Goal: Task Accomplishment & Management: Manage account settings

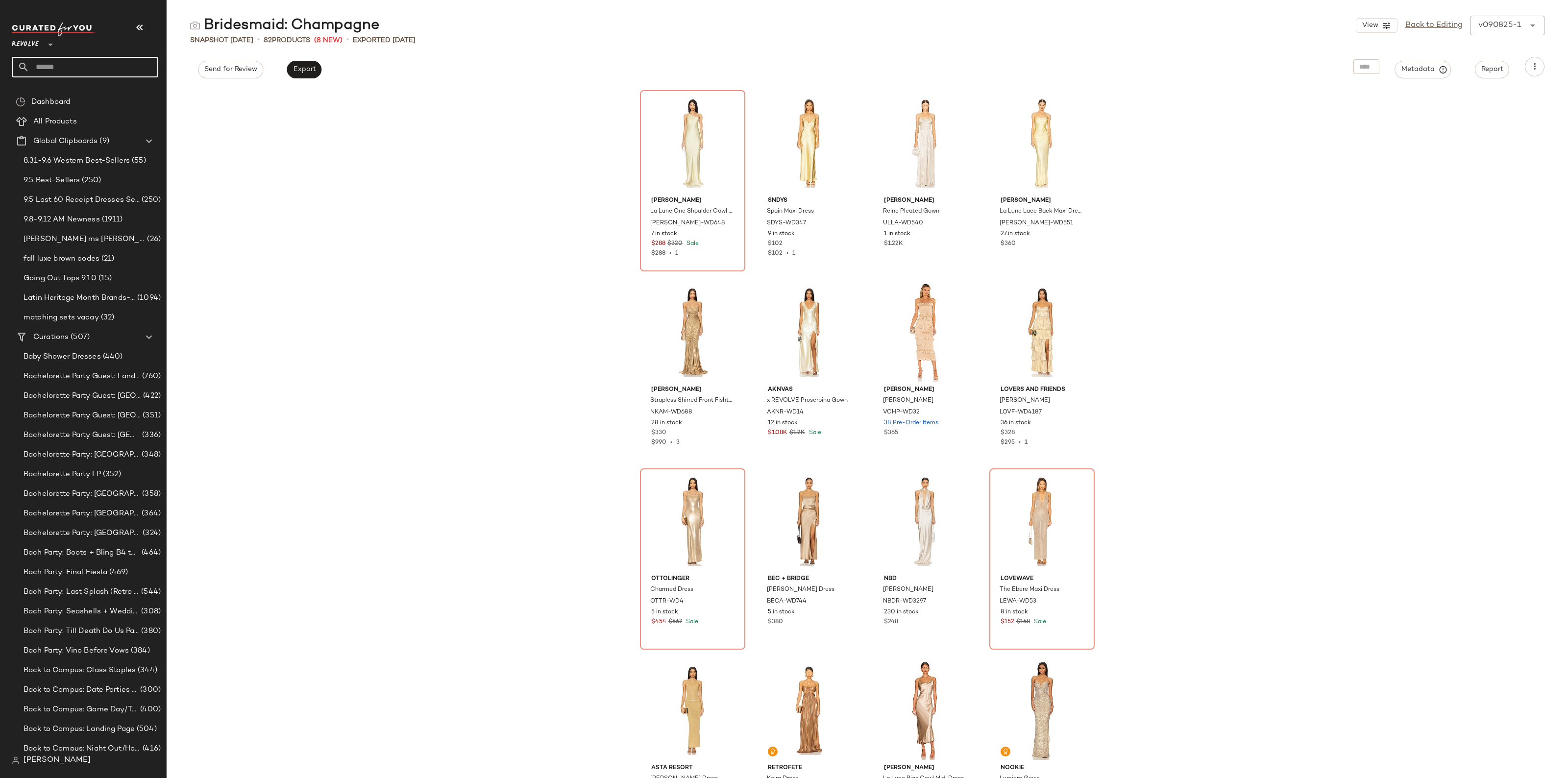
click at [72, 70] on input "text" at bounding box center [93, 67] width 129 height 21
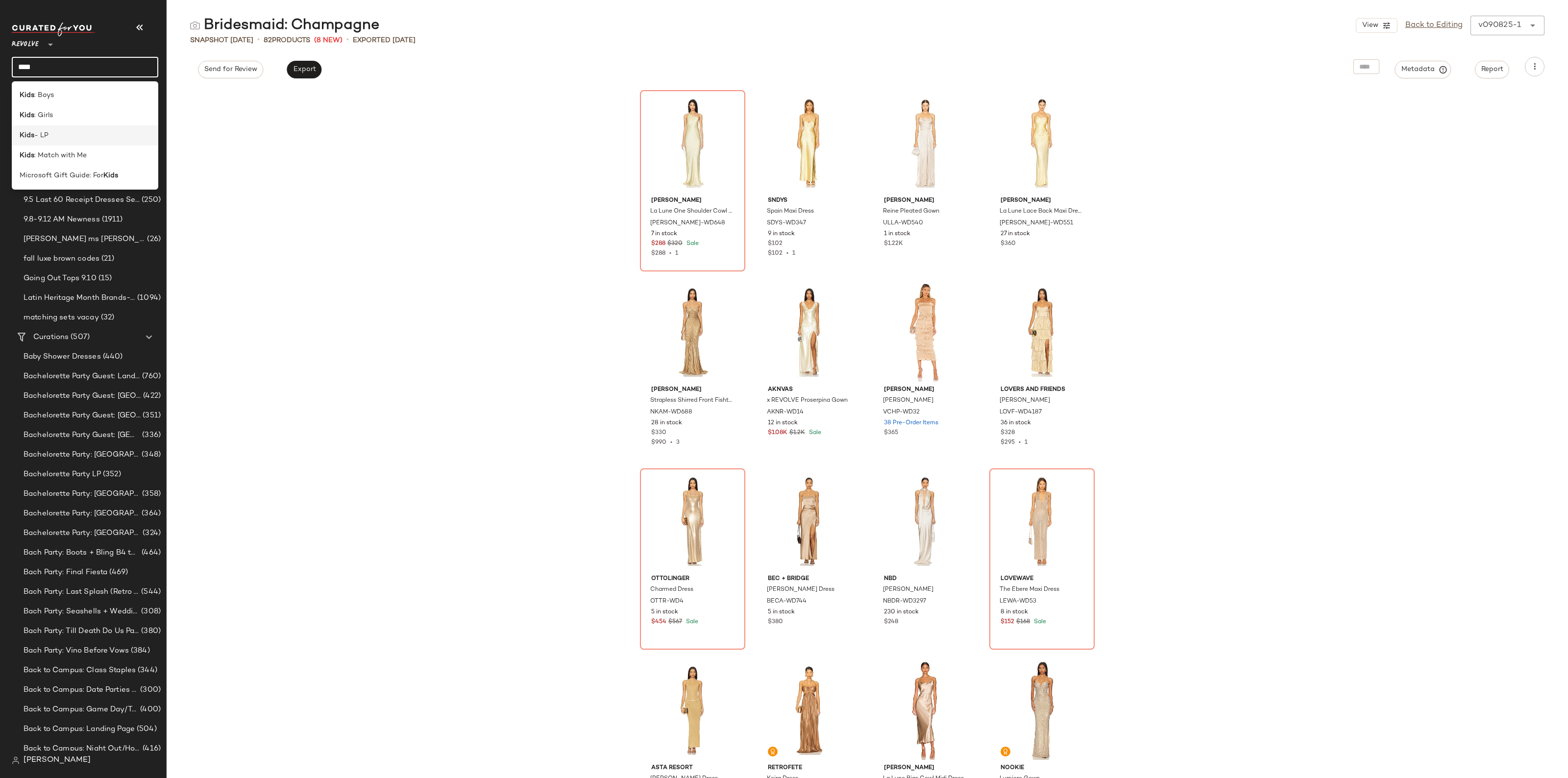
type input "****"
click at [45, 135] on span "- LP" at bounding box center [41, 135] width 14 height 10
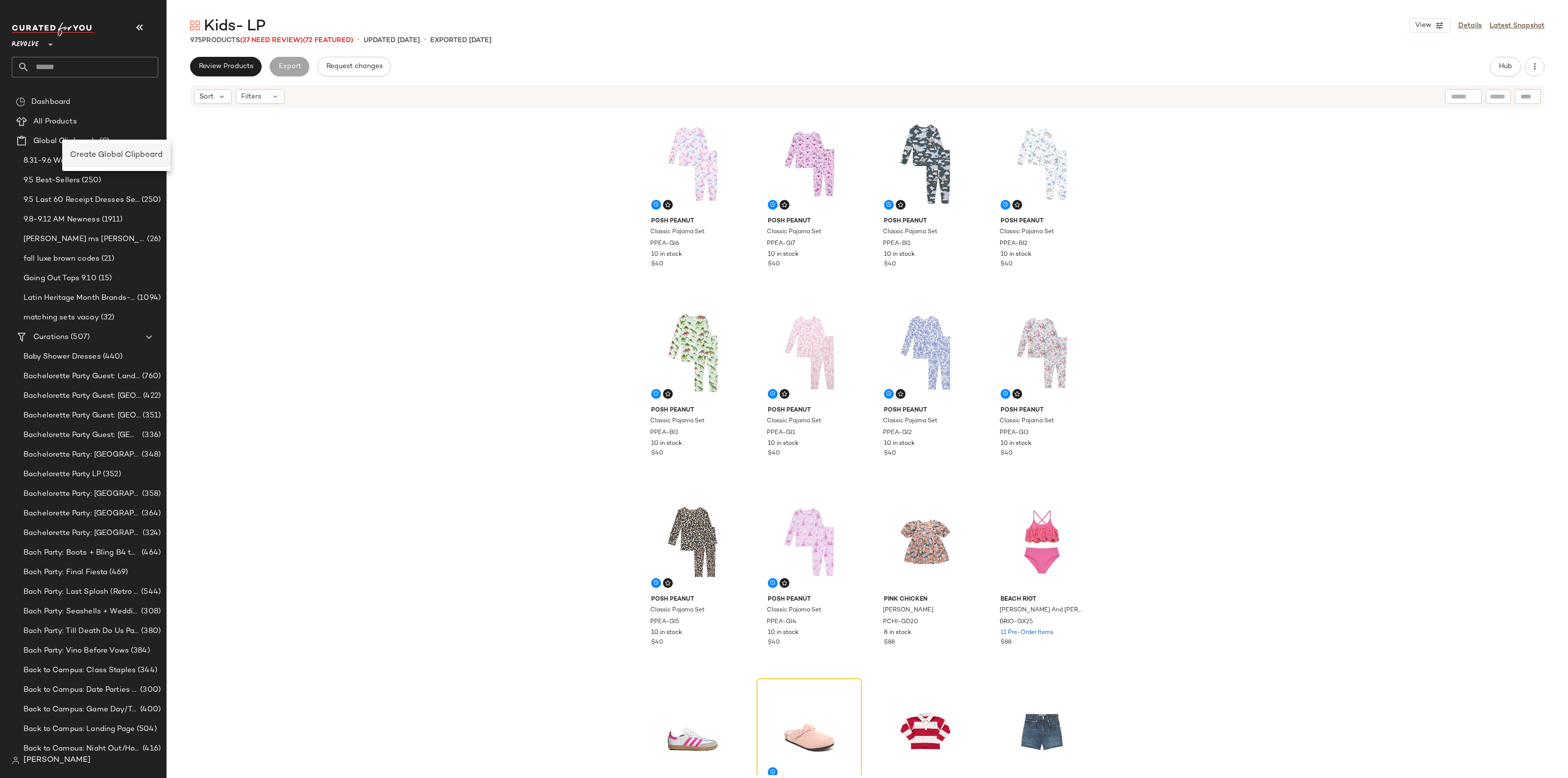
click at [86, 152] on span "Create Global Clipboard" at bounding box center [116, 155] width 93 height 8
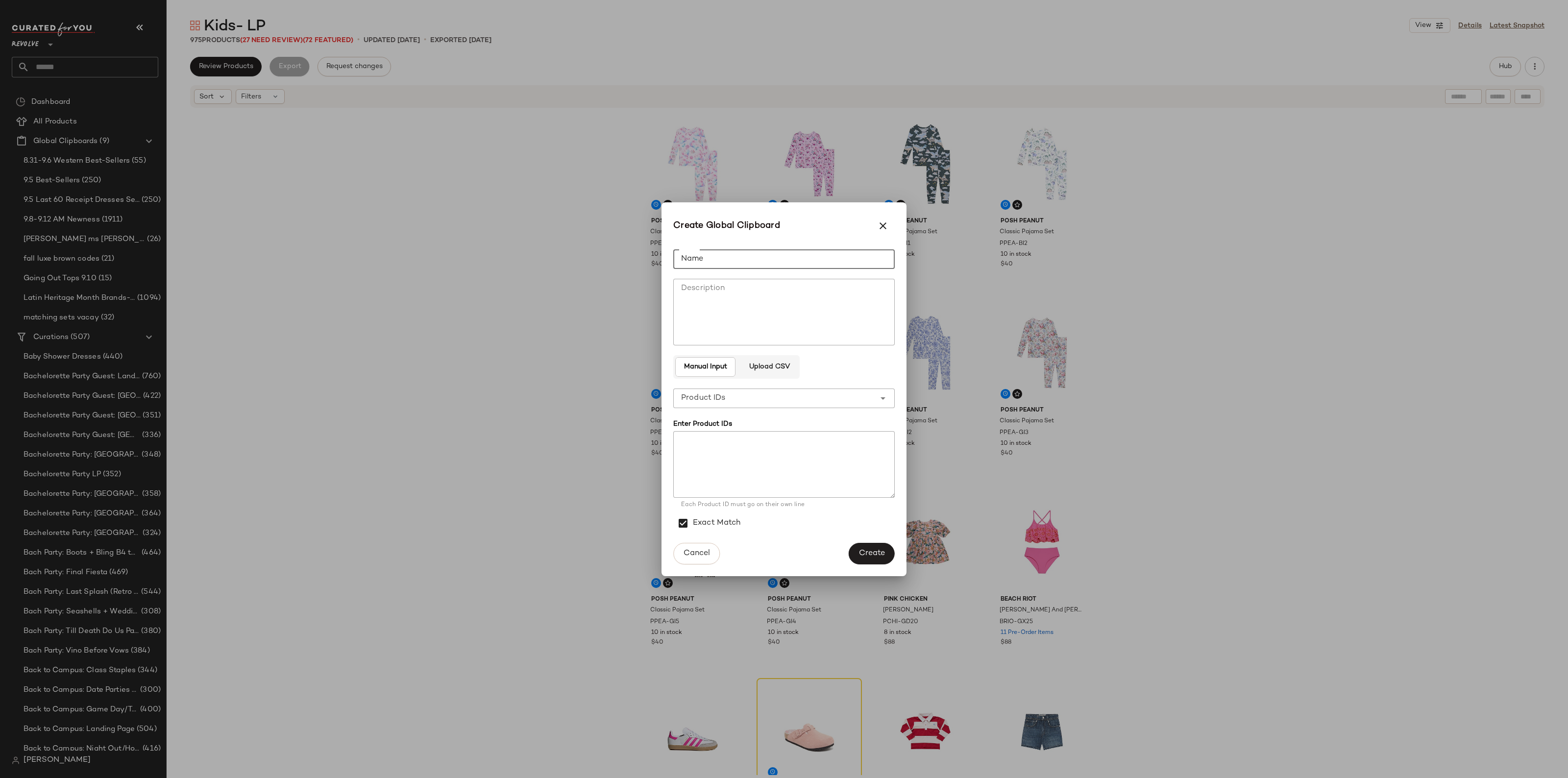
click at [708, 253] on input "Name" at bounding box center [783, 258] width 221 height 19
type input "**********"
click at [688, 281] on textarea "Description" at bounding box center [783, 312] width 221 height 66
click at [721, 462] on textarea at bounding box center [783, 464] width 221 height 66
paste textarea "********* ******** ********* ********* ********* ********* ********* ********* …"
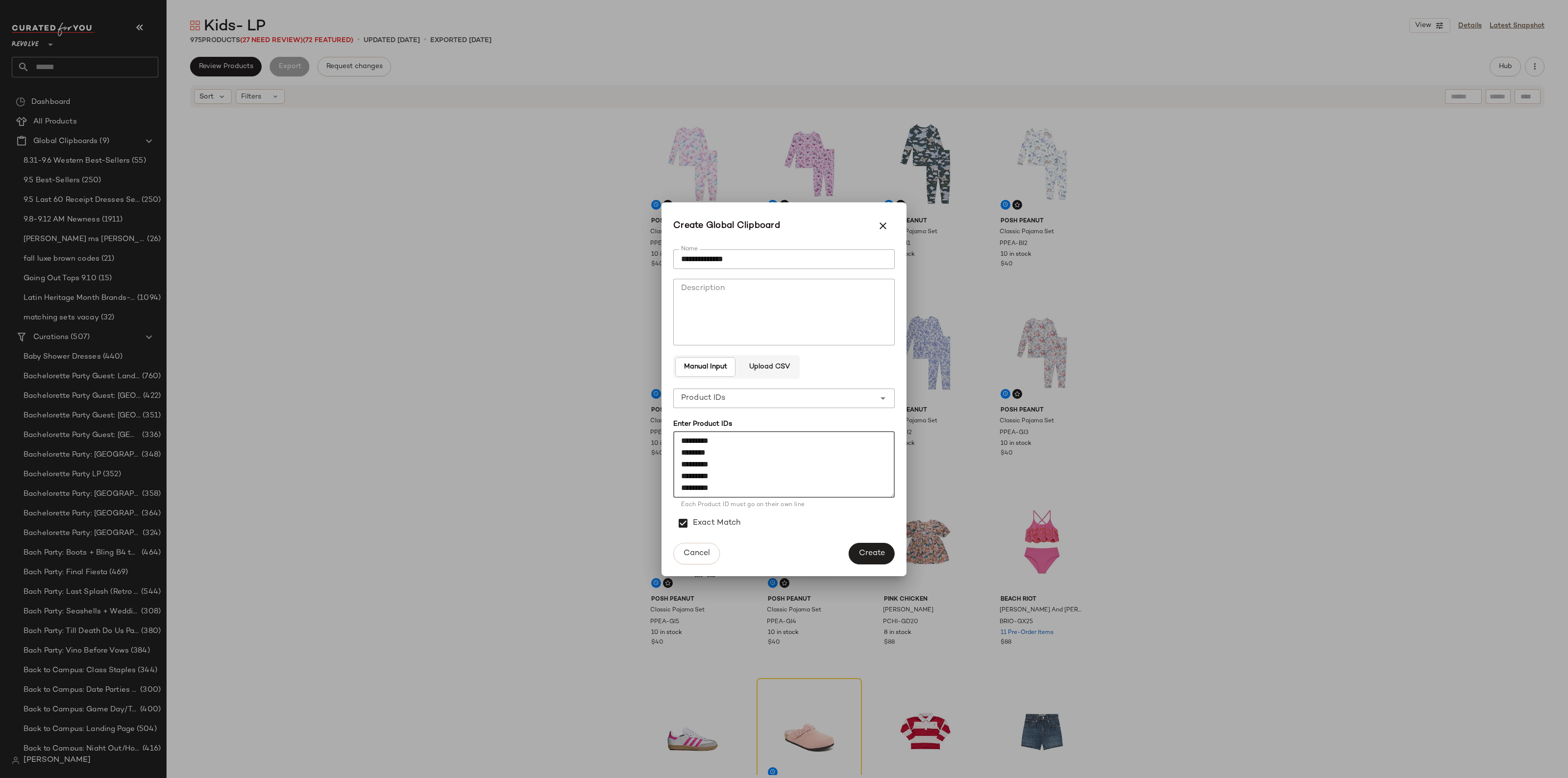
scroll to position [183, 0]
type textarea "********* ******** ********* ********* ********* ********* ********* ********* …"
click at [860, 547] on button "Create" at bounding box center [872, 554] width 46 height 22
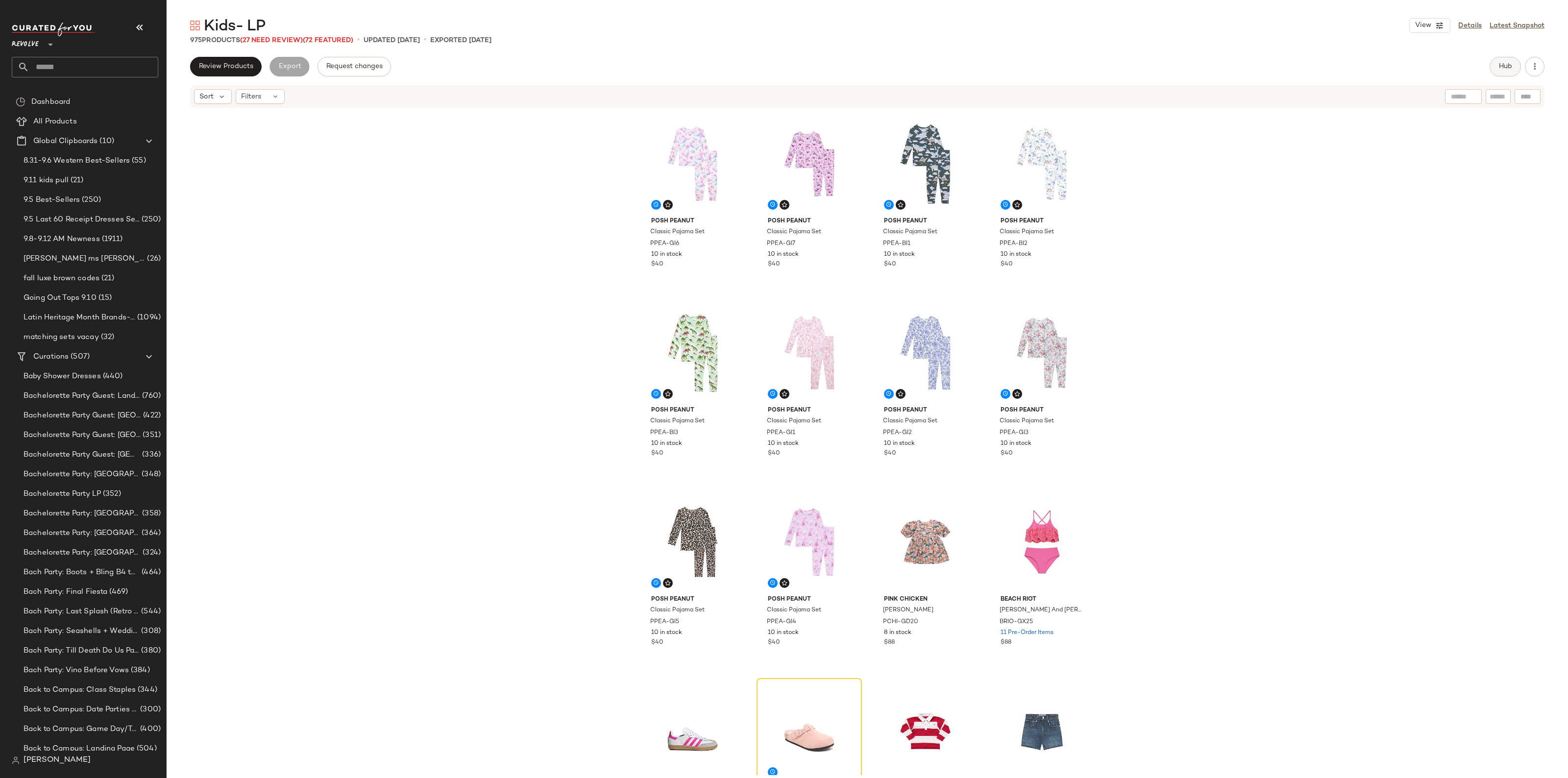
click at [1512, 72] on button "Hub" at bounding box center [1505, 66] width 32 height 19
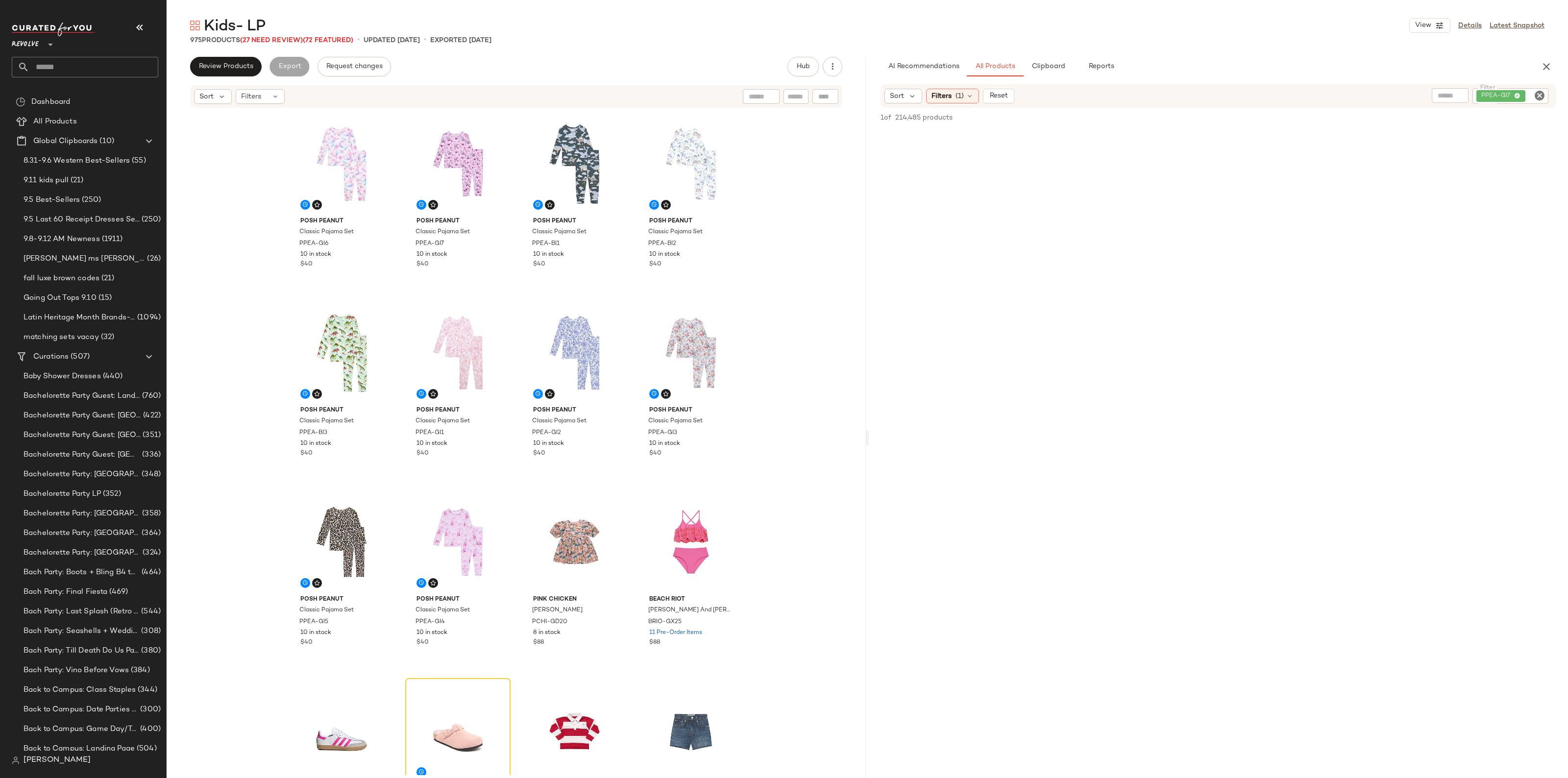
click at [1539, 91] on icon "Clear Filter" at bounding box center [1539, 95] width 12 height 12
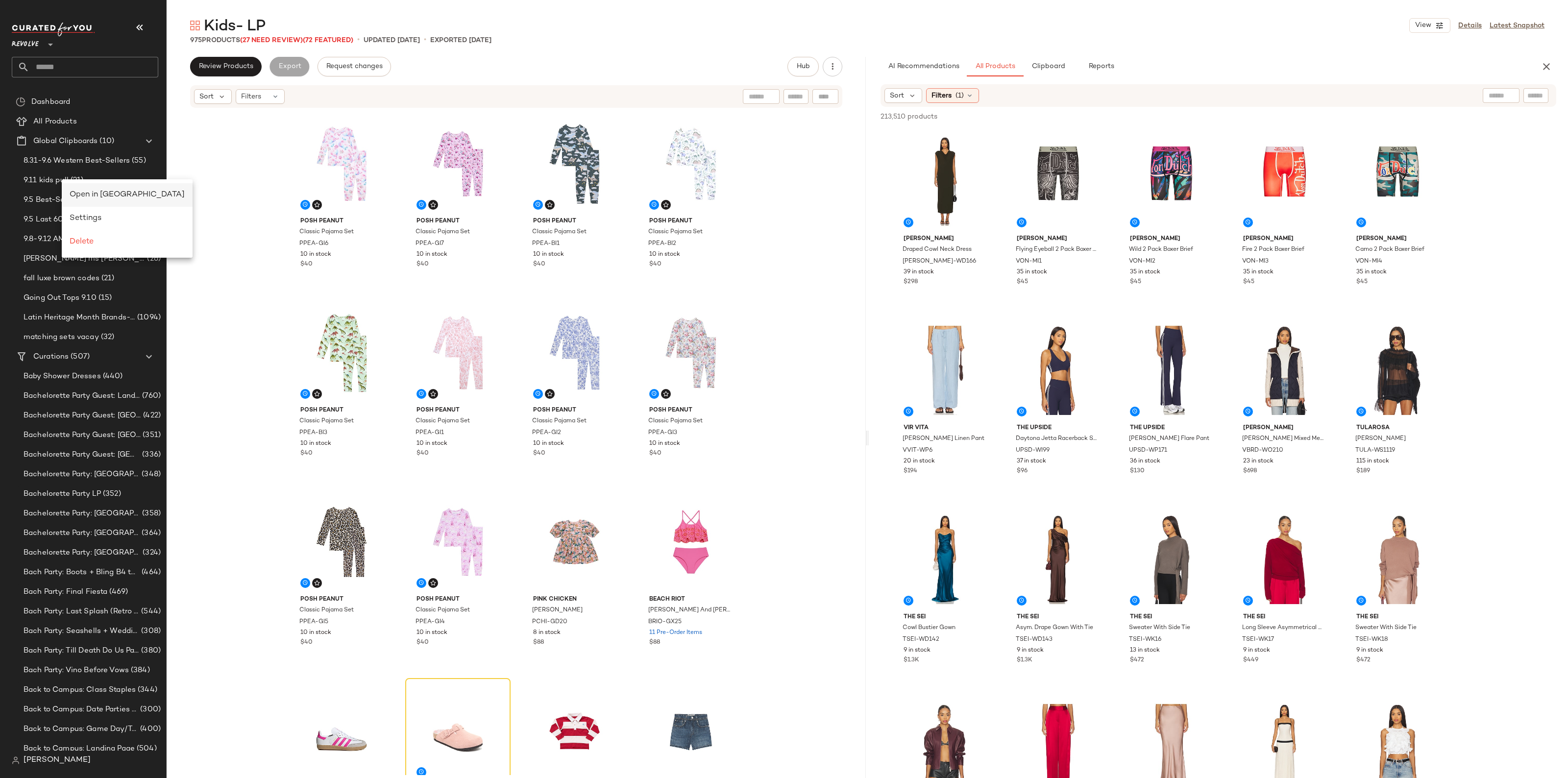
click at [87, 198] on span "Open in Split View" at bounding box center [126, 194] width 115 height 8
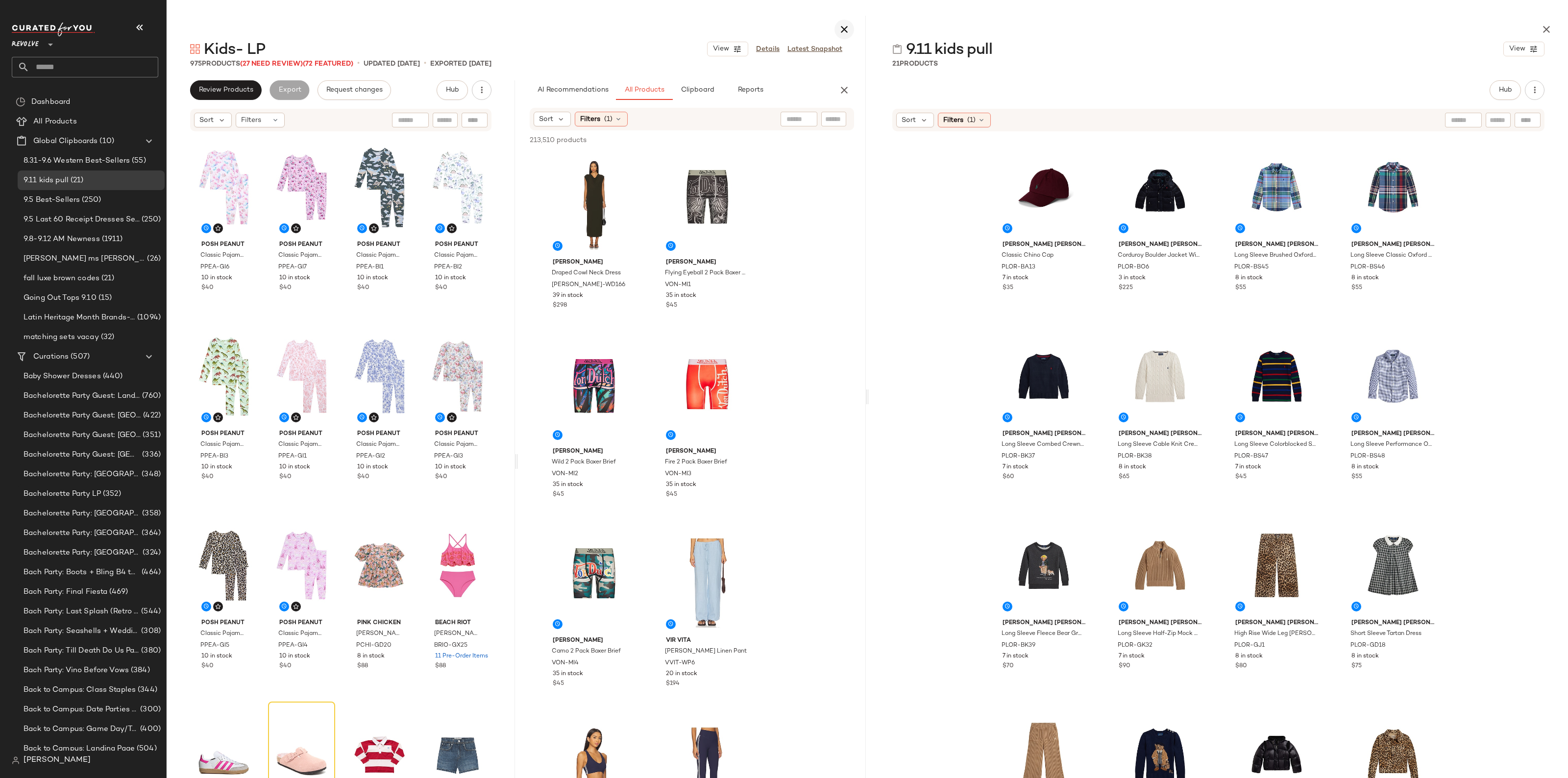
click at [850, 25] on icon "button" at bounding box center [843, 29] width 12 height 12
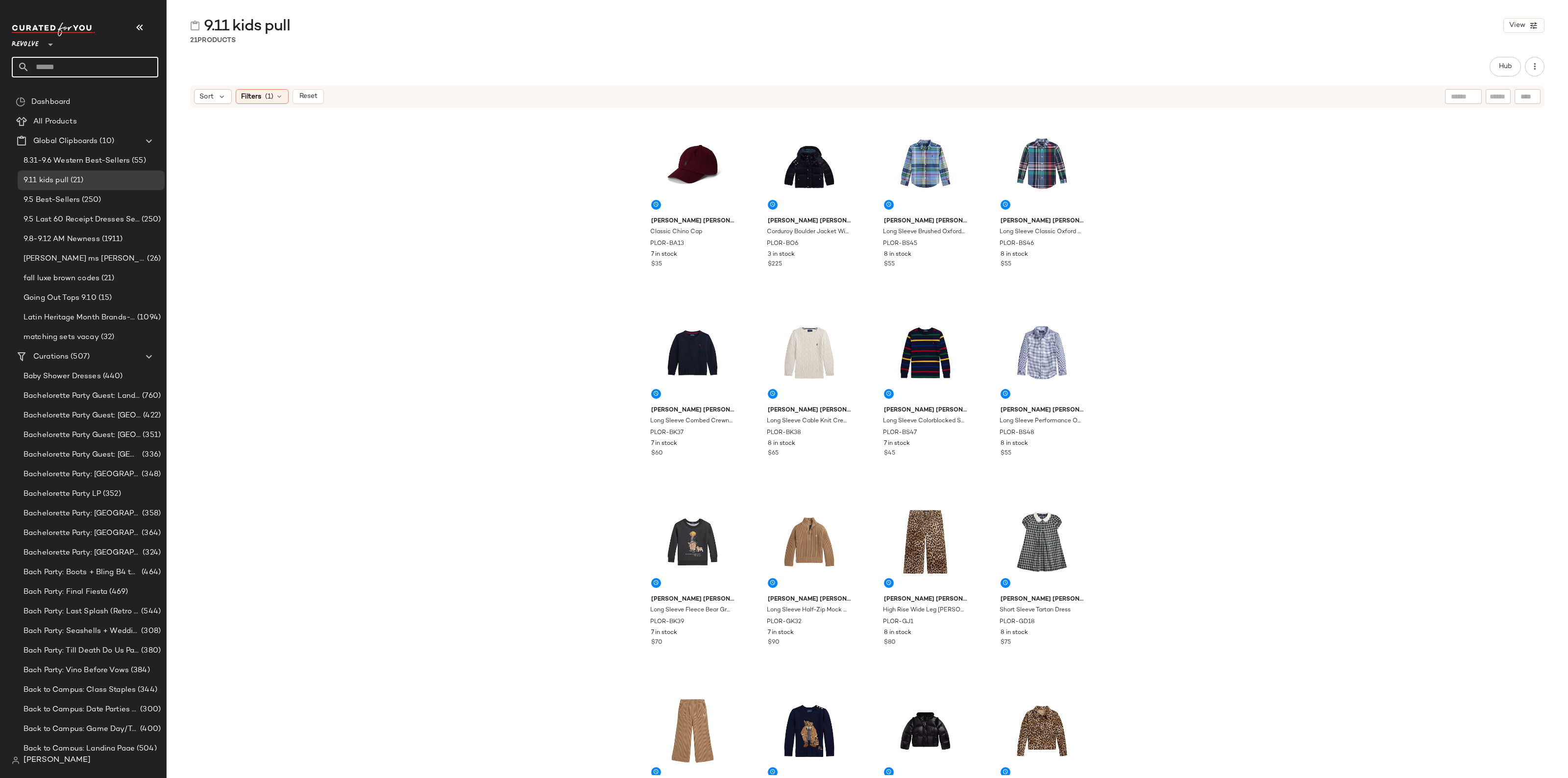
click at [70, 69] on input "text" at bounding box center [93, 67] width 129 height 21
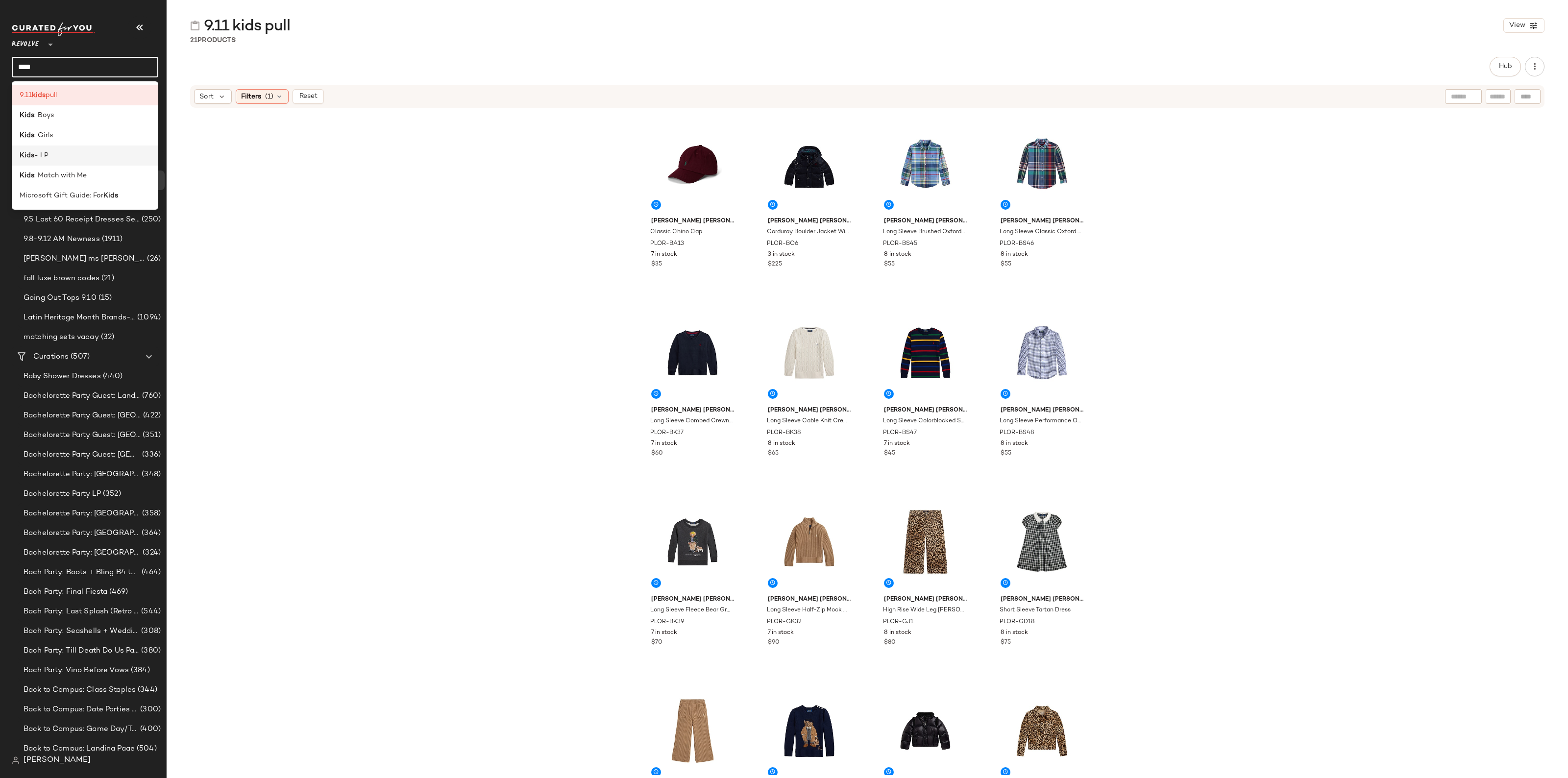
type input "****"
click at [28, 151] on b "Kids" at bounding box center [26, 155] width 15 height 10
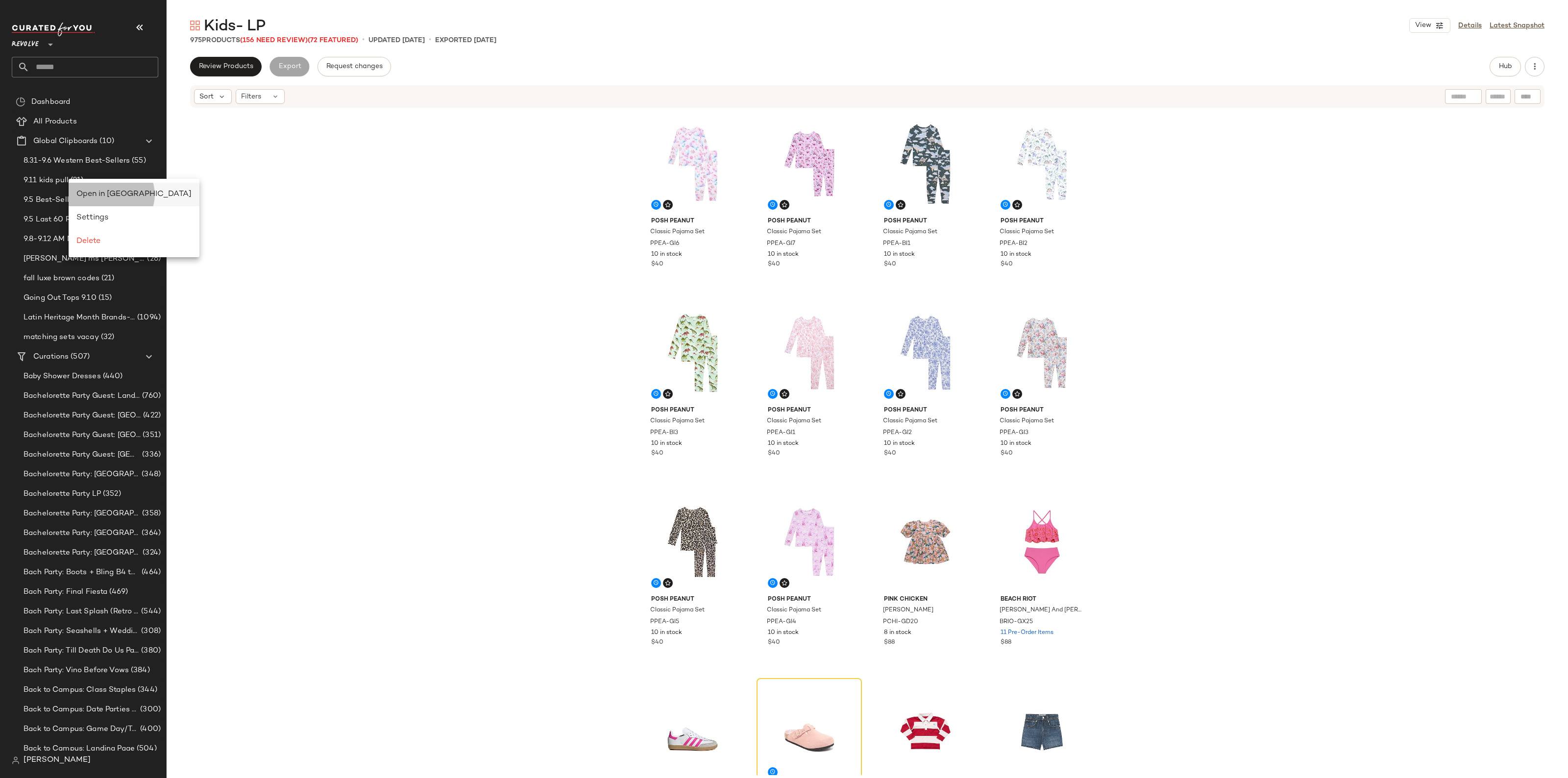
click at [103, 194] on span "Open in Split View" at bounding box center [133, 194] width 115 height 8
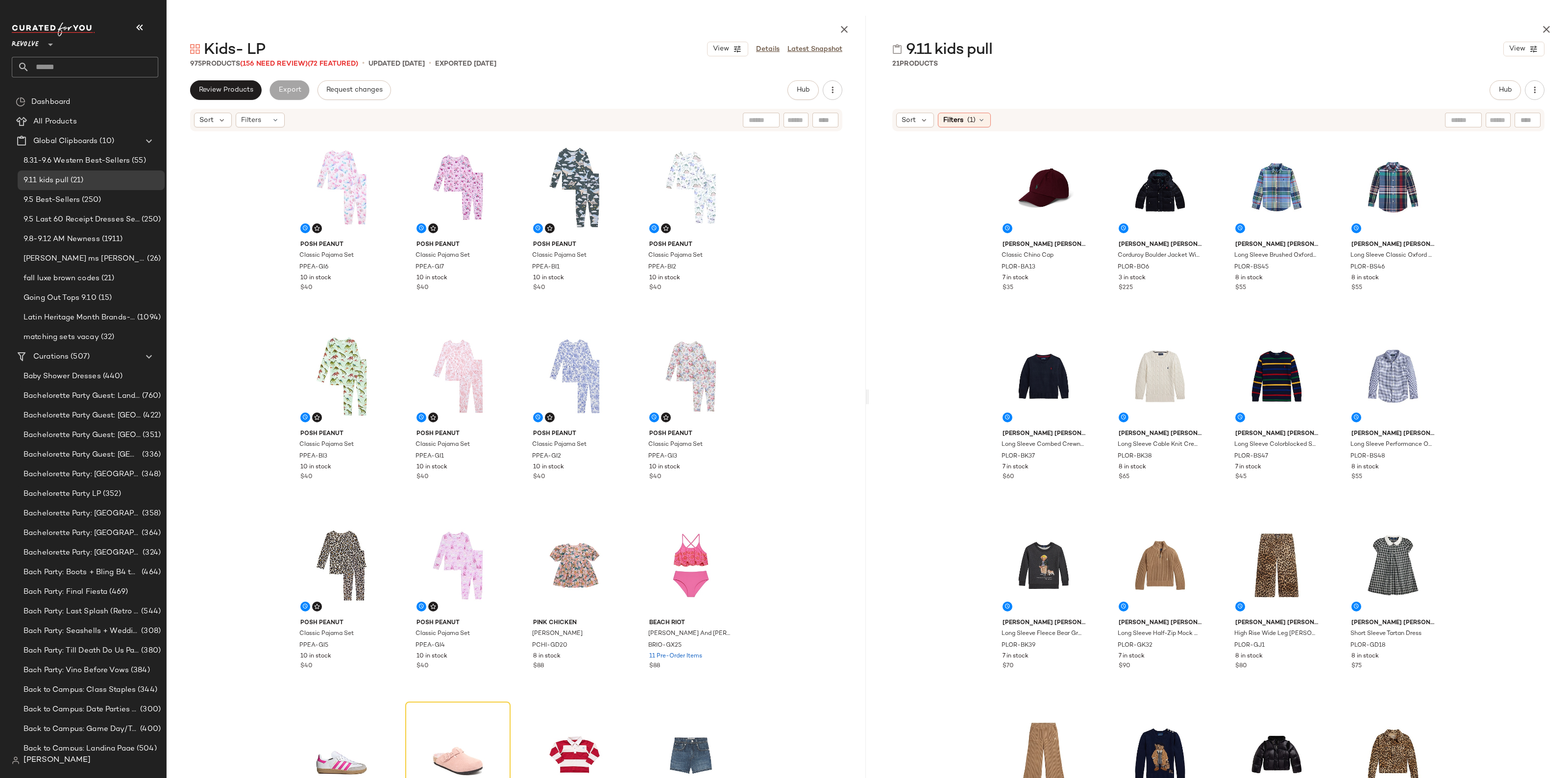
click at [151, 32] on div "Revolve **" at bounding box center [85, 39] width 146 height 25
click at [147, 30] on button "button" at bounding box center [140, 27] width 24 height 24
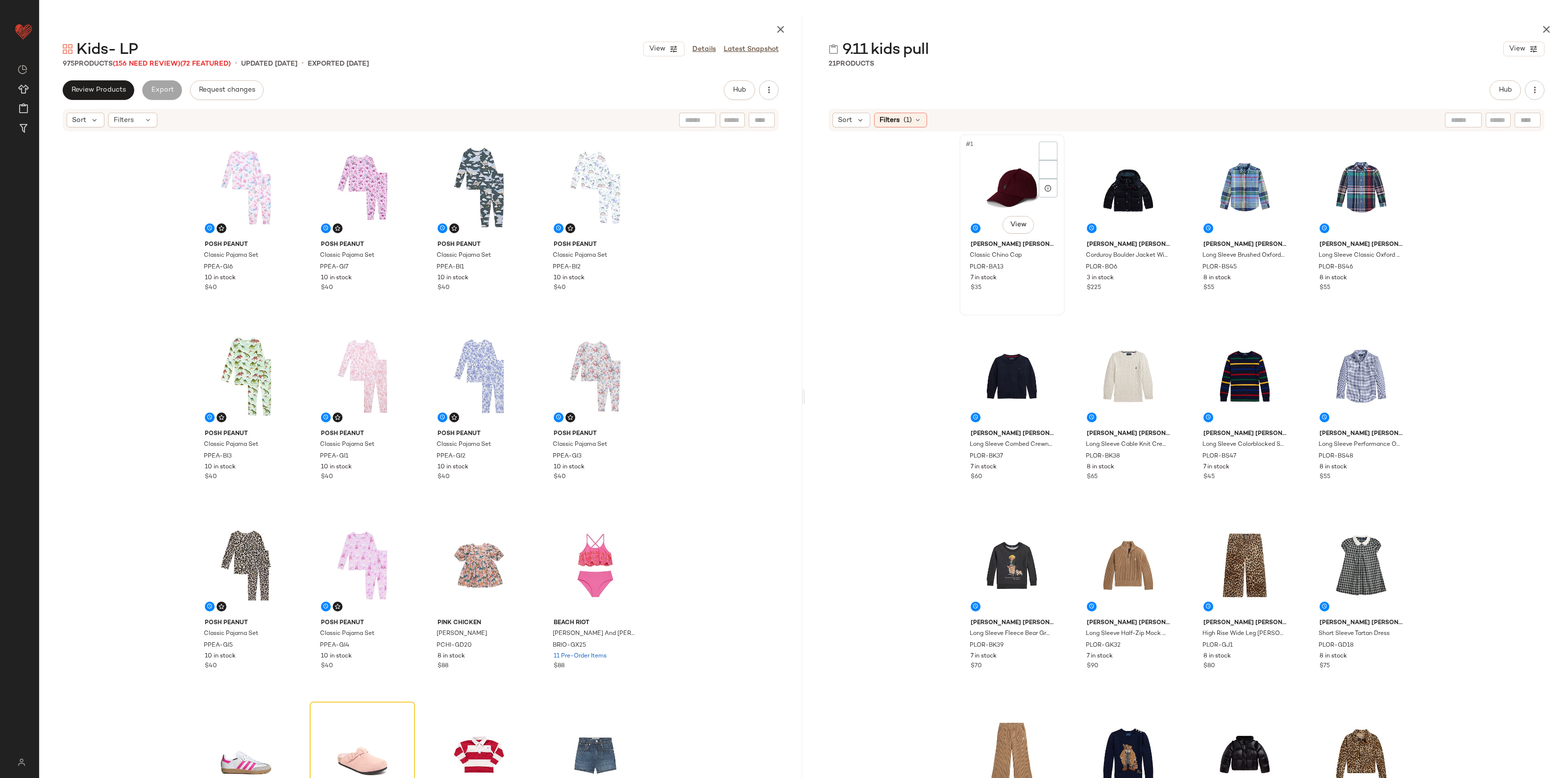
click at [990, 187] on div "#1 View" at bounding box center [1012, 187] width 99 height 99
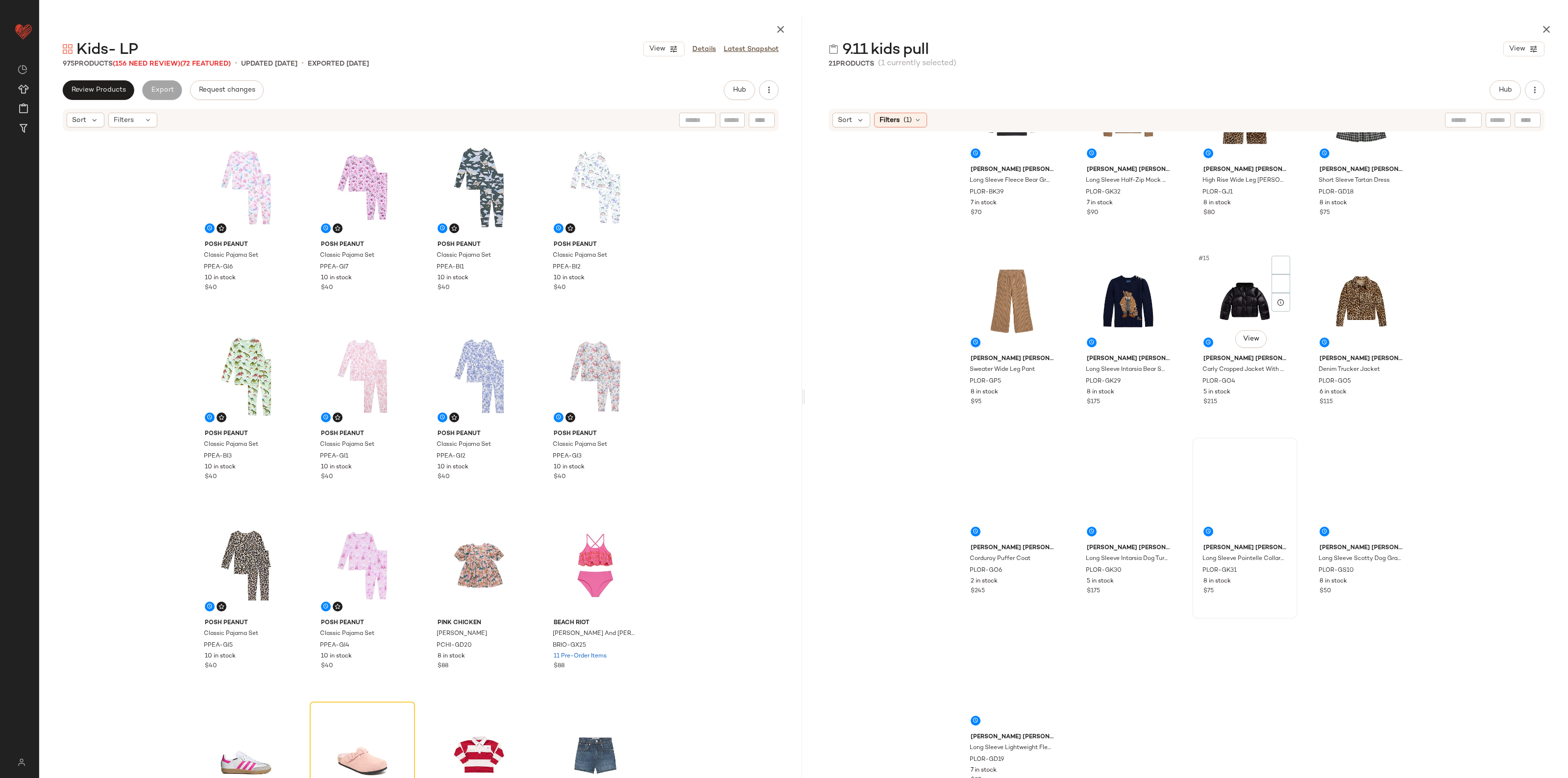
scroll to position [470, 0]
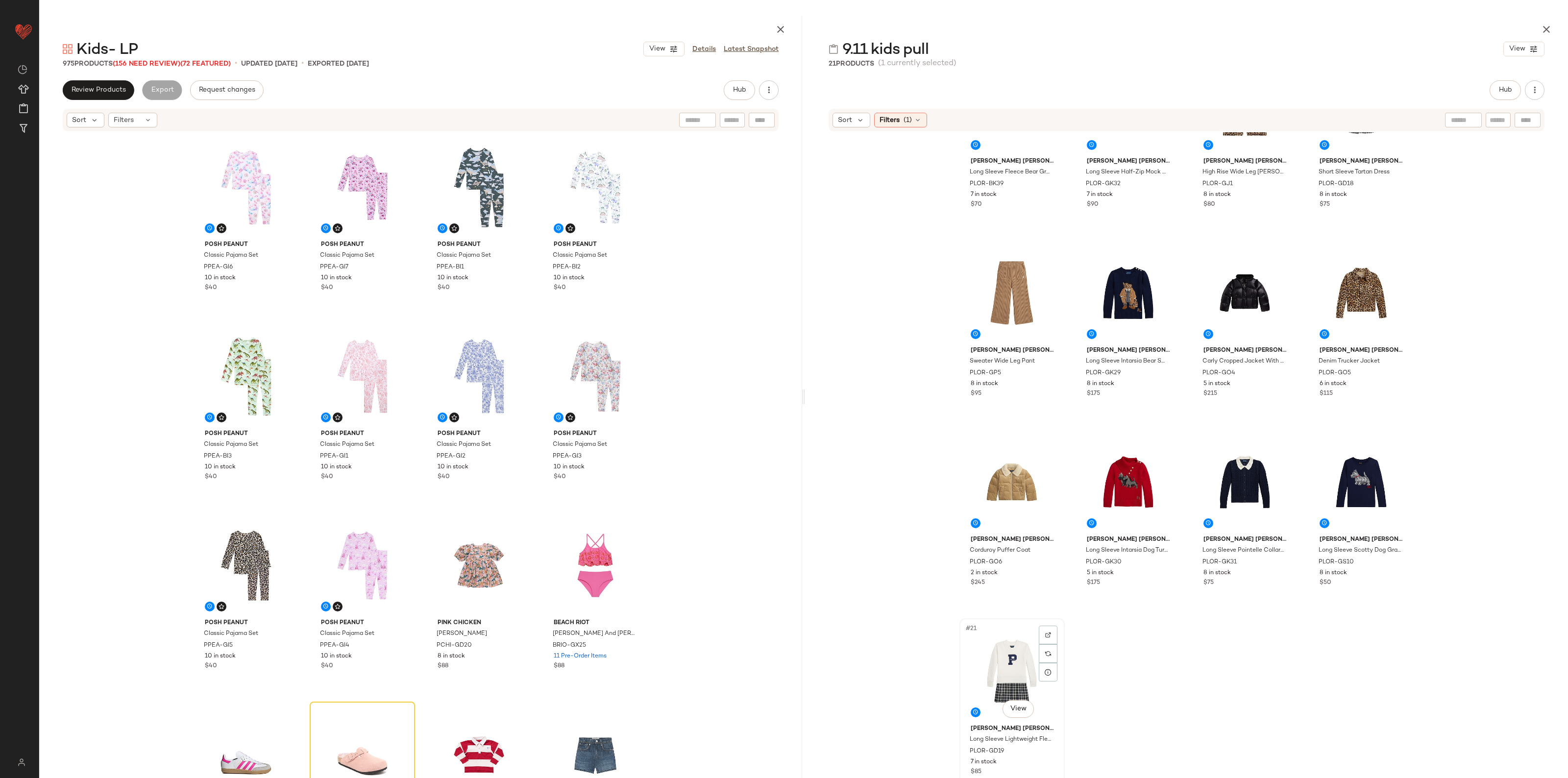
click at [1010, 642] on div "#21 View" at bounding box center [1012, 671] width 99 height 99
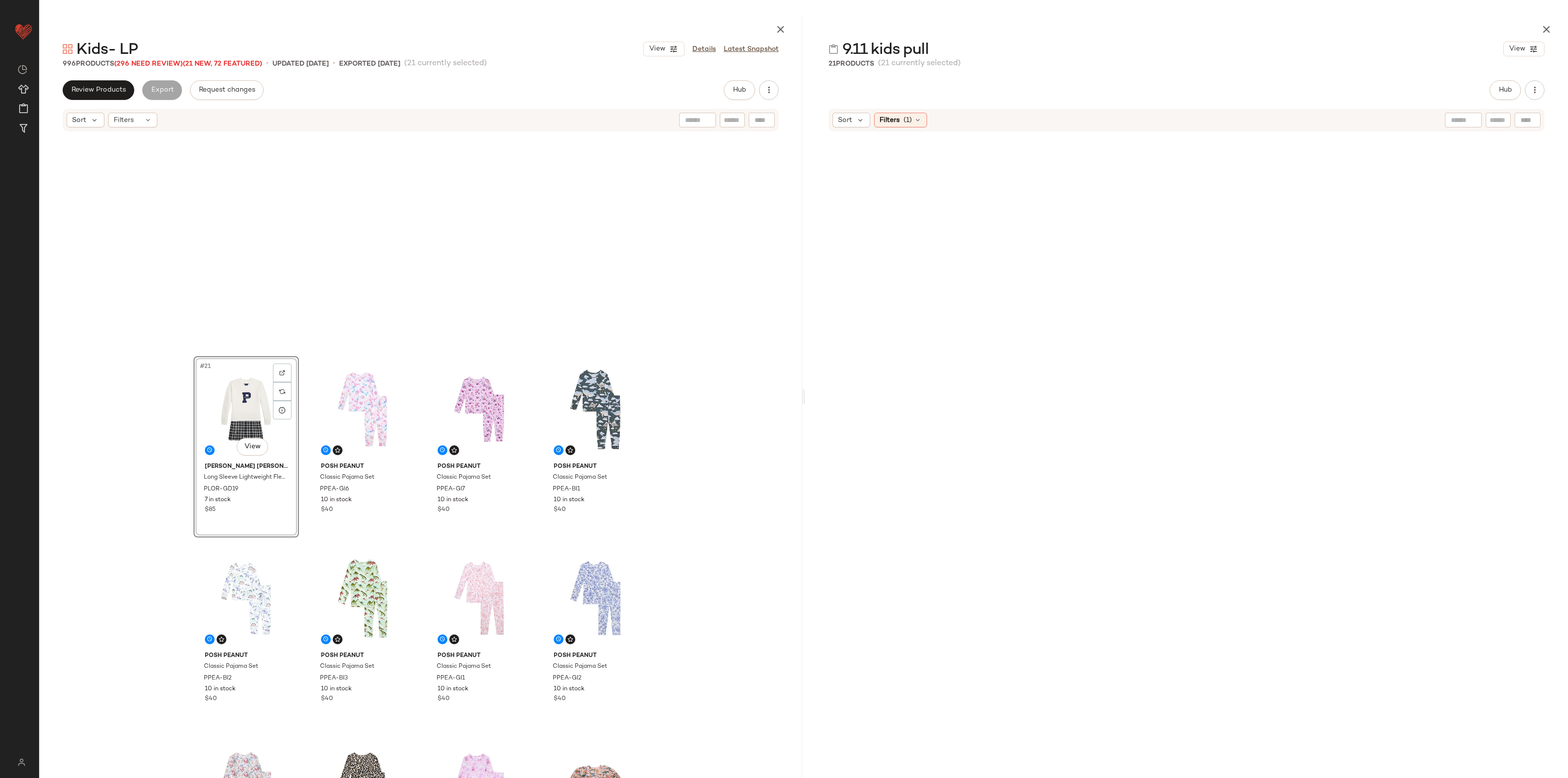
scroll to position [681, 0]
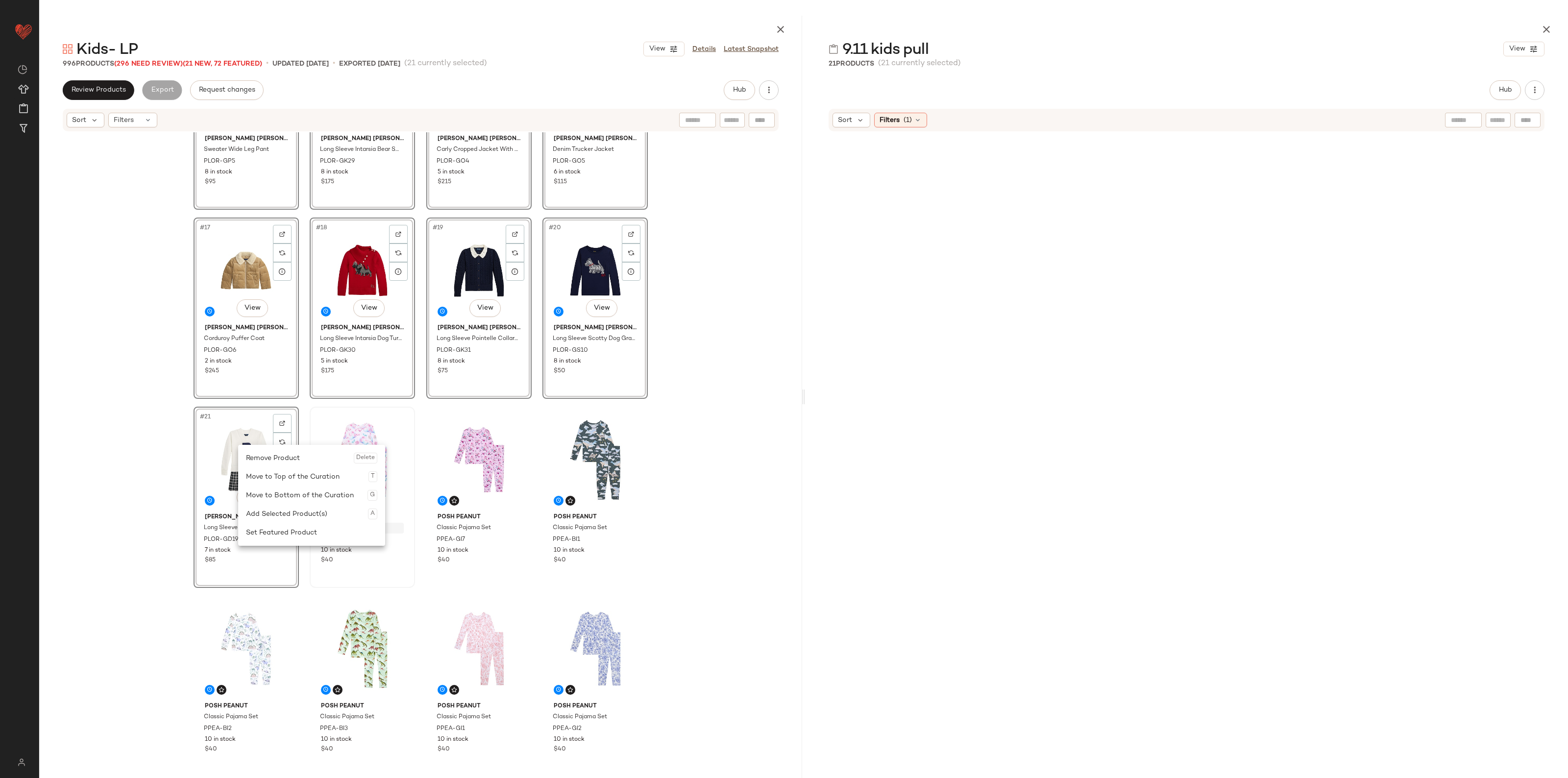
drag, startPoint x: 311, startPoint y: 525, endPoint x: 328, endPoint y: 524, distance: 17.0
click at [311, 525] on div "Set Featured Product" at bounding box center [311, 533] width 131 height 19
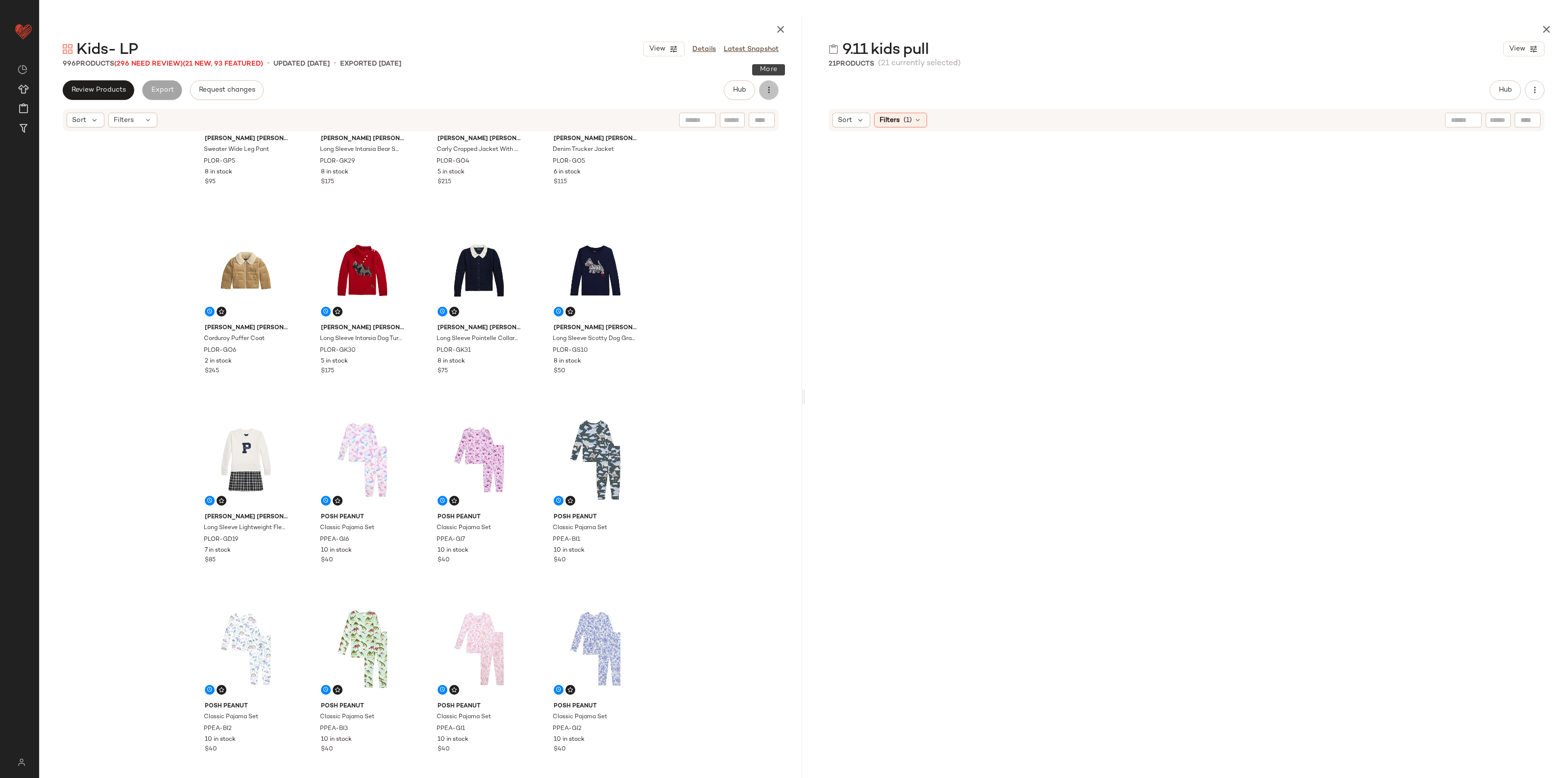
click at [771, 92] on icon "button" at bounding box center [769, 90] width 10 height 10
click at [728, 300] on div "Polo Ralph Lauren Sweater Wide Leg Pant PLOR-GP5 8 in stock $95 Polo Ralph Laur…" at bounding box center [421, 466] width 763 height 666
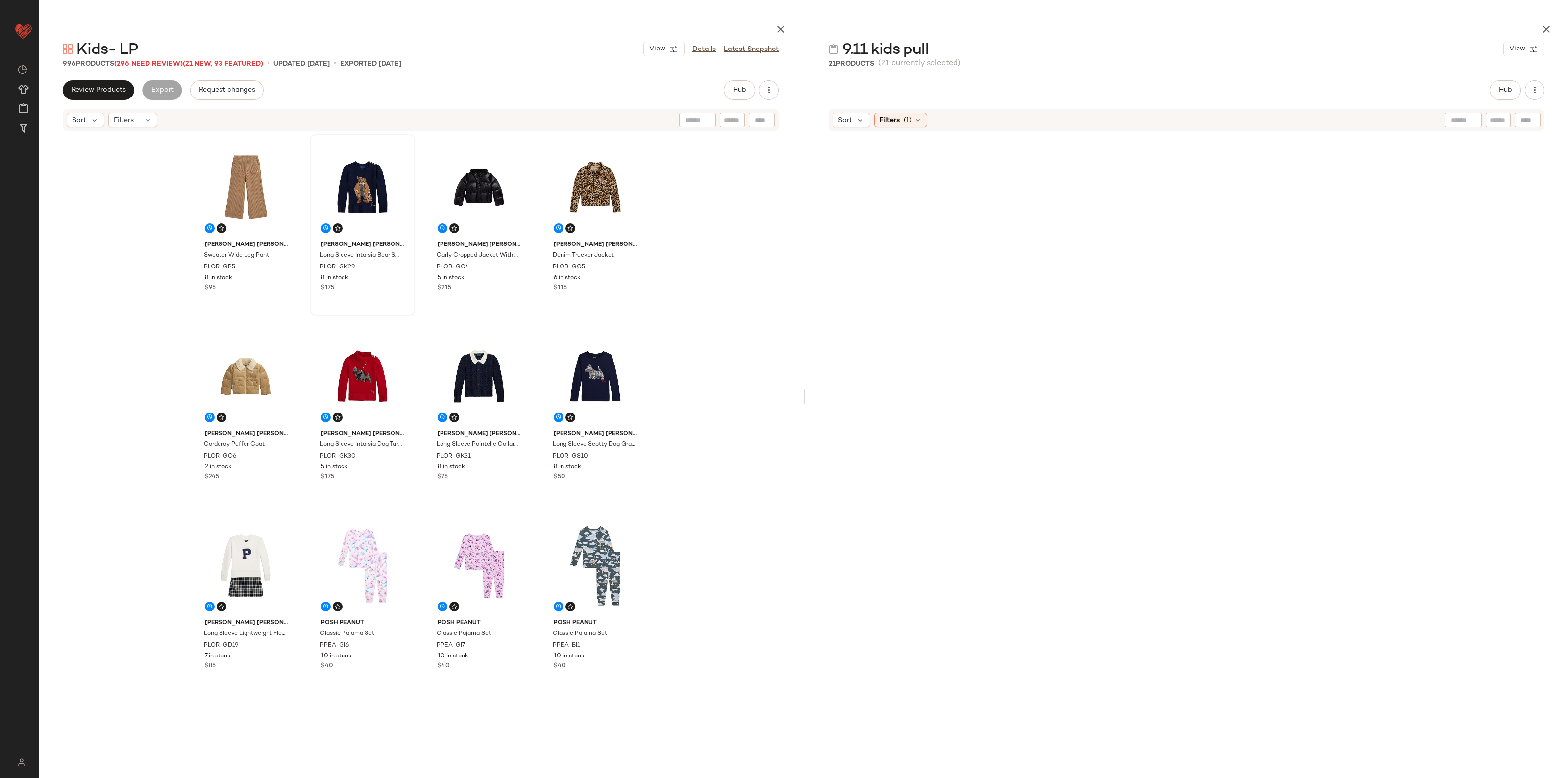
scroll to position [0, 0]
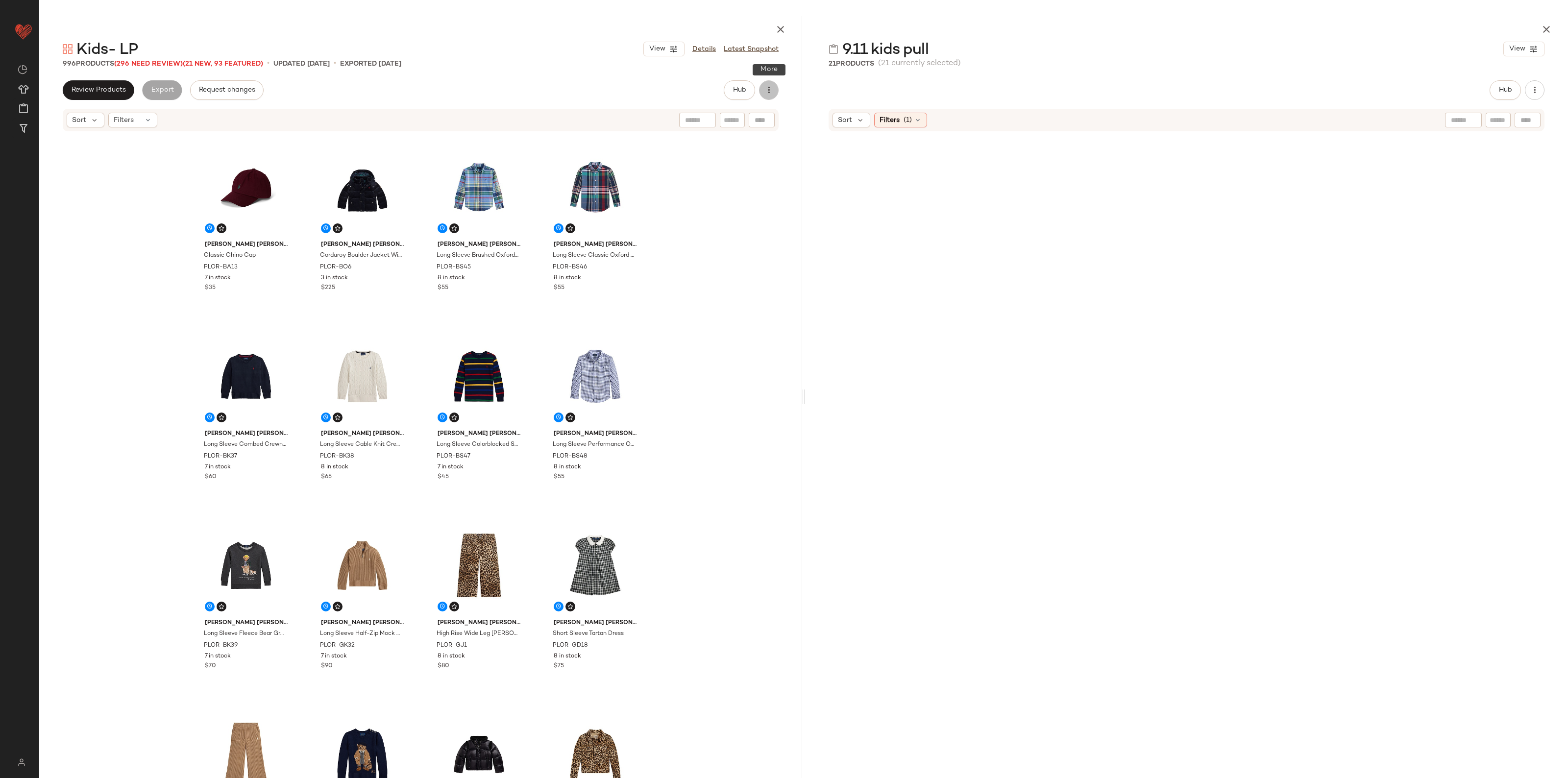
click at [760, 87] on button "button" at bounding box center [768, 89] width 19 height 19
click at [742, 185] on span "Clear Suggested Products" at bounding box center [724, 188] width 92 height 10
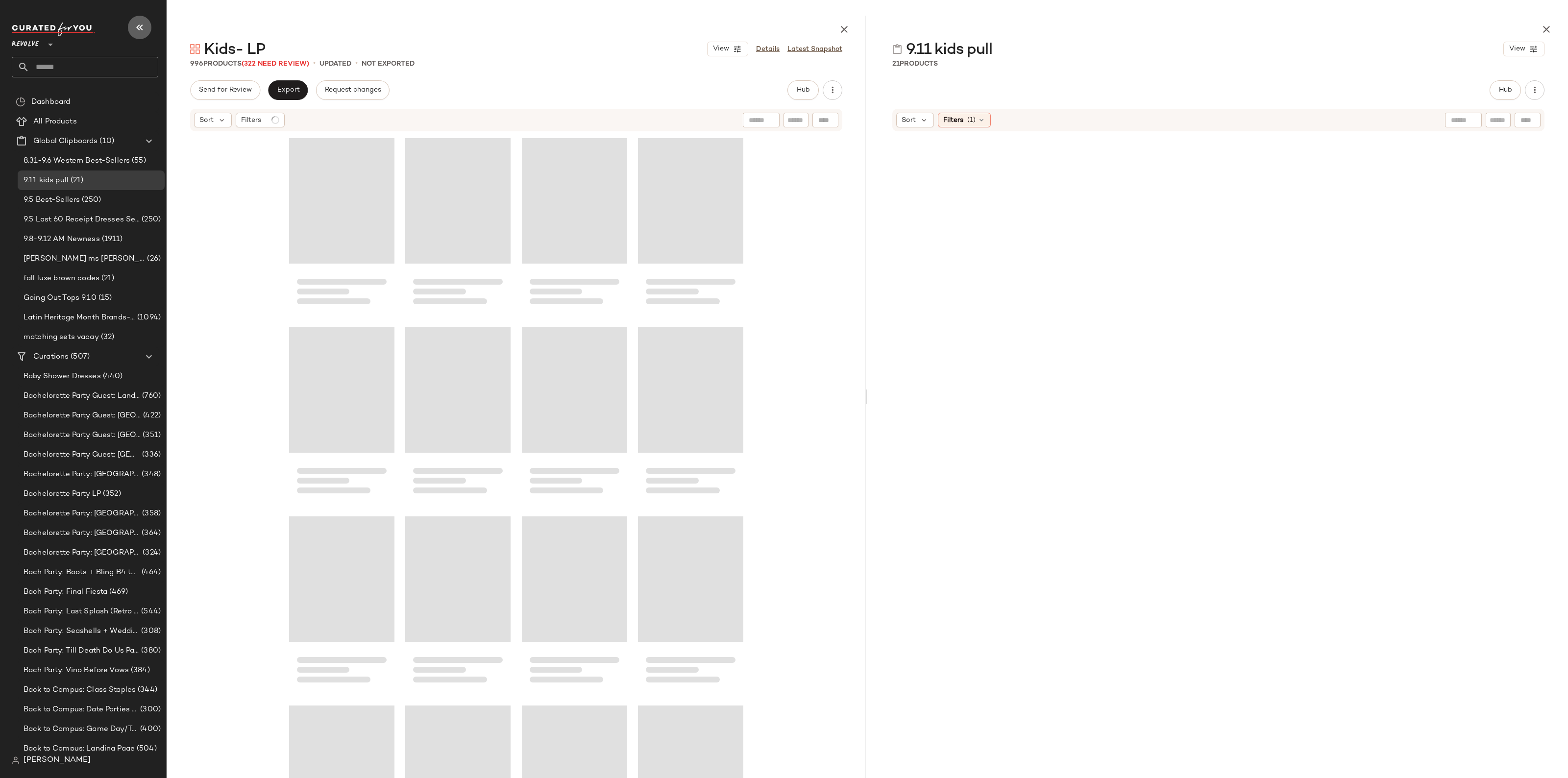
click at [143, 23] on icon "button" at bounding box center [140, 27] width 12 height 12
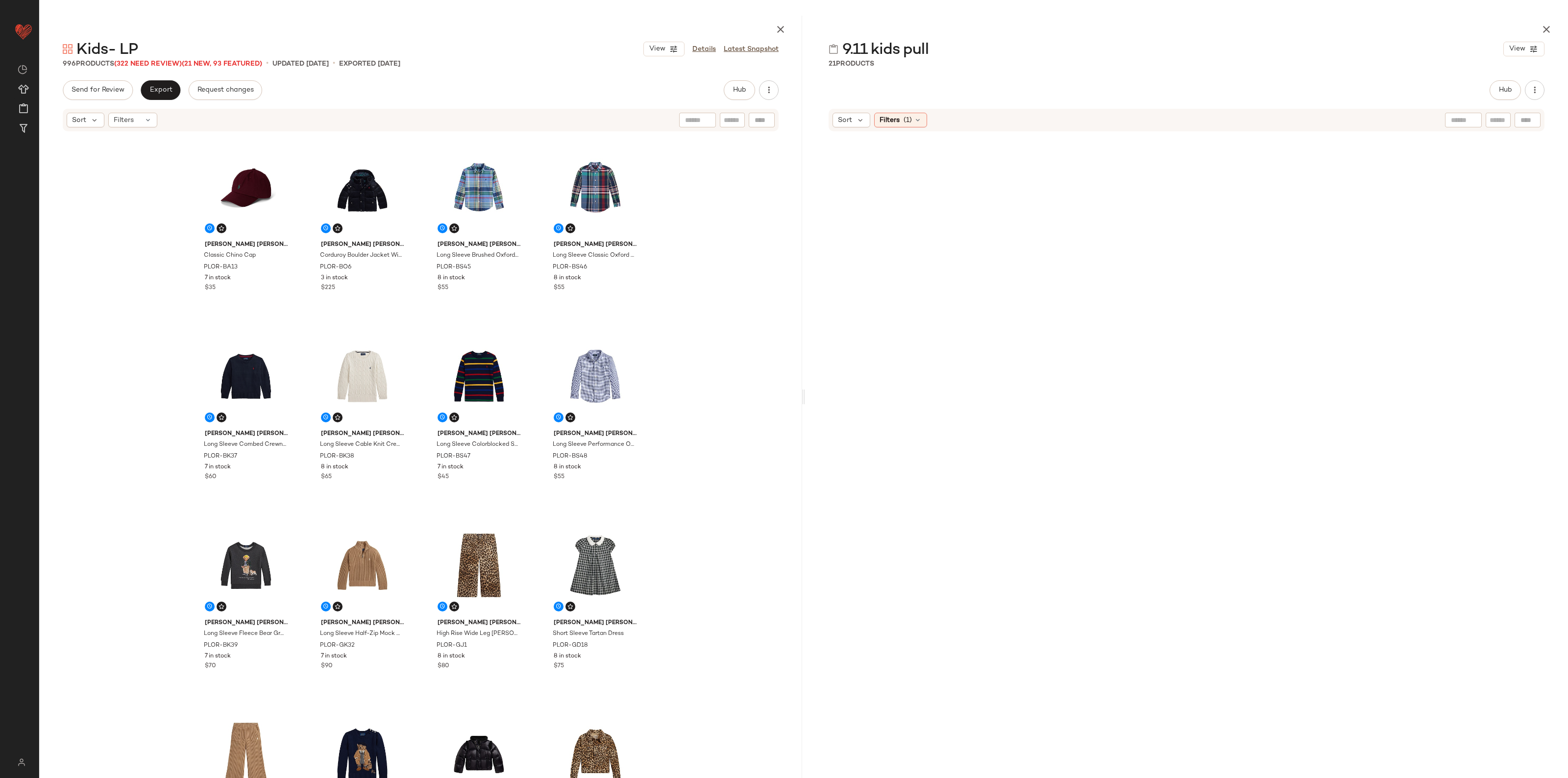
click at [165, 79] on div "Kids- LP View Details Latest Snapshot 996 Products (322 Need Review) (21 New, 9…" at bounding box center [421, 396] width 763 height 763
click at [165, 96] on button "Export" at bounding box center [160, 89] width 39 height 19
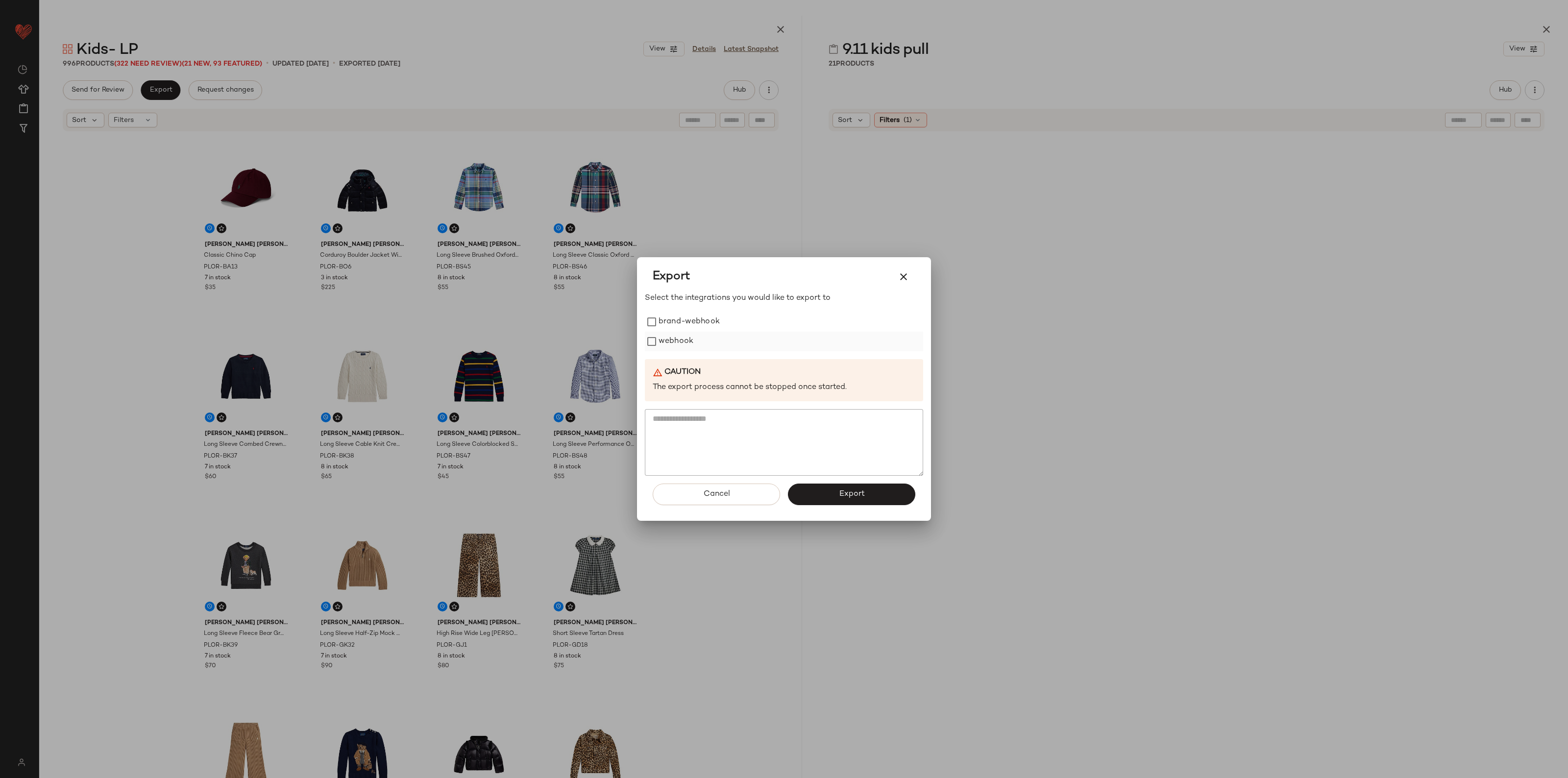
click at [671, 341] on label "webhook" at bounding box center [675, 341] width 35 height 19
click at [836, 496] on button "Export" at bounding box center [851, 494] width 127 height 22
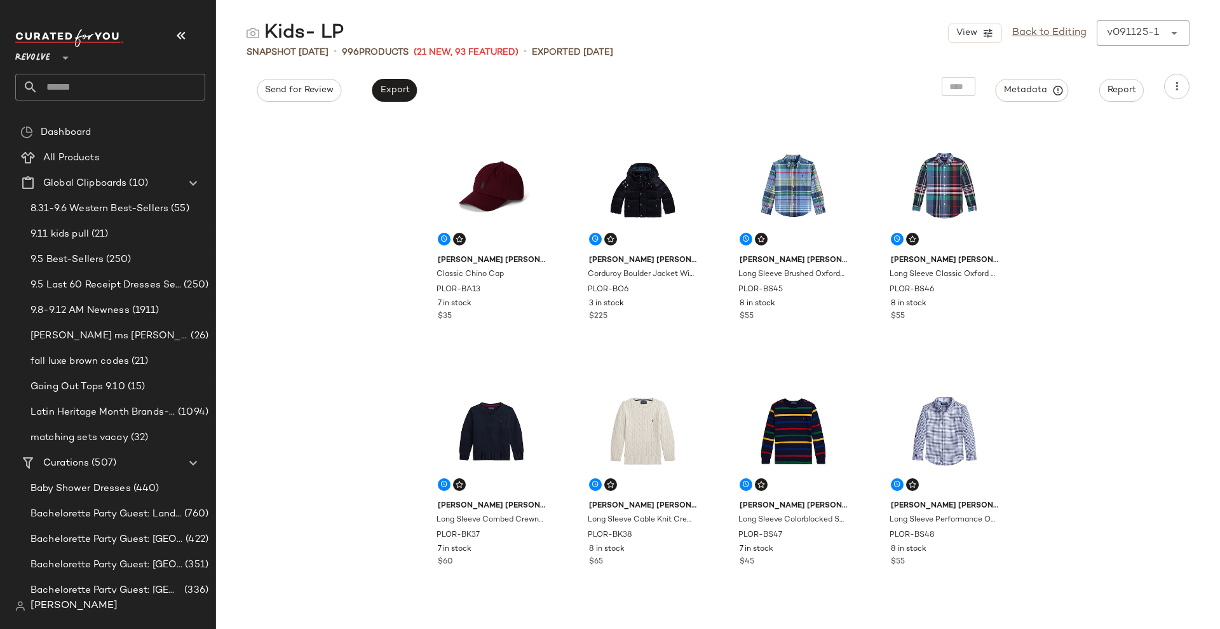
click at [91, 88] on input "text" at bounding box center [121, 87] width 167 height 27
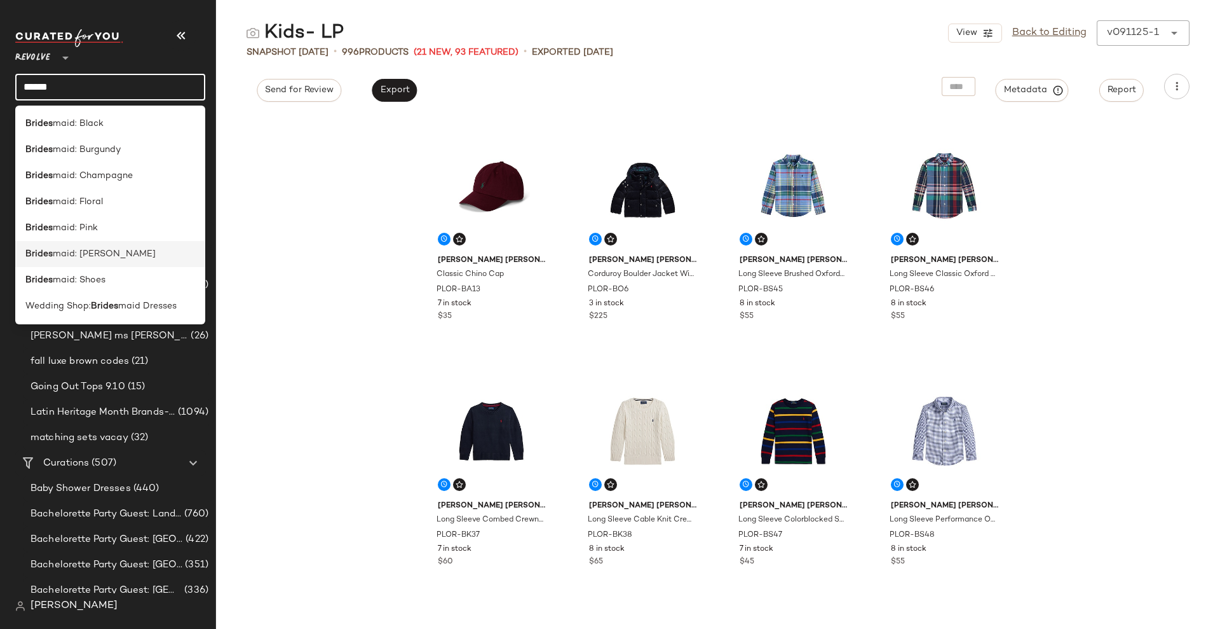
type input "******"
click at [111, 255] on span "maid: Sage Green" at bounding box center [104, 253] width 103 height 13
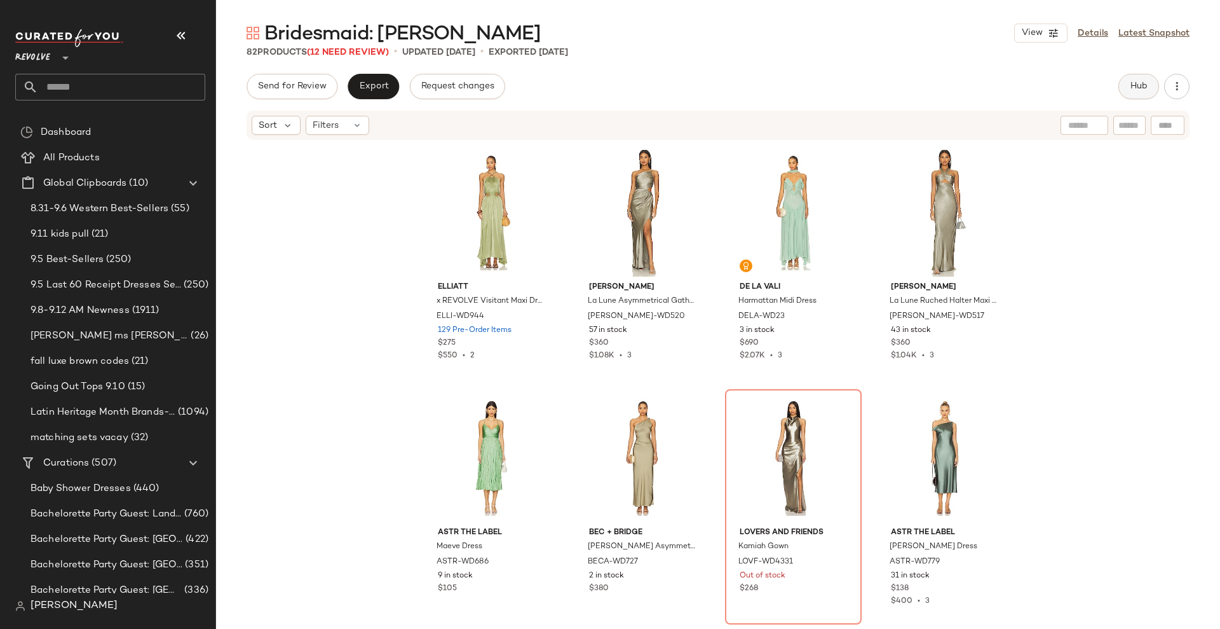
click at [1137, 92] on span "Hub" at bounding box center [1139, 86] width 18 height 10
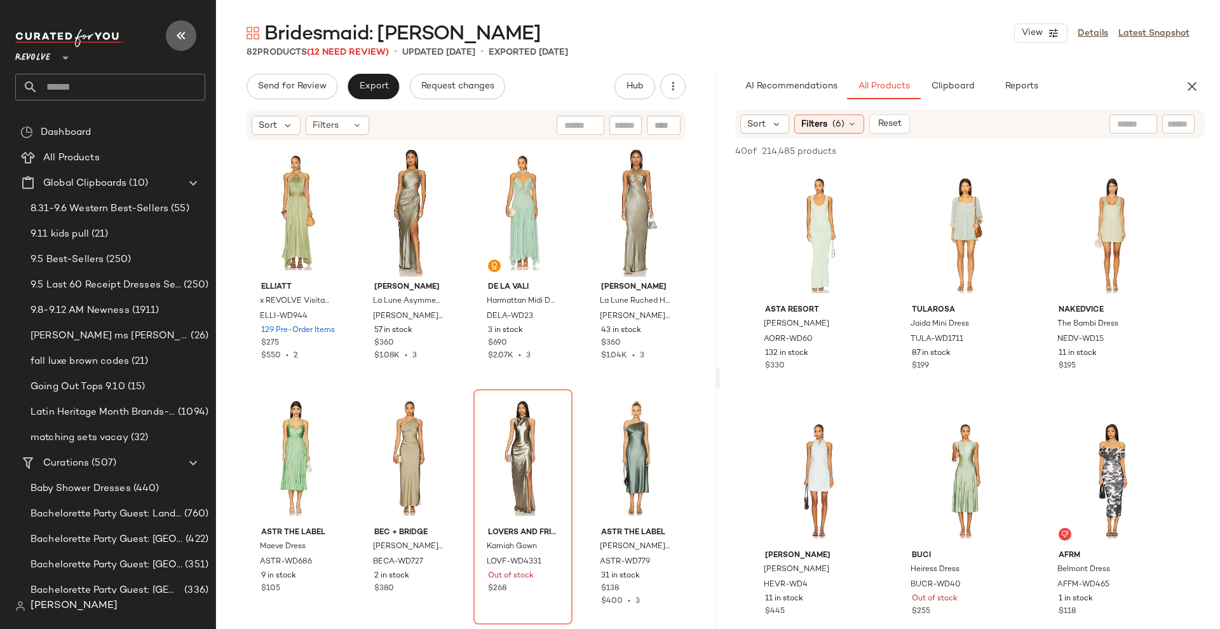
click at [180, 33] on icon "button" at bounding box center [181, 35] width 15 height 15
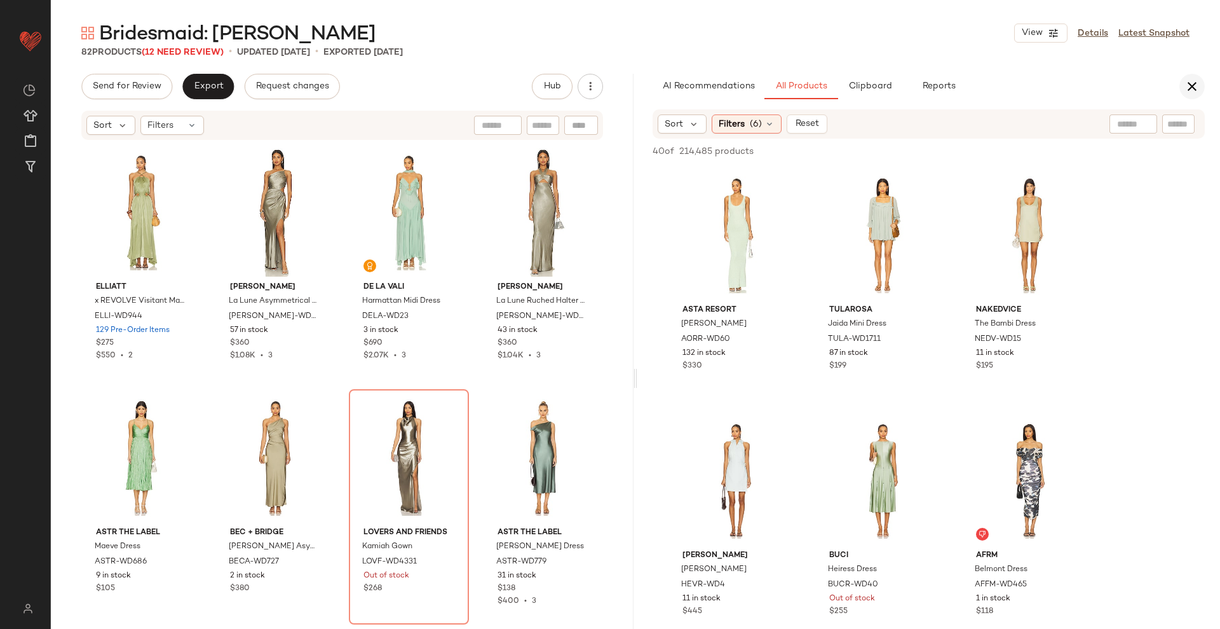
click at [1195, 87] on icon "button" at bounding box center [1192, 86] width 15 height 15
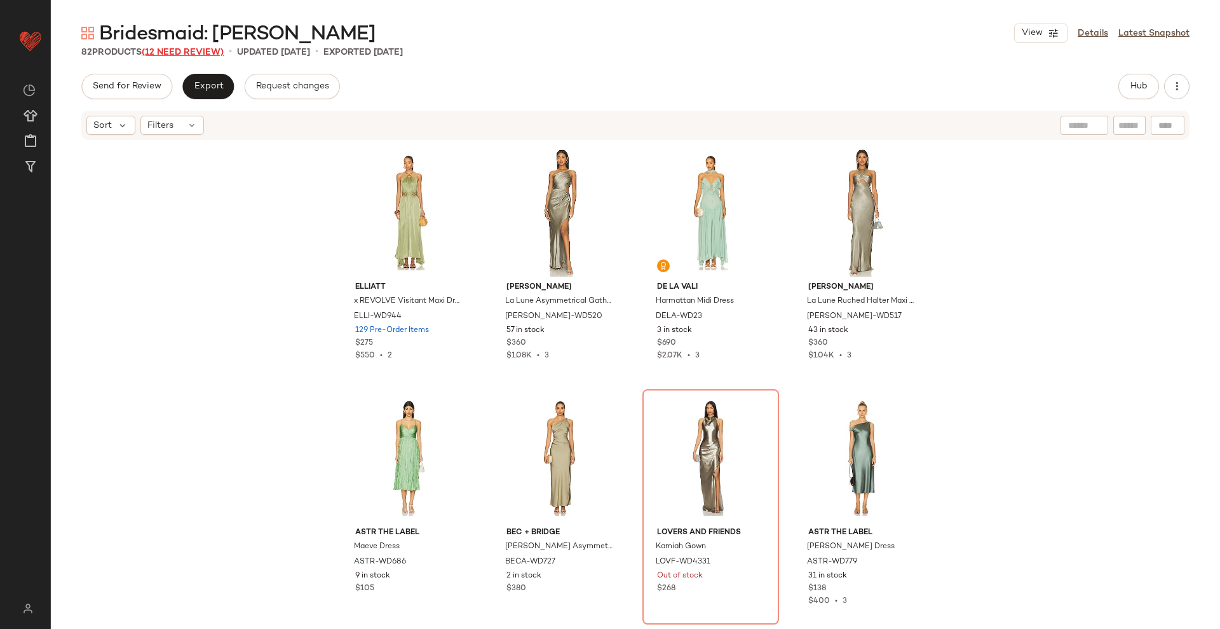
click at [197, 50] on span "(12 Need Review)" at bounding box center [183, 53] width 82 height 10
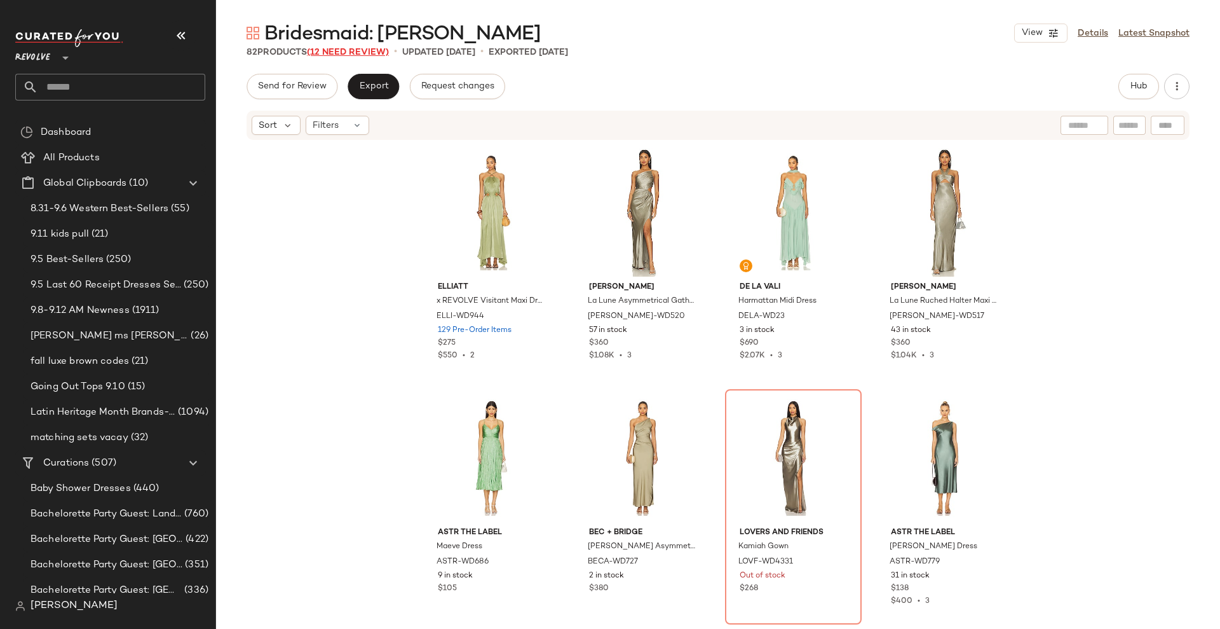
click at [342, 48] on span "(12 Need Review)" at bounding box center [348, 53] width 82 height 10
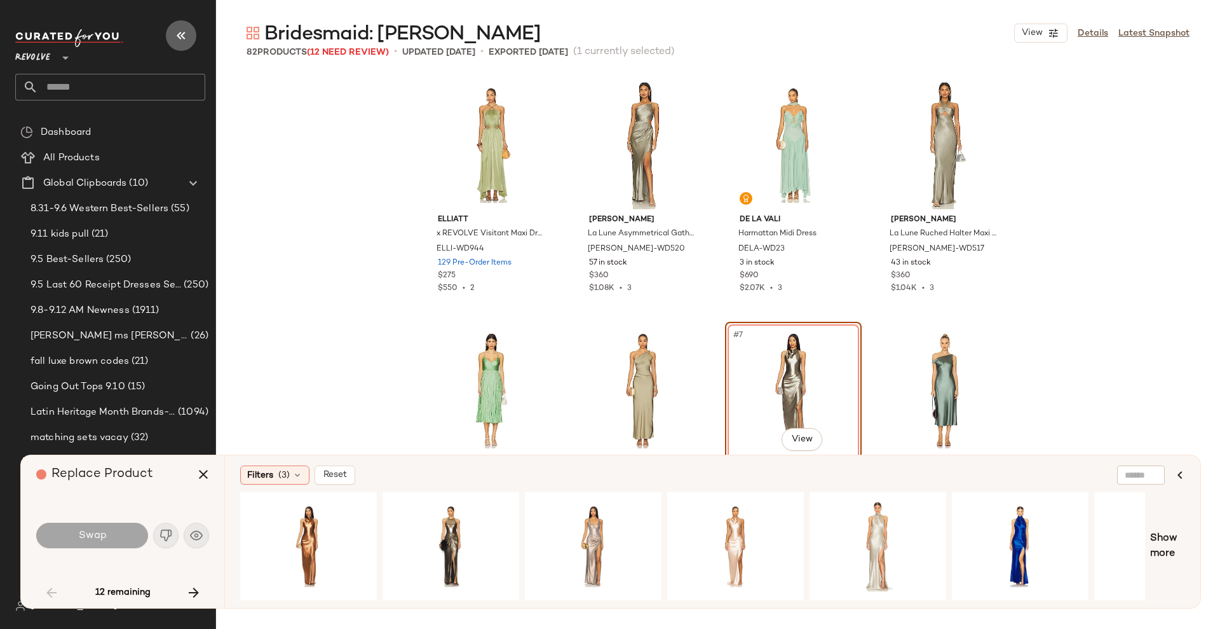
click at [178, 29] on icon "button" at bounding box center [181, 35] width 15 height 15
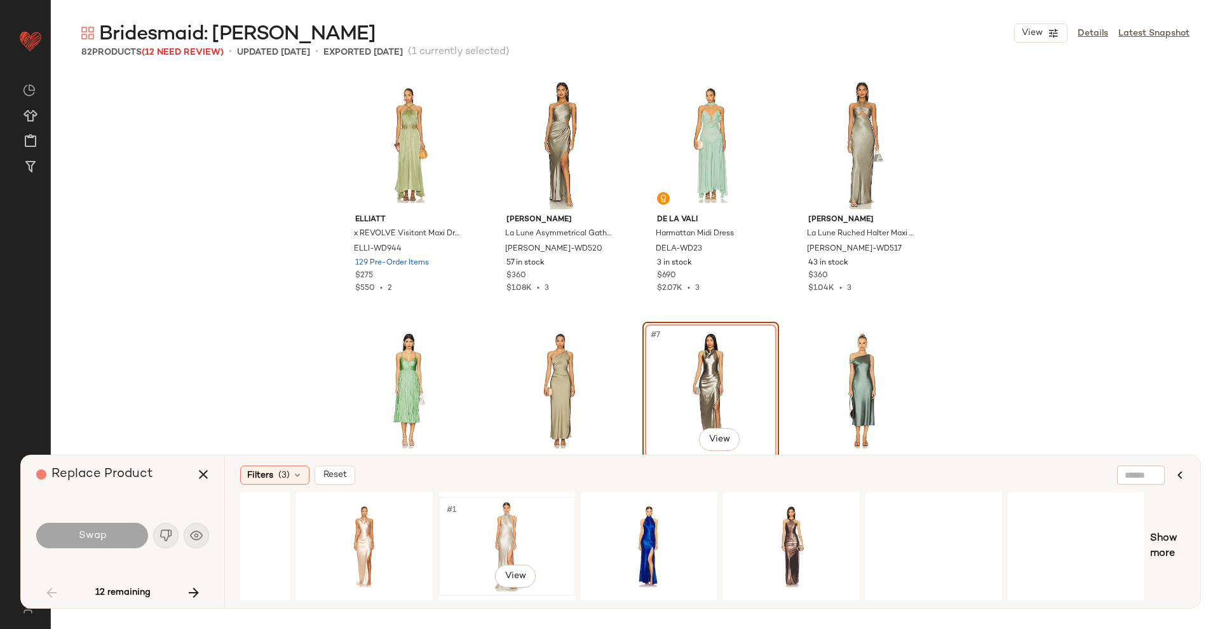
scroll to position [0, 512]
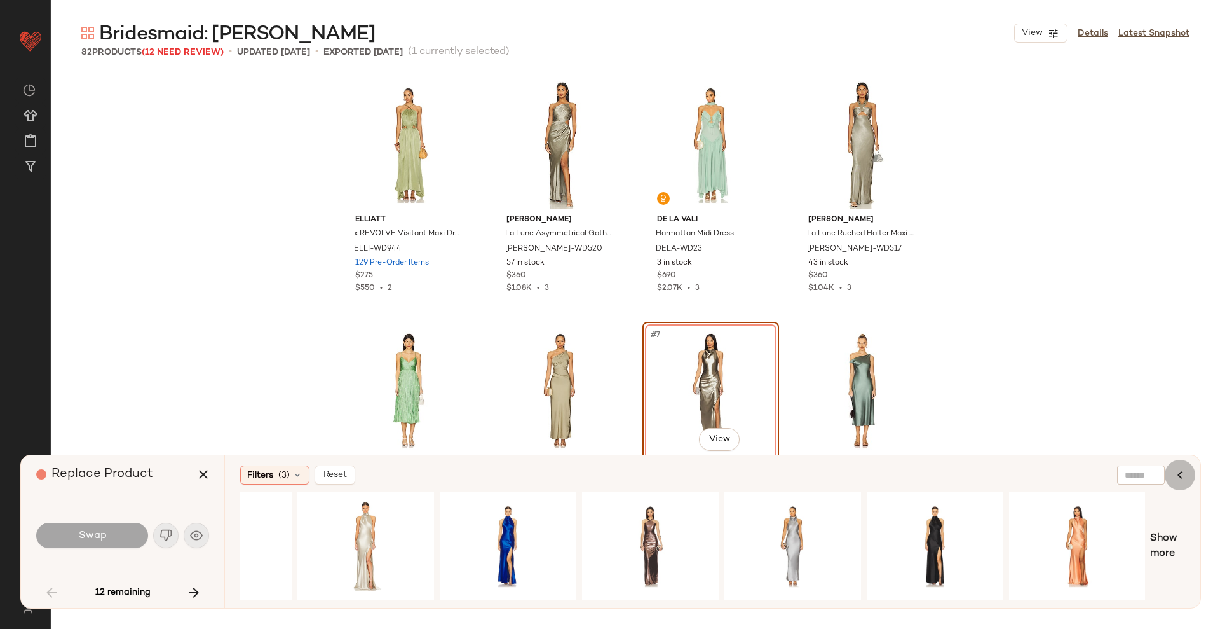
click at [1187, 480] on icon "button" at bounding box center [1180, 474] width 15 height 15
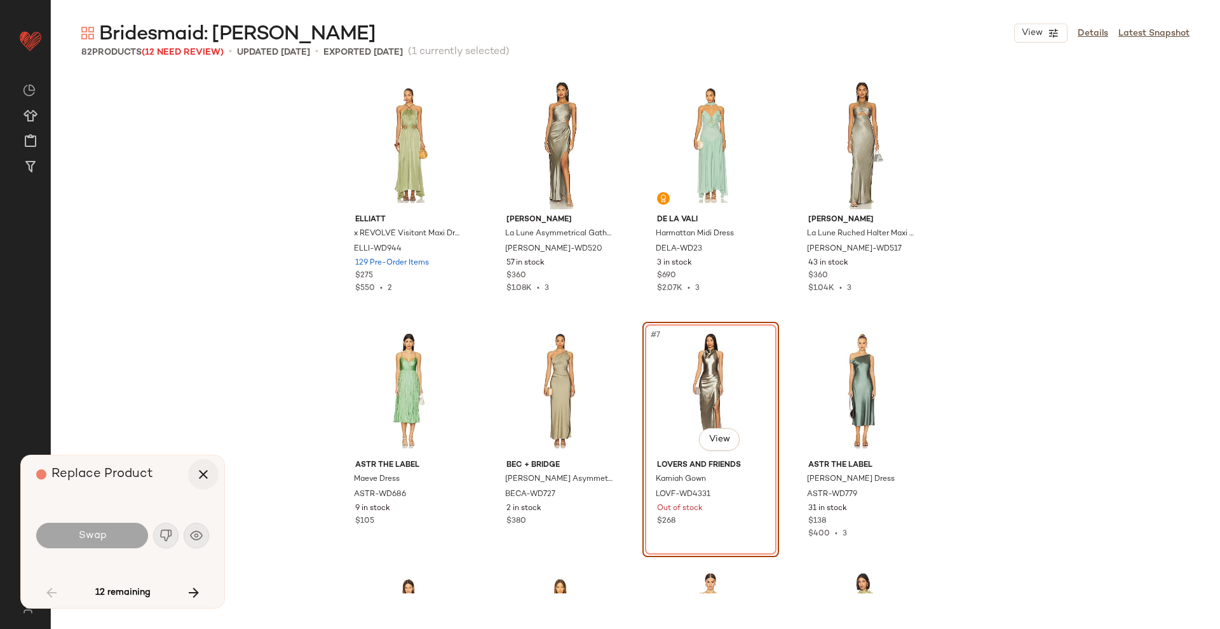
click at [199, 479] on icon "button" at bounding box center [203, 473] width 15 height 15
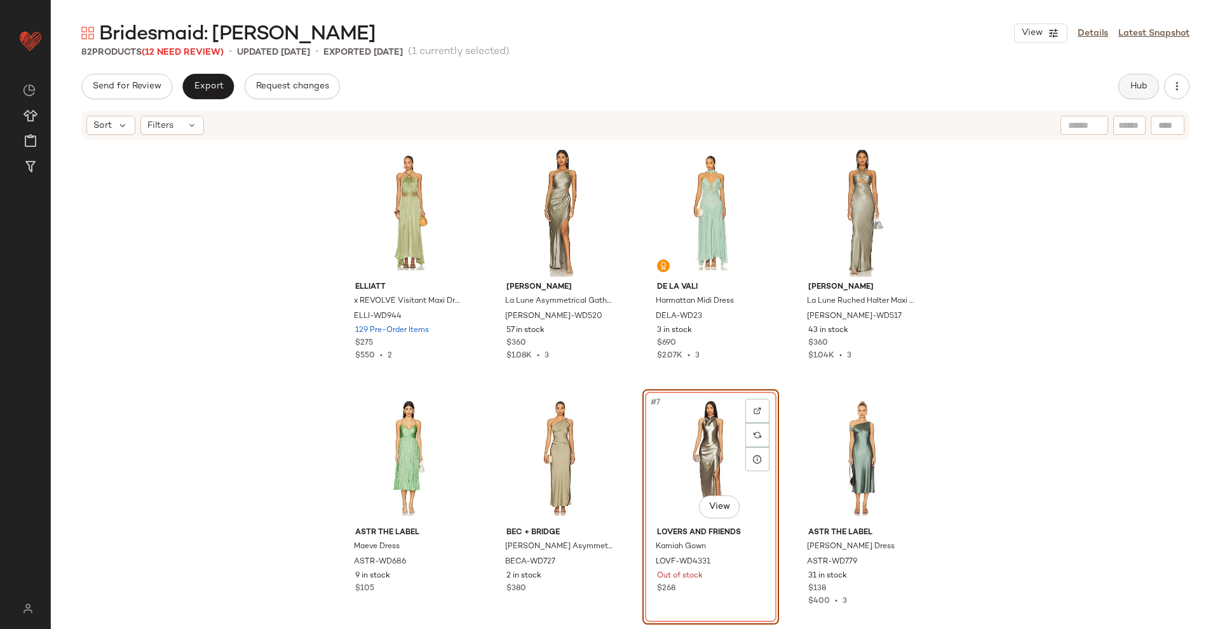
click at [1150, 78] on button "Hub" at bounding box center [1139, 86] width 41 height 25
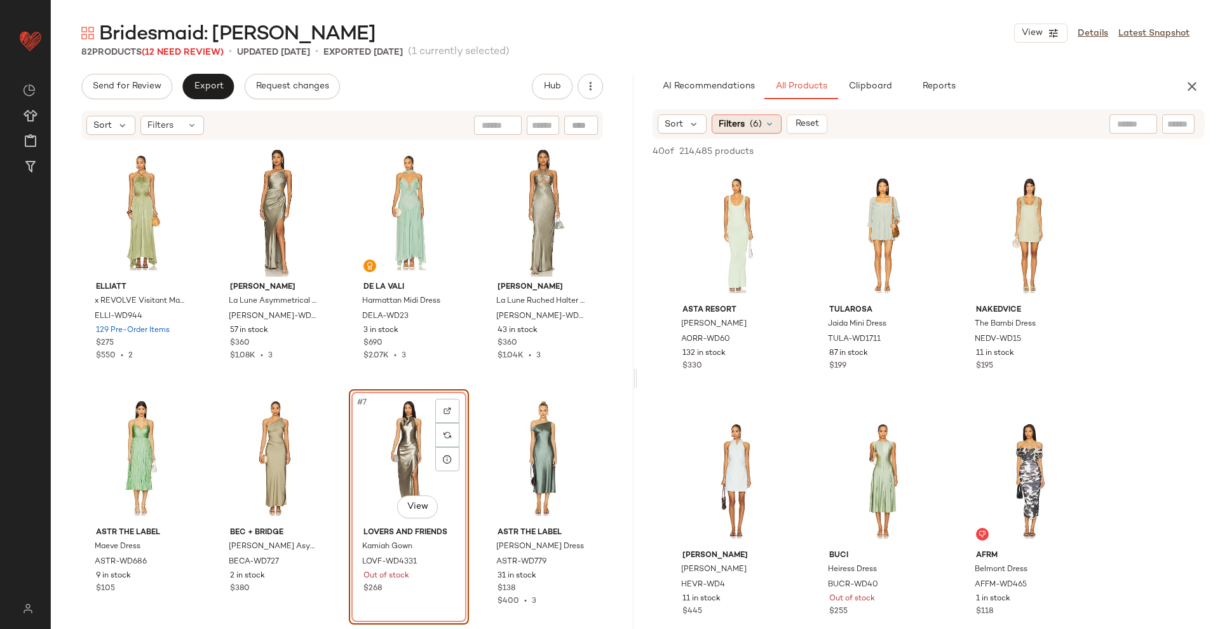
click at [747, 128] on div "Filters (6)" at bounding box center [747, 123] width 70 height 19
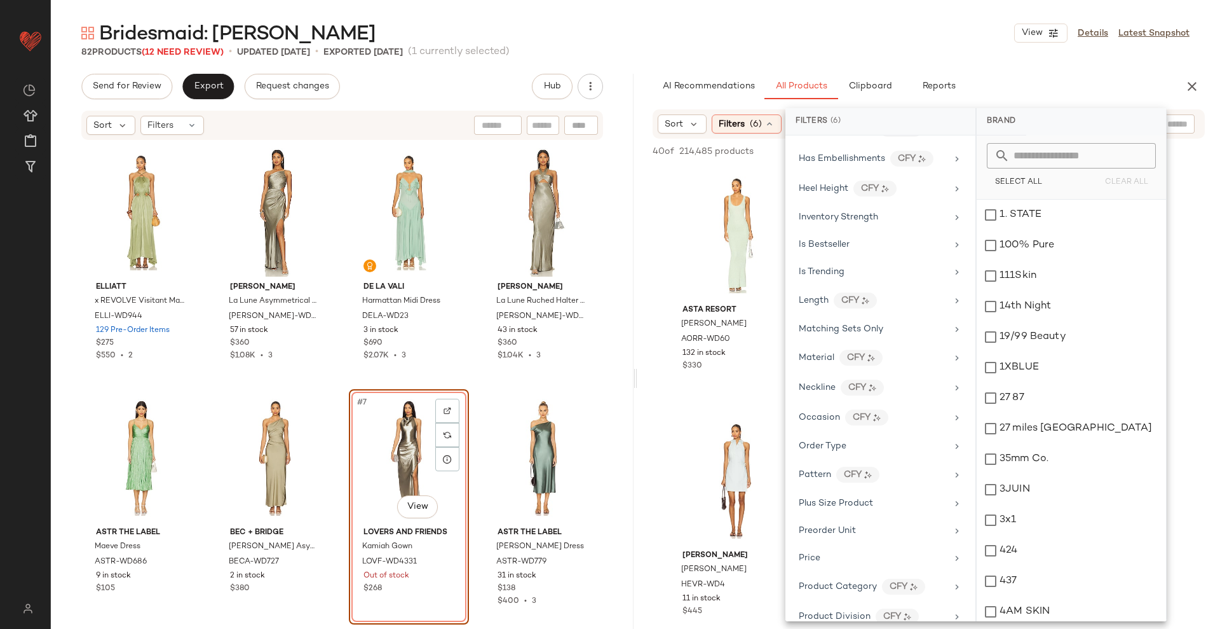
scroll to position [625, 0]
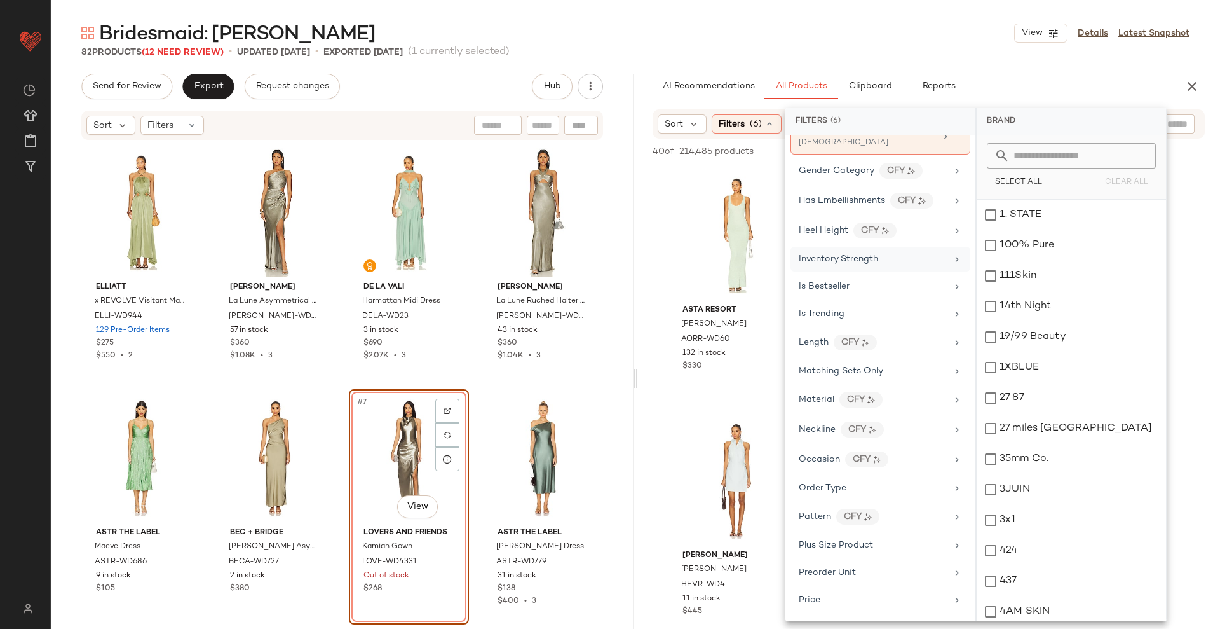
click at [843, 256] on span "Inventory Strength" at bounding box center [838, 259] width 79 height 10
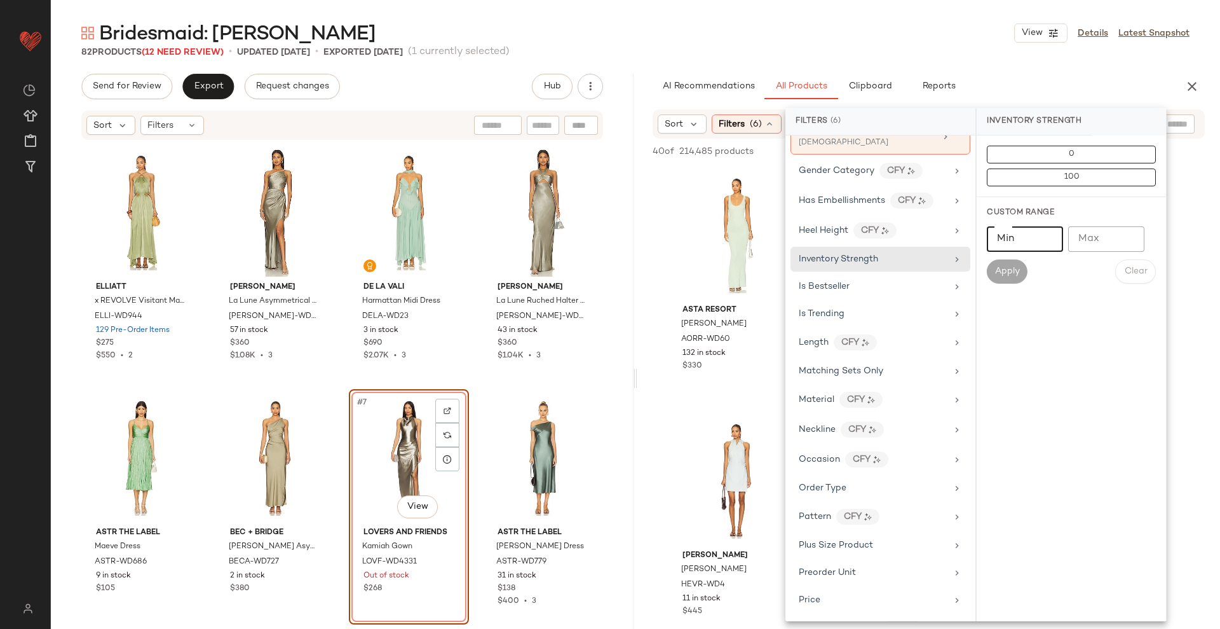
click at [1011, 246] on input "Min" at bounding box center [1025, 238] width 76 height 25
type input "**"
click at [1009, 266] on span "Apply" at bounding box center [1007, 271] width 25 height 10
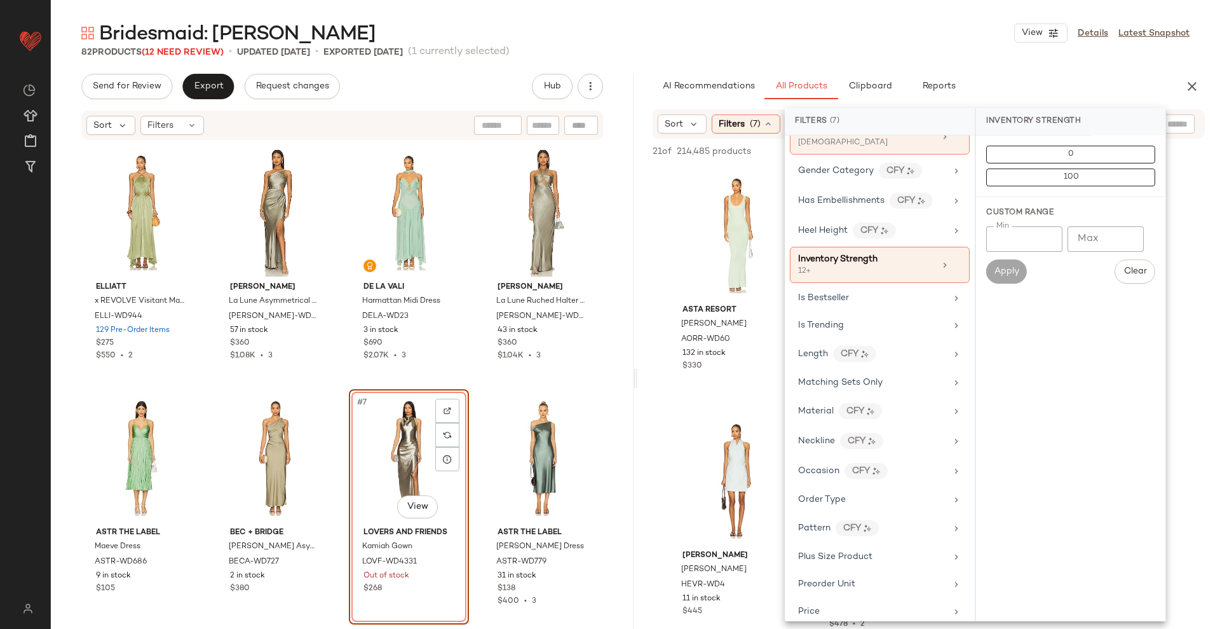
click at [651, 247] on div "ASTA RESORT Ana Dress AORR-WD60 132 in stock $330 Tularosa Jaida Mini Dress TUL…" at bounding box center [928, 407] width 583 height 480
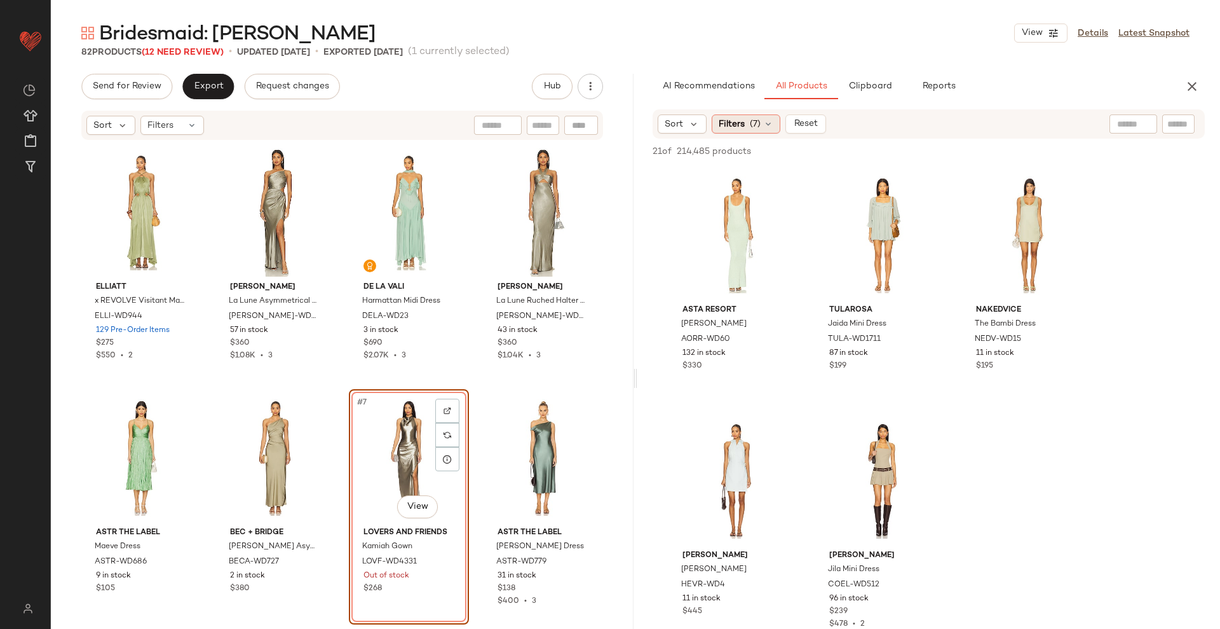
click at [758, 129] on span "(7)" at bounding box center [755, 124] width 11 height 13
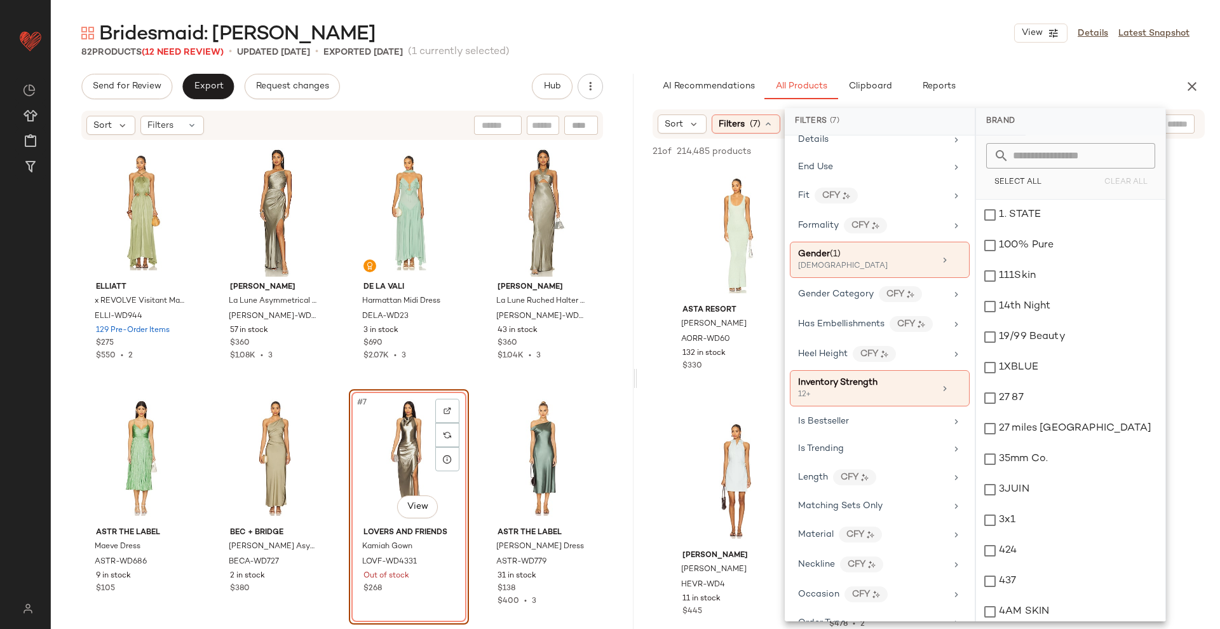
scroll to position [502, 0]
click at [958, 391] on div "Inventory Strength 12+" at bounding box center [880, 387] width 180 height 36
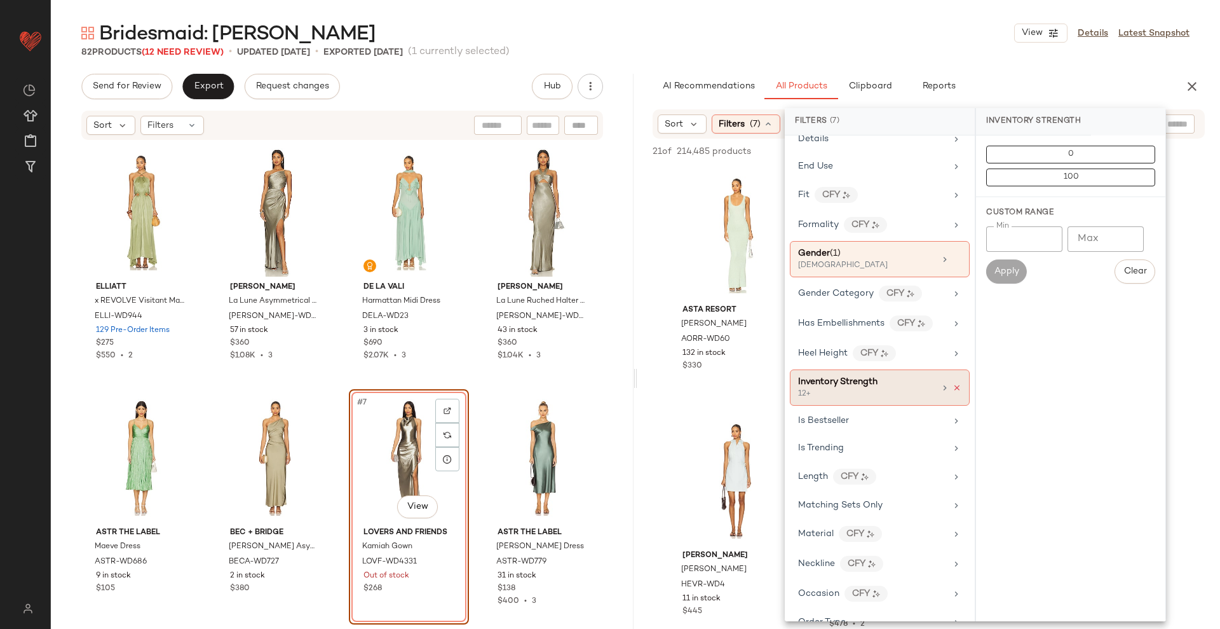
click at [955, 388] on icon at bounding box center [957, 387] width 9 height 9
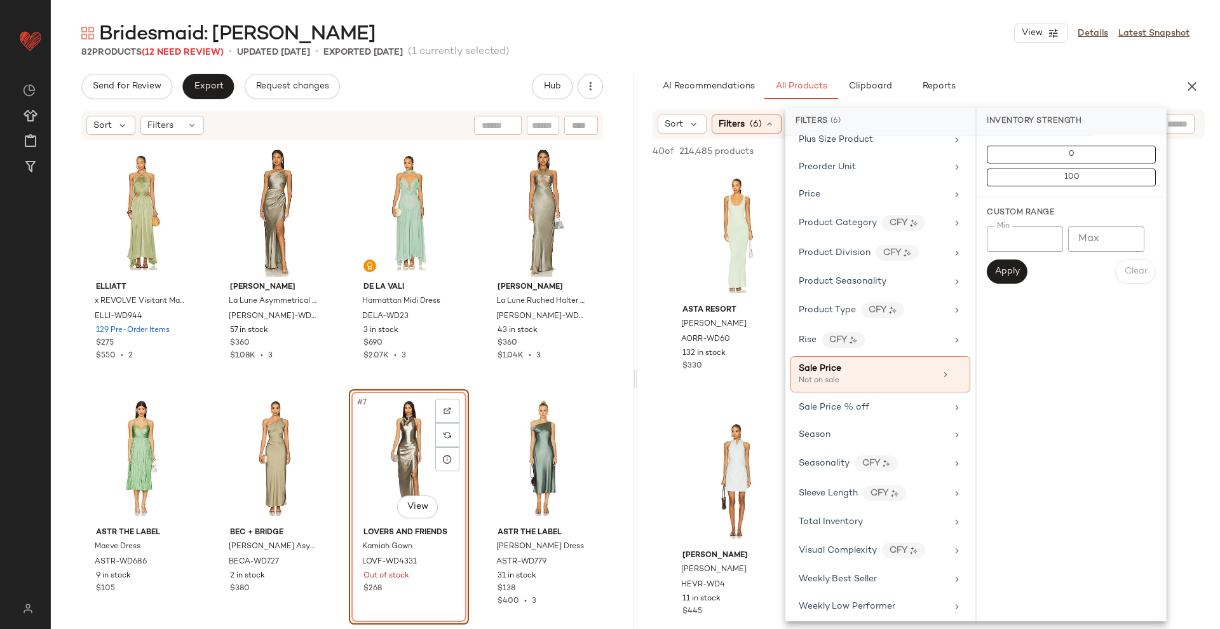
scroll to position [1063, 0]
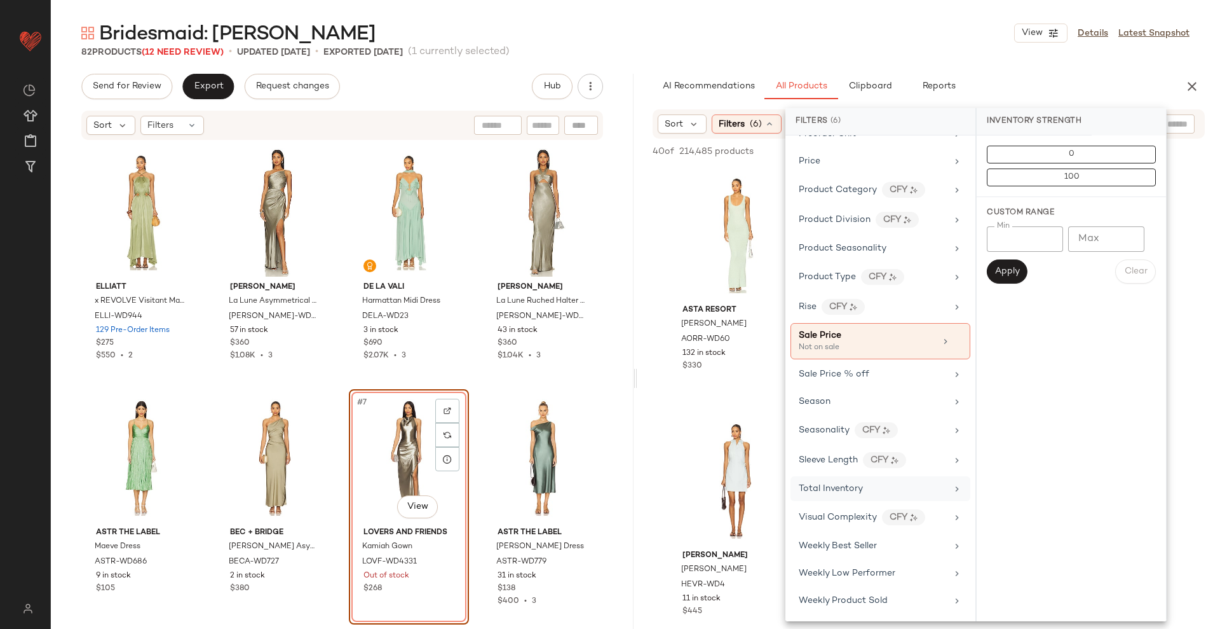
click at [831, 490] on span "Total Inventory" at bounding box center [831, 489] width 64 height 10
click at [1017, 243] on input "Min" at bounding box center [1025, 238] width 76 height 25
type input "**"
click at [1012, 264] on button "Apply" at bounding box center [1007, 271] width 41 height 24
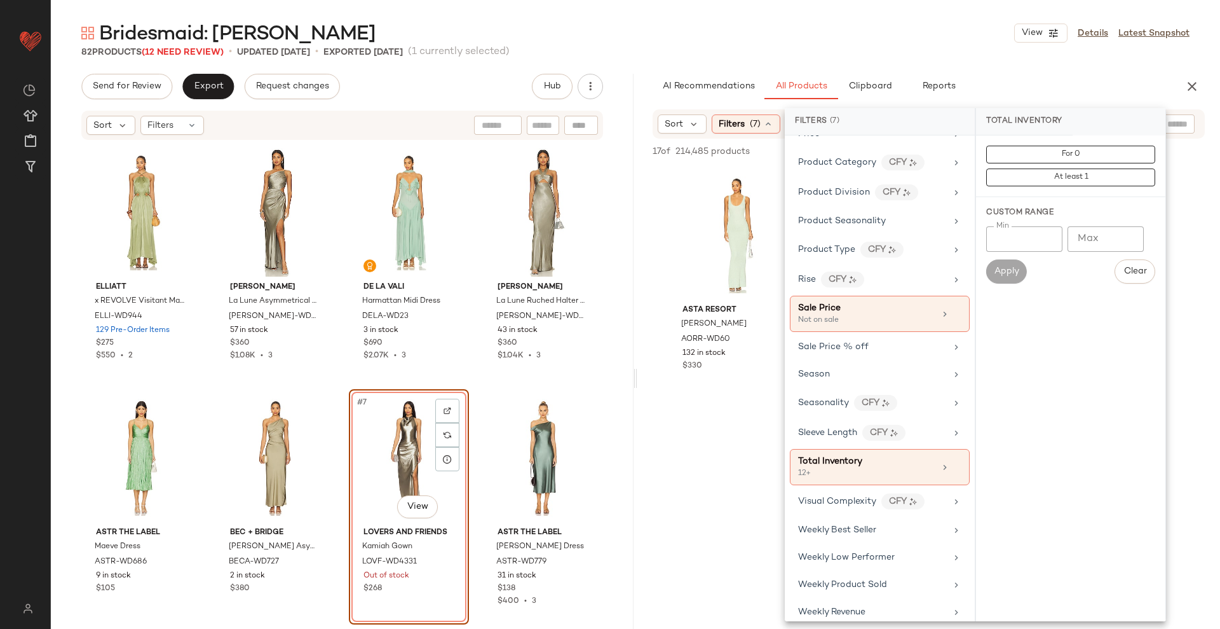
scroll to position [1094, 0]
click at [701, 463] on div at bounding box center [928, 524] width 583 height 245
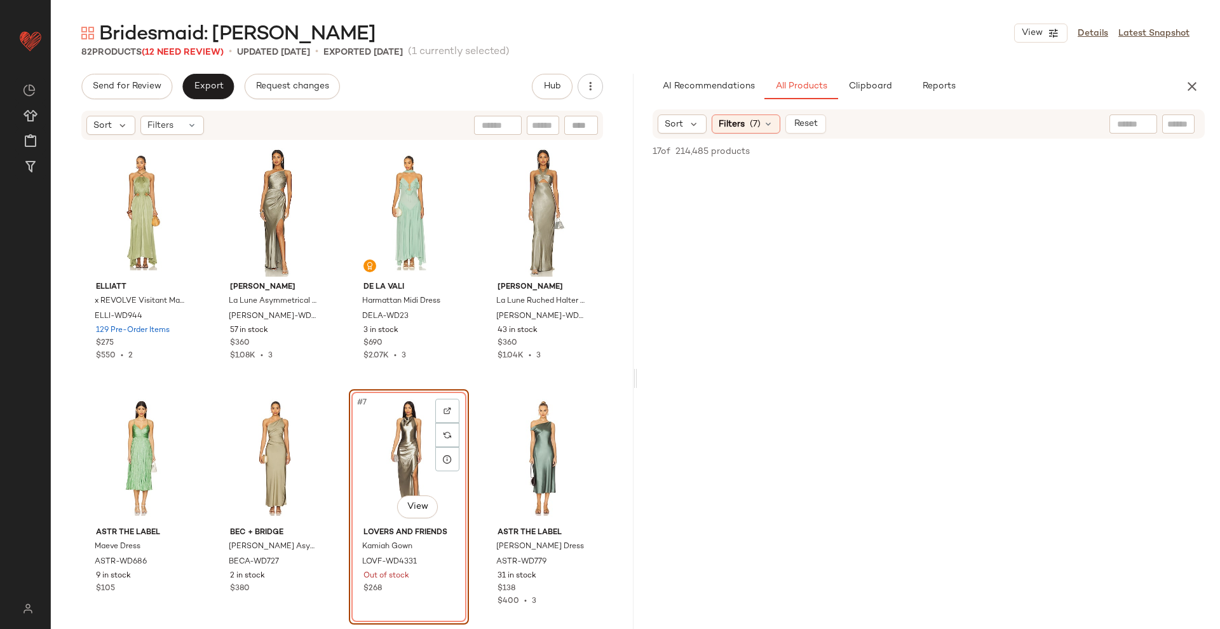
scroll to position [0, 0]
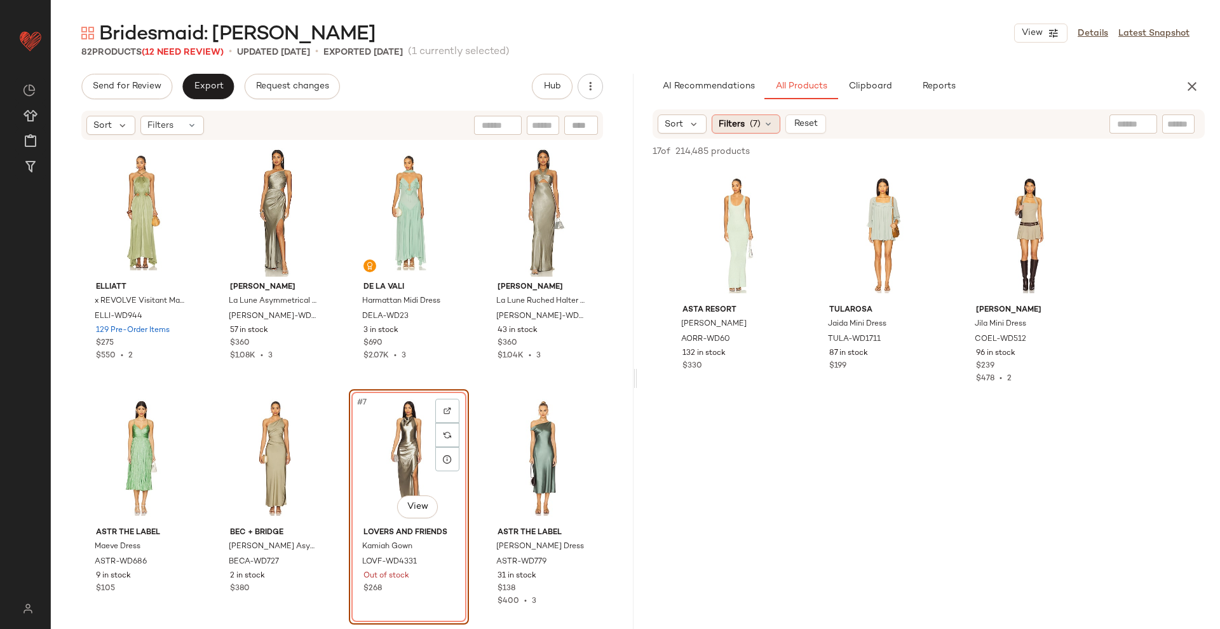
click at [777, 129] on div "Filters (7)" at bounding box center [746, 123] width 69 height 19
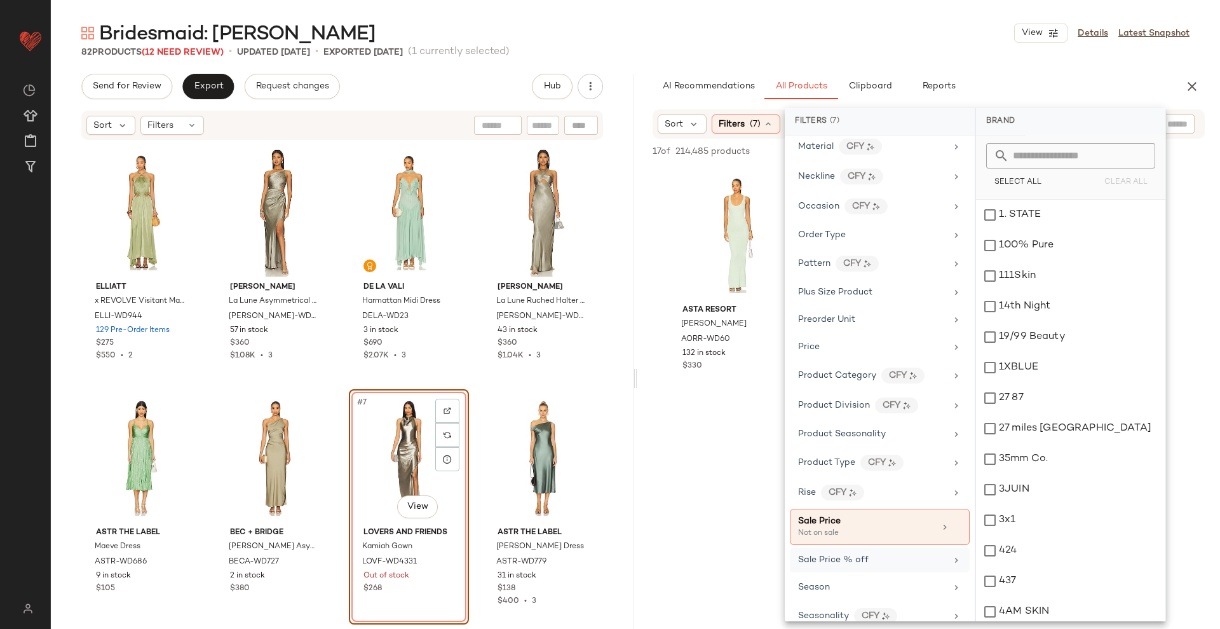
scroll to position [1101, 0]
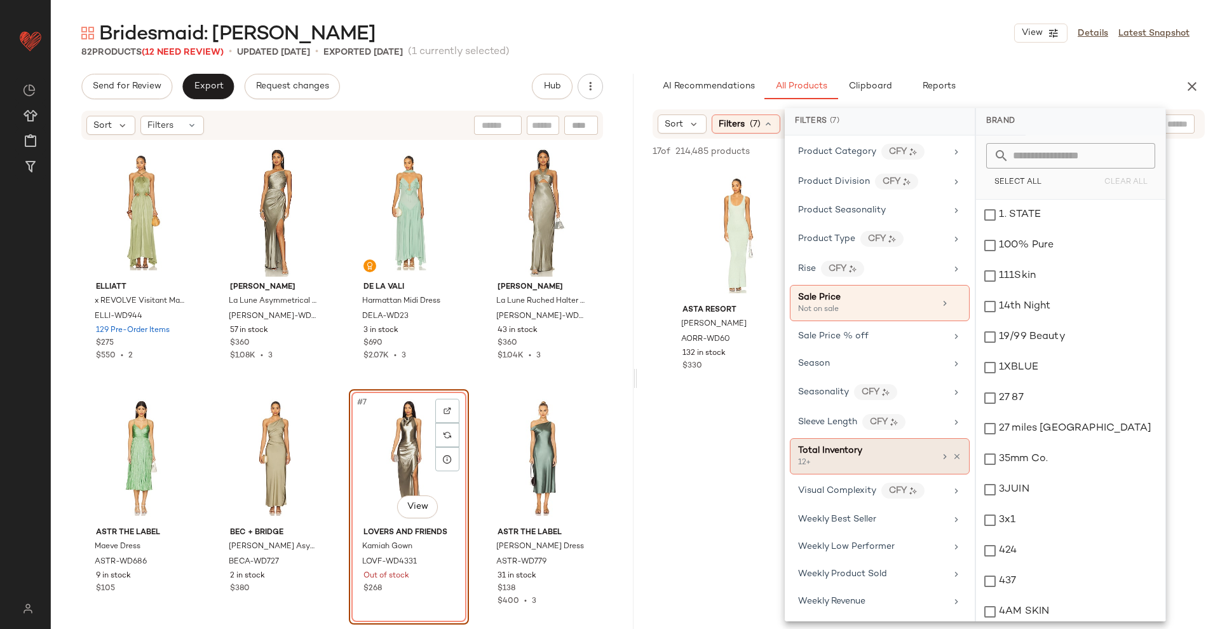
click at [851, 441] on div "Total Inventory 12+" at bounding box center [880, 456] width 180 height 36
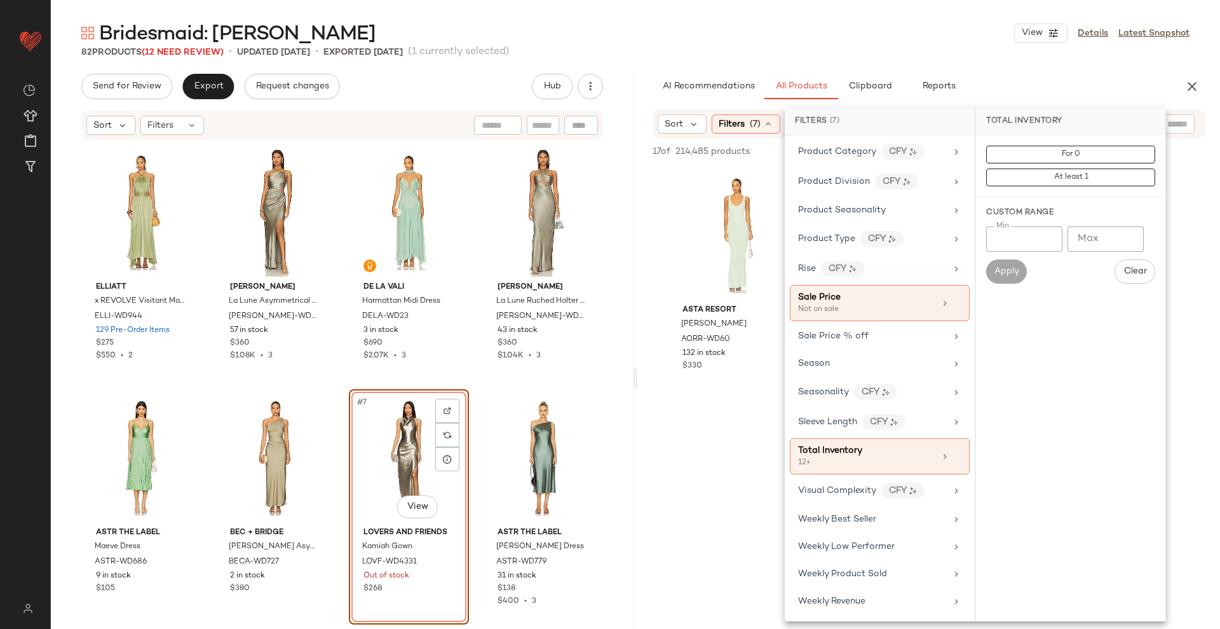
click at [1044, 236] on input "**" at bounding box center [1024, 238] width 76 height 25
type input "*"
click at [1000, 274] on span "Apply" at bounding box center [1006, 271] width 25 height 10
click at [716, 449] on div "#4 View" at bounding box center [736, 480] width 128 height 128
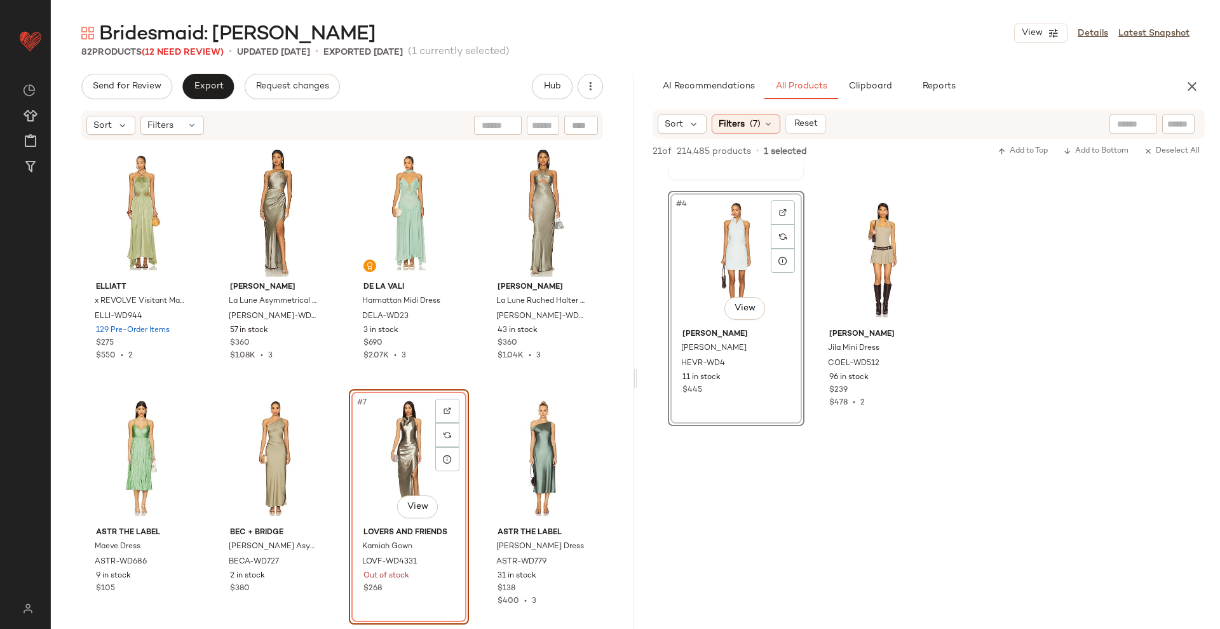
scroll to position [0, 0]
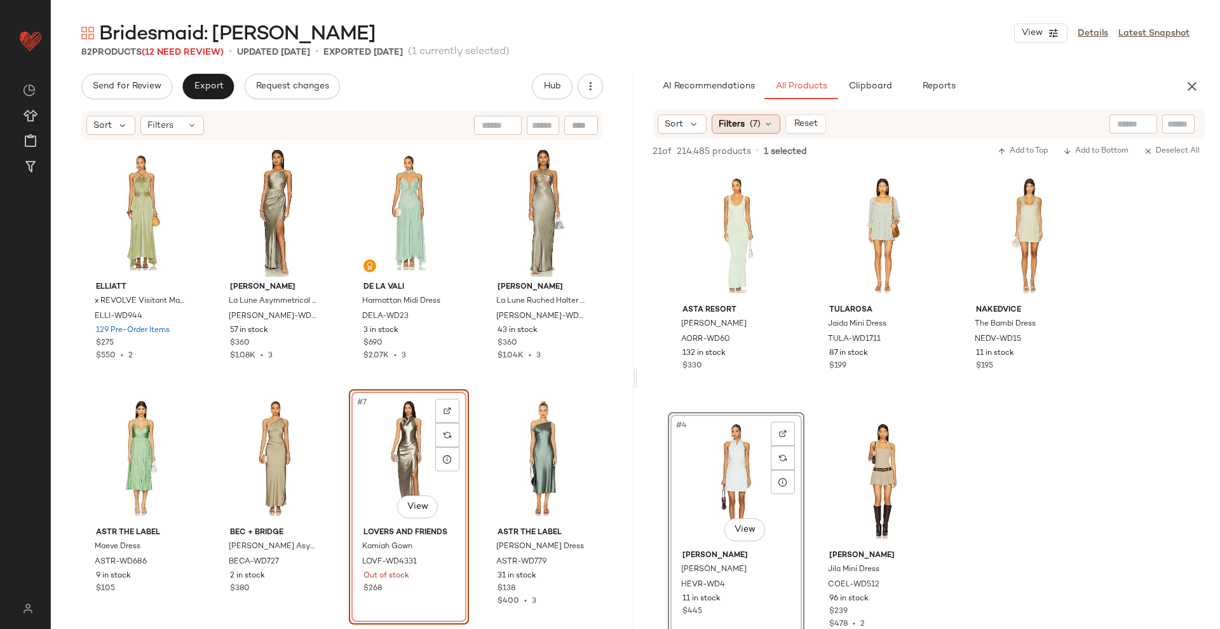
click at [760, 127] on span "(7)" at bounding box center [755, 124] width 11 height 13
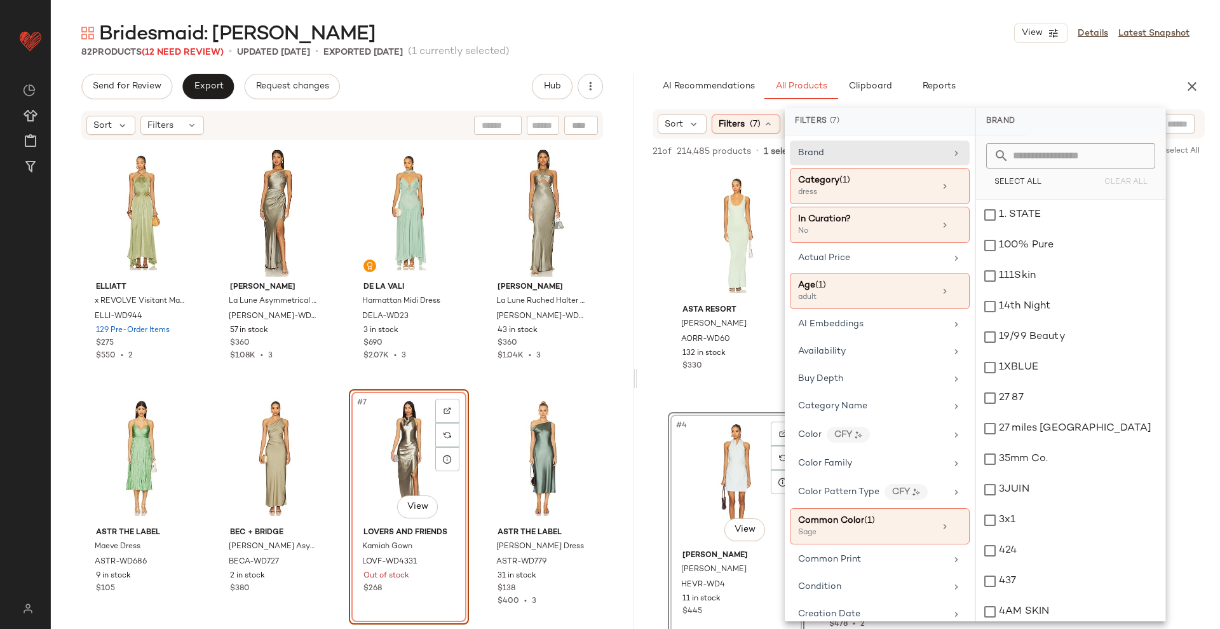
scroll to position [441, 0]
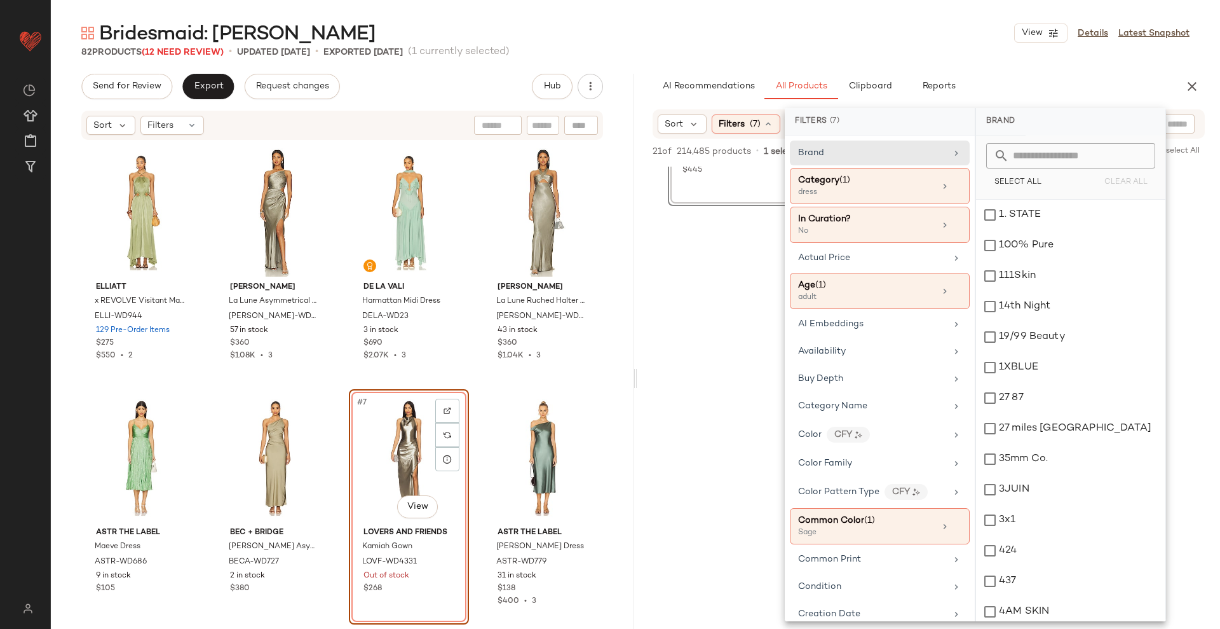
click at [1204, 370] on div at bounding box center [928, 328] width 583 height 245
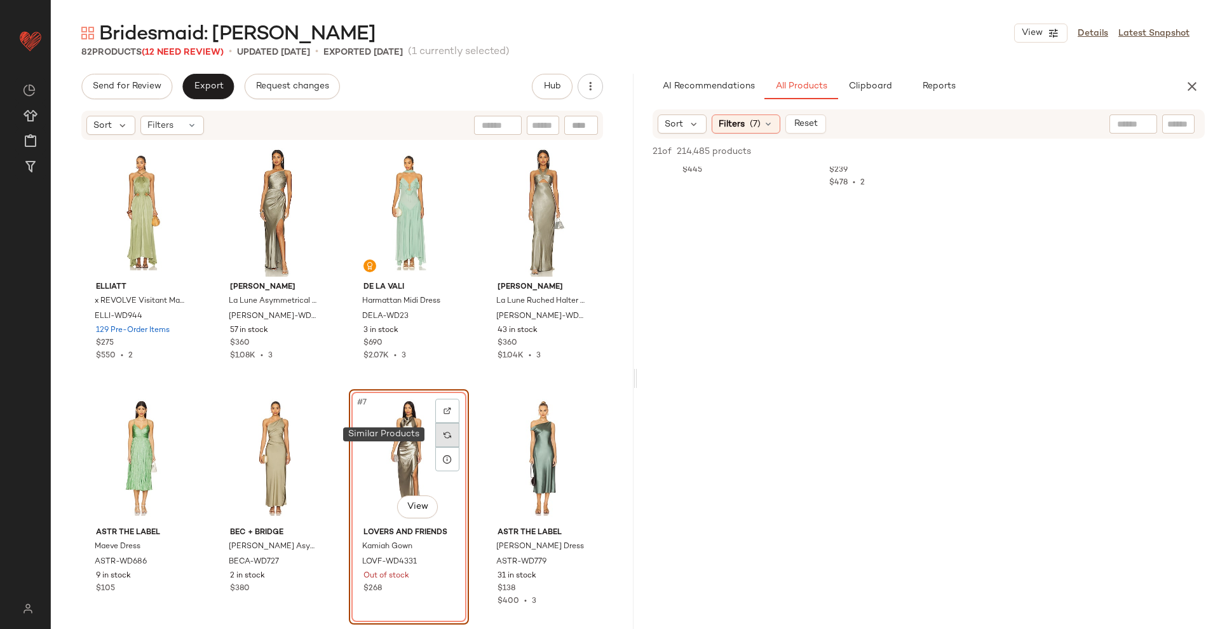
click at [444, 434] on img at bounding box center [448, 435] width 8 height 8
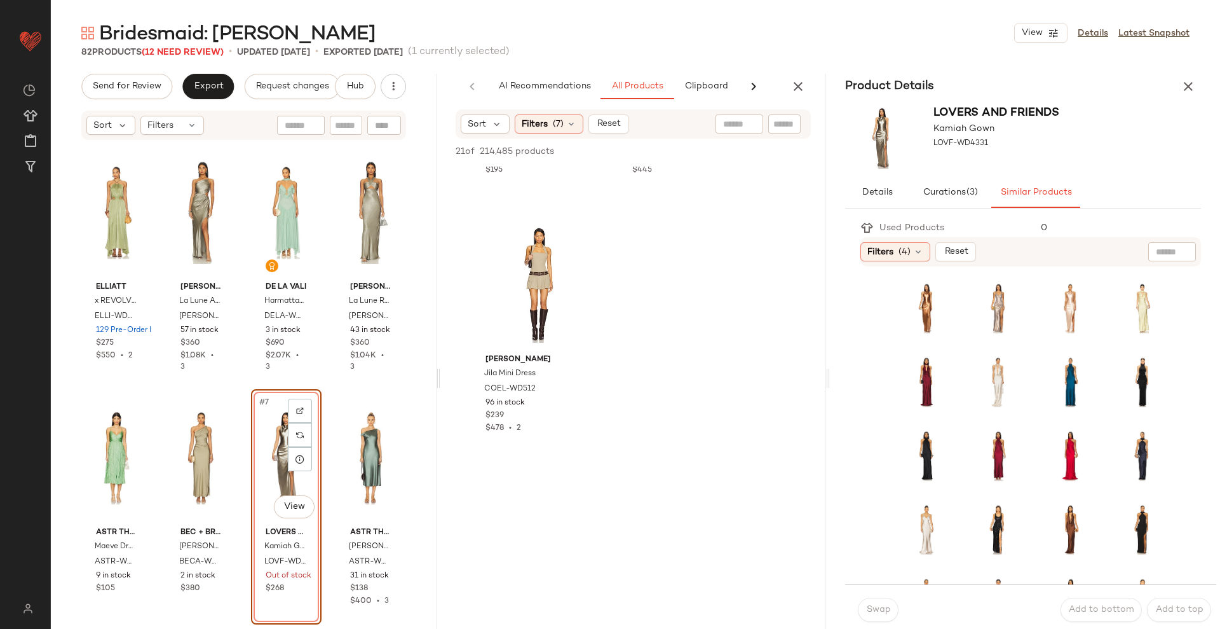
click at [1190, 99] on div "Lovers and Friends Kamiah Gown LOVF-WD4331" at bounding box center [1023, 138] width 386 height 78
click at [1190, 88] on icon "button" at bounding box center [1188, 86] width 15 height 15
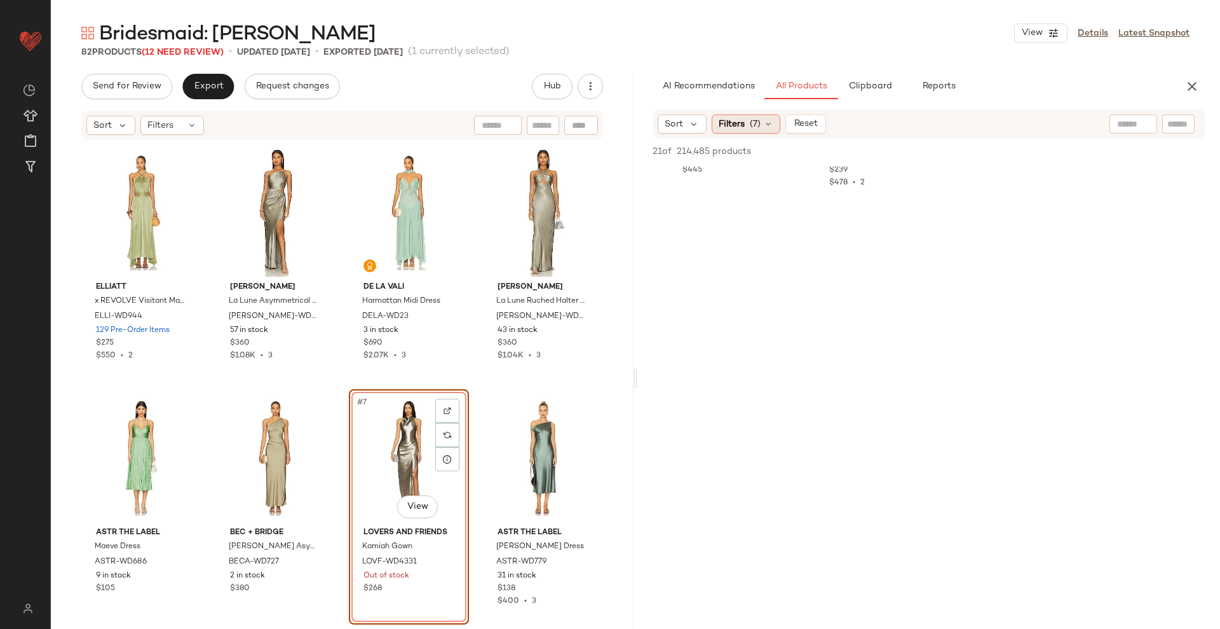
click at [743, 132] on div "Filters (7)" at bounding box center [746, 123] width 69 height 19
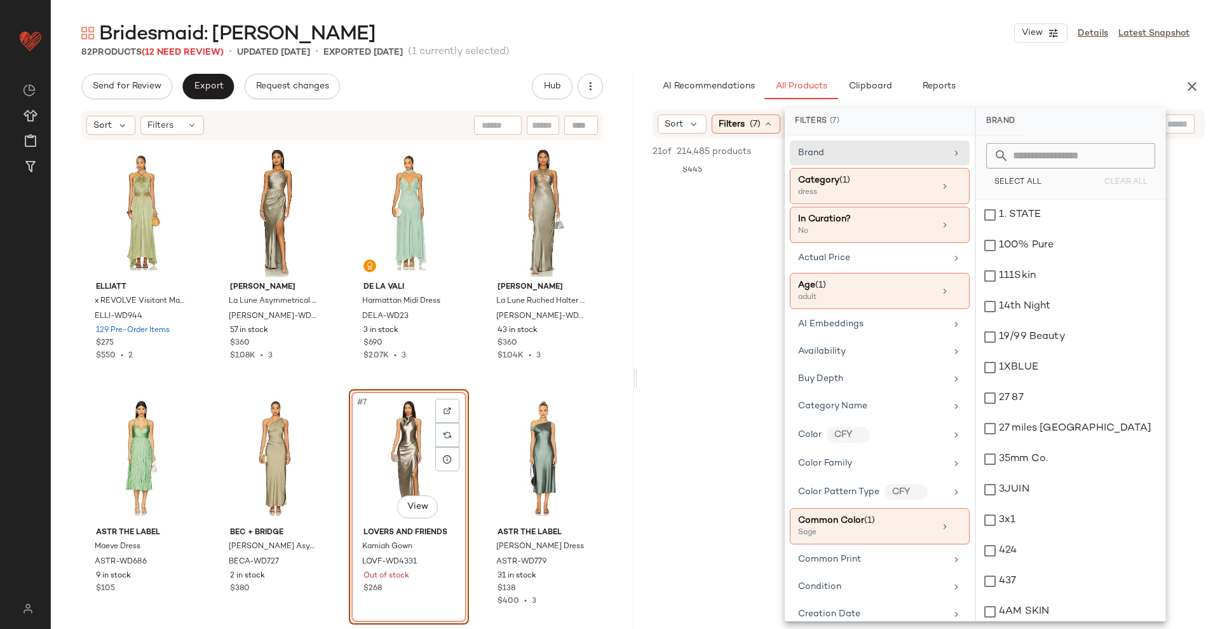
click at [743, 121] on span "Filters" at bounding box center [732, 124] width 26 height 13
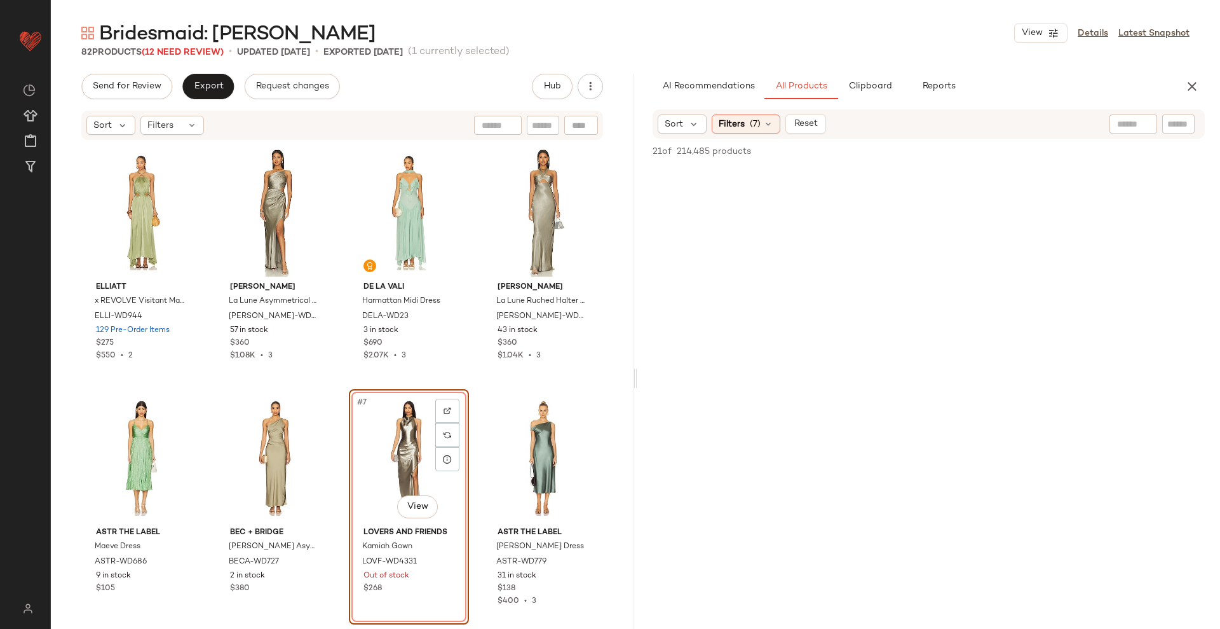
scroll to position [479, 0]
click at [761, 123] on div "Filters (7)" at bounding box center [746, 123] width 69 height 19
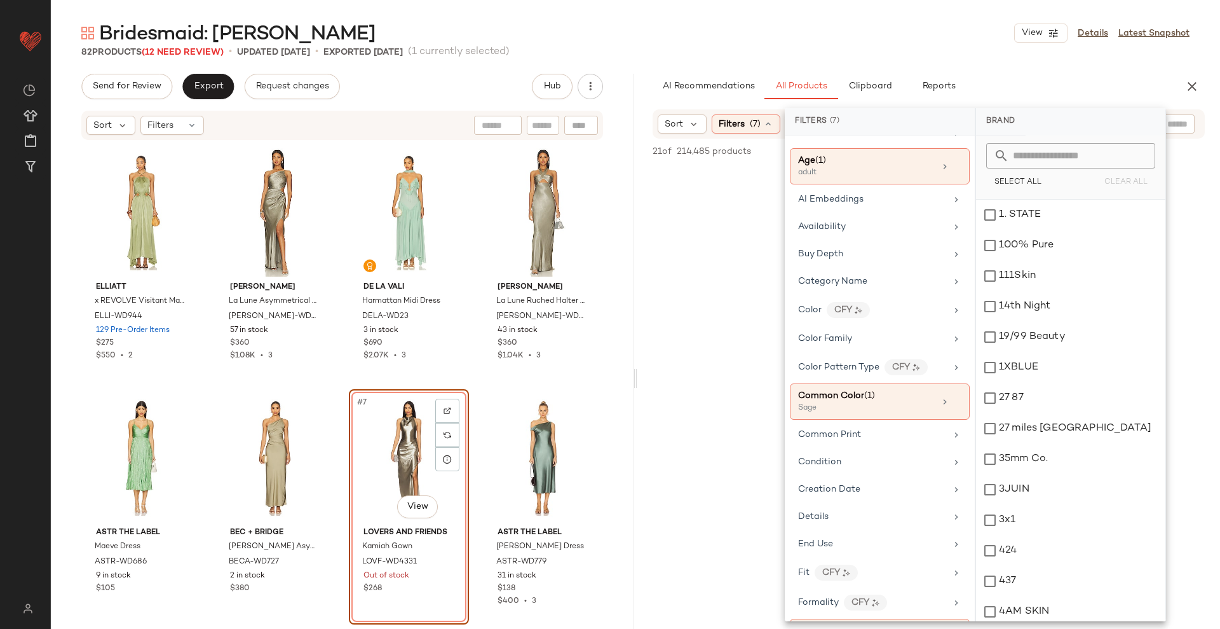
scroll to position [126, 0]
click at [957, 404] on div "Common Color (1) Sage" at bounding box center [880, 400] width 180 height 36
click at [953, 398] on icon at bounding box center [957, 400] width 9 height 9
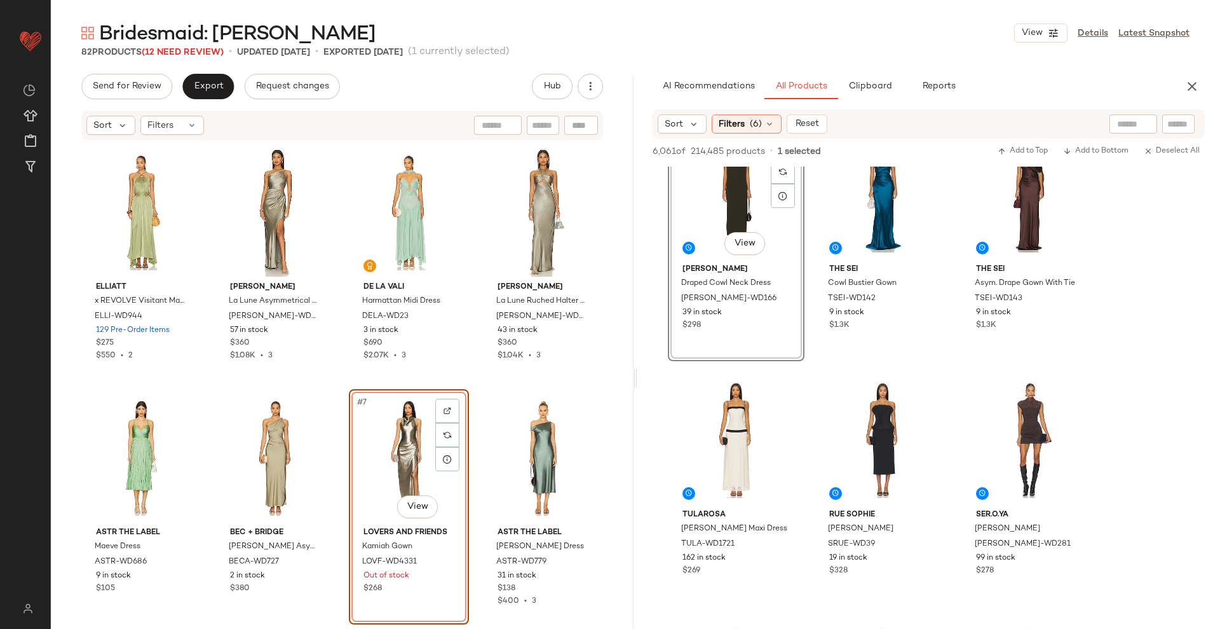
scroll to position [0, 0]
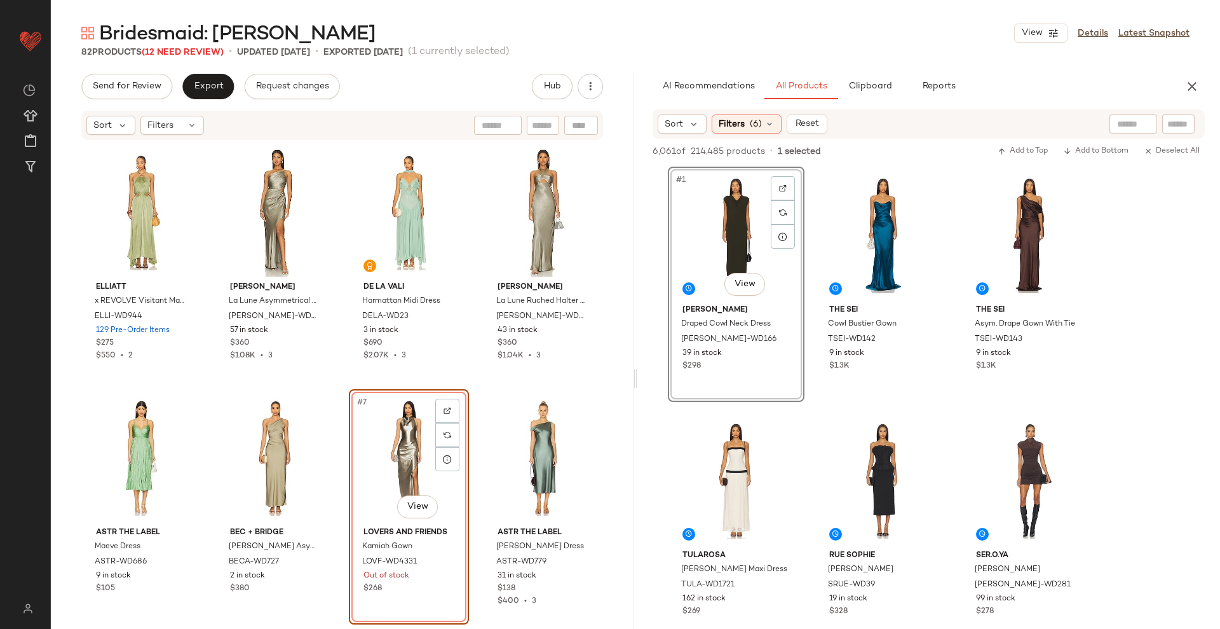
click at [1126, 123] on input "text" at bounding box center [1133, 124] width 32 height 13
type input "****"
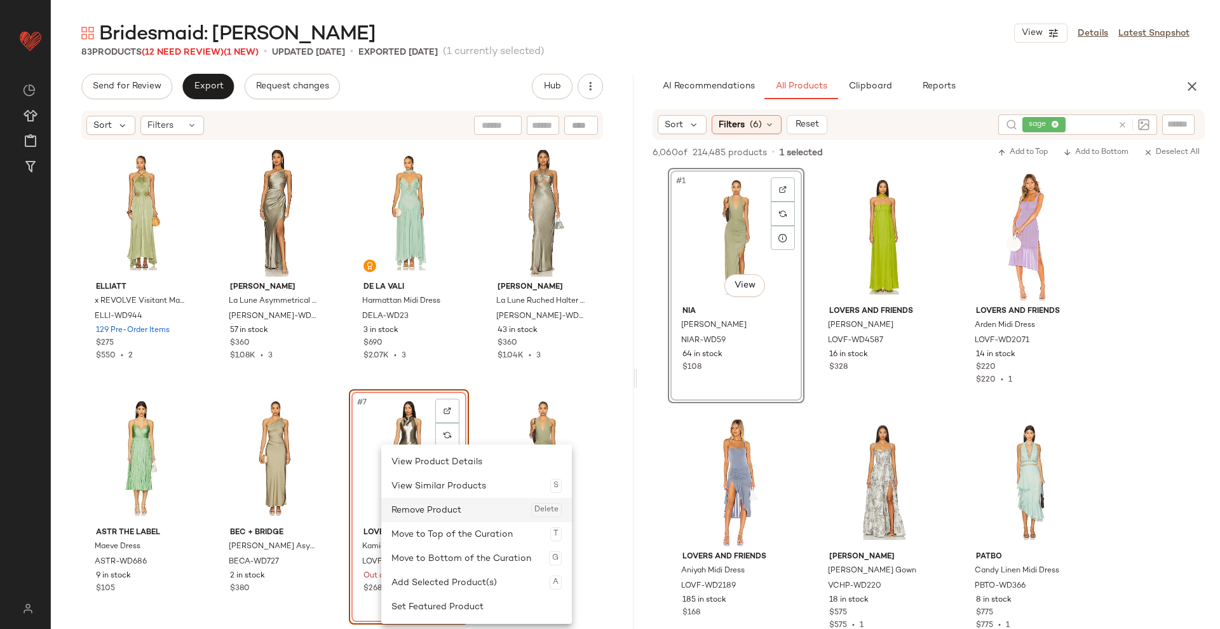
click at [424, 508] on div "Remove Product Delete" at bounding box center [476, 510] width 170 height 24
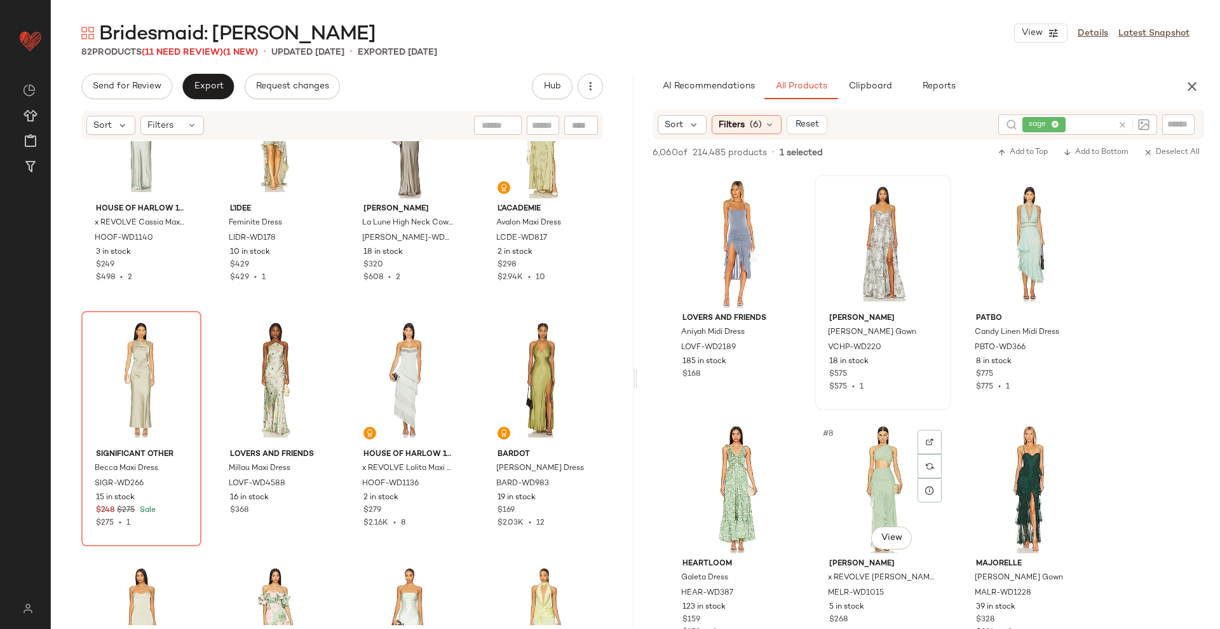
scroll to position [239, 0]
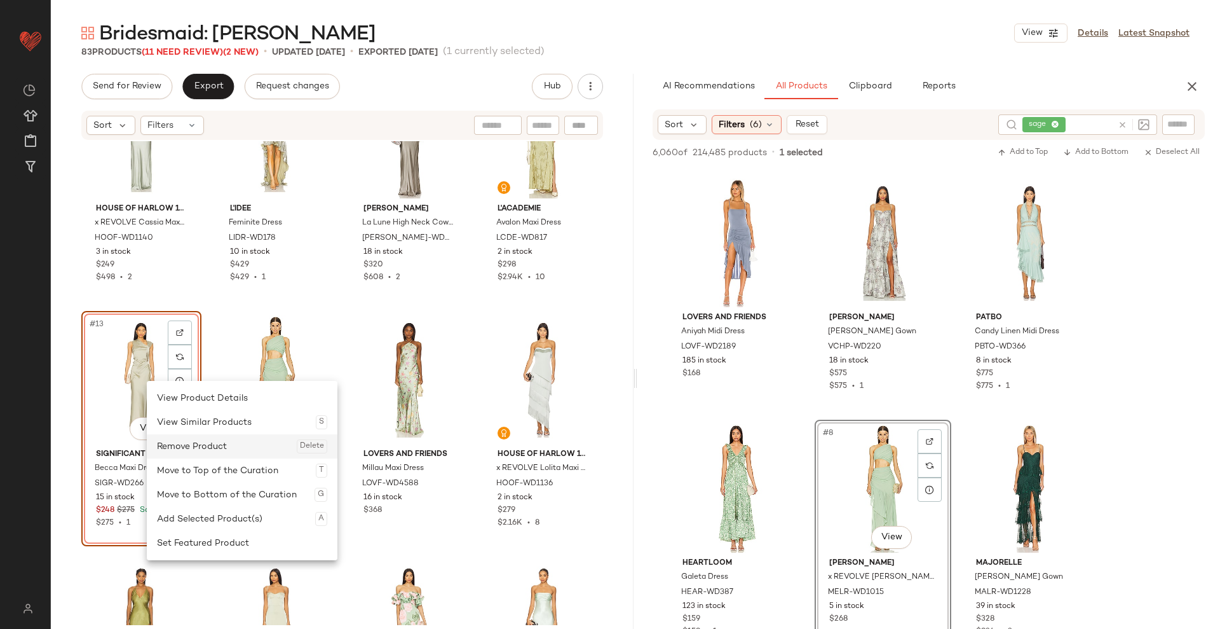
click at [202, 454] on div "Remove Product Delete" at bounding box center [242, 446] width 170 height 24
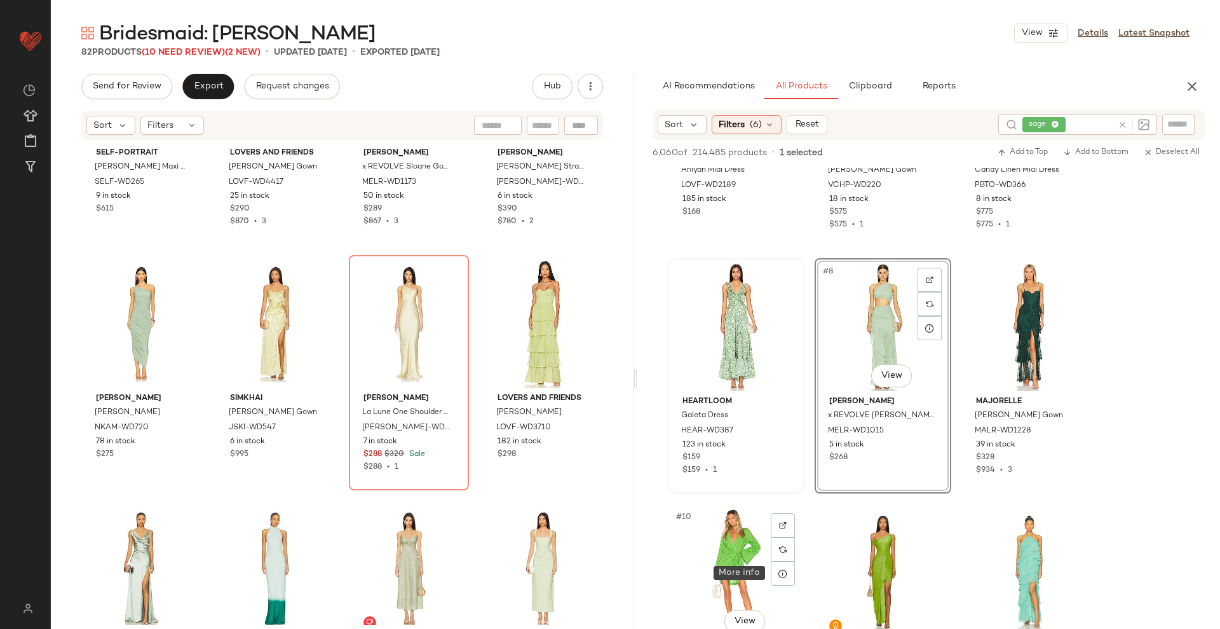
scroll to position [401, 0]
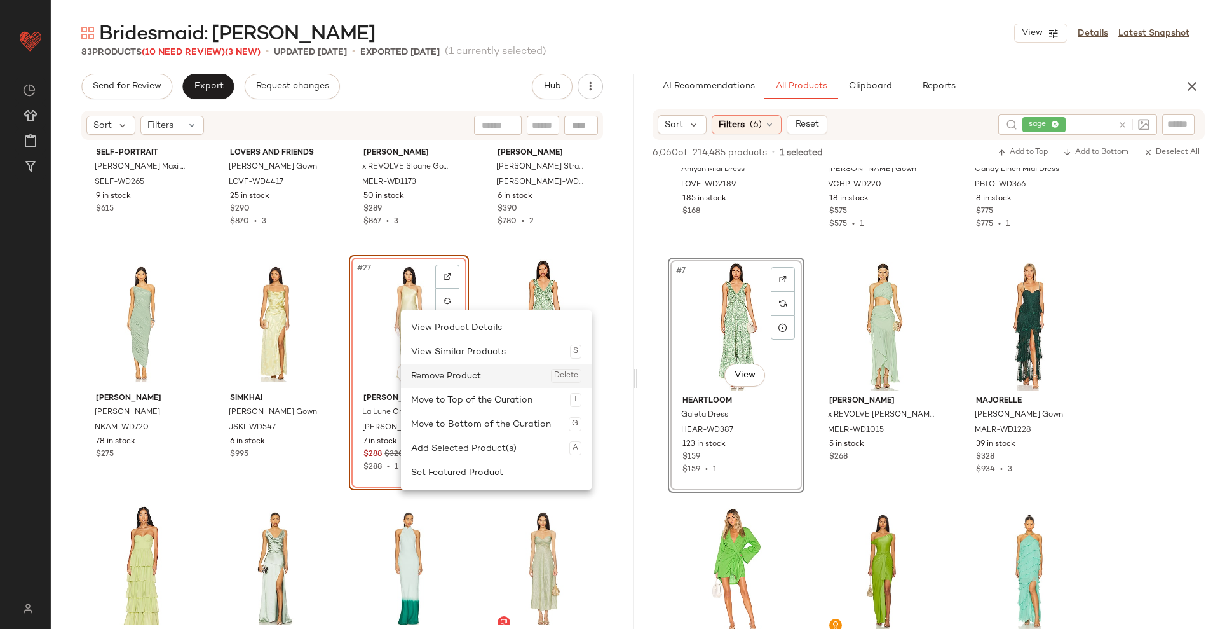
click at [431, 376] on div "Remove Product Delete" at bounding box center [496, 376] width 170 height 24
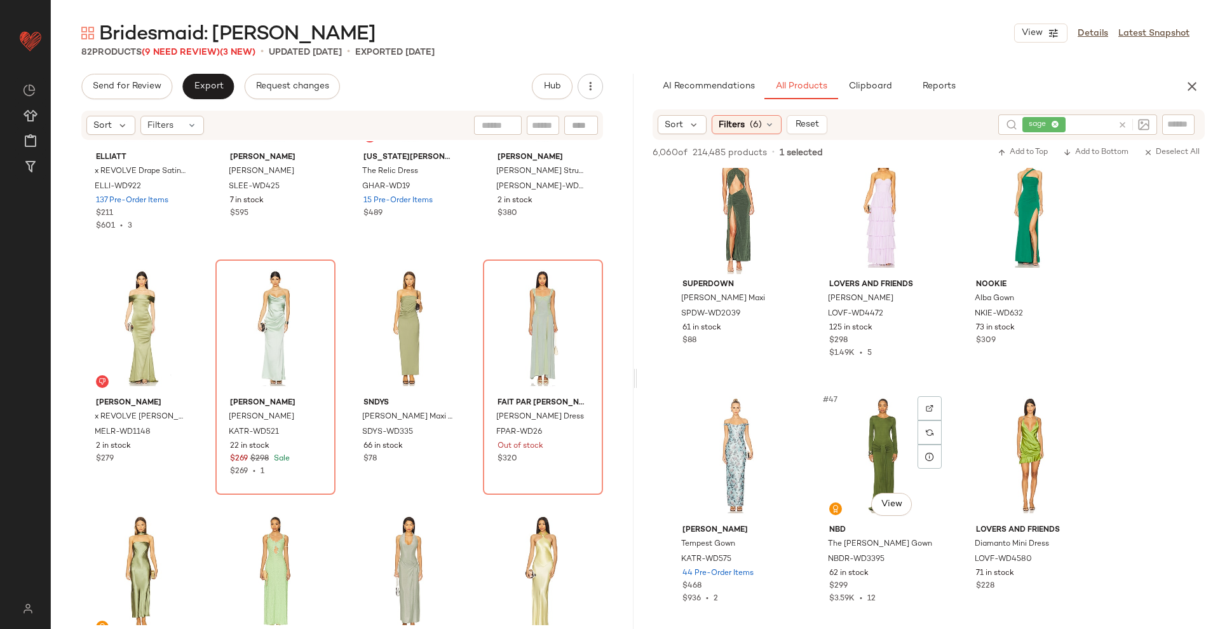
scroll to position [3466, 0]
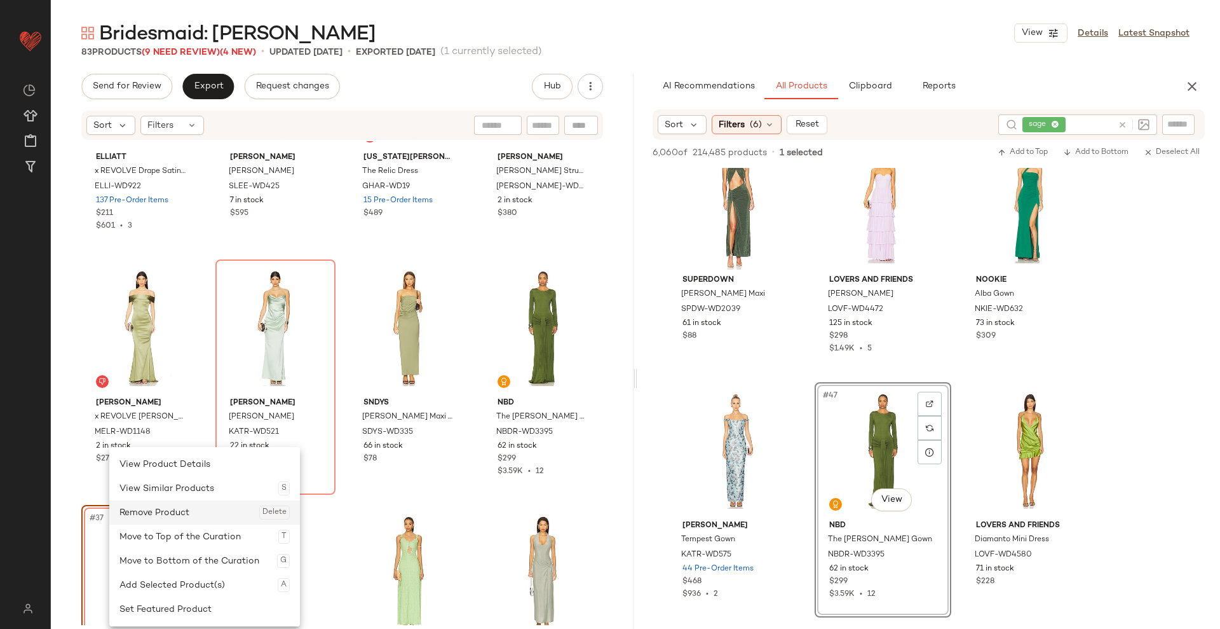
click at [177, 507] on div "Remove Product Delete" at bounding box center [204, 512] width 170 height 24
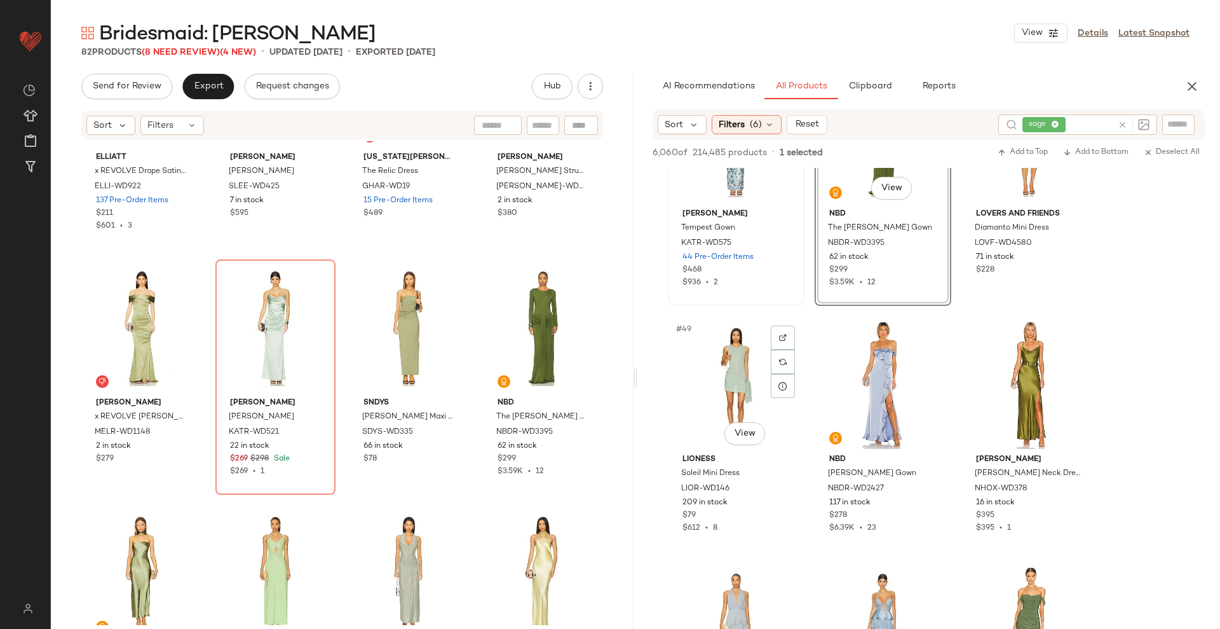
scroll to position [3778, 0]
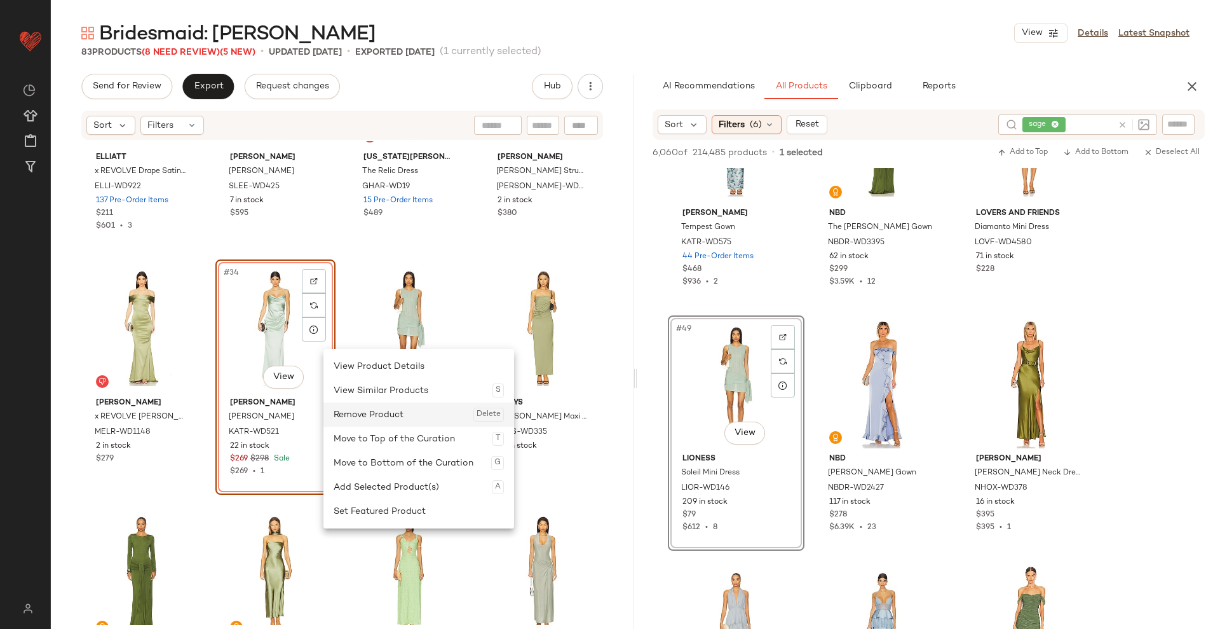
click at [363, 409] on div "Remove Product Delete" at bounding box center [419, 414] width 170 height 24
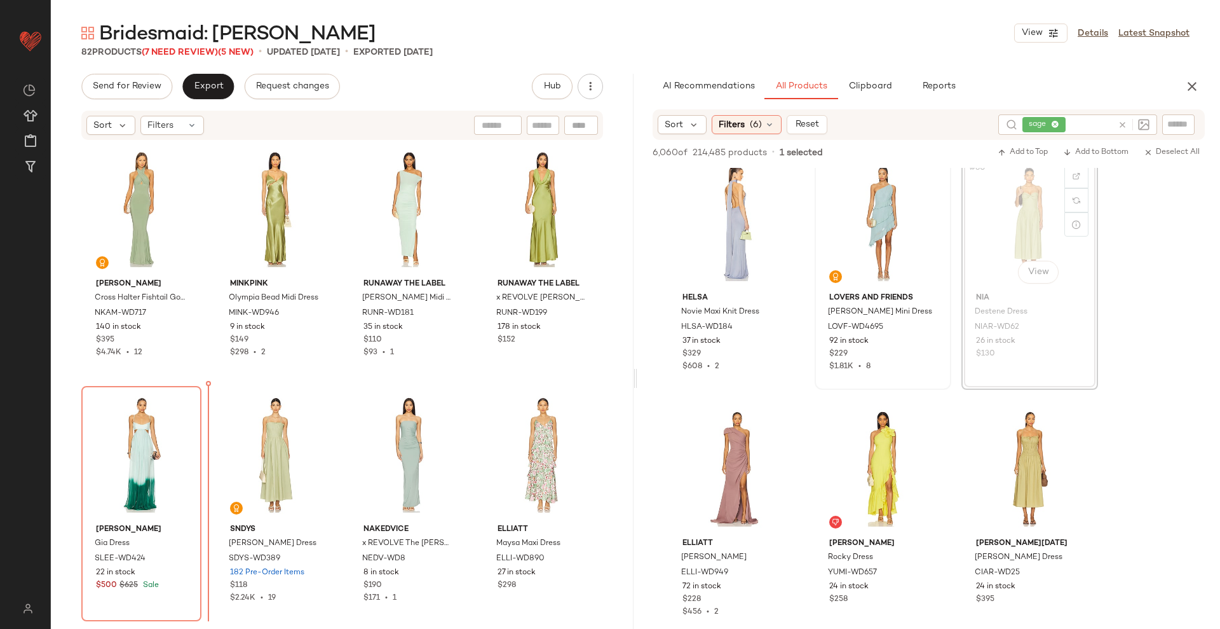
scroll to position [2467, 0]
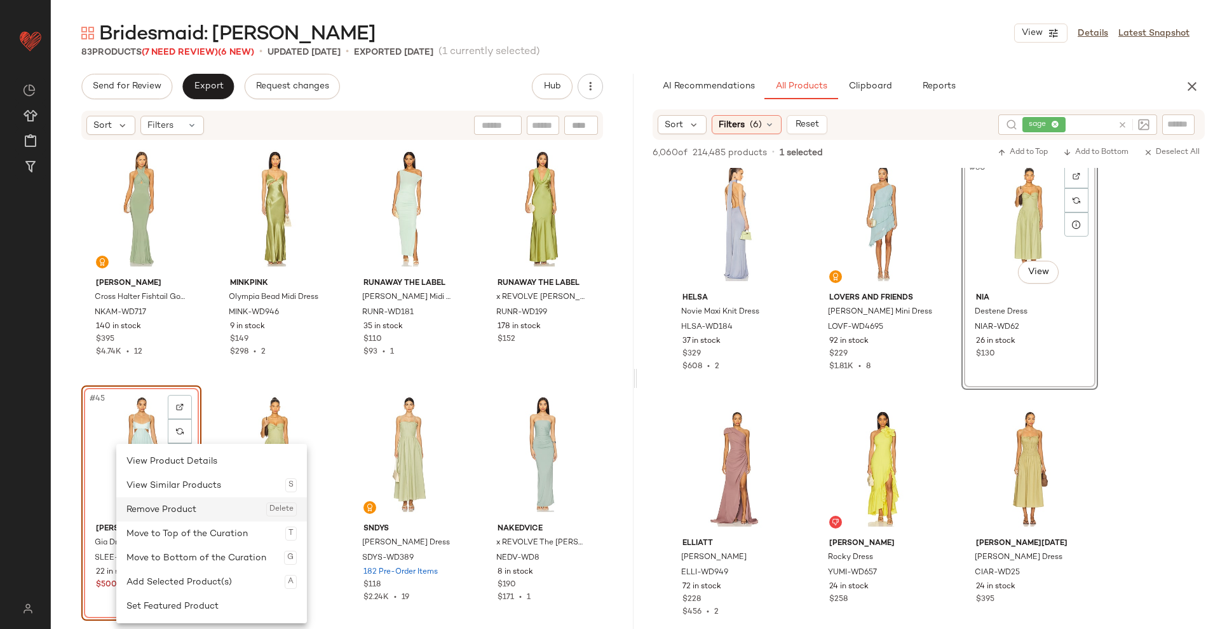
click at [175, 501] on div "Remove Product Delete" at bounding box center [211, 509] width 170 height 24
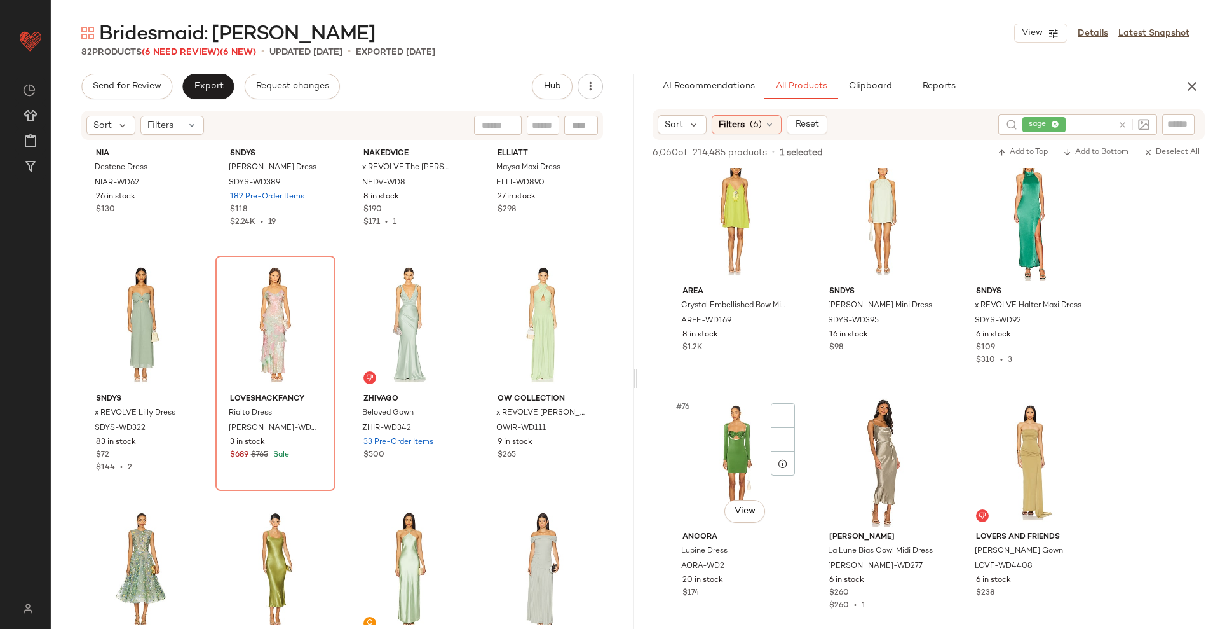
scroll to position [5913, 0]
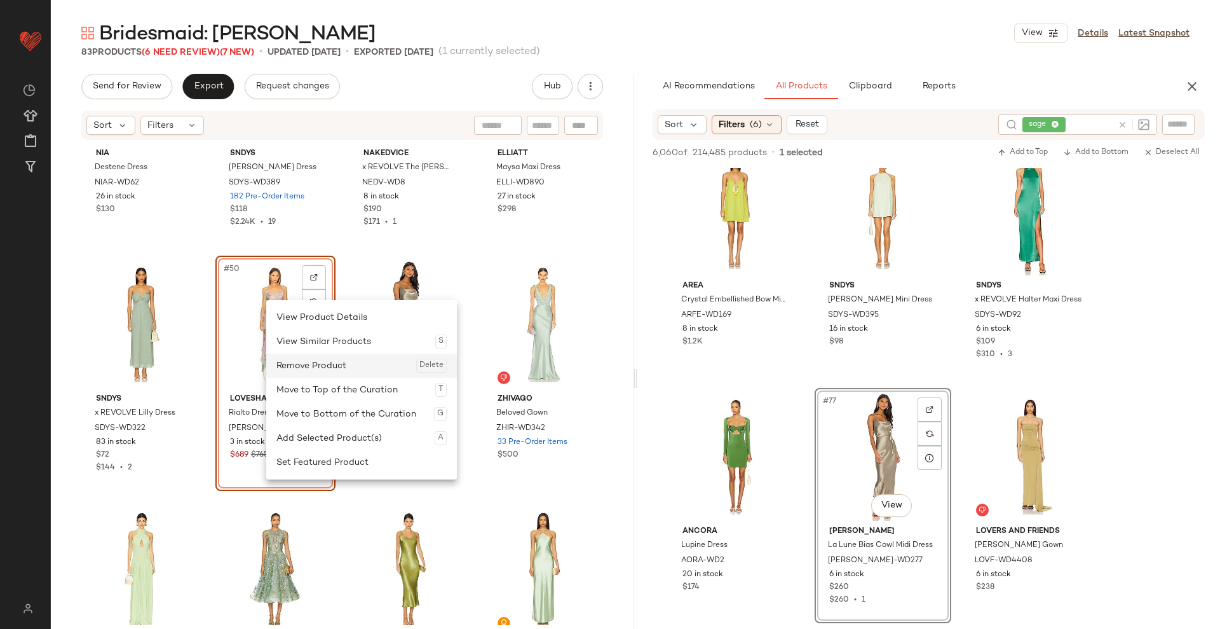
click at [319, 369] on div "Remove Product Delete" at bounding box center [361, 365] width 170 height 24
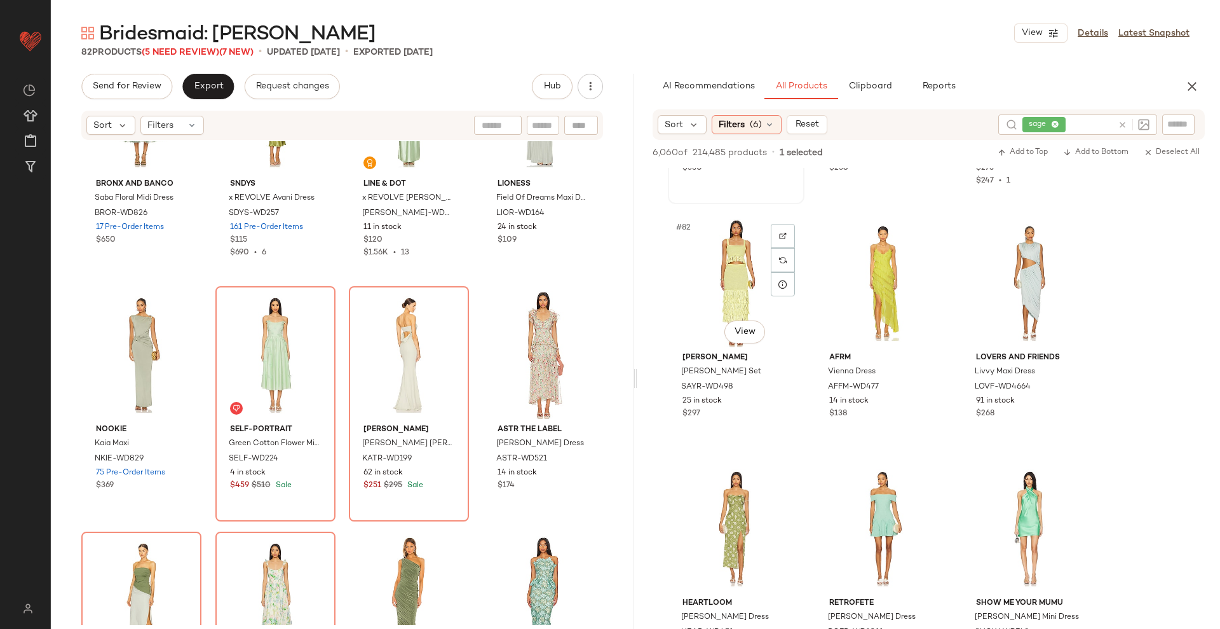
scroll to position [6578, 0]
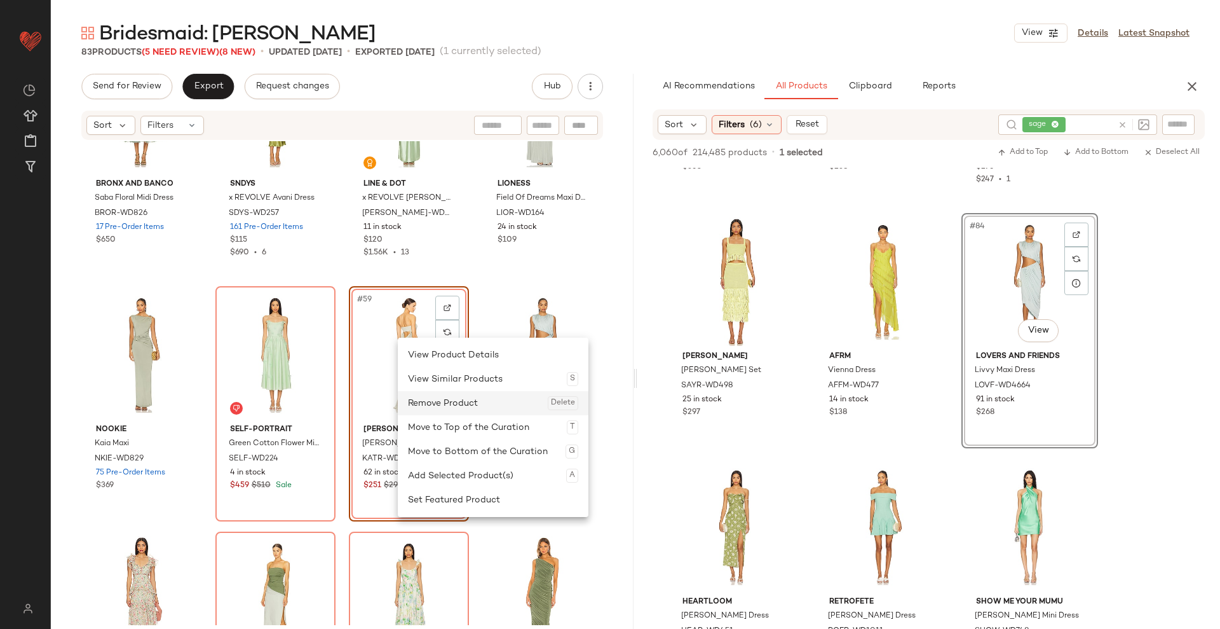
click at [435, 407] on div "Remove Product Delete" at bounding box center [493, 403] width 170 height 24
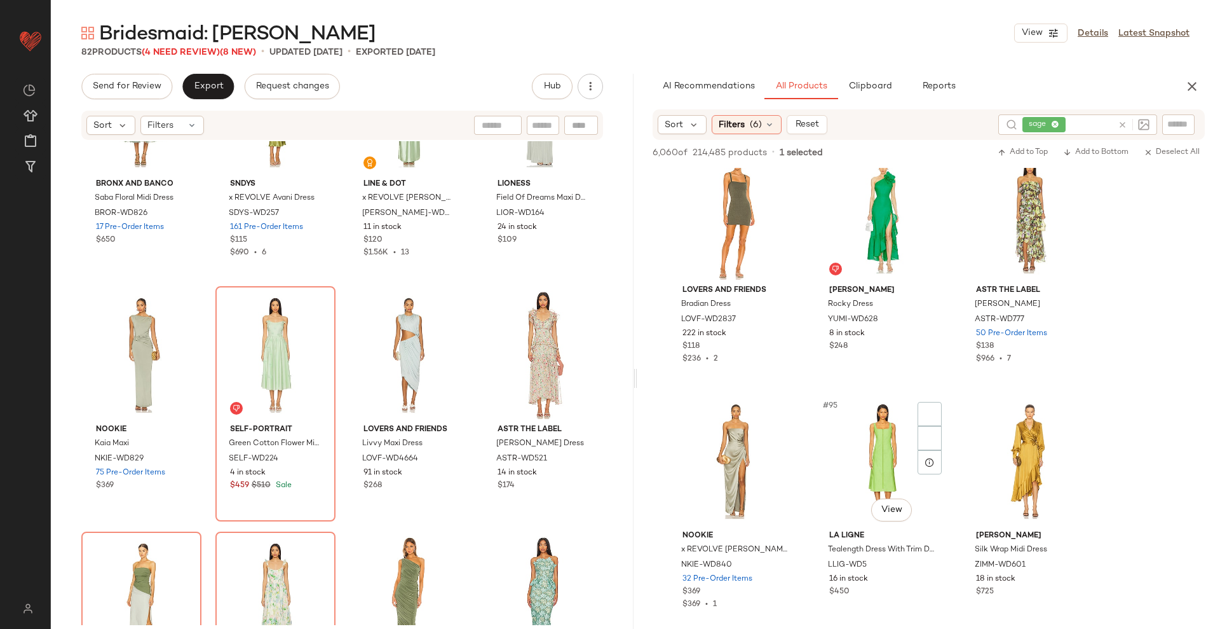
scroll to position [7381, 0]
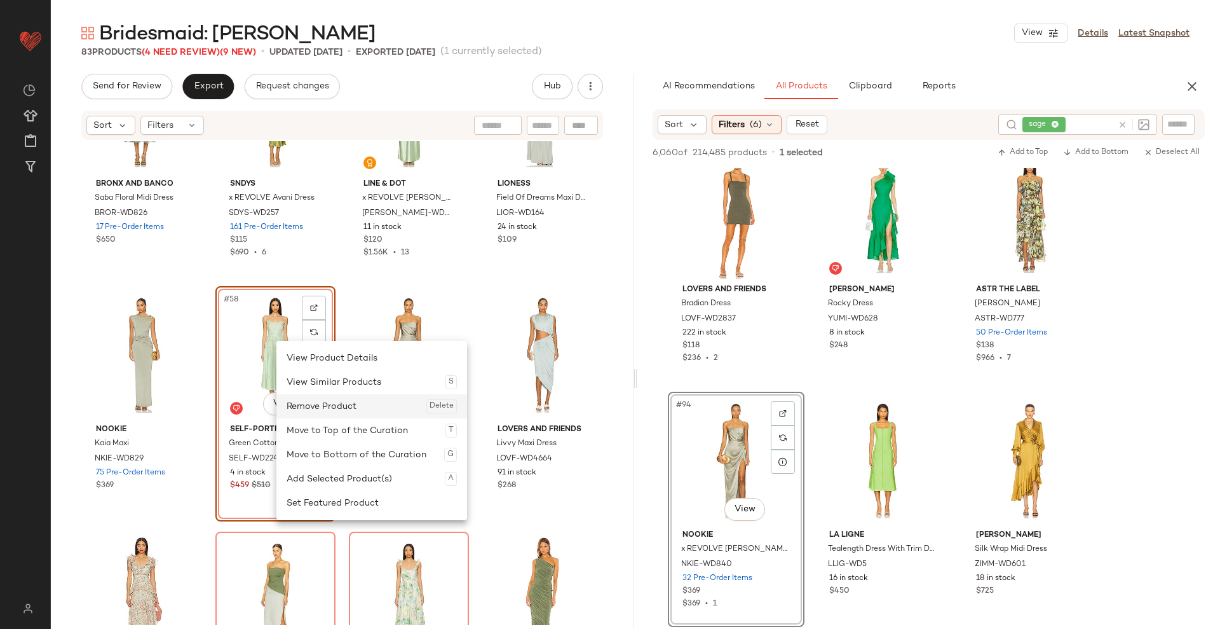
click at [322, 409] on div "Remove Product Delete" at bounding box center [372, 406] width 170 height 24
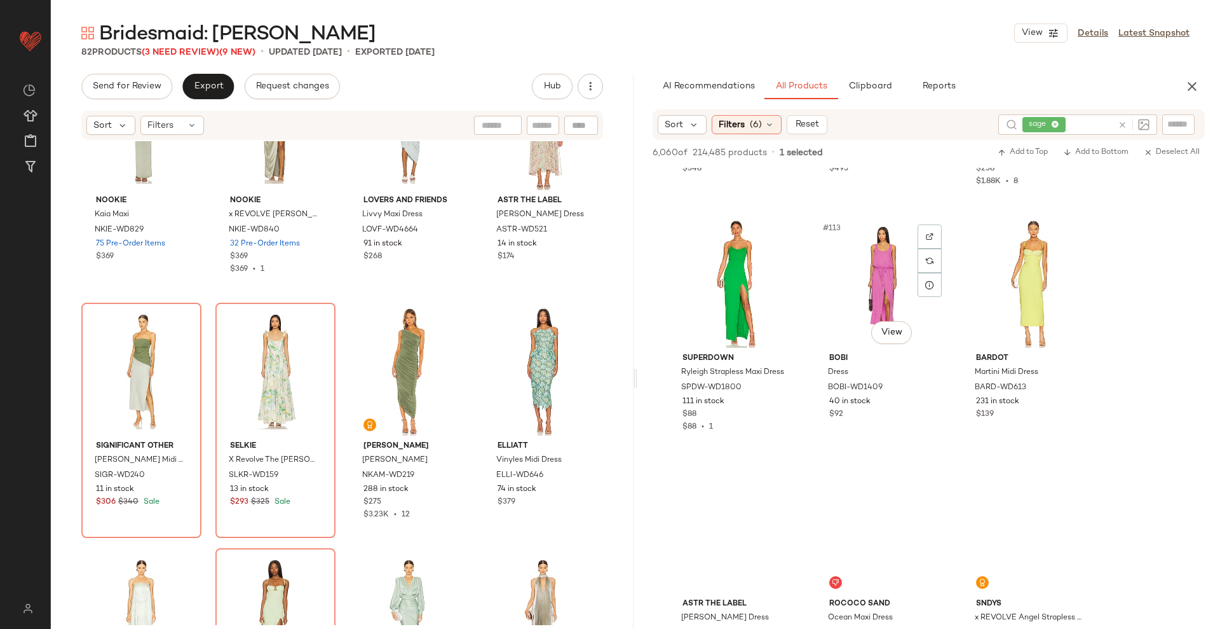
scroll to position [9032, 0]
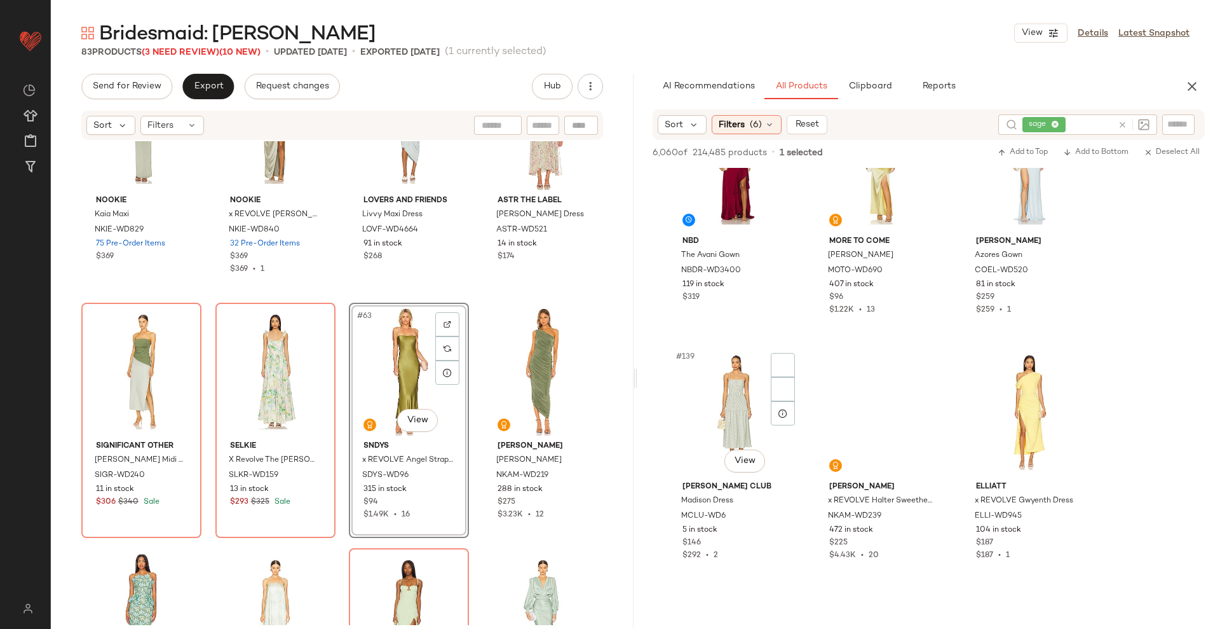
scroll to position [11111, 0]
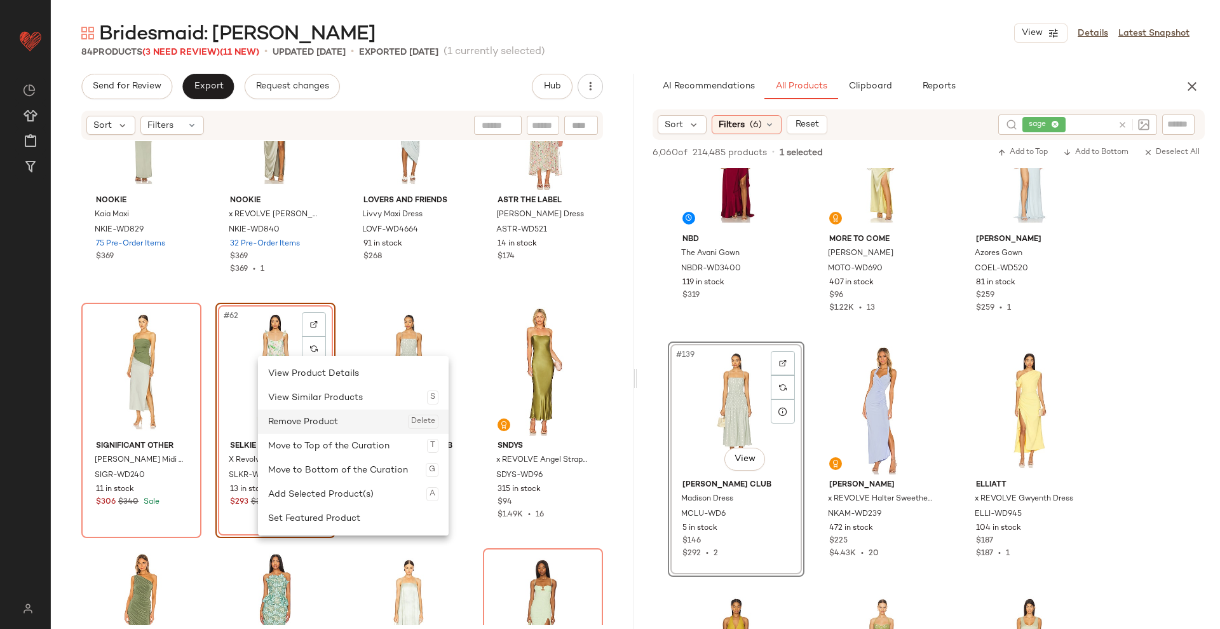
click at [325, 415] on div "Remove Product Delete" at bounding box center [353, 421] width 170 height 24
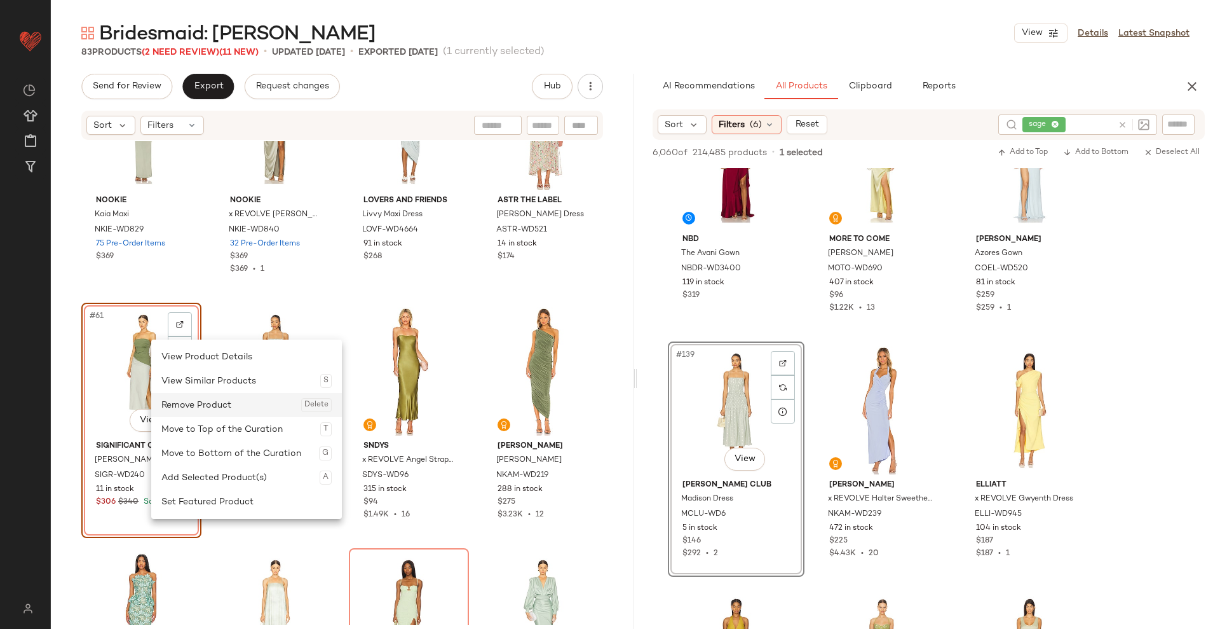
click at [228, 404] on div "Remove Product Delete" at bounding box center [246, 405] width 170 height 24
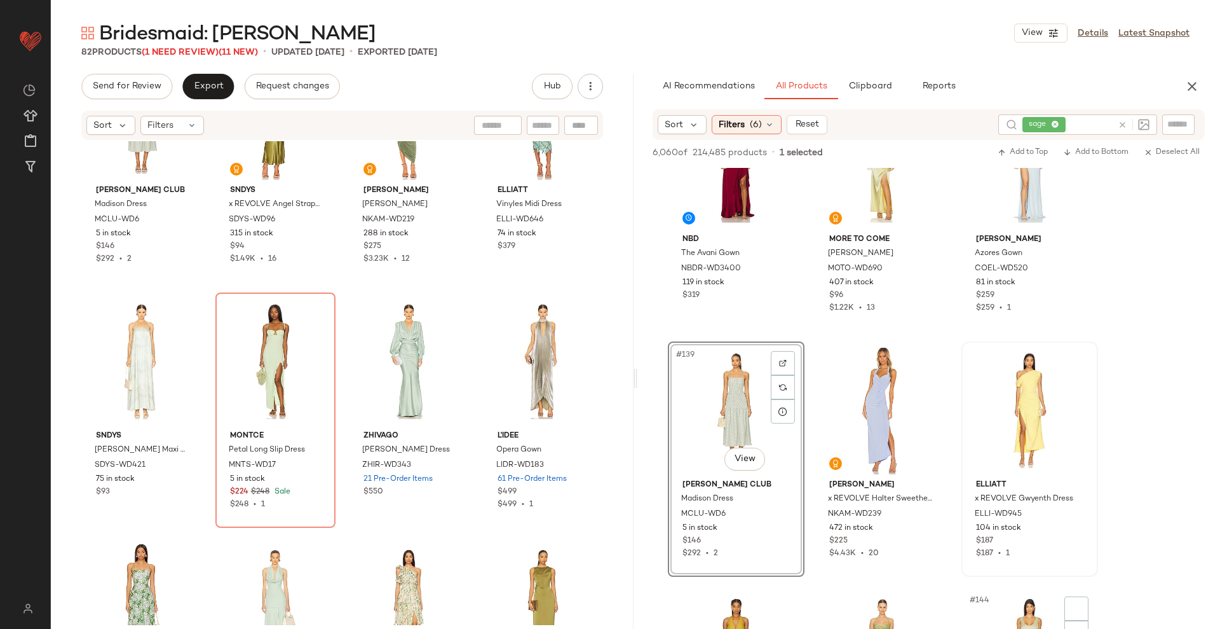
scroll to position [11421, 0]
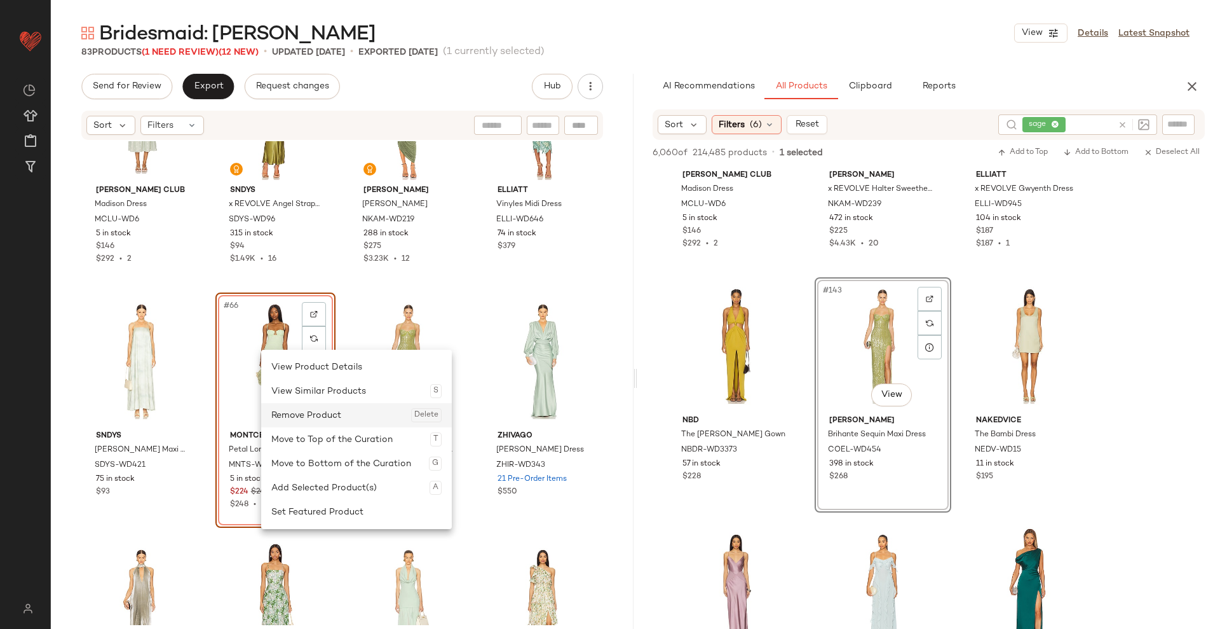
click at [312, 411] on div "Remove Product Delete" at bounding box center [356, 415] width 170 height 24
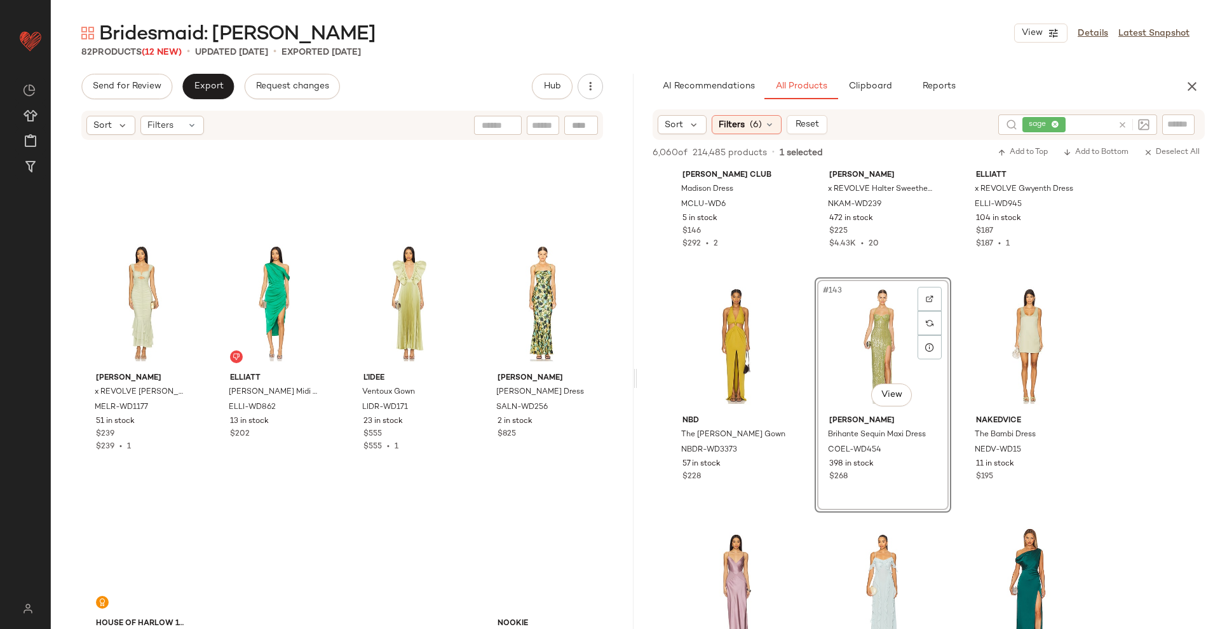
scroll to position [4671, 0]
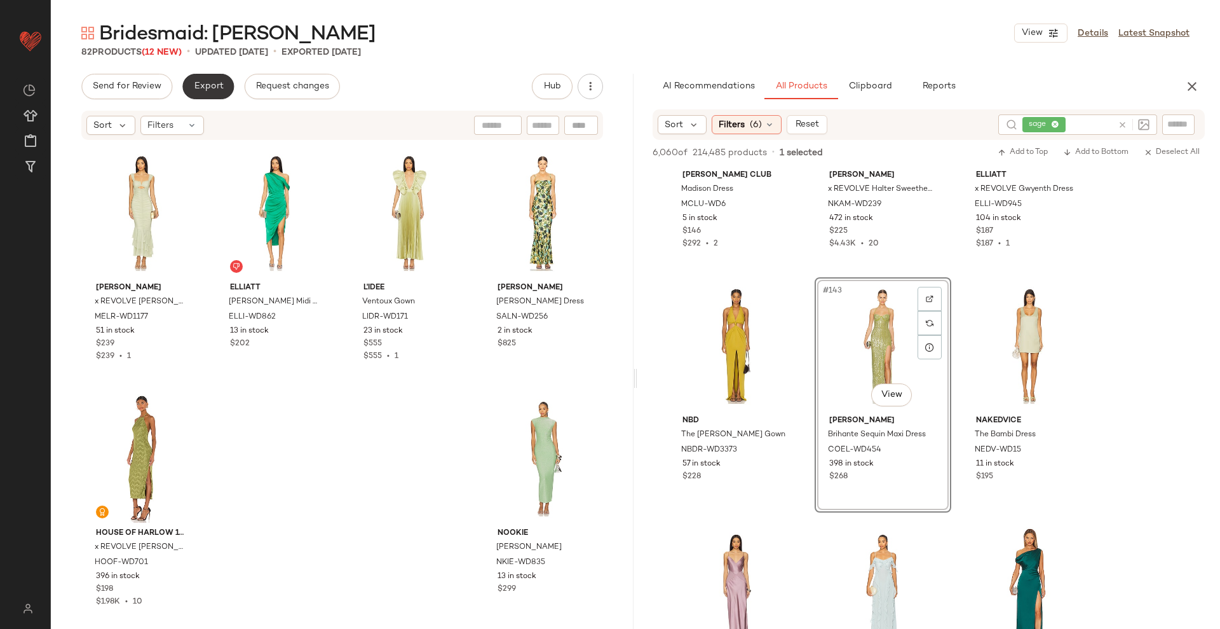
click at [208, 92] on span "Export" at bounding box center [208, 86] width 30 height 10
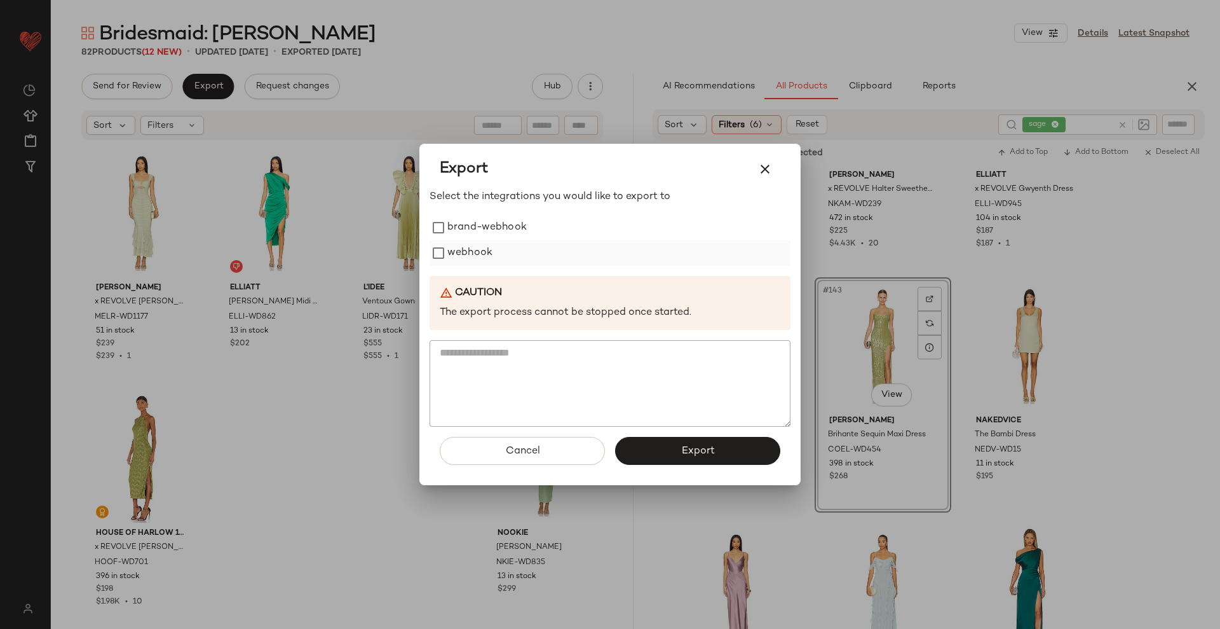
click at [479, 257] on label "webhook" at bounding box center [469, 252] width 45 height 25
click at [660, 460] on button "Export" at bounding box center [697, 451] width 165 height 28
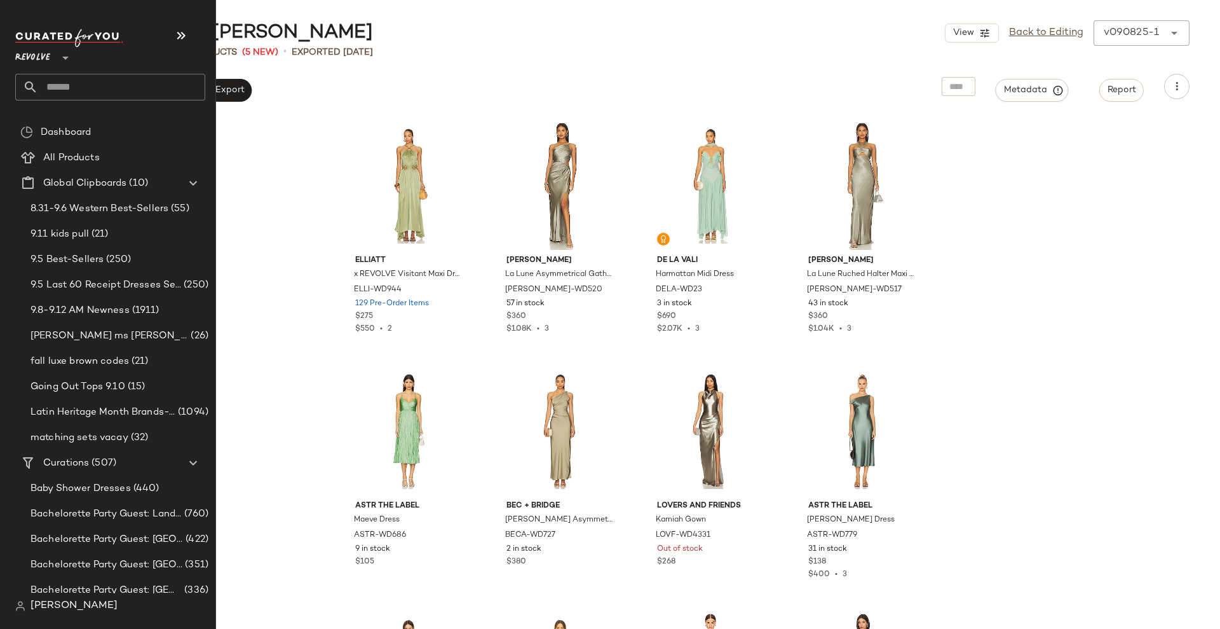
click at [109, 90] on input "text" at bounding box center [121, 87] width 167 height 27
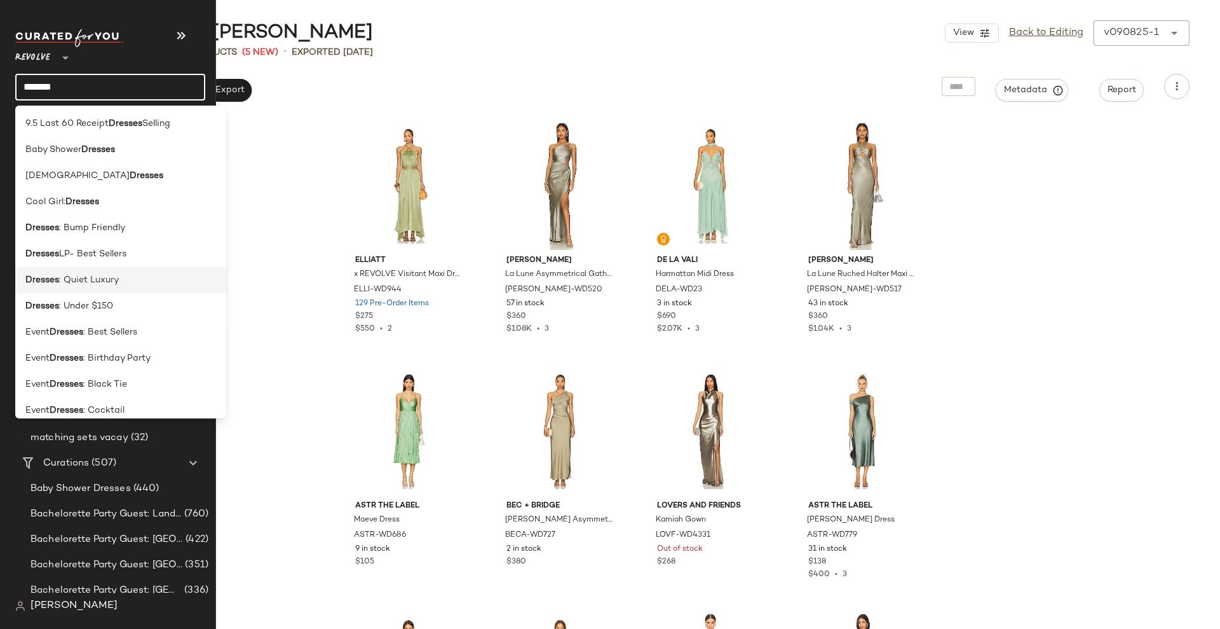
type input "*******"
click at [113, 275] on span ": Quiet Luxury" at bounding box center [89, 279] width 60 height 13
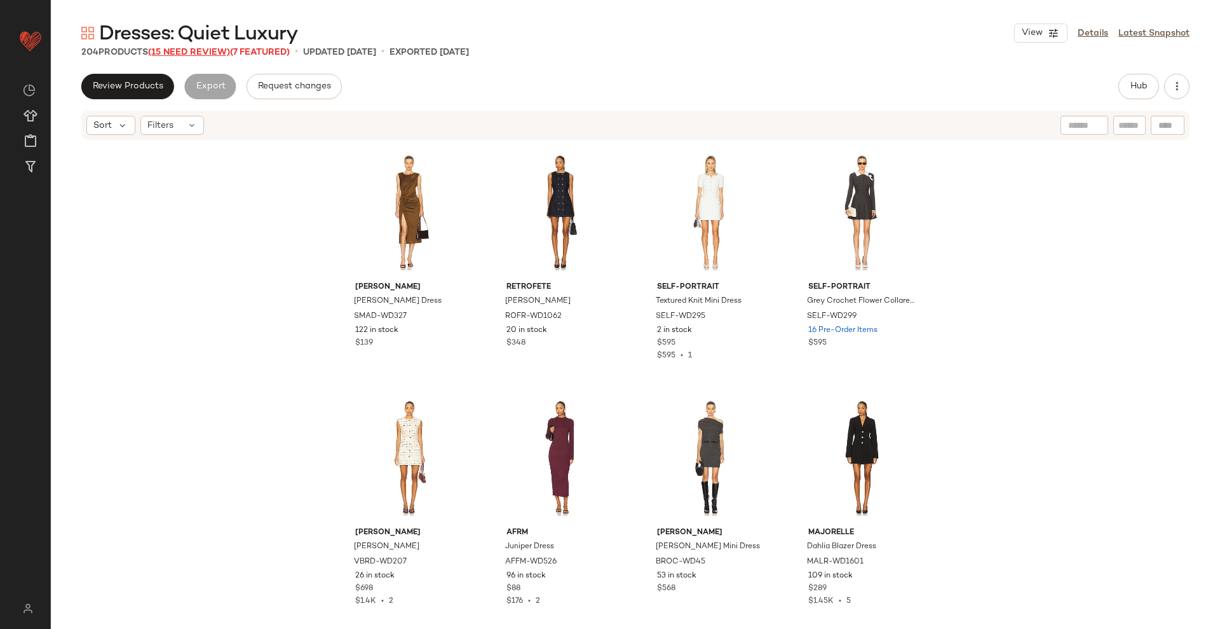
click at [194, 56] on span "(15 Need Review)" at bounding box center [189, 53] width 82 height 10
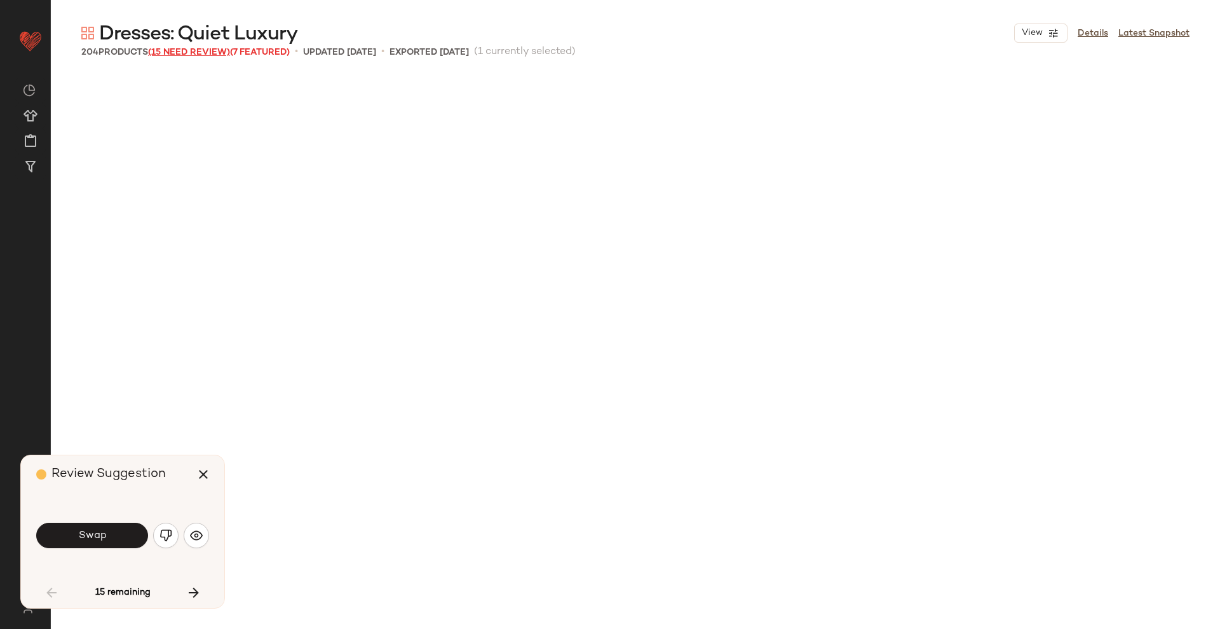
scroll to position [746, 0]
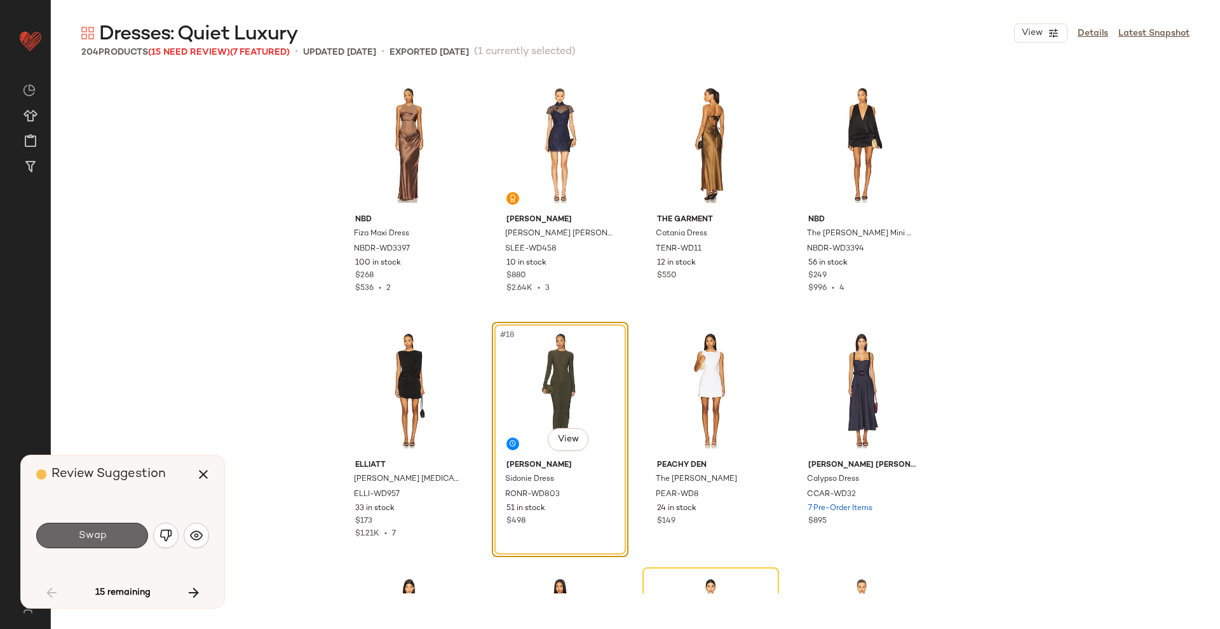
click at [113, 543] on button "Swap" at bounding box center [92, 534] width 112 height 25
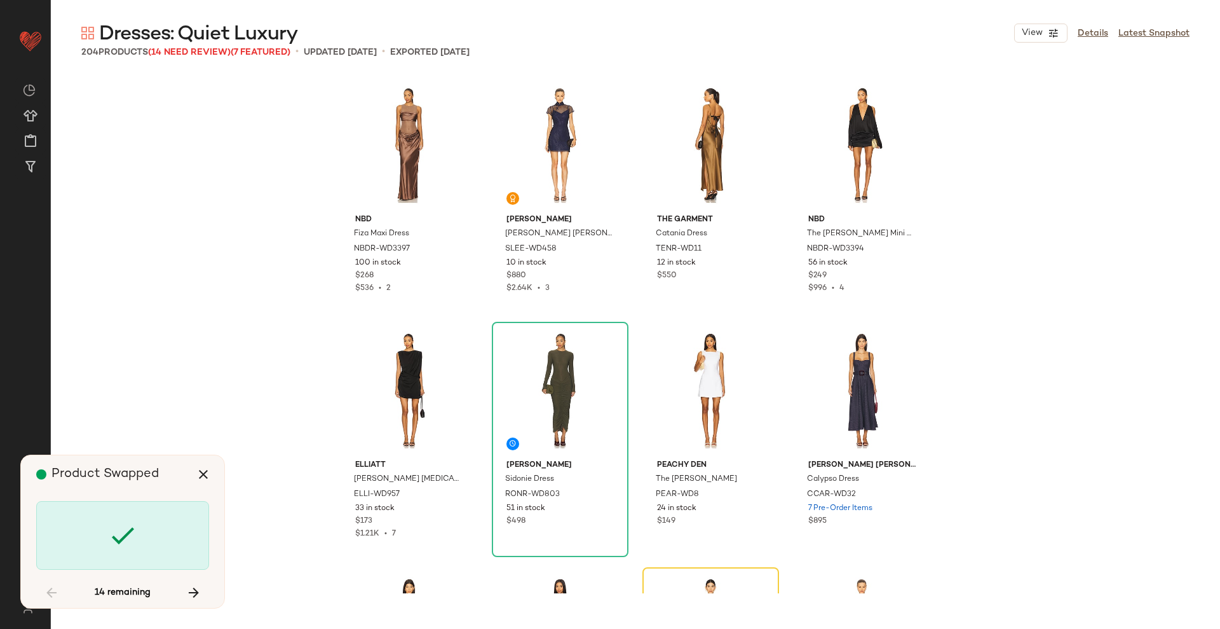
scroll to position [981, 0]
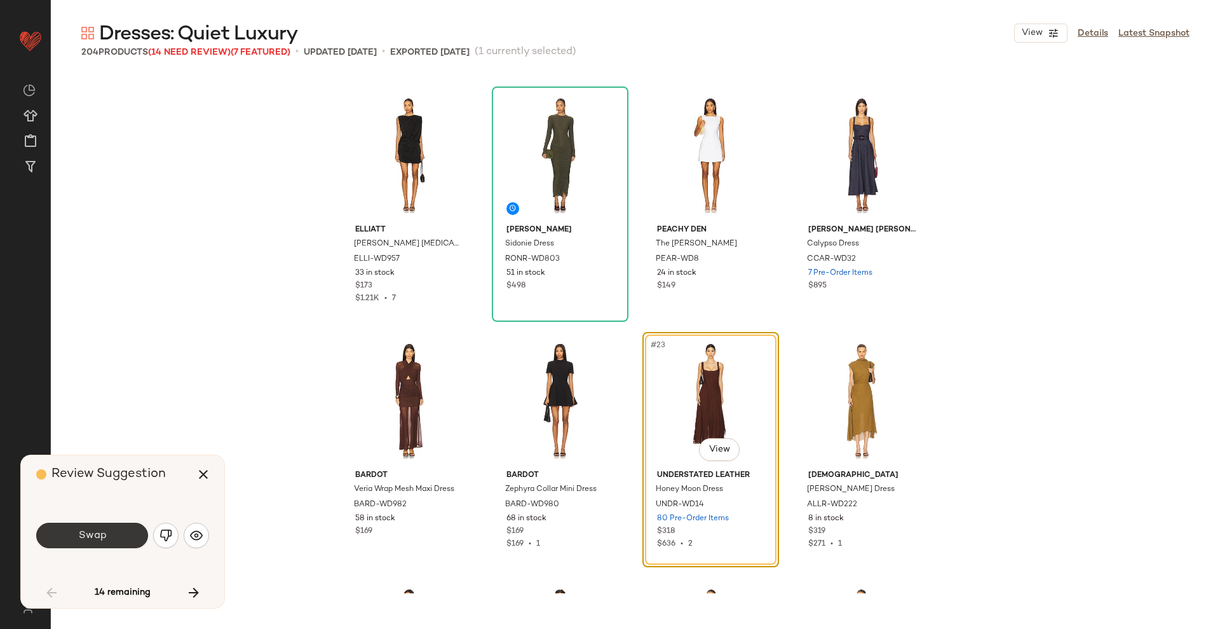
click at [102, 534] on span "Swap" at bounding box center [92, 535] width 29 height 12
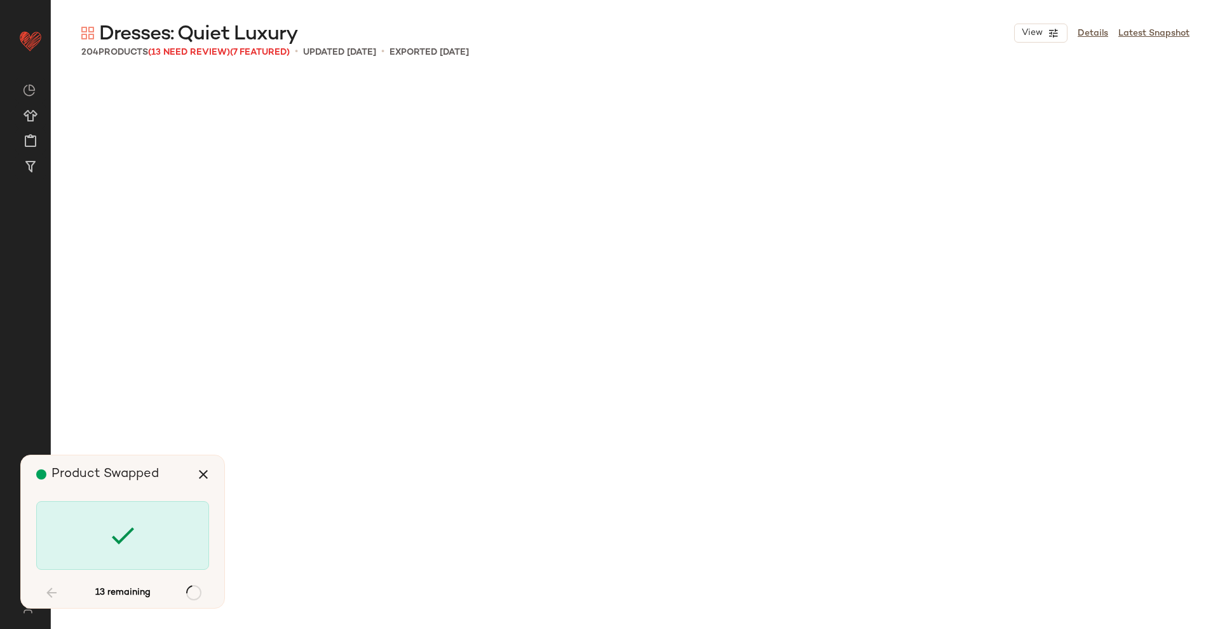
scroll to position [1963, 0]
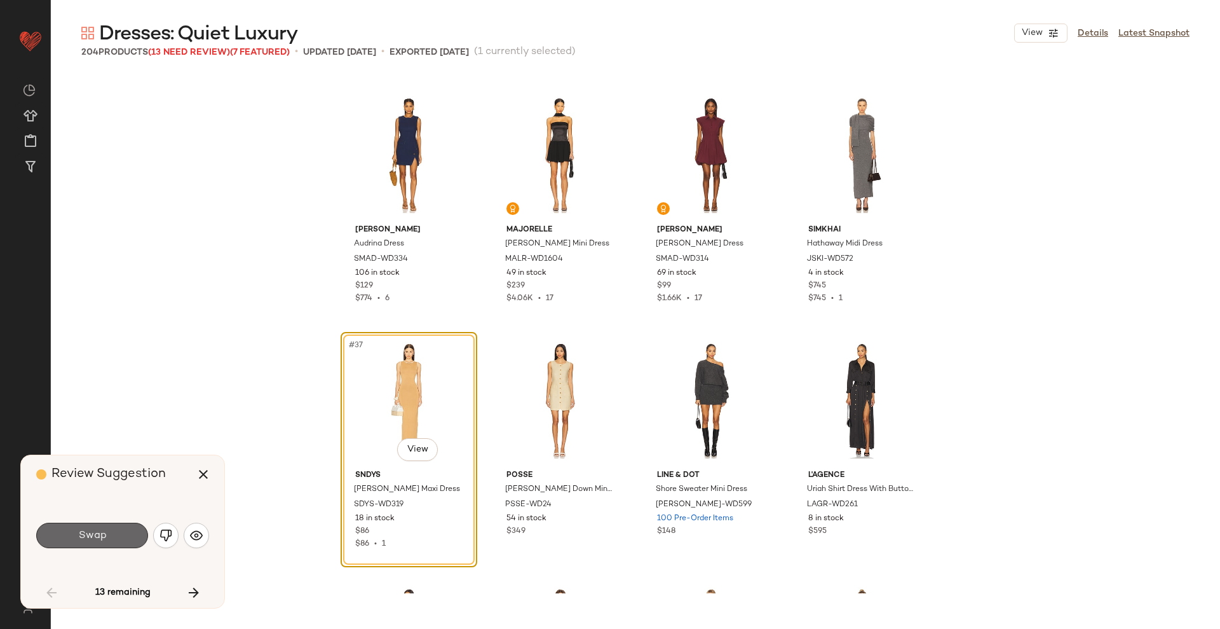
click at [115, 542] on button "Swap" at bounding box center [92, 534] width 112 height 25
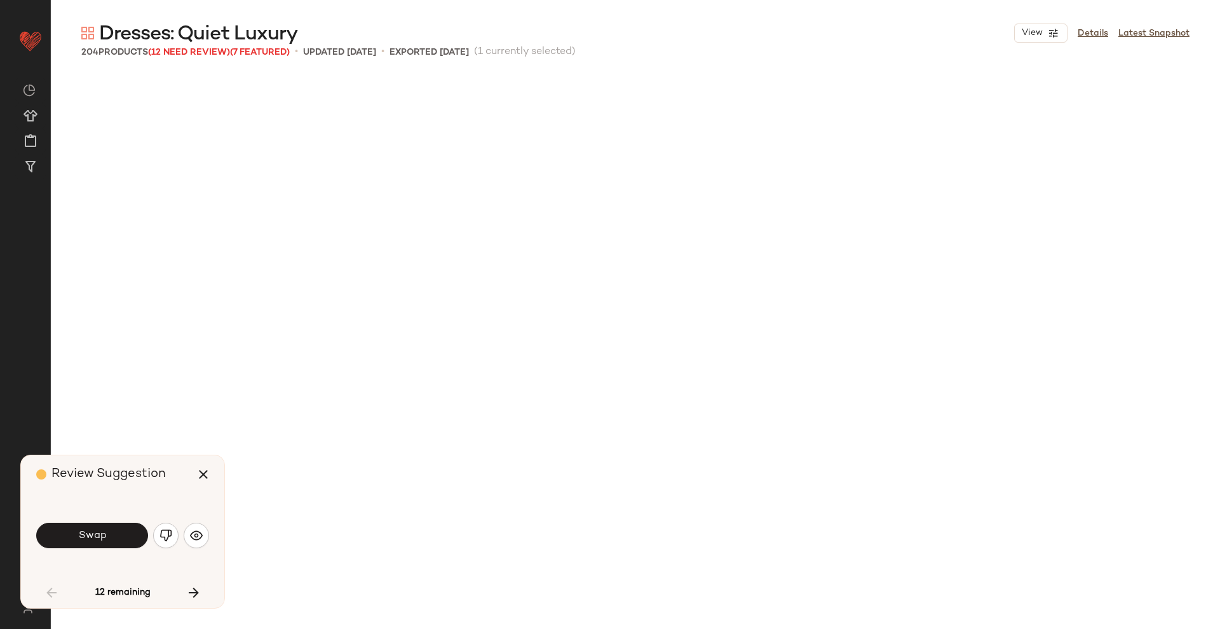
scroll to position [2698, 0]
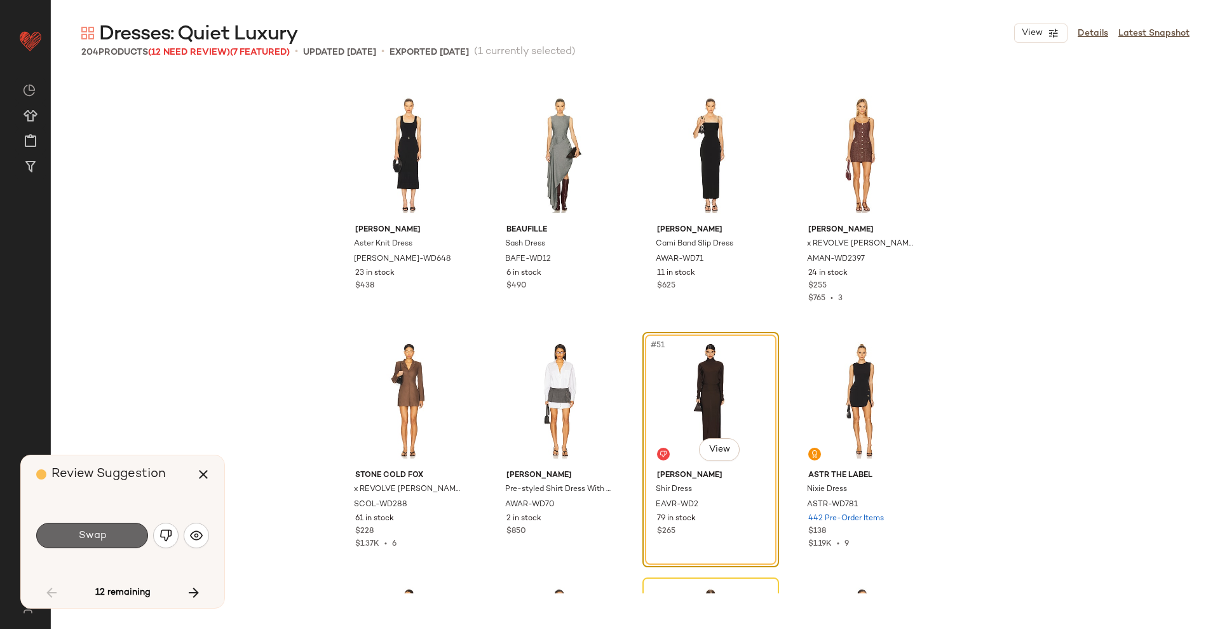
click at [87, 540] on span "Swap" at bounding box center [92, 535] width 29 height 12
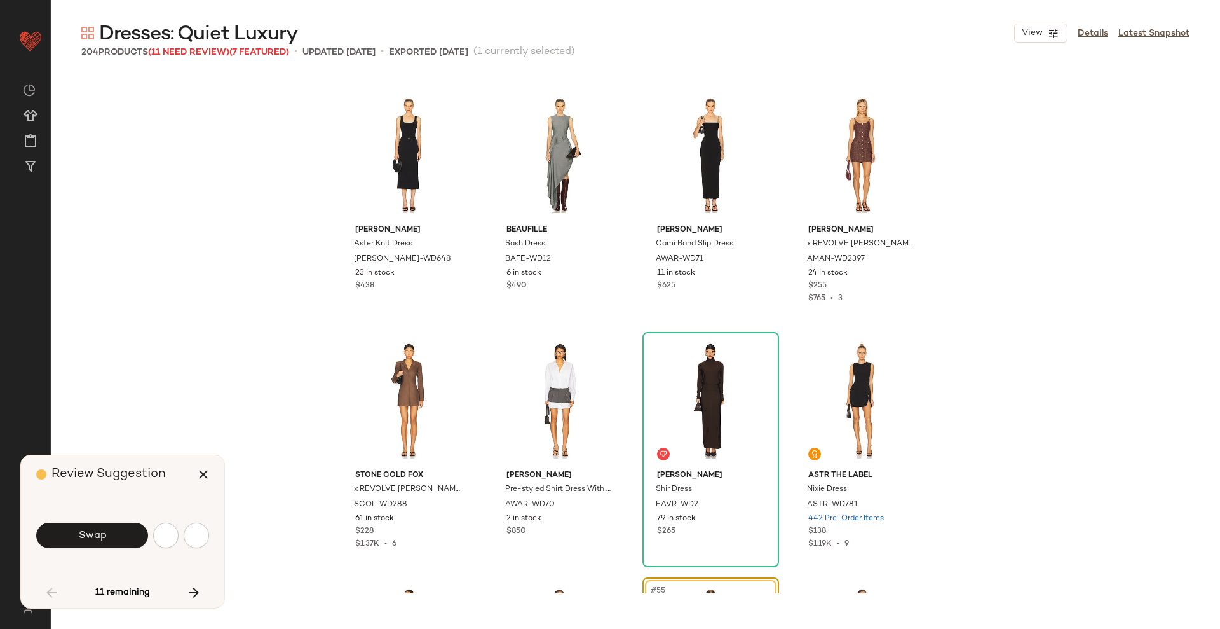
scroll to position [2944, 0]
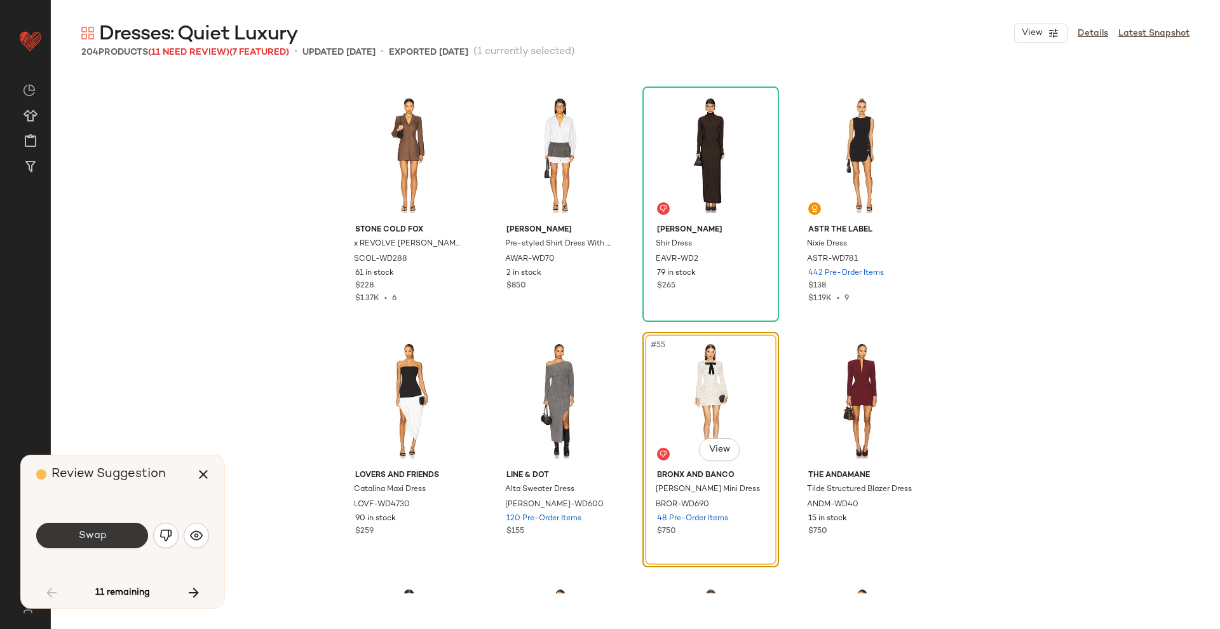
click at [87, 540] on span "Swap" at bounding box center [92, 535] width 29 height 12
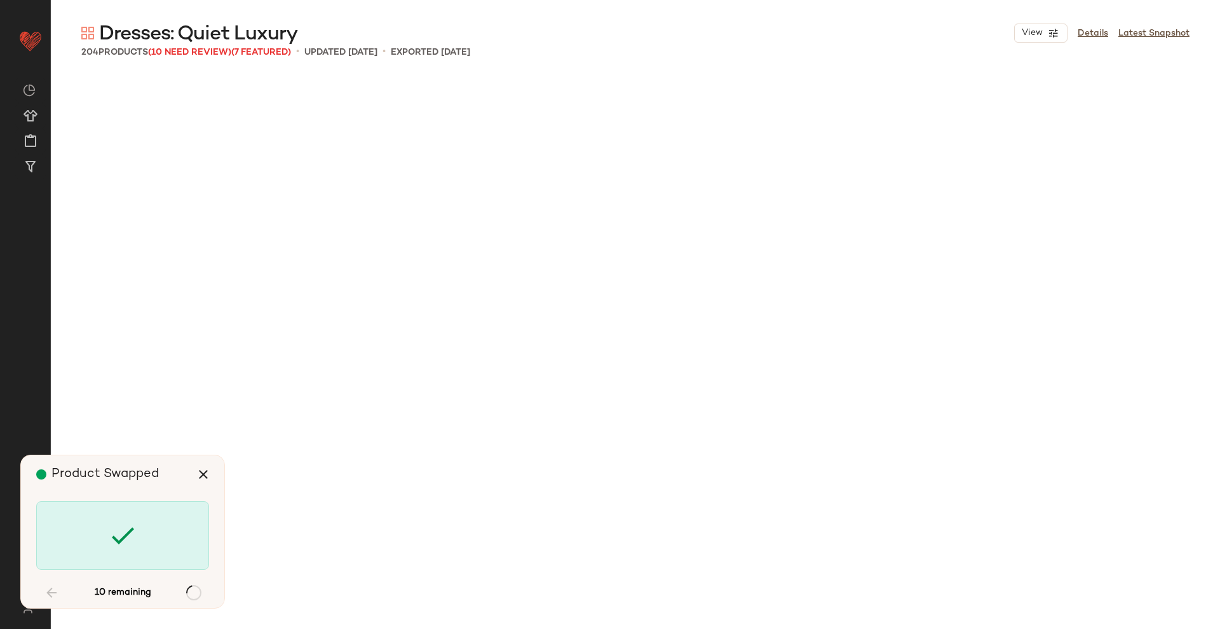
scroll to position [4661, 0]
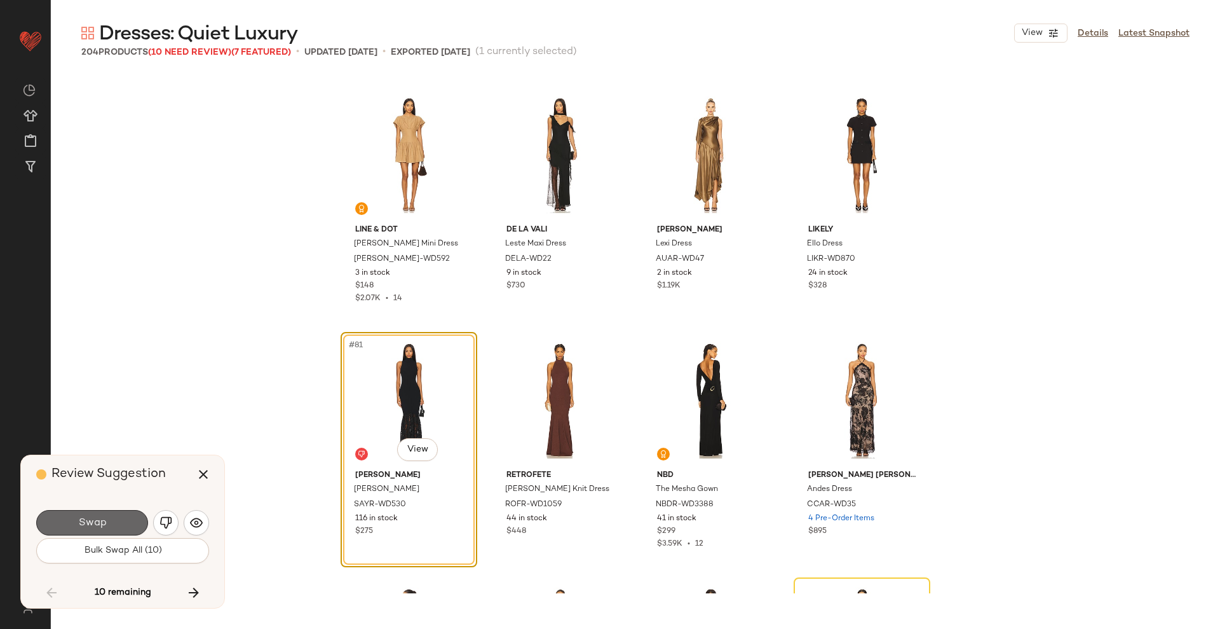
click at [93, 522] on span "Swap" at bounding box center [92, 523] width 29 height 12
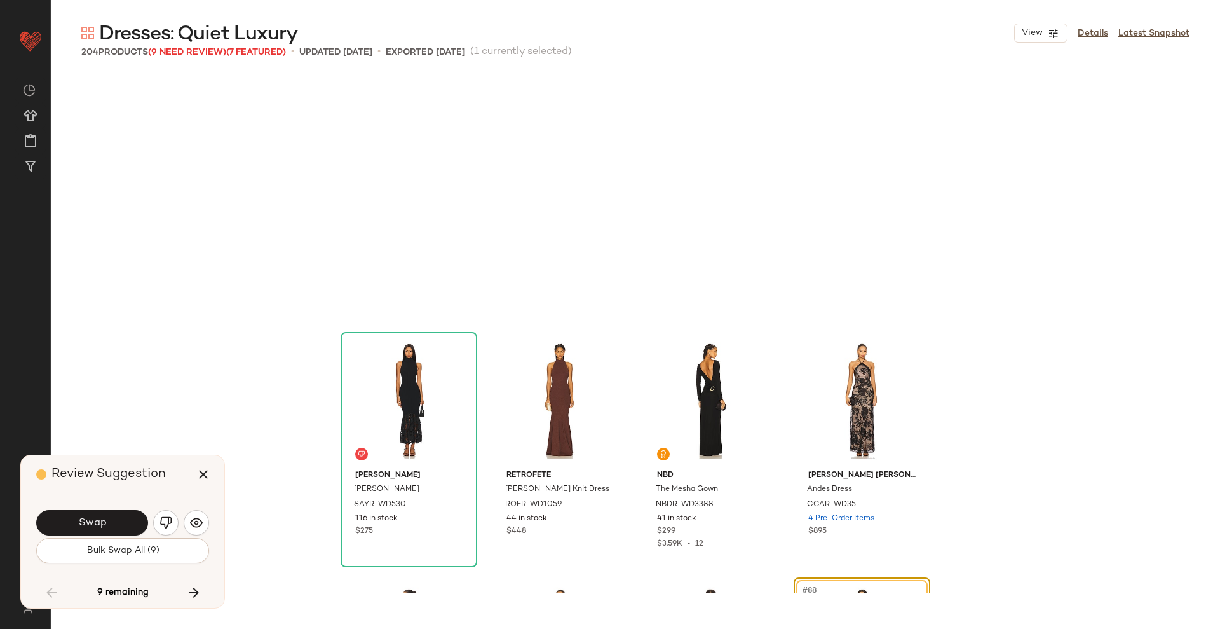
scroll to position [4906, 0]
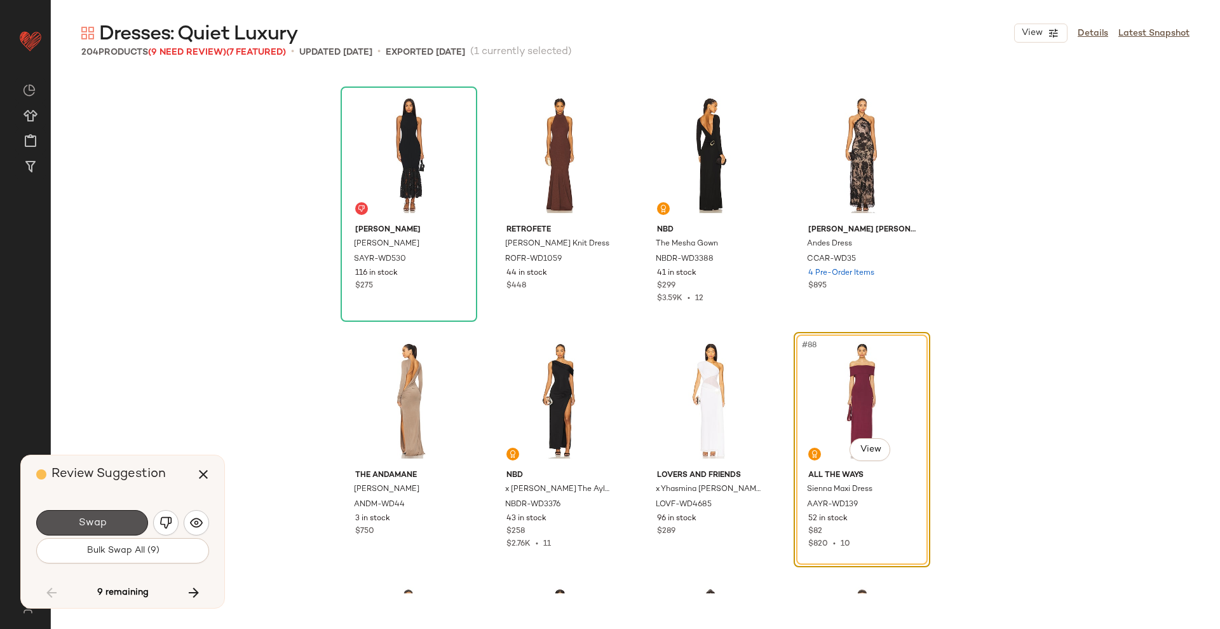
click at [93, 522] on span "Swap" at bounding box center [92, 523] width 29 height 12
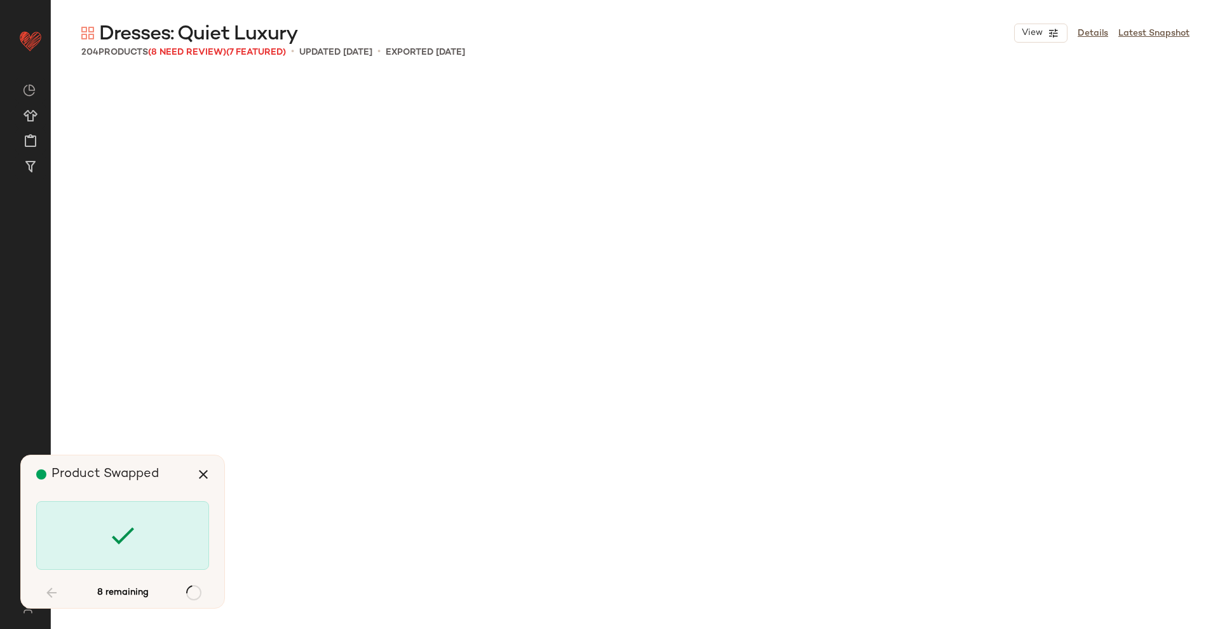
scroll to position [6378, 0]
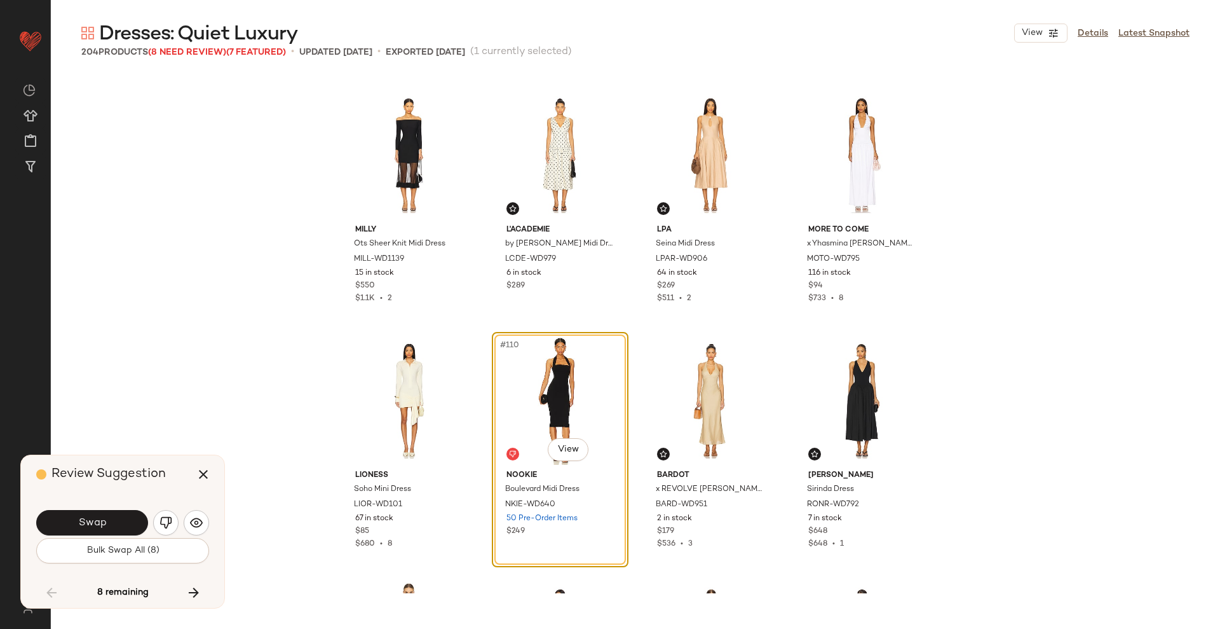
click at [93, 522] on span "Swap" at bounding box center [92, 523] width 29 height 12
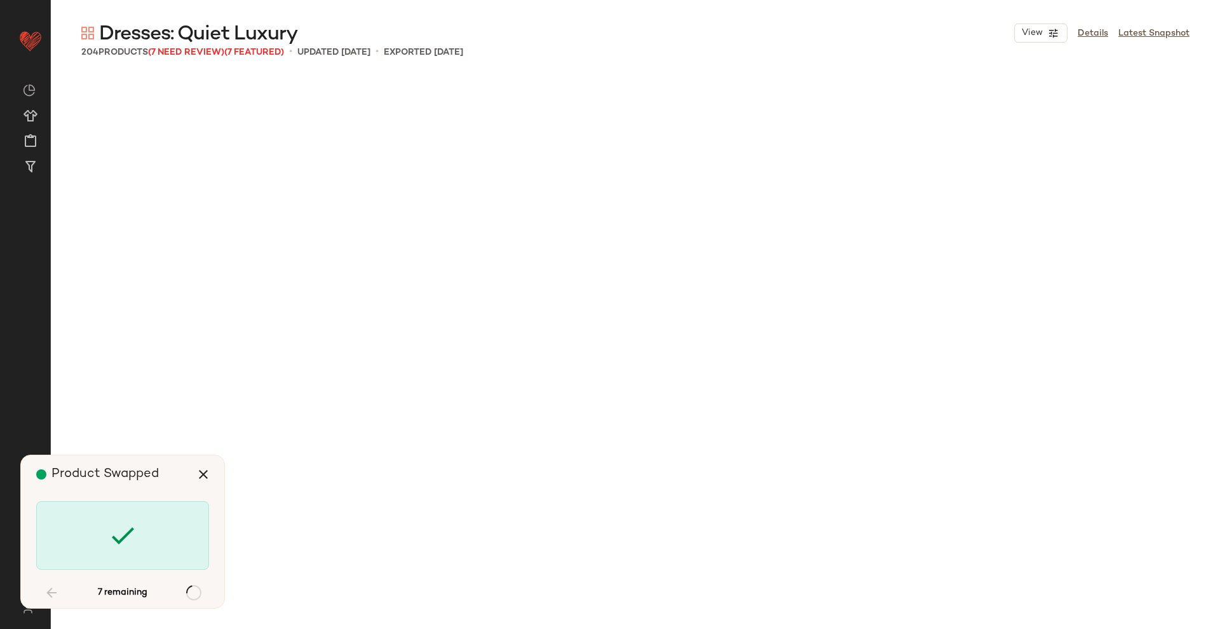
scroll to position [7850, 0]
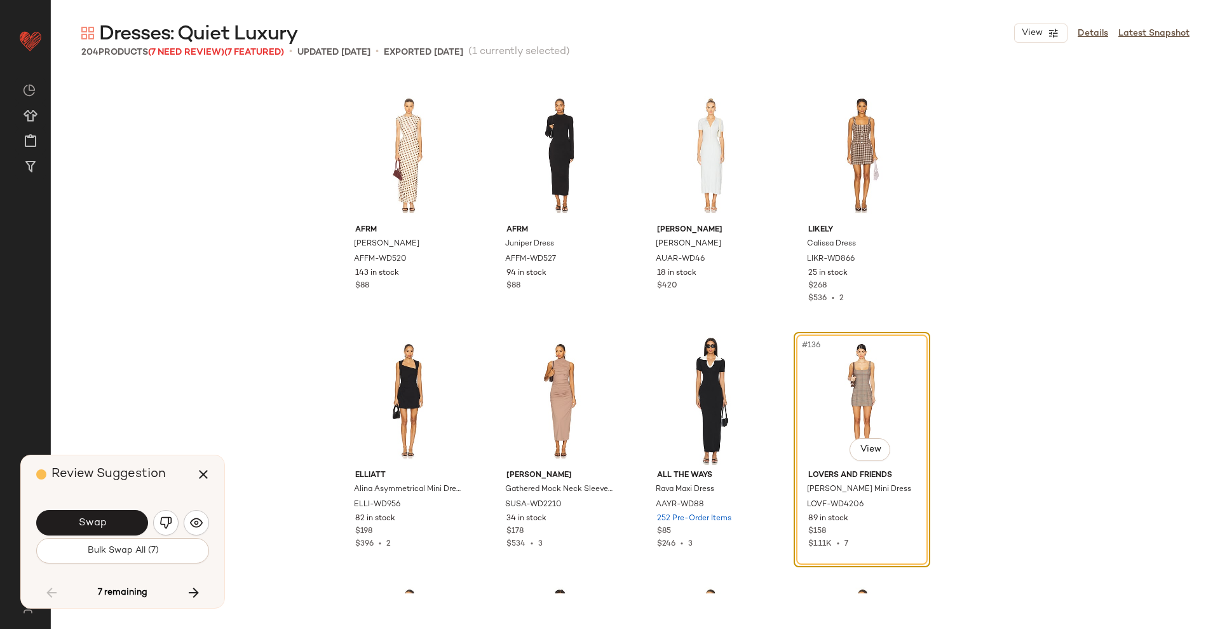
click at [93, 522] on span "Swap" at bounding box center [92, 523] width 29 height 12
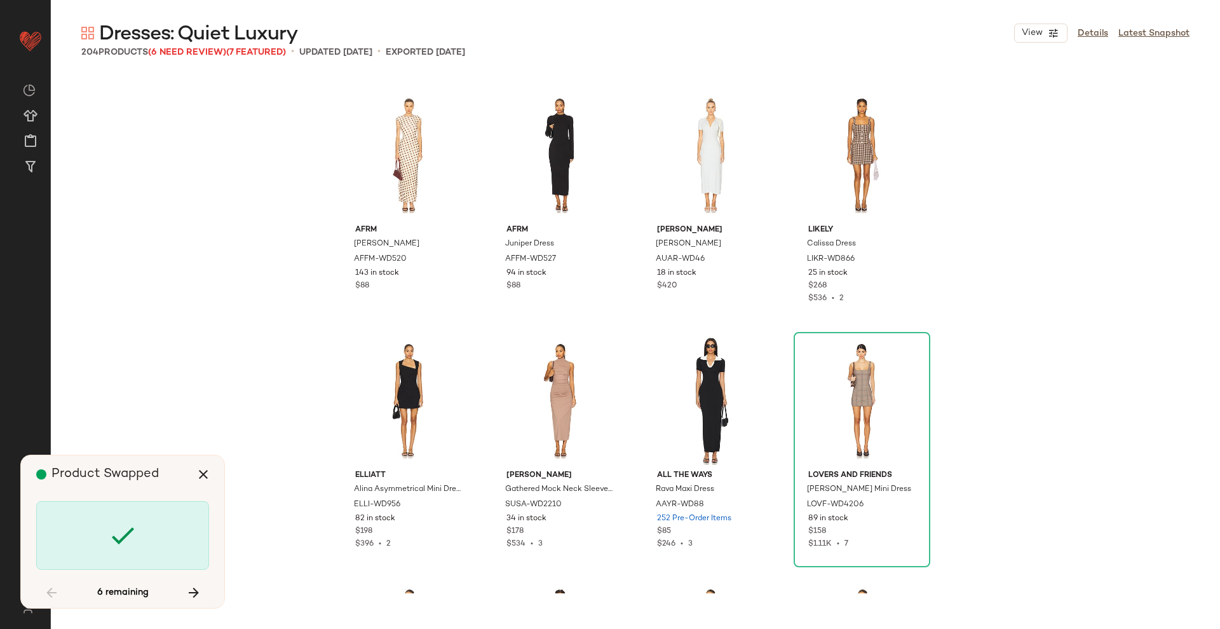
scroll to position [8586, 0]
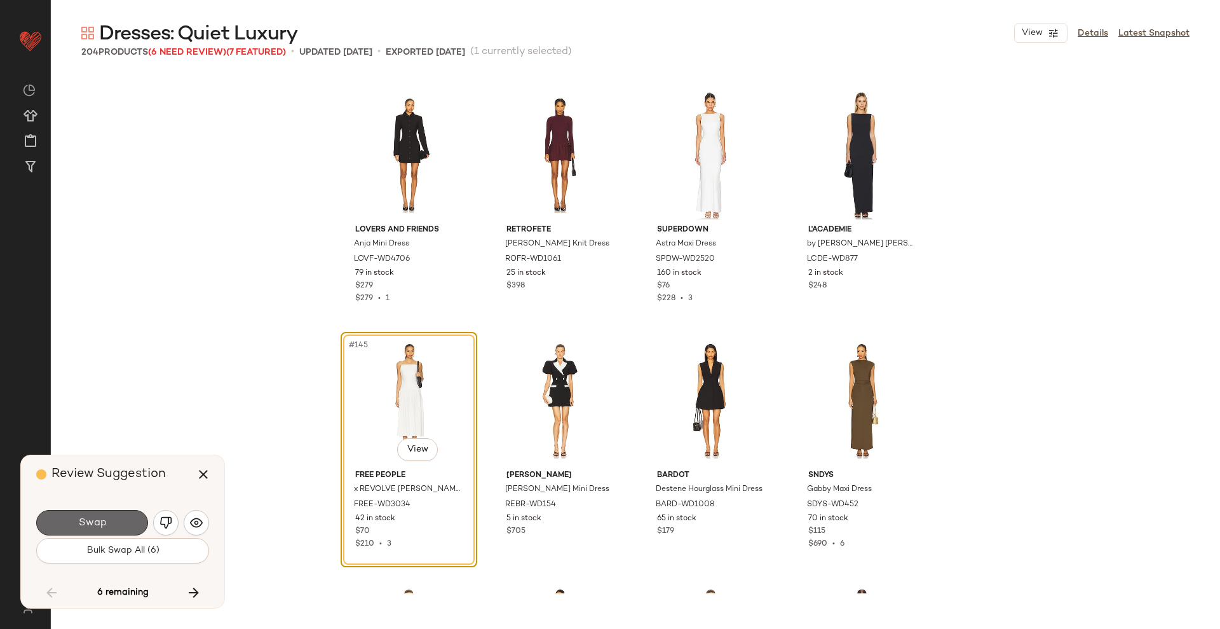
click at [96, 524] on span "Swap" at bounding box center [92, 523] width 29 height 12
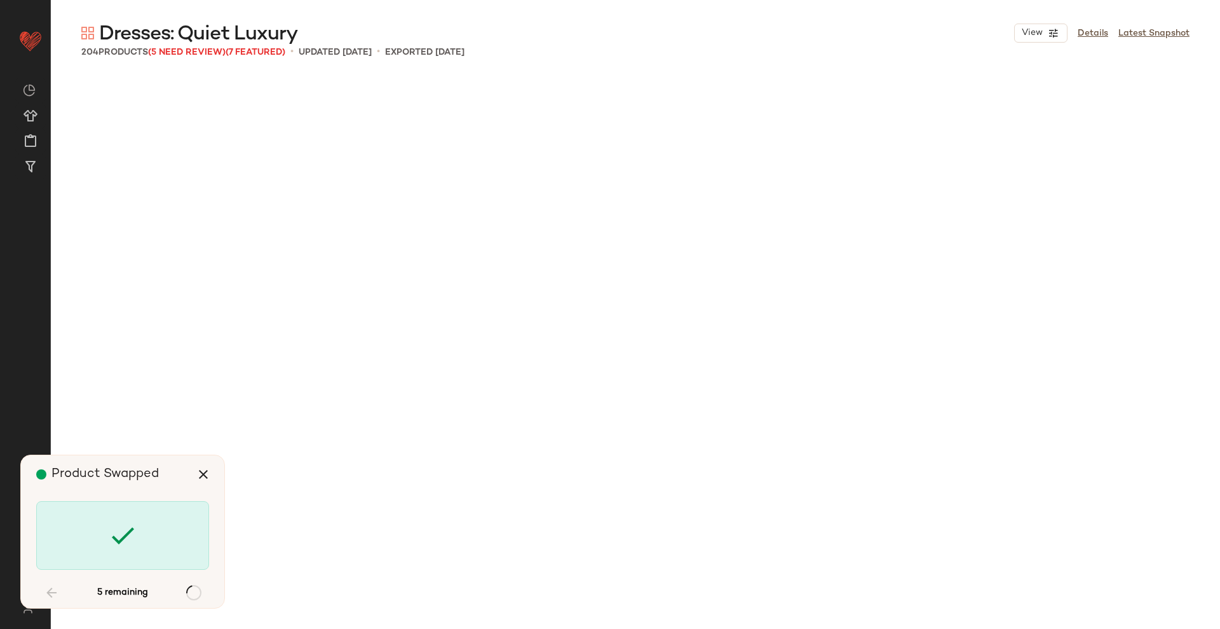
scroll to position [10303, 0]
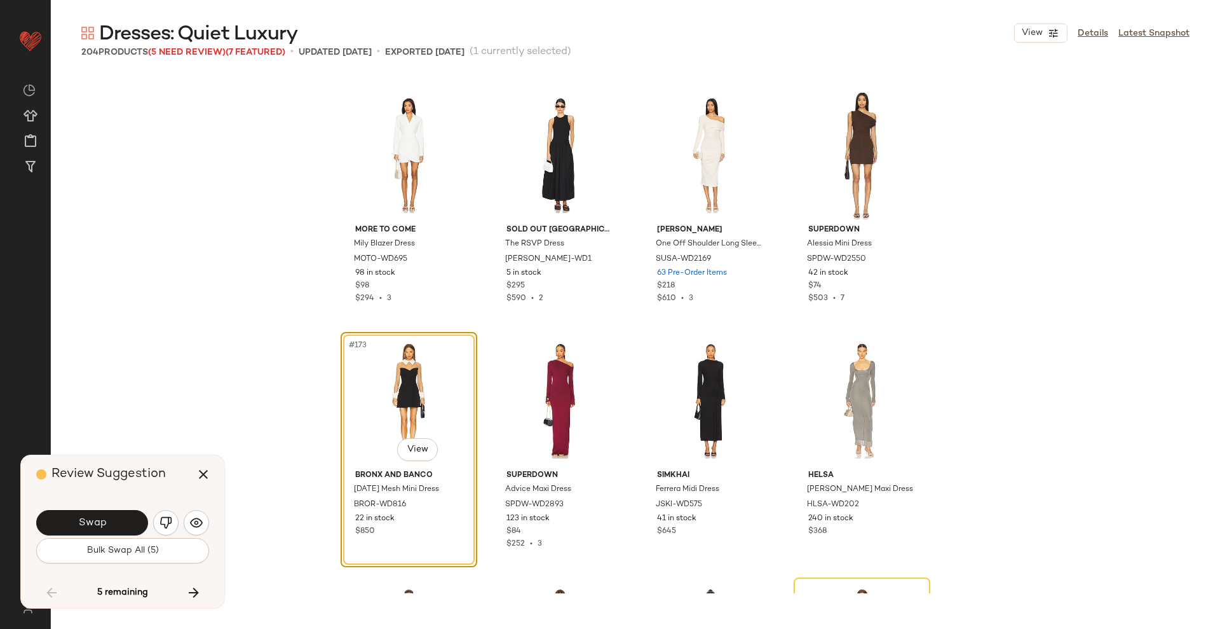
click at [96, 524] on span "Swap" at bounding box center [92, 523] width 29 height 12
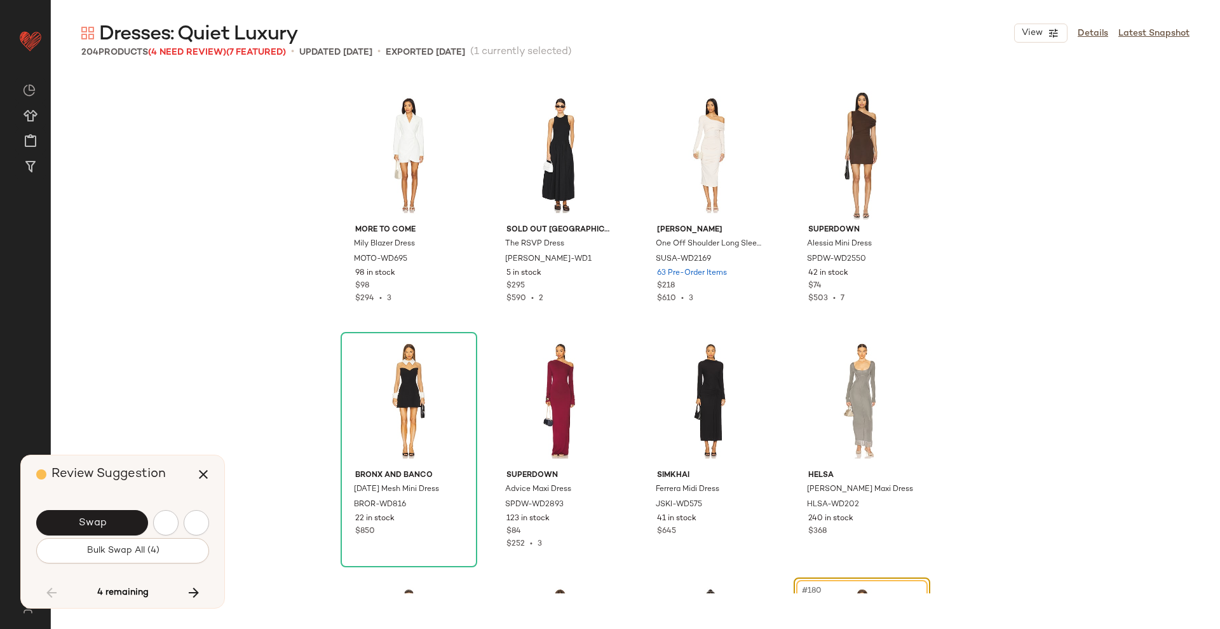
scroll to position [10549, 0]
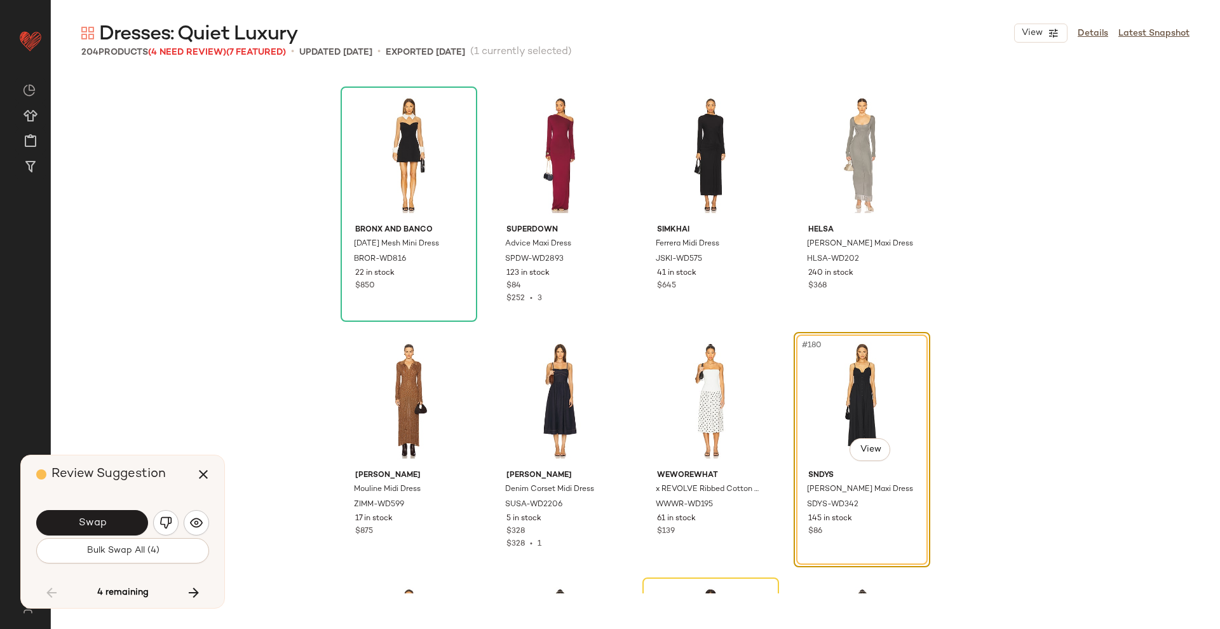
click at [96, 524] on span "Swap" at bounding box center [92, 523] width 29 height 12
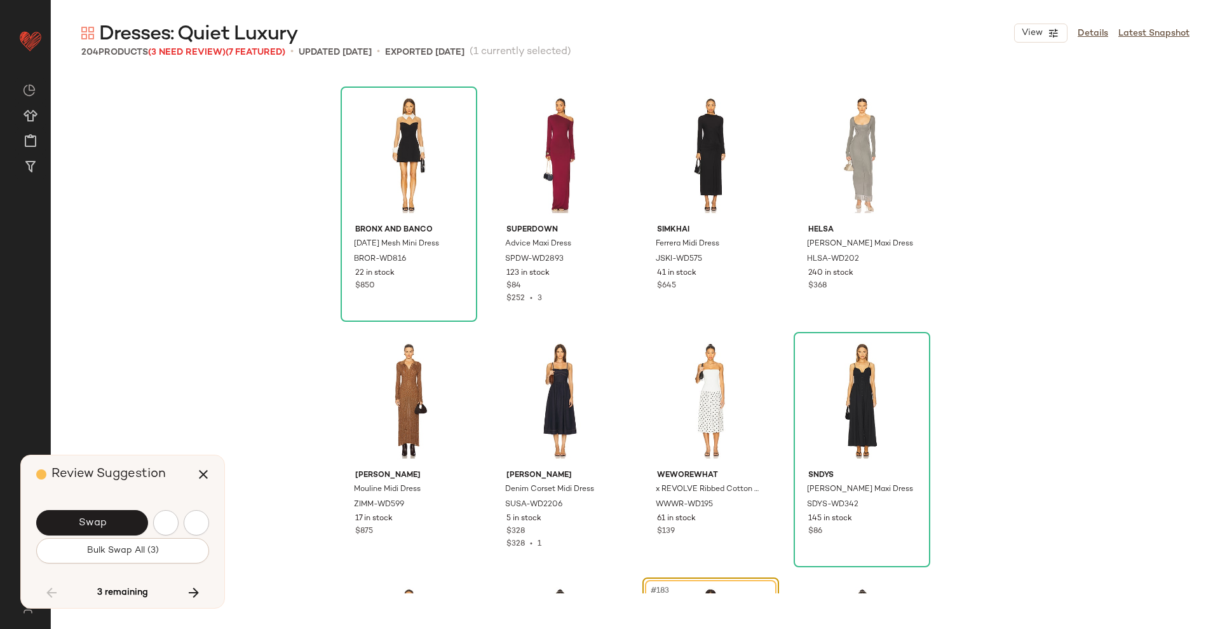
scroll to position [10794, 0]
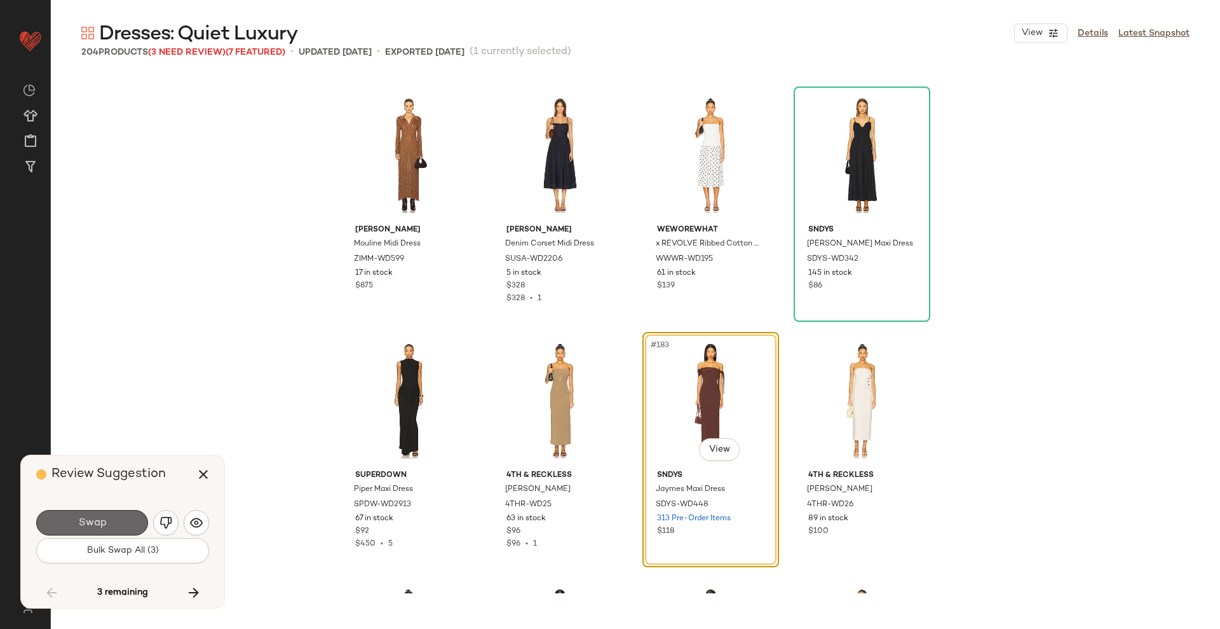
drag, startPoint x: 96, startPoint y: 524, endPoint x: 78, endPoint y: 520, distance: 18.3
click at [78, 520] on button "Swap" at bounding box center [92, 522] width 112 height 25
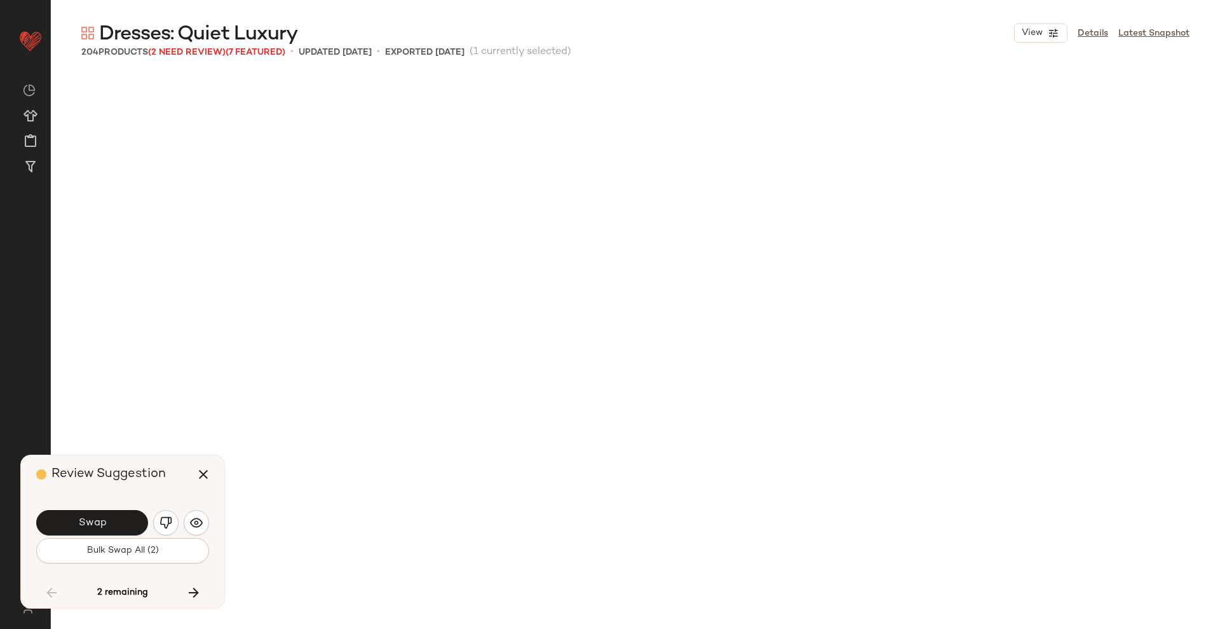
scroll to position [11530, 0]
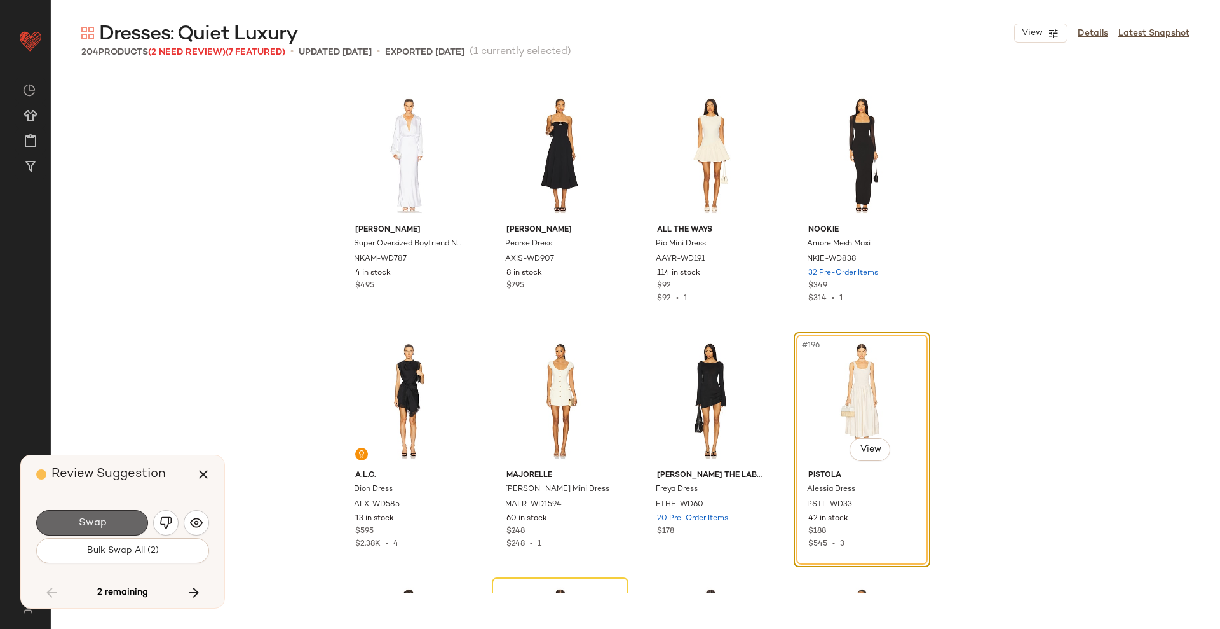
click at [78, 520] on span "Swap" at bounding box center [92, 523] width 29 height 12
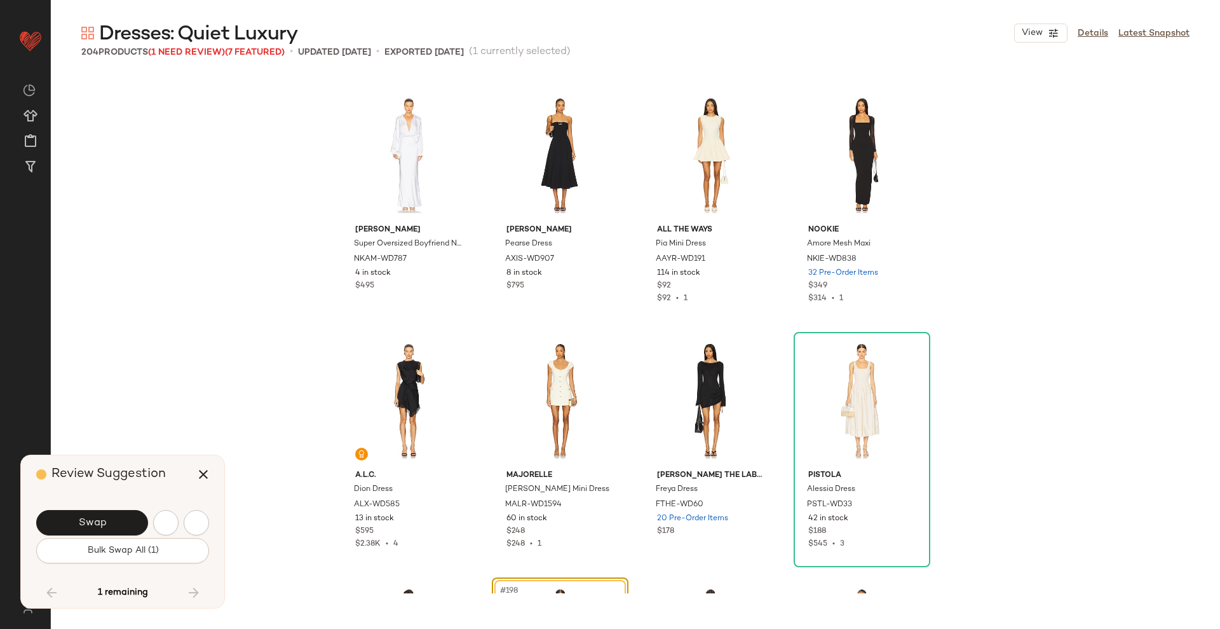
scroll to position [11775, 0]
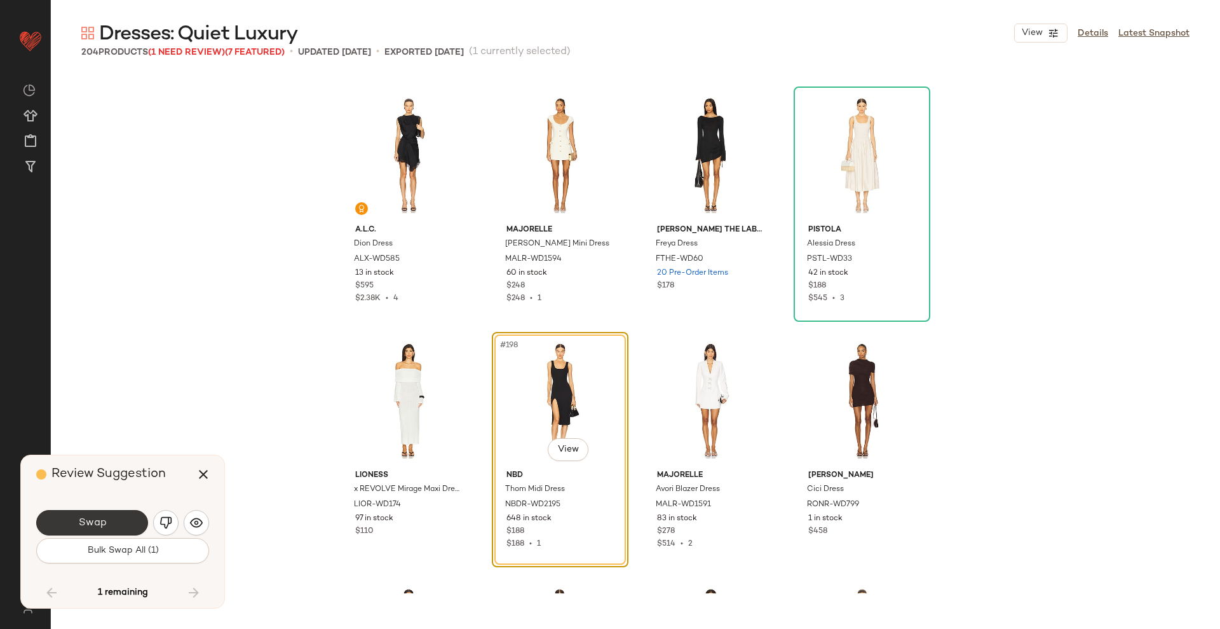
click at [78, 520] on span "Swap" at bounding box center [92, 523] width 29 height 12
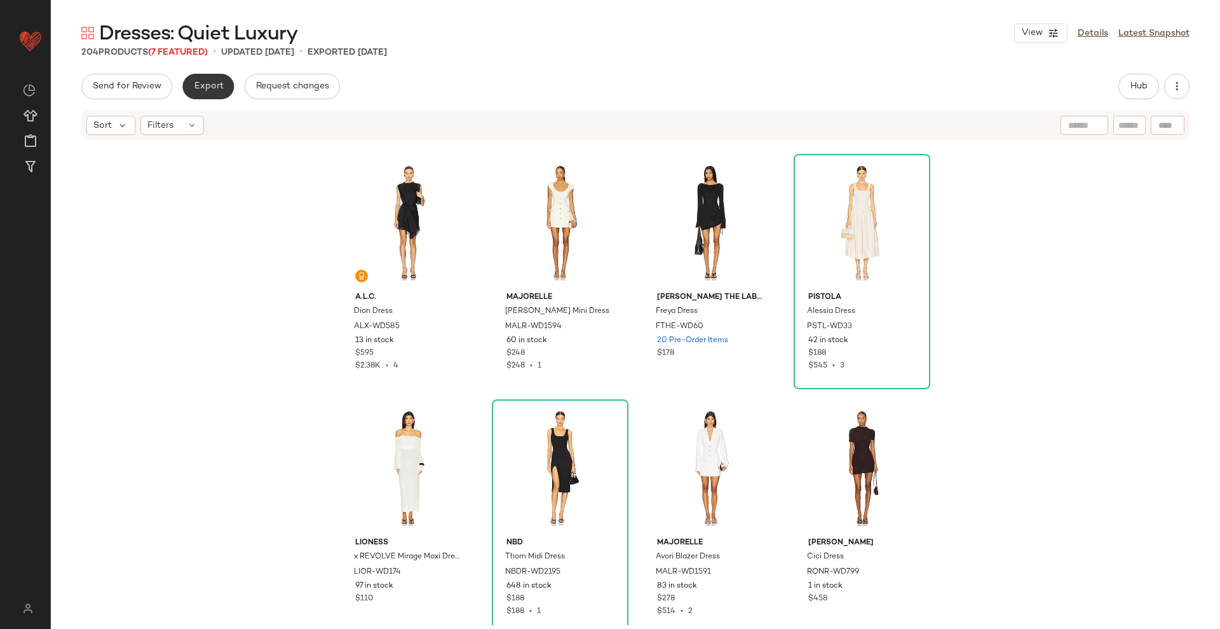
click at [210, 86] on span "Export" at bounding box center [208, 86] width 30 height 10
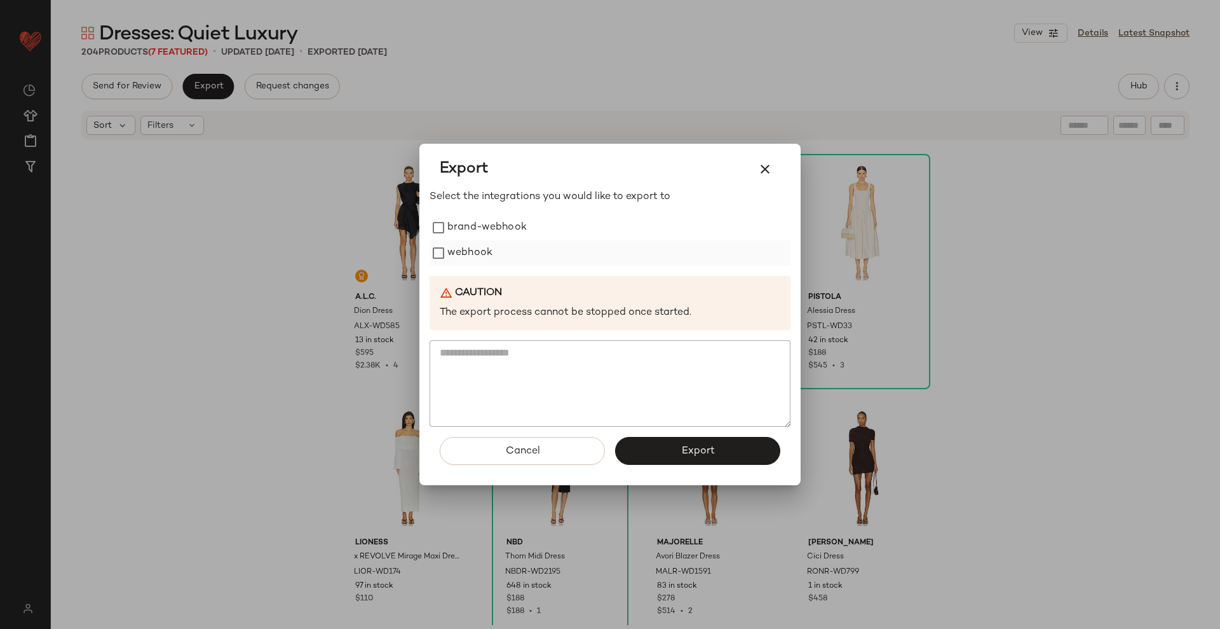
click at [487, 256] on label "webhook" at bounding box center [469, 252] width 45 height 25
click at [714, 454] on span "Export" at bounding box center [698, 451] width 34 height 12
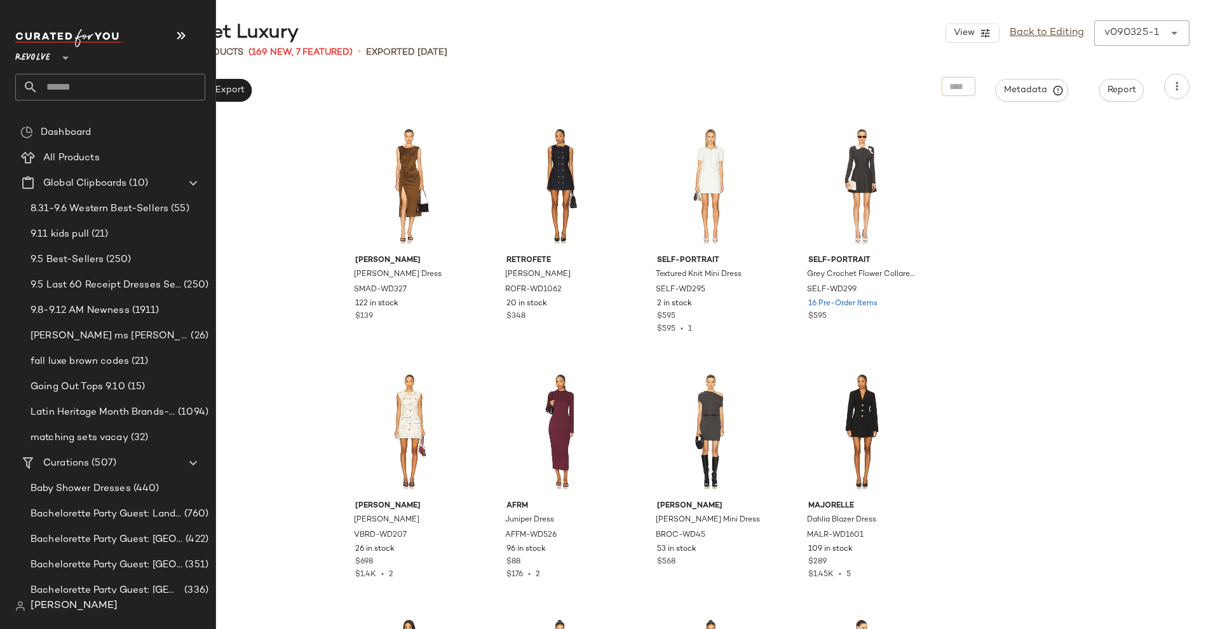
click at [72, 85] on input "text" at bounding box center [121, 87] width 167 height 27
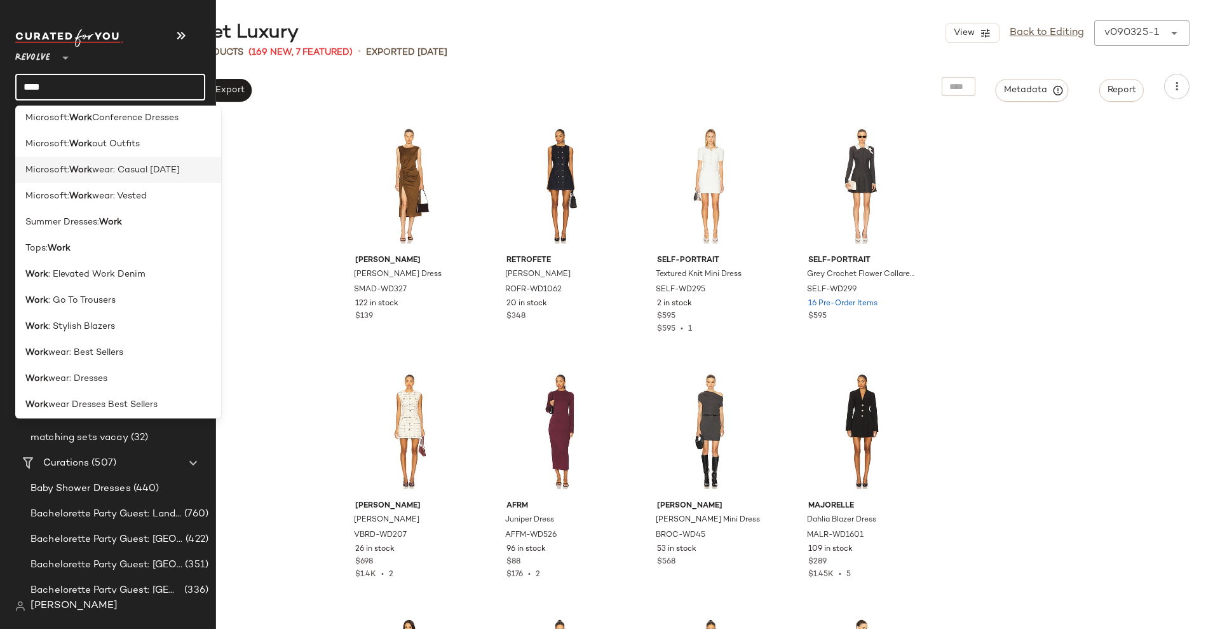
scroll to position [143, 0]
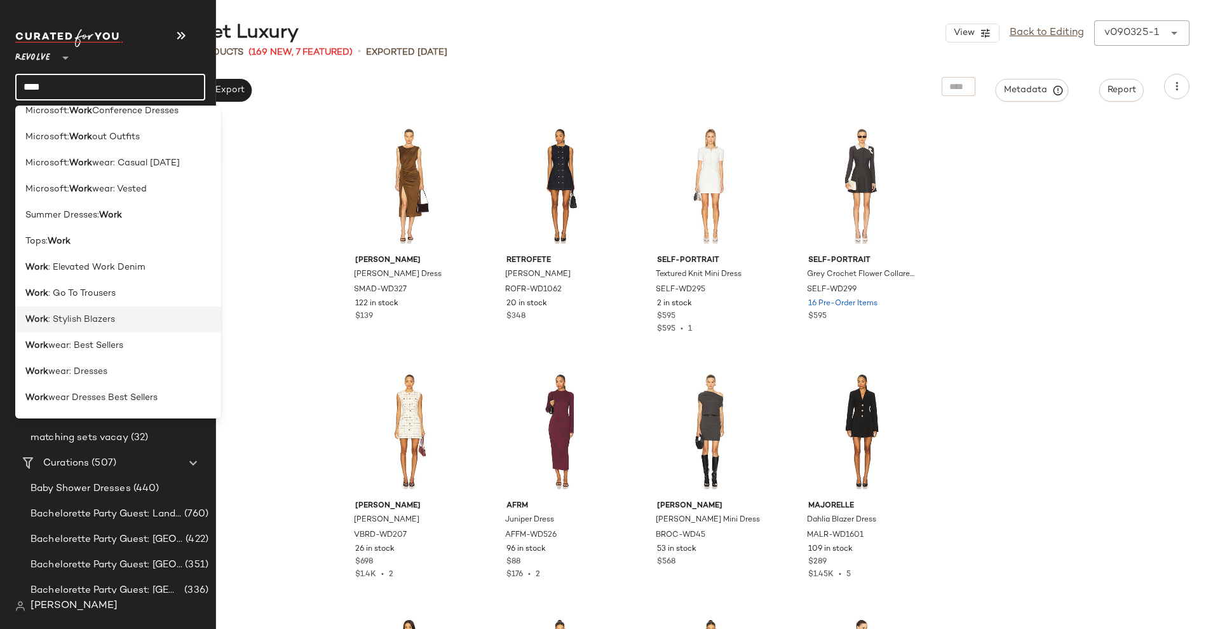
type input "****"
click at [91, 318] on span ": Stylish Blazers" at bounding box center [81, 319] width 67 height 13
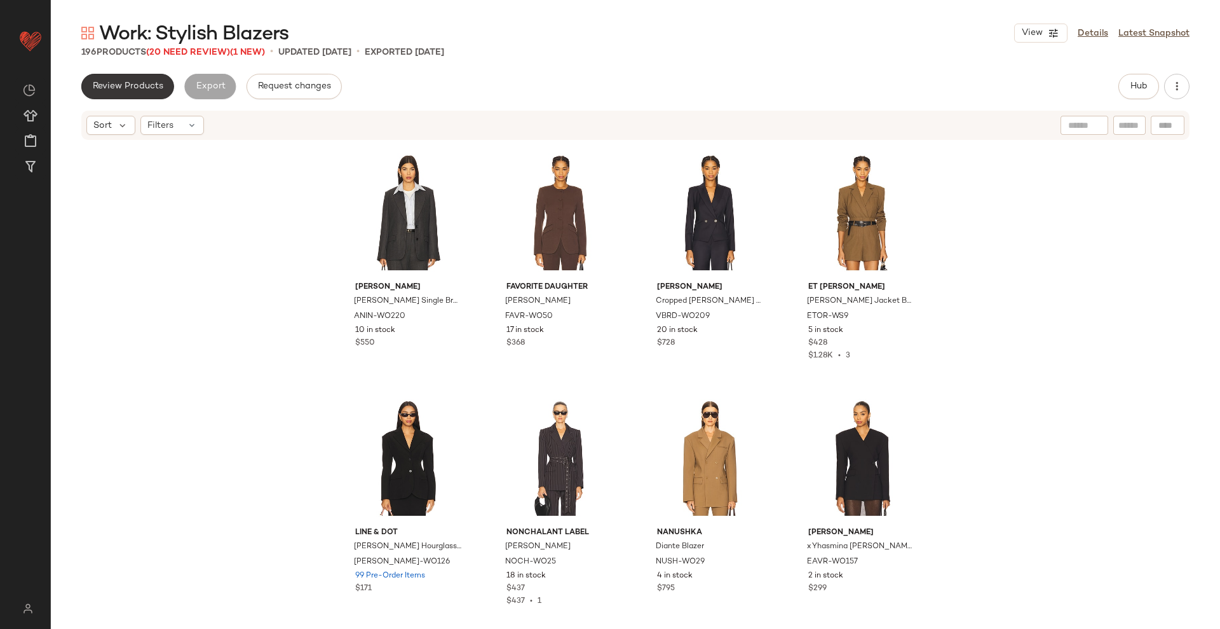
click at [129, 83] on span "Review Products" at bounding box center [127, 86] width 71 height 10
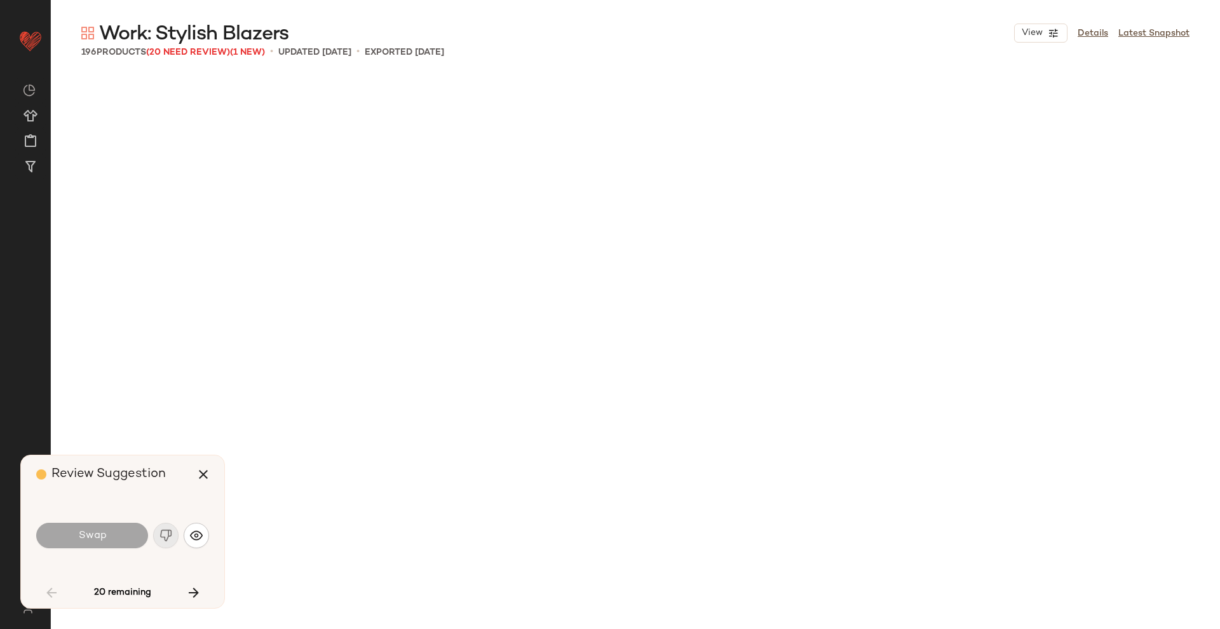
scroll to position [991, 0]
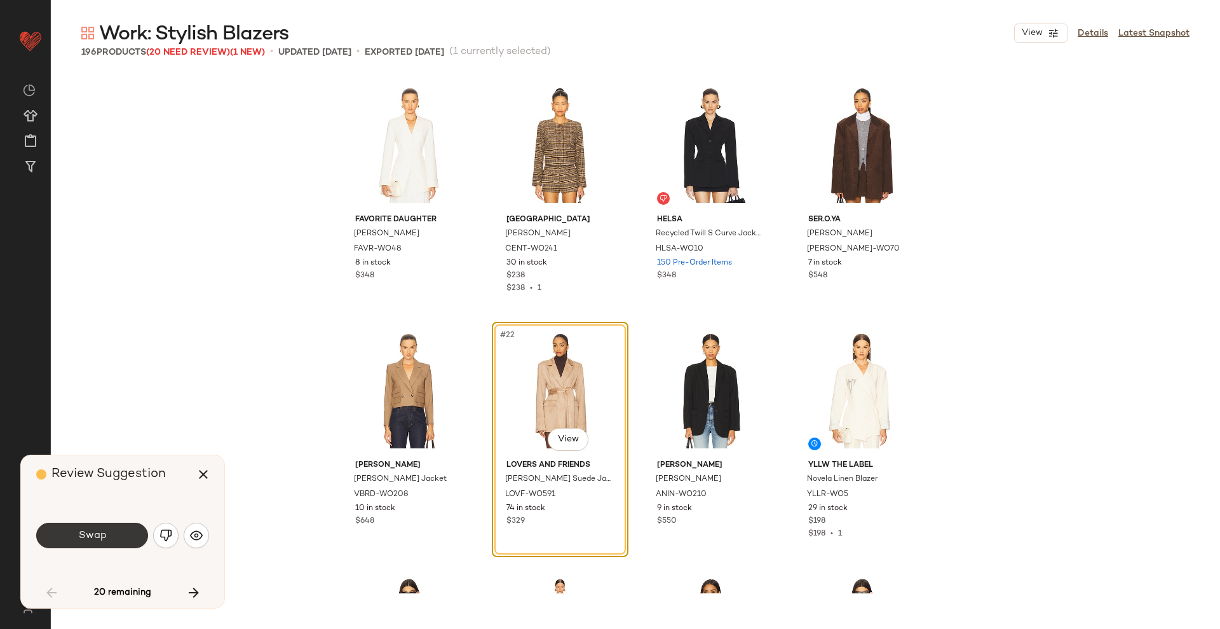
click at [103, 536] on span "Swap" at bounding box center [92, 535] width 29 height 12
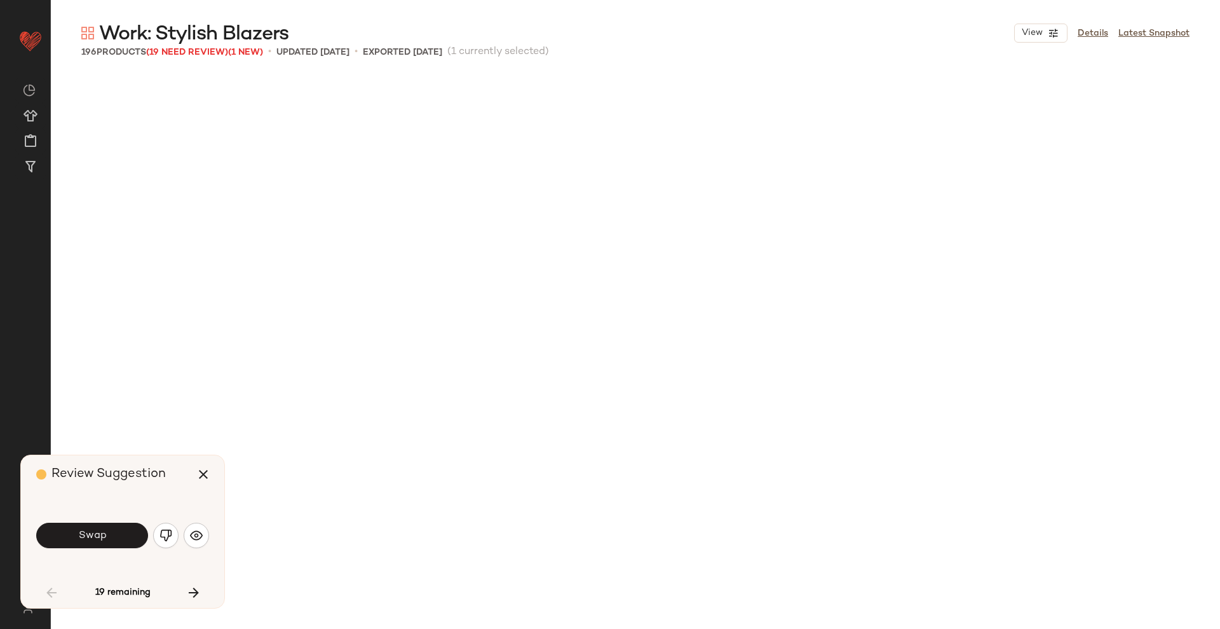
scroll to position [1717, 0]
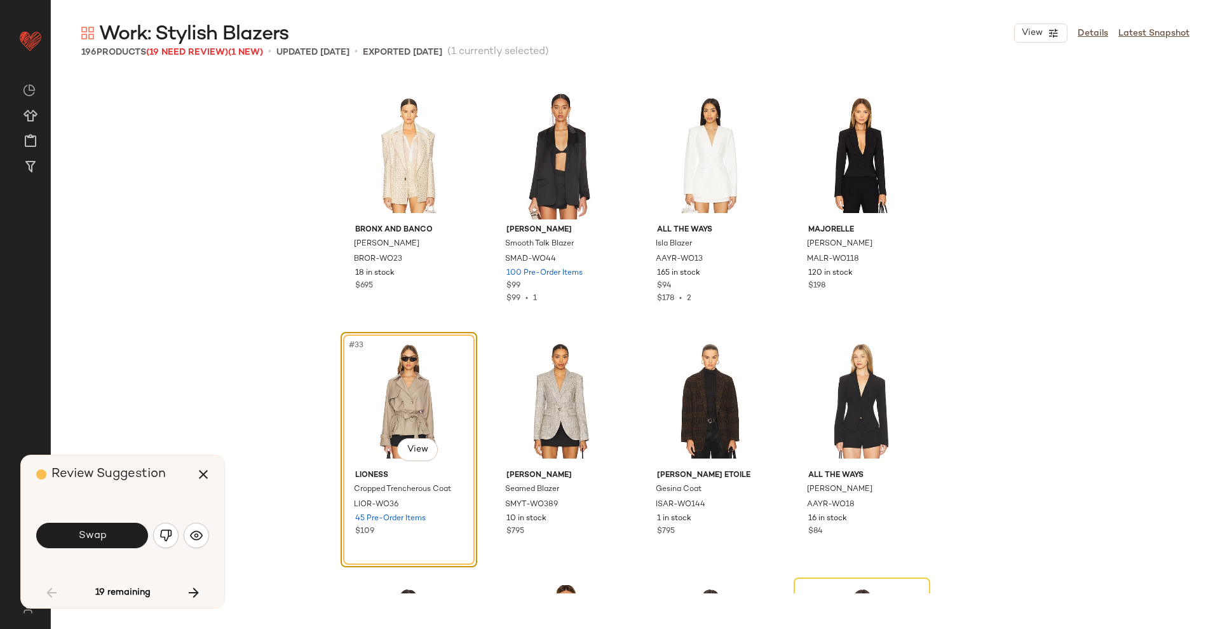
click at [103, 536] on span "Swap" at bounding box center [92, 535] width 29 height 12
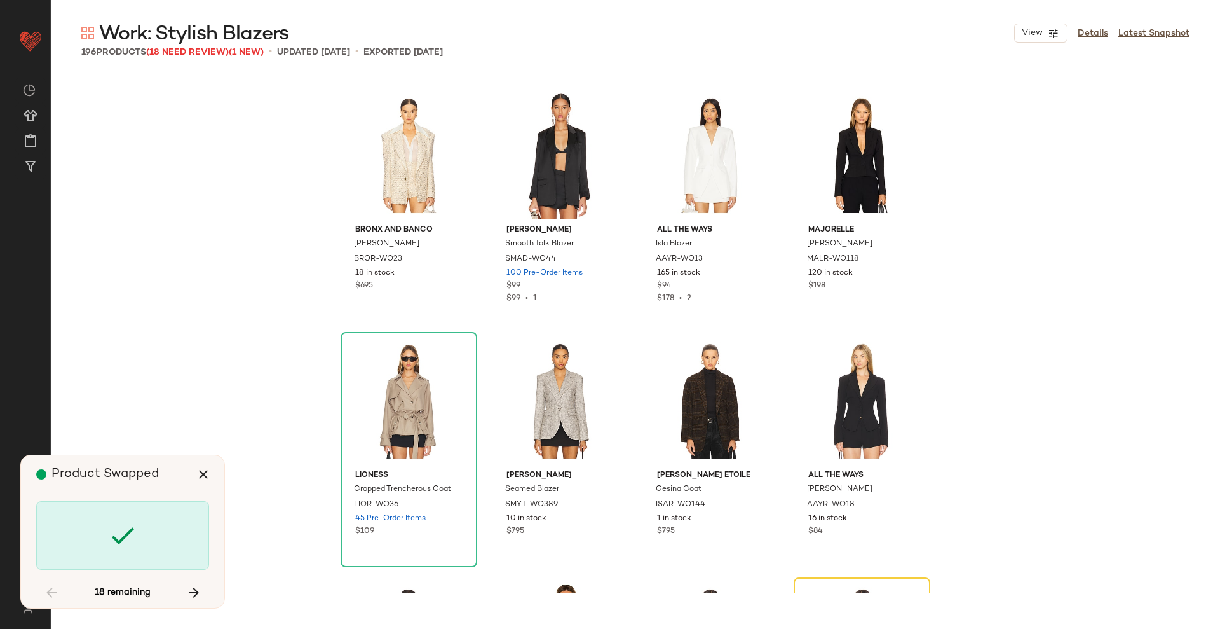
scroll to position [1963, 0]
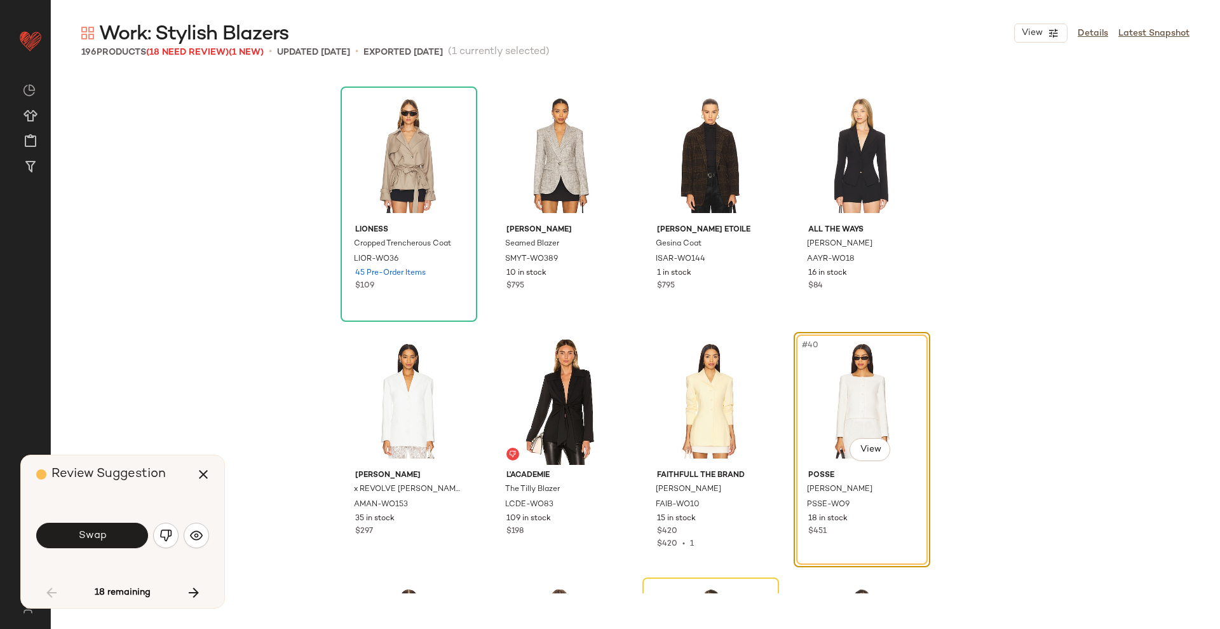
click at [103, 536] on span "Swap" at bounding box center [92, 535] width 29 height 12
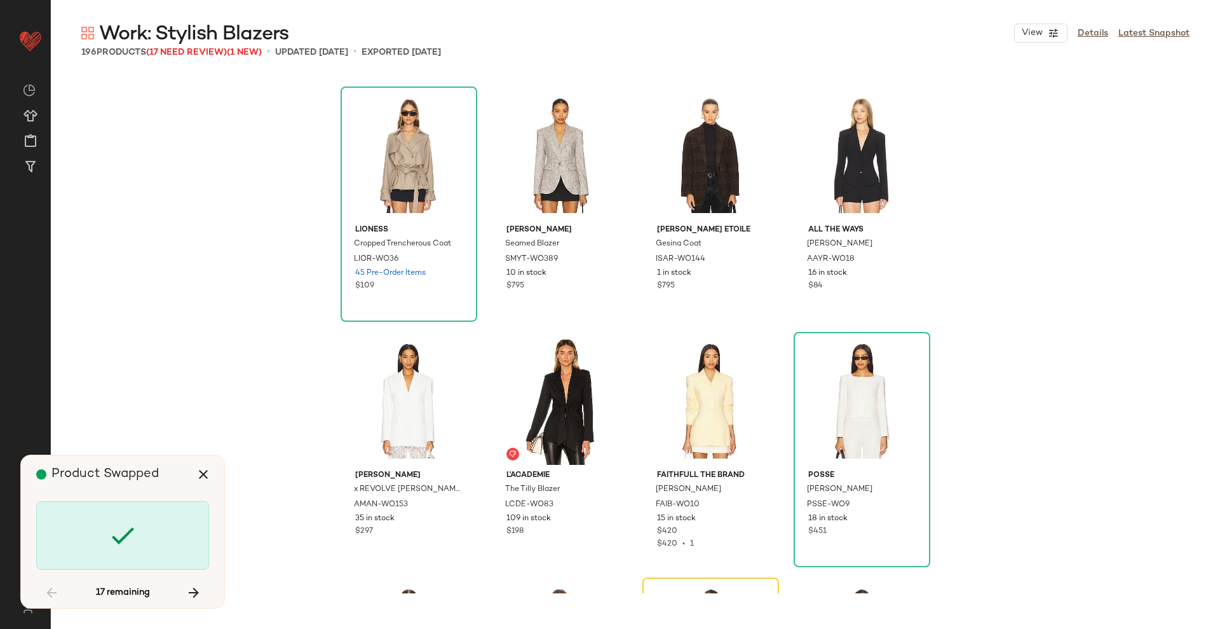
scroll to position [2208, 0]
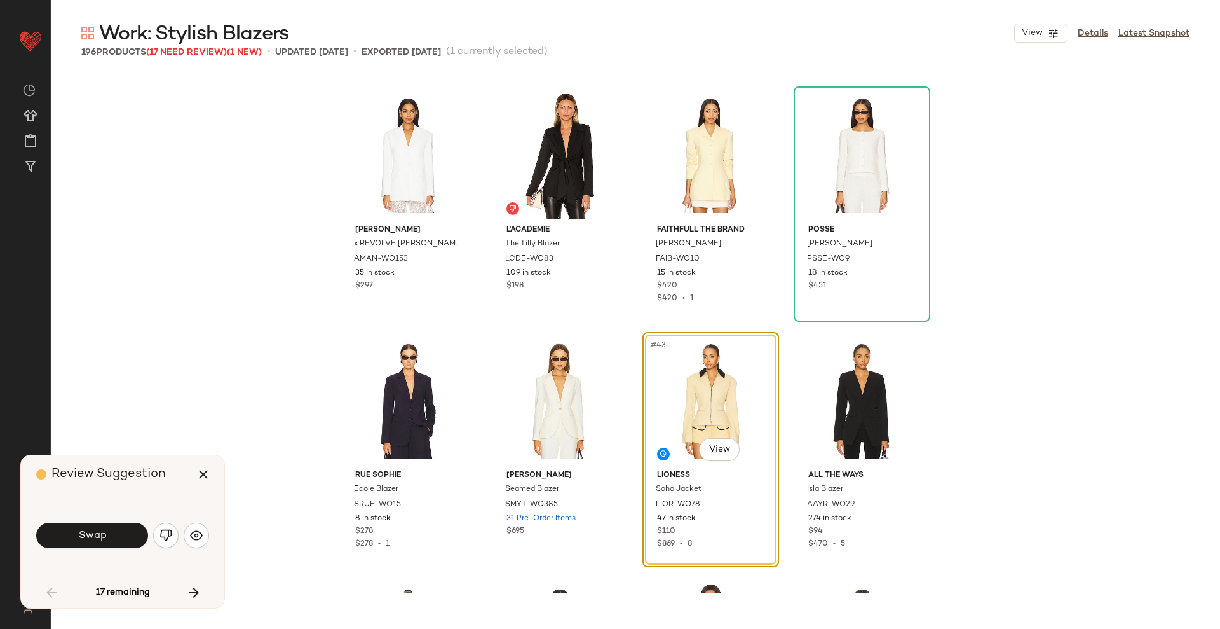
click at [103, 536] on span "Swap" at bounding box center [92, 535] width 29 height 12
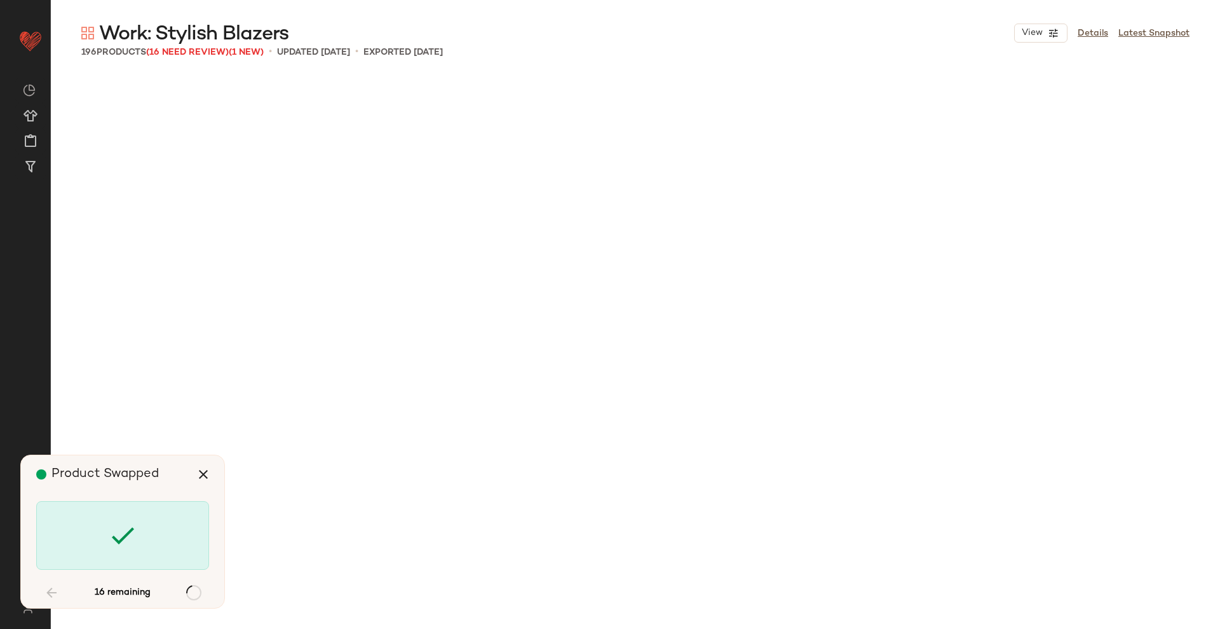
scroll to position [3189, 0]
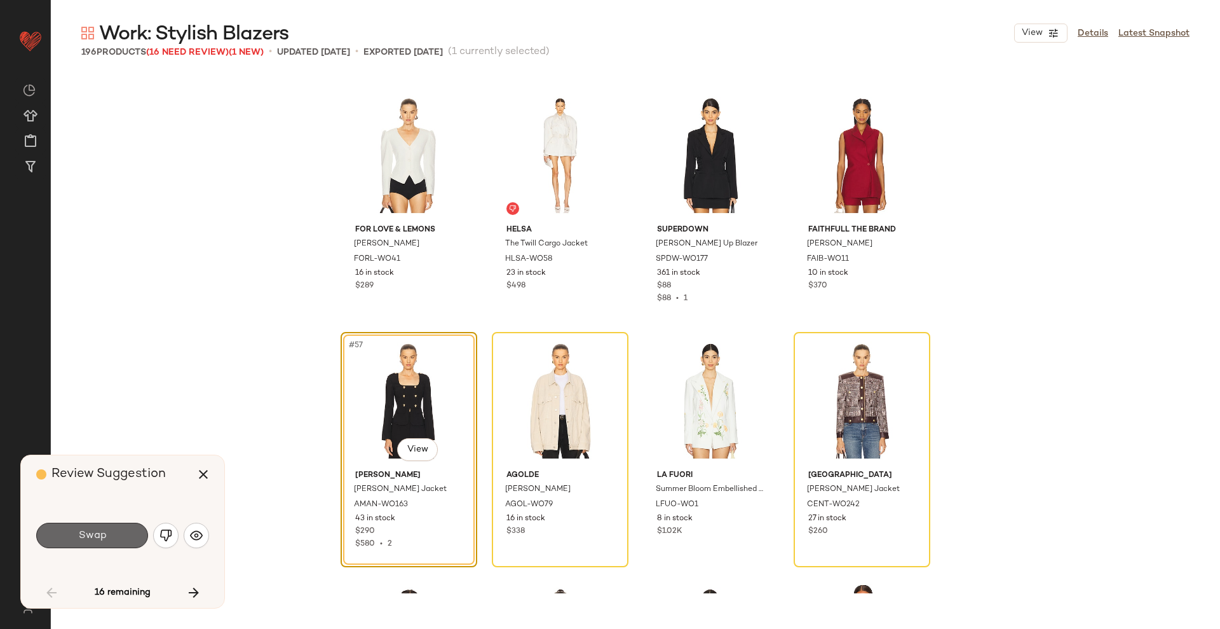
click at [103, 536] on span "Swap" at bounding box center [92, 535] width 29 height 12
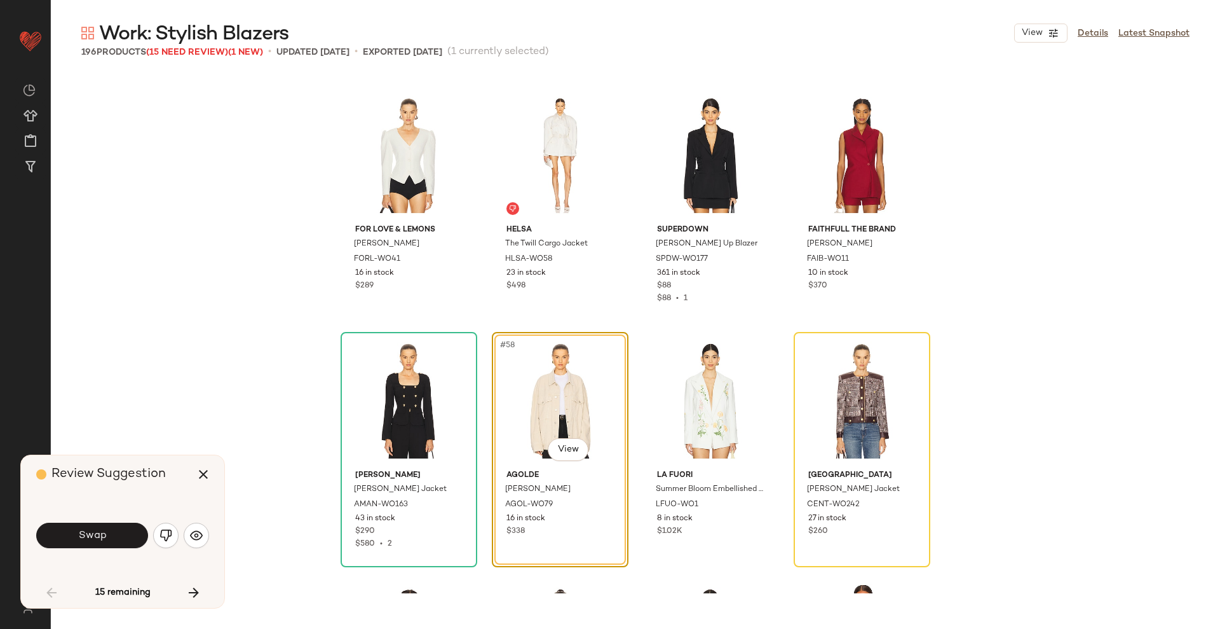
click at [103, 536] on span "Swap" at bounding box center [92, 535] width 29 height 12
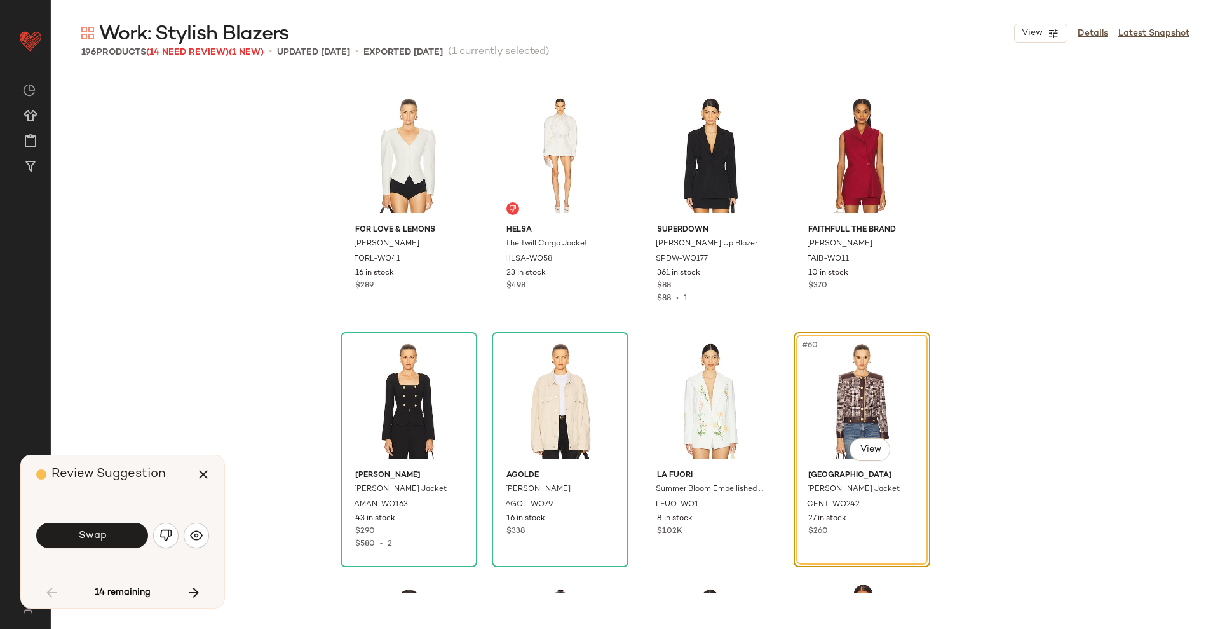
click at [103, 536] on span "Swap" at bounding box center [92, 535] width 29 height 12
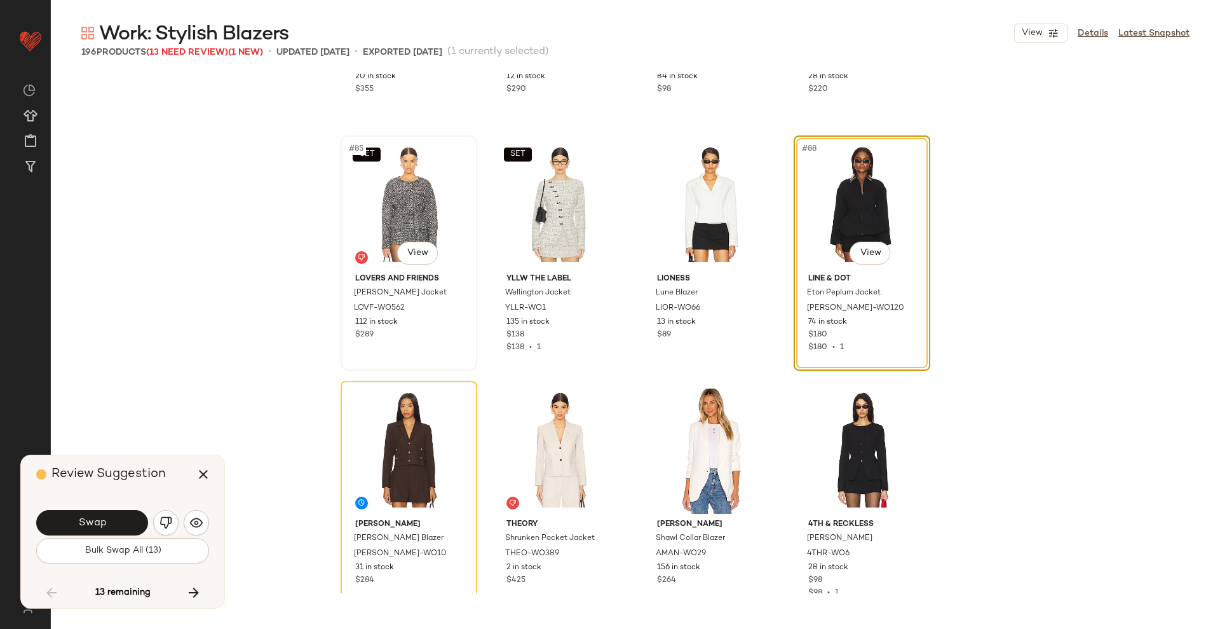
scroll to position [5103, 0]
click at [91, 524] on span "Swap" at bounding box center [92, 523] width 29 height 12
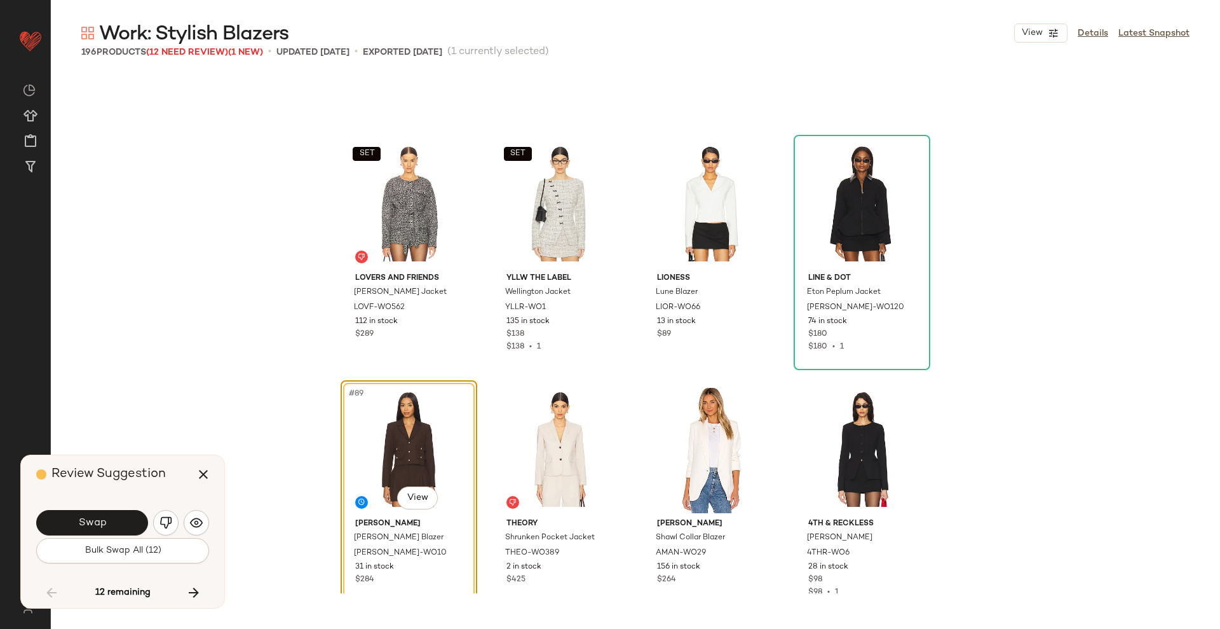
scroll to position [5152, 0]
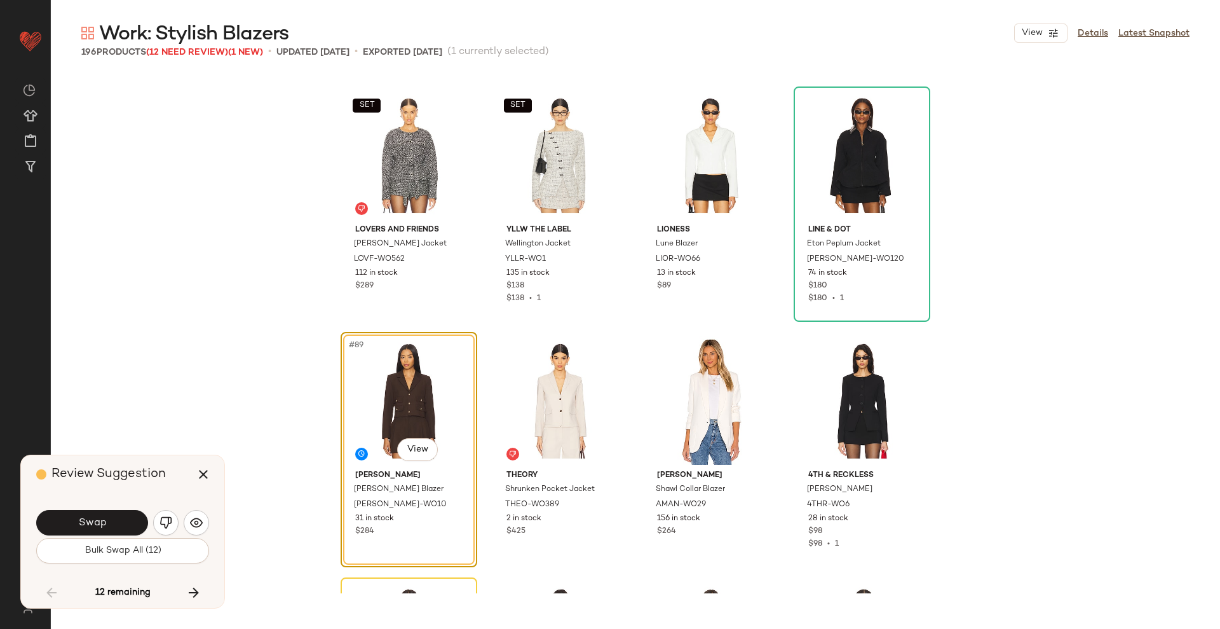
click at [91, 524] on span "Swap" at bounding box center [92, 523] width 29 height 12
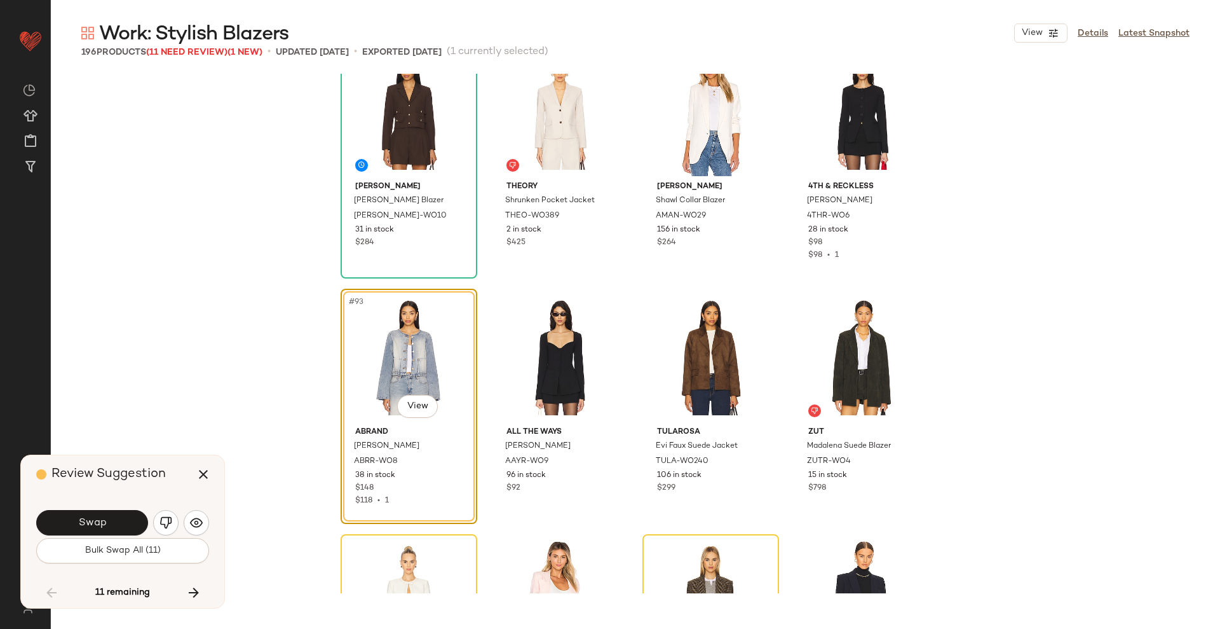
scroll to position [5447, 0]
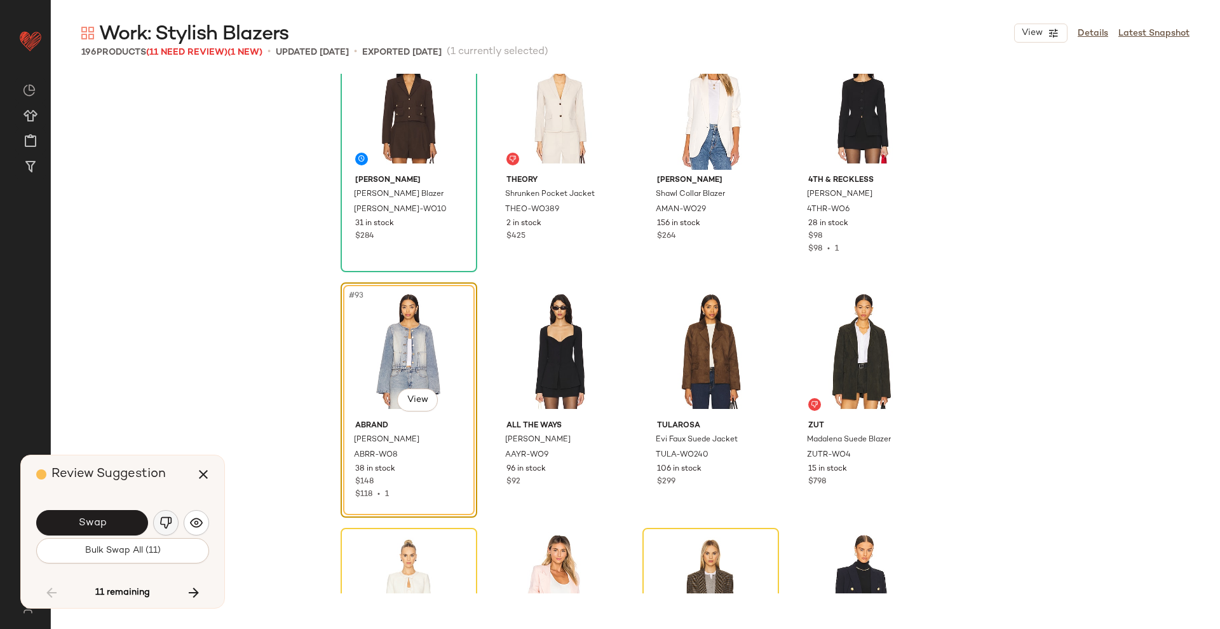
click at [168, 521] on img "button" at bounding box center [166, 522] width 13 height 13
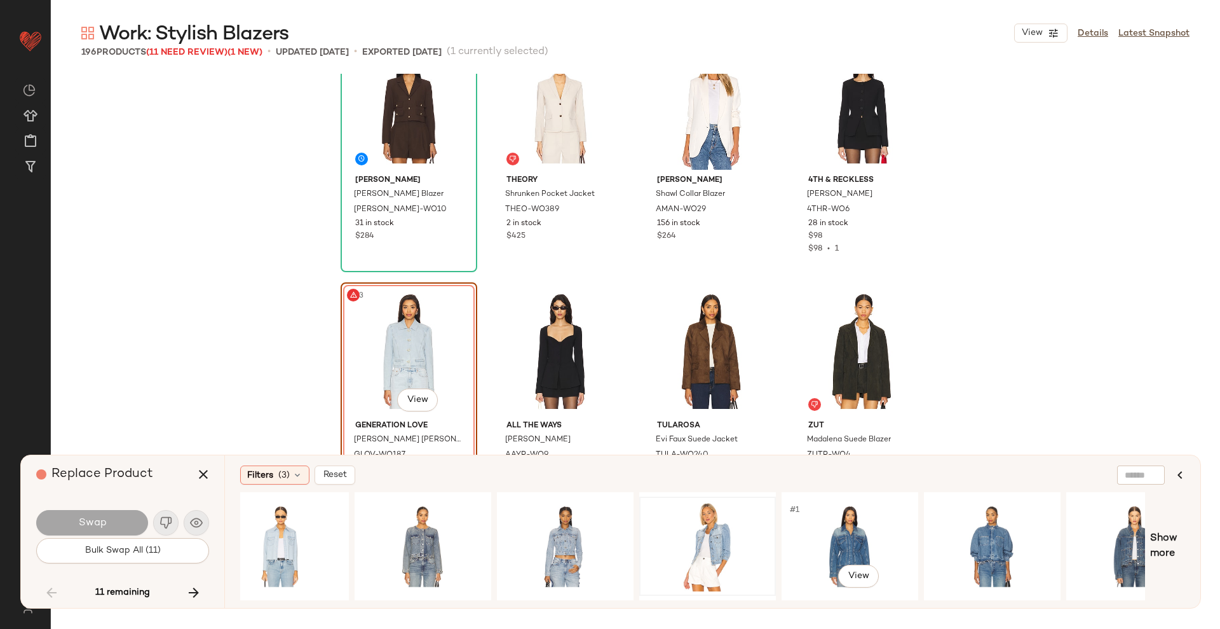
scroll to position [0, 171]
click at [850, 538] on div "#1 View" at bounding box center [850, 546] width 128 height 90
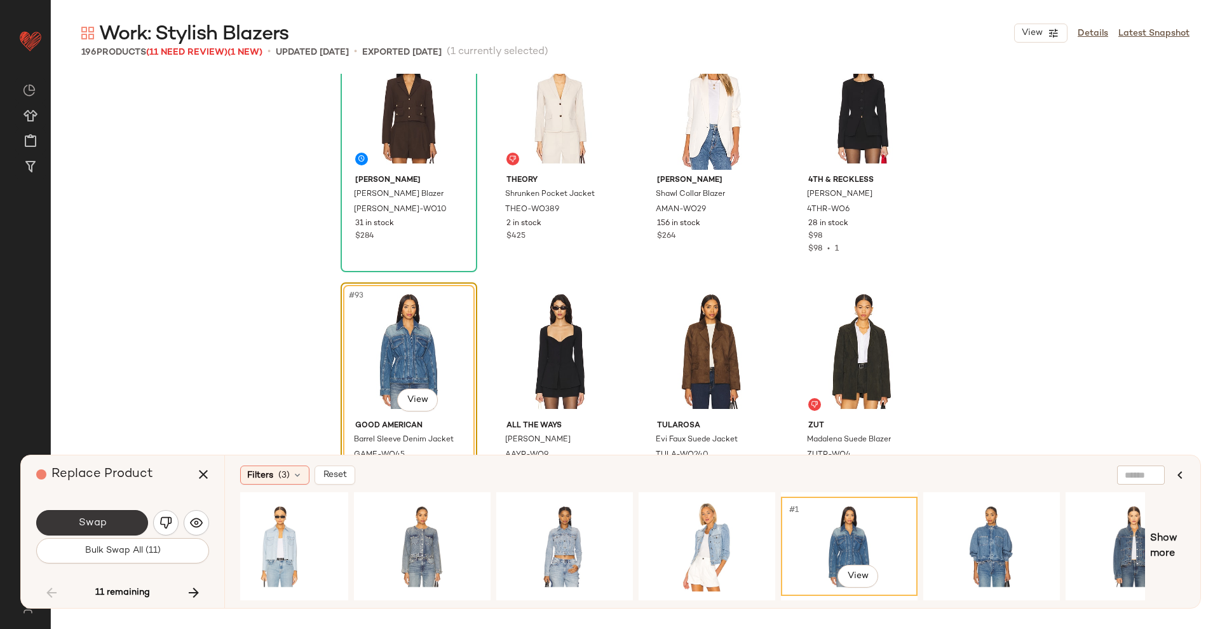
click at [125, 511] on button "Swap" at bounding box center [92, 522] width 112 height 25
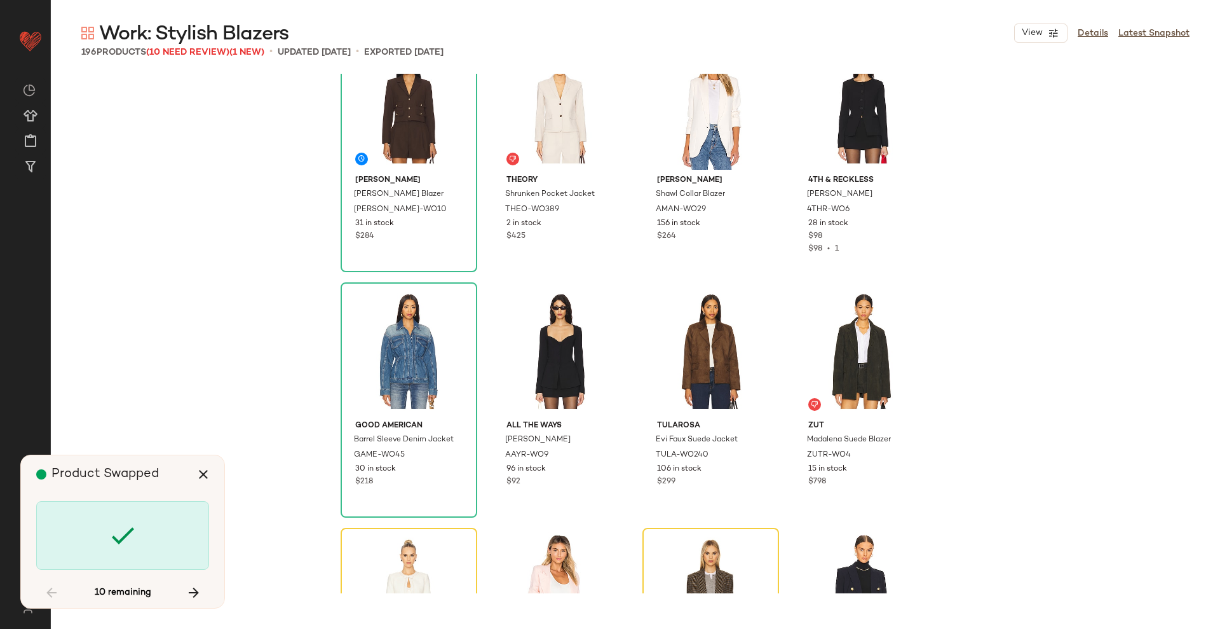
scroll to position [5642, 0]
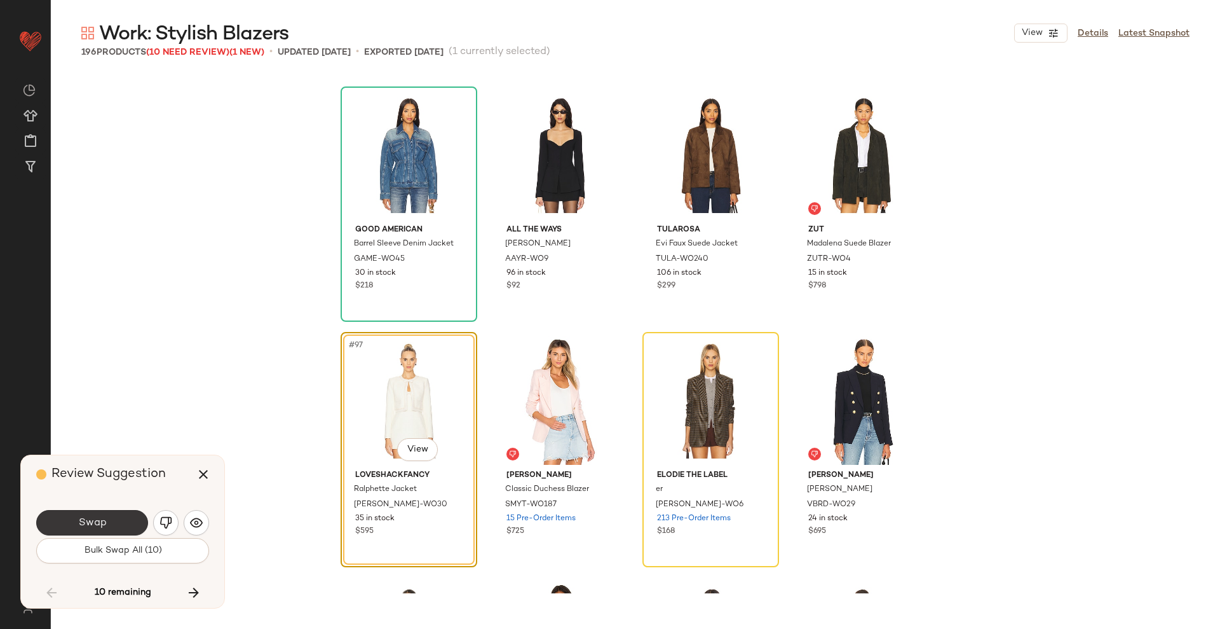
click at [114, 520] on button "Swap" at bounding box center [92, 522] width 112 height 25
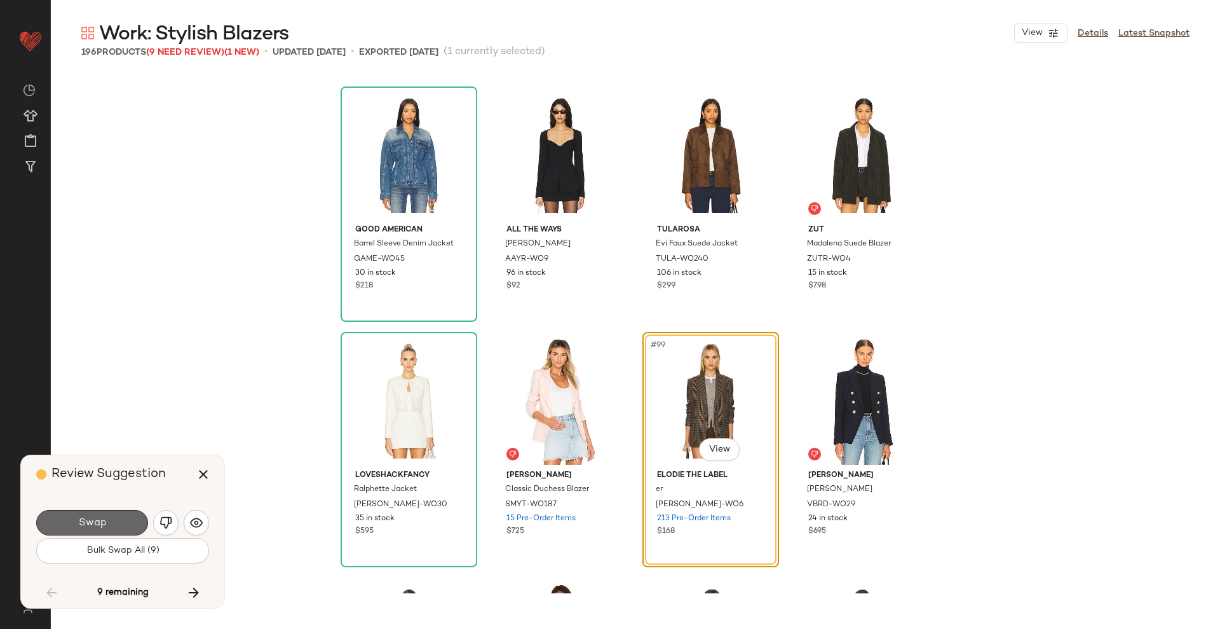
click at [114, 520] on button "Swap" at bounding box center [92, 522] width 112 height 25
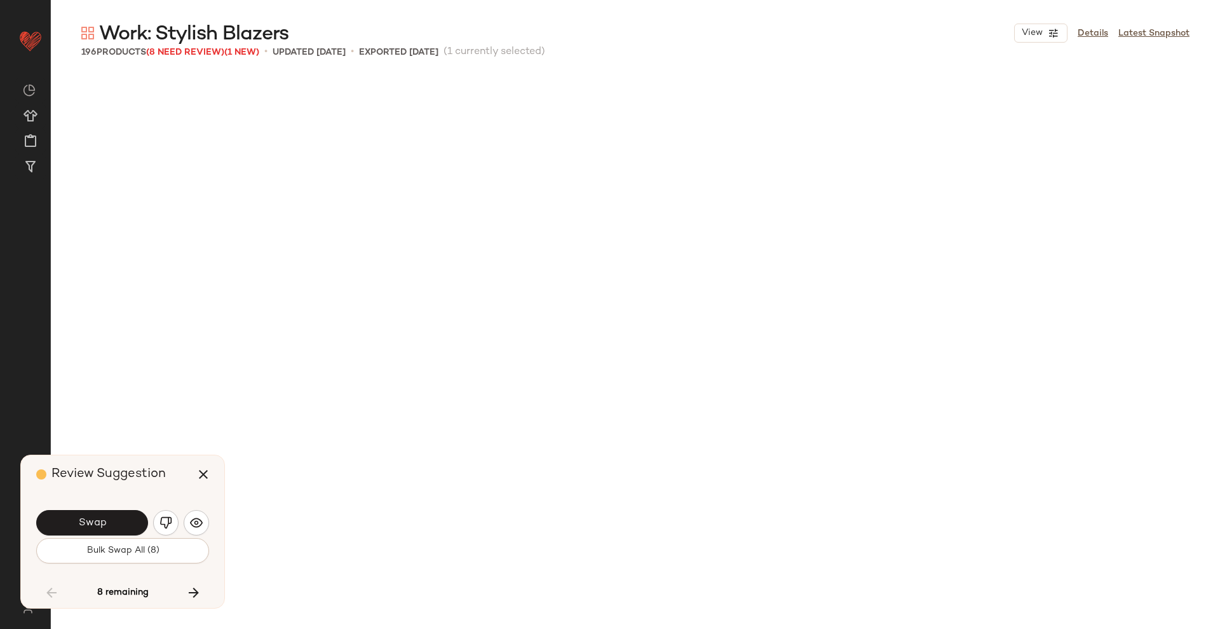
scroll to position [6378, 0]
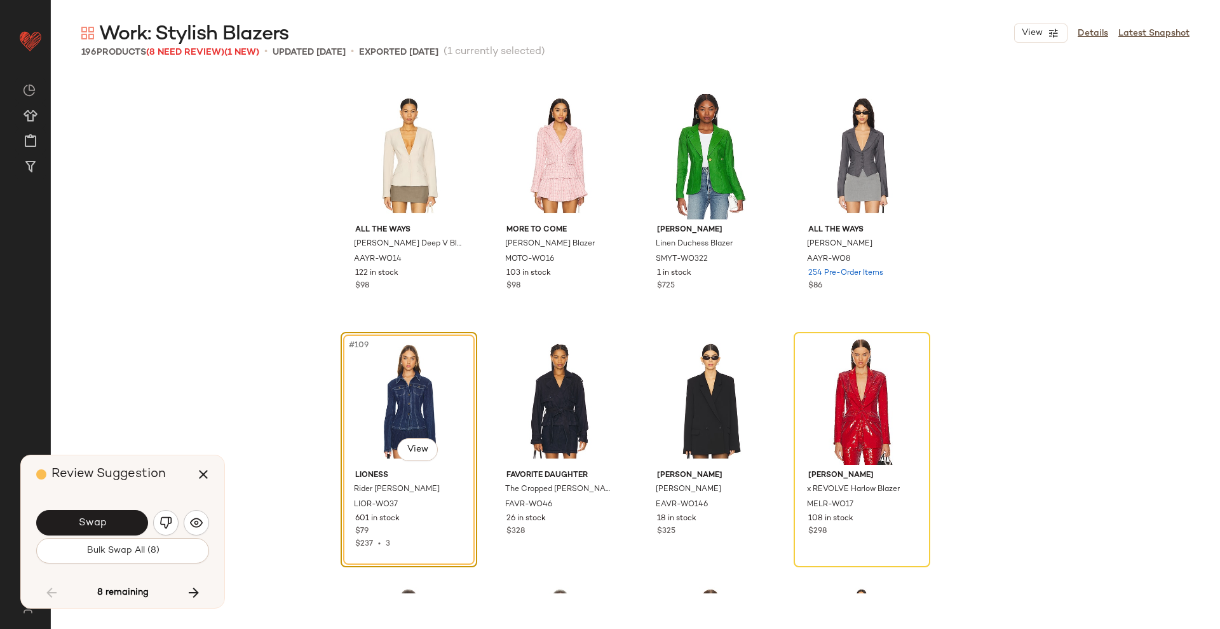
click at [114, 520] on button "Swap" at bounding box center [92, 522] width 112 height 25
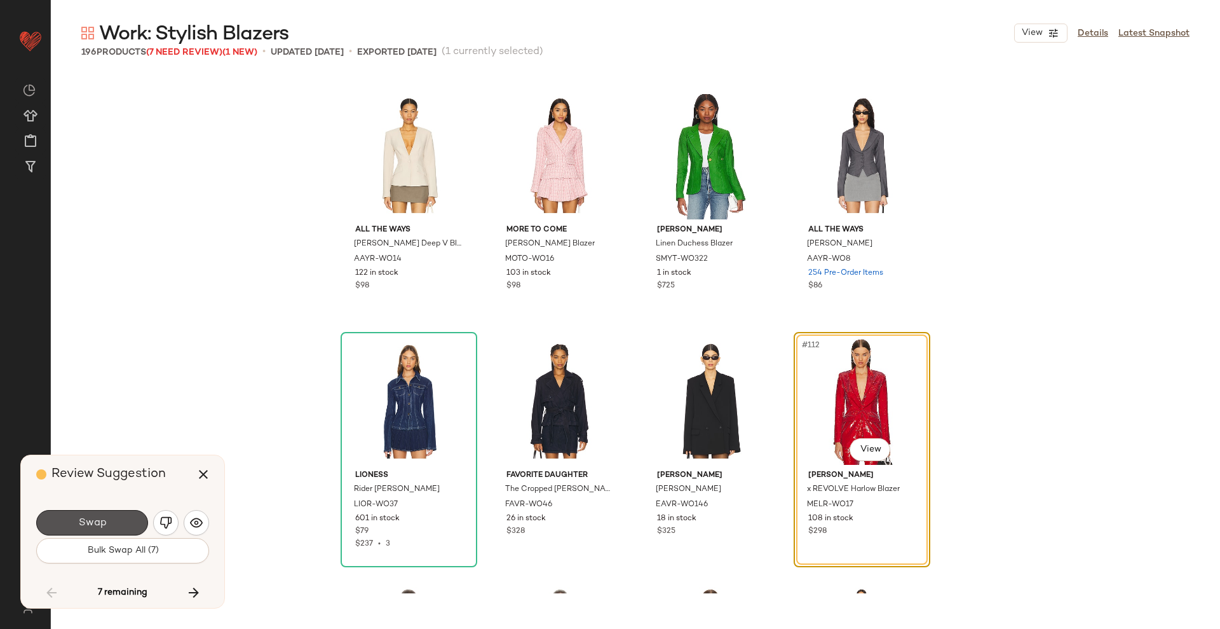
click at [114, 520] on button "Swap" at bounding box center [92, 522] width 112 height 25
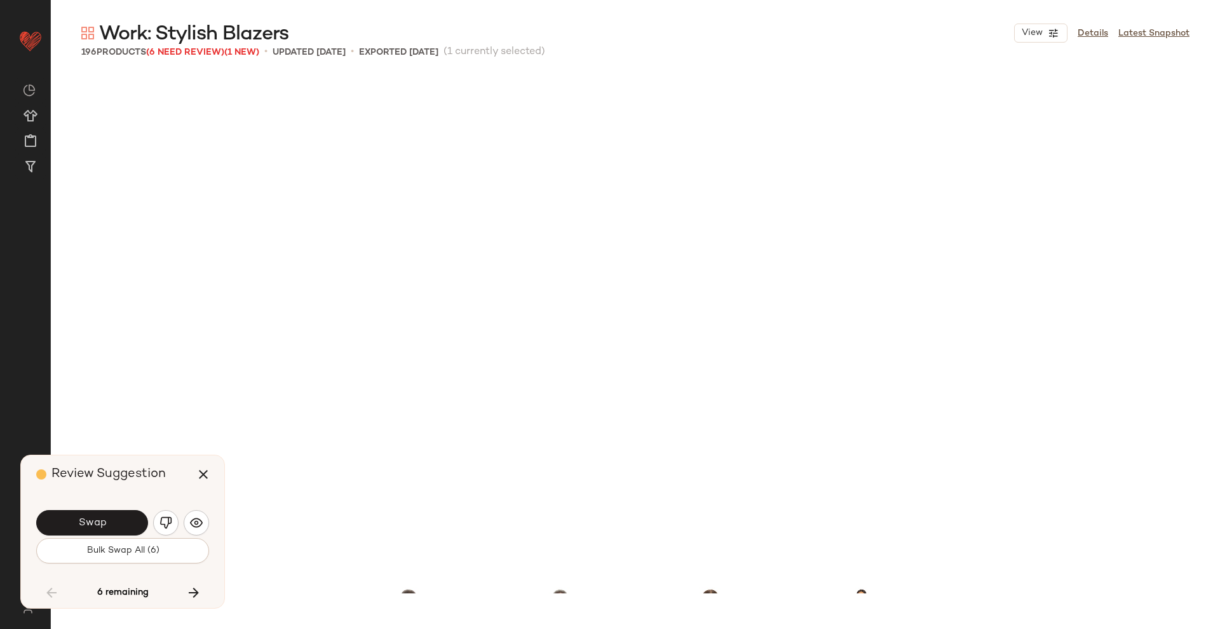
scroll to position [6869, 0]
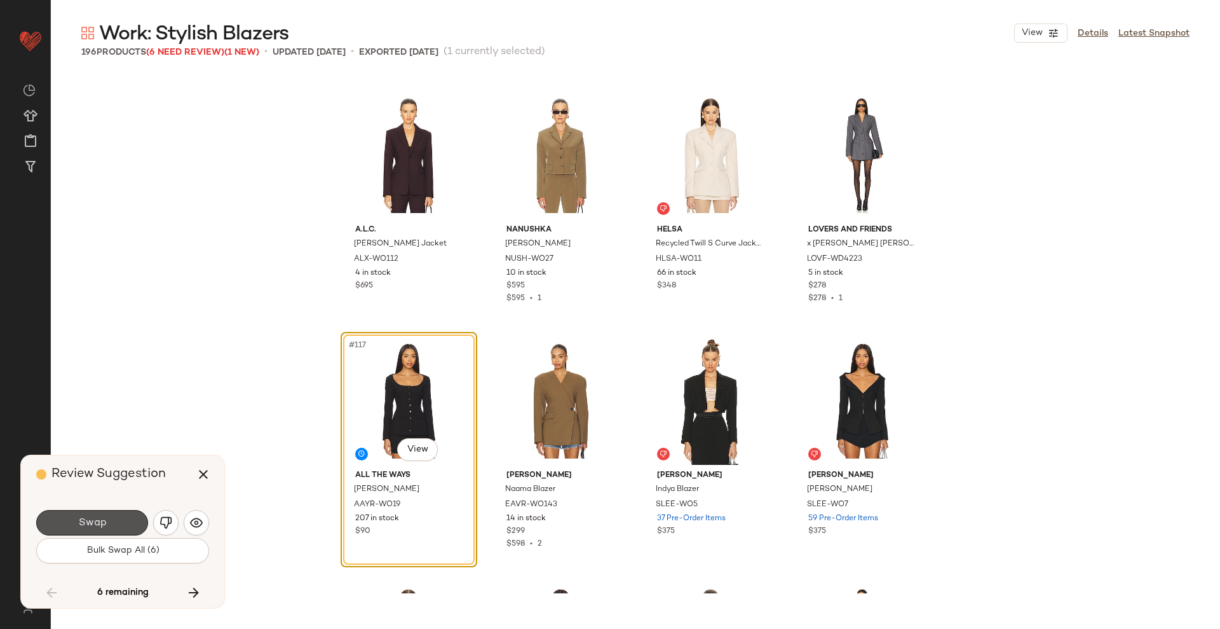
click at [114, 520] on button "Swap" at bounding box center [92, 522] width 112 height 25
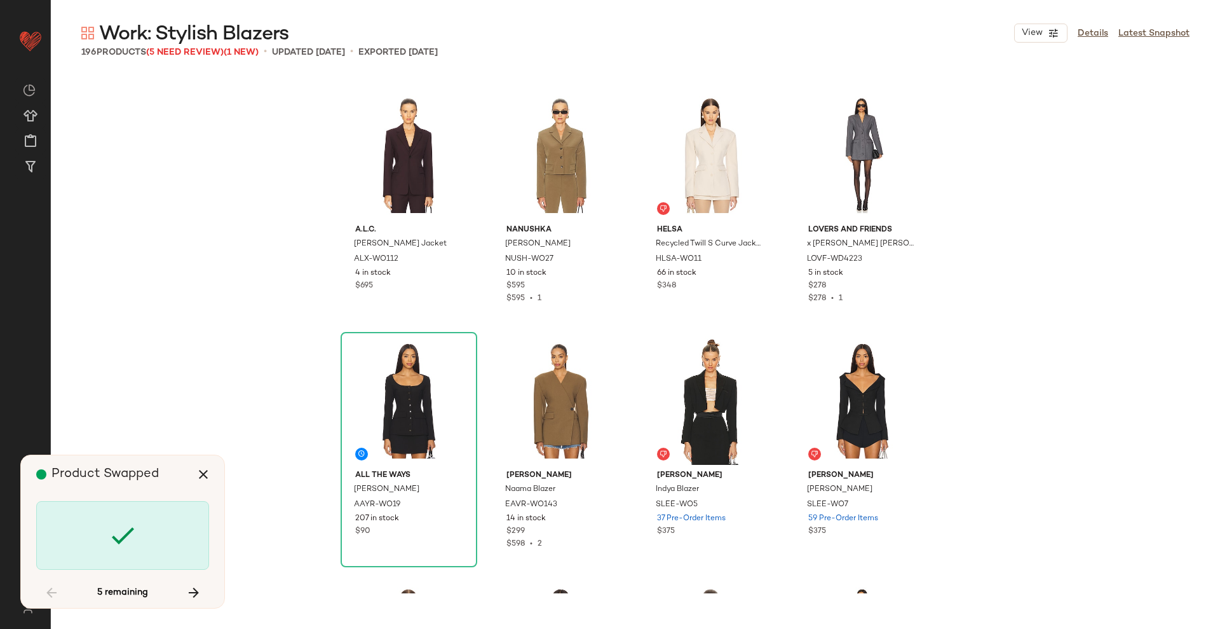
scroll to position [7359, 0]
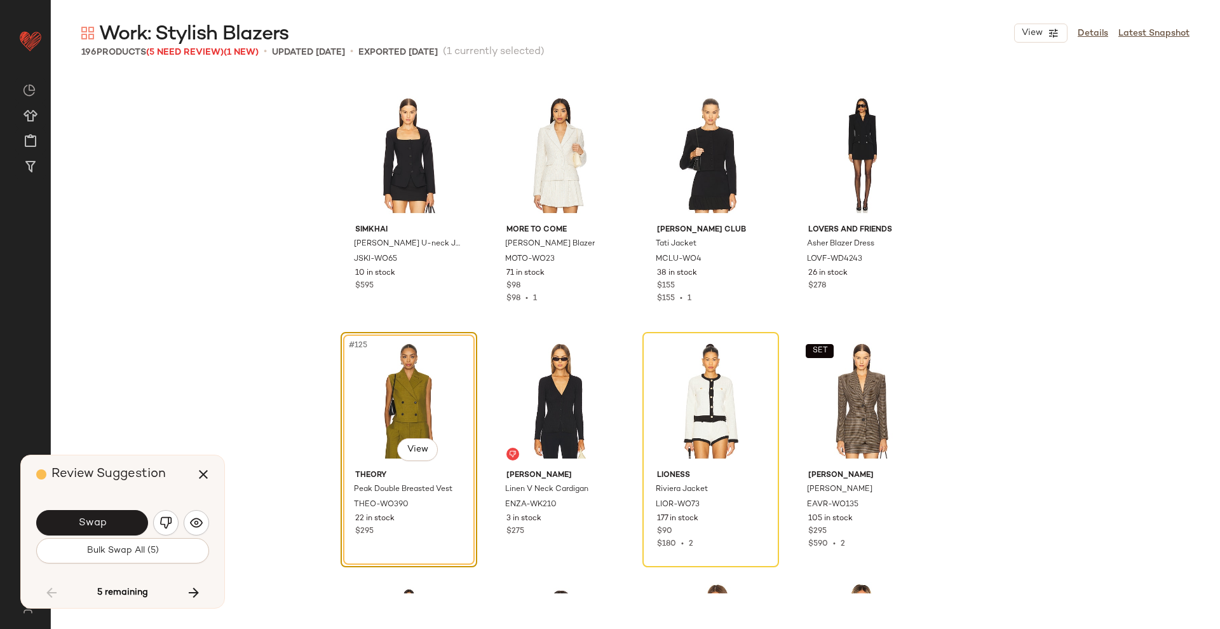
click at [114, 520] on button "Swap" at bounding box center [92, 522] width 112 height 25
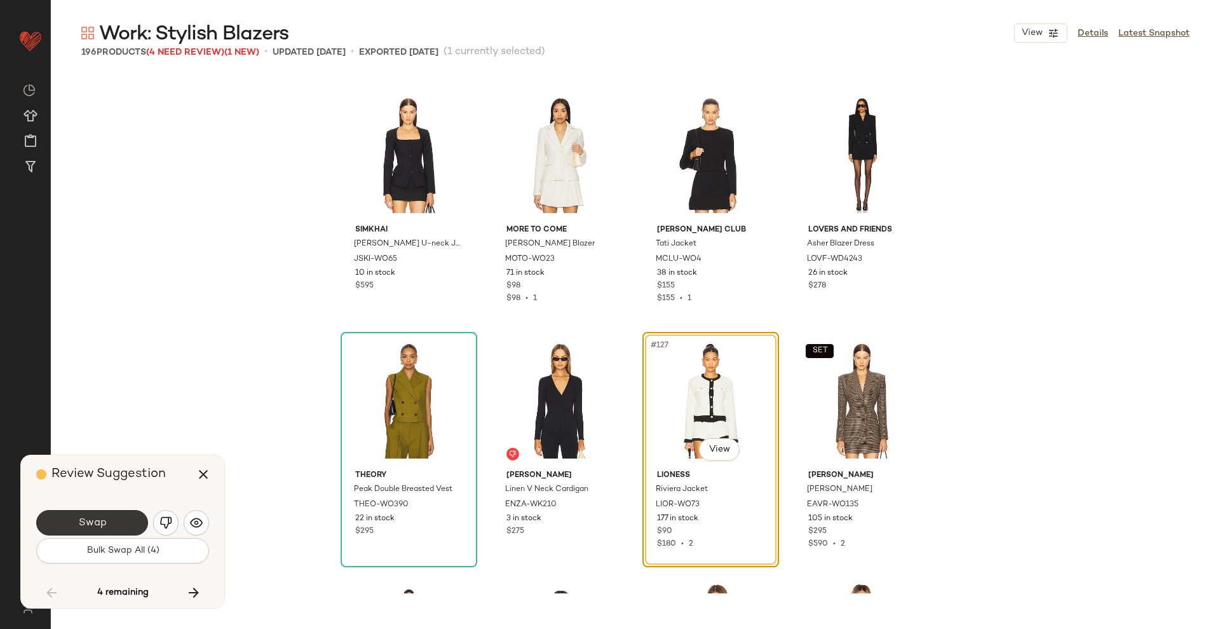
click at [114, 520] on button "Swap" at bounding box center [92, 522] width 112 height 25
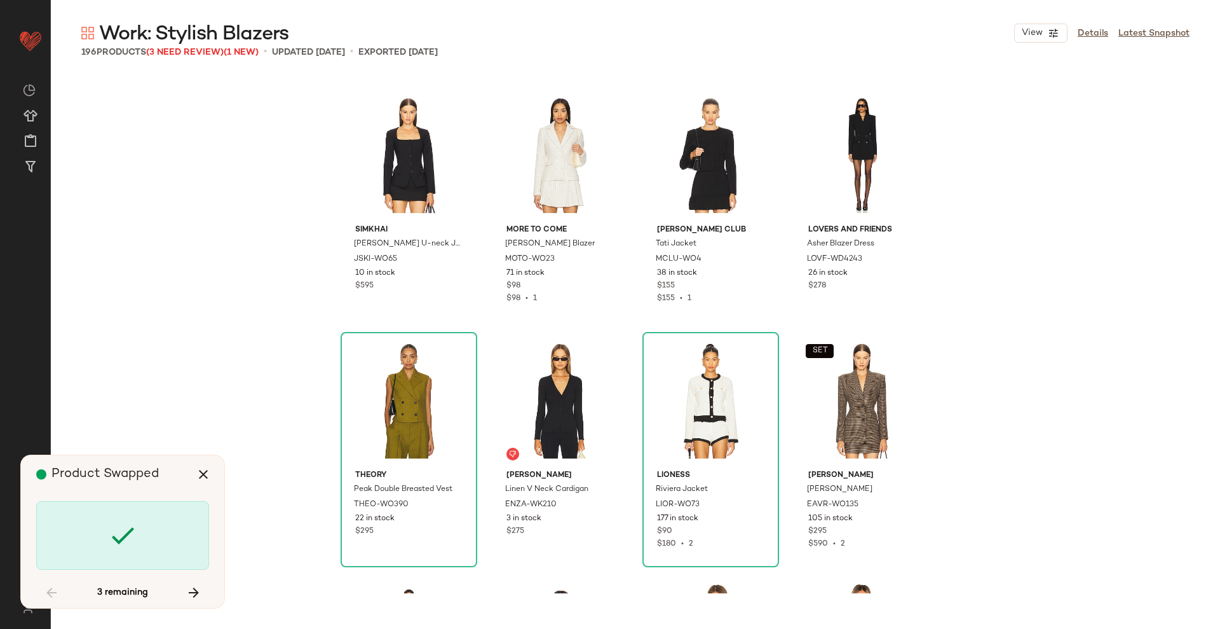
scroll to position [8341, 0]
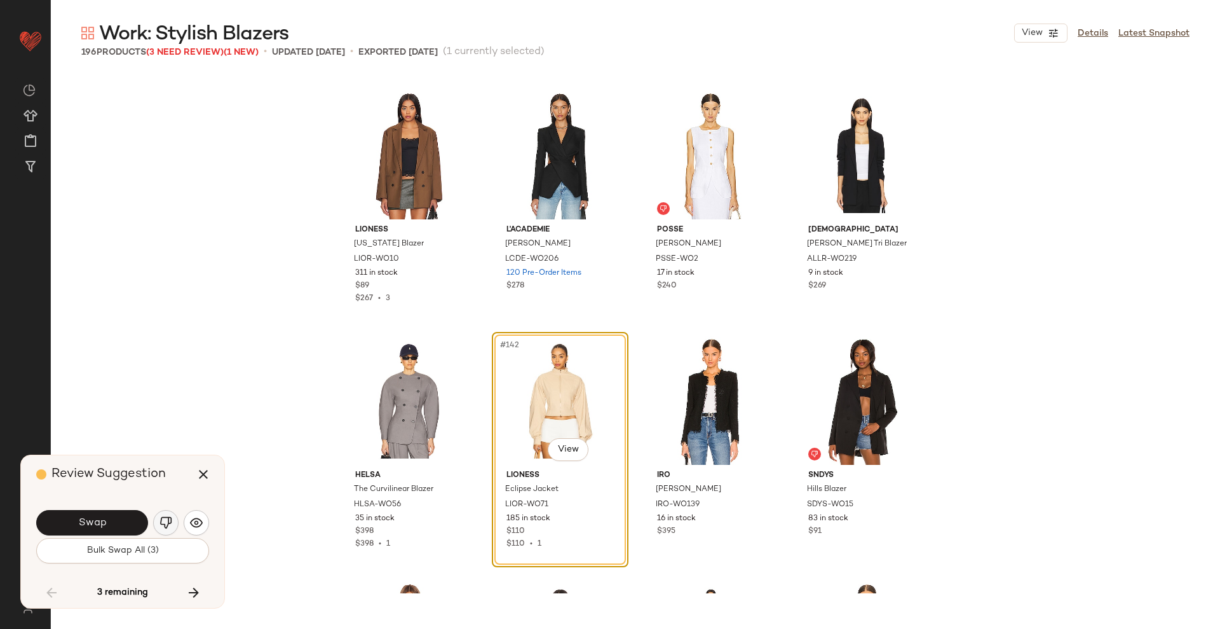
click at [166, 522] on img "button" at bounding box center [166, 522] width 13 height 13
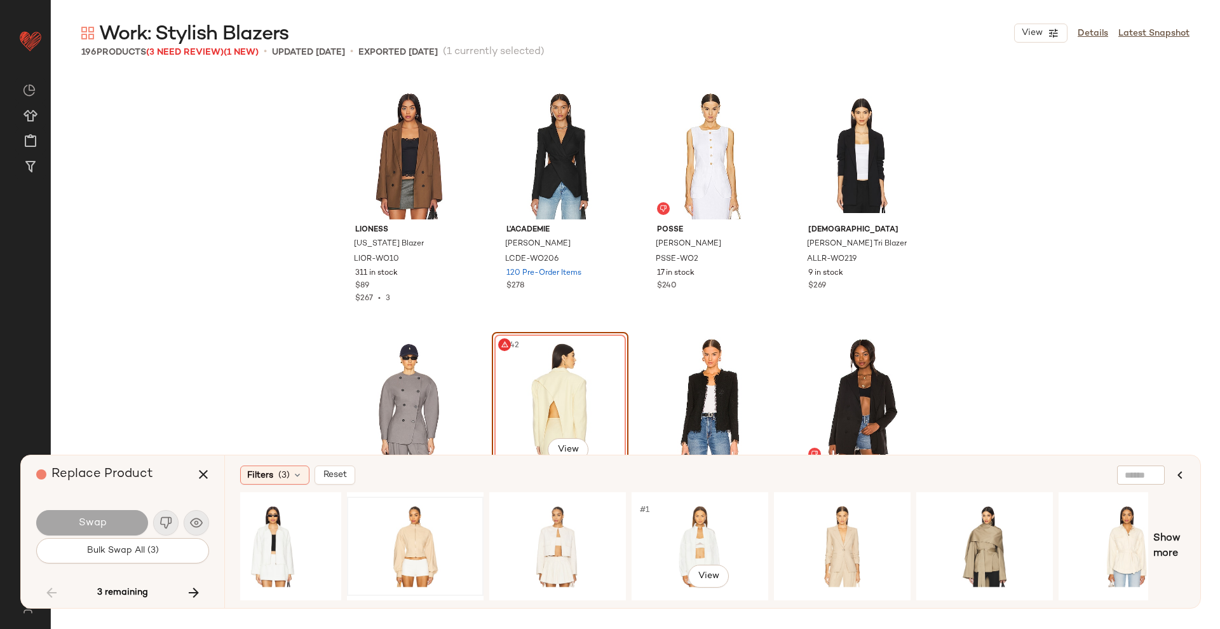
scroll to position [0, 321]
click at [822, 528] on div "#1 View" at bounding box center [842, 546] width 128 height 90
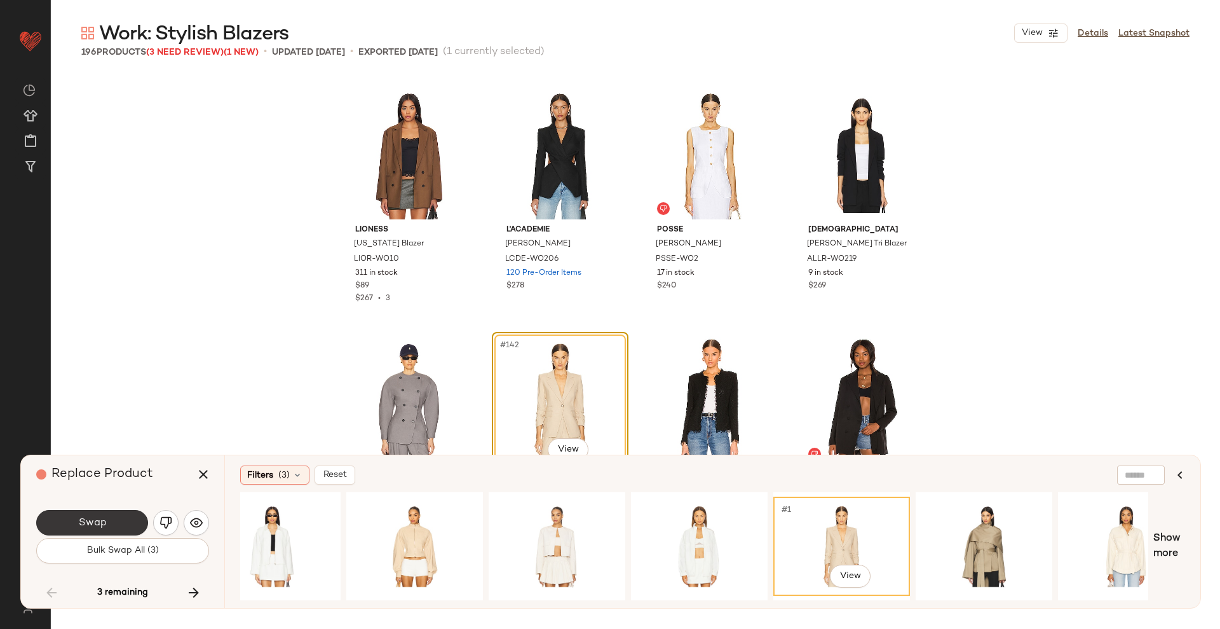
click at [90, 530] on button "Swap" at bounding box center [92, 522] width 112 height 25
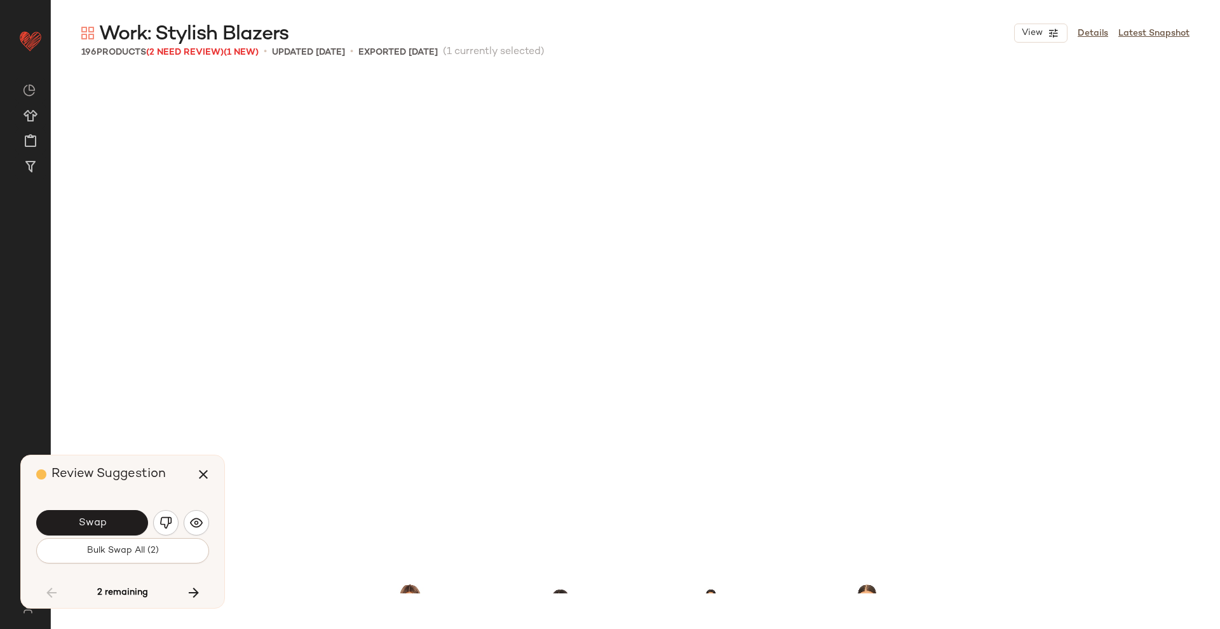
scroll to position [8831, 0]
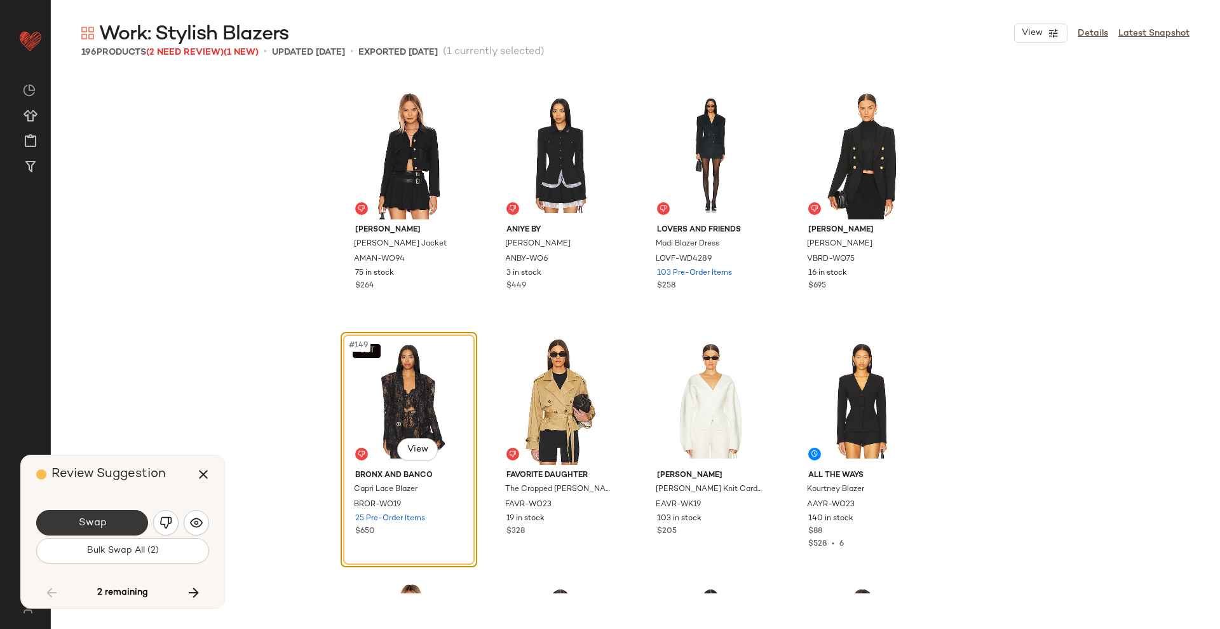
click at [105, 521] on span "Swap" at bounding box center [92, 523] width 29 height 12
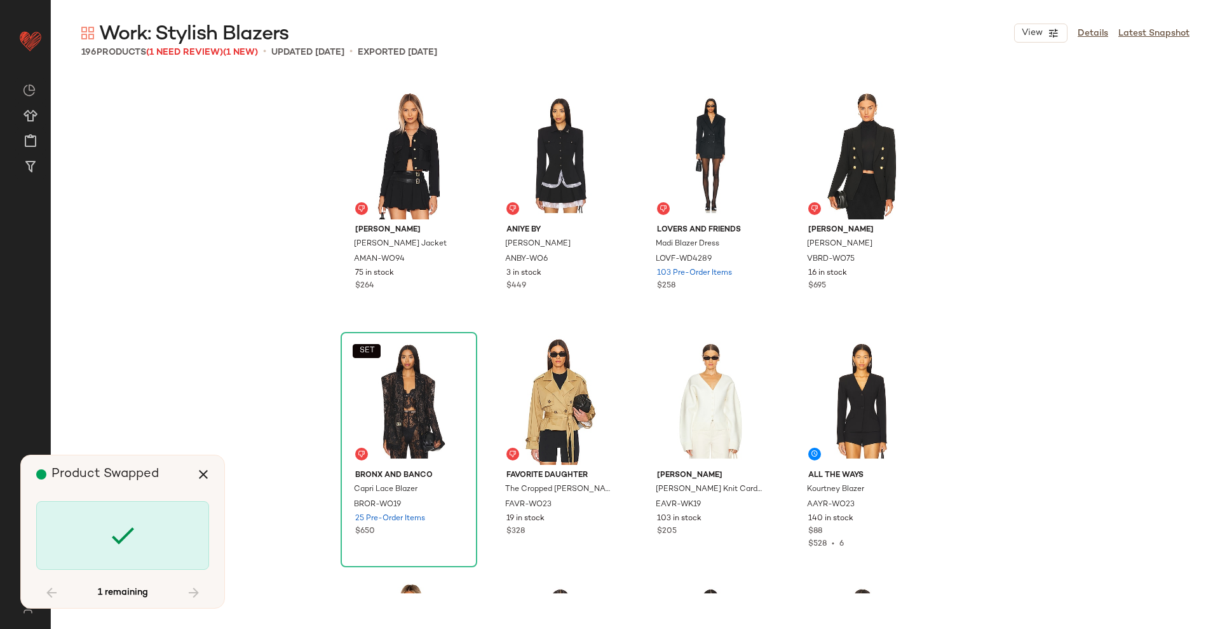
scroll to position [10058, 0]
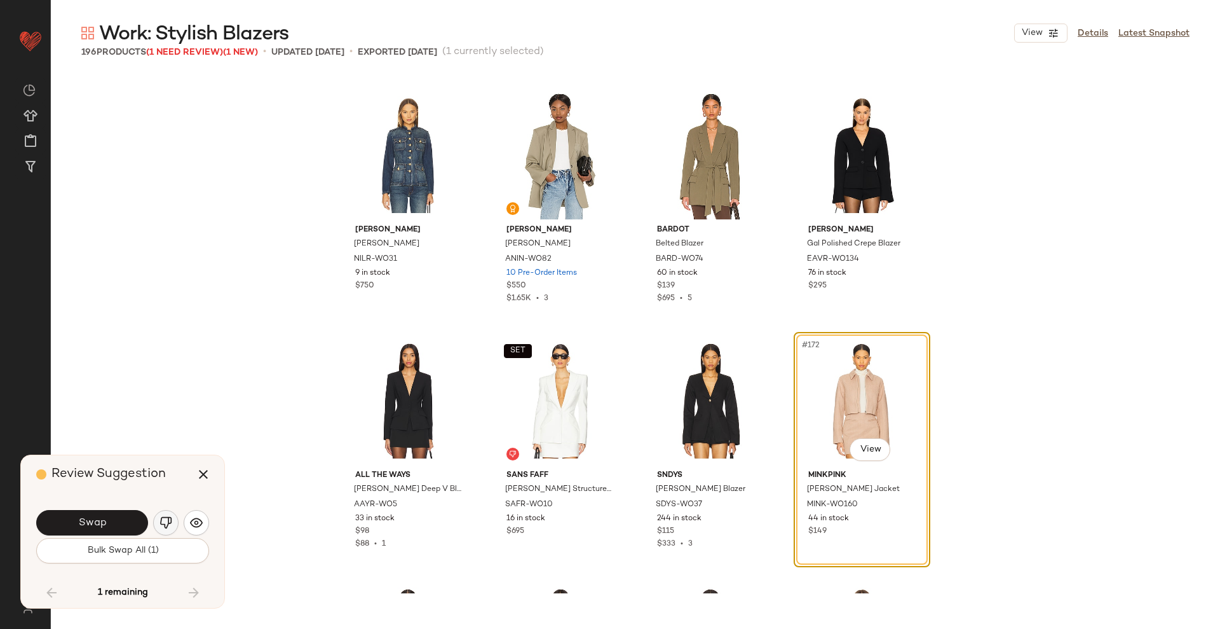
click at [168, 527] on img "button" at bounding box center [166, 522] width 13 height 13
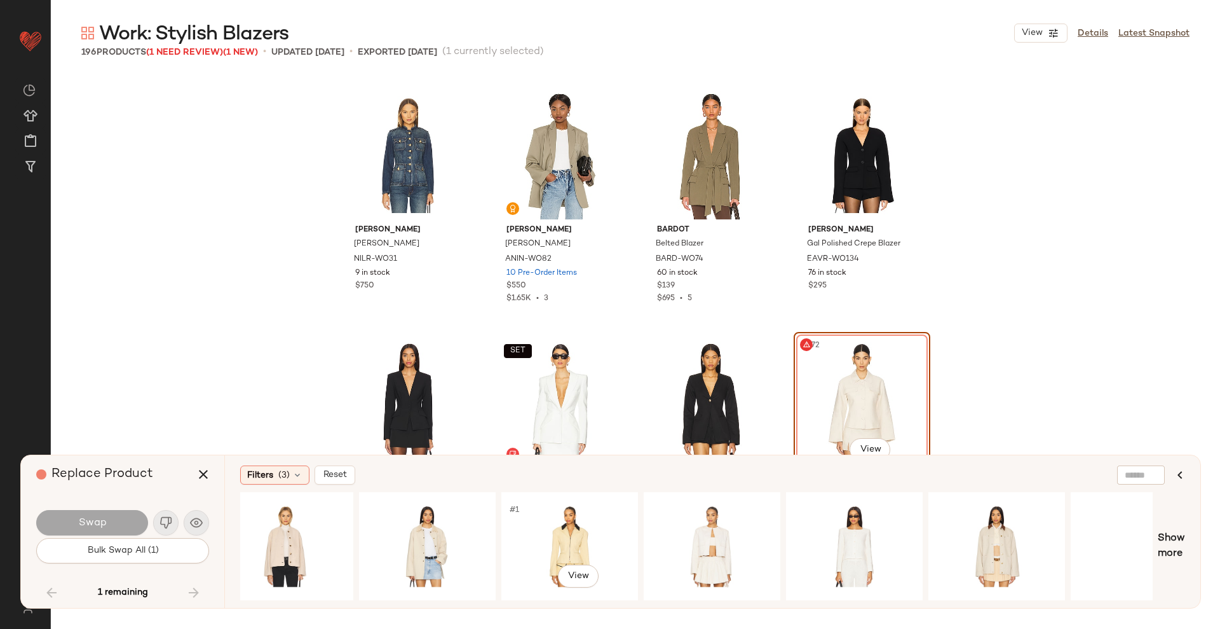
scroll to position [0, 932]
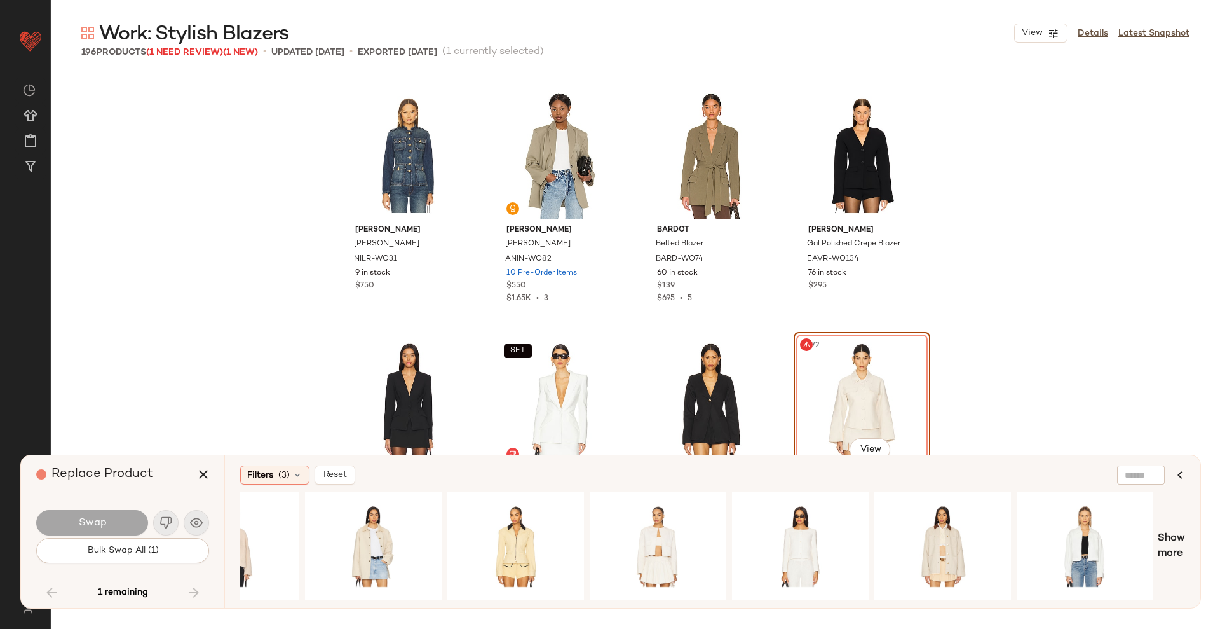
click at [1157, 536] on div "Show more" at bounding box center [712, 546] width 945 height 108
click at [1164, 541] on span "Show more" at bounding box center [1171, 546] width 27 height 31
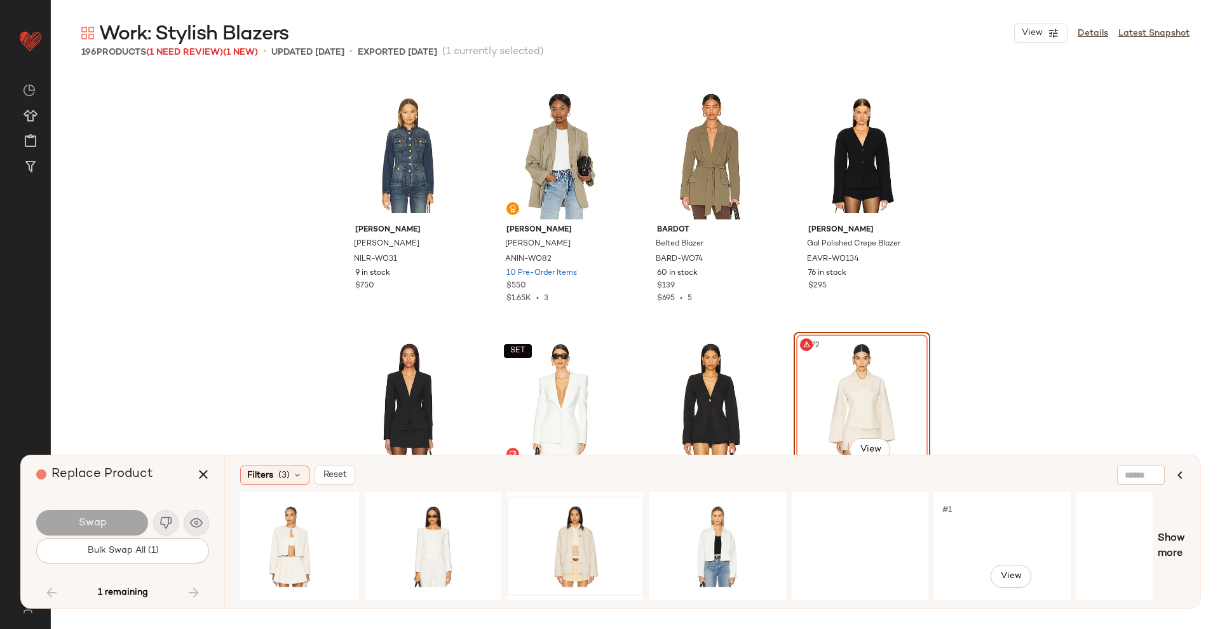
scroll to position [0, 1358]
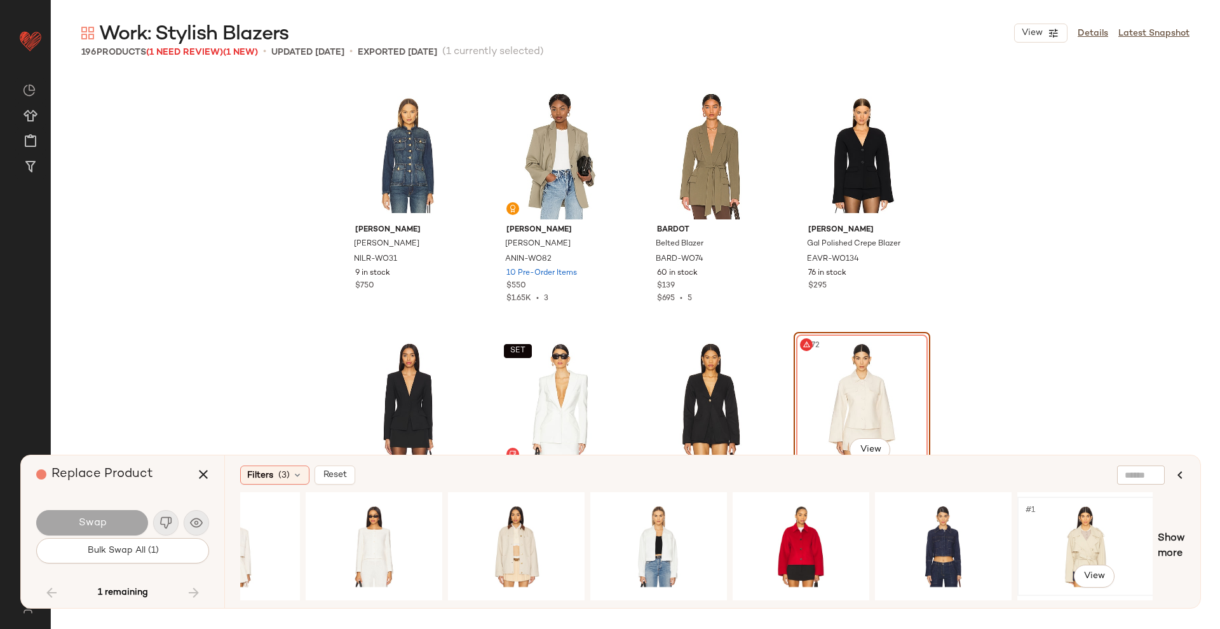
click at [1091, 543] on div "#1 View" at bounding box center [1086, 546] width 128 height 90
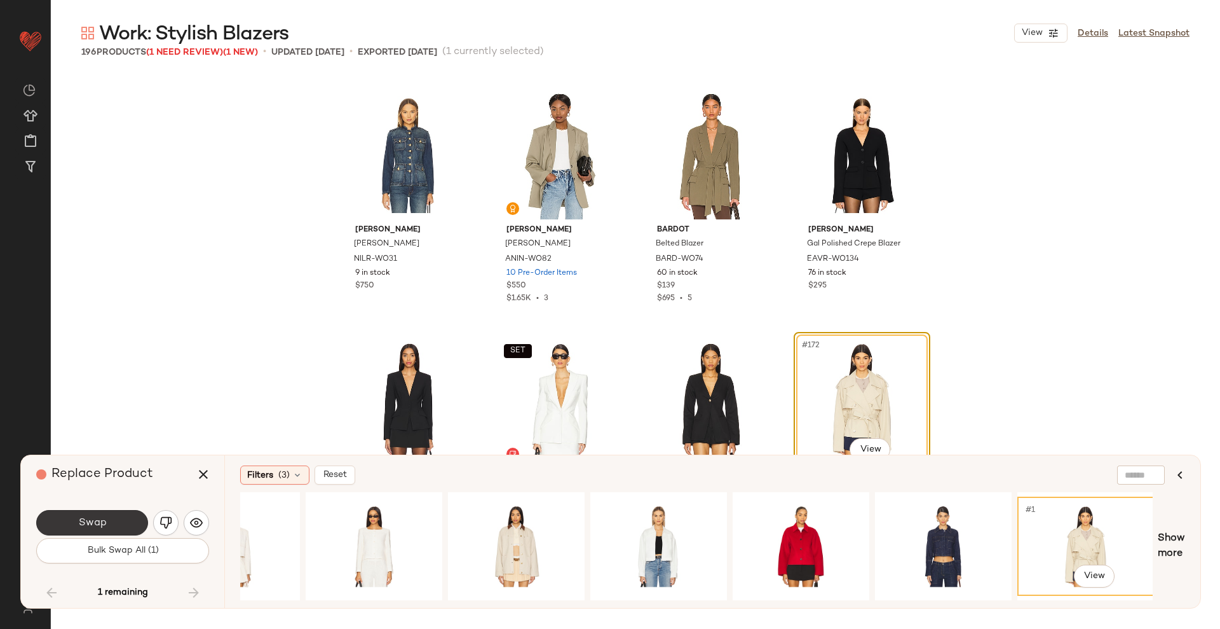
click at [98, 528] on span "Swap" at bounding box center [92, 523] width 29 height 12
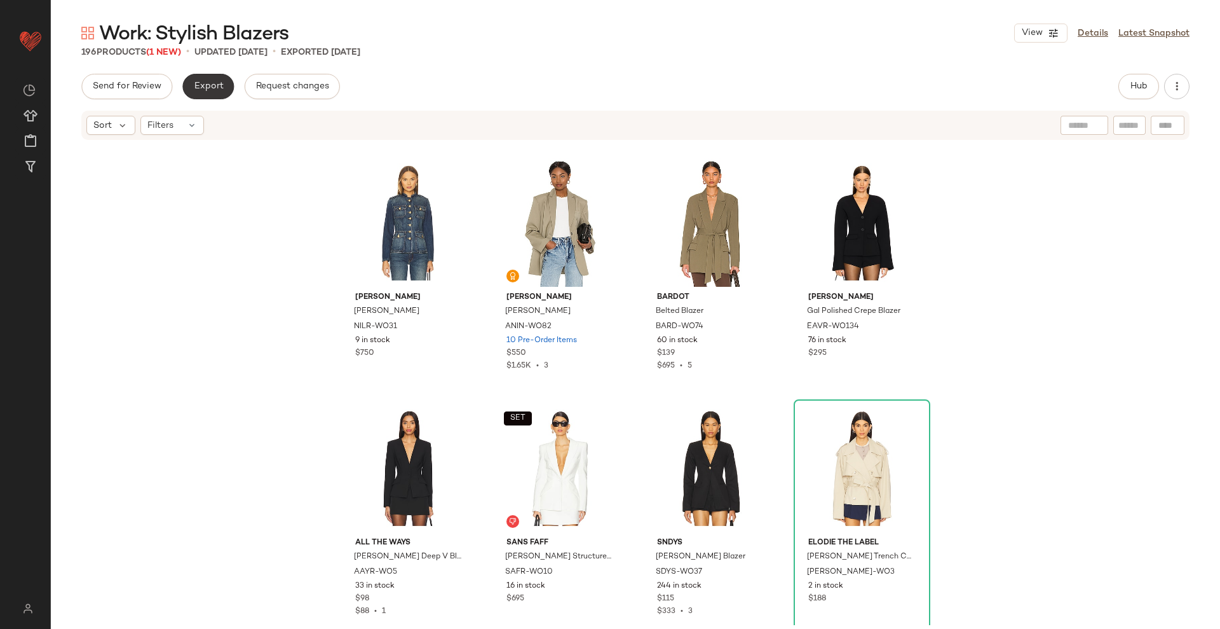
click at [201, 86] on span "Export" at bounding box center [208, 86] width 30 height 10
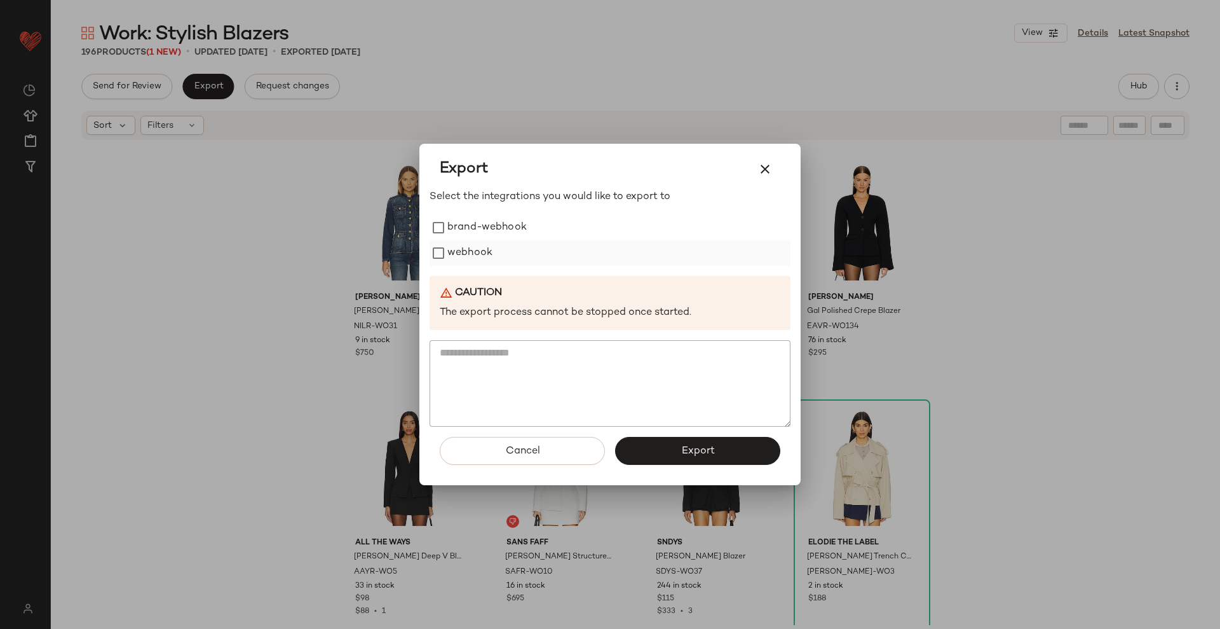
click at [475, 247] on label "webhook" at bounding box center [469, 252] width 45 height 25
click at [678, 454] on button "Export" at bounding box center [697, 451] width 165 height 28
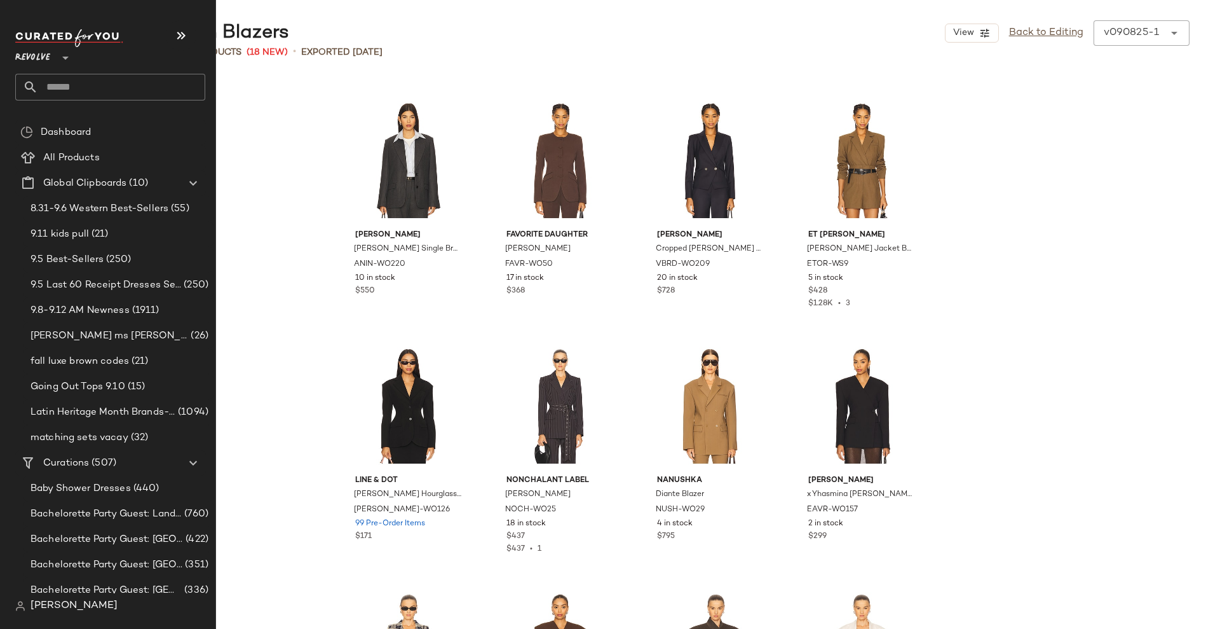
click at [99, 83] on input "text" at bounding box center [121, 87] width 167 height 27
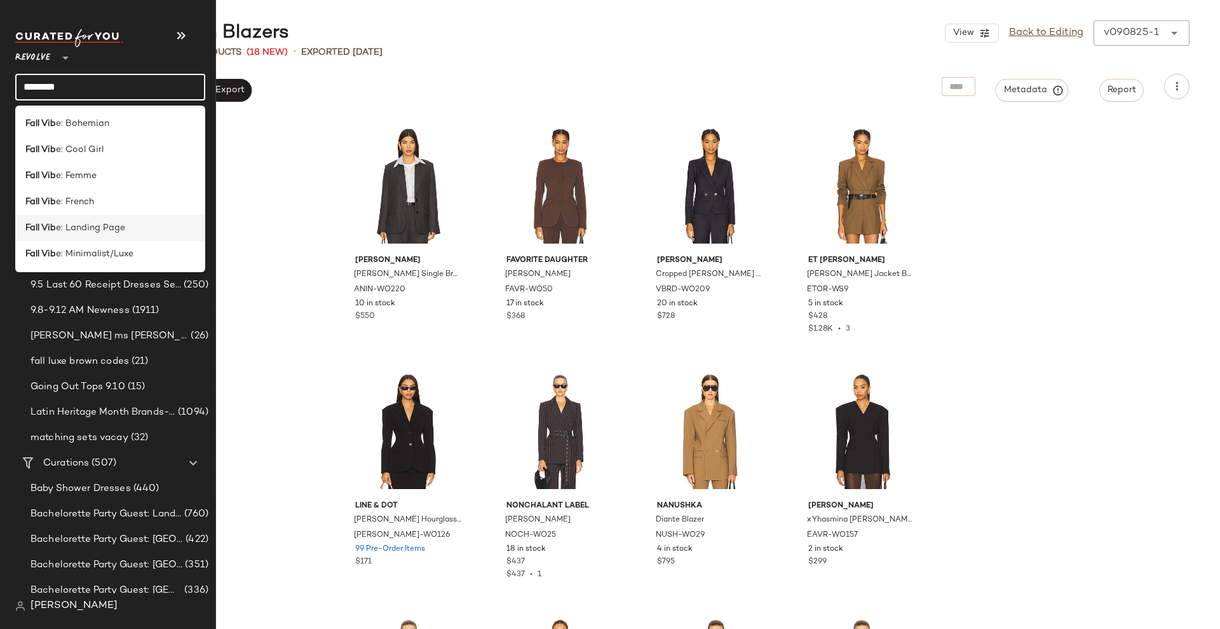
type input "********"
click at [111, 226] on span "e: Landing Page" at bounding box center [90, 227] width 69 height 13
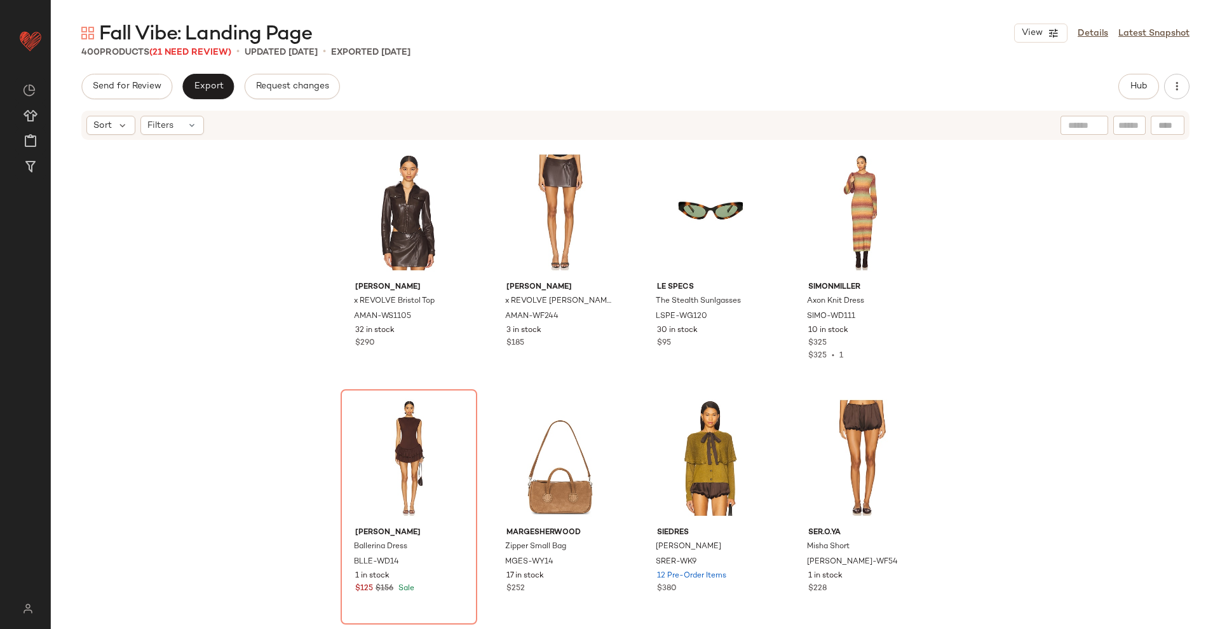
click at [174, 61] on div "Fall Vibe: Landing Page View Details Latest Snapshot 400 Products (21 Need Revi…" at bounding box center [635, 324] width 1169 height 608
click at [180, 51] on span "(21 Need Review)" at bounding box center [190, 53] width 82 height 10
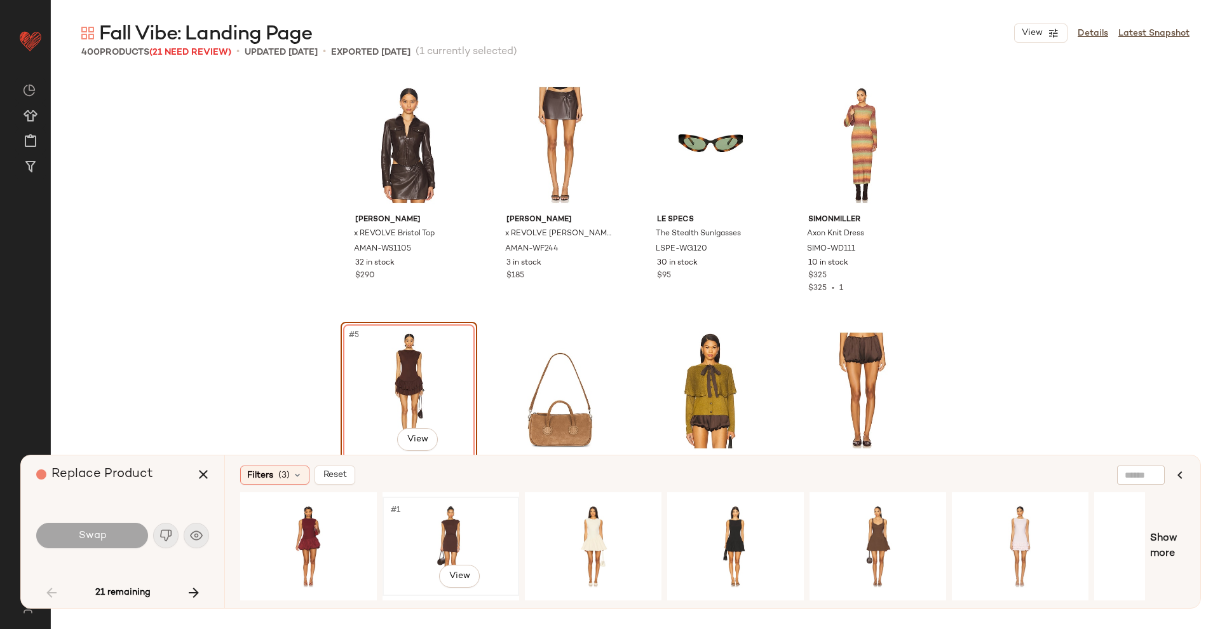
click at [458, 535] on div "#1 View" at bounding box center [451, 546] width 128 height 90
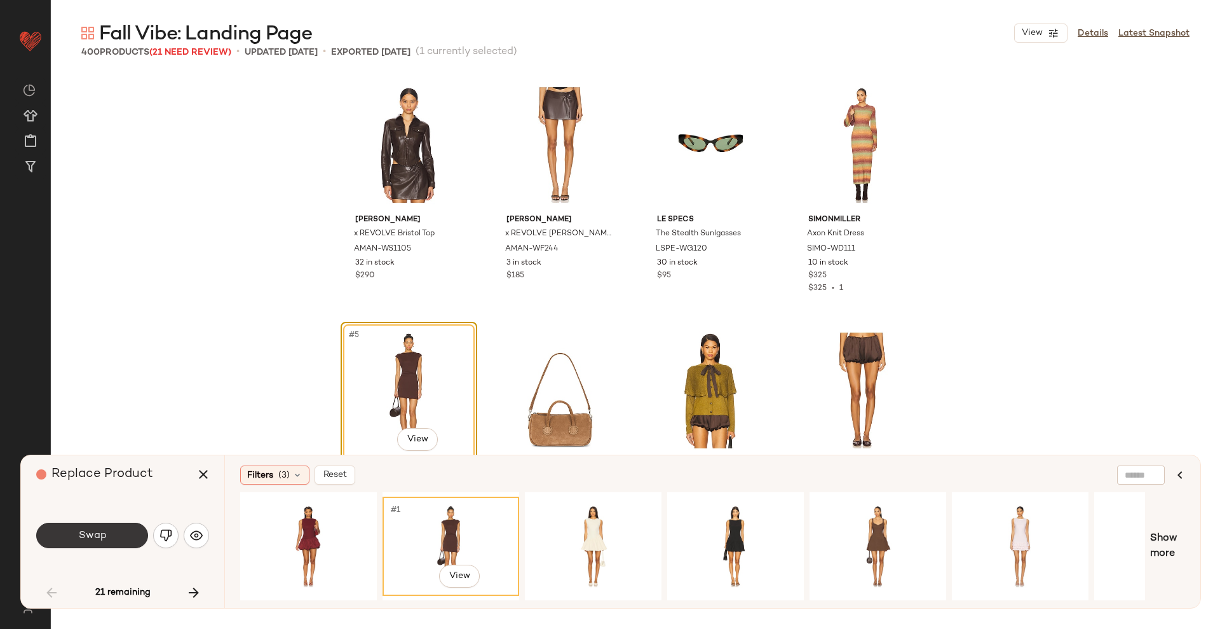
click at [123, 531] on button "Swap" at bounding box center [92, 534] width 112 height 25
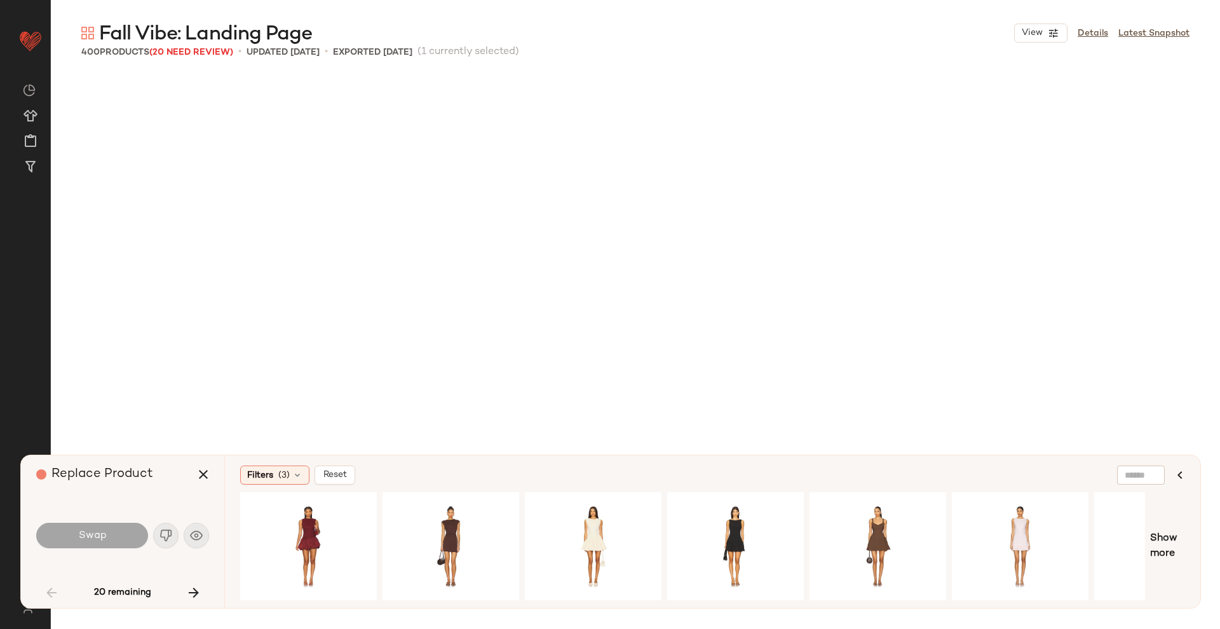
scroll to position [1717, 0]
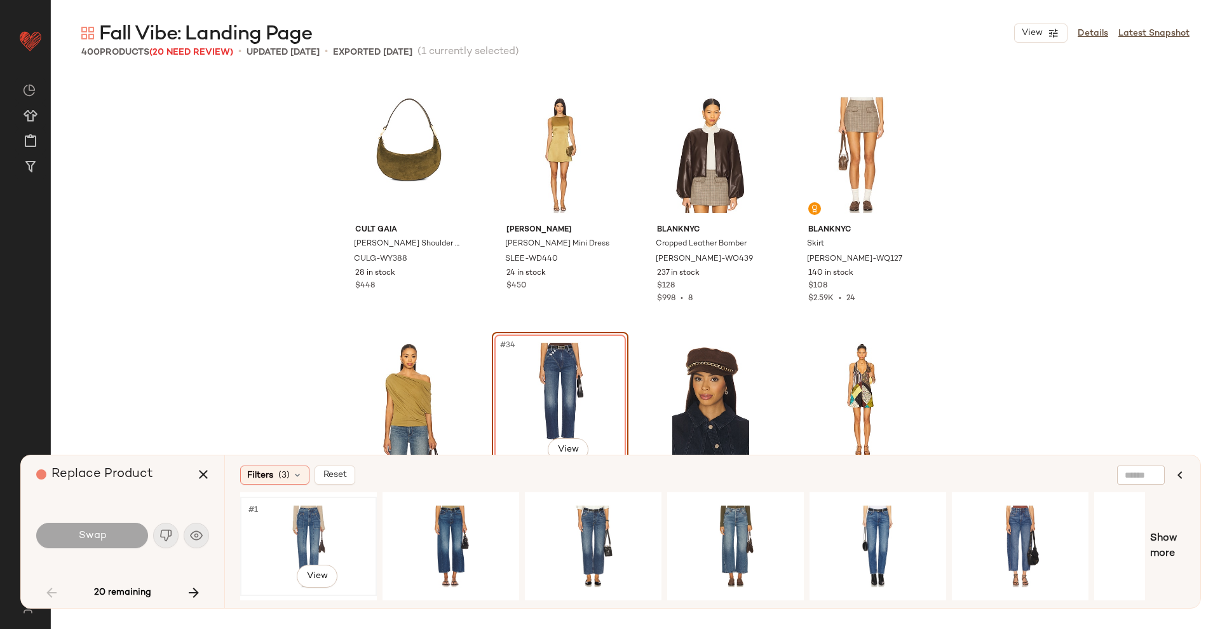
click at [320, 528] on div "#1 View" at bounding box center [309, 546] width 128 height 90
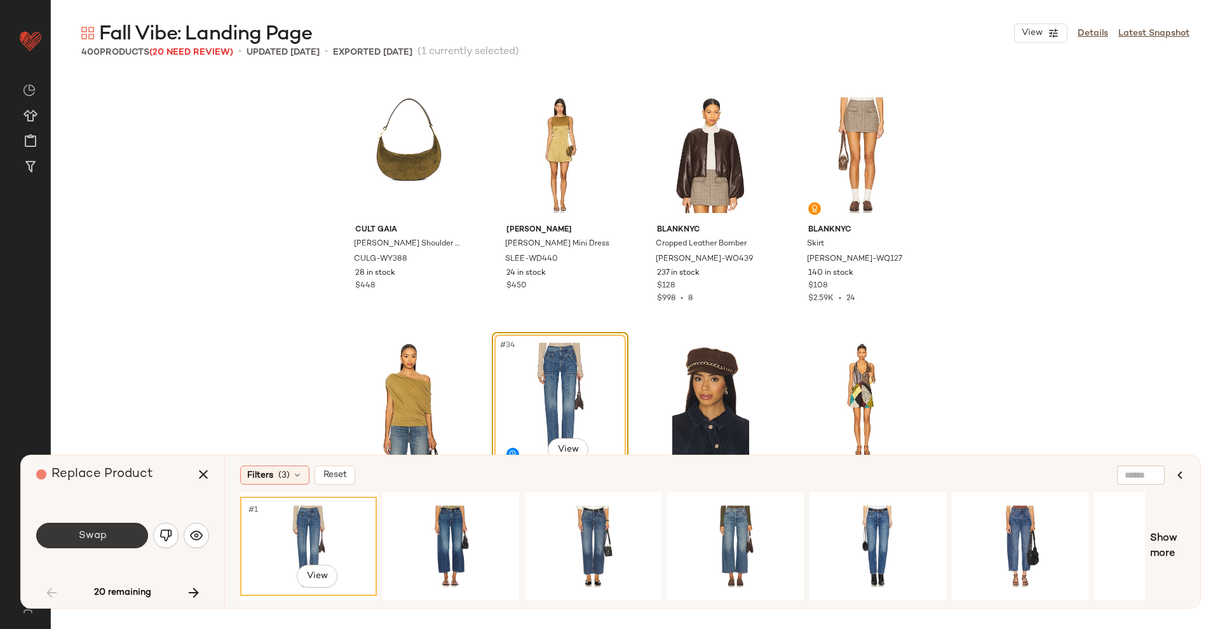
click at [123, 524] on button "Swap" at bounding box center [92, 534] width 112 height 25
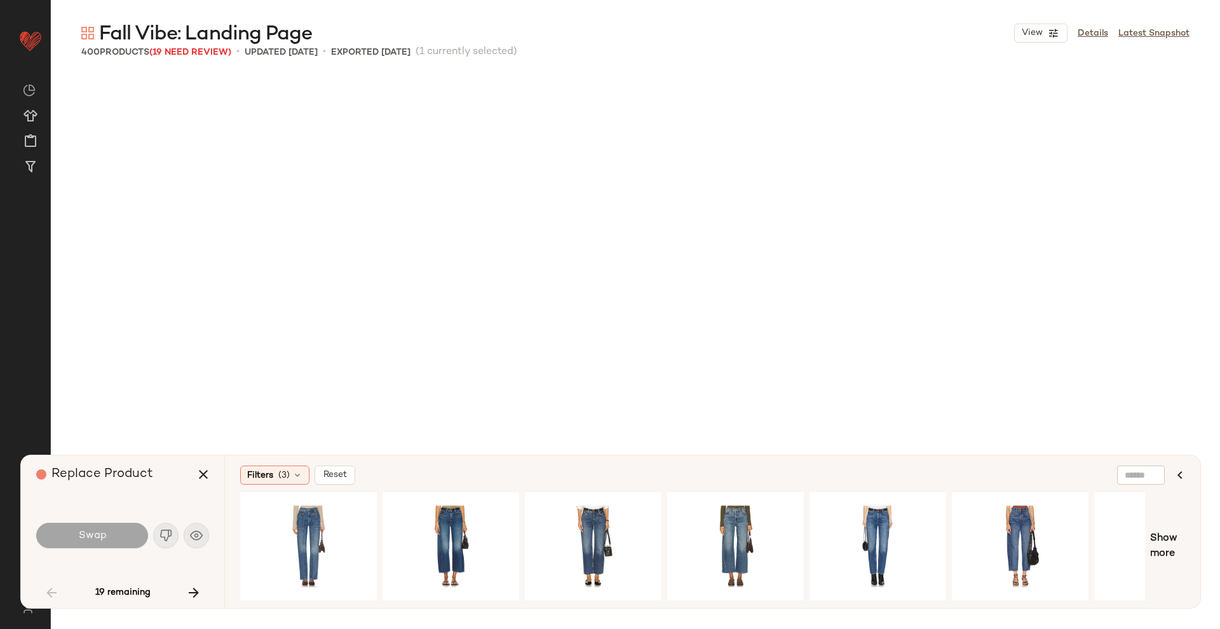
scroll to position [2208, 0]
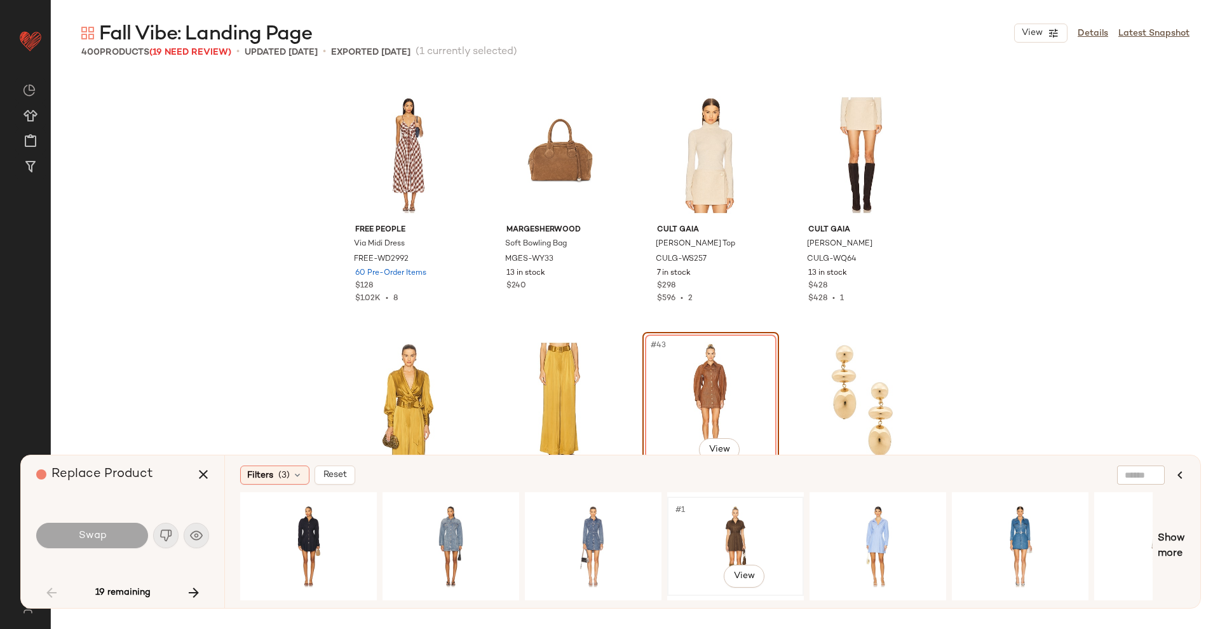
click at [727, 529] on div "#1 View" at bounding box center [736, 546] width 128 height 90
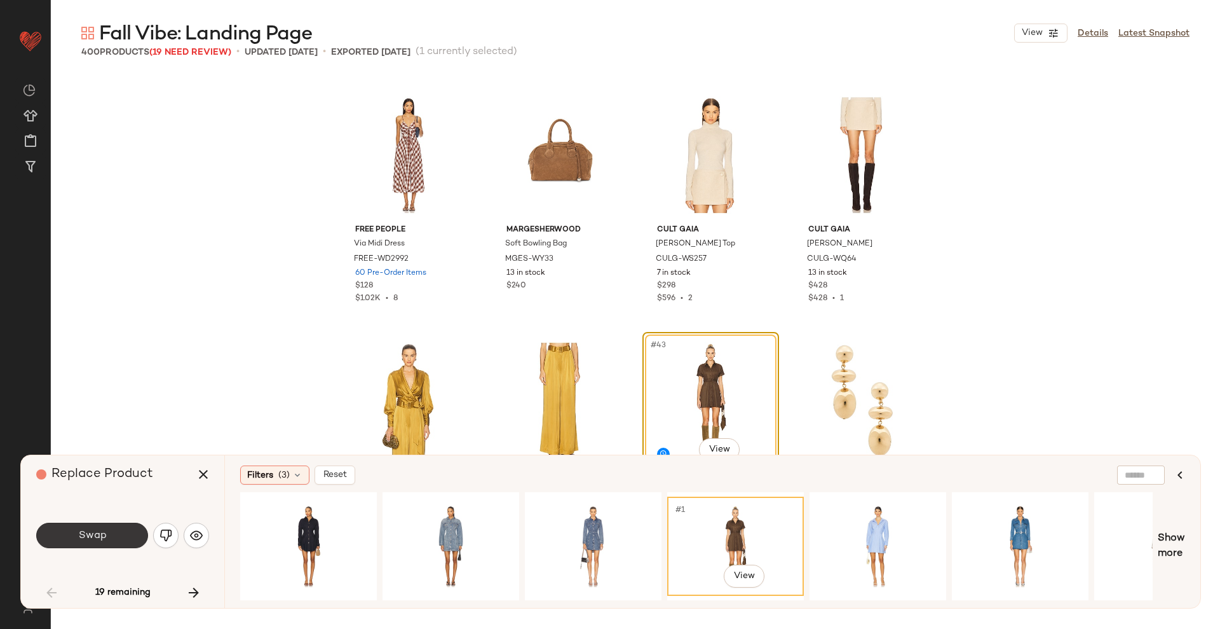
click at [125, 546] on button "Swap" at bounding box center [92, 534] width 112 height 25
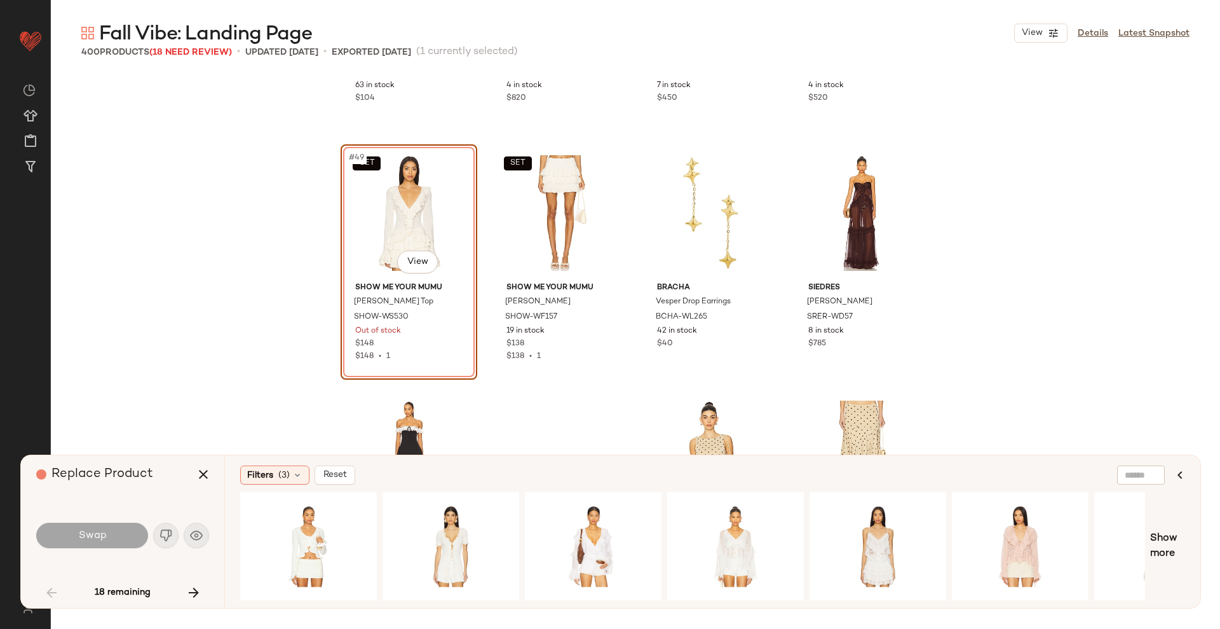
scroll to position [2886, 0]
click at [439, 548] on div "#1 View" at bounding box center [451, 546] width 128 height 90
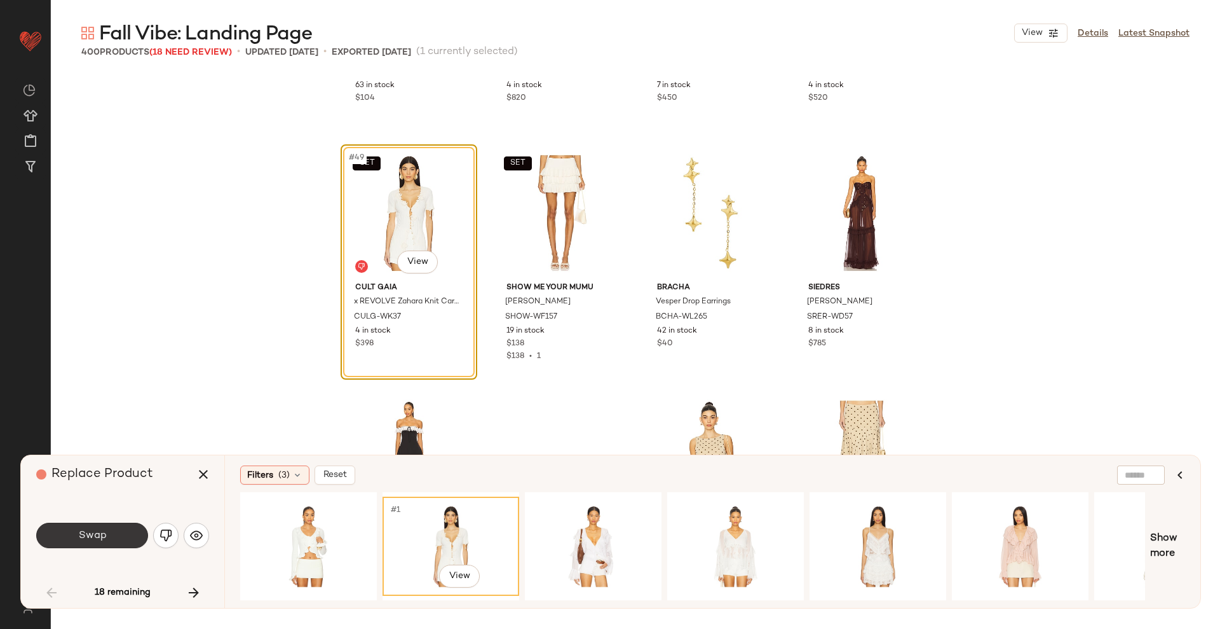
click at [97, 540] on span "Swap" at bounding box center [92, 535] width 29 height 12
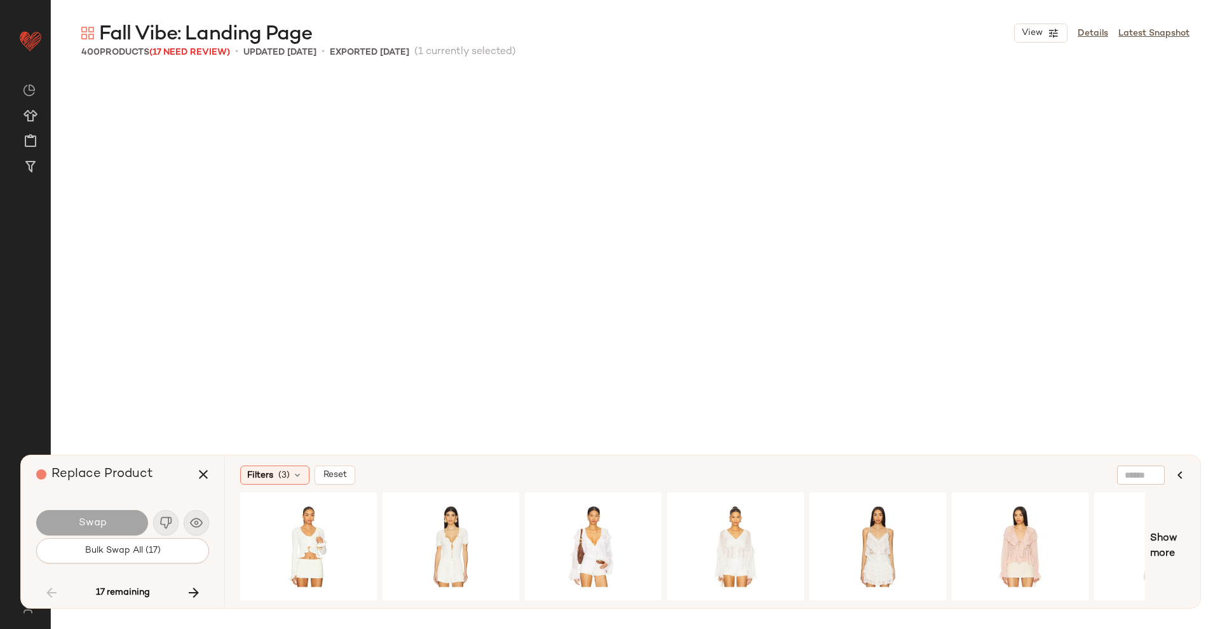
scroll to position [4416, 0]
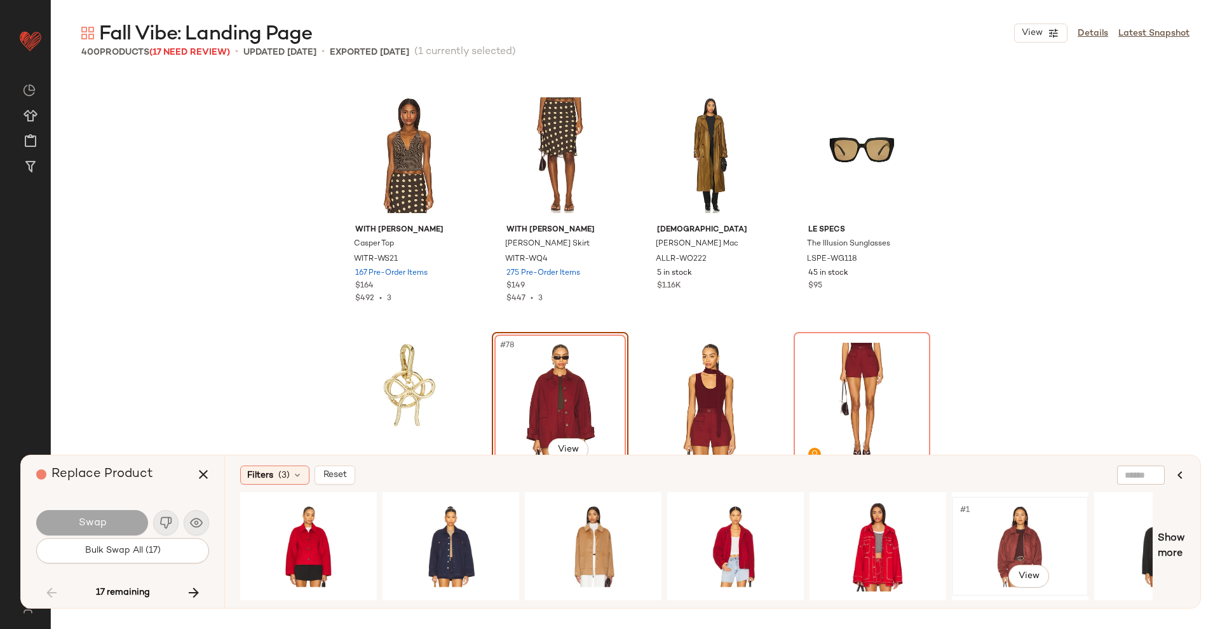
click at [1033, 521] on div "#1 View" at bounding box center [1020, 546] width 128 height 90
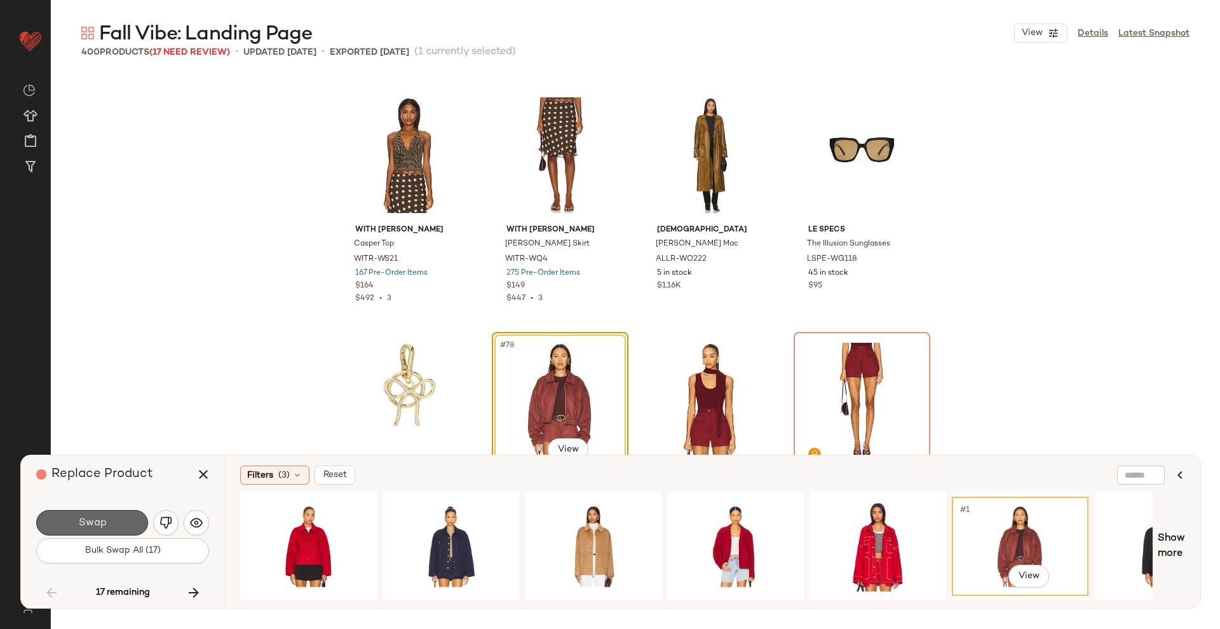
click at [80, 519] on span "Swap" at bounding box center [92, 523] width 29 height 12
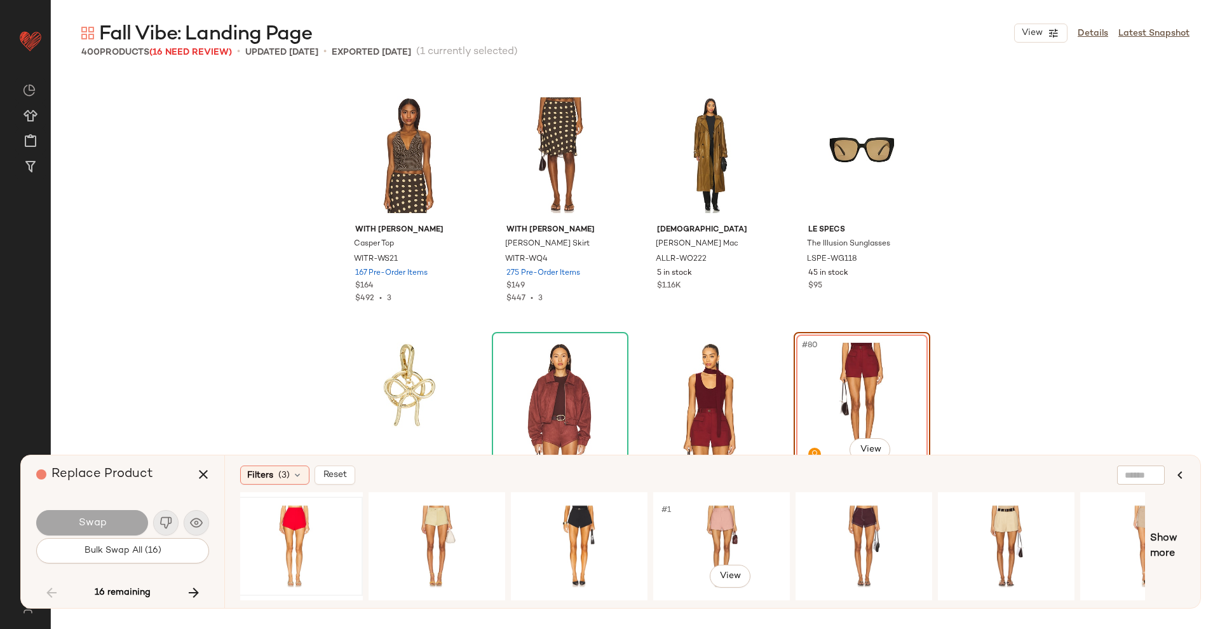
scroll to position [0, 512]
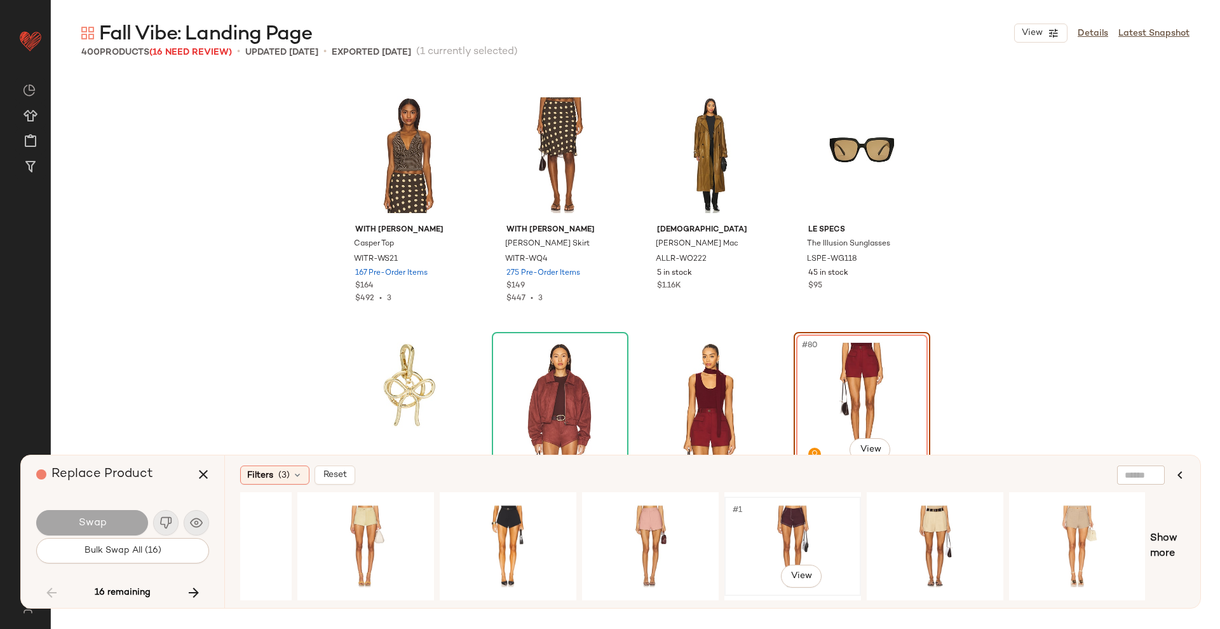
click at [789, 527] on div "#1 View" at bounding box center [793, 546] width 128 height 90
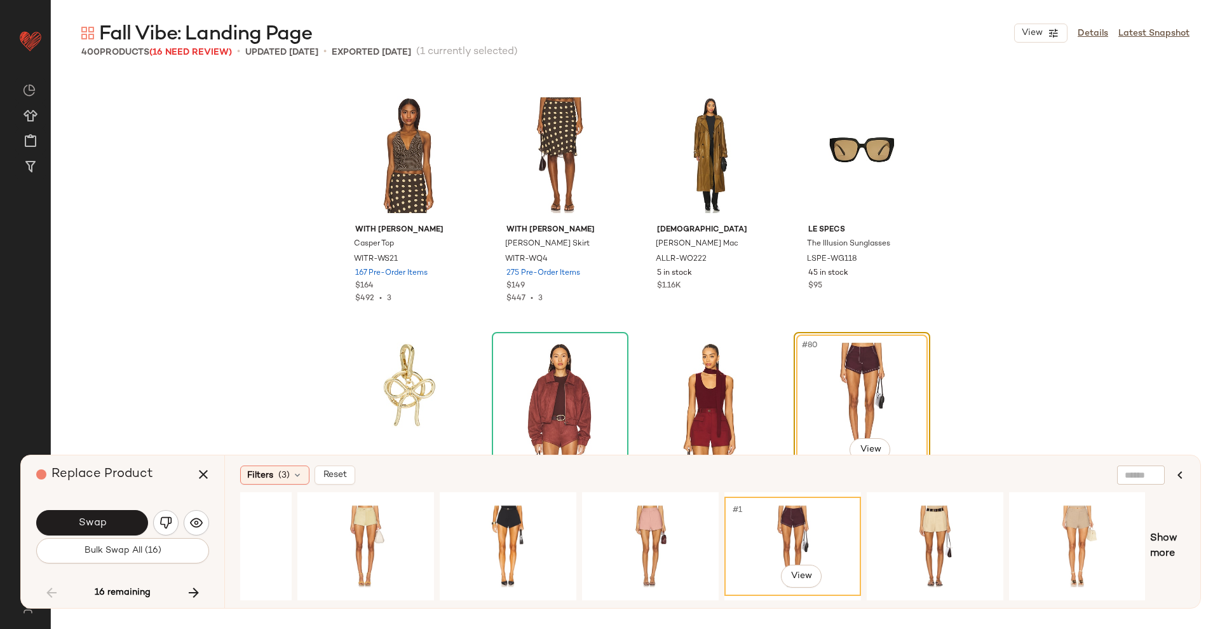
scroll to position [0, 0]
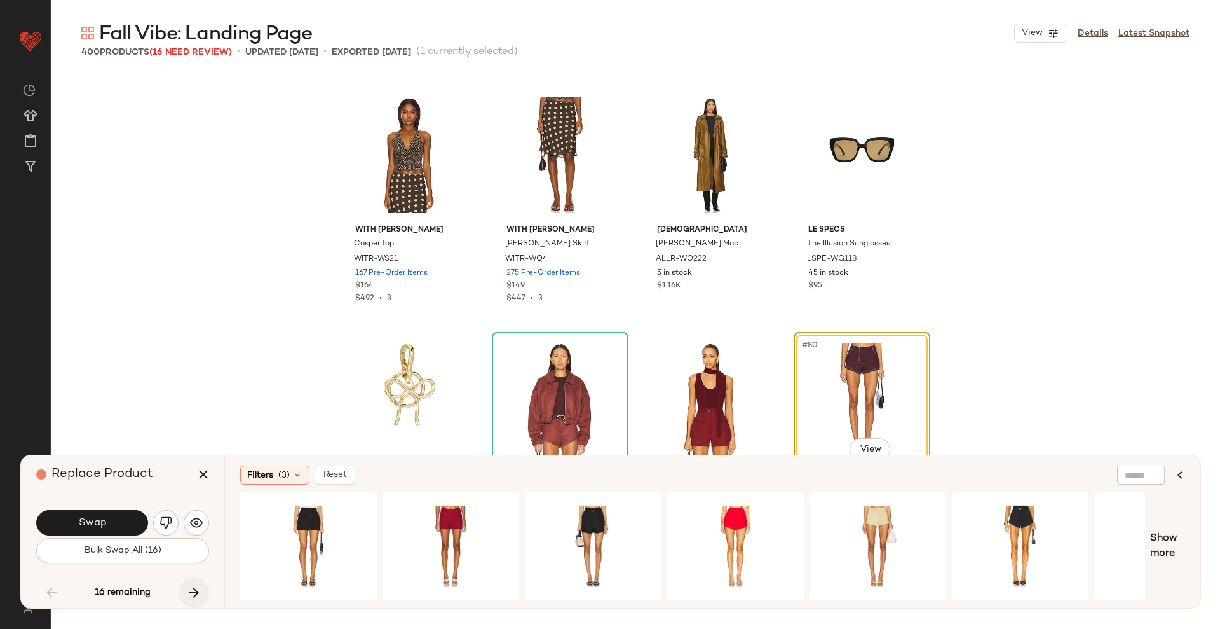
click at [191, 594] on icon "button" at bounding box center [193, 592] width 15 height 15
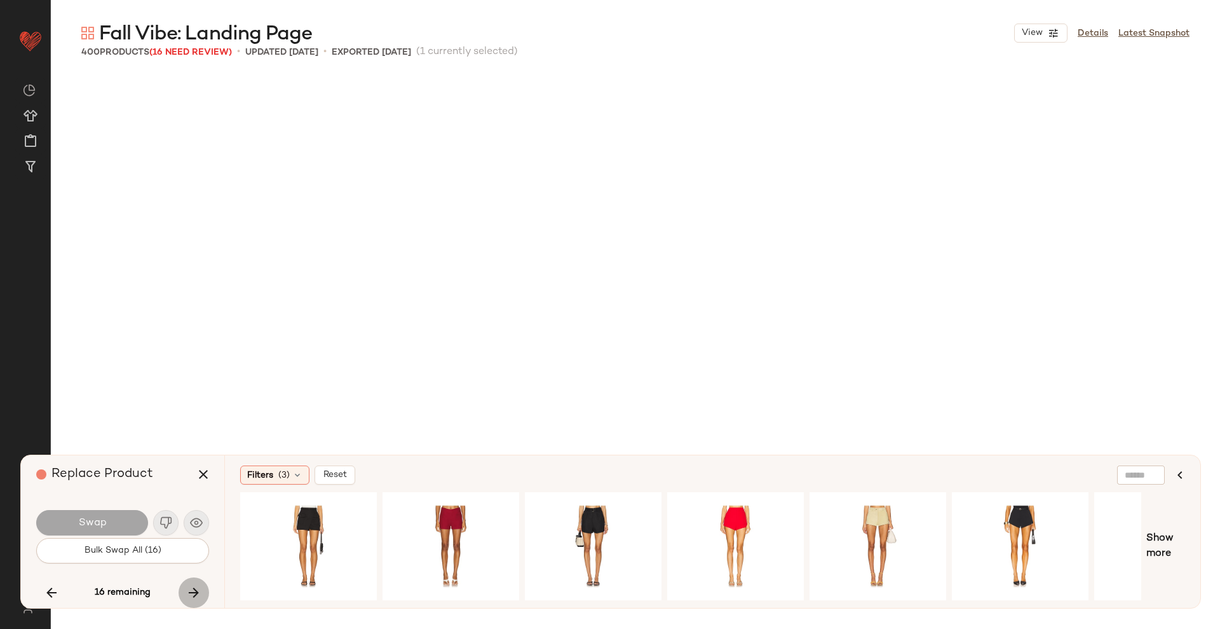
scroll to position [7850, 0]
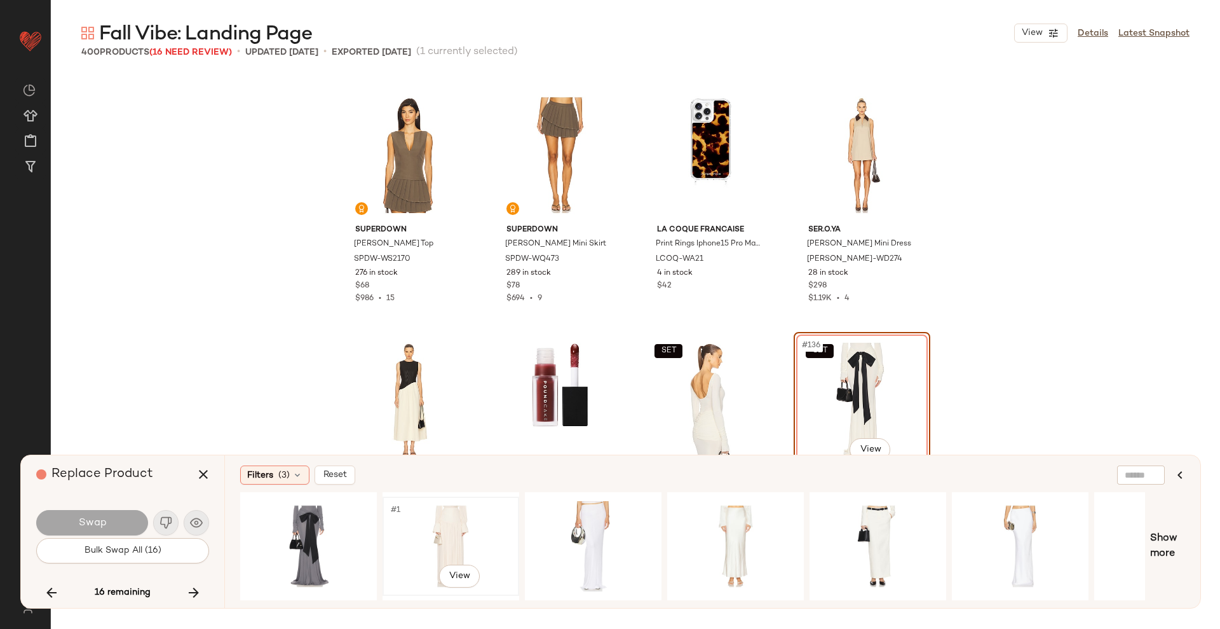
click at [460, 536] on div "#1 View" at bounding box center [451, 546] width 128 height 90
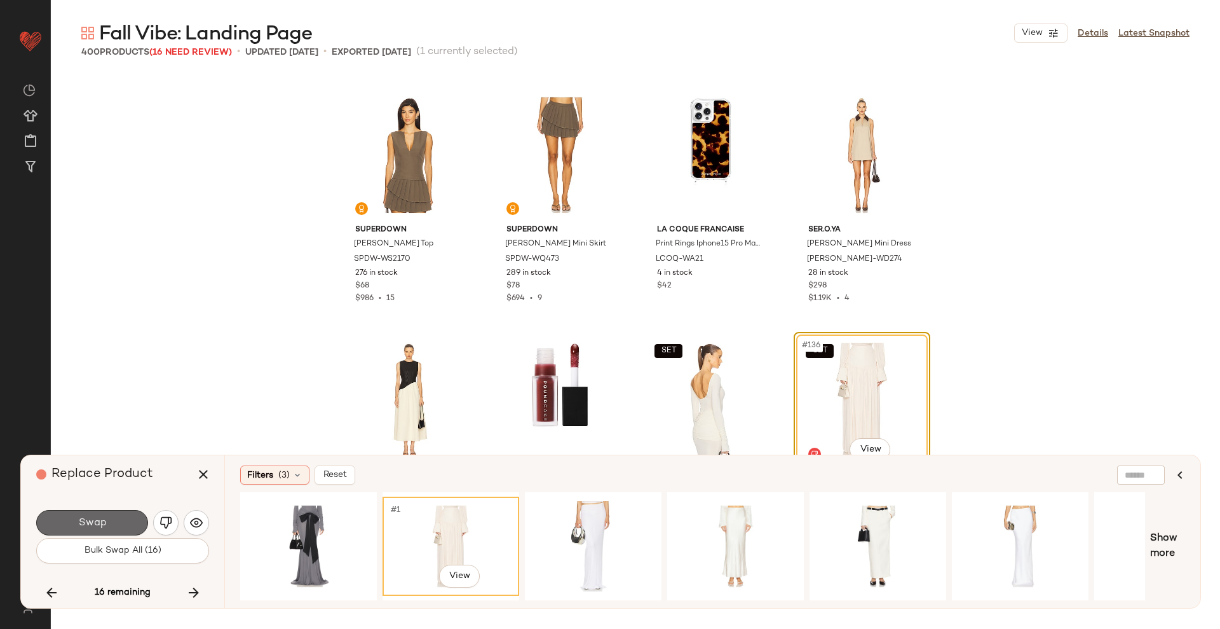
click at [79, 524] on span "Swap" at bounding box center [92, 523] width 29 height 12
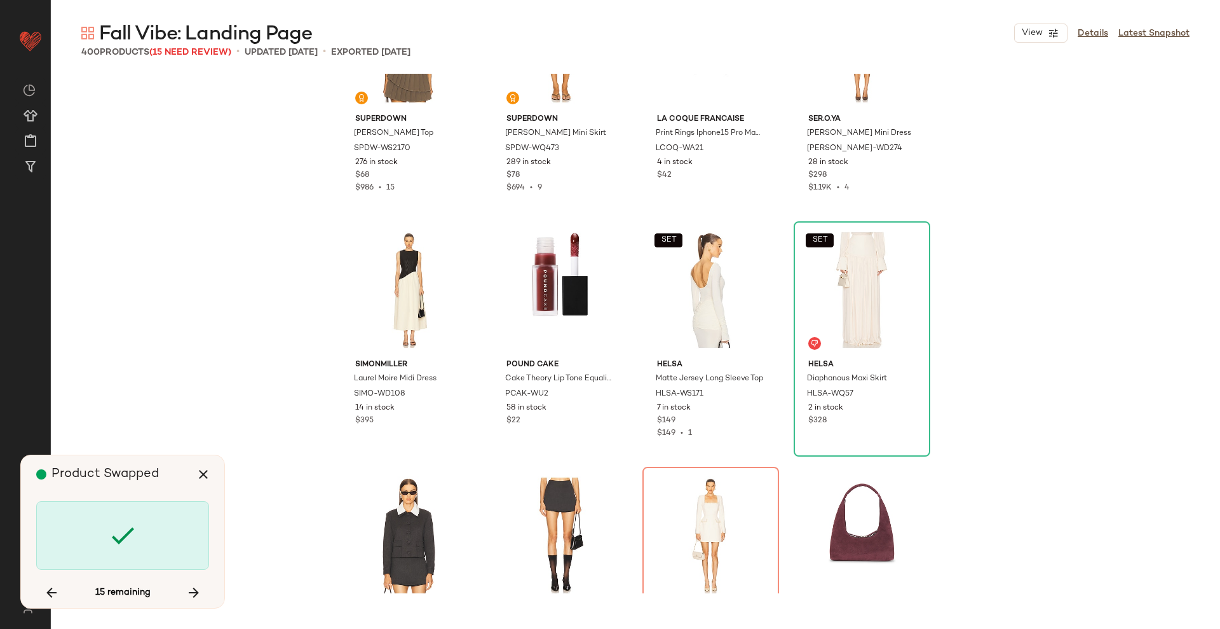
scroll to position [7961, 0]
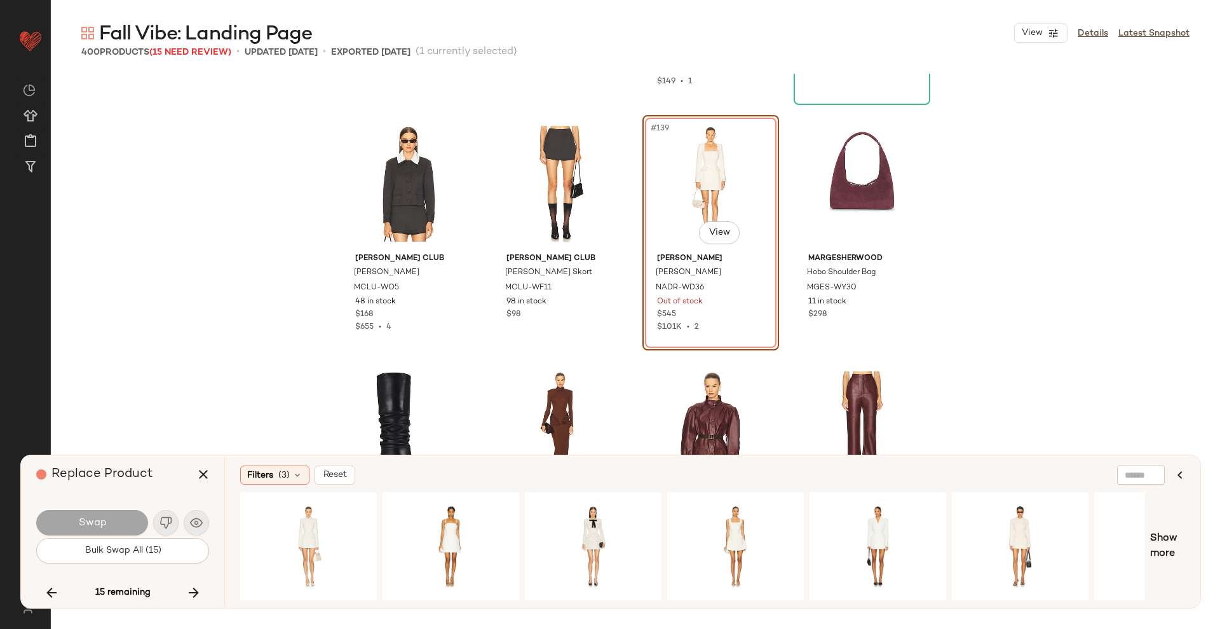
scroll to position [8326, 0]
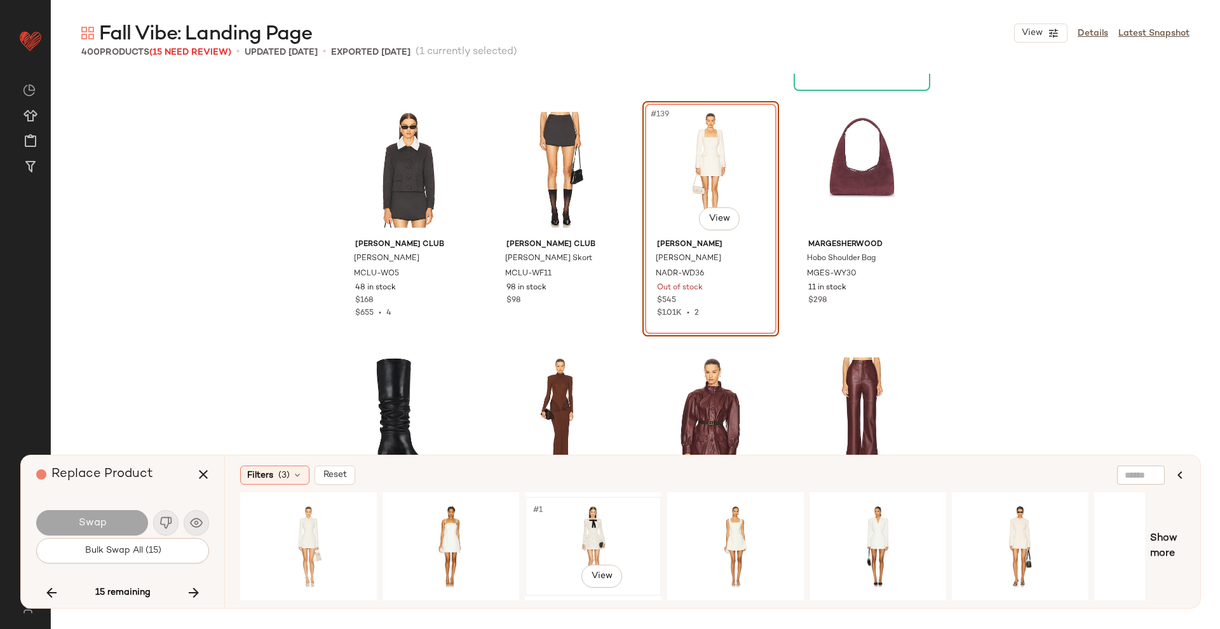
click at [574, 536] on div "#1 View" at bounding box center [593, 546] width 128 height 90
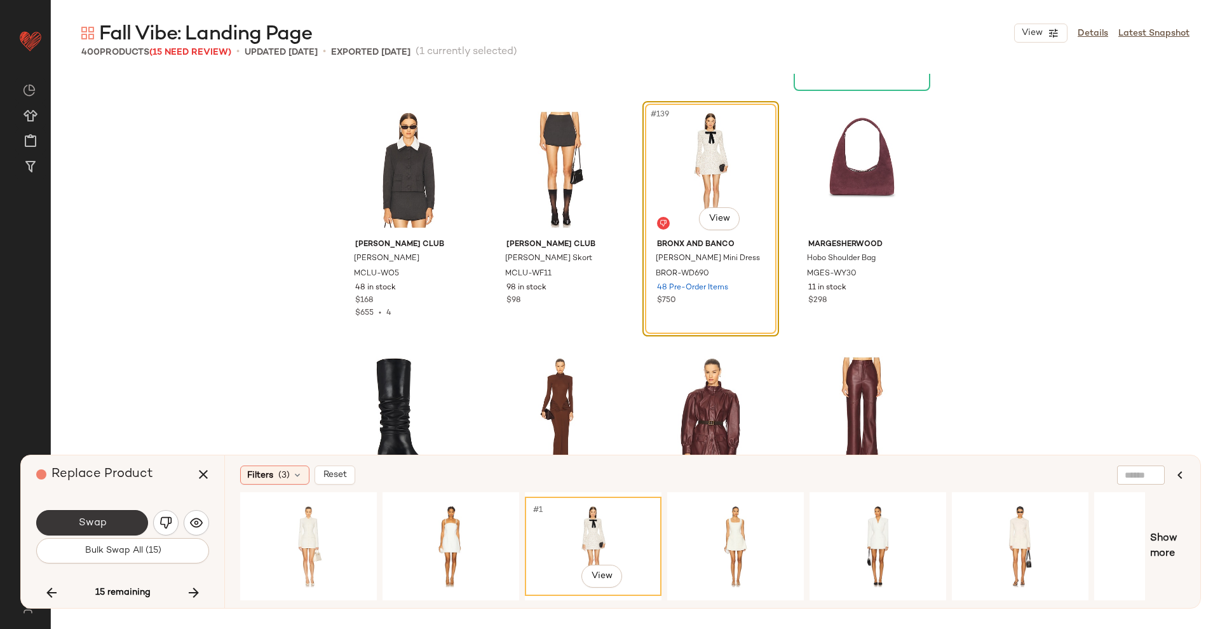
click at [105, 524] on span "Swap" at bounding box center [92, 523] width 29 height 12
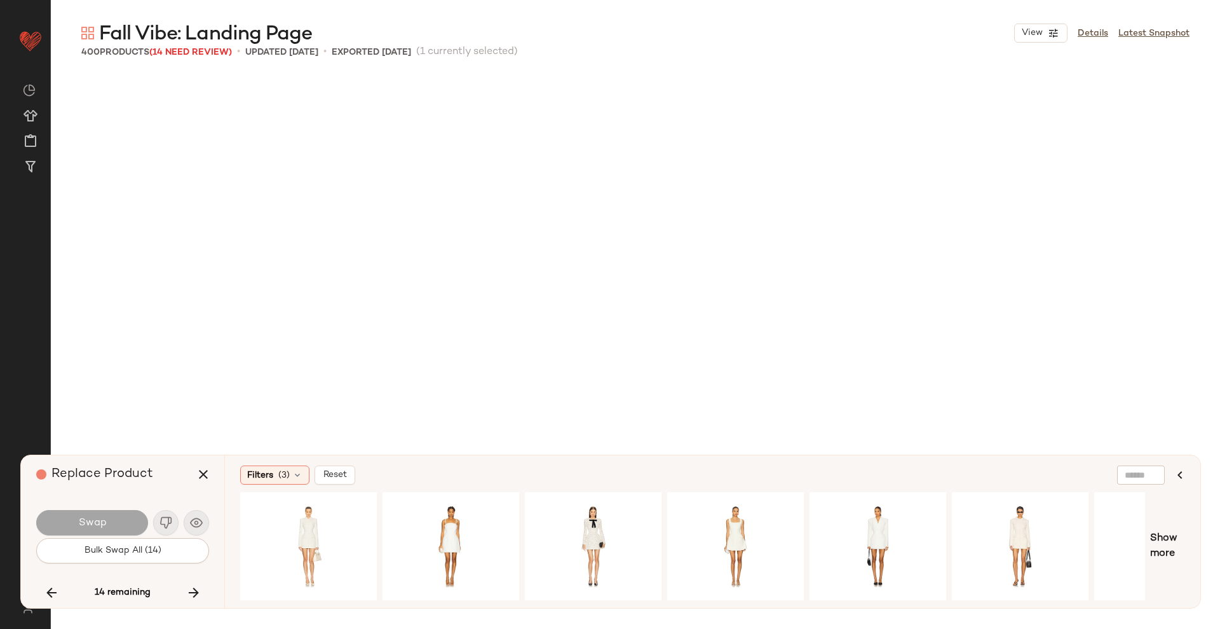
scroll to position [12756, 0]
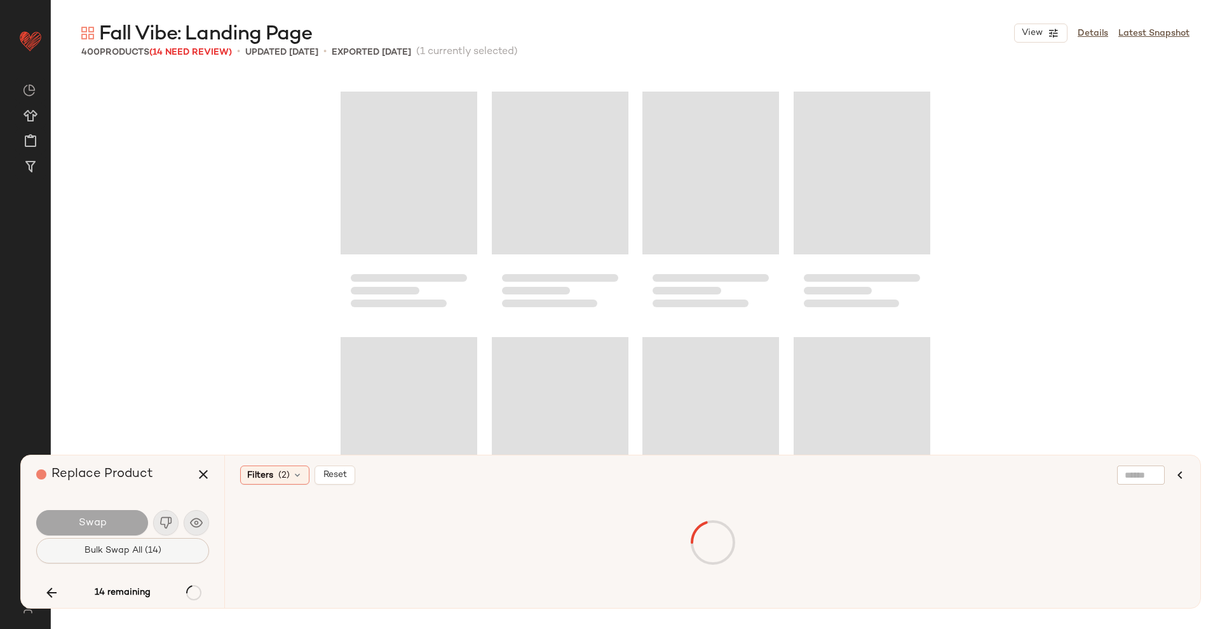
click at [116, 554] on span "Bulk Swap All (14)" at bounding box center [123, 550] width 78 height 10
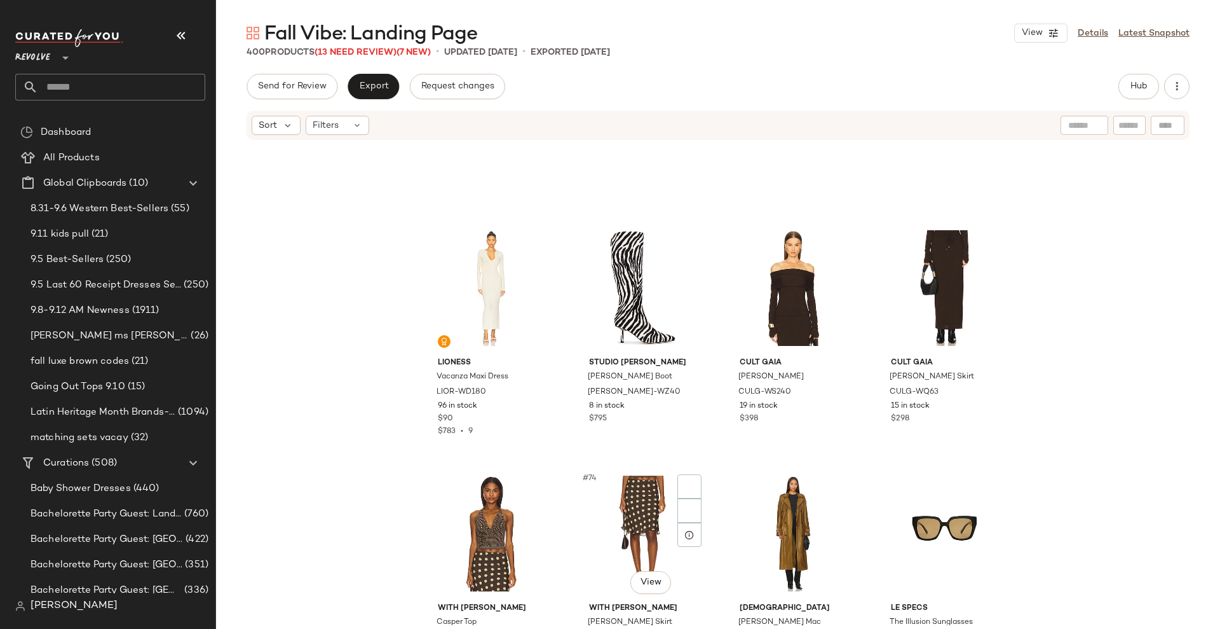
scroll to position [4472, 0]
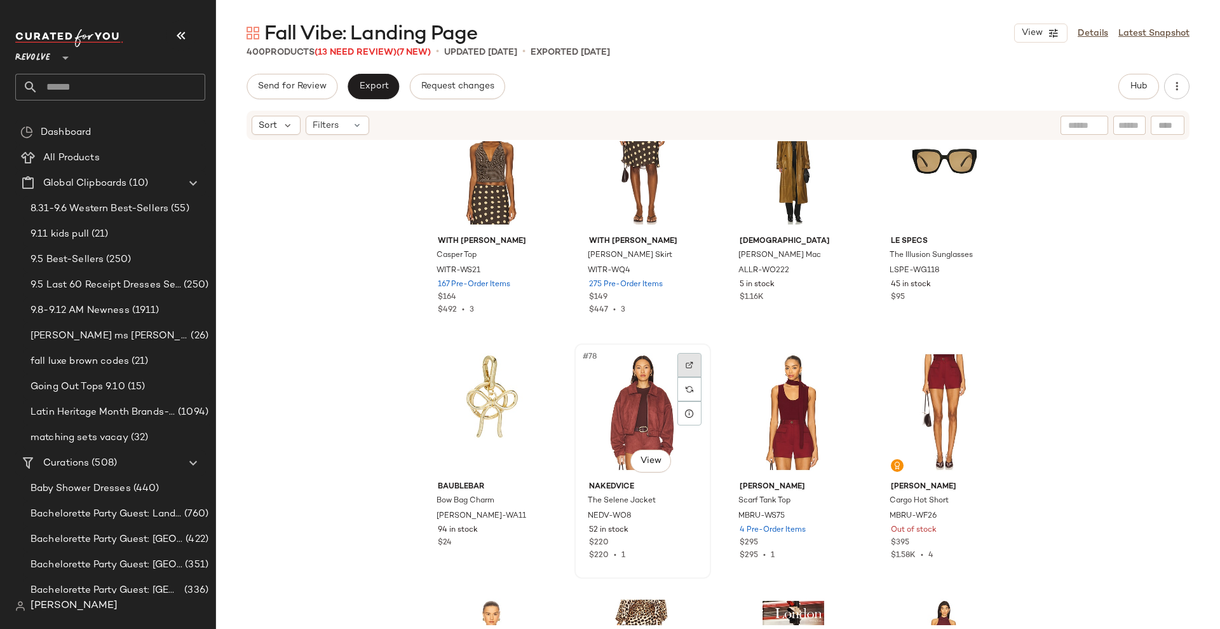
click at [688, 374] on div at bounding box center [689, 365] width 24 height 24
click at [1140, 83] on span "Hub" at bounding box center [1139, 86] width 18 height 10
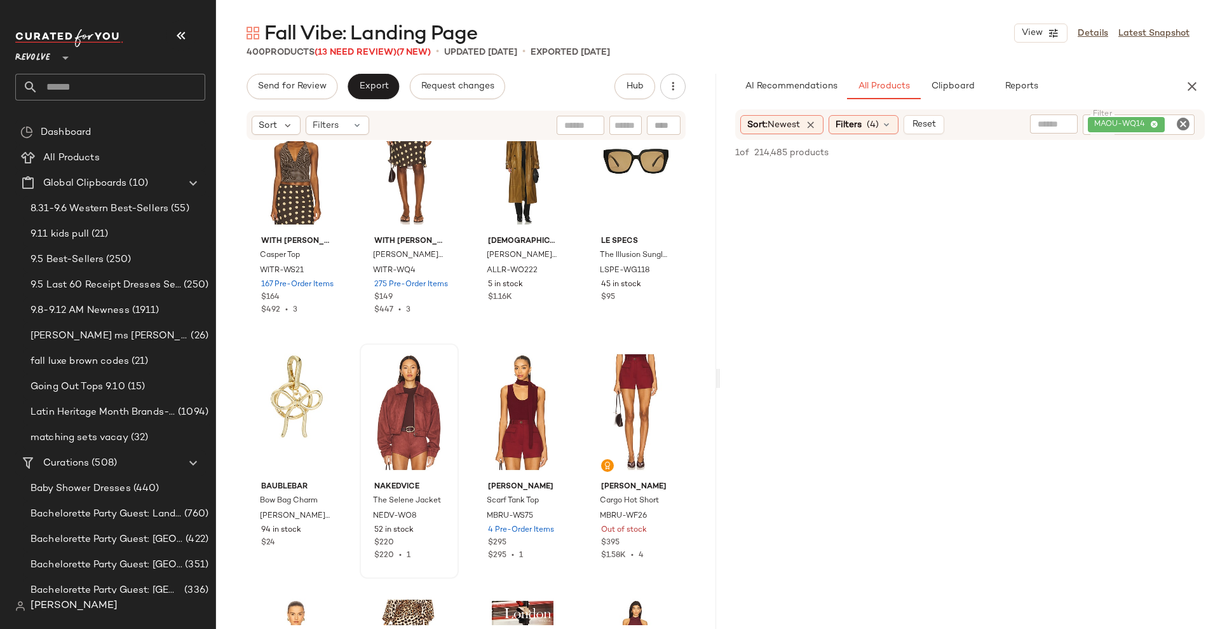
click at [1176, 124] on icon "Clear Filter" at bounding box center [1183, 123] width 15 height 15
paste input "********"
type input "********"
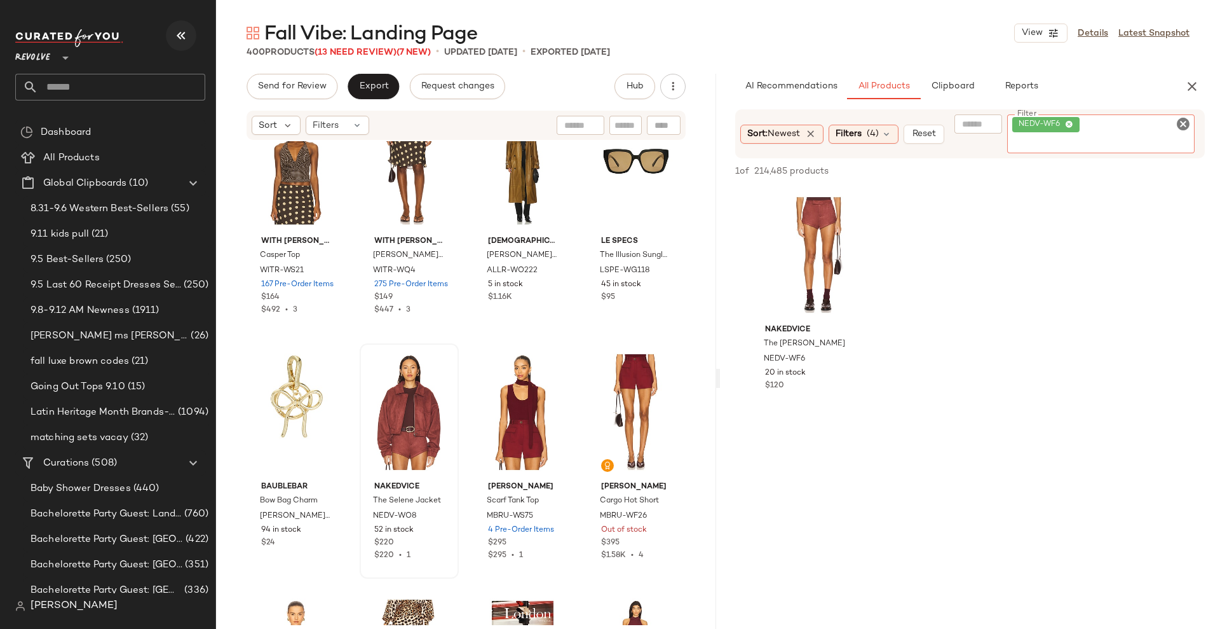
click at [186, 31] on icon "button" at bounding box center [181, 35] width 15 height 15
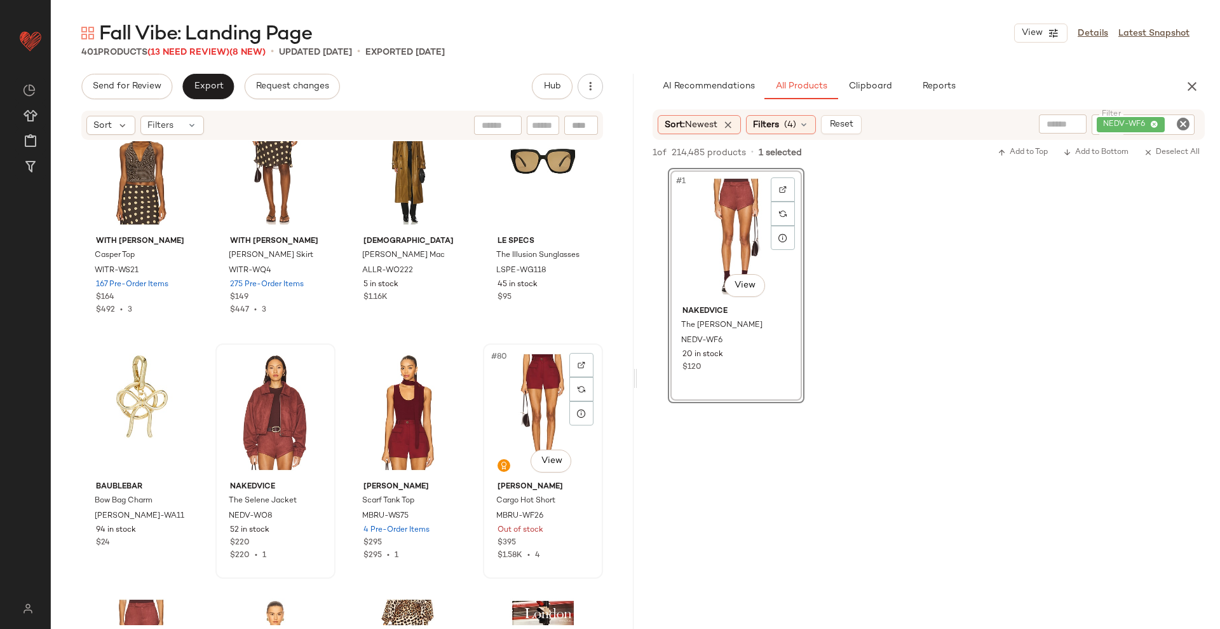
click at [529, 397] on div "#80 View" at bounding box center [542, 412] width 111 height 128
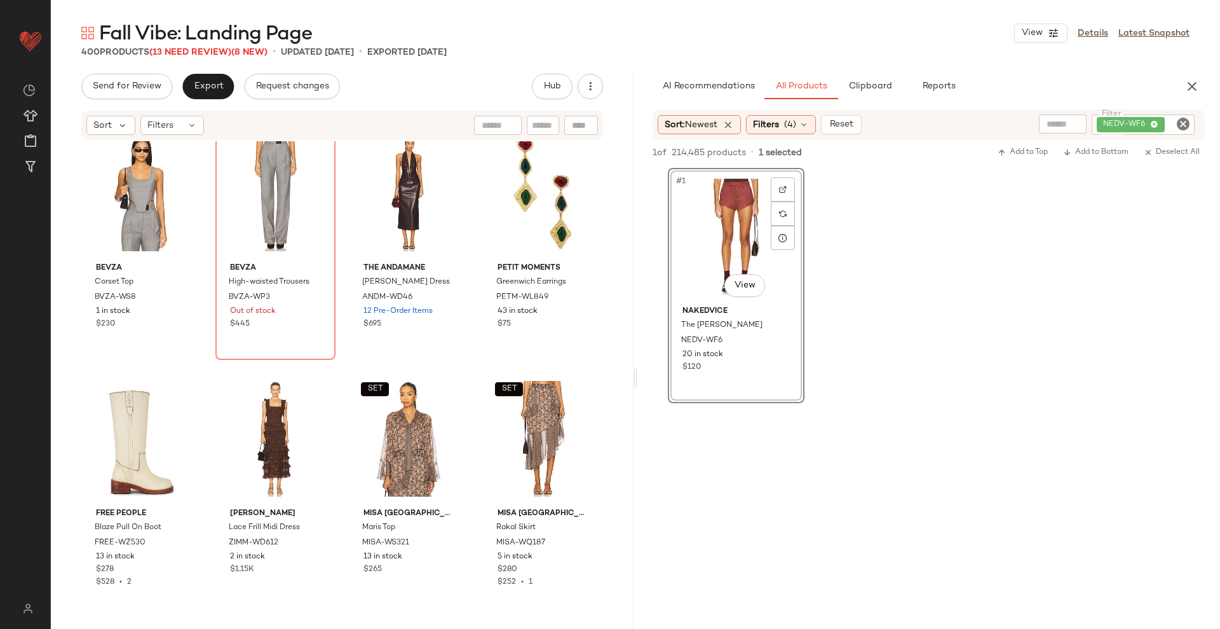
scroll to position [14189, 0]
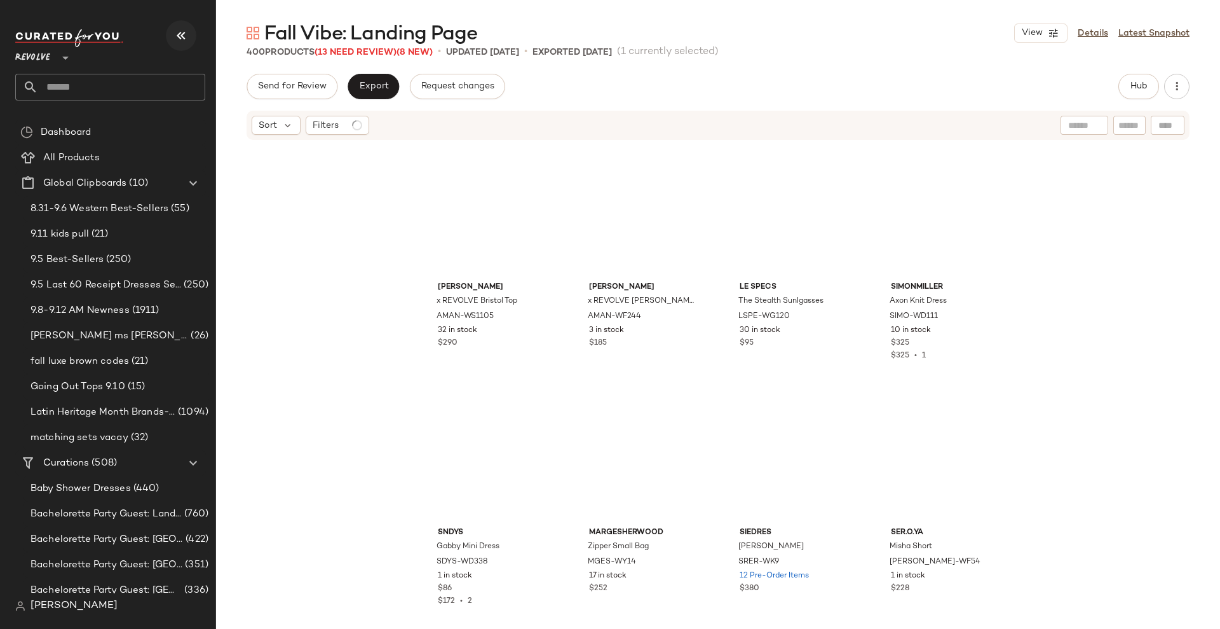
click at [174, 37] on icon "button" at bounding box center [181, 35] width 15 height 15
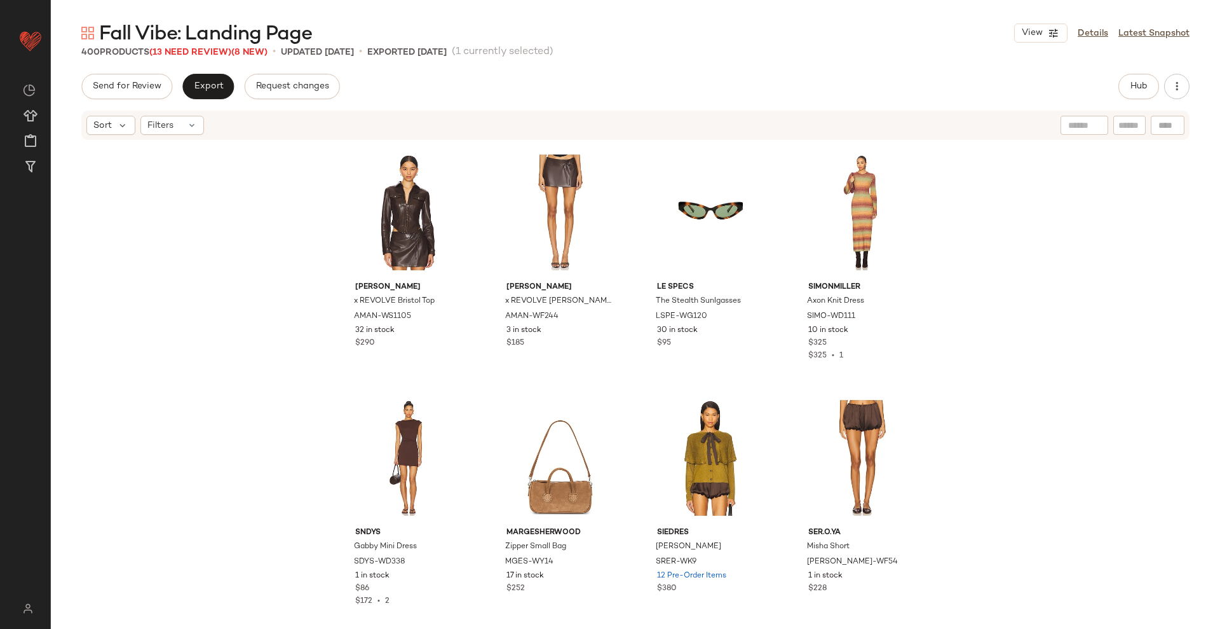
click at [204, 58] on div "400 Products (13 Need Review) (8 New)" at bounding box center [174, 52] width 186 height 13
click at [203, 51] on span "(13 Need Review)" at bounding box center [190, 53] width 82 height 10
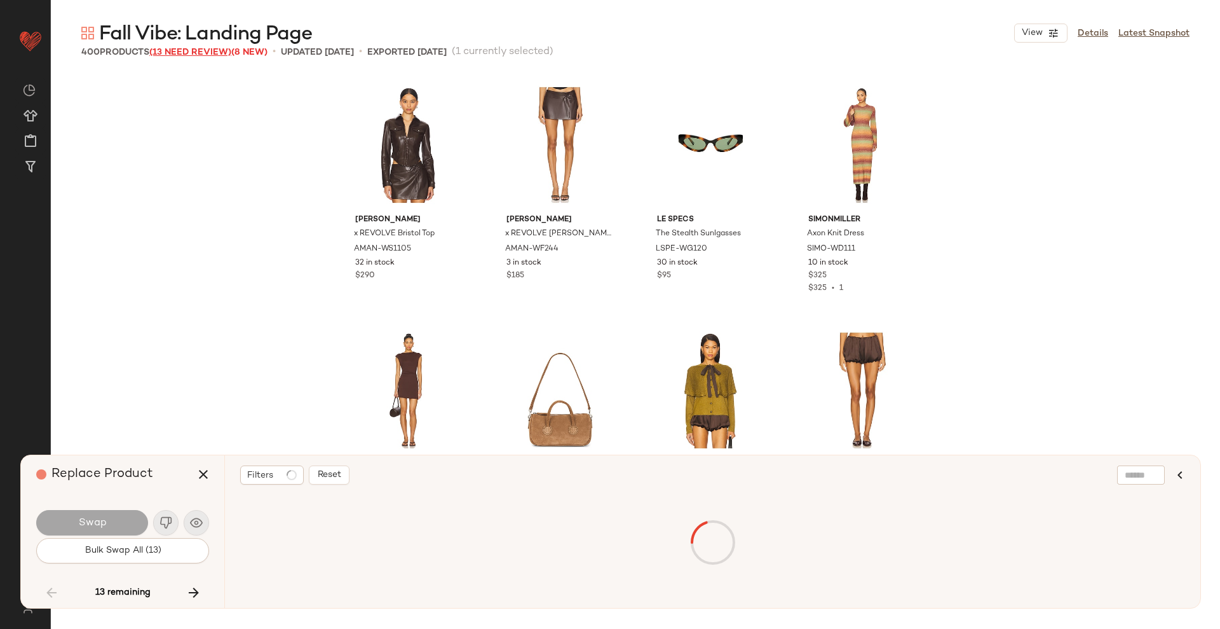
scroll to position [12756, 0]
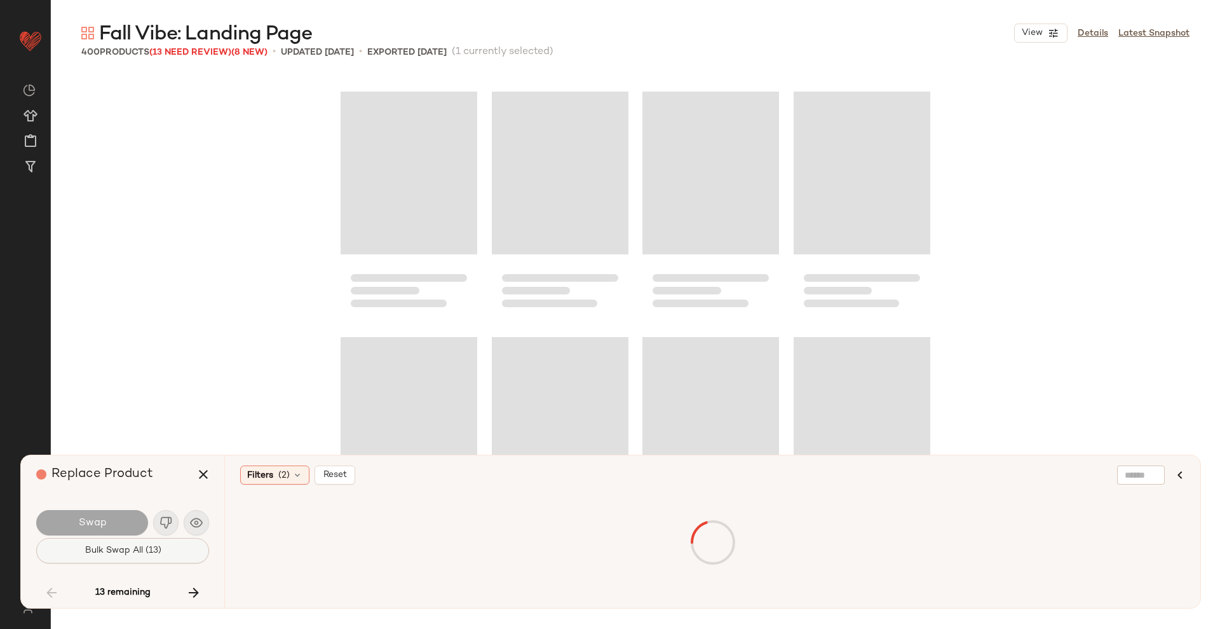
click at [140, 548] on span "Bulk Swap All (13)" at bounding box center [122, 550] width 77 height 10
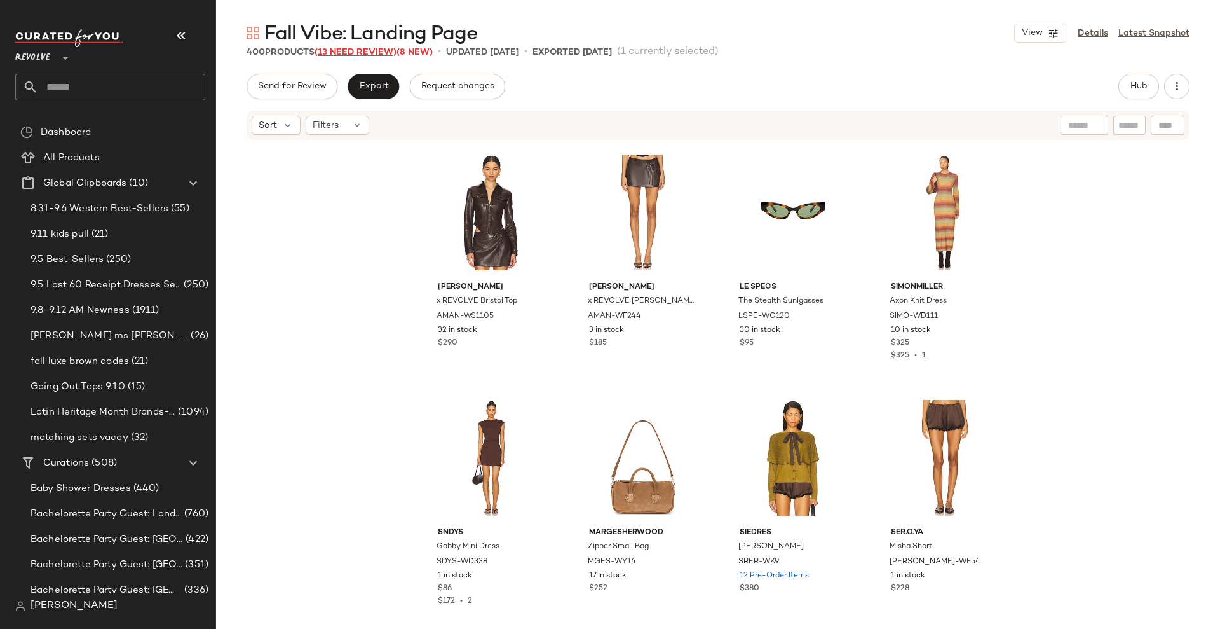
click at [343, 51] on span "(13 Need Review)" at bounding box center [356, 53] width 82 height 10
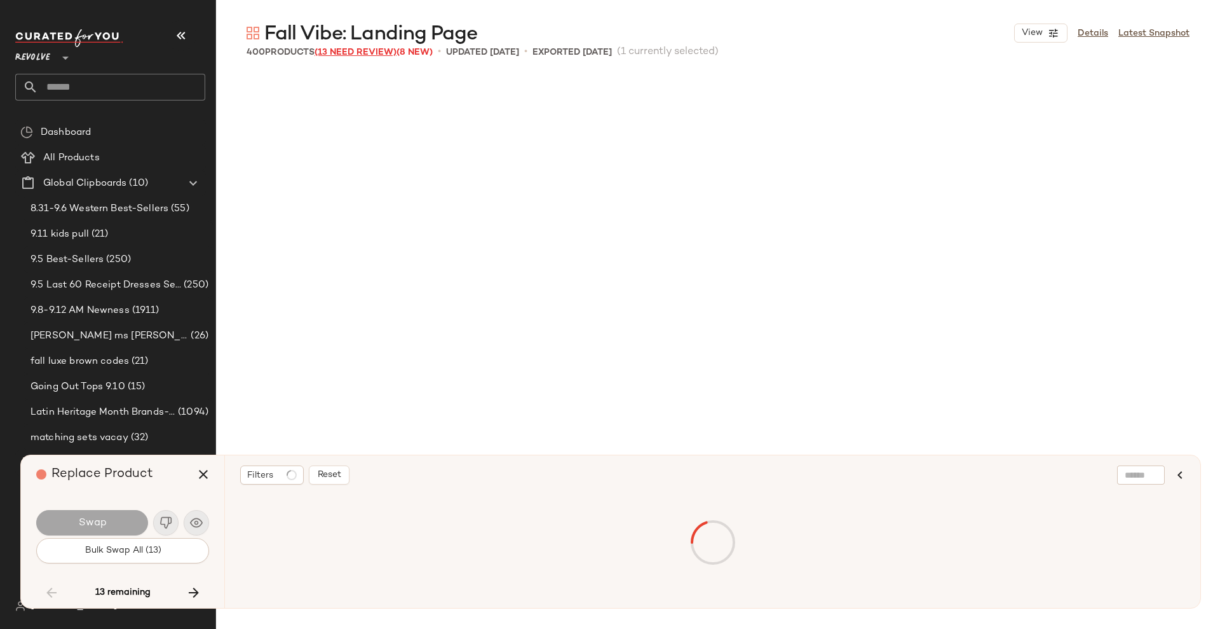
scroll to position [12756, 0]
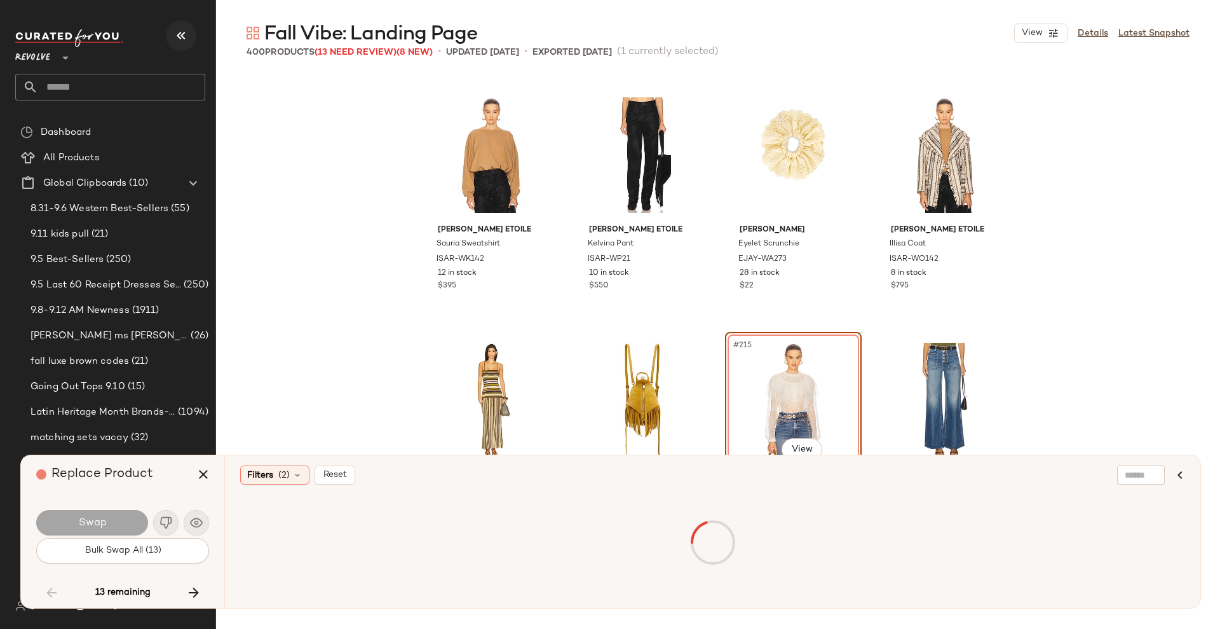
click at [186, 38] on icon "button" at bounding box center [181, 35] width 15 height 15
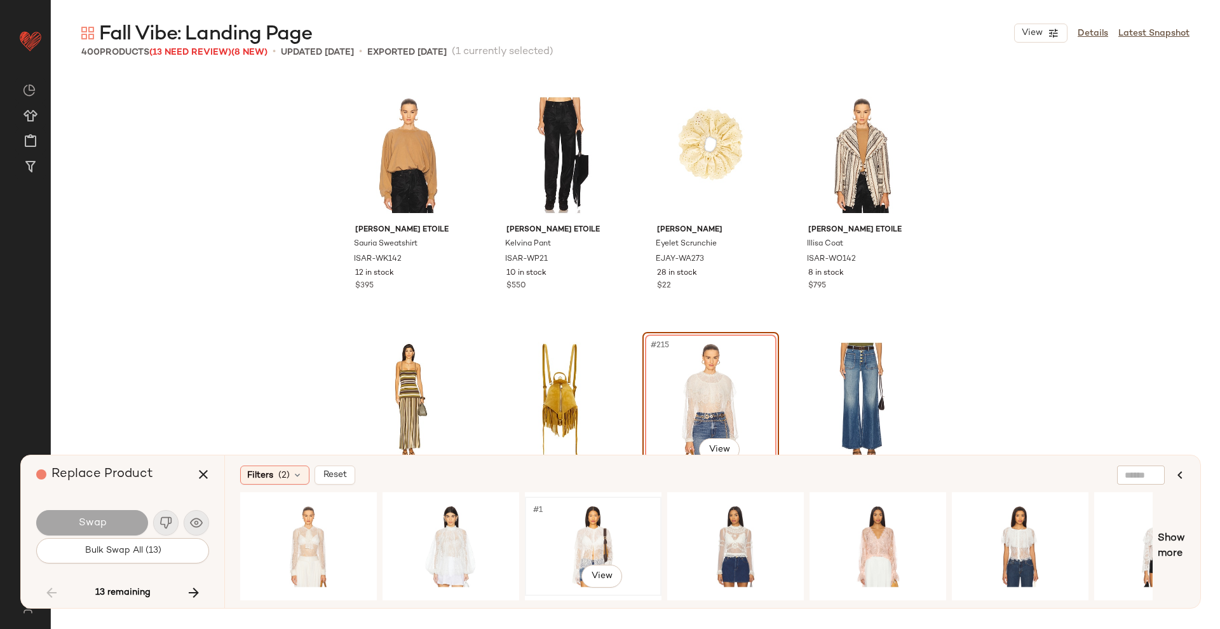
click at [621, 542] on div "#1 View" at bounding box center [593, 546] width 128 height 90
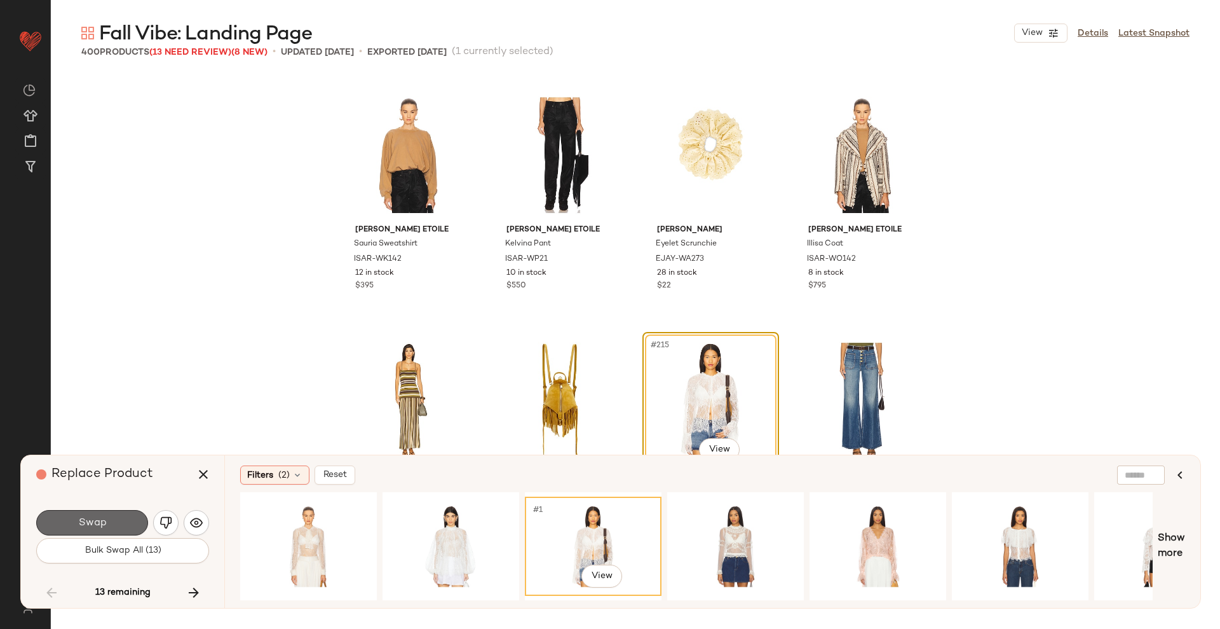
click at [128, 519] on button "Swap" at bounding box center [92, 522] width 112 height 25
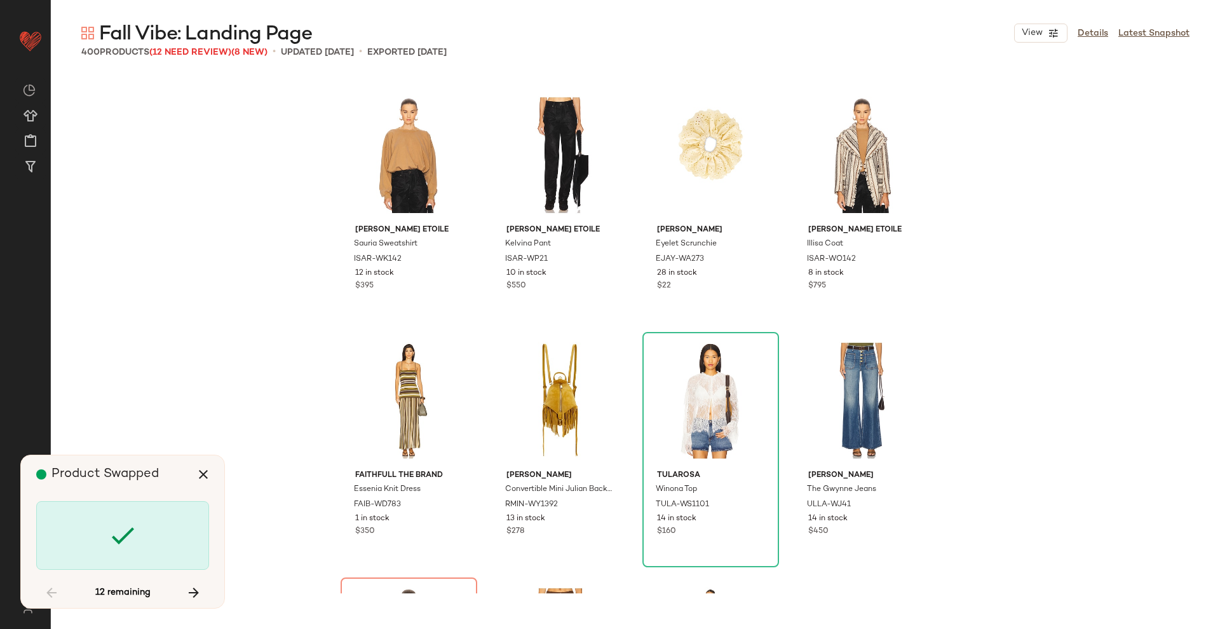
scroll to position [13002, 0]
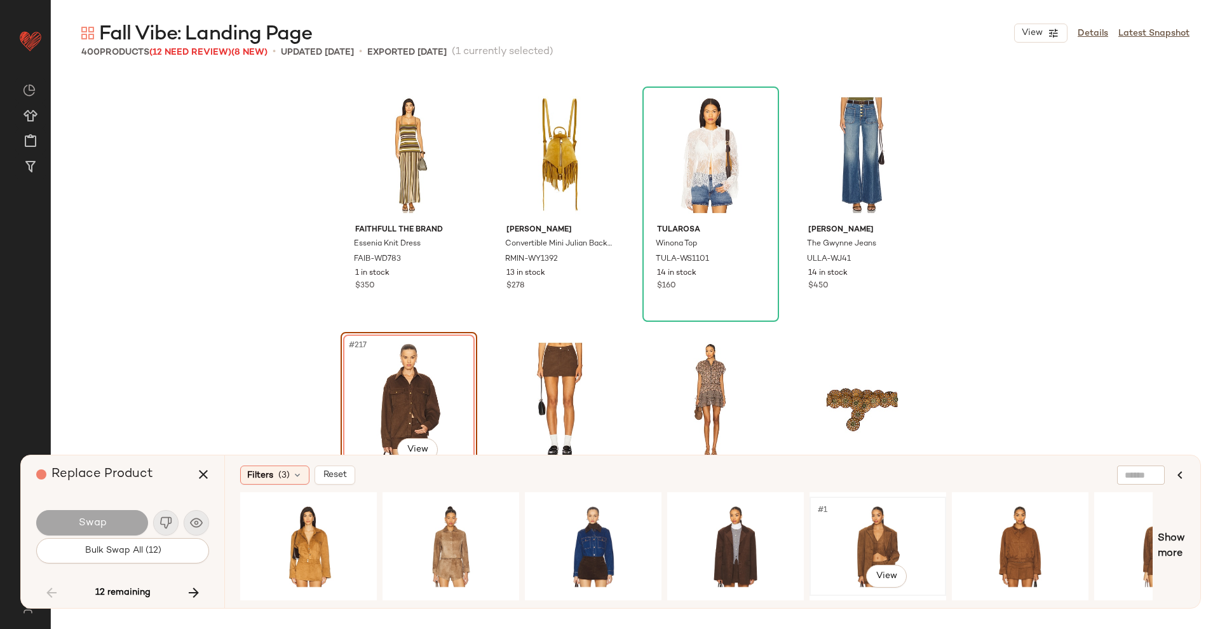
click at [814, 538] on div "#1 View" at bounding box center [878, 546] width 128 height 90
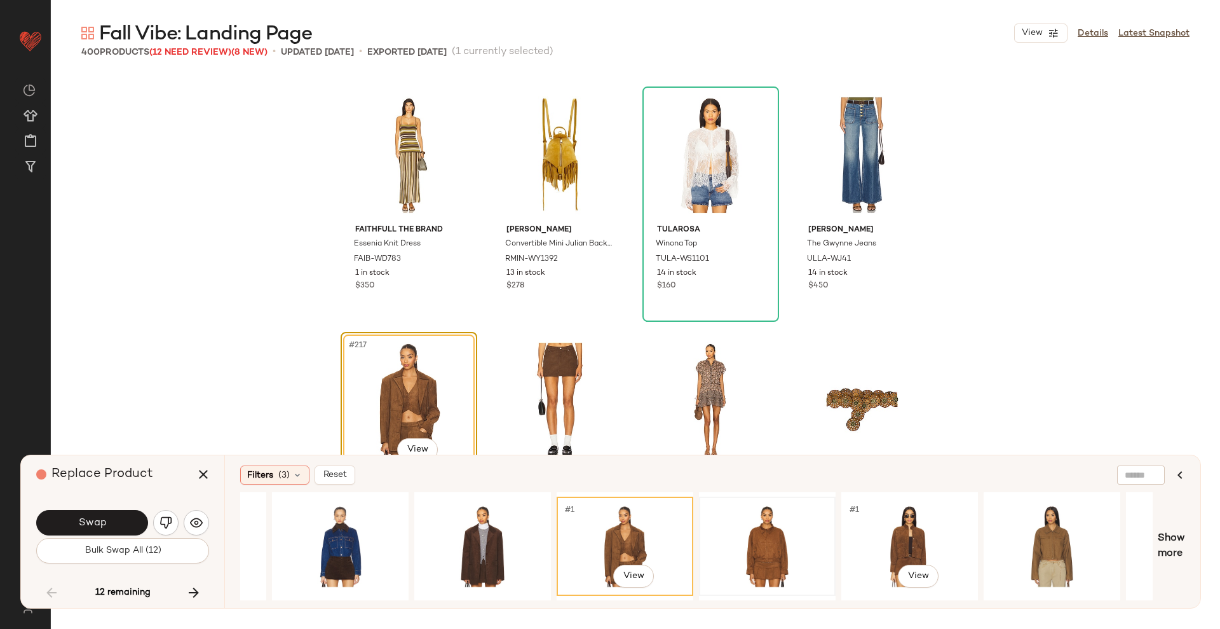
scroll to position [0, 254]
click at [946, 549] on div "#1 View" at bounding box center [909, 546] width 128 height 90
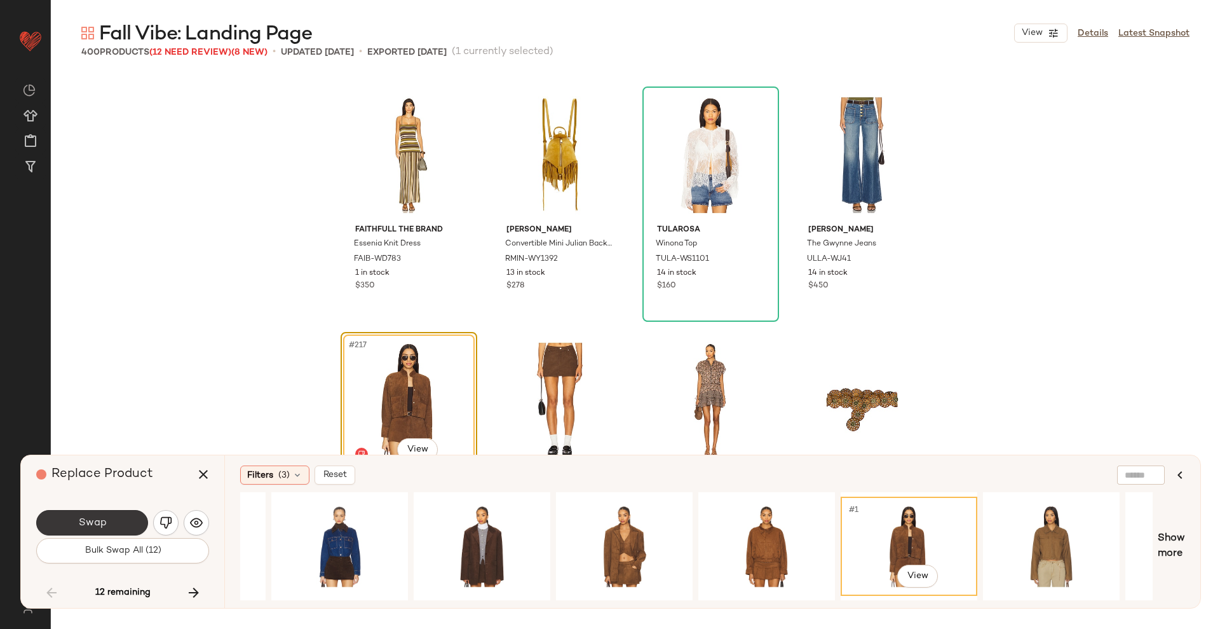
click at [105, 523] on span "Swap" at bounding box center [92, 523] width 29 height 12
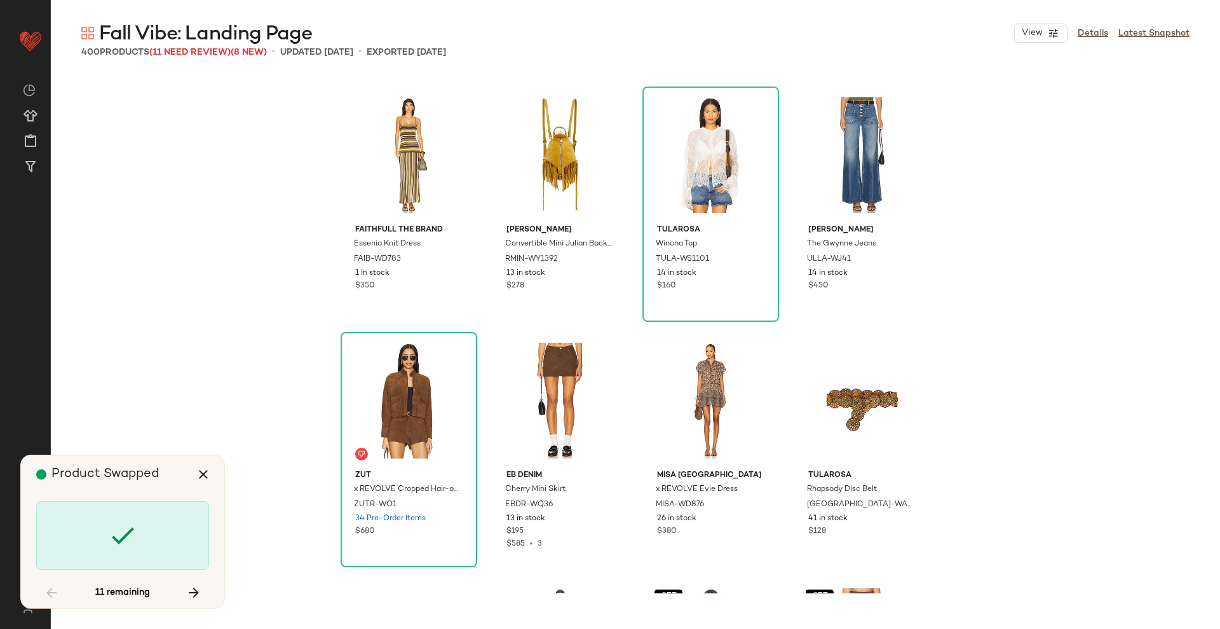
scroll to position [13983, 0]
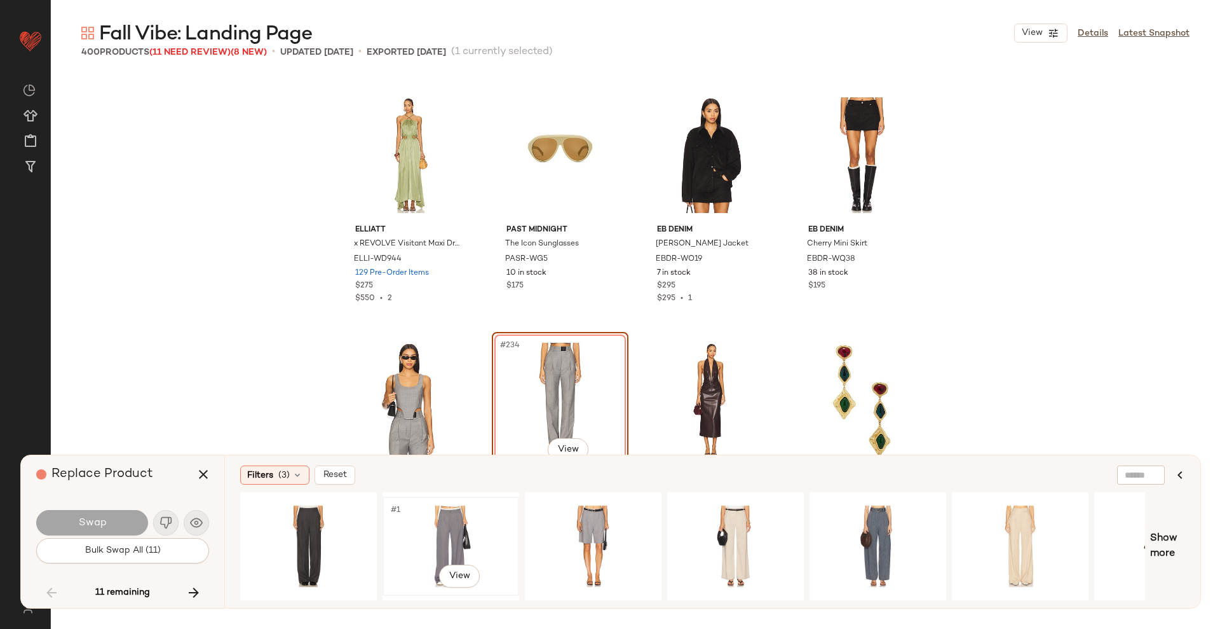
click at [430, 524] on div "#1 View" at bounding box center [451, 546] width 128 height 90
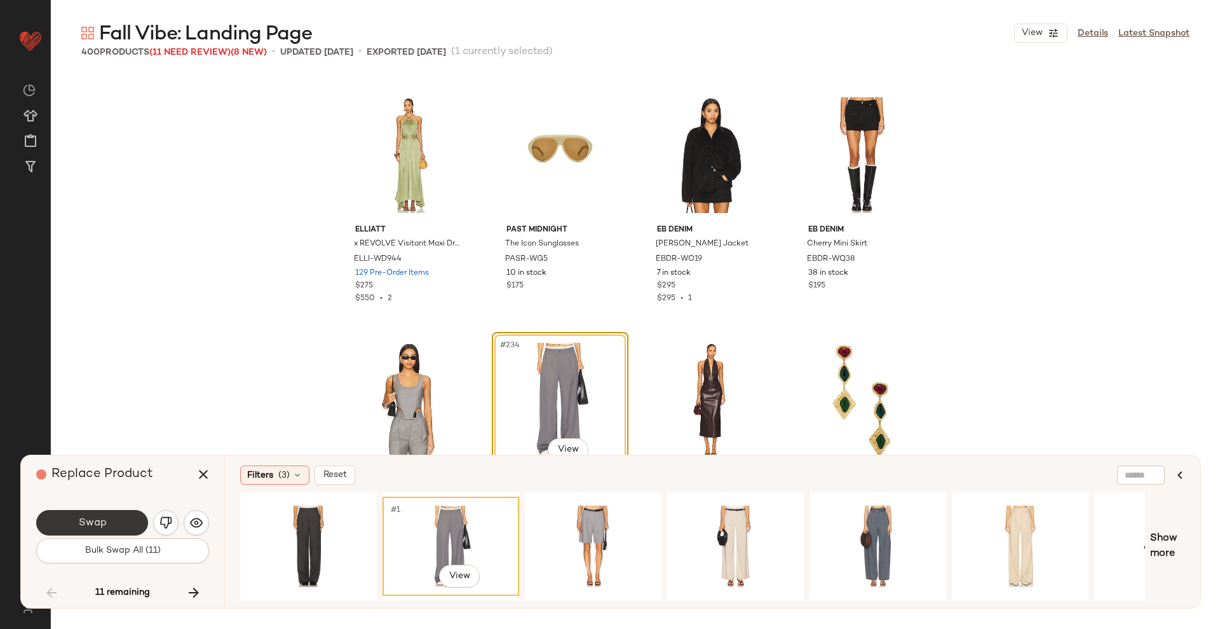
click at [119, 513] on button "Swap" at bounding box center [92, 522] width 112 height 25
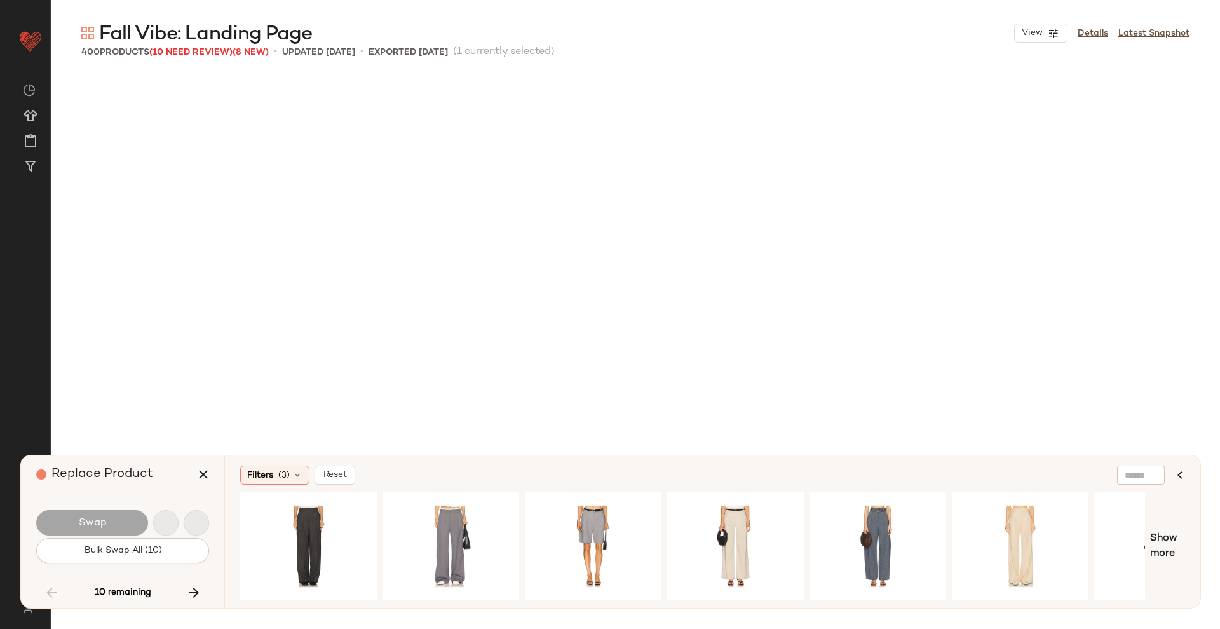
scroll to position [14964, 0]
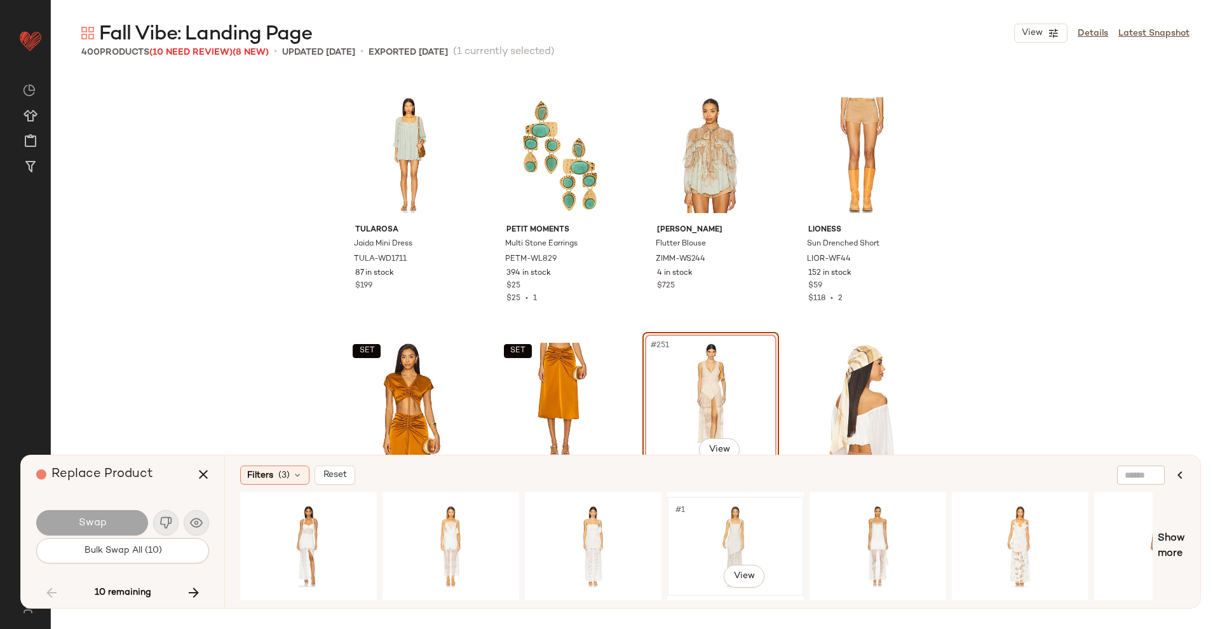
click at [722, 552] on div "#1 View" at bounding box center [736, 546] width 128 height 90
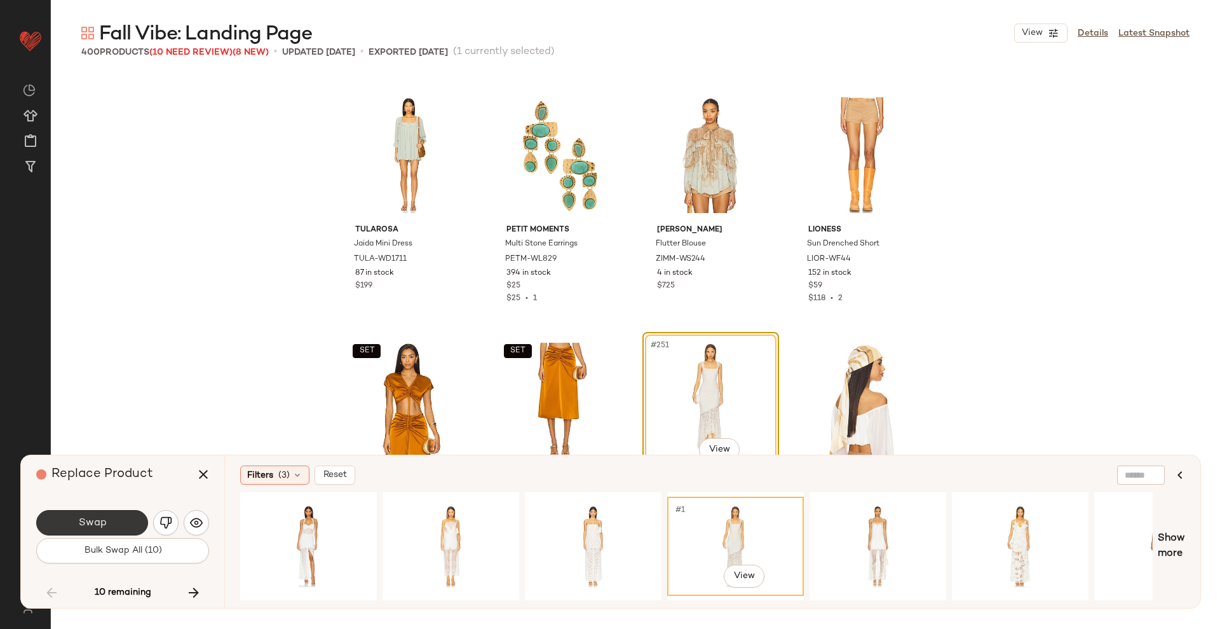
click at [131, 522] on button "Swap" at bounding box center [92, 522] width 112 height 25
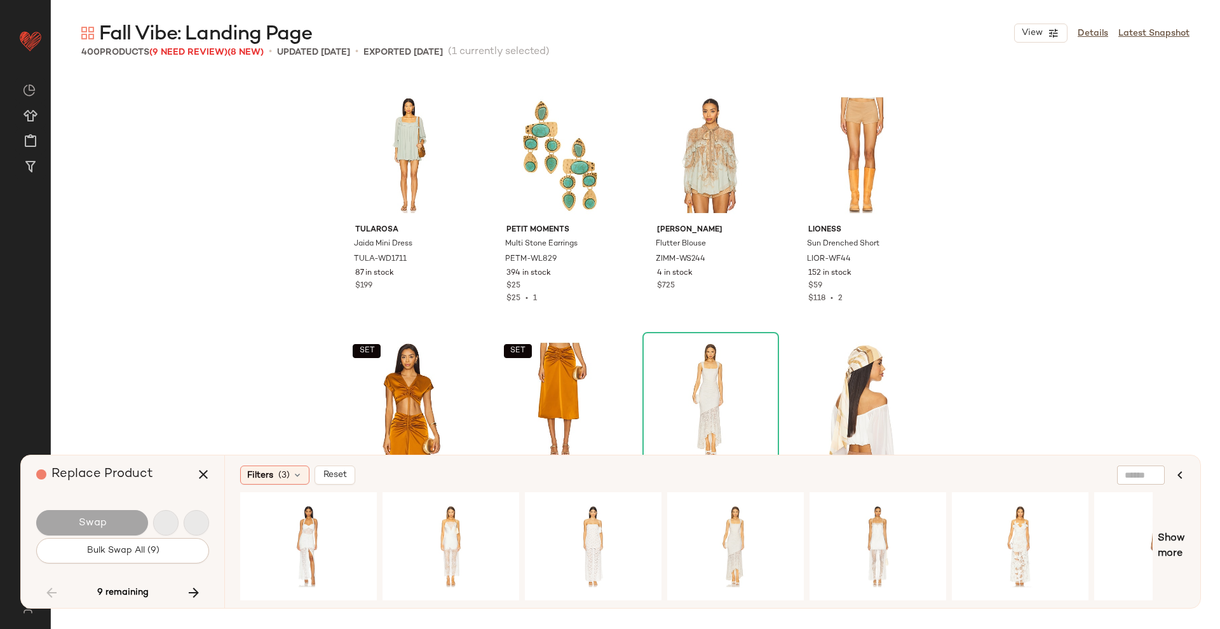
scroll to position [15455, 0]
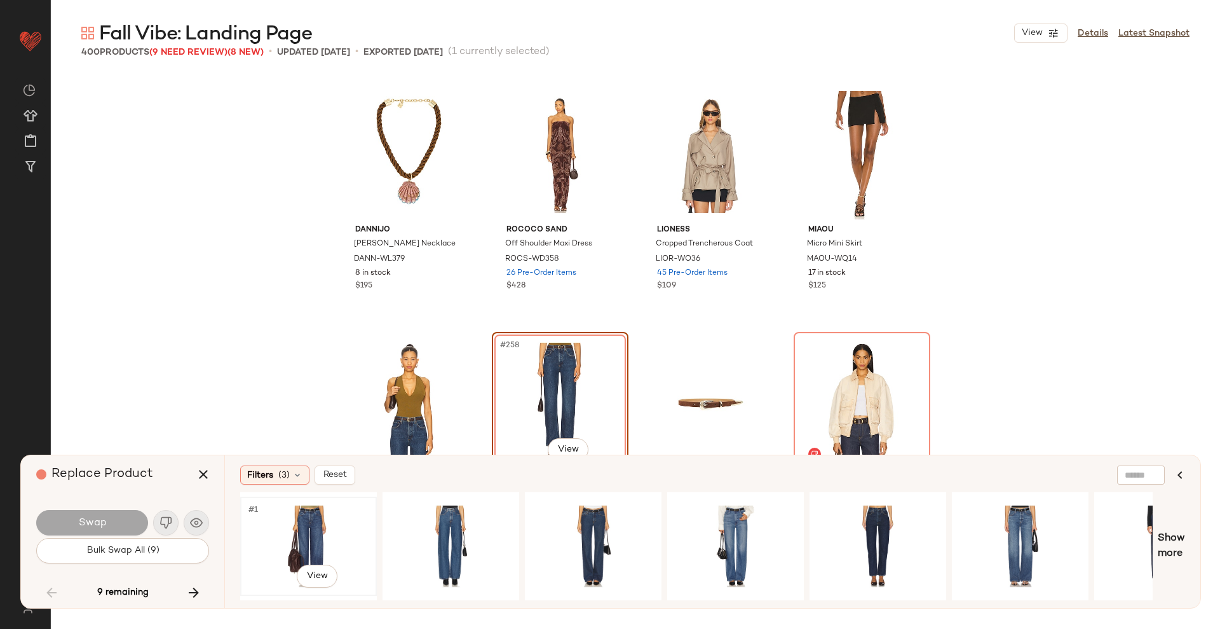
click at [306, 533] on div "#1 View" at bounding box center [309, 546] width 128 height 90
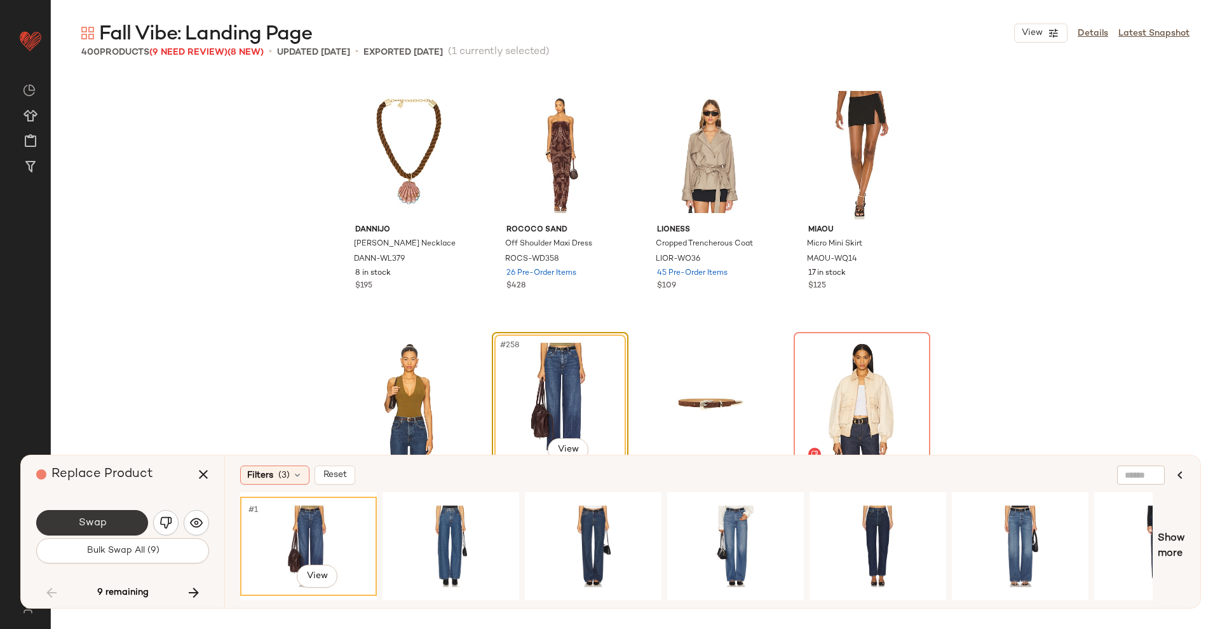
click at [103, 517] on span "Swap" at bounding box center [92, 523] width 29 height 12
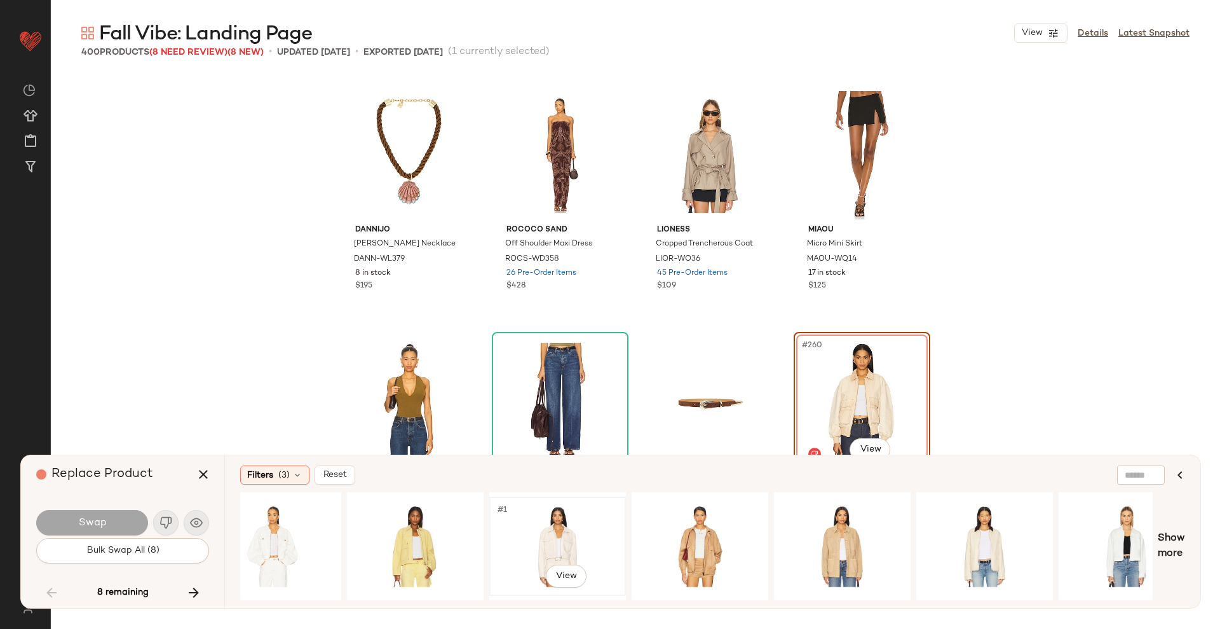
scroll to position [0, 37]
click at [876, 528] on div "#1 View" at bounding box center [841, 546] width 128 height 90
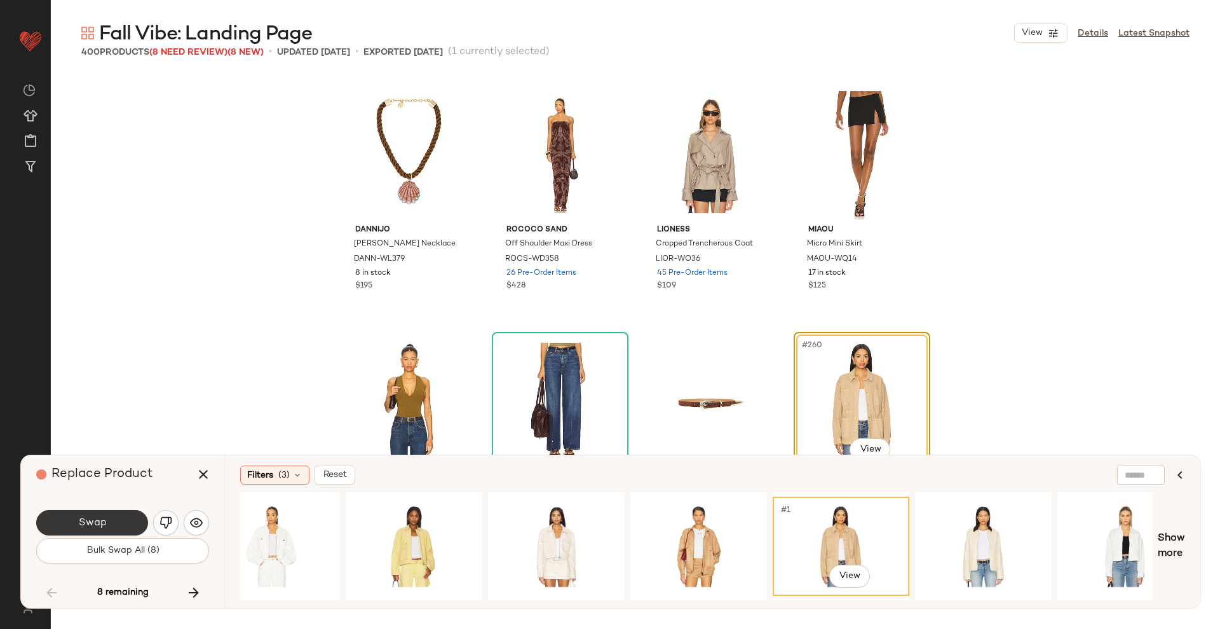
click at [86, 517] on span "Swap" at bounding box center [92, 523] width 29 height 12
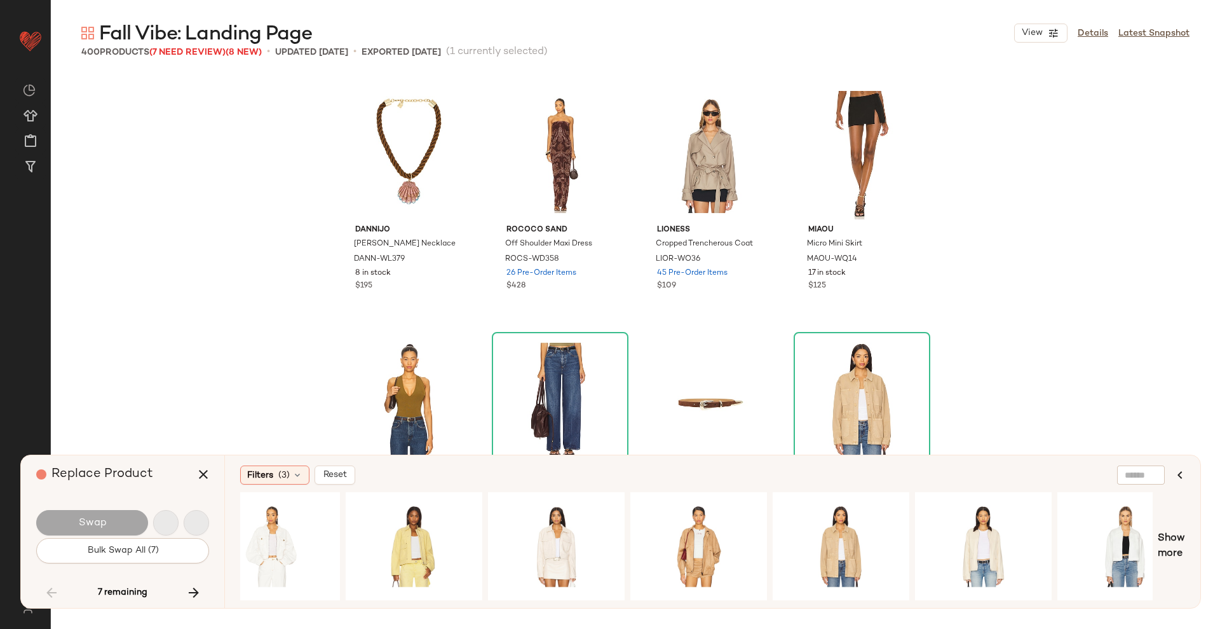
scroll to position [16191, 0]
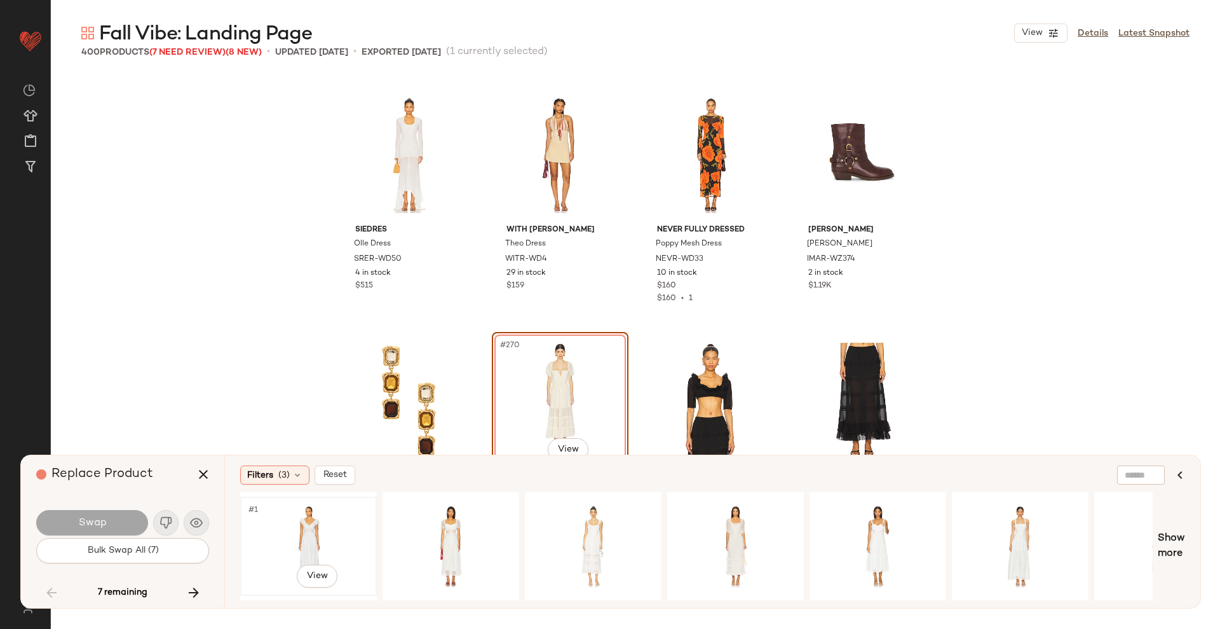
click at [317, 534] on div "#1 View" at bounding box center [309, 546] width 128 height 90
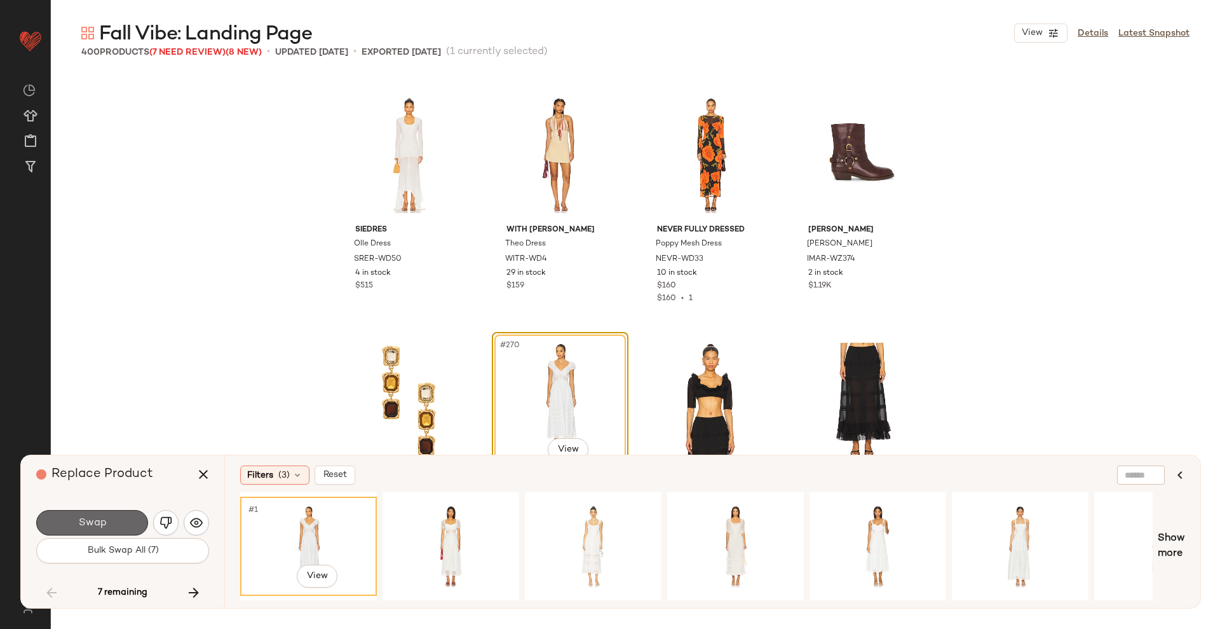
click at [84, 528] on span "Swap" at bounding box center [92, 523] width 29 height 12
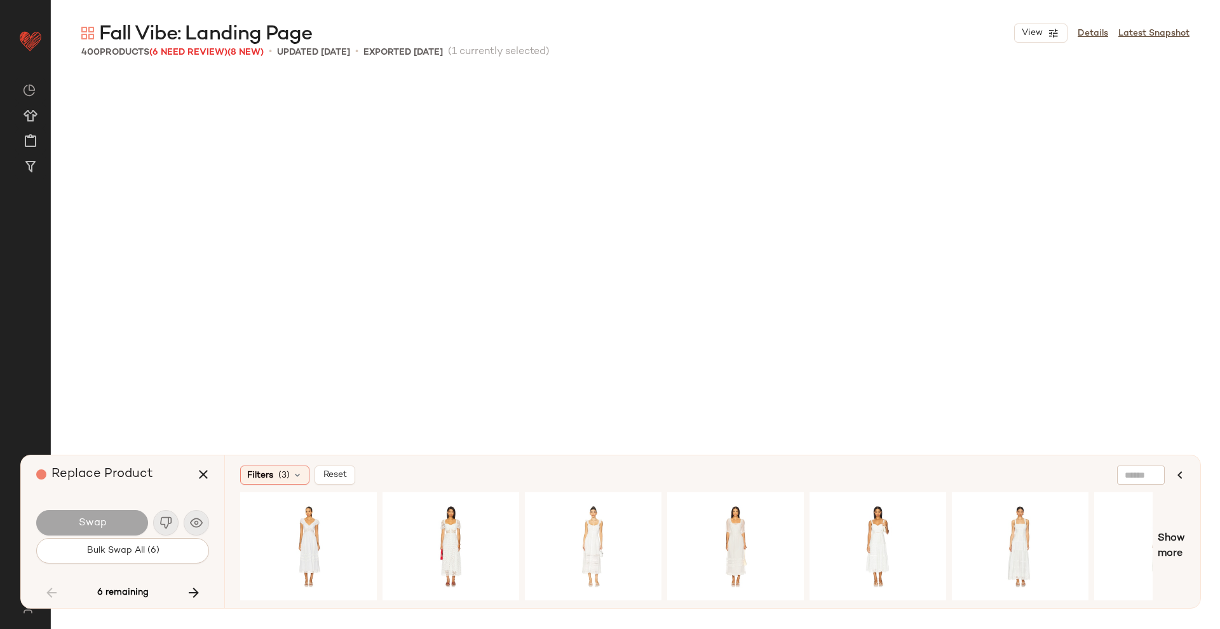
scroll to position [16681, 0]
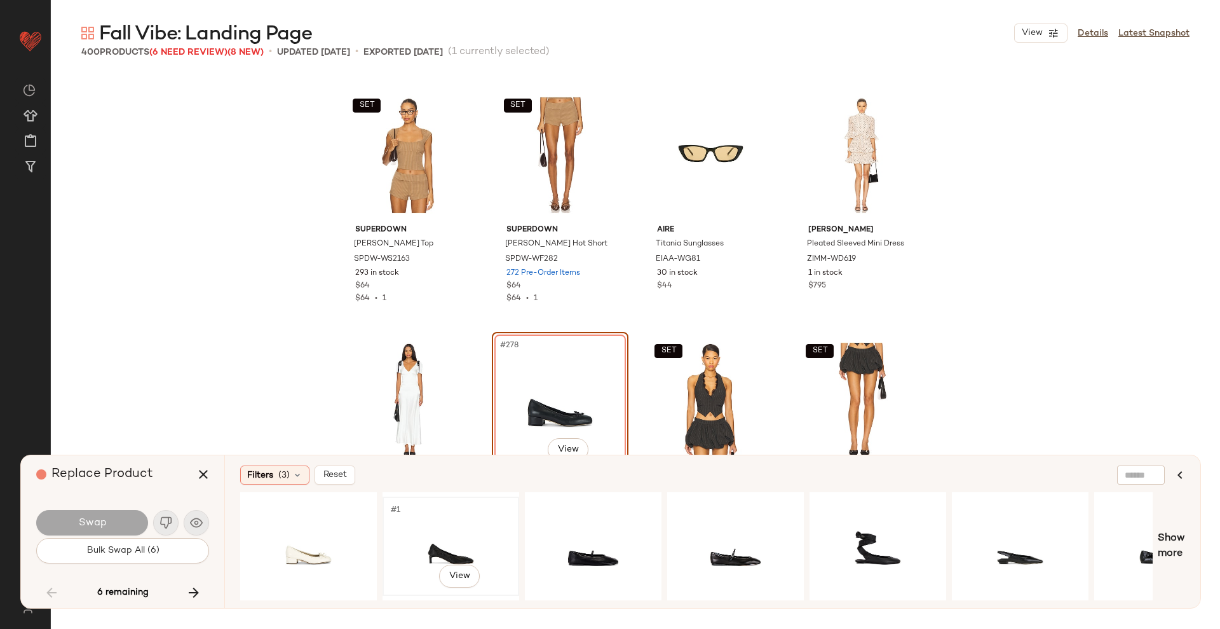
click at [444, 541] on div "#1 View" at bounding box center [451, 546] width 128 height 90
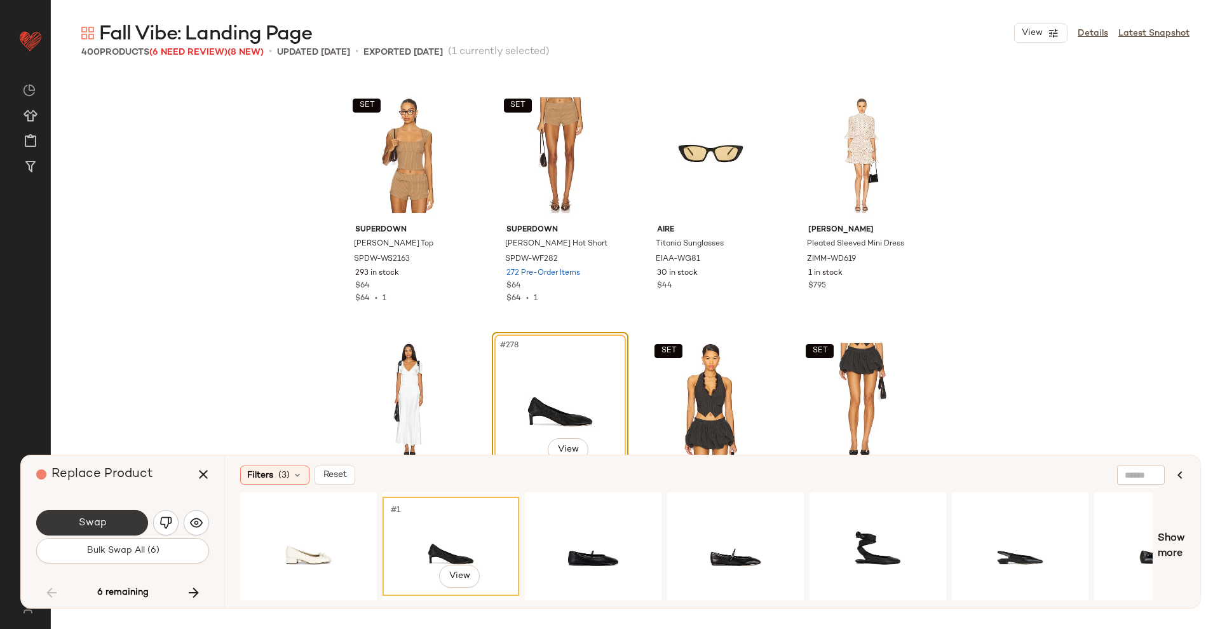
click at [119, 517] on button "Swap" at bounding box center [92, 522] width 112 height 25
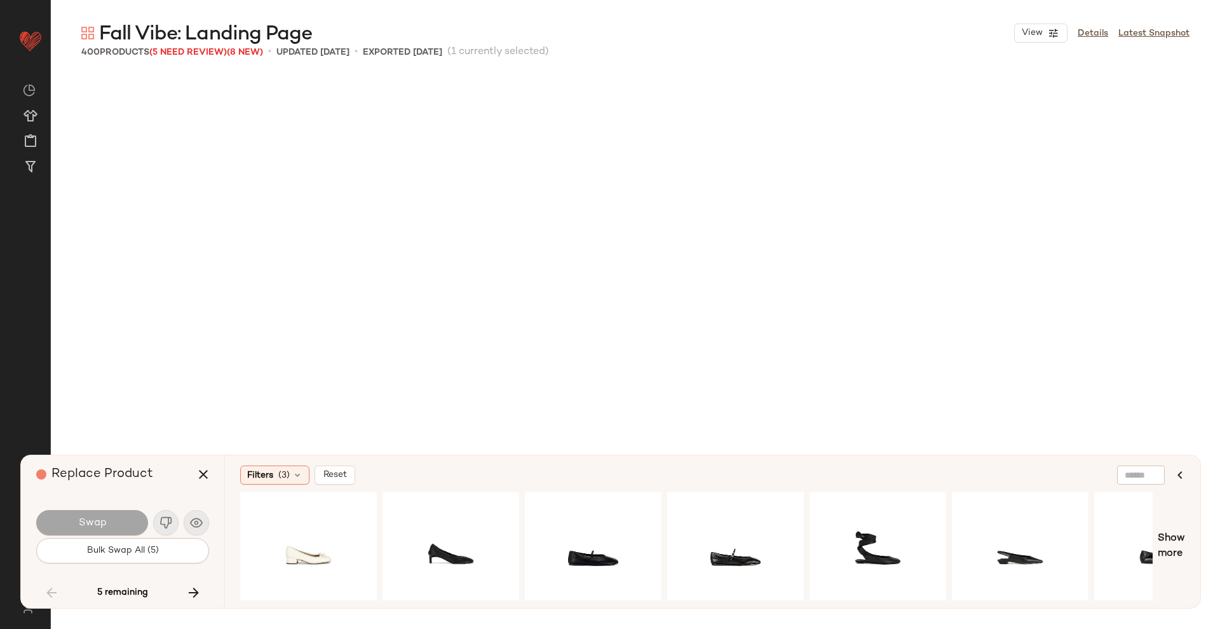
scroll to position [17663, 0]
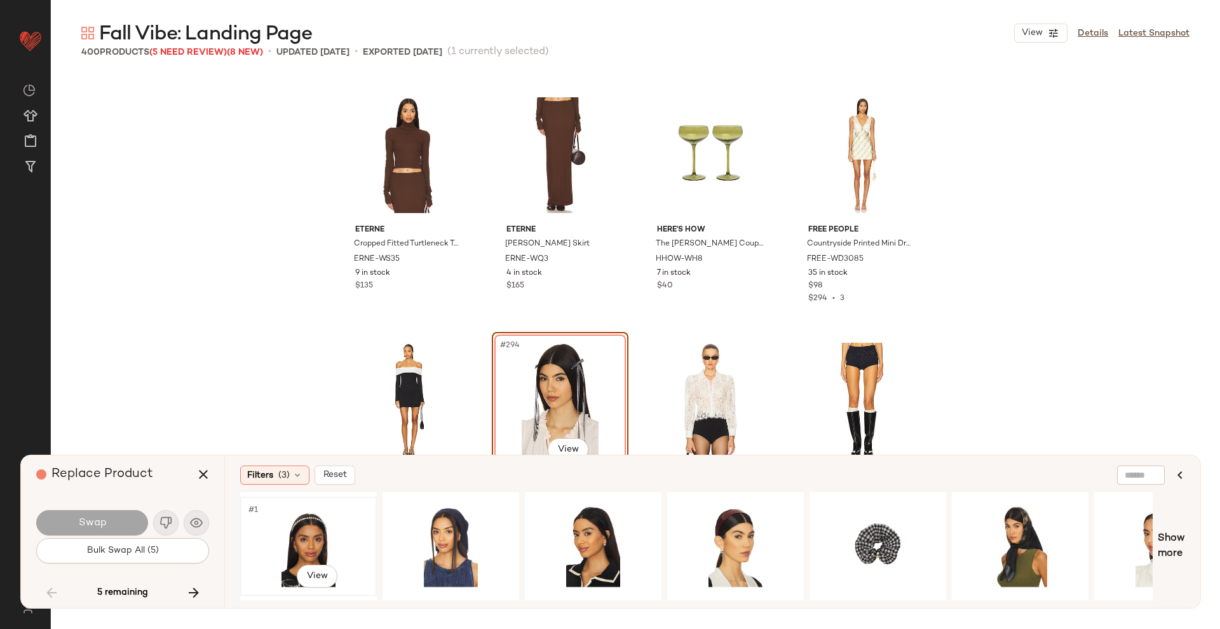
click at [299, 534] on div "#1 View" at bounding box center [309, 546] width 128 height 90
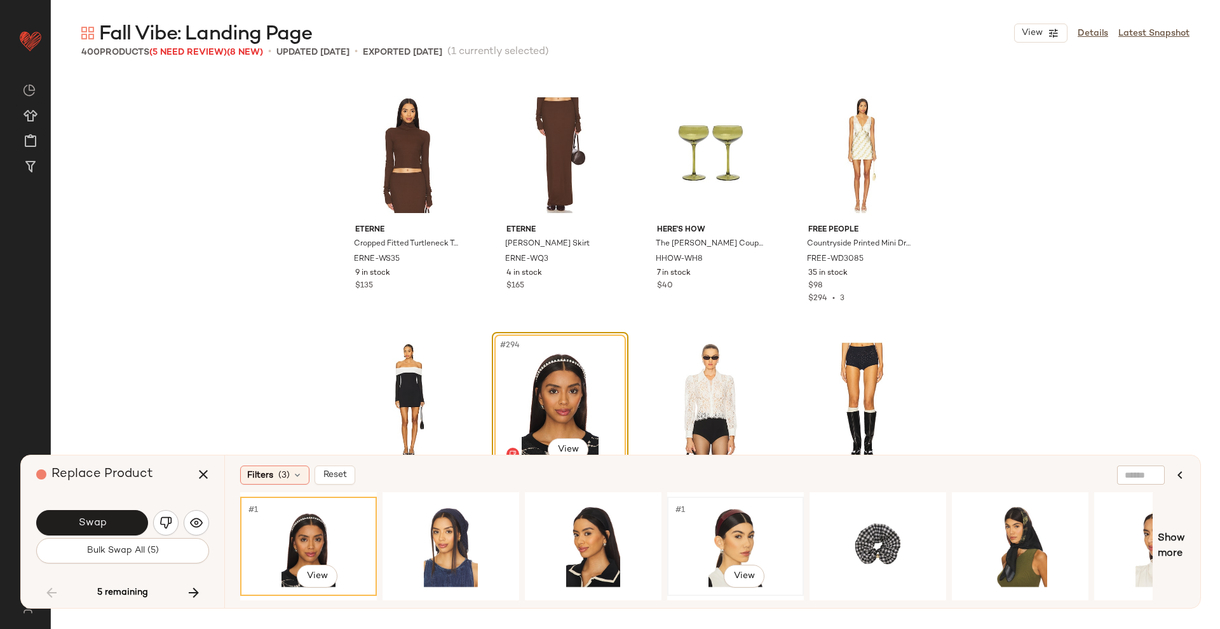
click at [722, 517] on div "#1 View" at bounding box center [736, 546] width 128 height 90
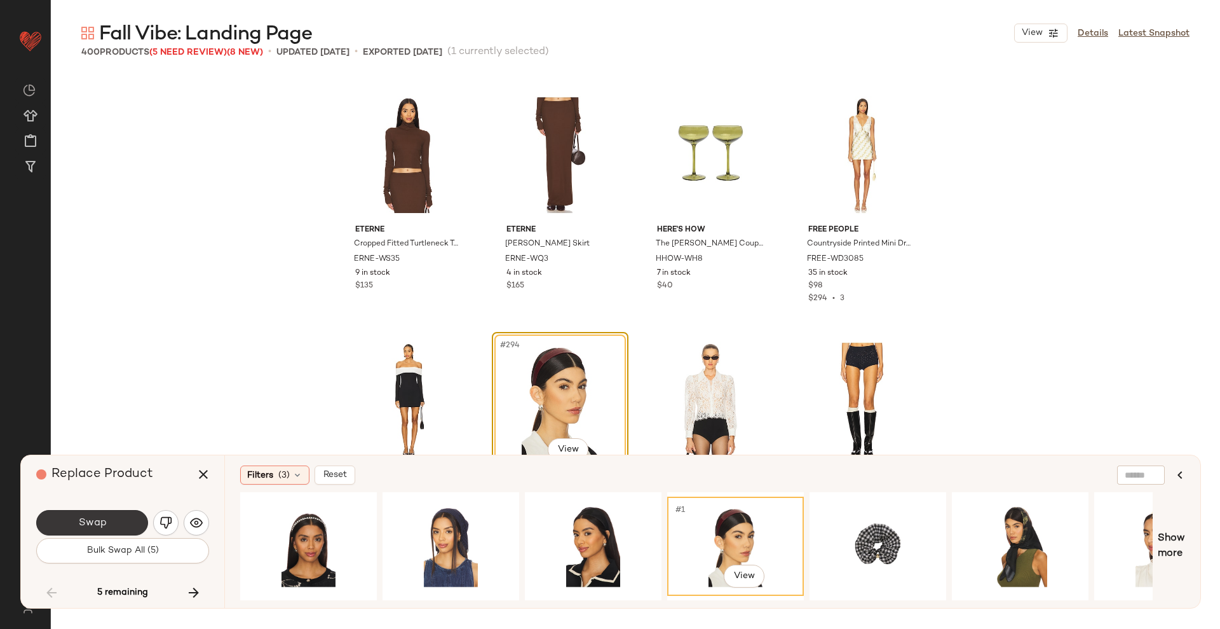
click at [128, 521] on button "Swap" at bounding box center [92, 522] width 112 height 25
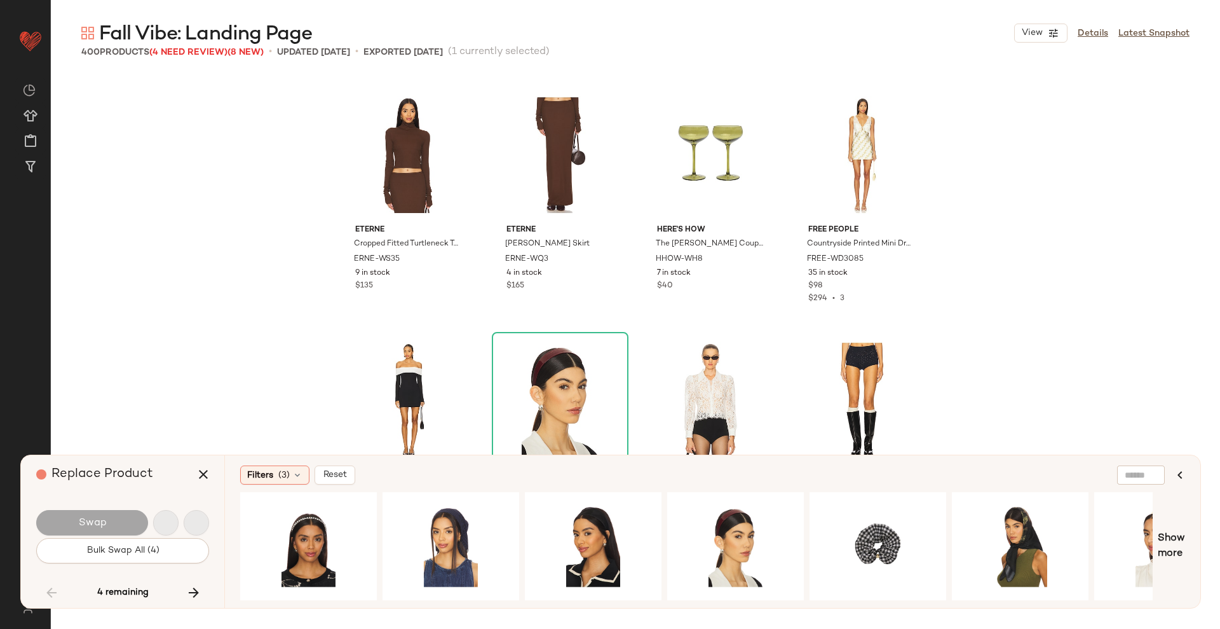
scroll to position [18153, 0]
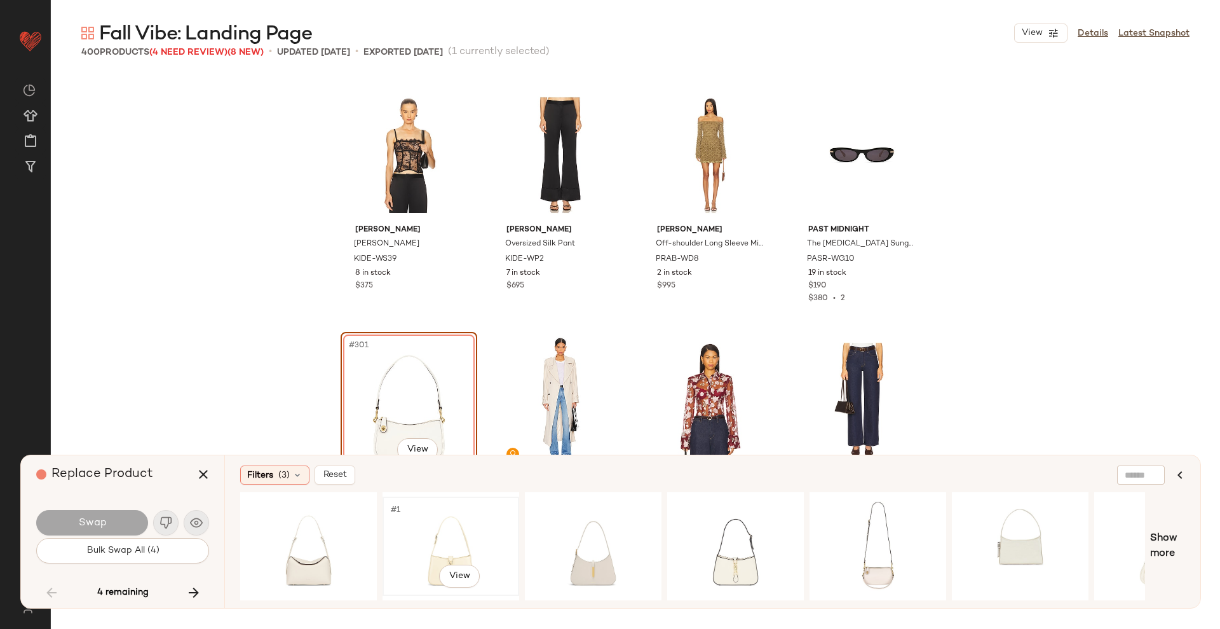
click at [439, 552] on div "#1 View" at bounding box center [451, 546] width 128 height 90
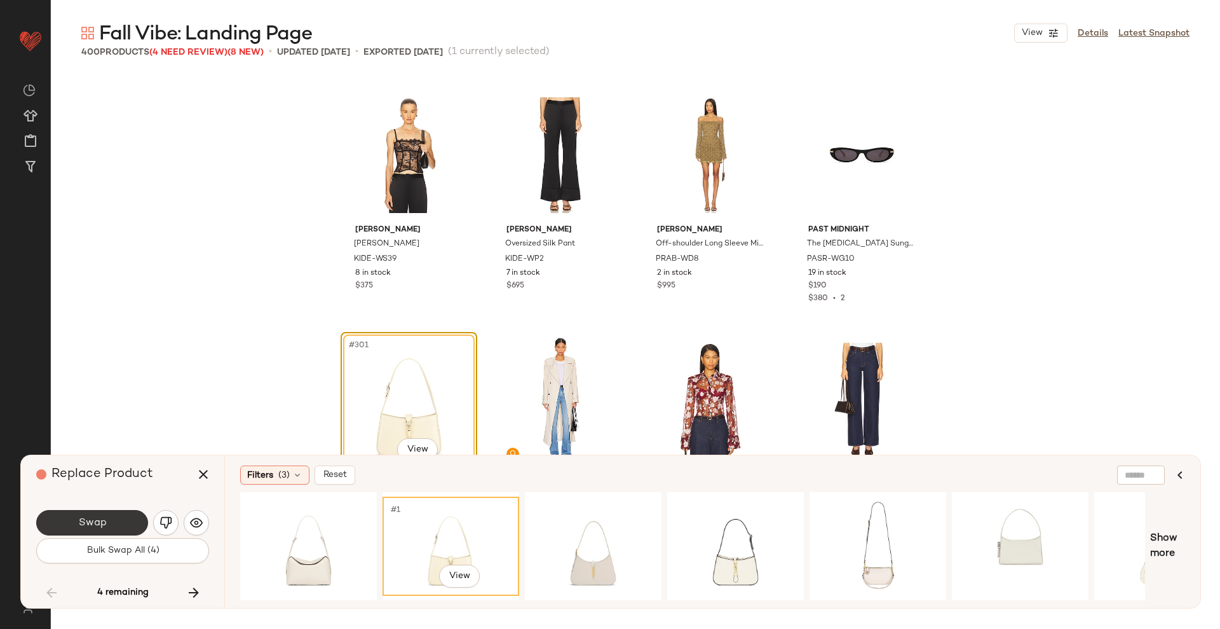
click at [104, 533] on button "Swap" at bounding box center [92, 522] width 112 height 25
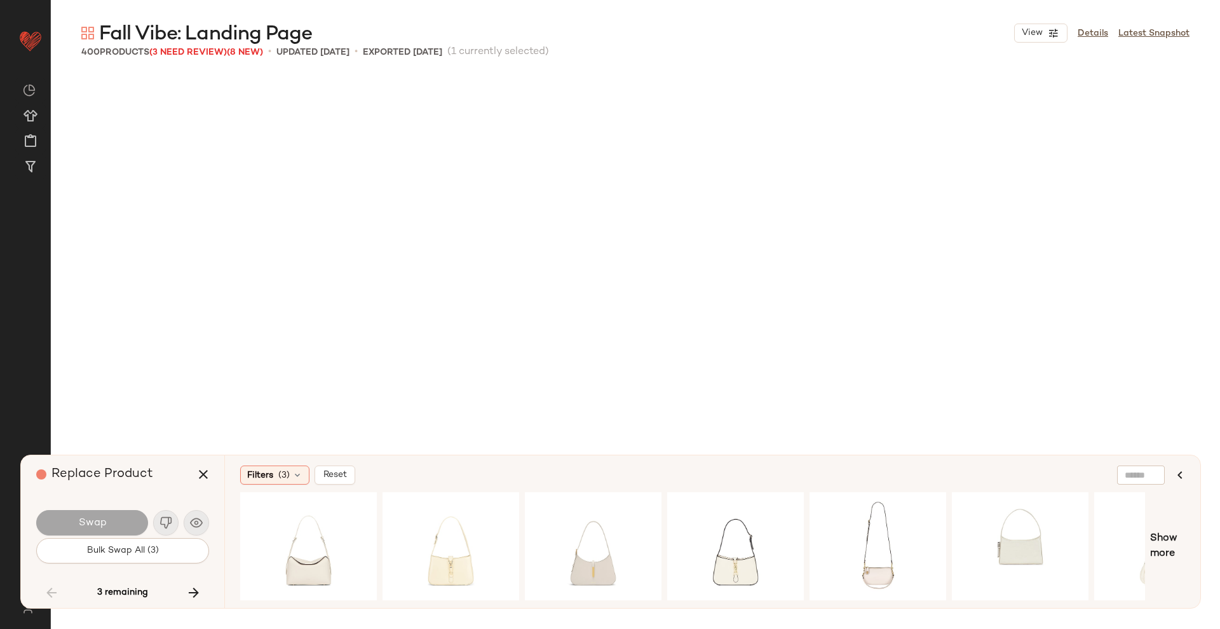
scroll to position [19135, 0]
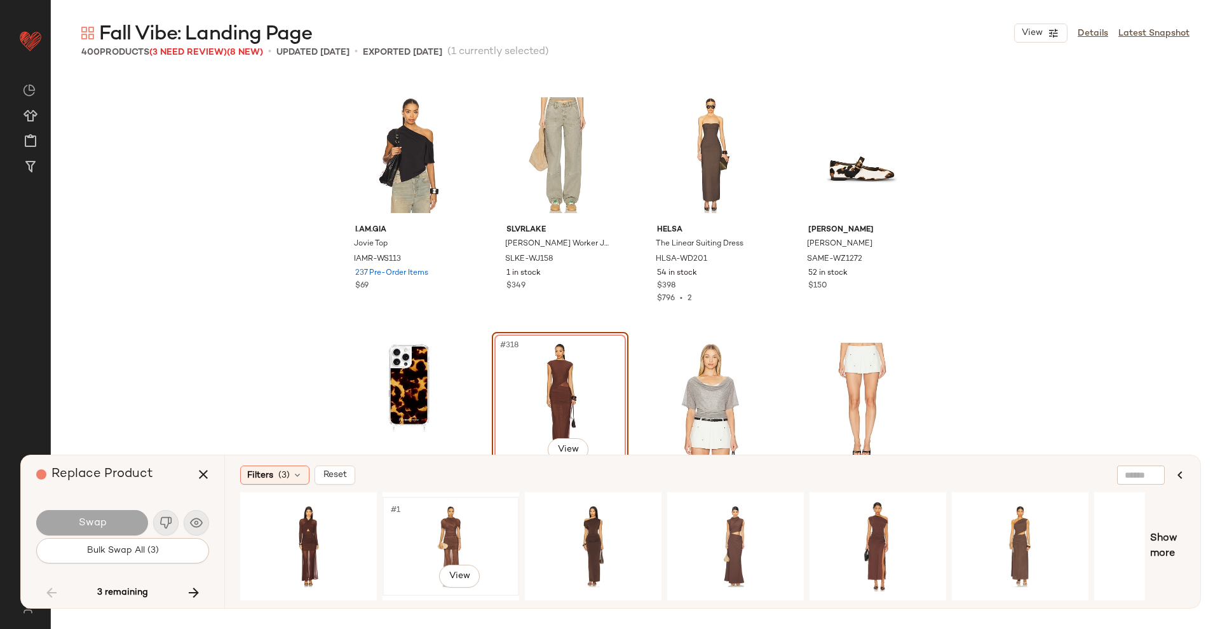
click at [449, 526] on div "#1 View" at bounding box center [451, 546] width 128 height 90
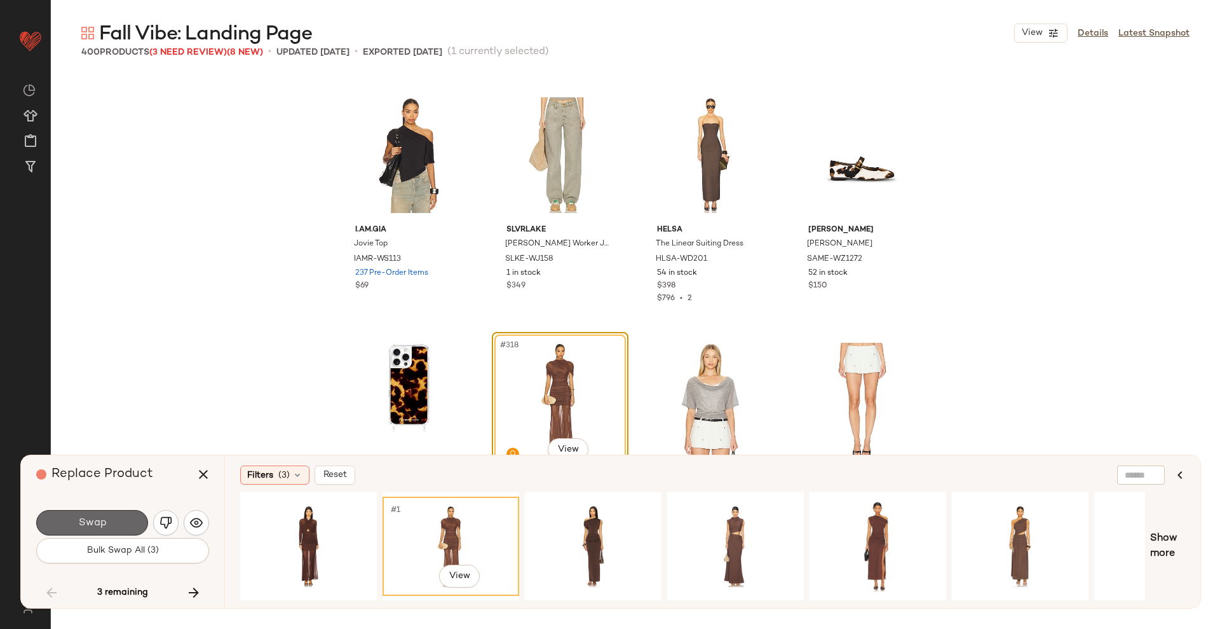
click at [94, 522] on span "Swap" at bounding box center [92, 523] width 29 height 12
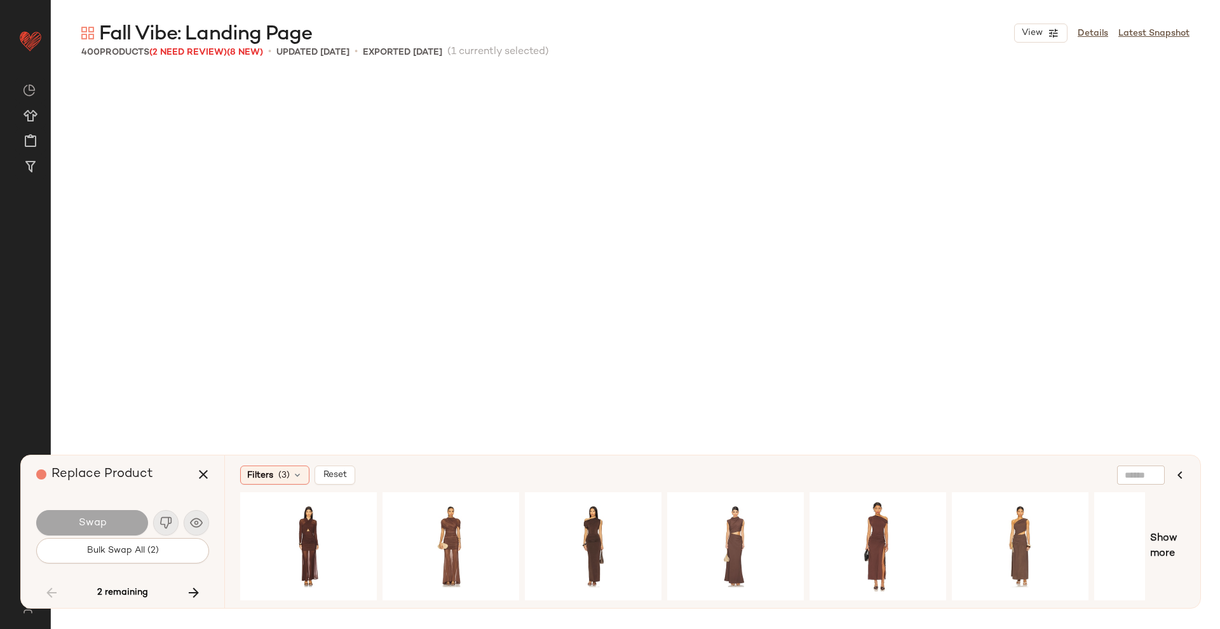
scroll to position [20361, 0]
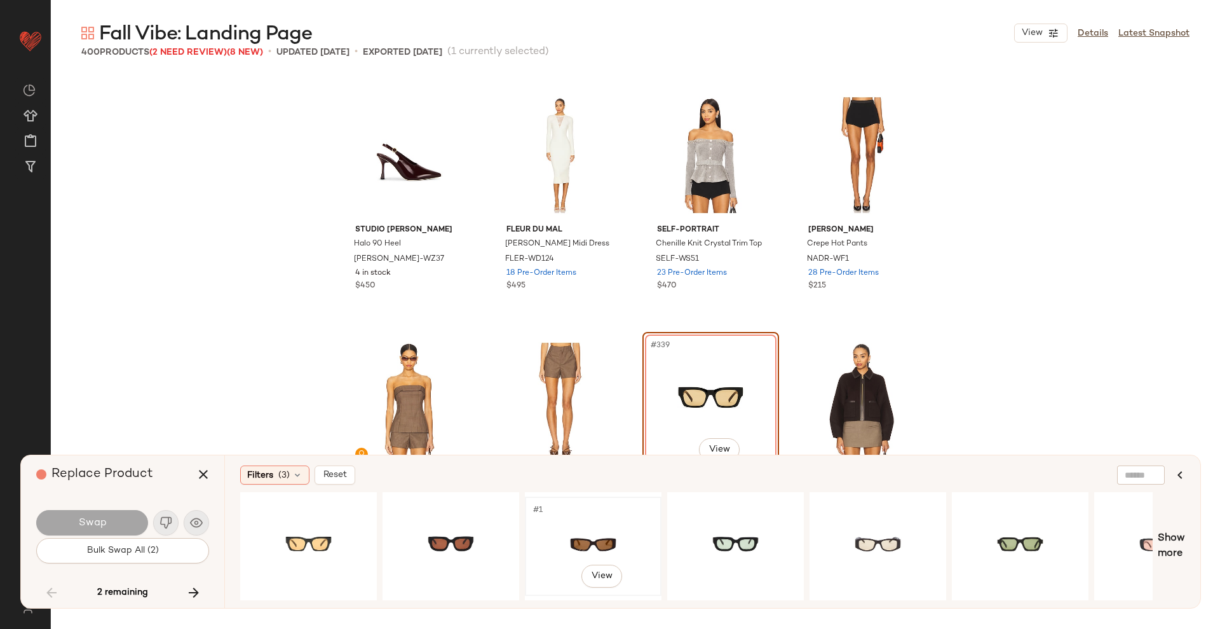
click at [607, 537] on div "#1 View" at bounding box center [593, 546] width 128 height 90
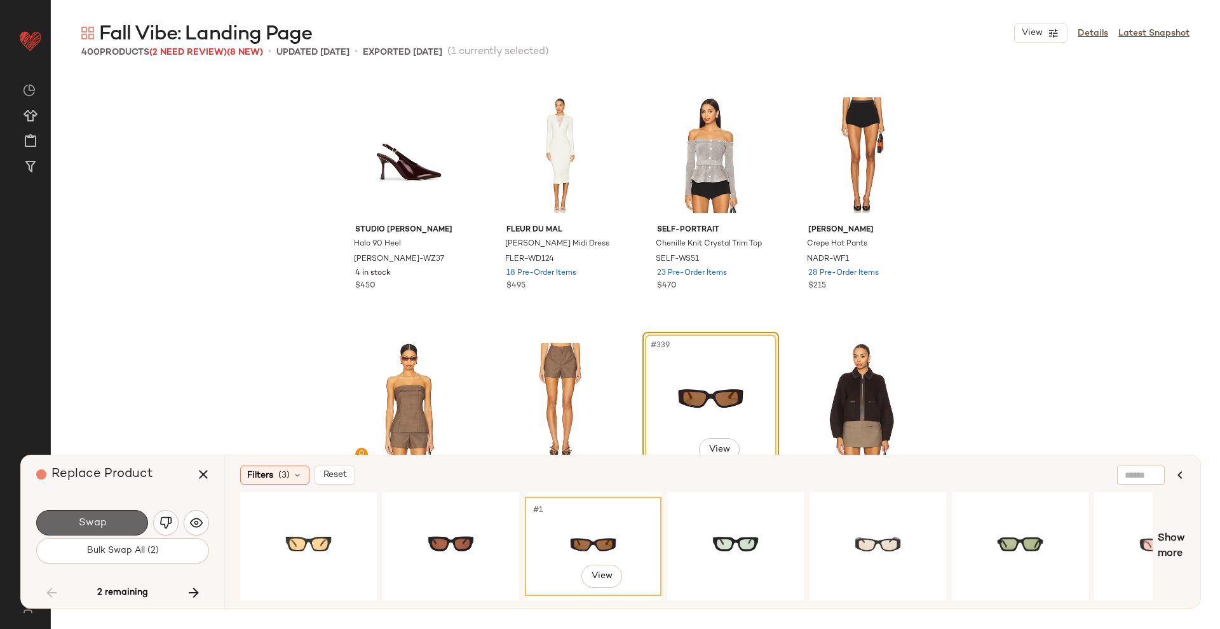
click at [116, 512] on button "Swap" at bounding box center [92, 522] width 112 height 25
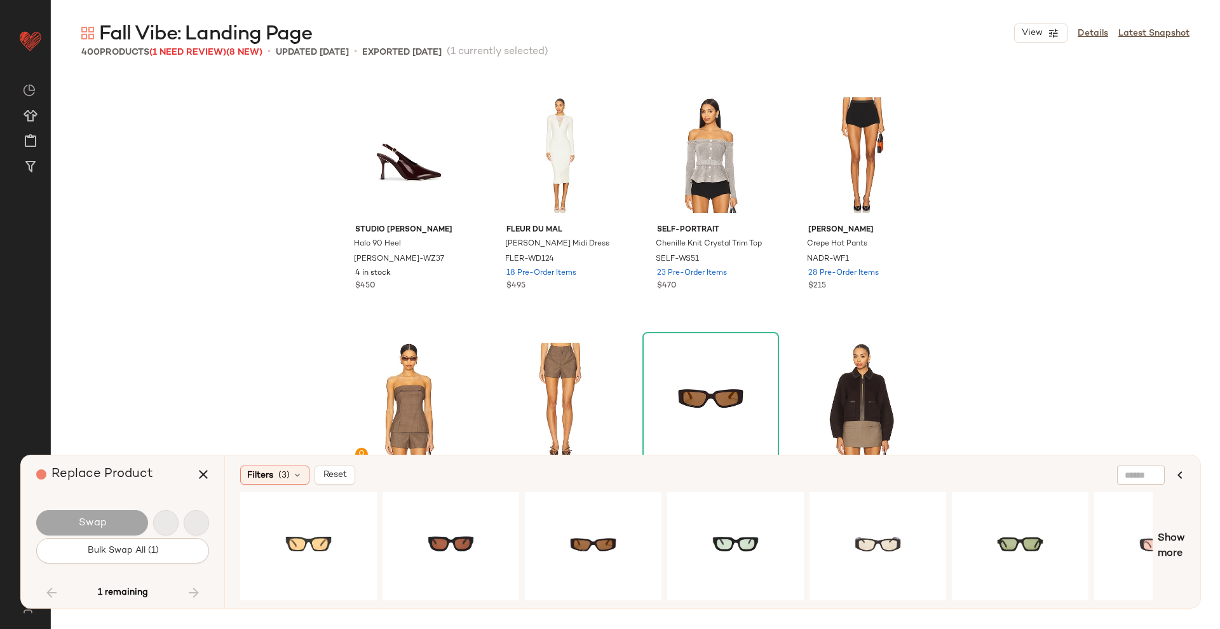
scroll to position [20607, 0]
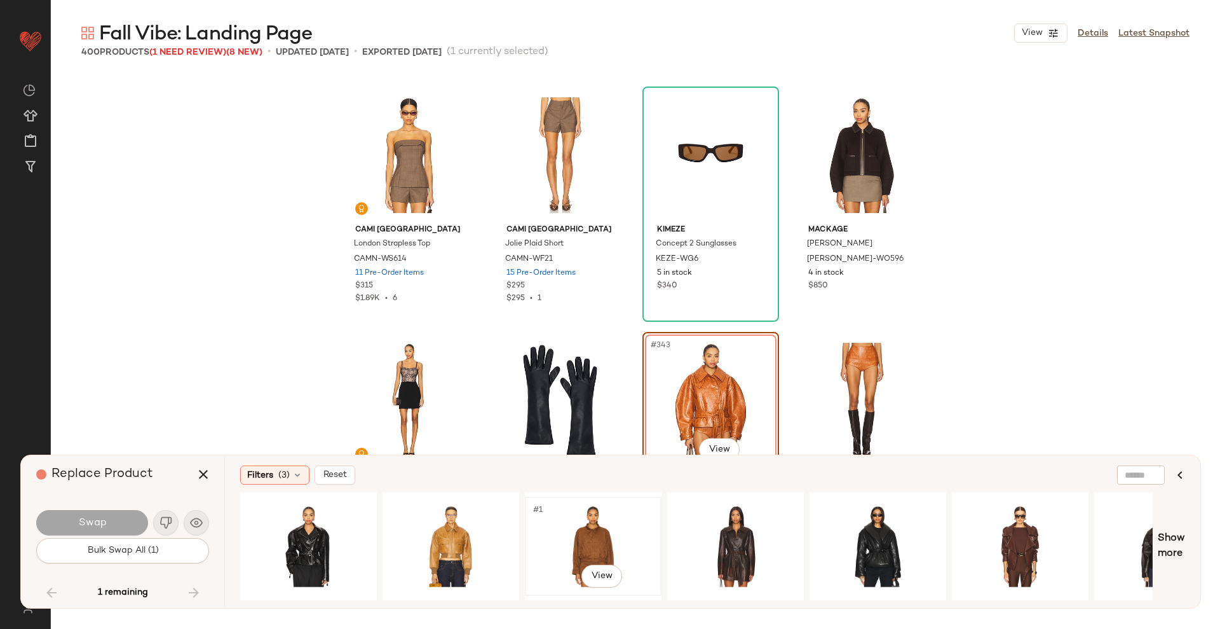
click at [587, 536] on div "#1 View" at bounding box center [593, 546] width 128 height 90
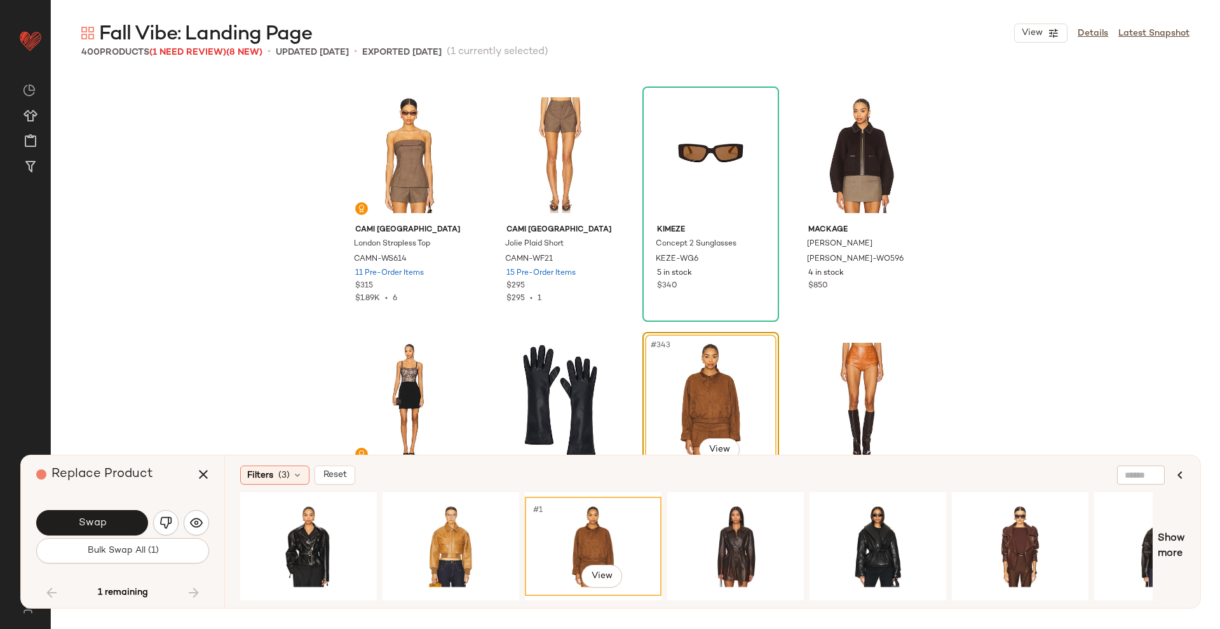
click at [105, 508] on div "Swap" at bounding box center [122, 522] width 173 height 31
click at [104, 519] on span "Swap" at bounding box center [92, 523] width 29 height 12
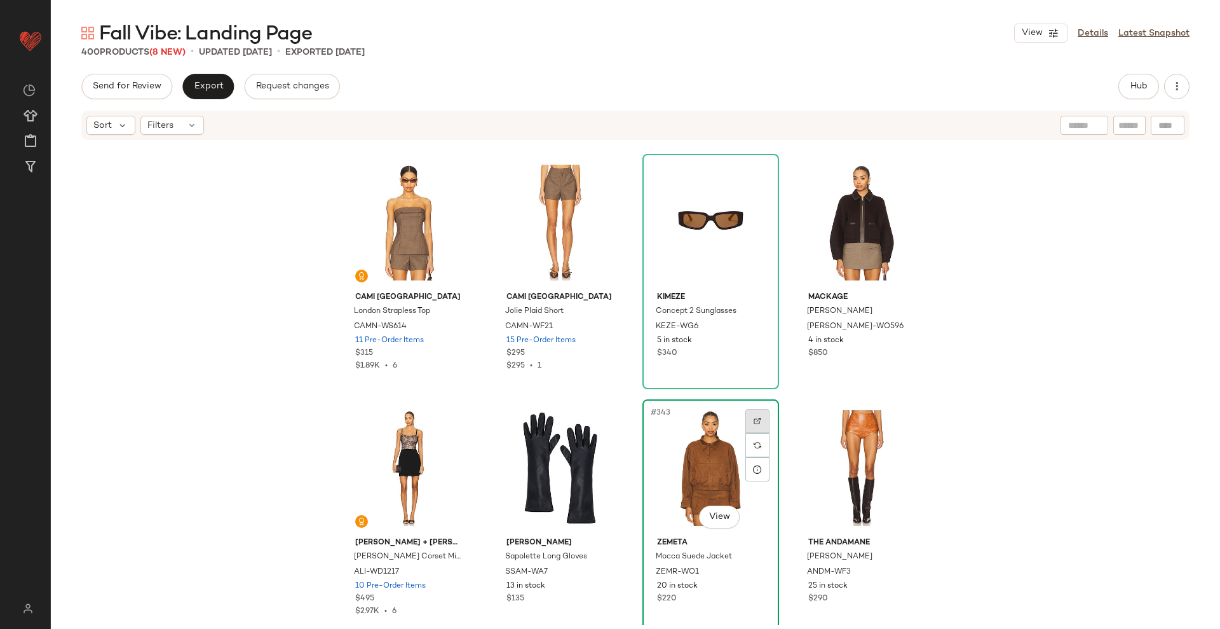
click at [763, 423] on div at bounding box center [757, 421] width 24 height 24
click at [764, 440] on div at bounding box center [757, 445] width 24 height 24
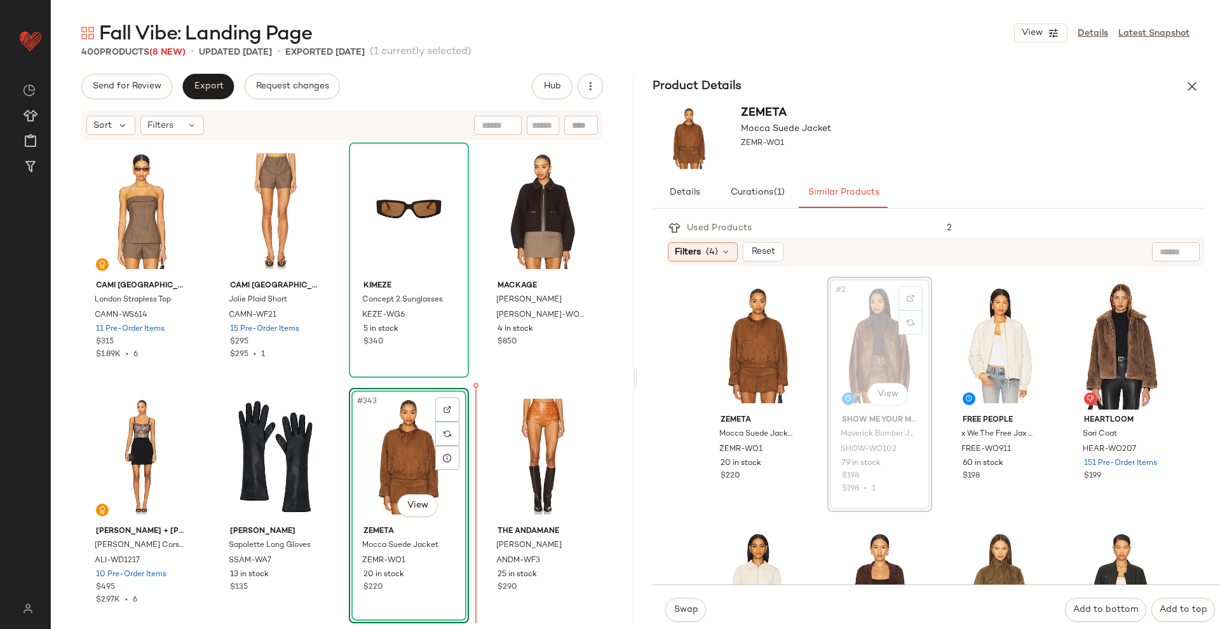
scroll to position [20619, 0]
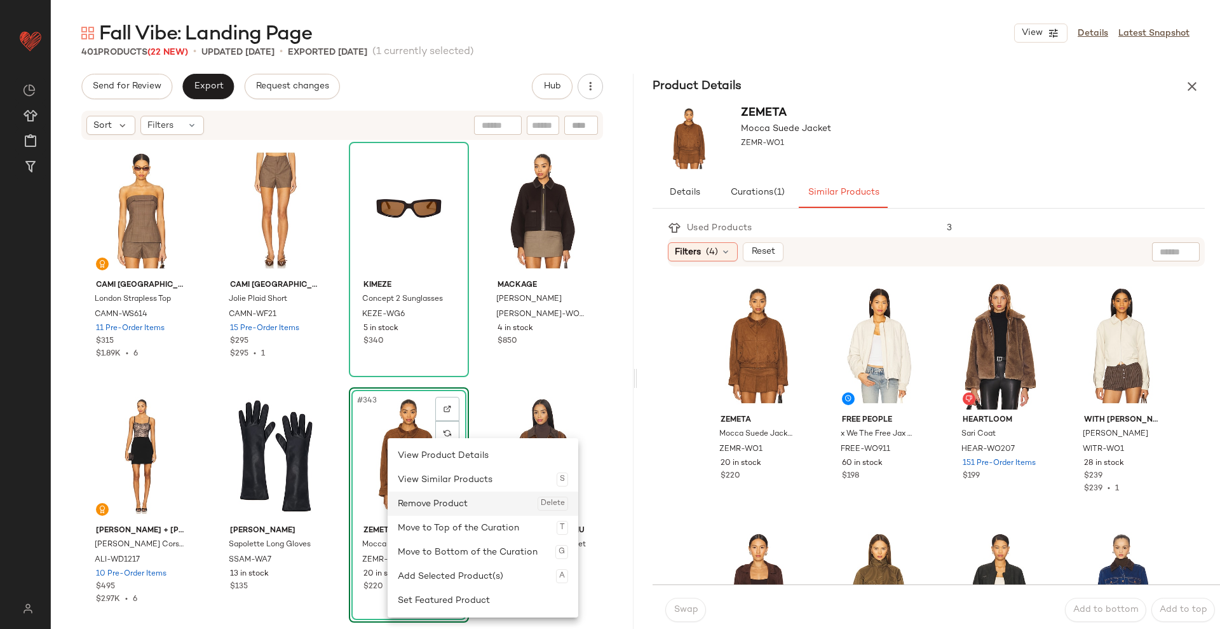
click at [426, 496] on div "Remove Product Delete" at bounding box center [483, 503] width 170 height 24
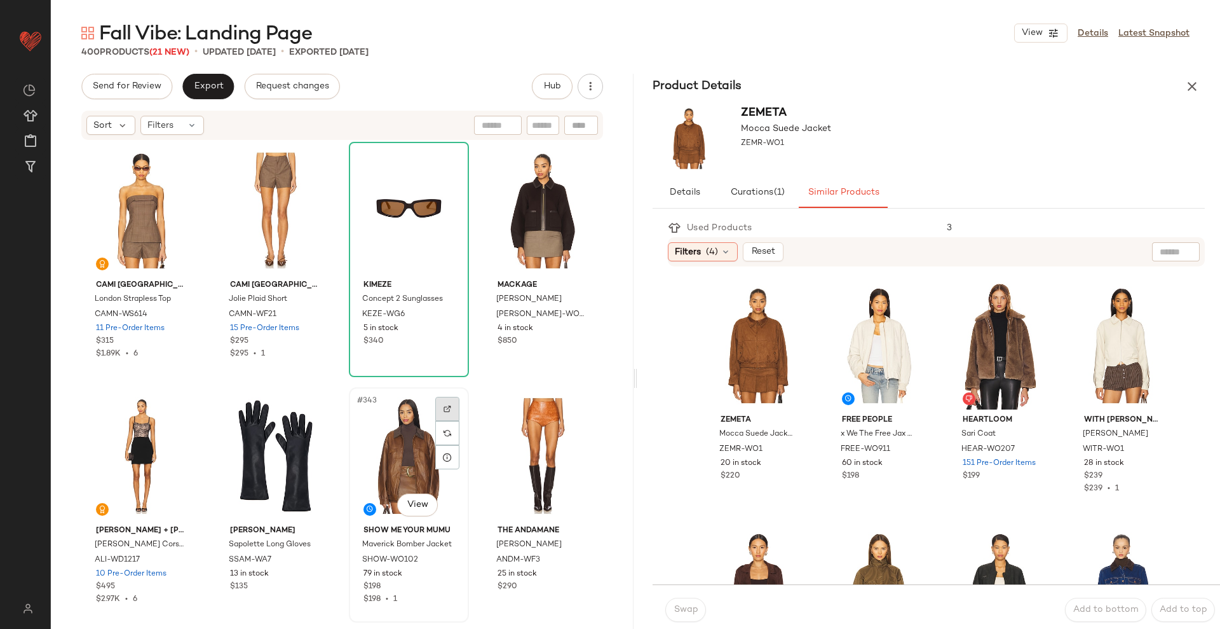
click at [445, 402] on div at bounding box center [447, 409] width 24 height 24
click at [1195, 84] on icon "button" at bounding box center [1192, 86] width 15 height 15
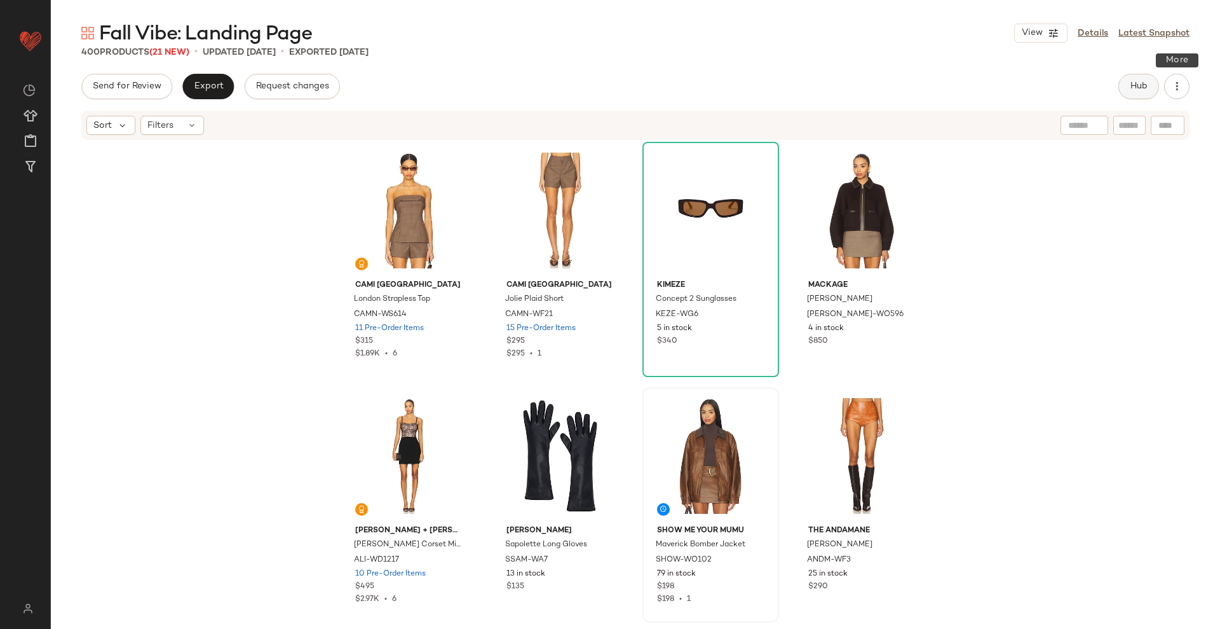
click at [1136, 84] on span "Hub" at bounding box center [1139, 86] width 18 height 10
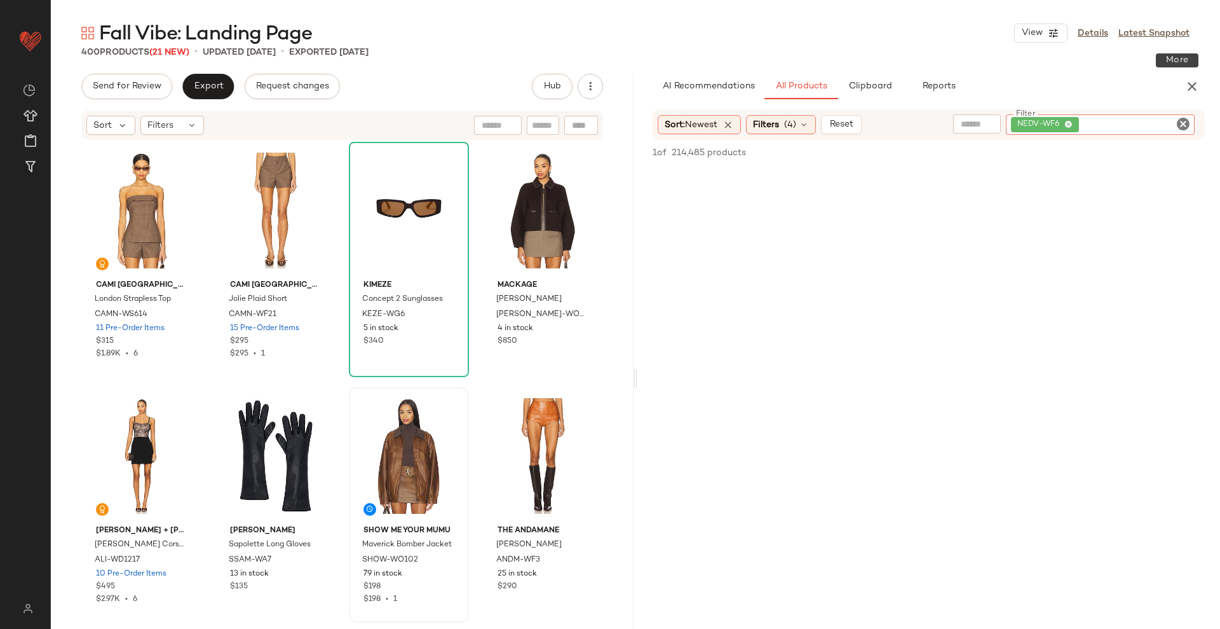
click at [1185, 114] on div "NEDV-WF6" at bounding box center [1100, 124] width 189 height 20
click at [1185, 126] on icon "Clear Filter" at bounding box center [1183, 123] width 15 height 15
type input "**********"
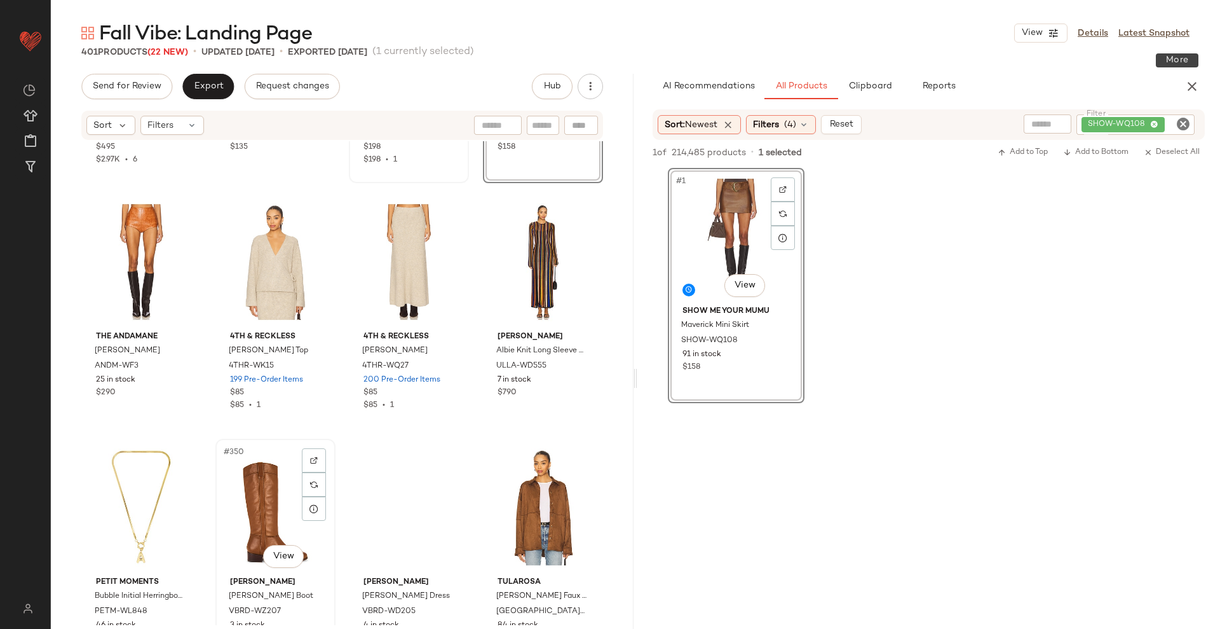
scroll to position [21078, 0]
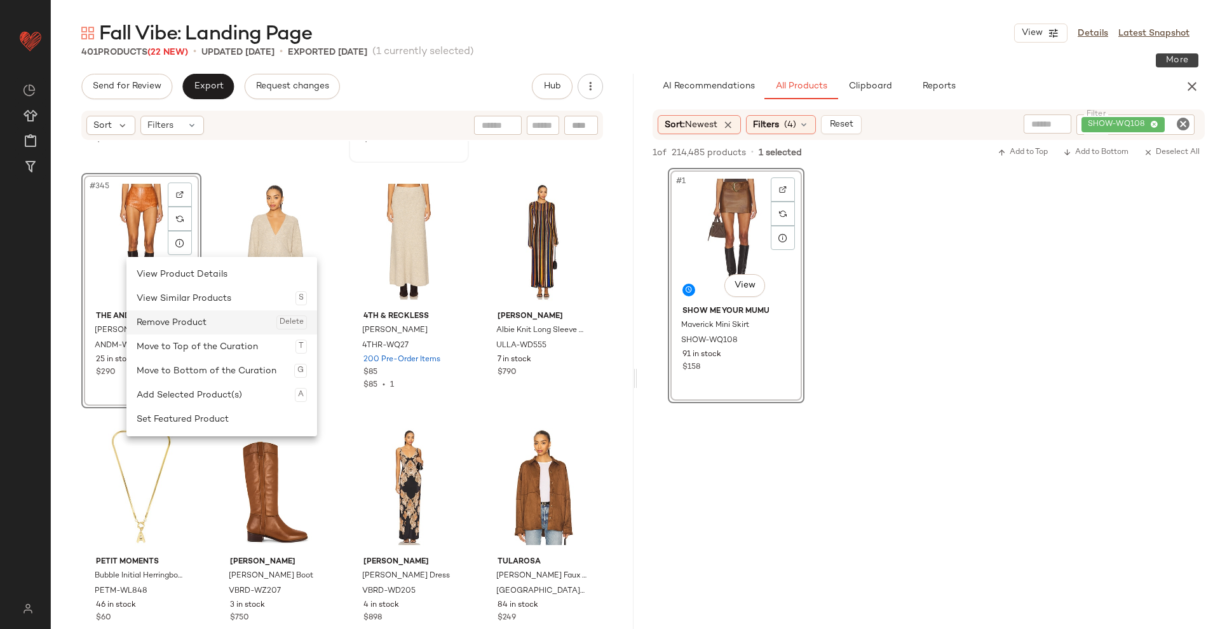
click at [175, 325] on div "Remove Product Delete" at bounding box center [222, 322] width 170 height 24
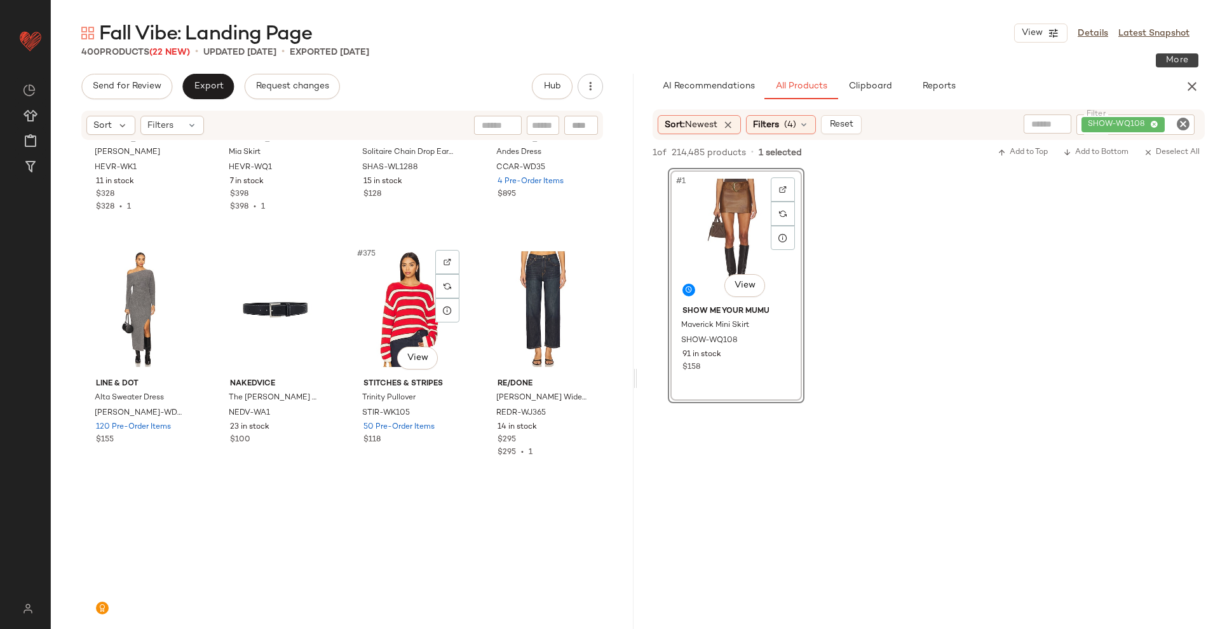
scroll to position [22729, 0]
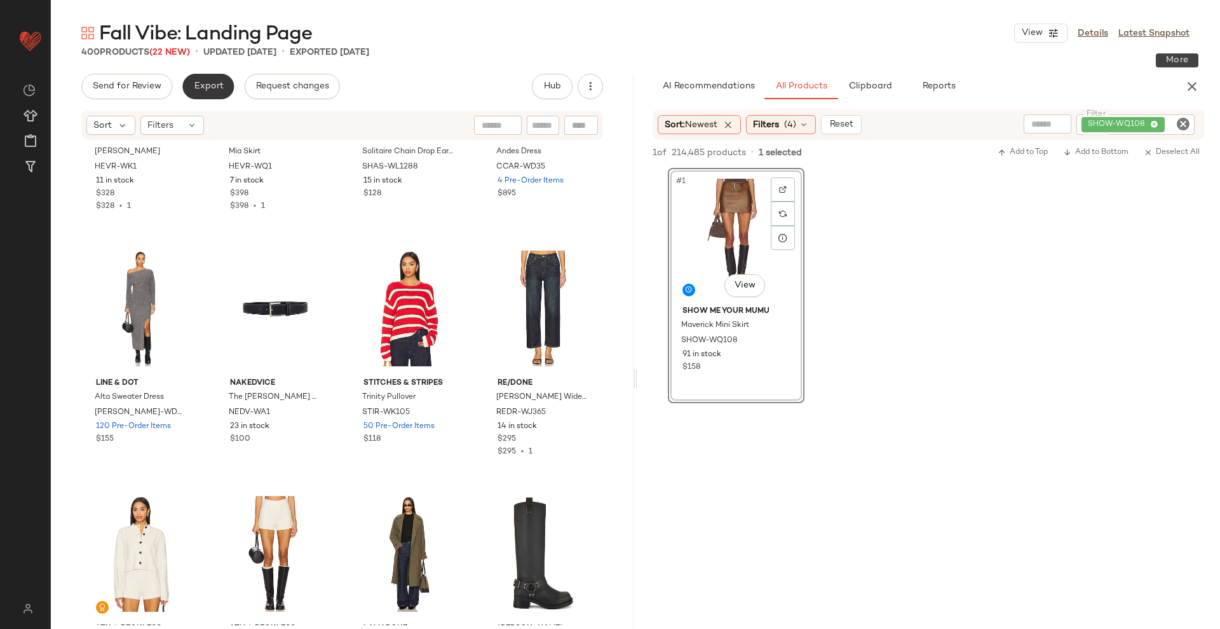
click at [221, 86] on span "Export" at bounding box center [208, 86] width 30 height 10
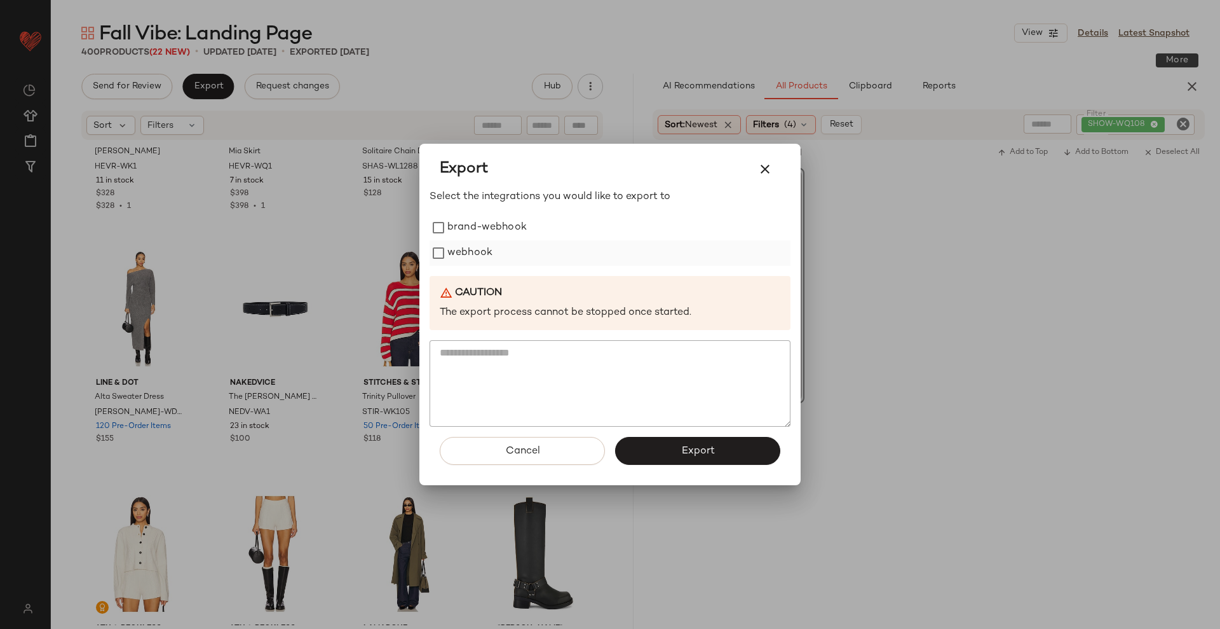
click at [457, 243] on label "webhook" at bounding box center [469, 252] width 45 height 25
click at [635, 458] on button "Export" at bounding box center [697, 451] width 165 height 28
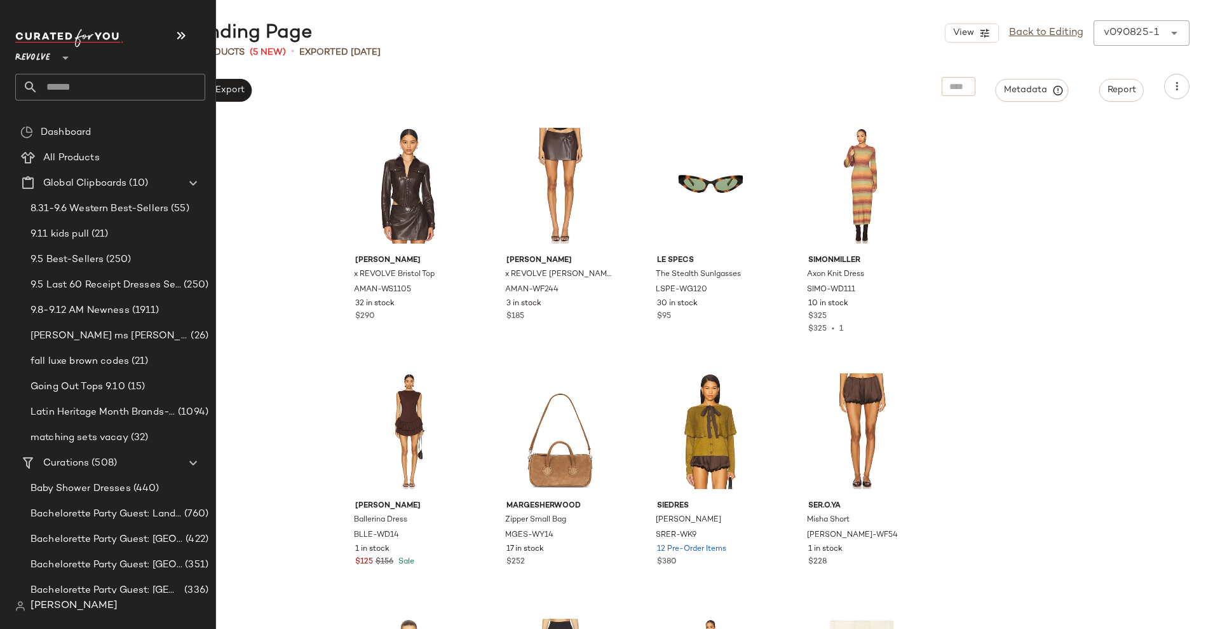
click at [81, 88] on input "text" at bounding box center [121, 87] width 167 height 27
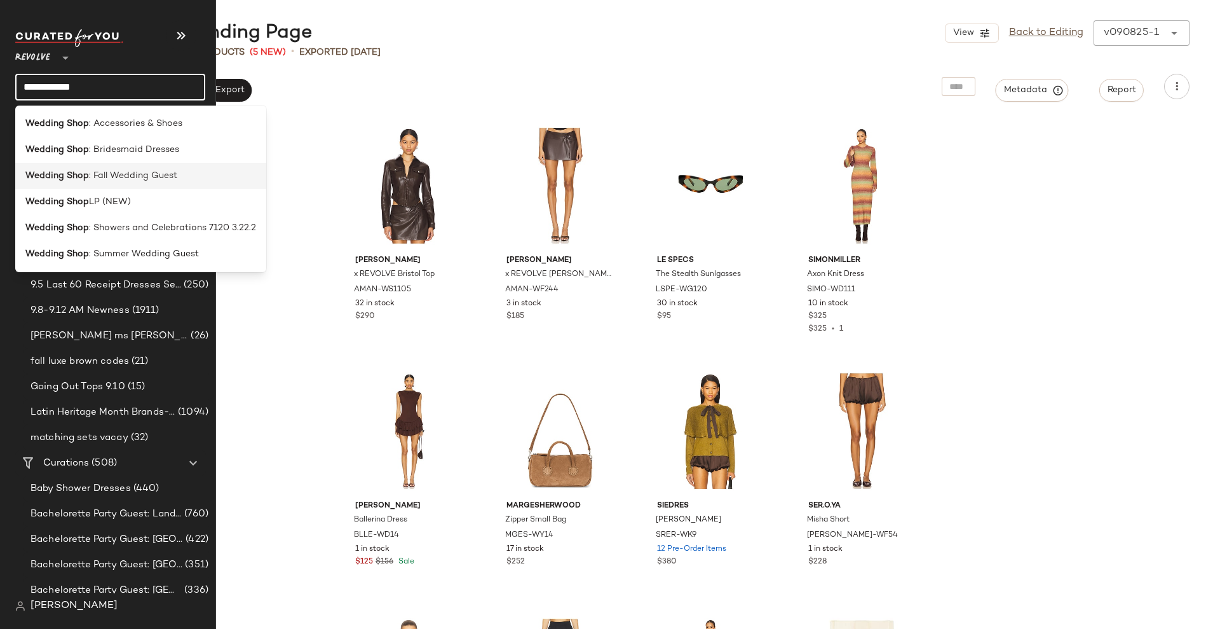
type input "**********"
click at [113, 172] on span ": Fall Wedding Guest" at bounding box center [133, 175] width 88 height 13
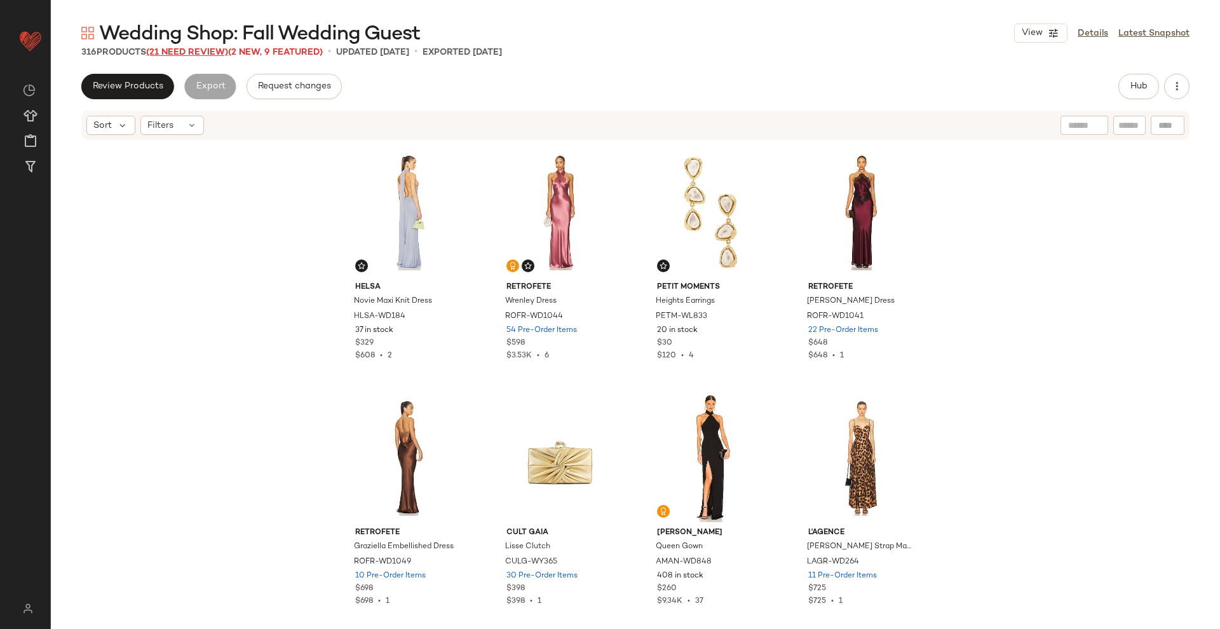
click at [196, 57] on span "(21 Need Review)" at bounding box center [187, 53] width 82 height 10
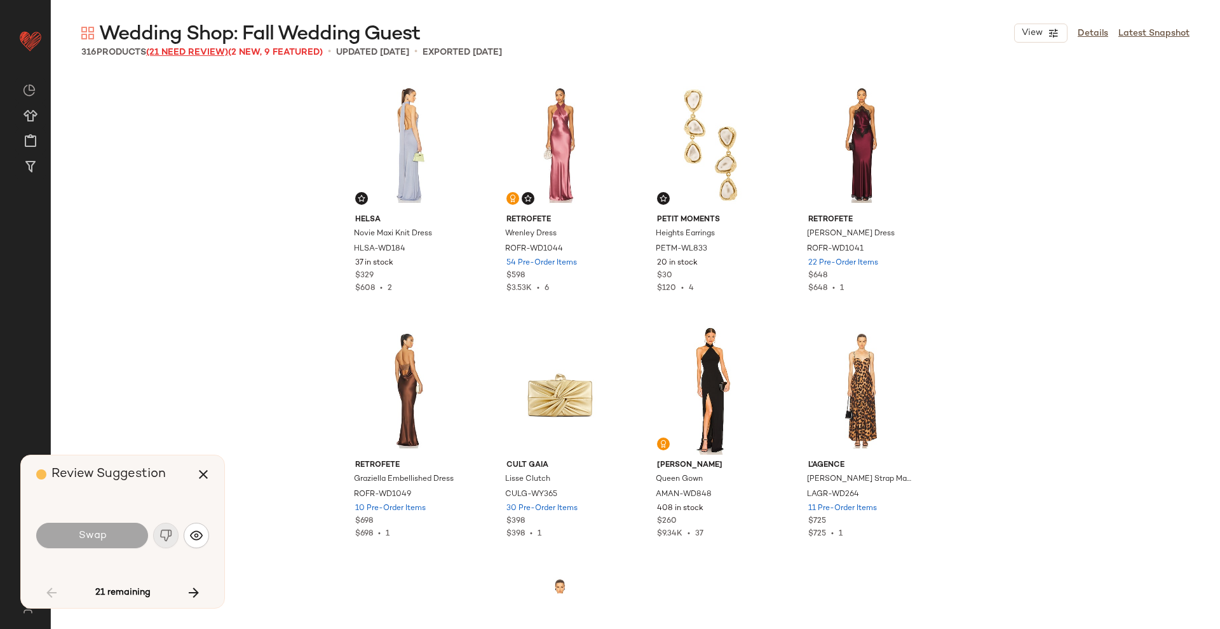
scroll to position [3189, 0]
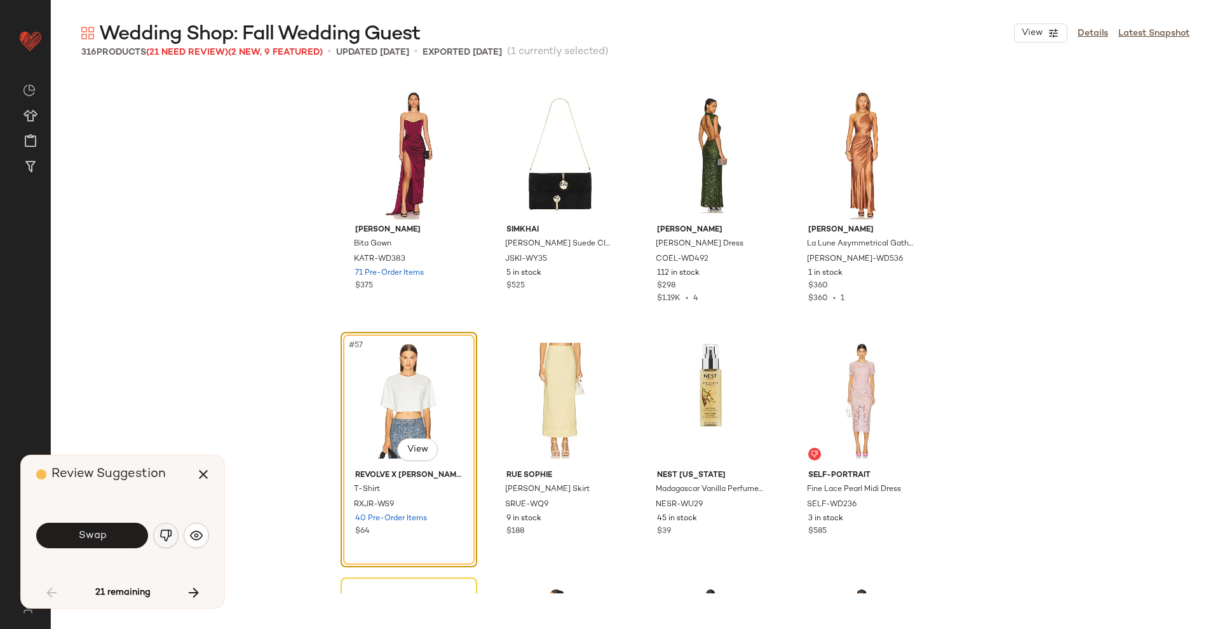
click at [163, 535] on img "button" at bounding box center [166, 535] width 13 height 13
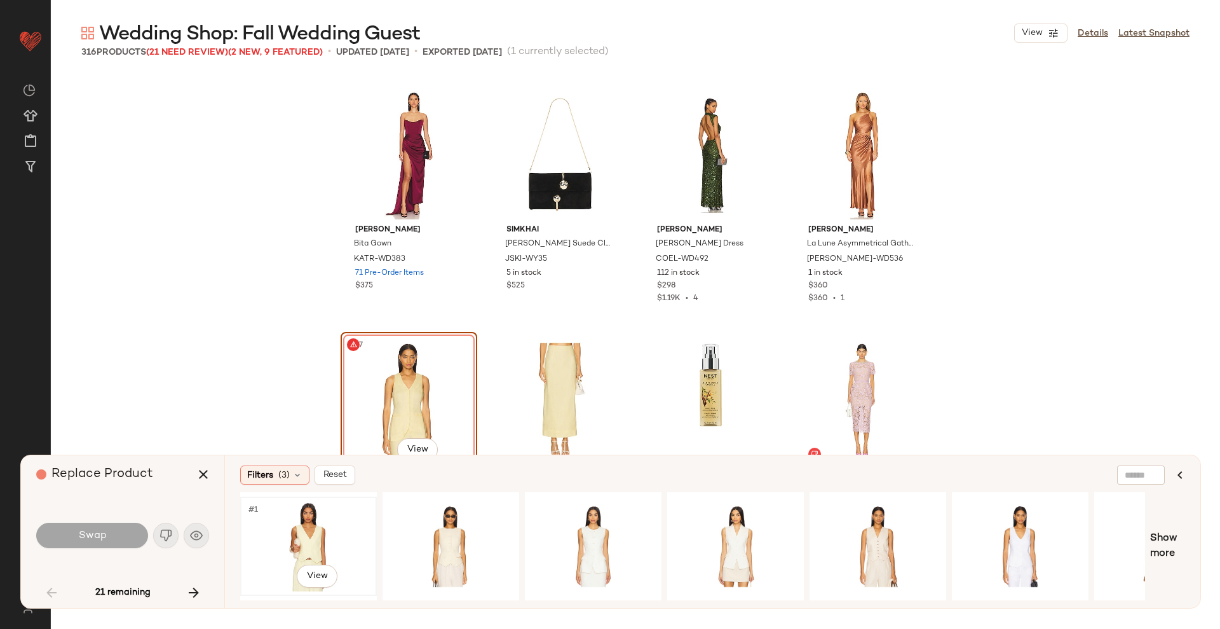
click at [314, 538] on div "#1 View" at bounding box center [309, 546] width 128 height 90
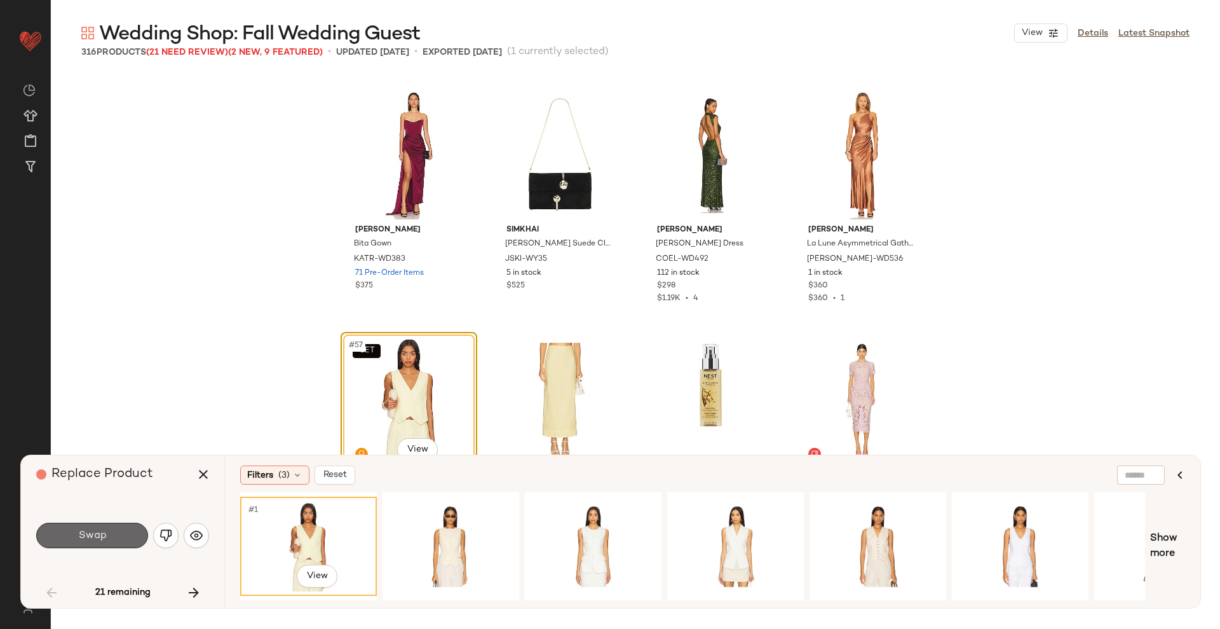
click at [111, 533] on button "Swap" at bounding box center [92, 534] width 112 height 25
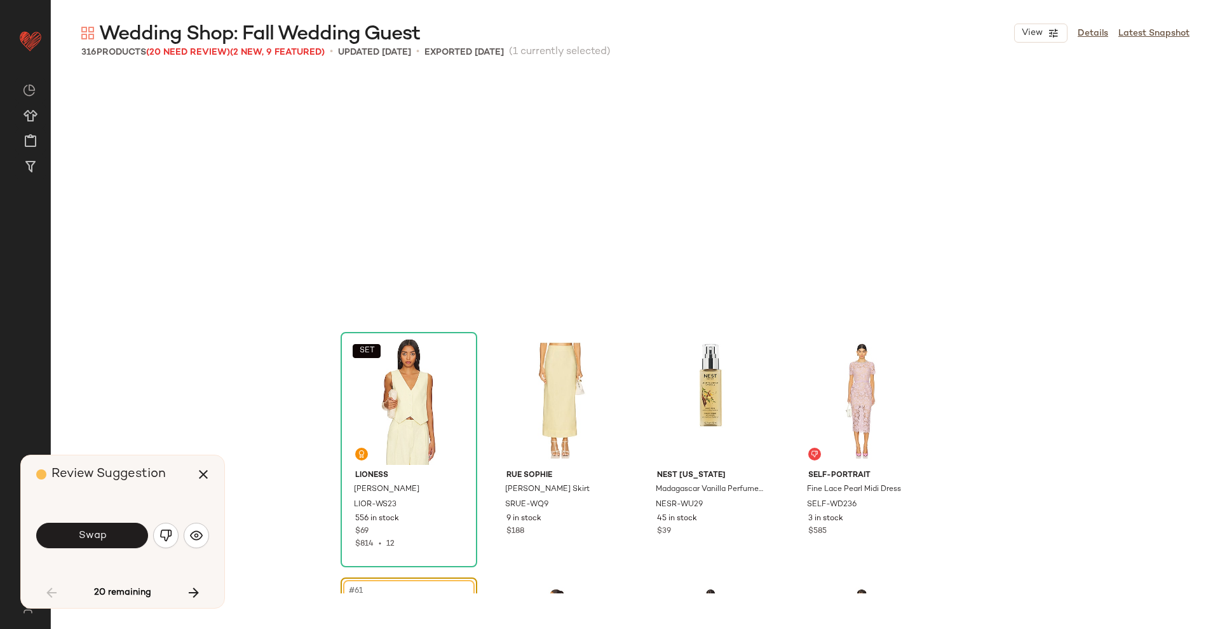
scroll to position [3434, 0]
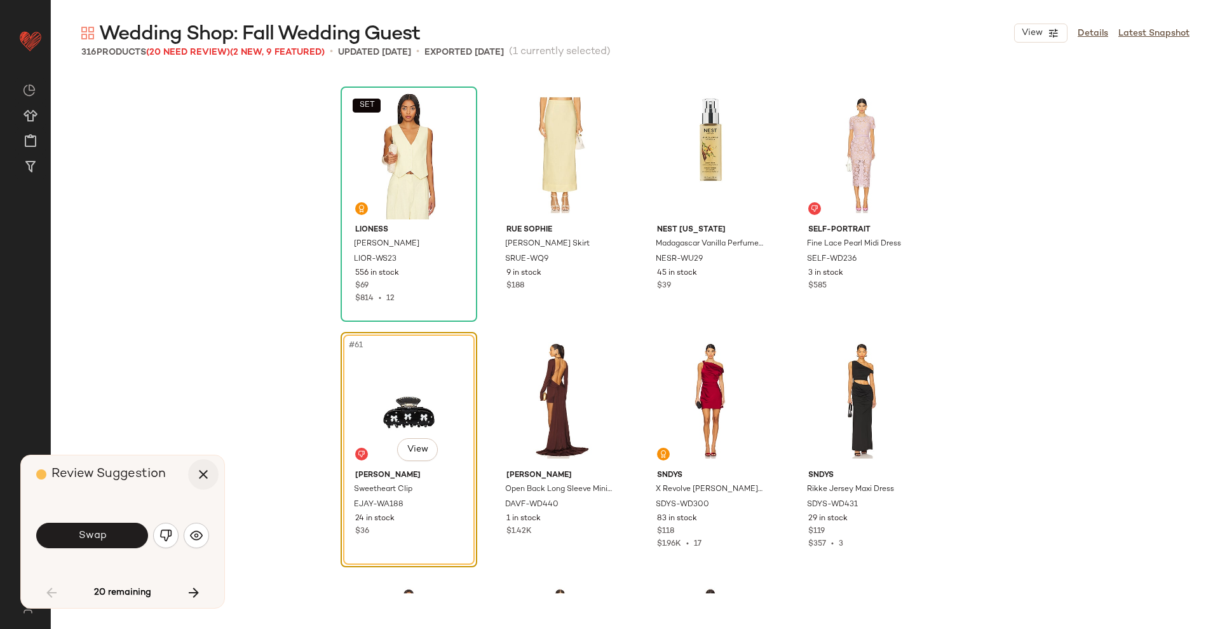
click at [198, 479] on icon "button" at bounding box center [203, 473] width 15 height 15
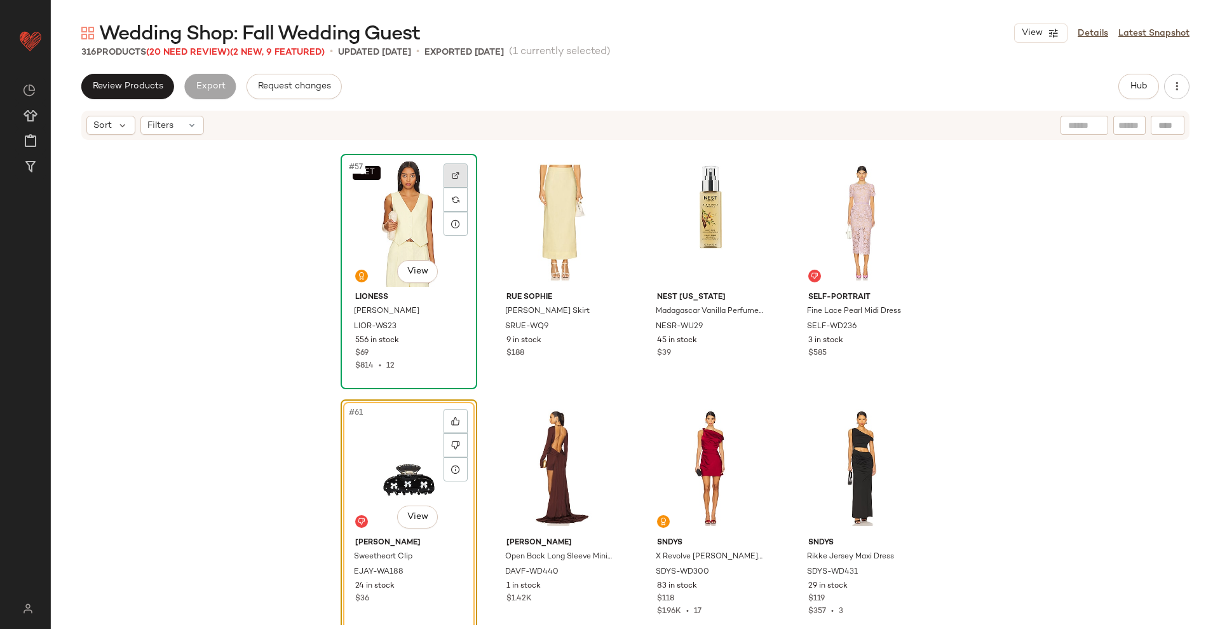
click at [452, 170] on div at bounding box center [456, 175] width 24 height 24
click at [1139, 83] on span "Hub" at bounding box center [1139, 86] width 18 height 10
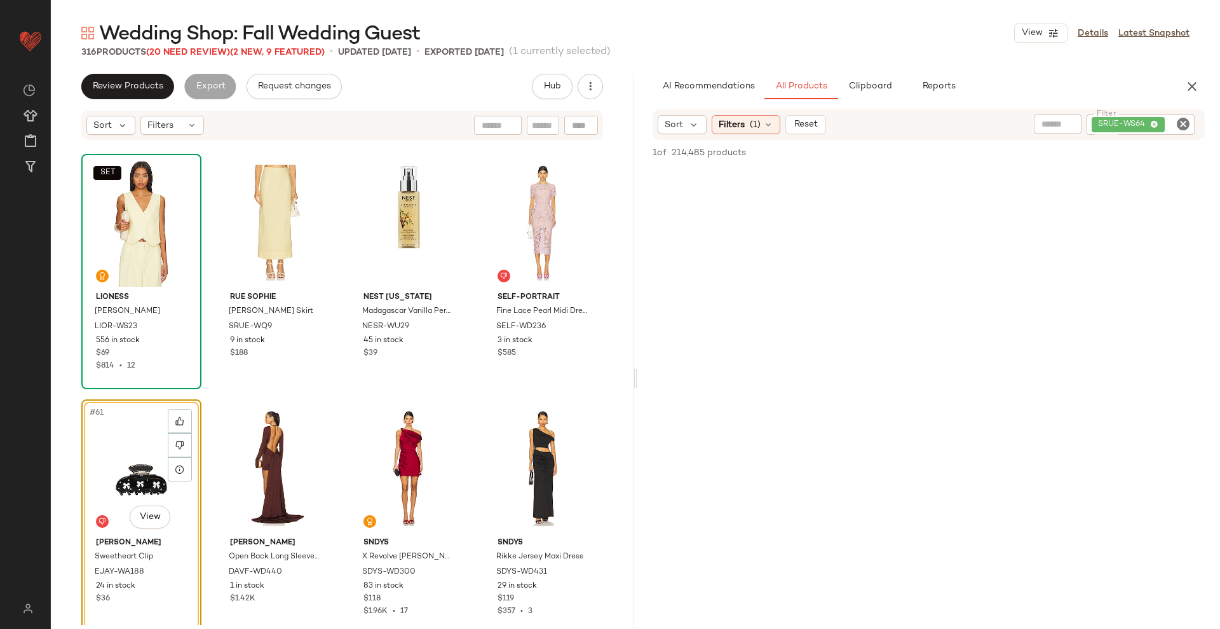
click at [1181, 121] on icon "Clear Filter" at bounding box center [1183, 123] width 15 height 15
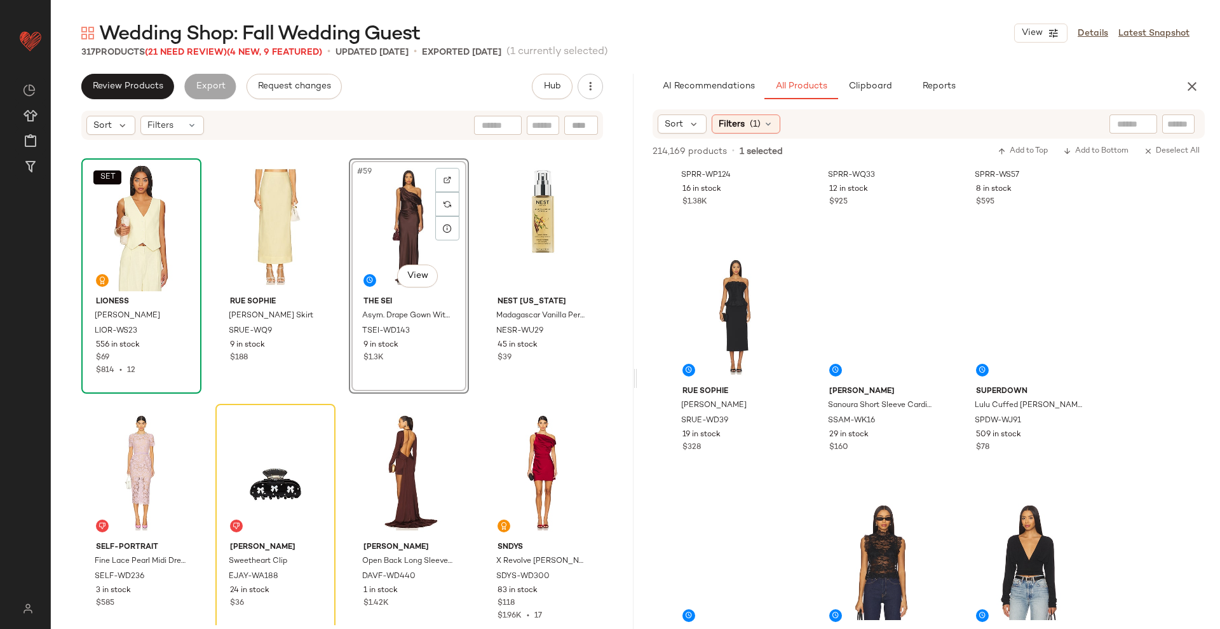
scroll to position [1970, 0]
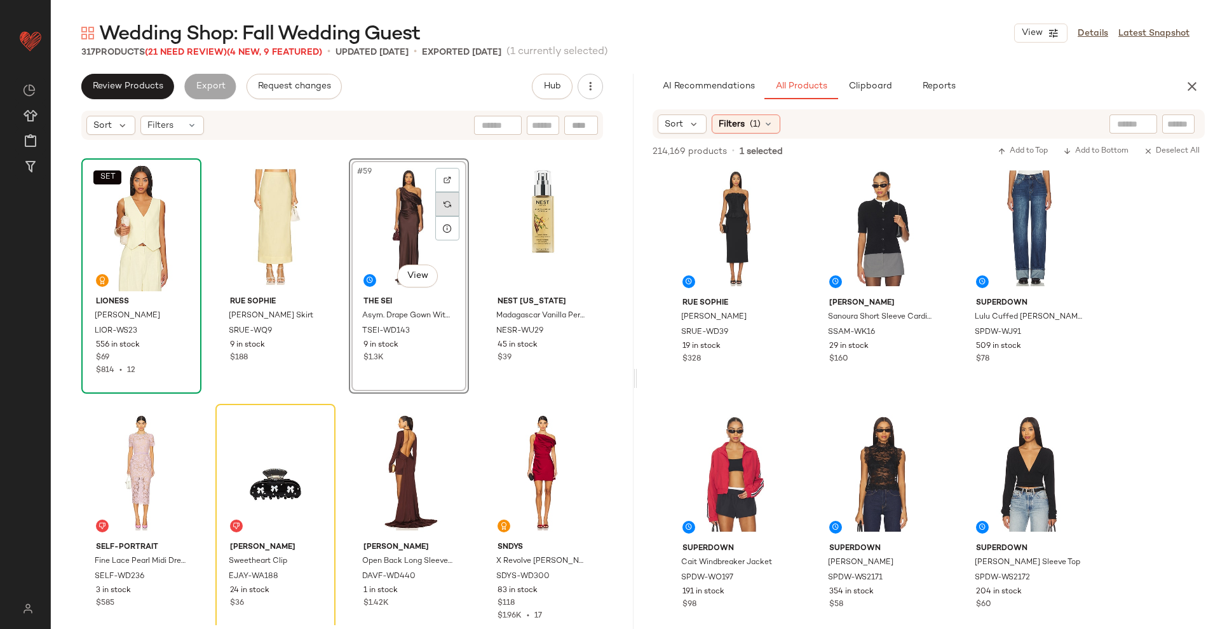
drag, startPoint x: 958, startPoint y: 450, endPoint x: 431, endPoint y: 208, distance: 580.1
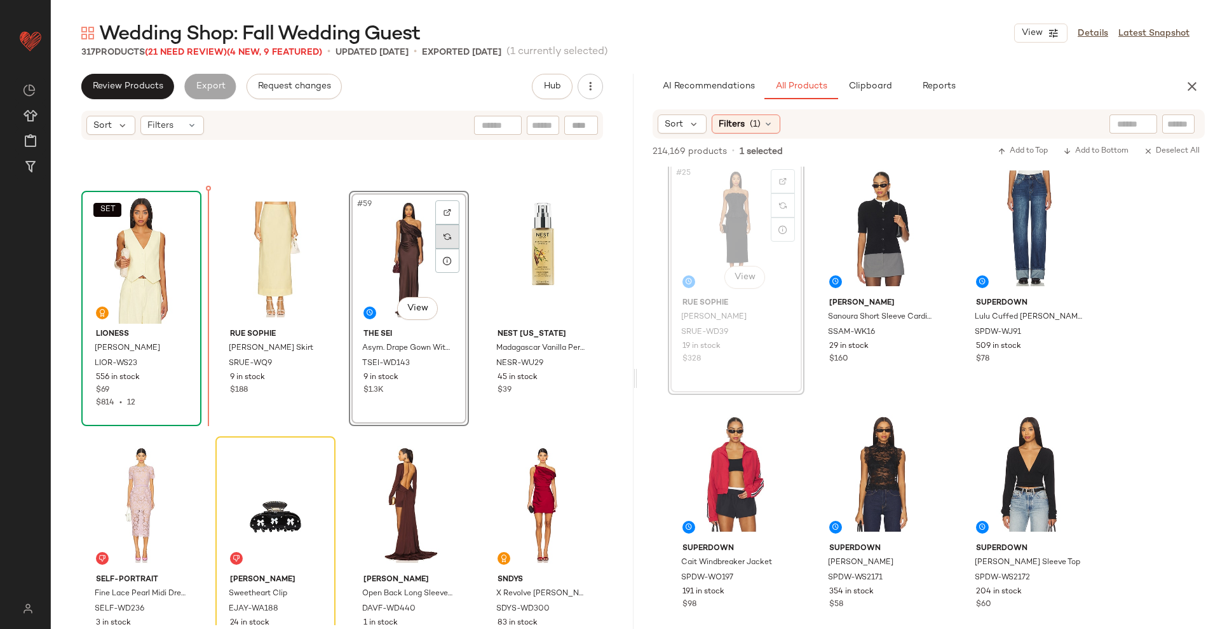
scroll to position [3374, 0]
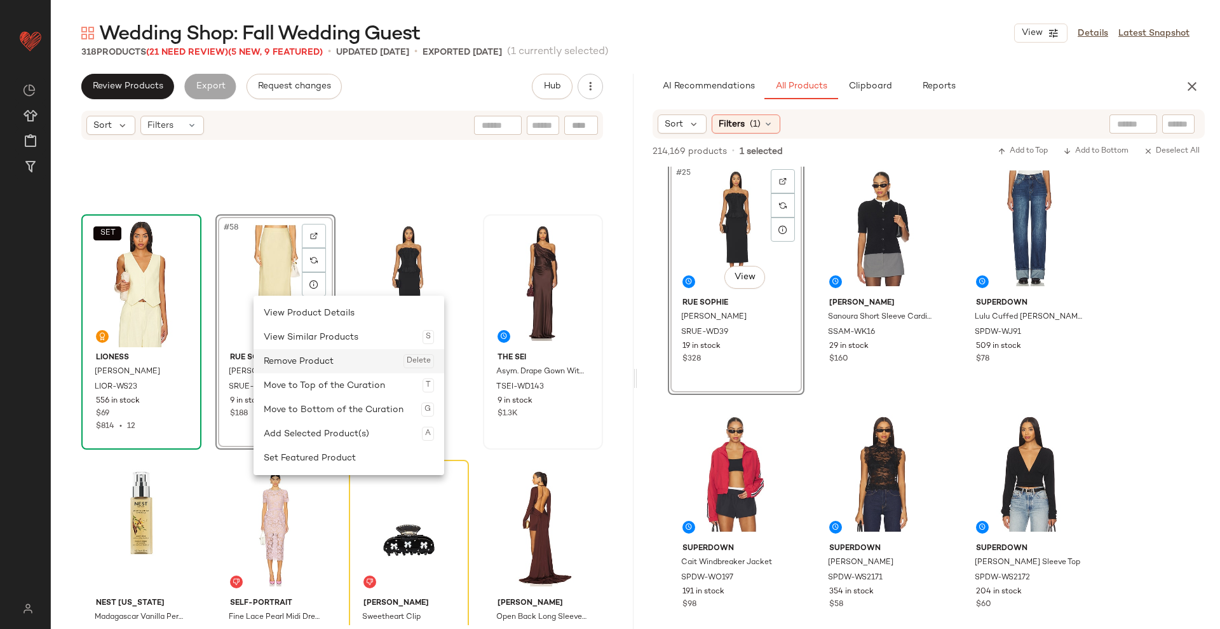
click at [303, 364] on div "Remove Product Delete" at bounding box center [349, 361] width 170 height 24
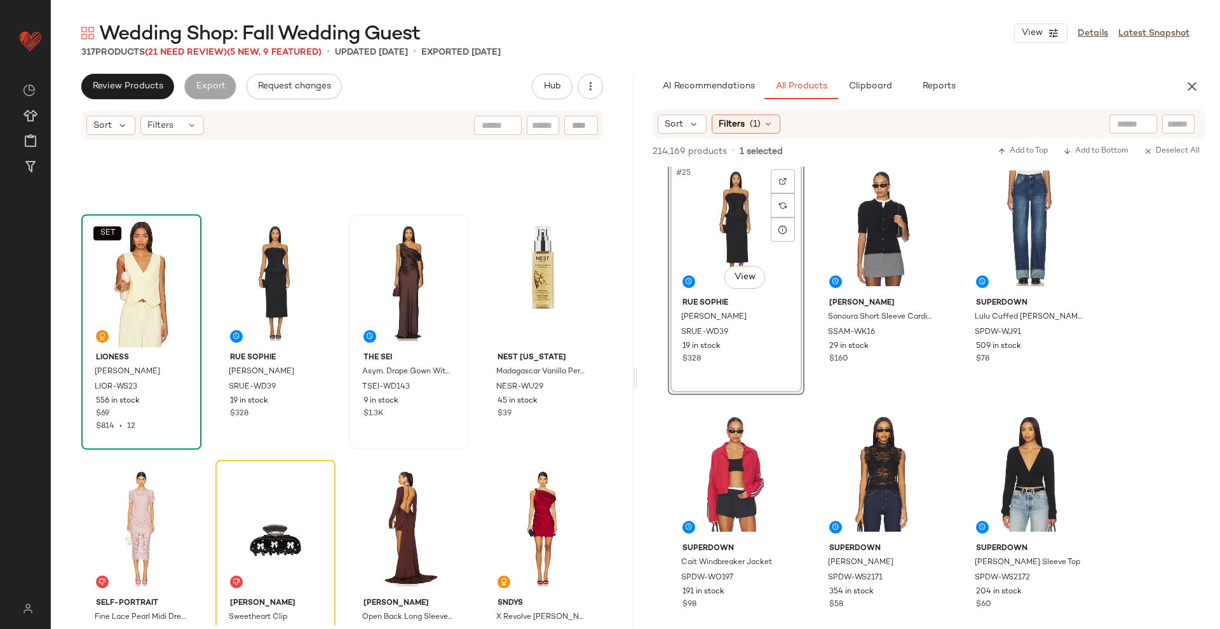
drag, startPoint x: 53, startPoint y: 266, endPoint x: 140, endPoint y: 293, distance: 91.9
click at [140, 293] on div "SET LIONESS Leo Vest LIOR-WS23 556 in stock $69 $814 • 12 Rue Sophie Lina Dress…" at bounding box center [342, 383] width 583 height 484
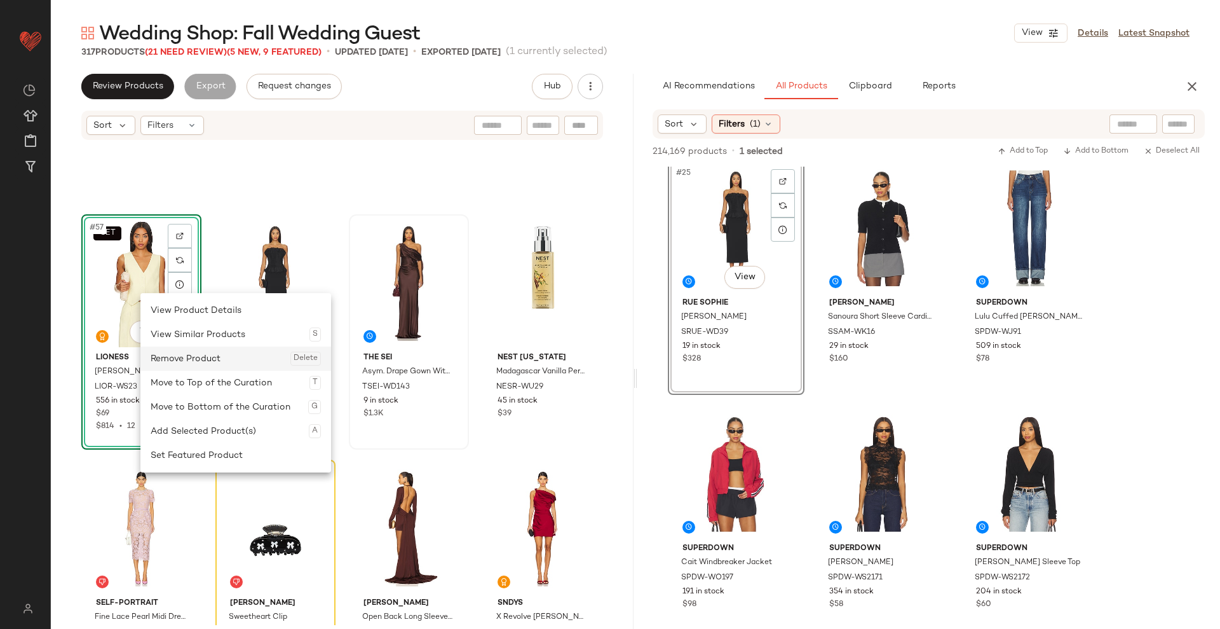
click at [191, 354] on div "Remove Product Delete" at bounding box center [236, 358] width 170 height 24
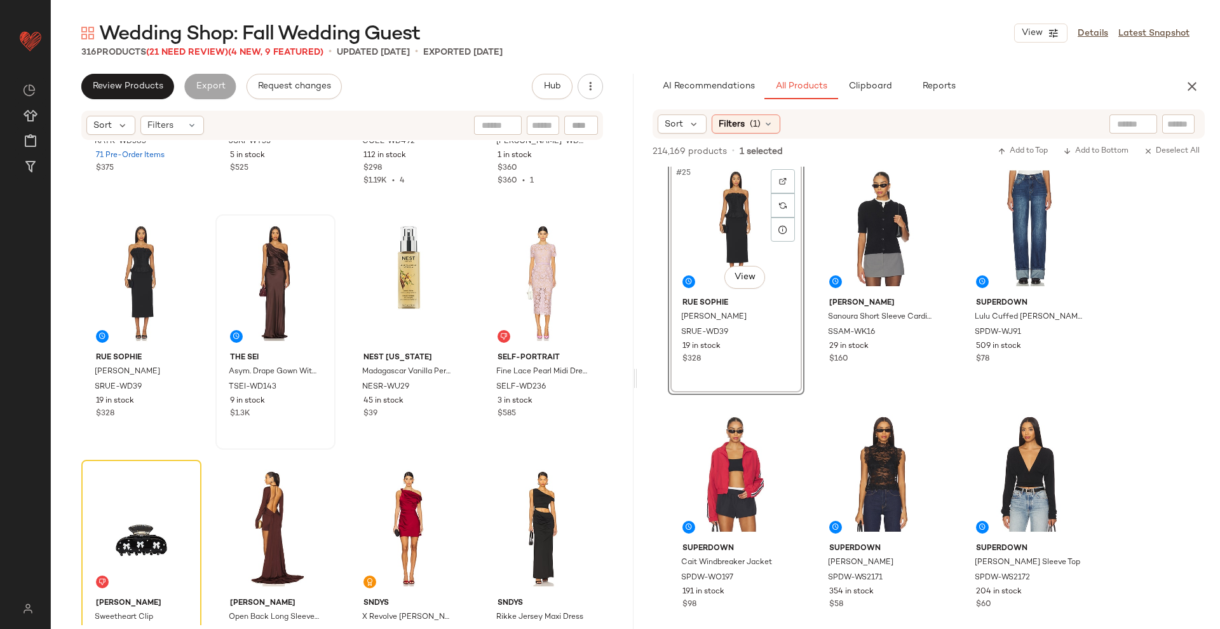
scroll to position [3100, 0]
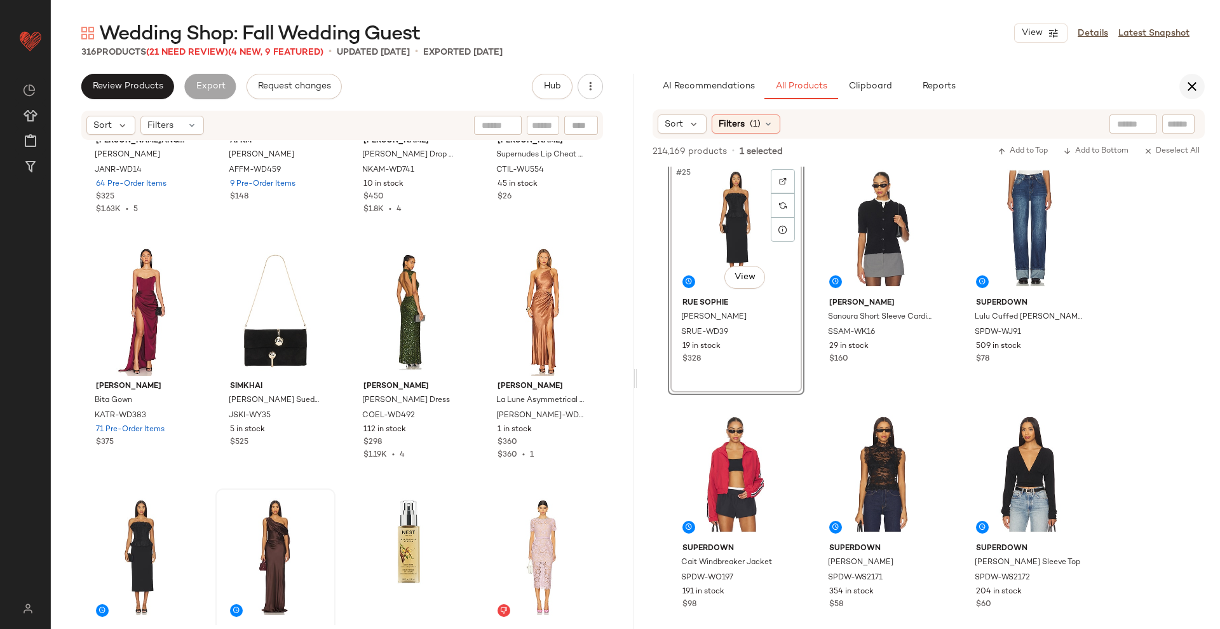
click at [1188, 84] on icon "button" at bounding box center [1192, 86] width 15 height 15
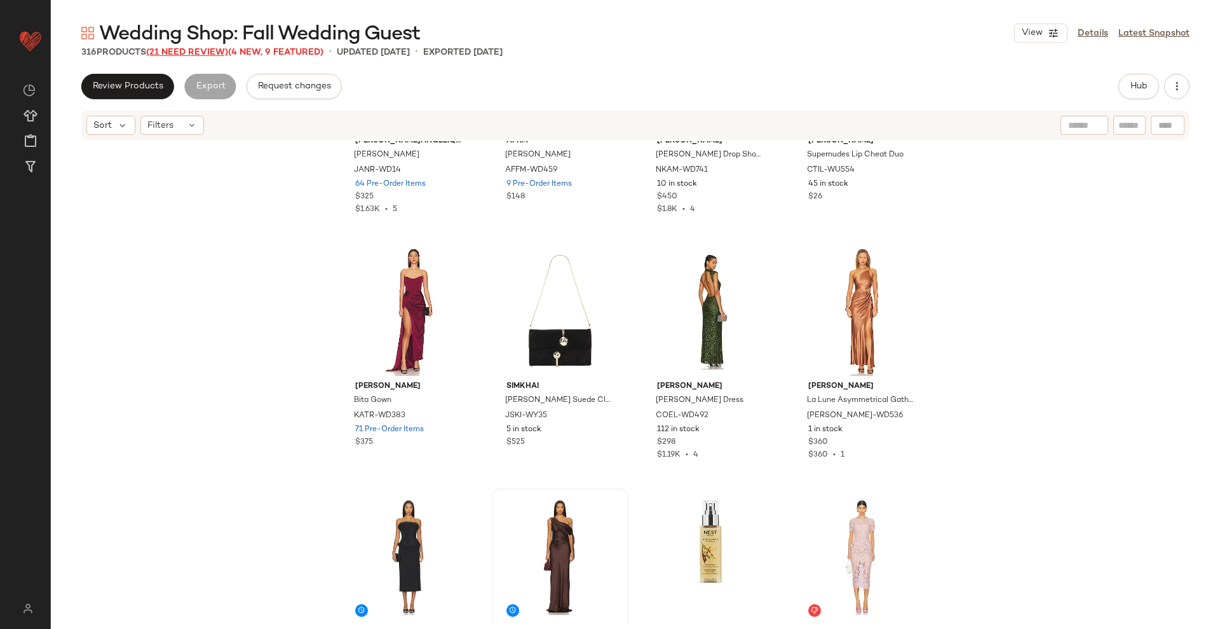
click at [205, 57] on span "(21 Need Review)" at bounding box center [187, 53] width 82 height 10
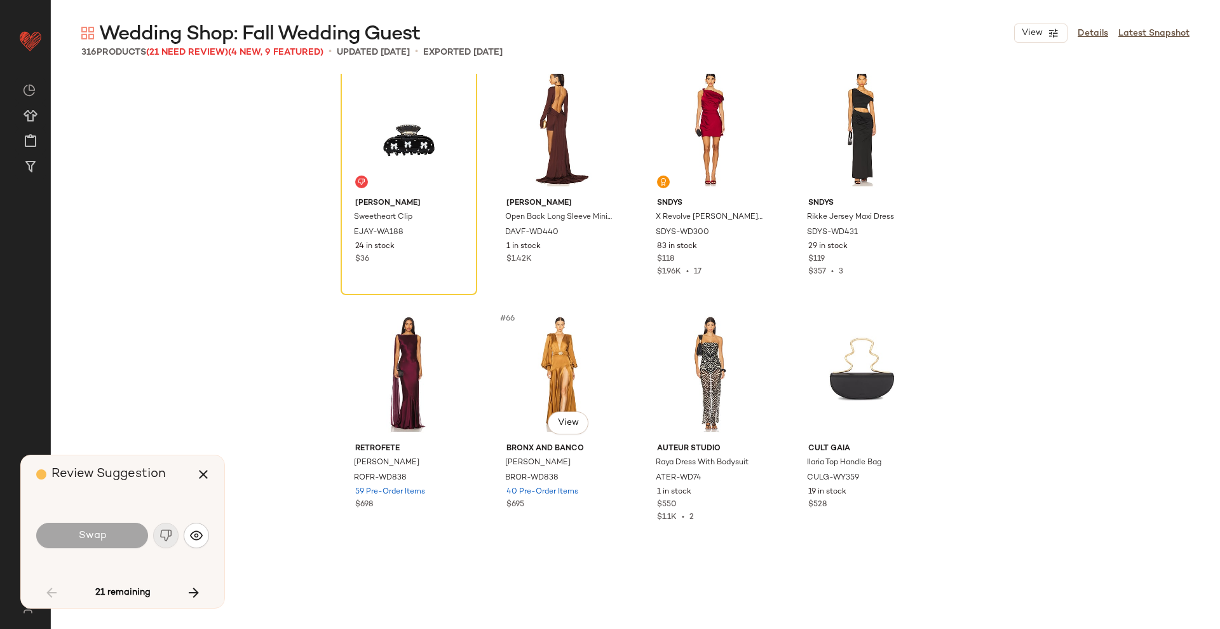
scroll to position [3621, 0]
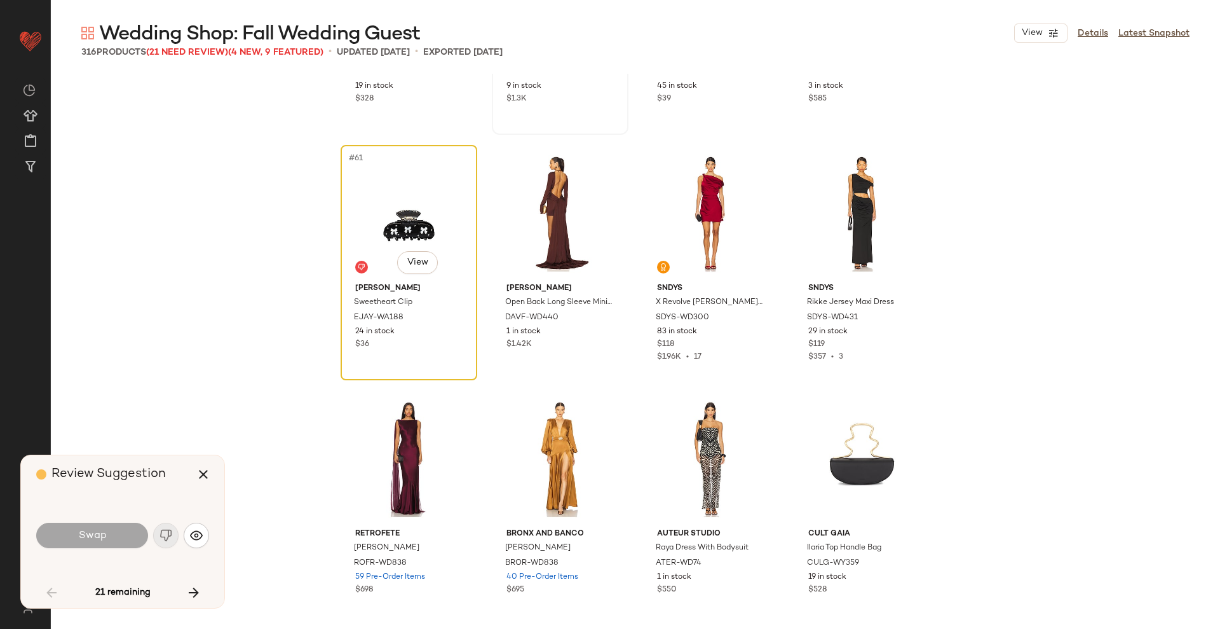
click at [424, 234] on div "#61 View" at bounding box center [409, 213] width 128 height 128
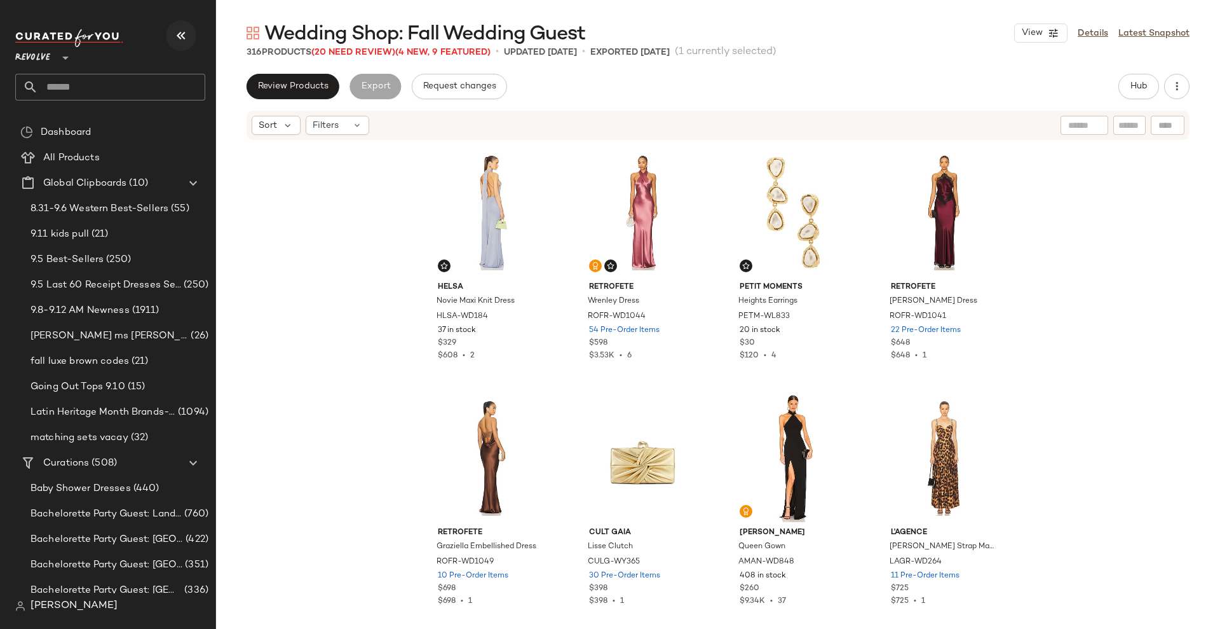
click at [178, 40] on icon "button" at bounding box center [181, 35] width 15 height 15
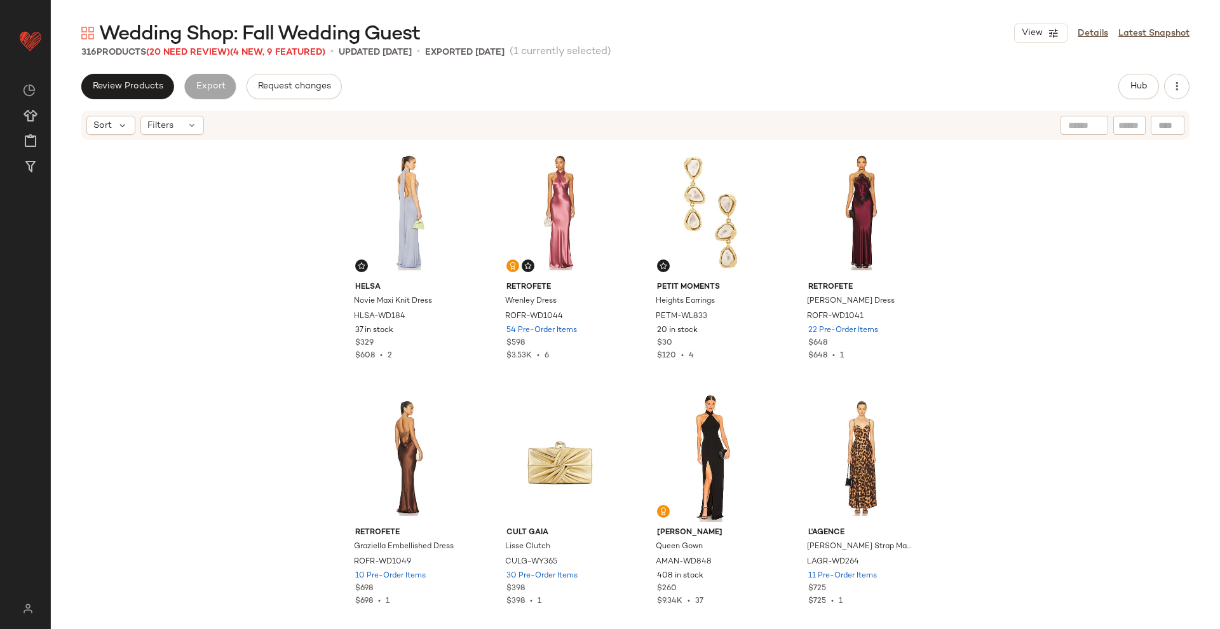
click at [191, 46] on span "Wedding Shop: Fall Wedding Guest" at bounding box center [259, 34] width 321 height 25
click at [195, 52] on span "(20 Need Review)" at bounding box center [188, 53] width 84 height 10
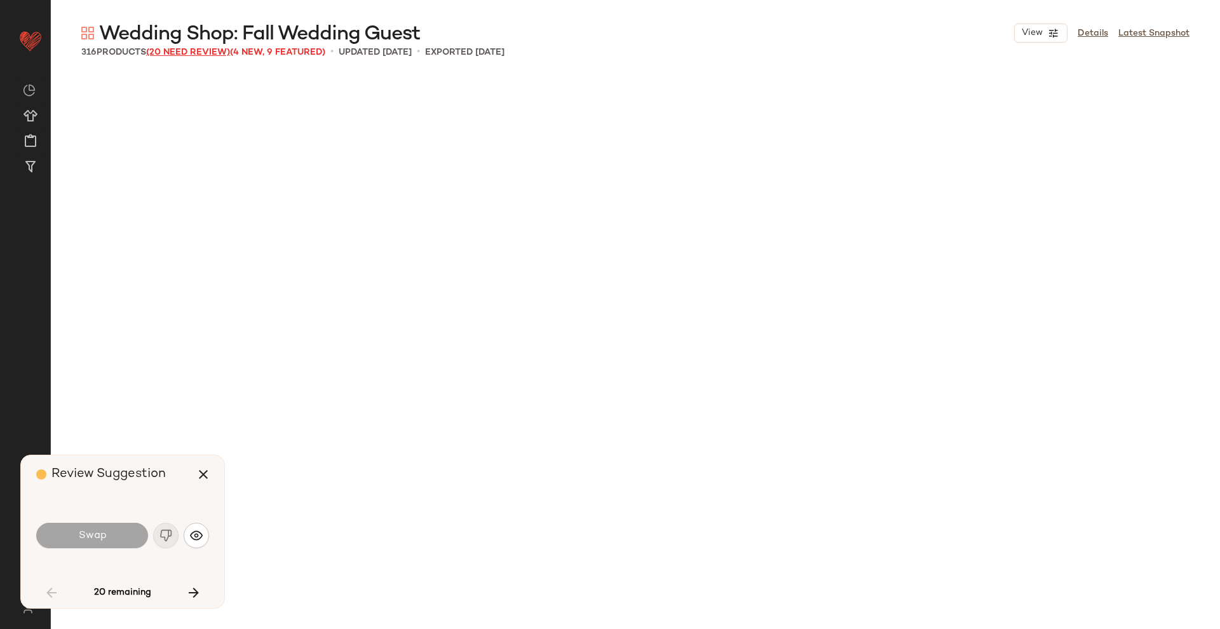
scroll to position [3434, 0]
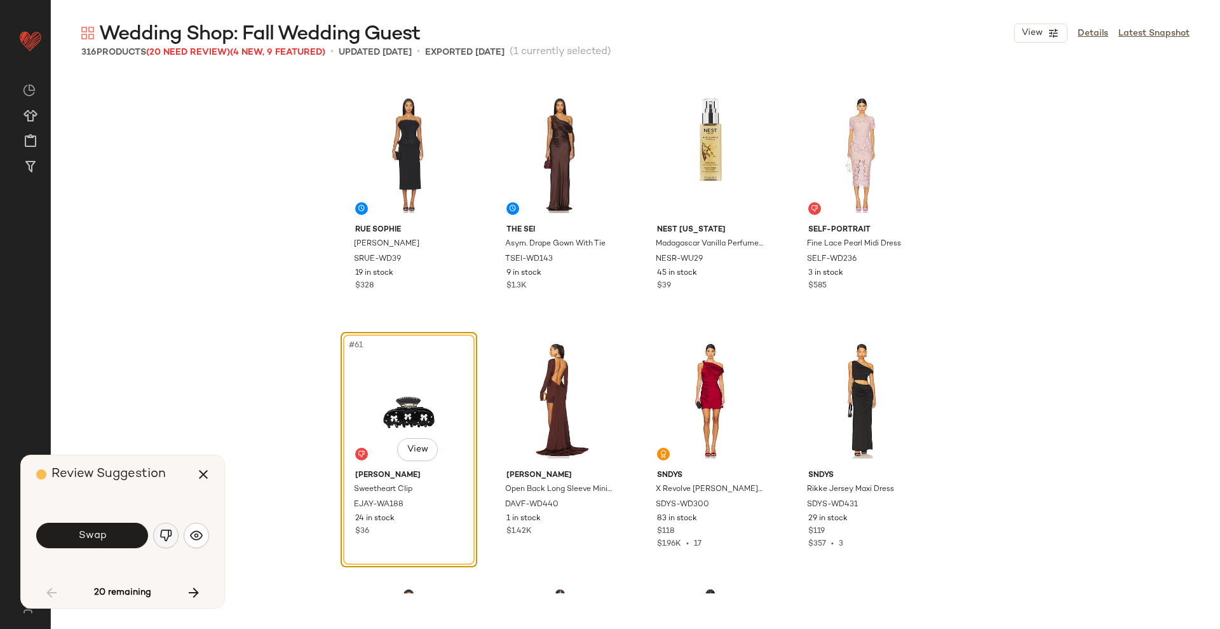
click at [164, 526] on button "button" at bounding box center [165, 534] width 25 height 25
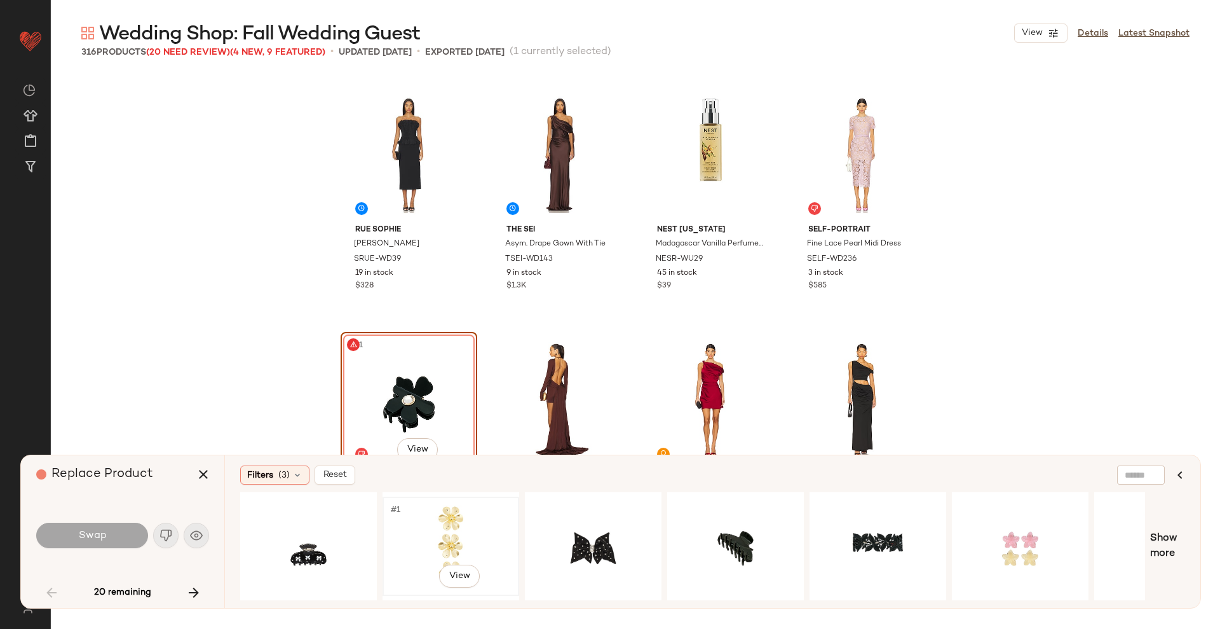
click at [444, 540] on div "#1 View" at bounding box center [451, 546] width 128 height 90
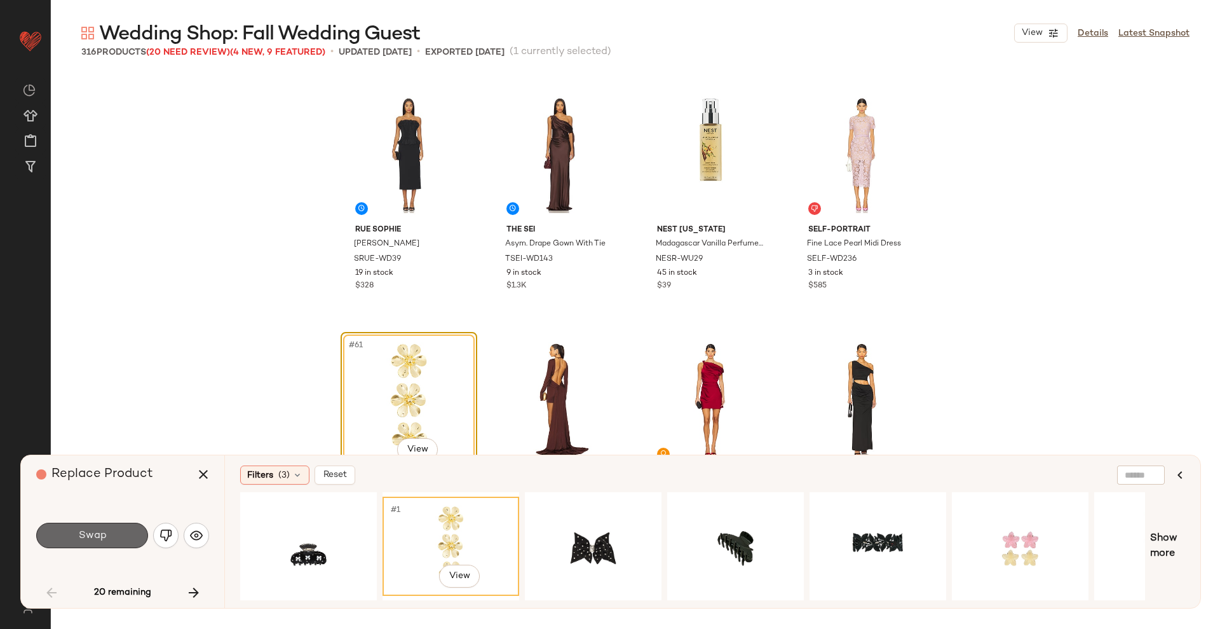
click at [111, 538] on button "Swap" at bounding box center [92, 534] width 112 height 25
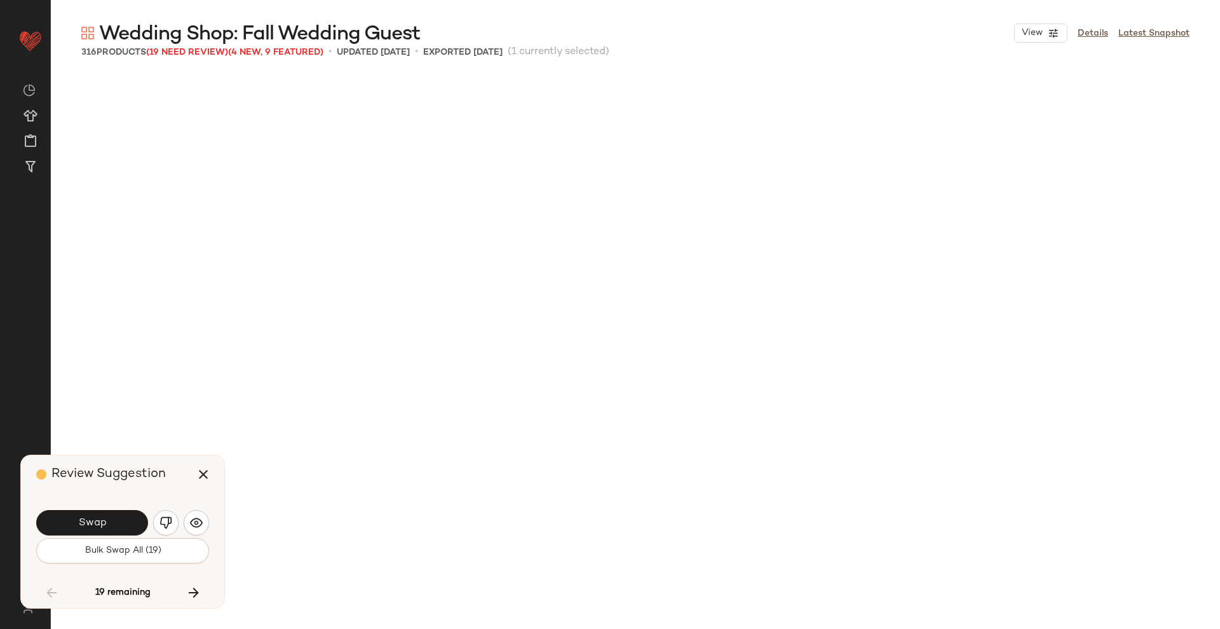
scroll to position [4170, 0]
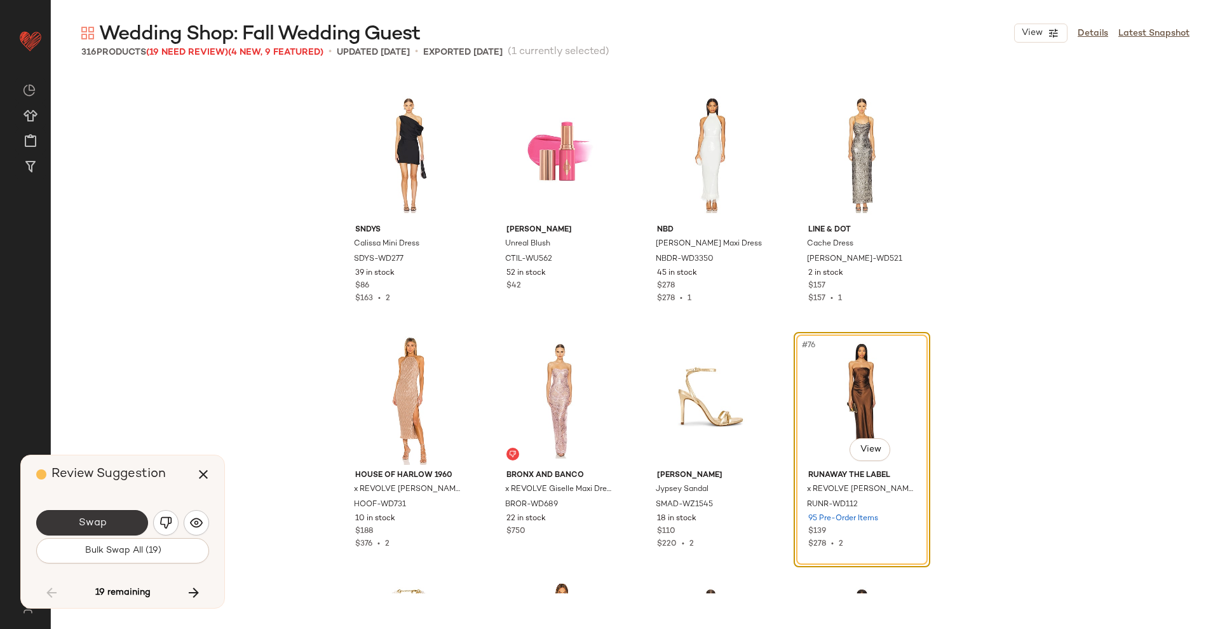
click at [79, 529] on button "Swap" at bounding box center [92, 522] width 112 height 25
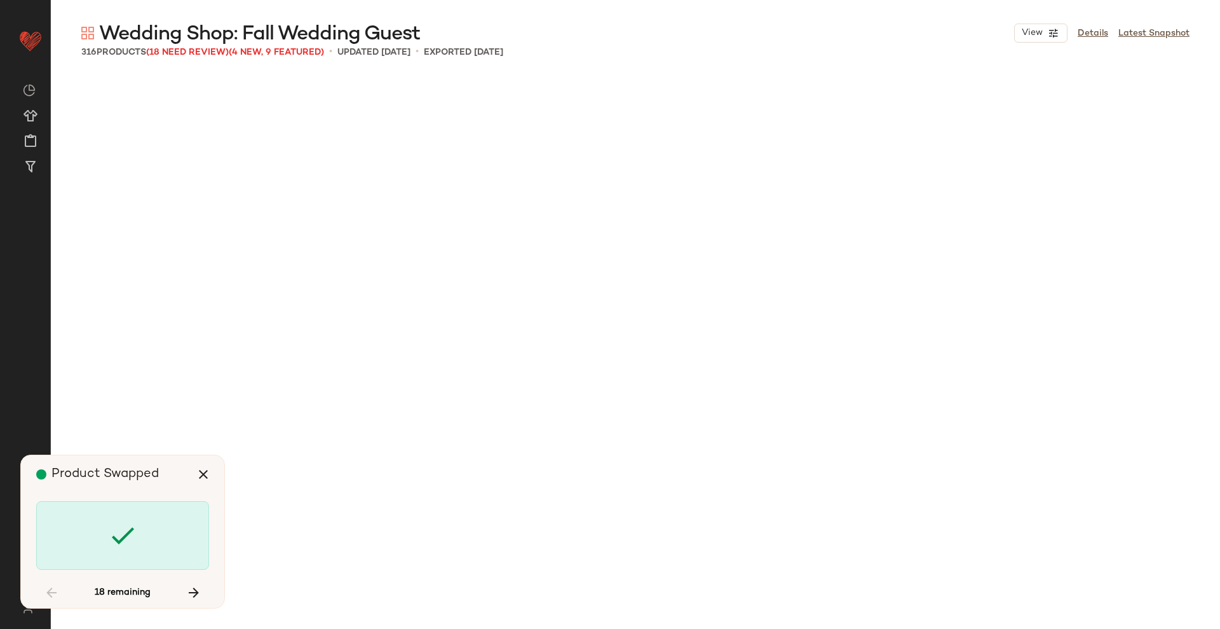
scroll to position [5152, 0]
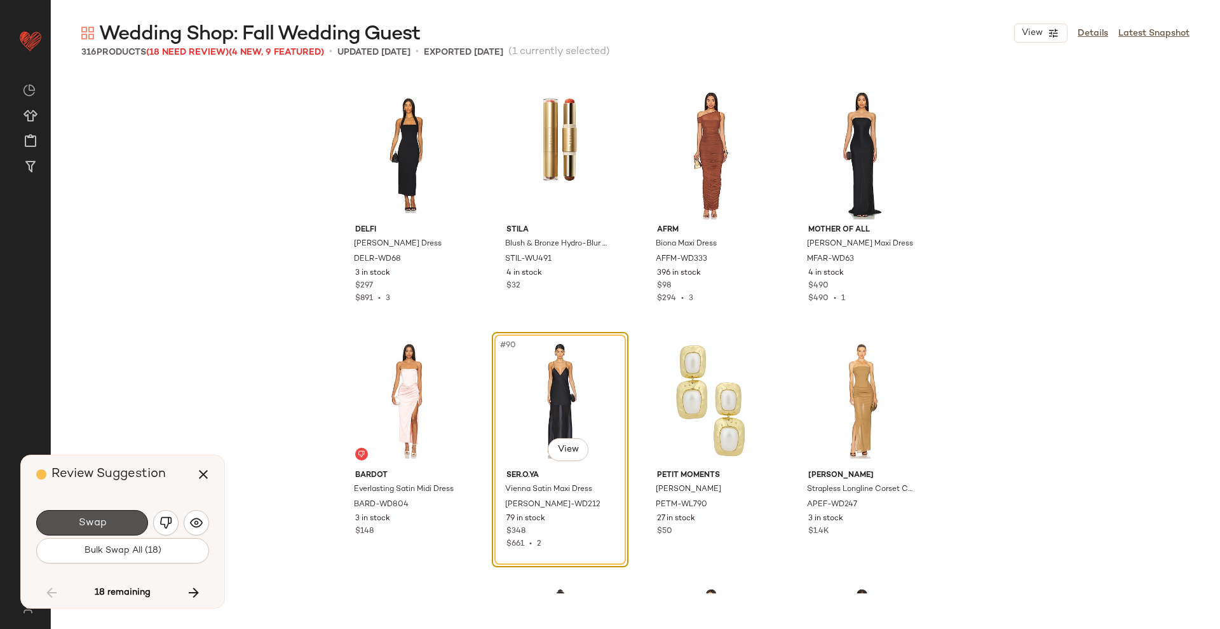
click at [79, 529] on button "Swap" at bounding box center [92, 522] width 112 height 25
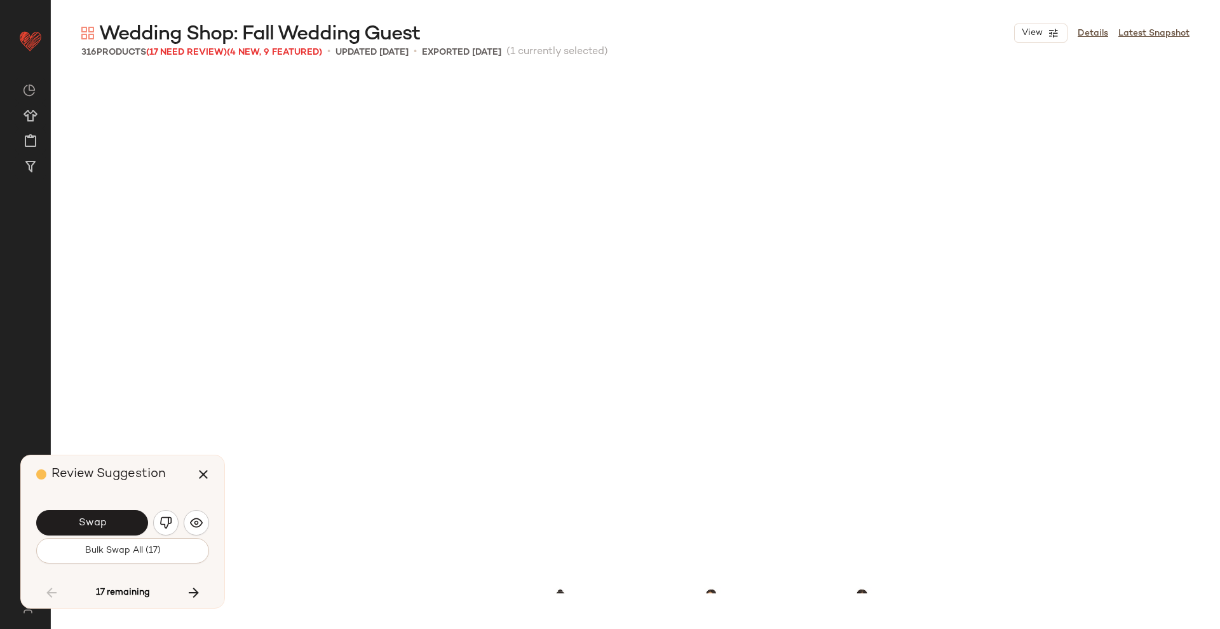
scroll to position [5642, 0]
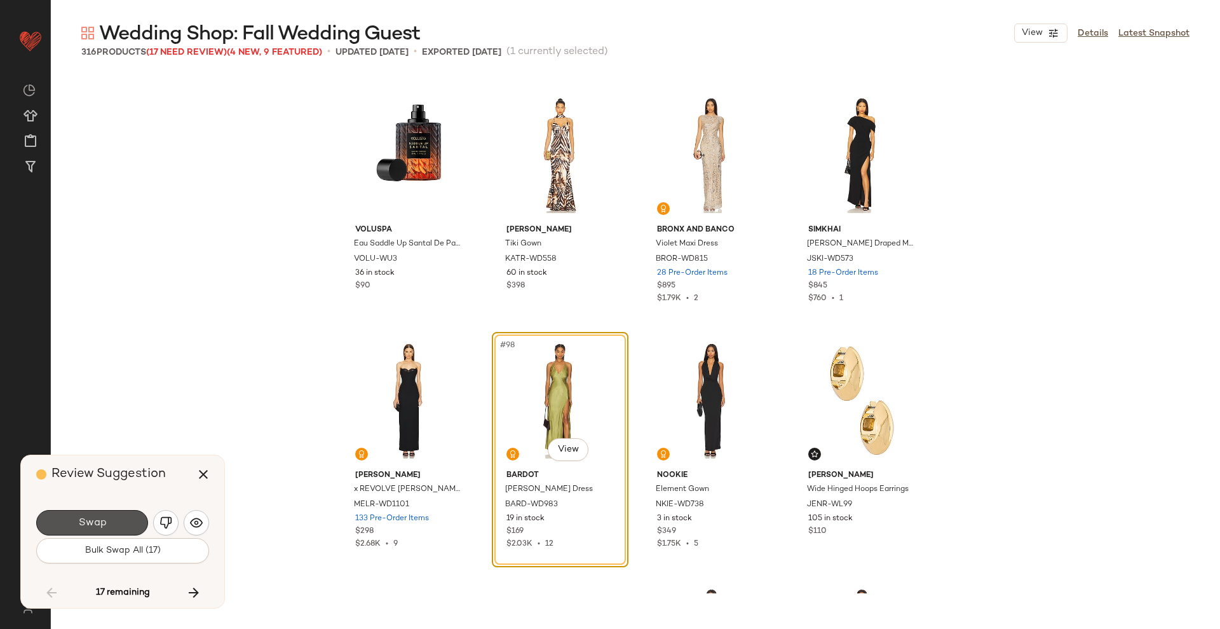
click at [79, 529] on button "Swap" at bounding box center [92, 522] width 112 height 25
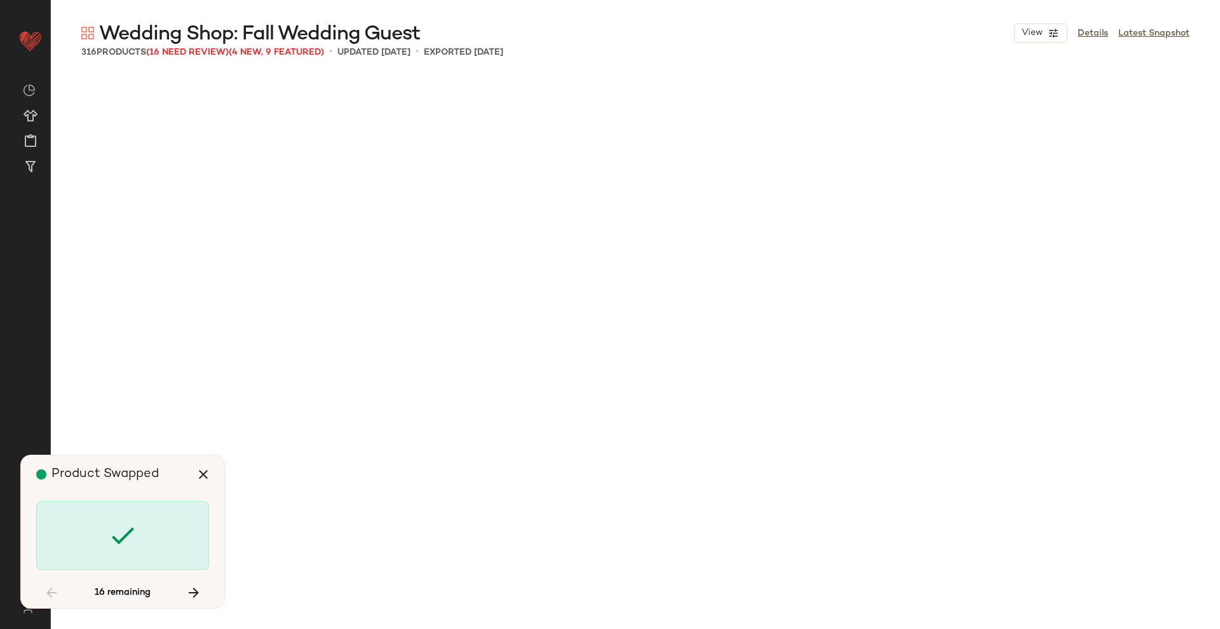
scroll to position [7605, 0]
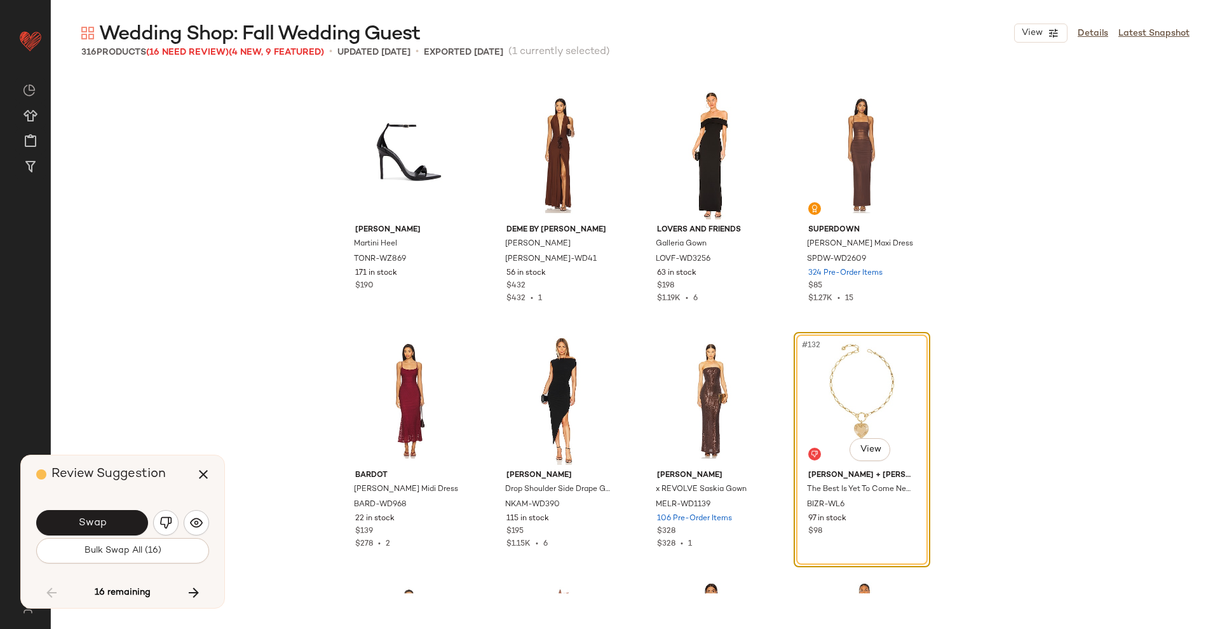
click at [79, 529] on button "Swap" at bounding box center [92, 522] width 112 height 25
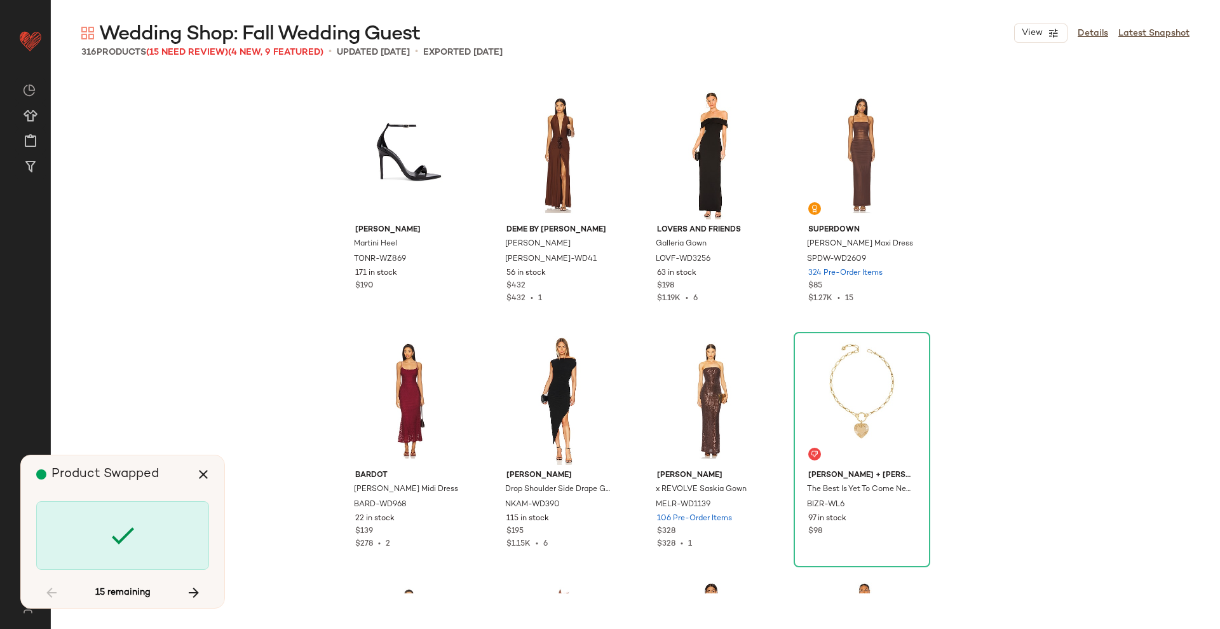
scroll to position [8095, 0]
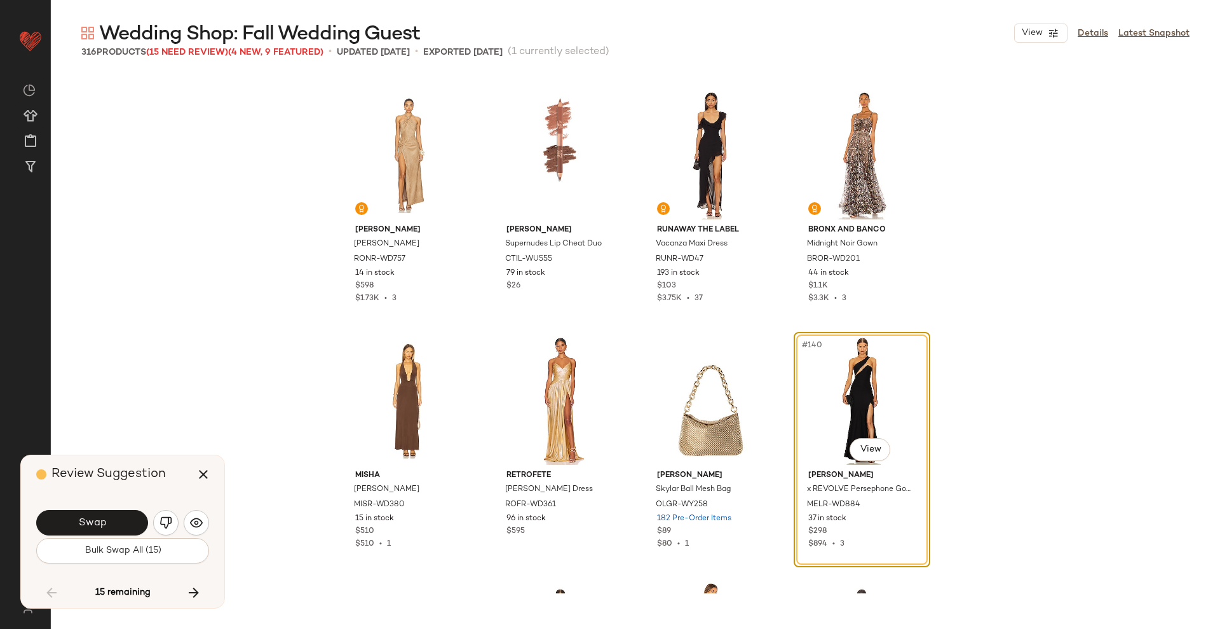
click at [79, 529] on button "Swap" at bounding box center [92, 522] width 112 height 25
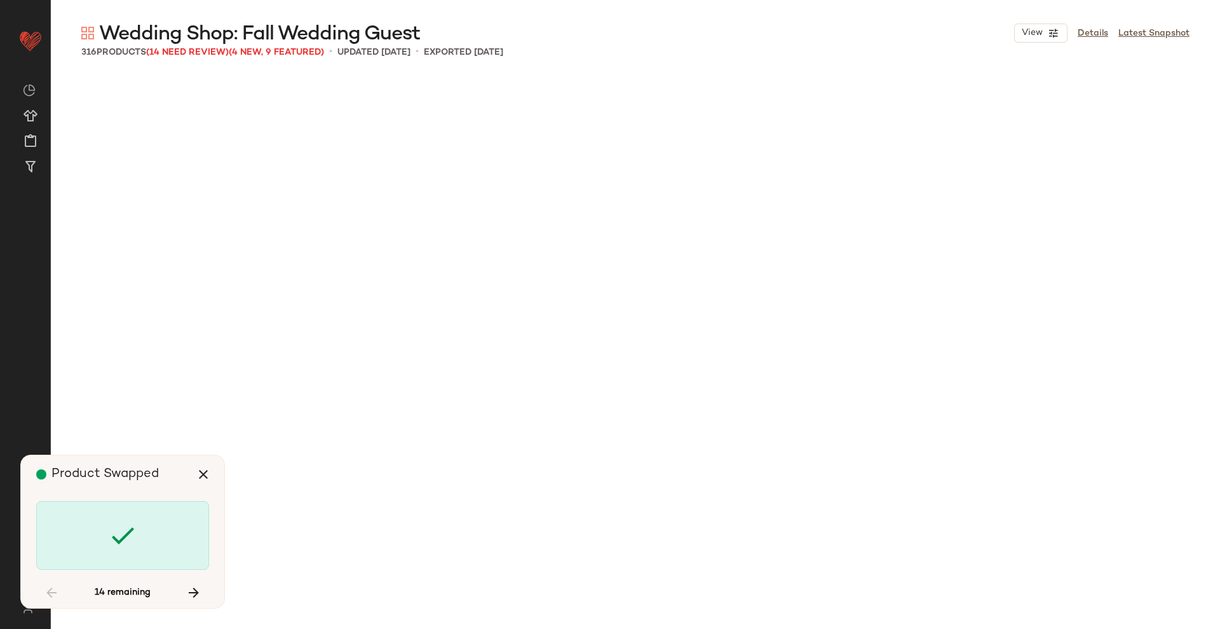
scroll to position [9813, 0]
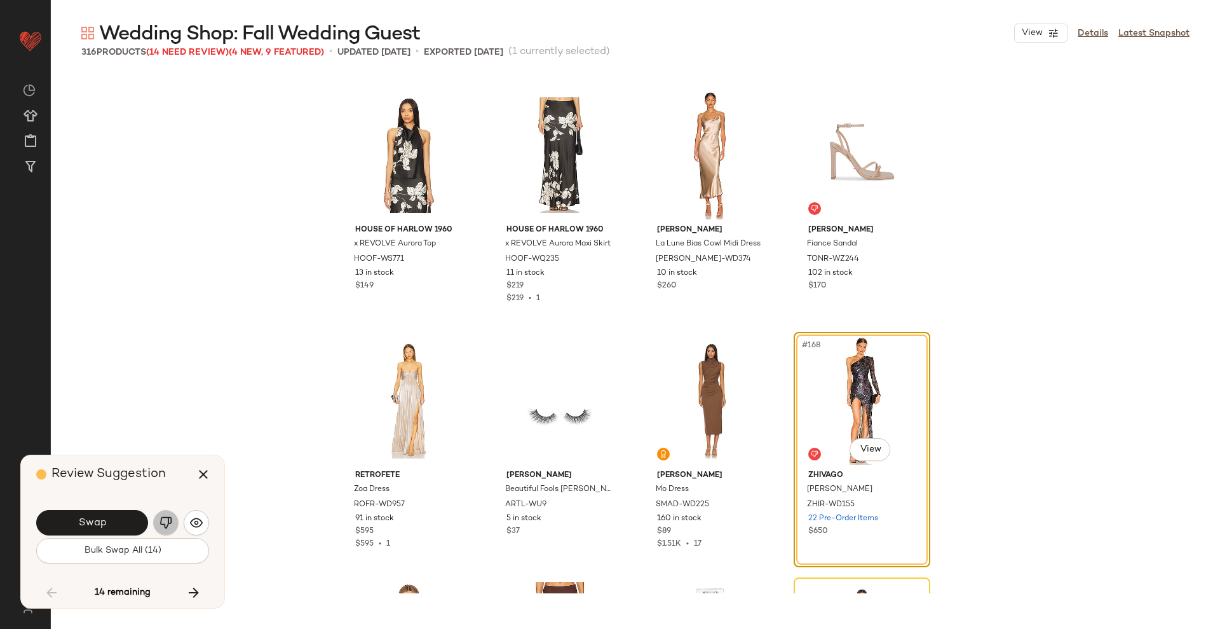
click at [168, 522] on img "button" at bounding box center [166, 522] width 13 height 13
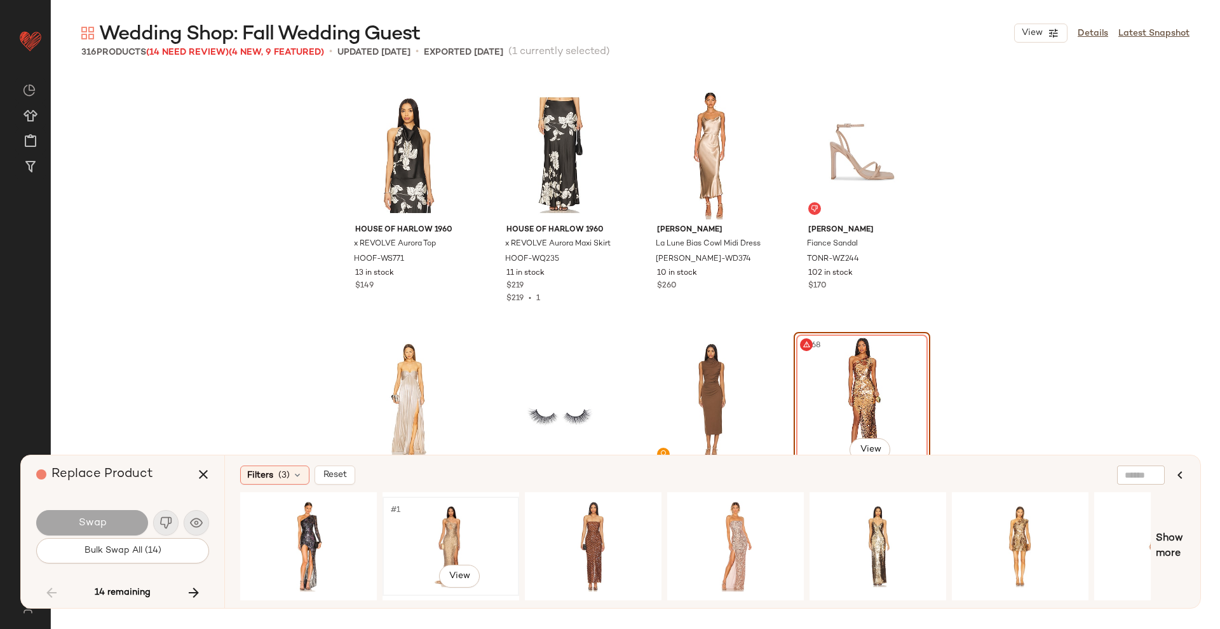
click at [412, 508] on div "#1 View" at bounding box center [451, 546] width 128 height 90
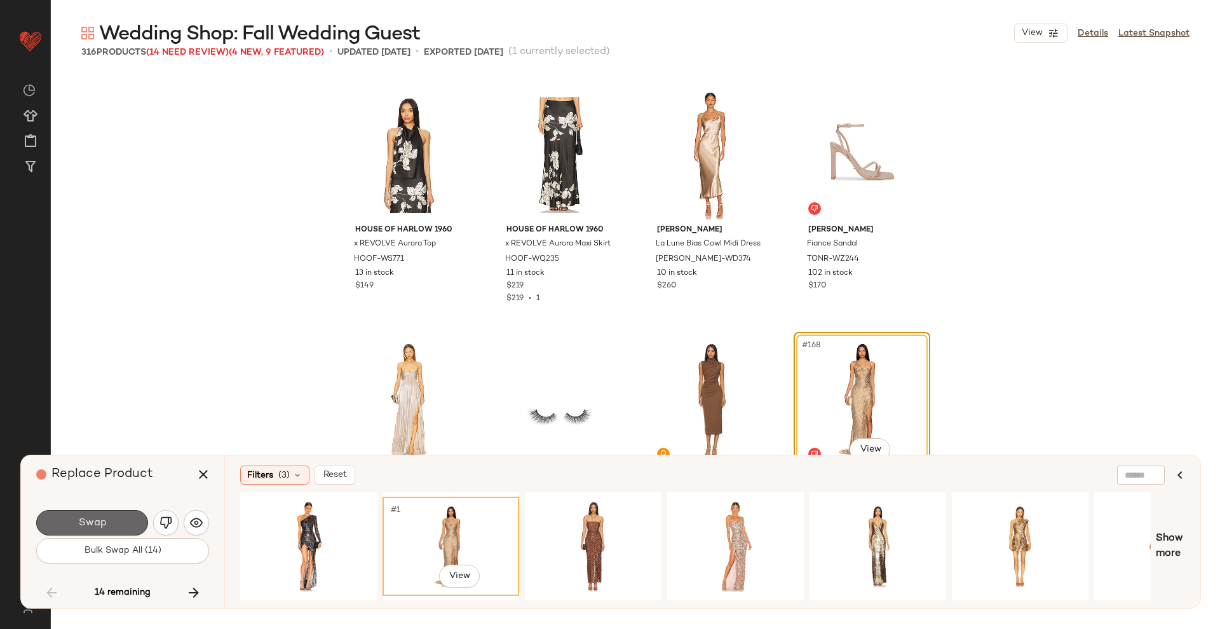
click at [113, 528] on button "Swap" at bounding box center [92, 522] width 112 height 25
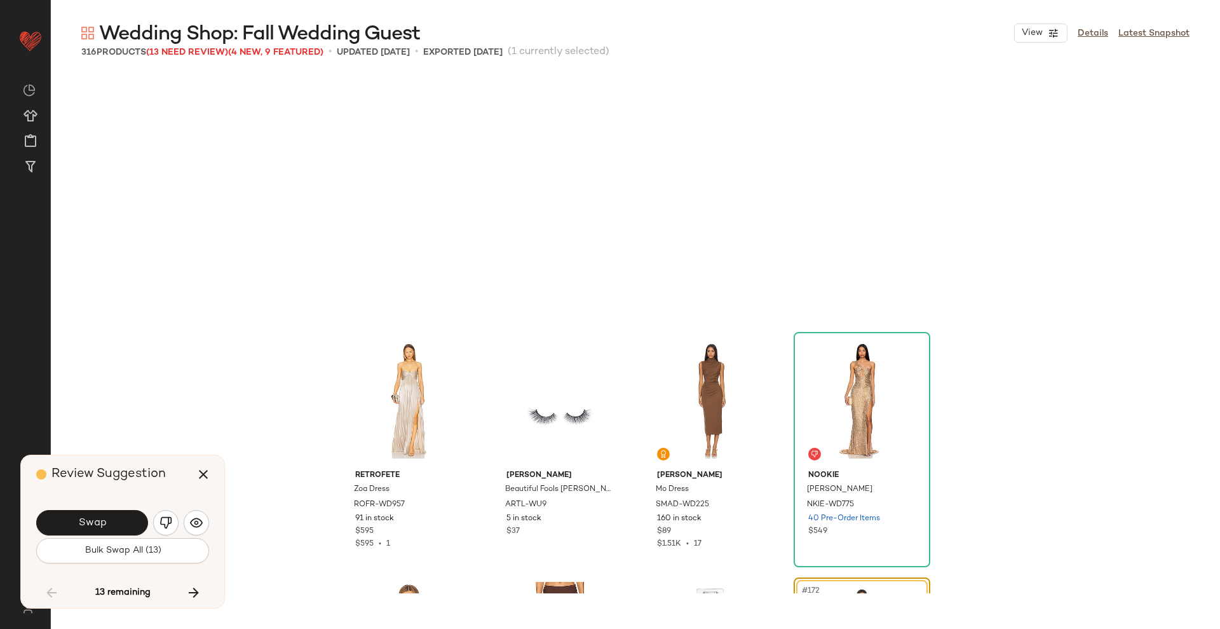
scroll to position [10058, 0]
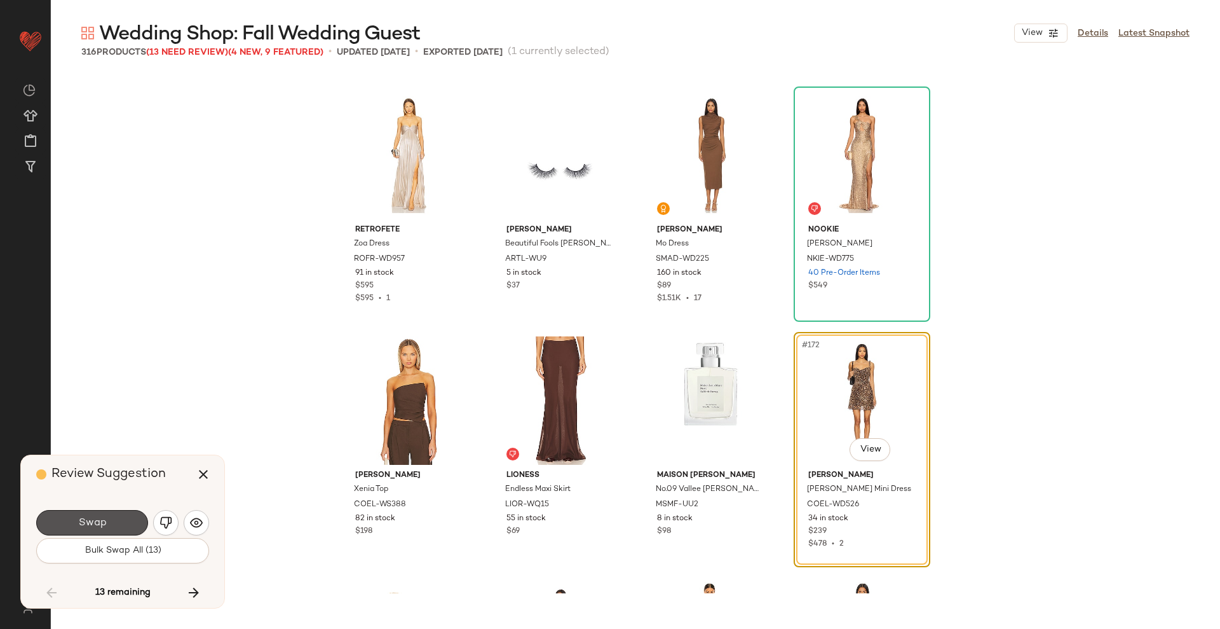
click at [113, 528] on button "Swap" at bounding box center [92, 522] width 112 height 25
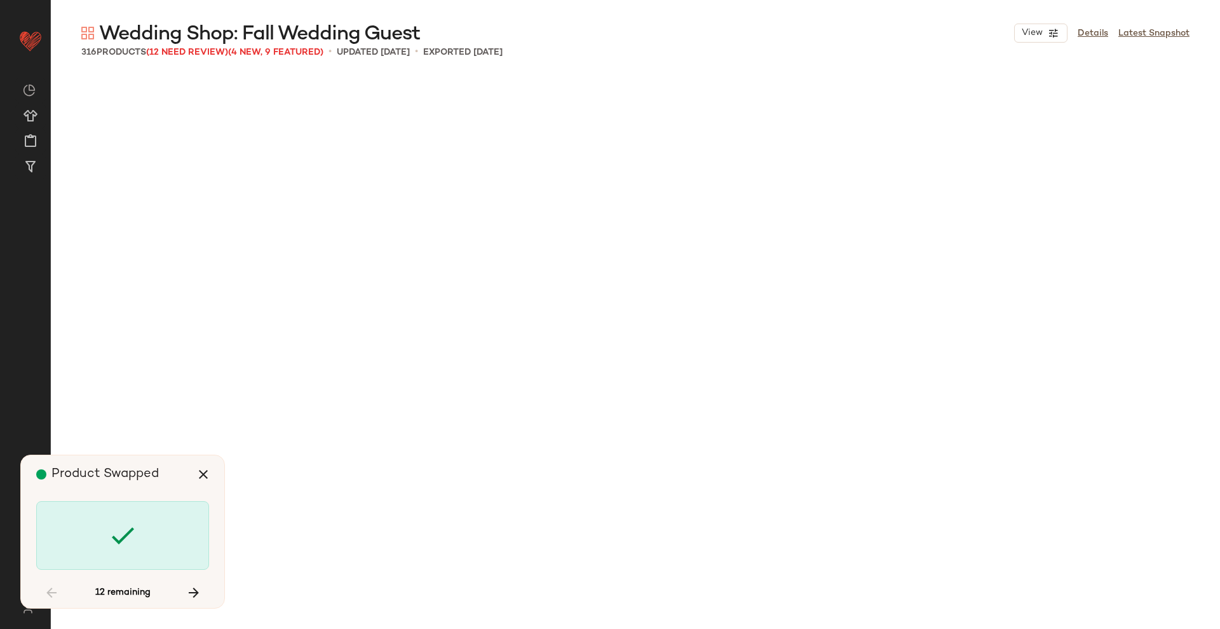
scroll to position [11530, 0]
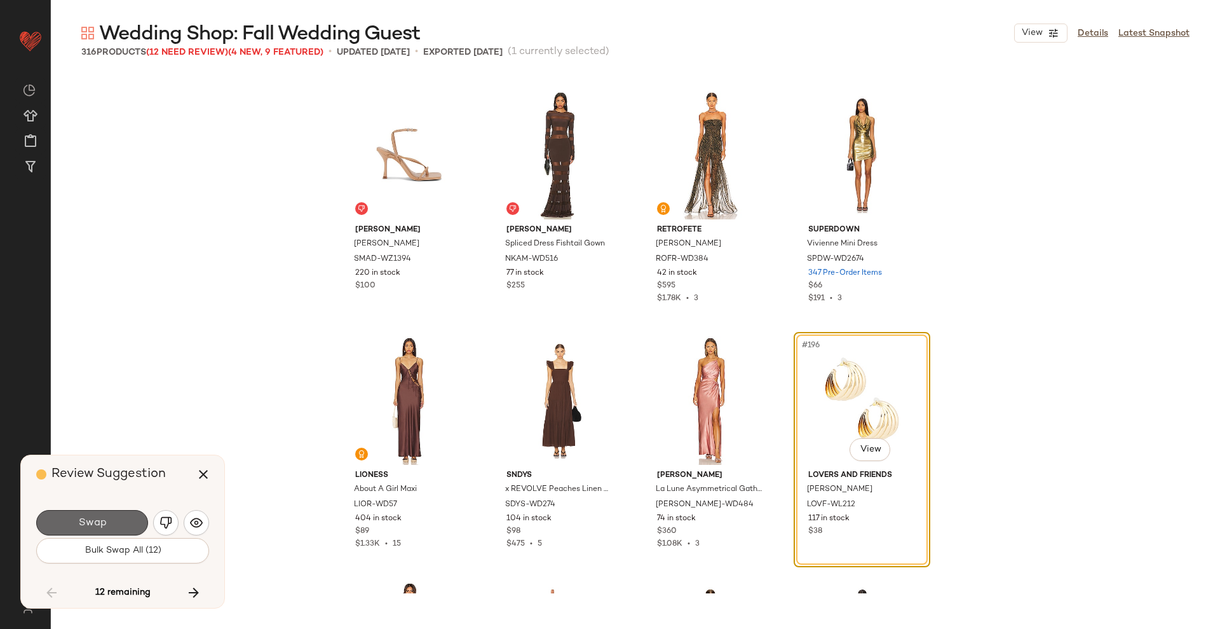
click at [102, 527] on span "Swap" at bounding box center [92, 523] width 29 height 12
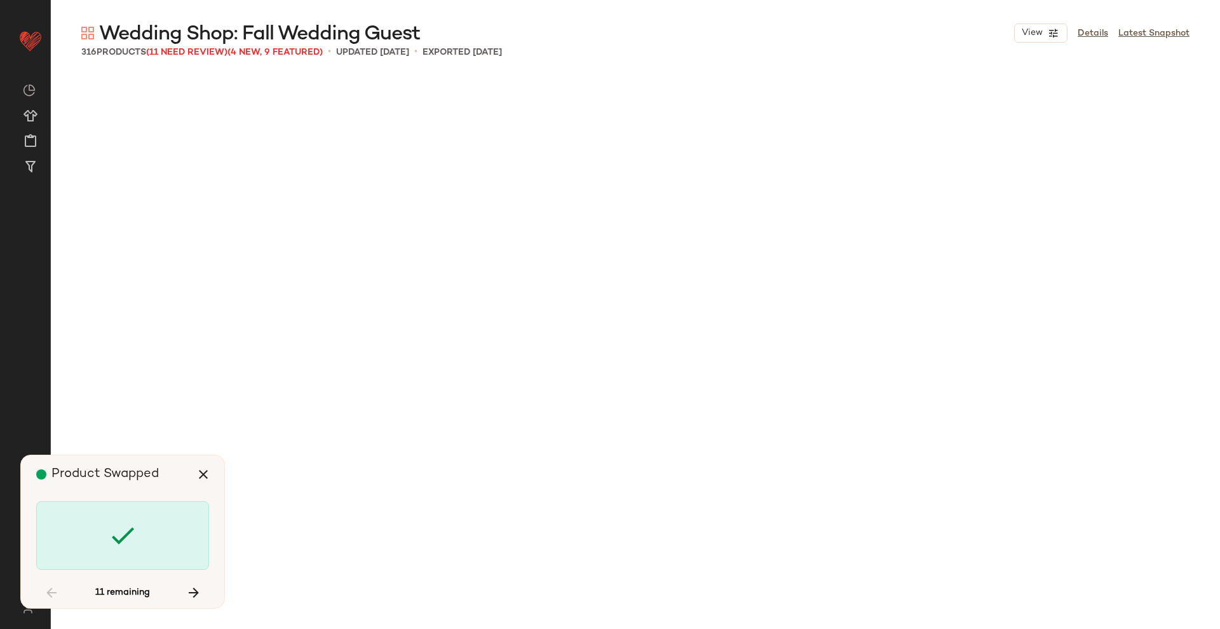
scroll to position [12511, 0]
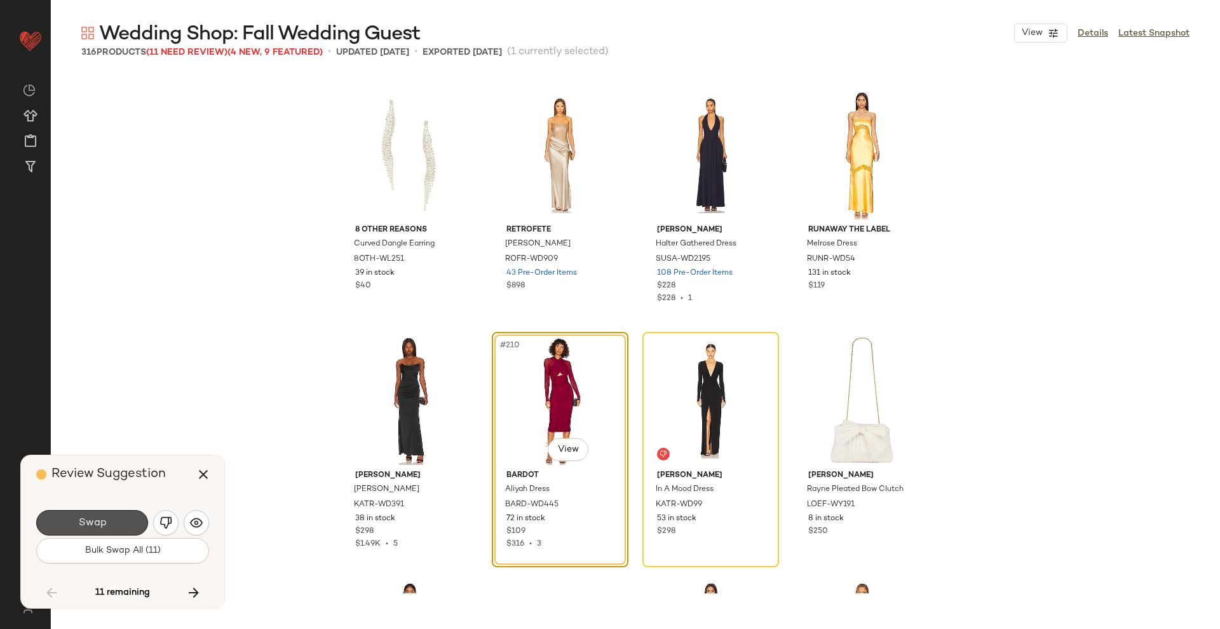
click at [102, 527] on span "Swap" at bounding box center [92, 523] width 29 height 12
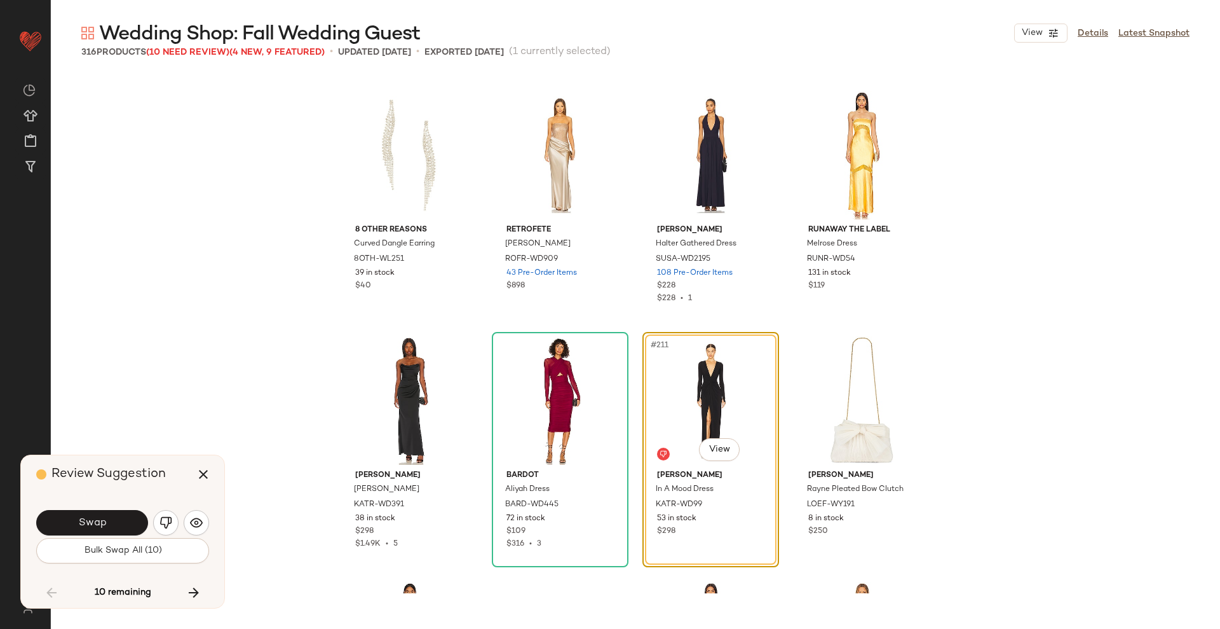
click at [102, 527] on span "Swap" at bounding box center [92, 523] width 29 height 12
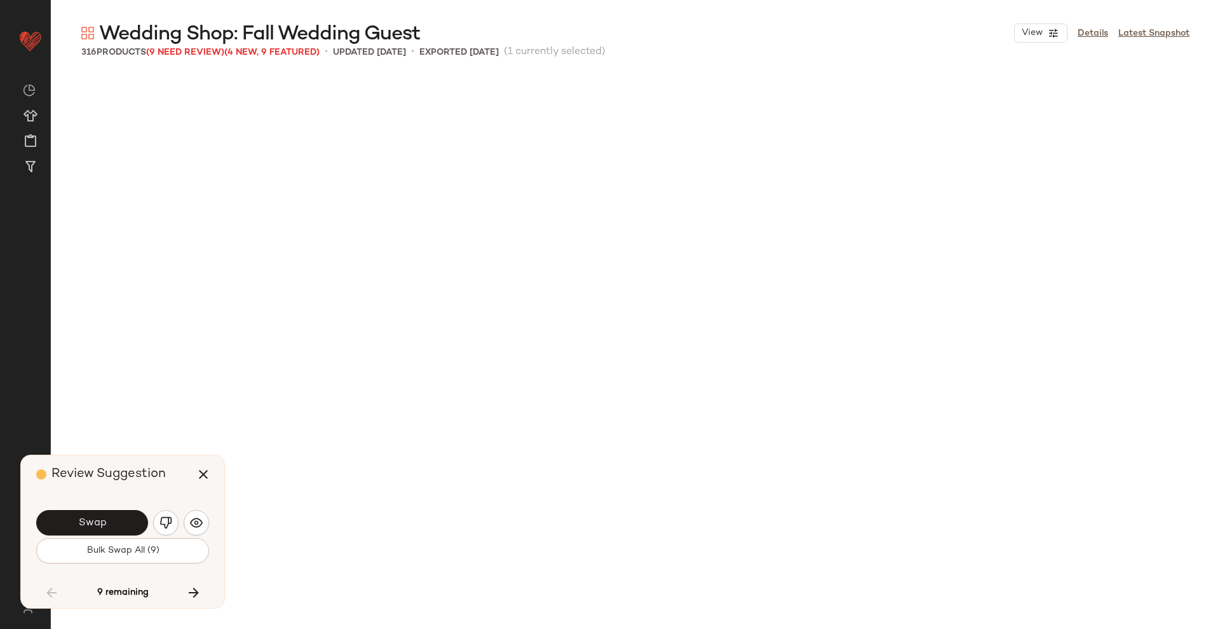
scroll to position [13247, 0]
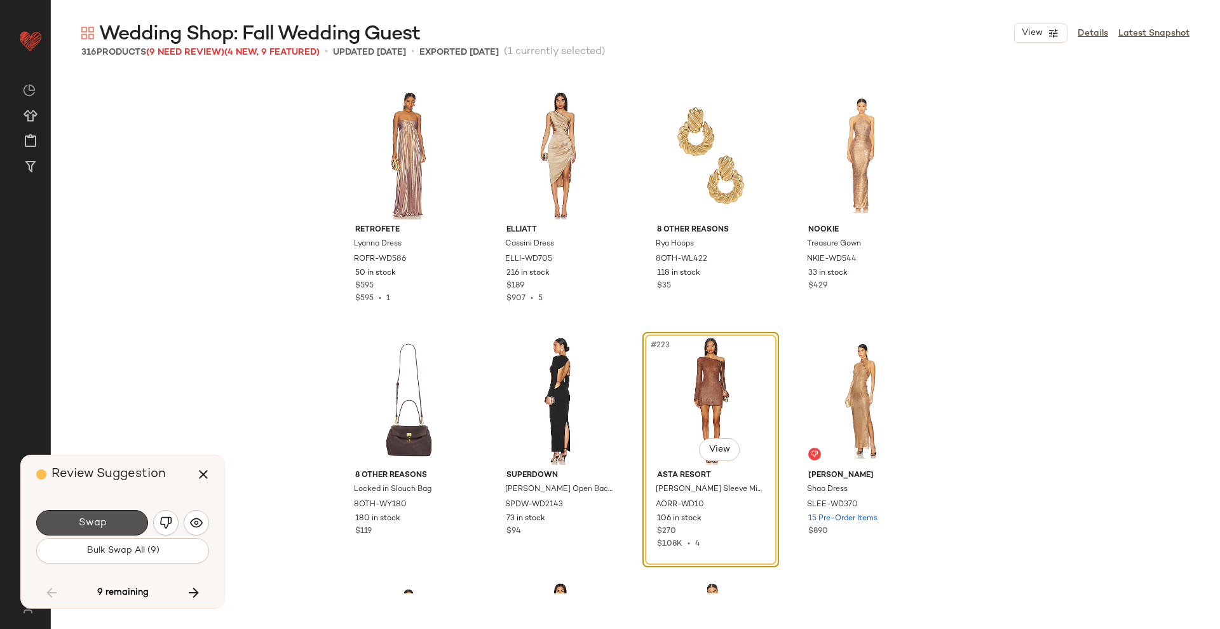
click at [102, 527] on span "Swap" at bounding box center [92, 523] width 29 height 12
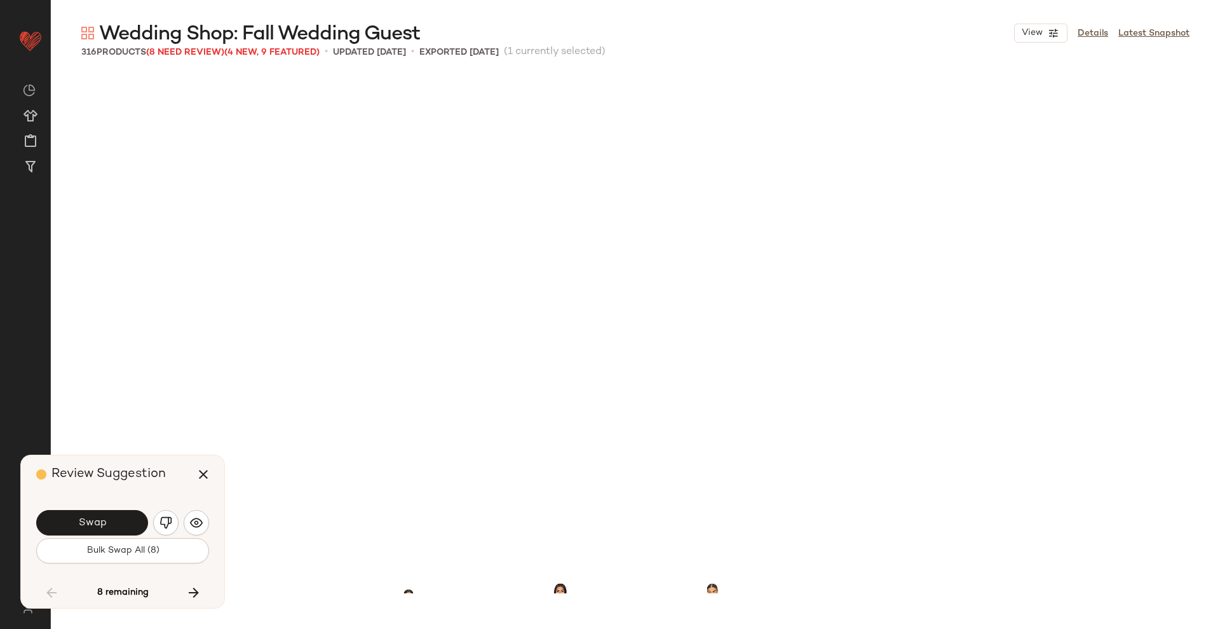
scroll to position [13738, 0]
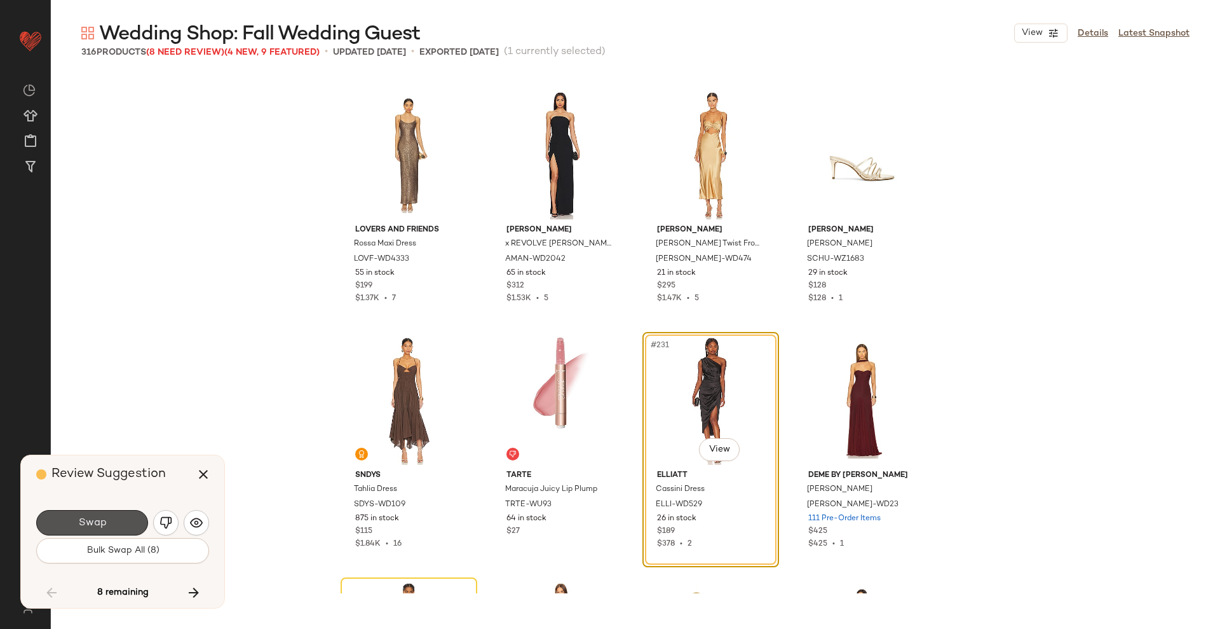
click at [102, 527] on span "Swap" at bounding box center [92, 523] width 29 height 12
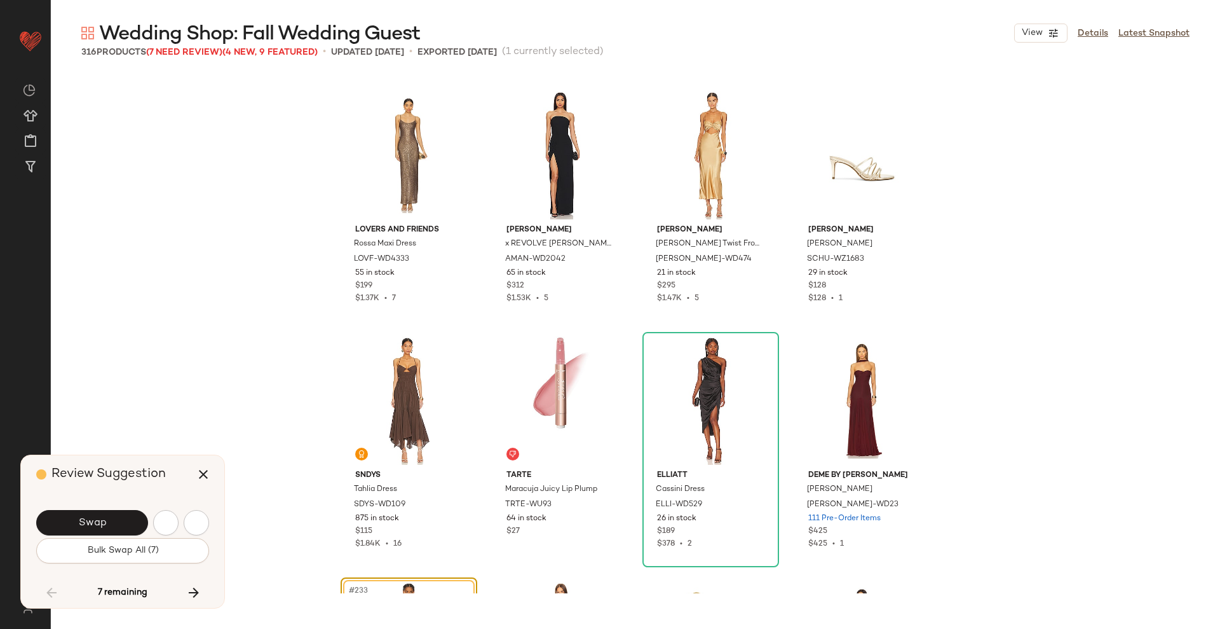
scroll to position [13983, 0]
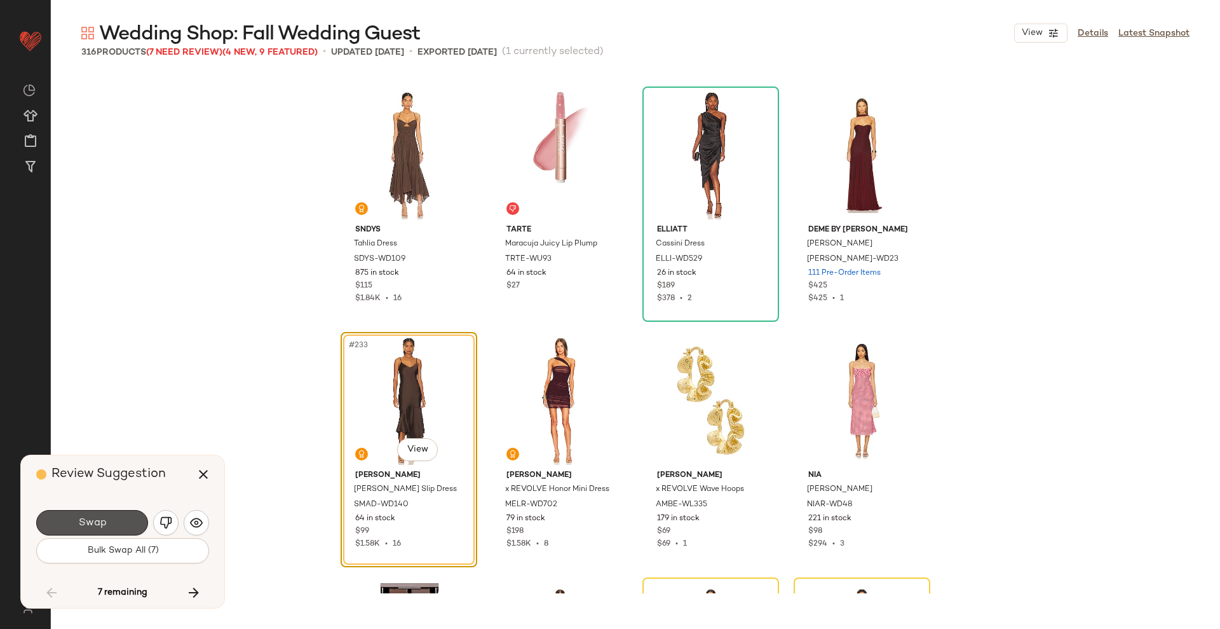
click at [102, 527] on span "Swap" at bounding box center [92, 523] width 29 height 12
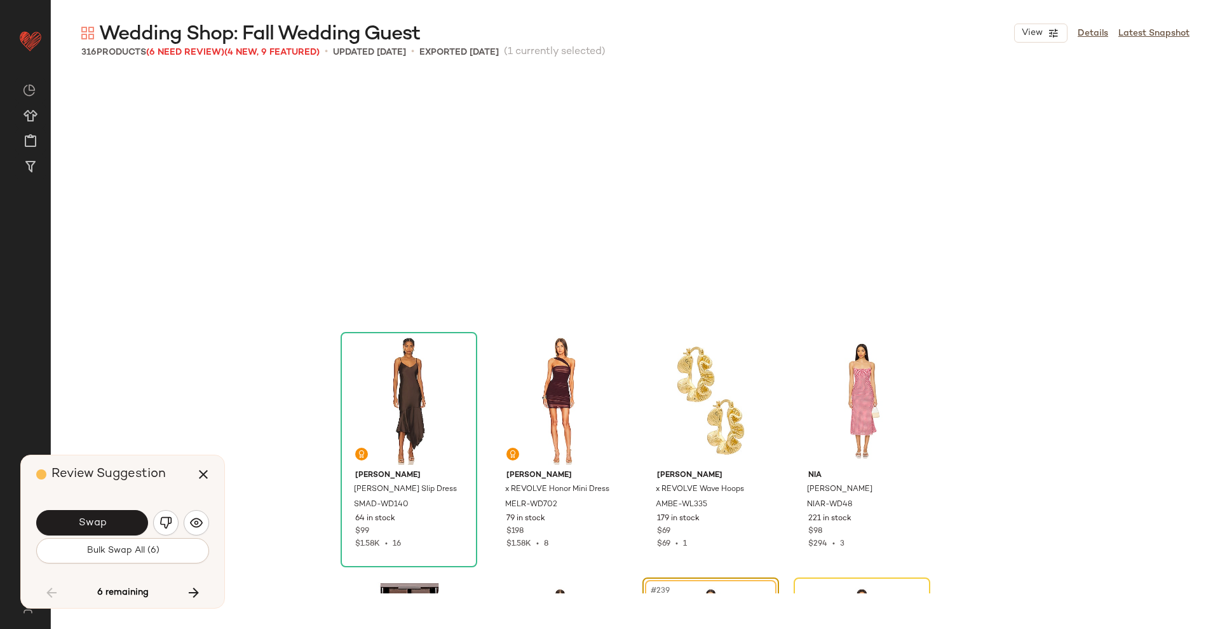
scroll to position [14228, 0]
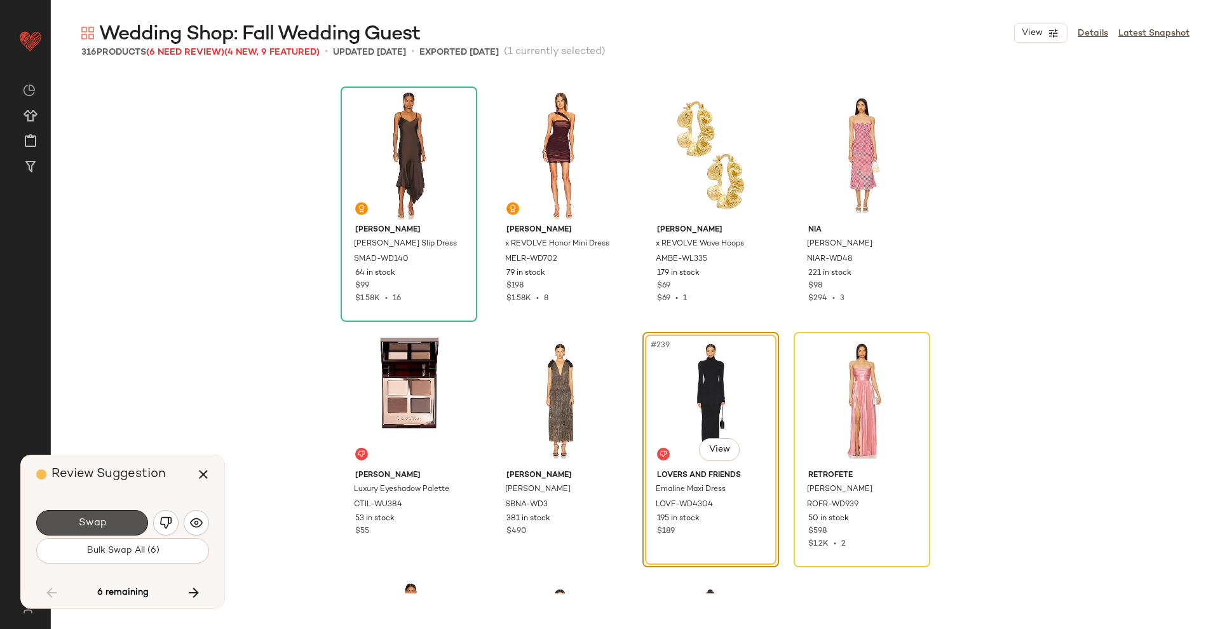
click at [102, 527] on span "Swap" at bounding box center [92, 523] width 29 height 12
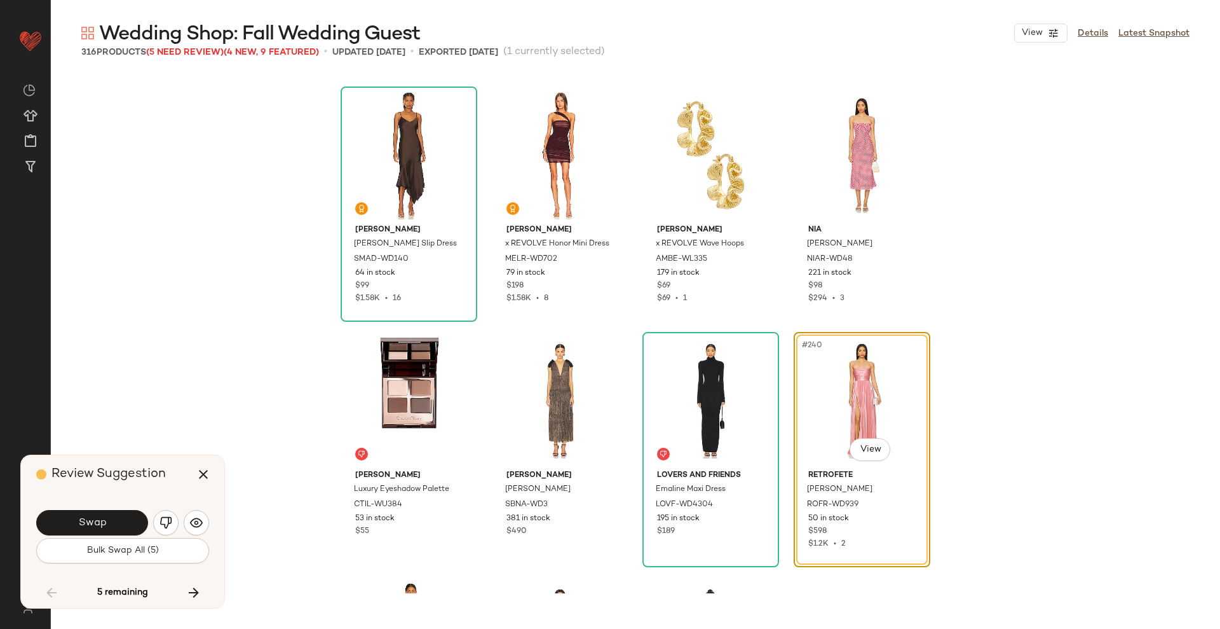
click at [102, 527] on span "Swap" at bounding box center [92, 523] width 29 height 12
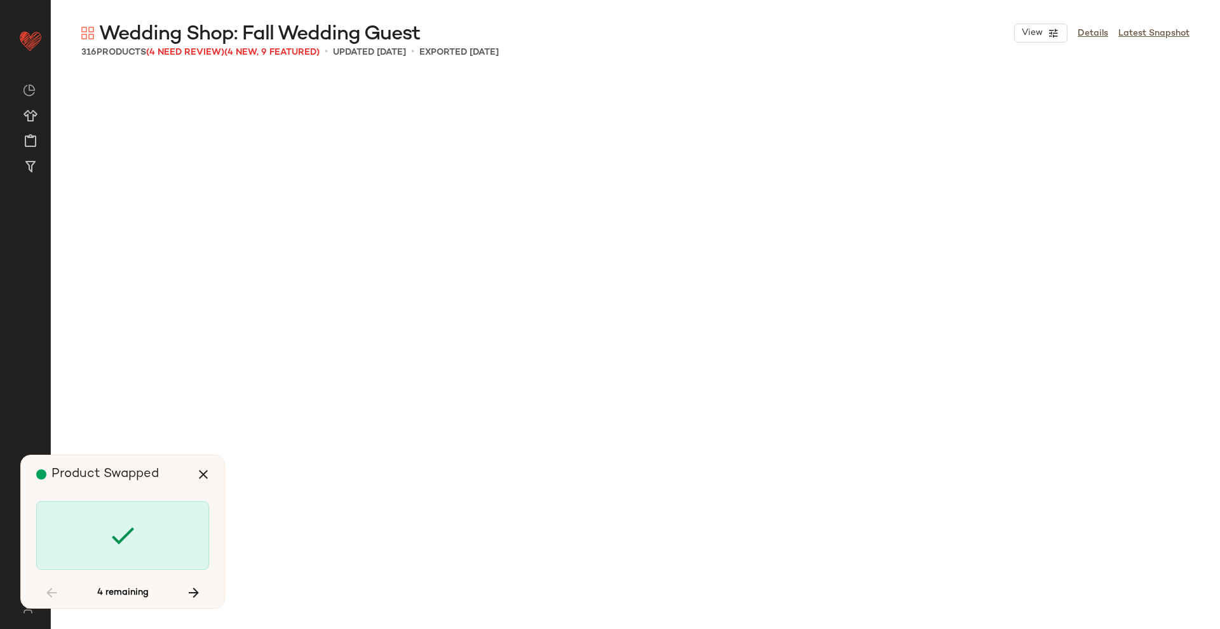
scroll to position [15455, 0]
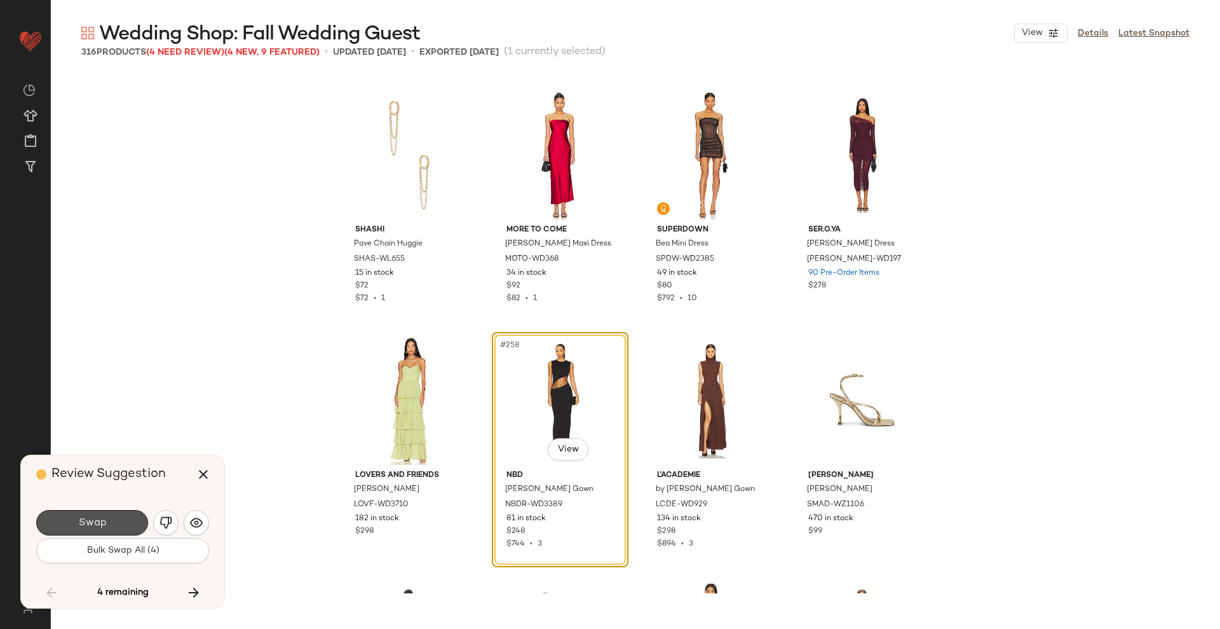
click at [102, 527] on span "Swap" at bounding box center [92, 523] width 29 height 12
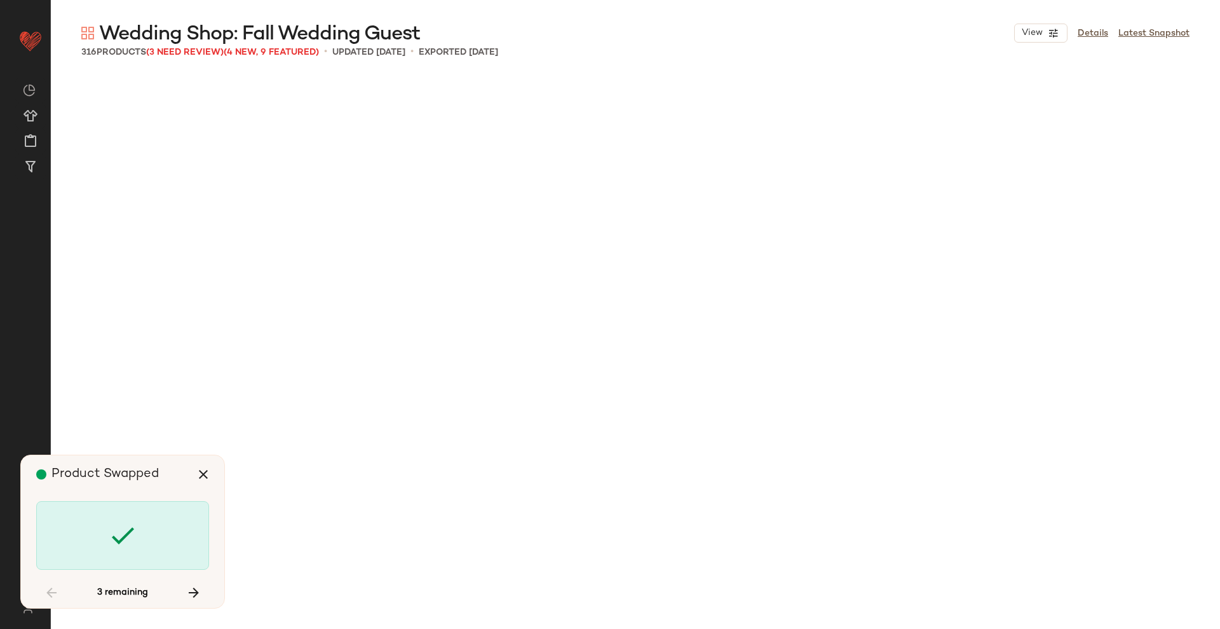
scroll to position [16436, 0]
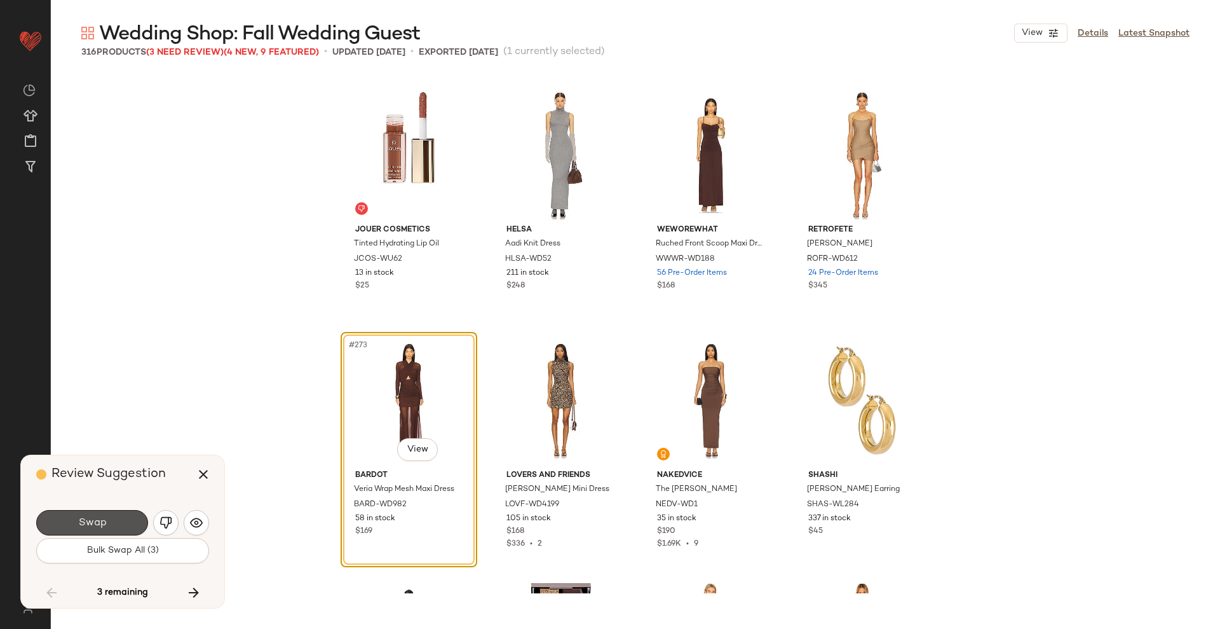
click at [102, 527] on span "Swap" at bounding box center [92, 523] width 29 height 12
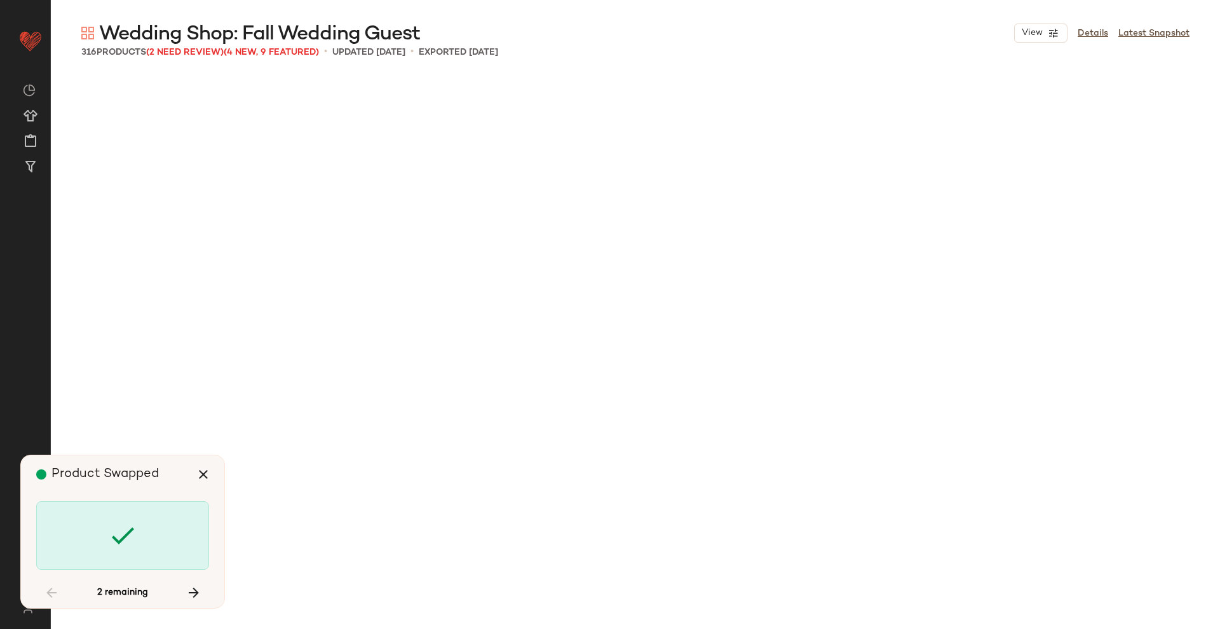
scroll to position [17908, 0]
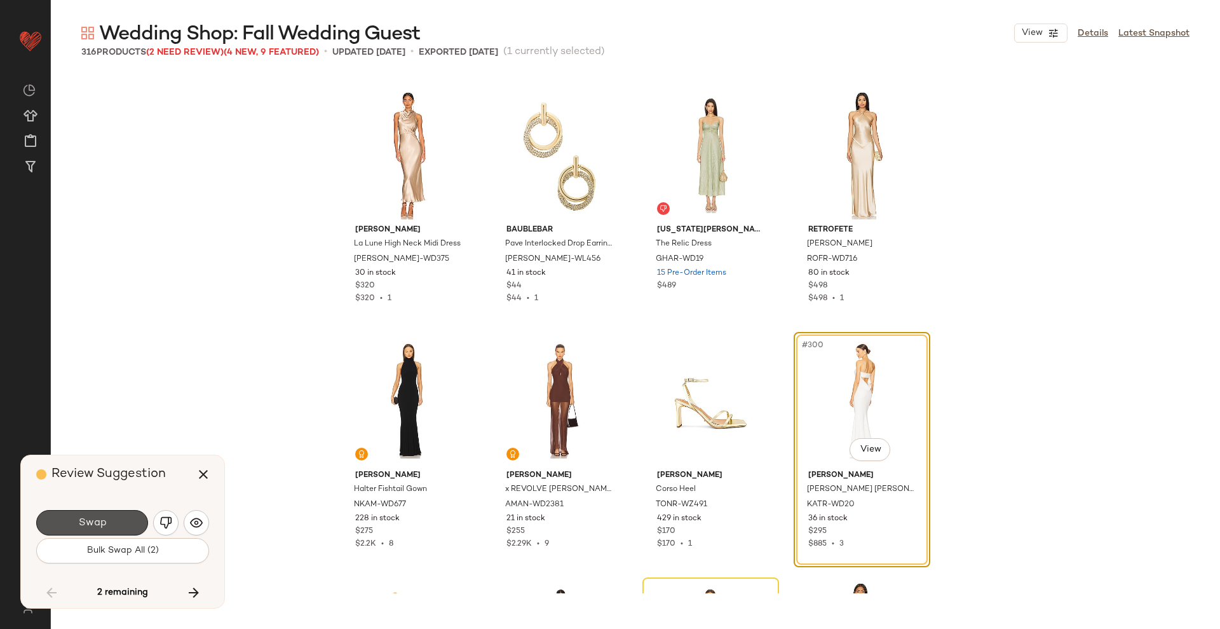
click at [102, 527] on span "Swap" at bounding box center [92, 523] width 29 height 12
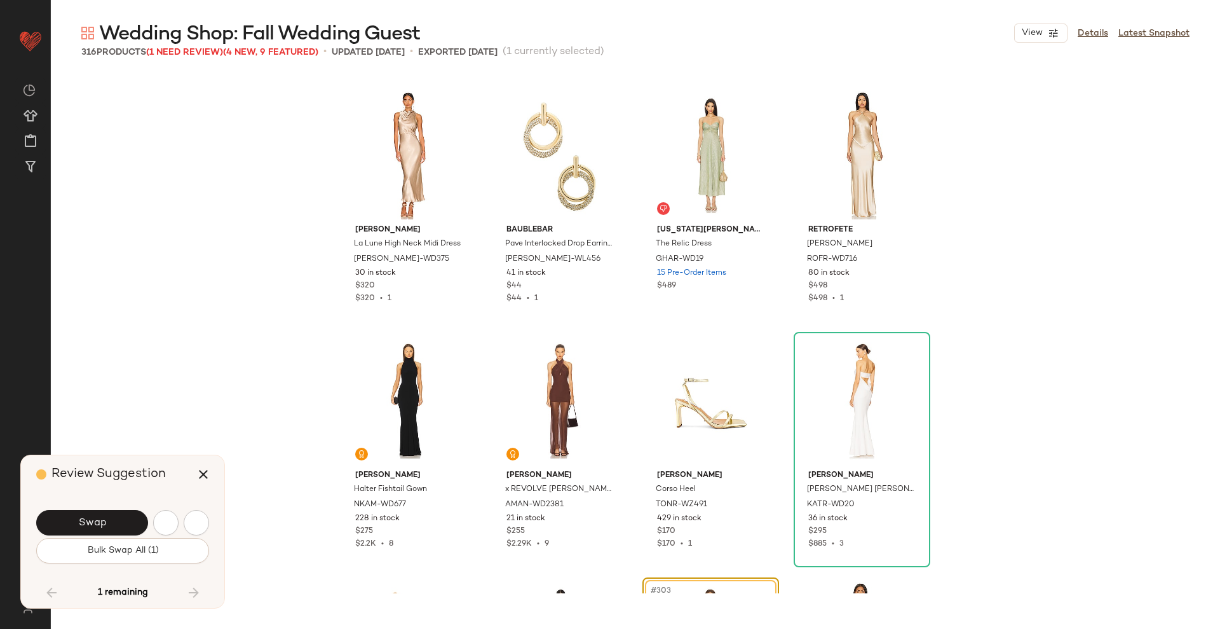
scroll to position [18153, 0]
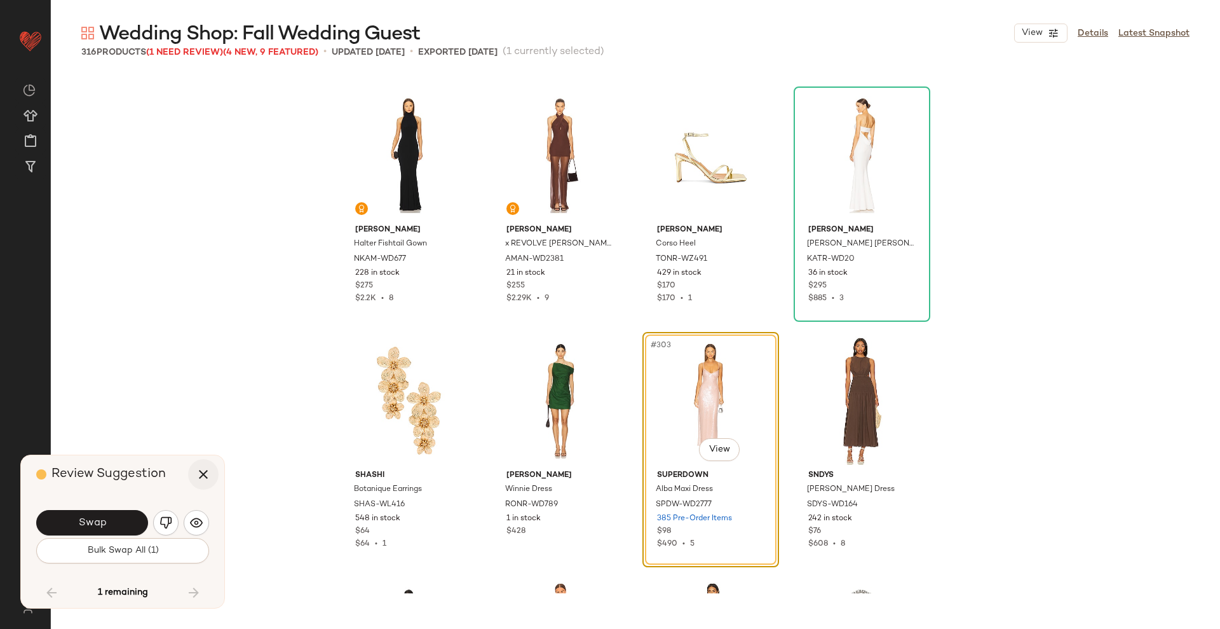
click at [196, 477] on icon "button" at bounding box center [203, 473] width 15 height 15
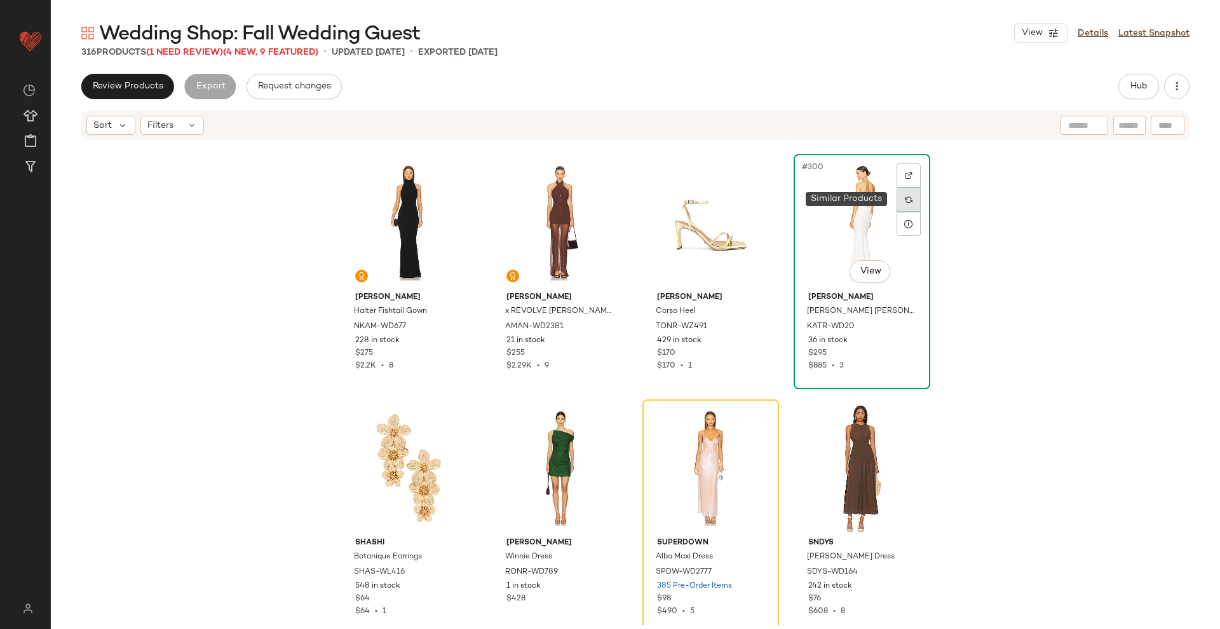
click at [908, 203] on img at bounding box center [909, 200] width 8 height 8
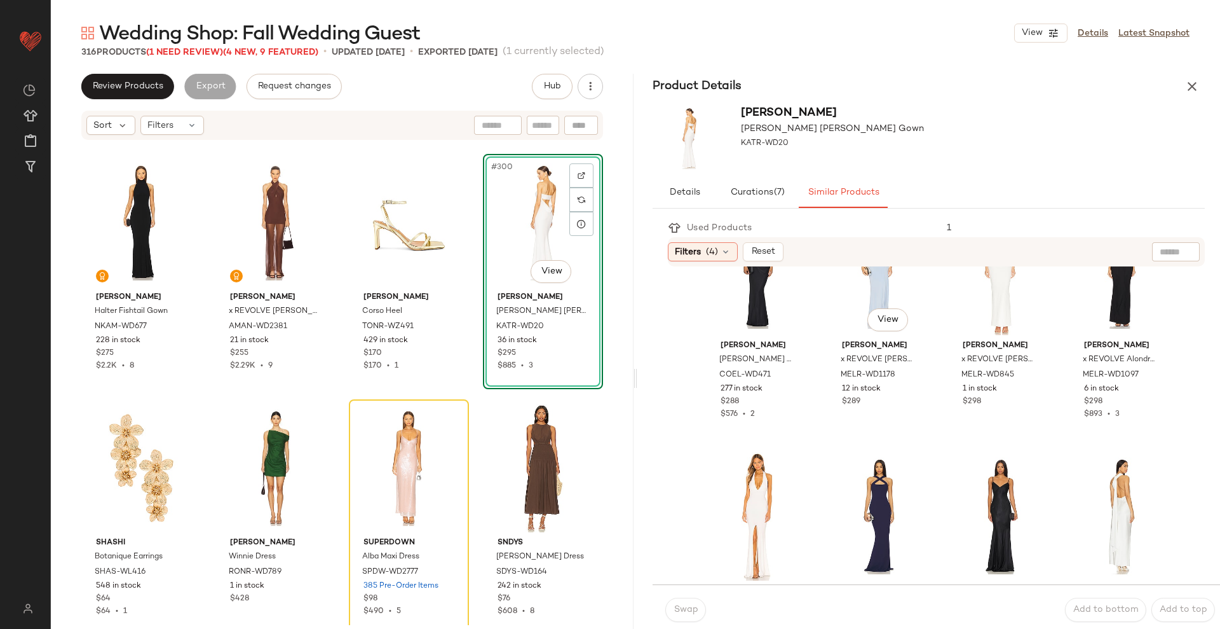
scroll to position [861, 0]
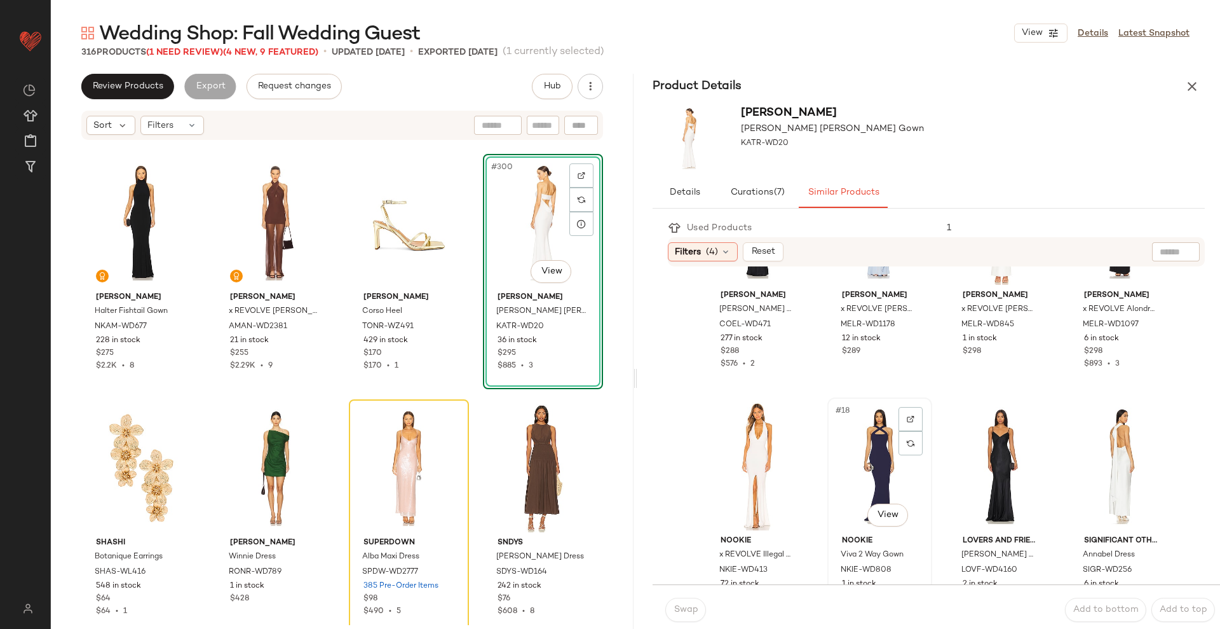
click at [873, 453] on div "#18 View" at bounding box center [880, 466] width 96 height 128
click at [688, 600] on button "Swap" at bounding box center [685, 609] width 41 height 24
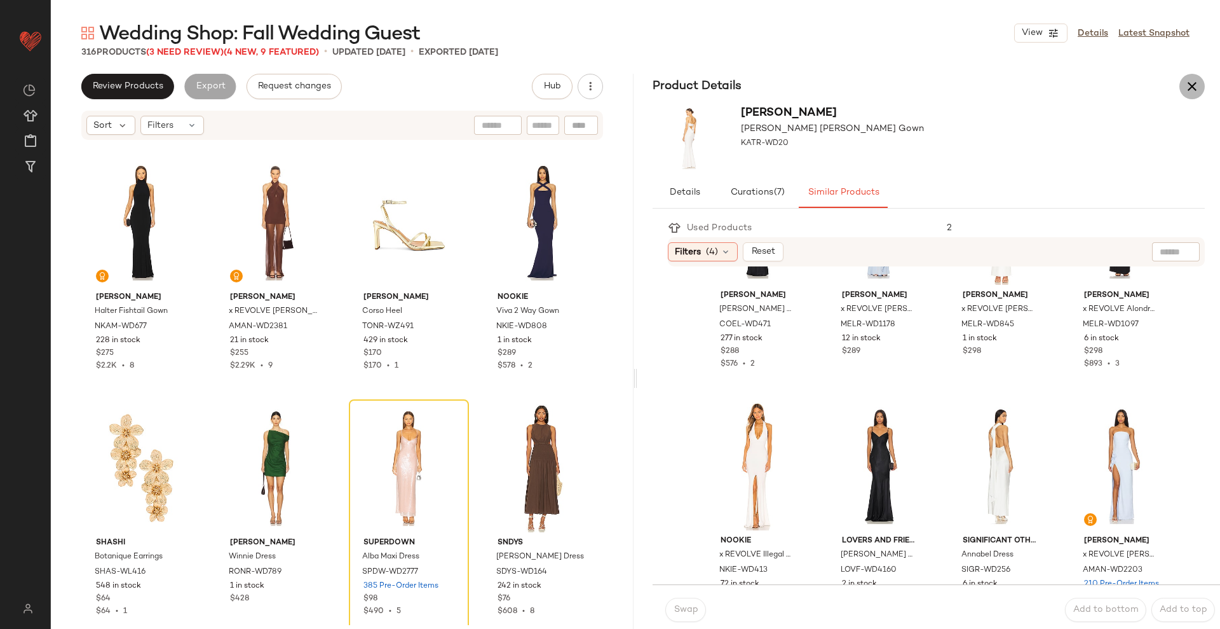
click at [1197, 92] on icon "button" at bounding box center [1192, 86] width 15 height 15
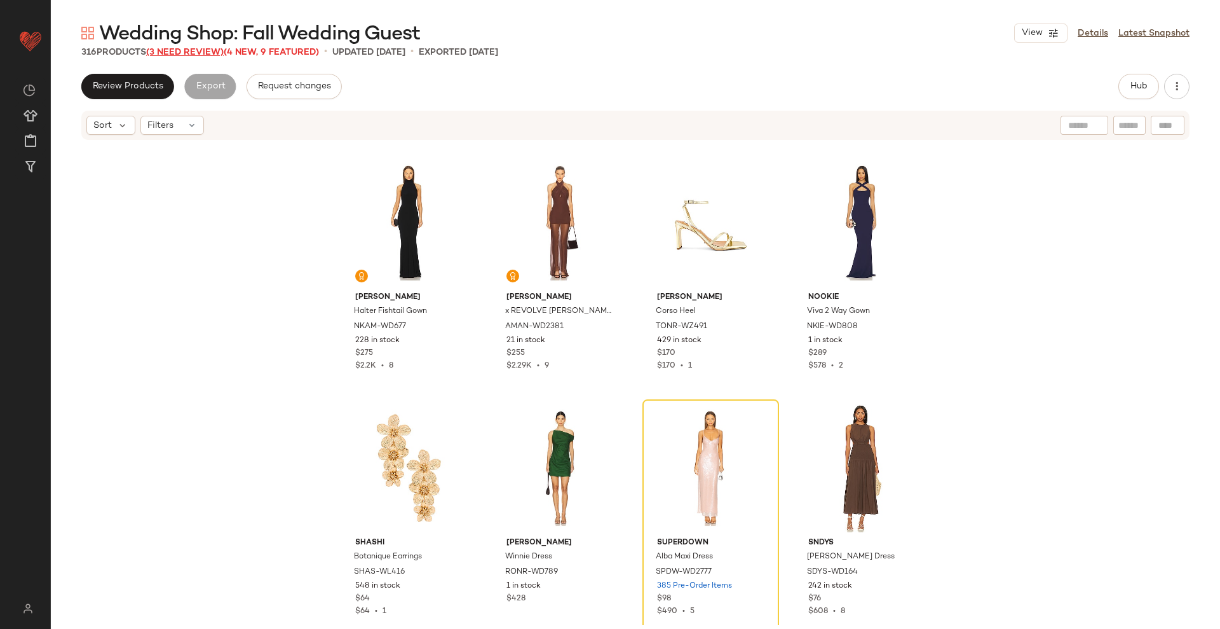
click at [178, 50] on span "(3 Need Review)" at bounding box center [185, 53] width 78 height 10
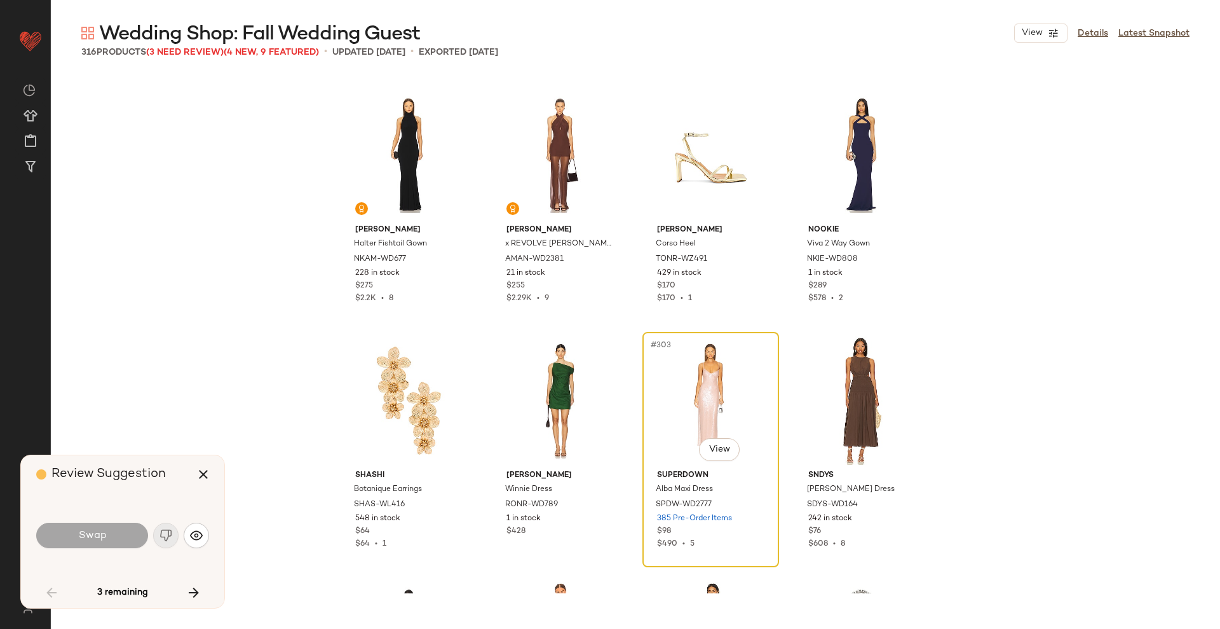
click at [683, 423] on div "#303 View" at bounding box center [711, 400] width 128 height 128
click at [194, 534] on img "button" at bounding box center [196, 535] width 13 height 13
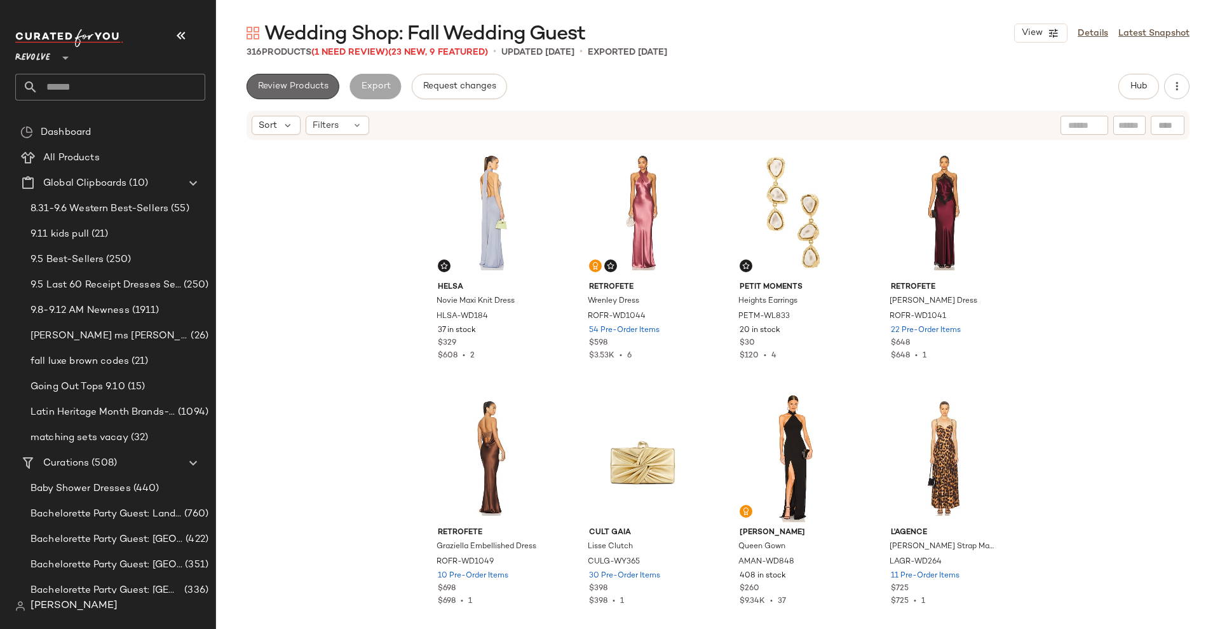
click at [299, 83] on span "Review Products" at bounding box center [292, 86] width 71 height 10
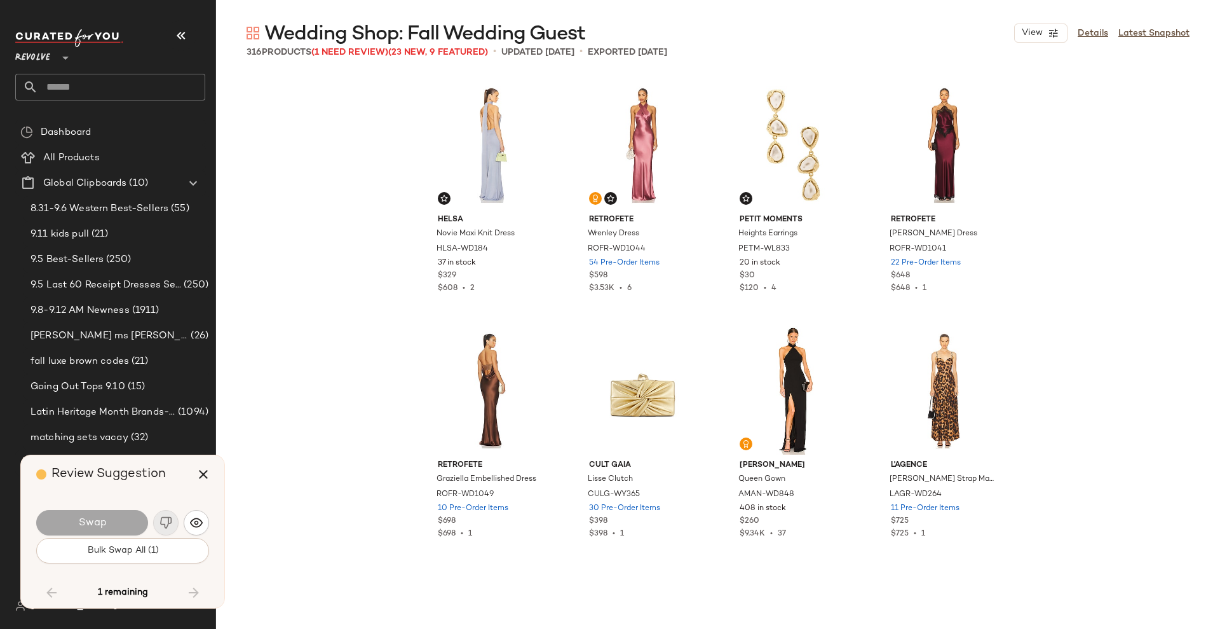
scroll to position [18153, 0]
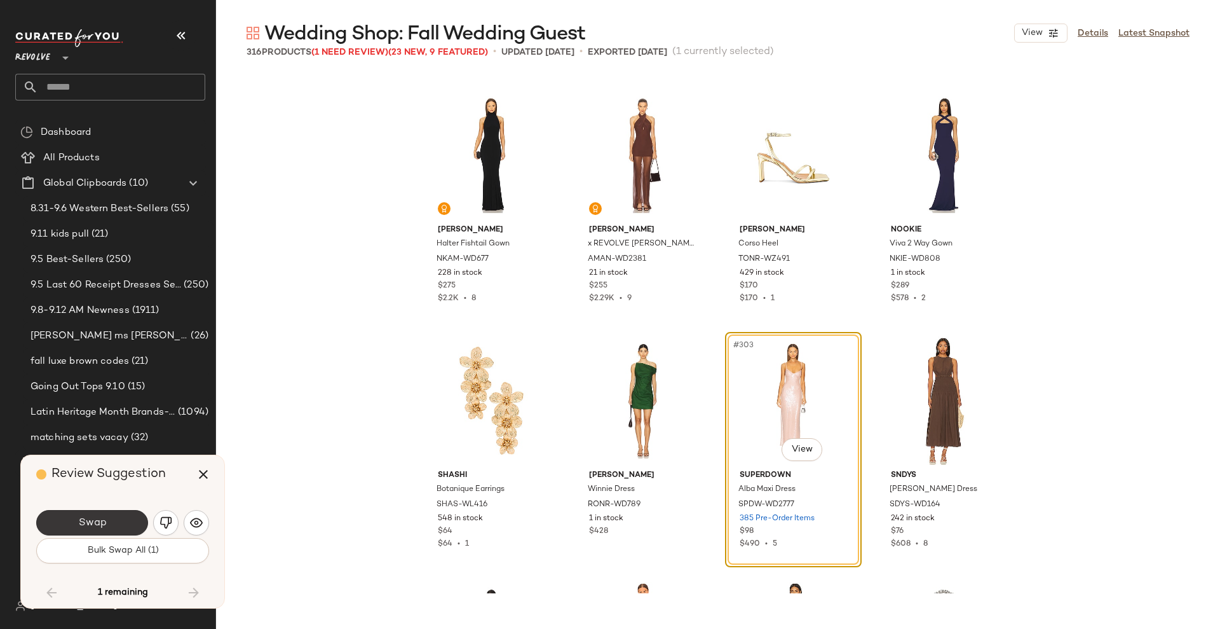
click at [95, 519] on span "Swap" at bounding box center [92, 523] width 29 height 12
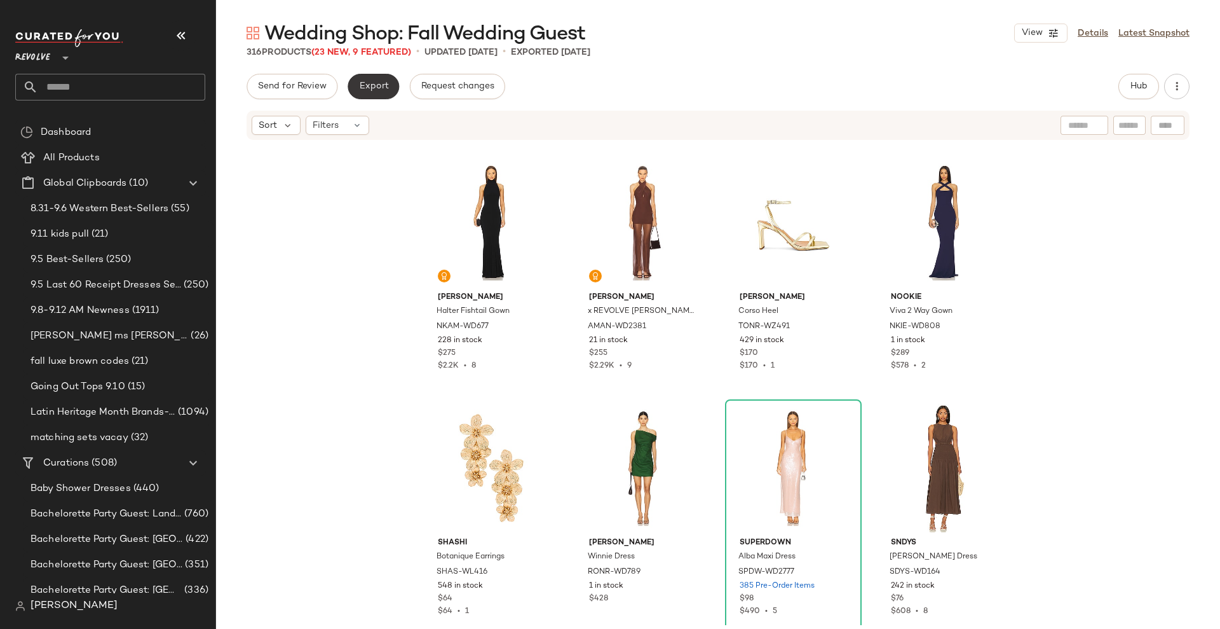
click at [360, 88] on span "Export" at bounding box center [373, 86] width 30 height 10
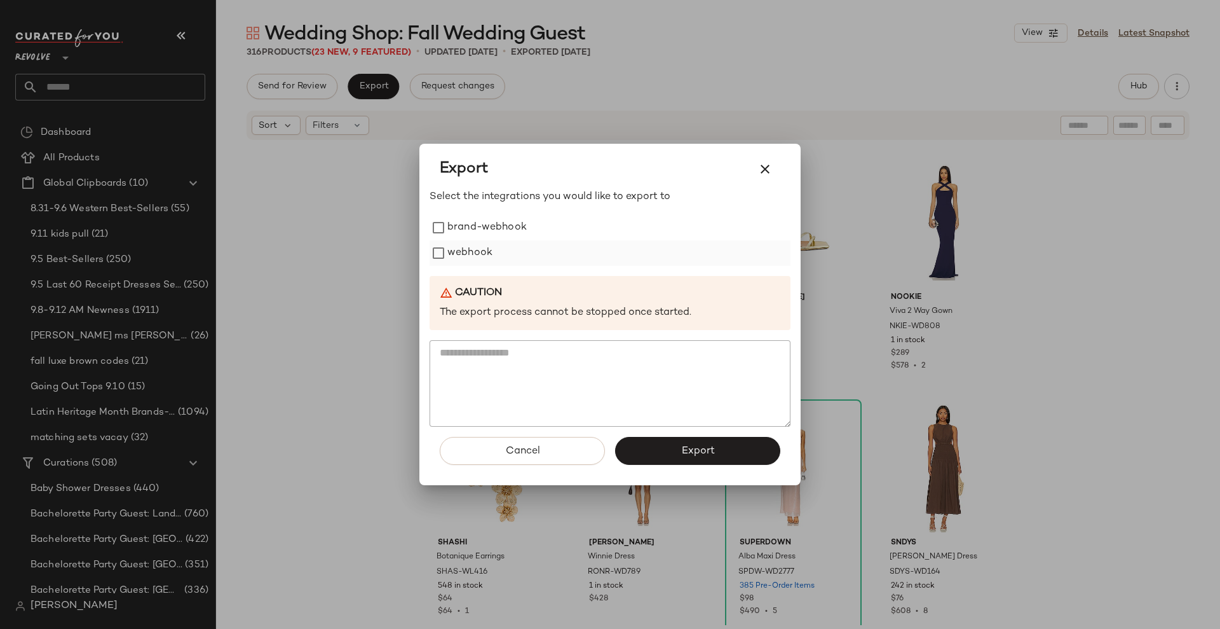
click at [448, 259] on label "webhook" at bounding box center [469, 252] width 45 height 25
click at [657, 452] on button "Export" at bounding box center [697, 451] width 165 height 28
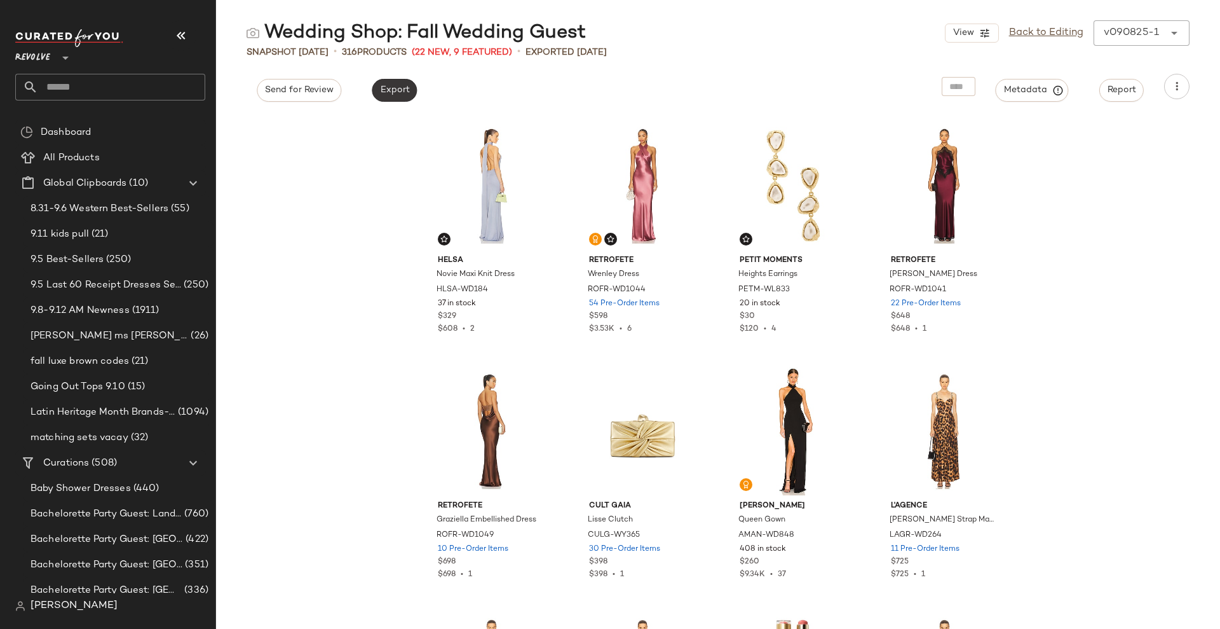
click at [400, 94] on span "Export" at bounding box center [394, 90] width 30 height 10
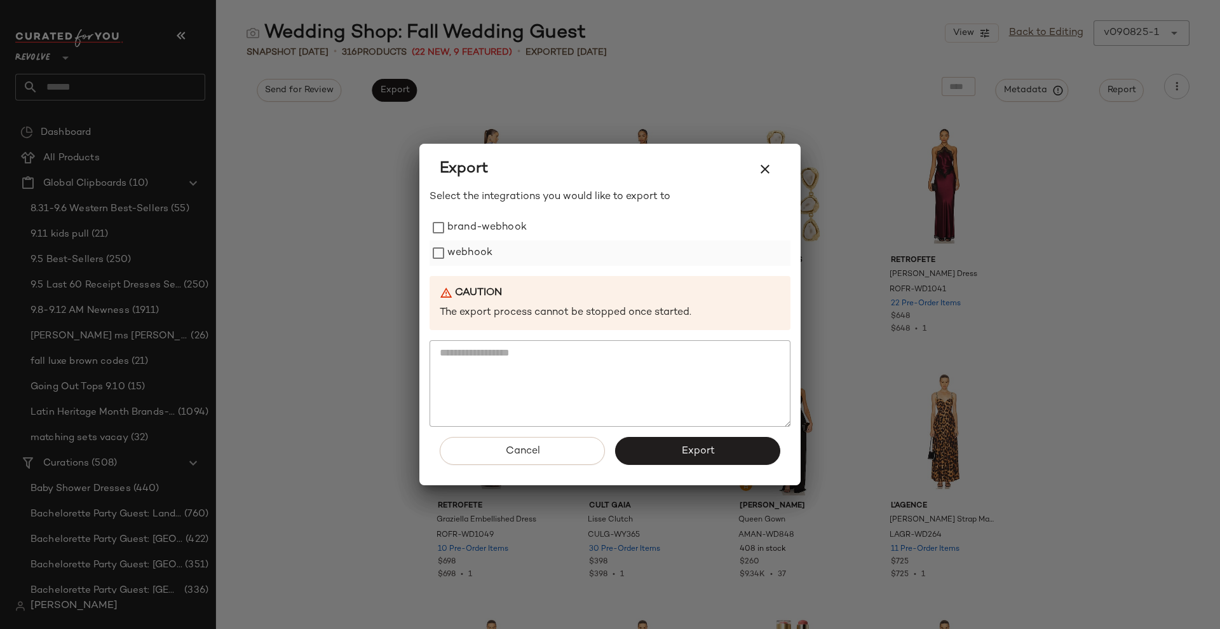
click at [468, 251] on label "webhook" at bounding box center [469, 252] width 45 height 25
click at [671, 457] on button "Export" at bounding box center [697, 451] width 165 height 28
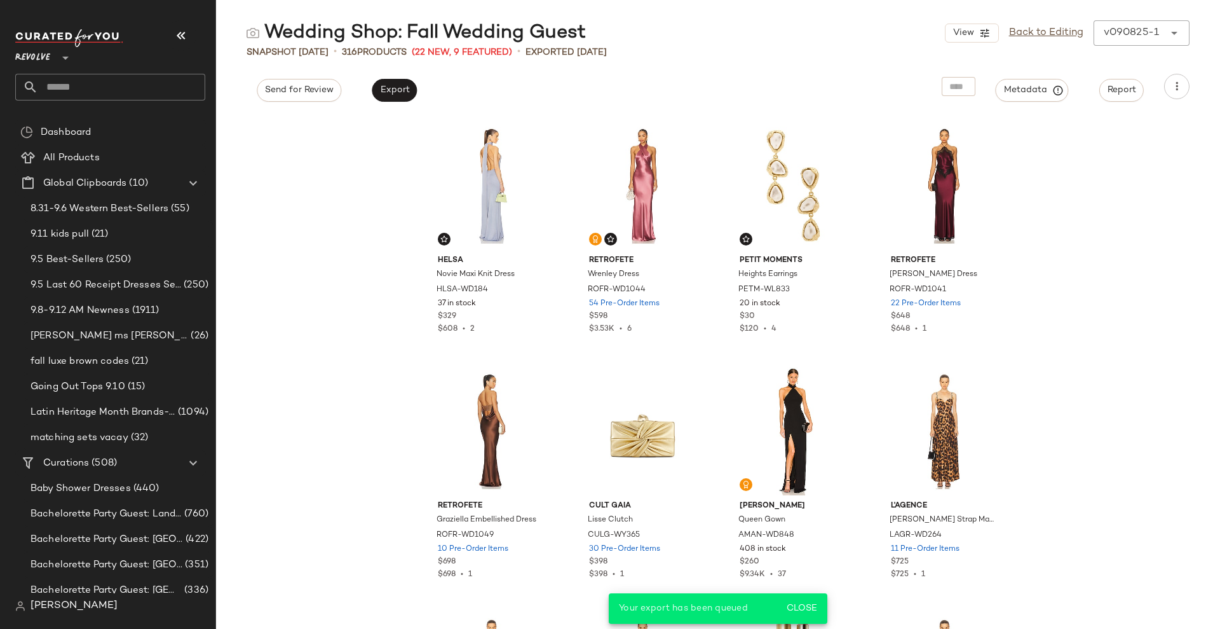
click at [91, 86] on input "text" at bounding box center [121, 87] width 167 height 27
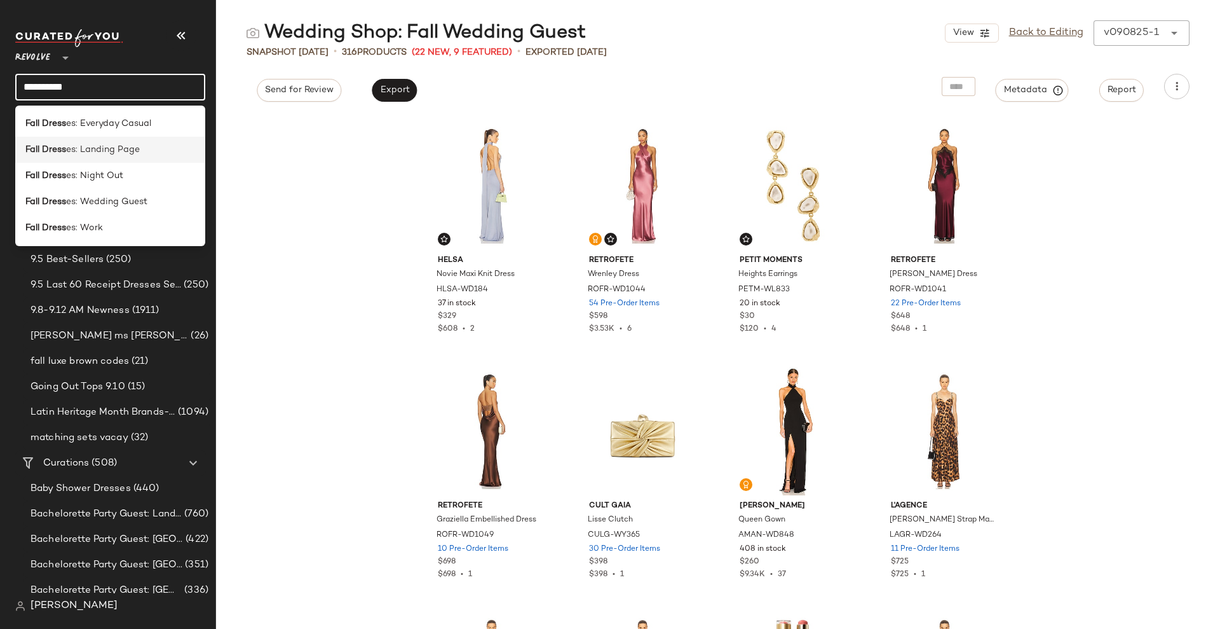
type input "**********"
click at [124, 156] on span "es: Landing Page" at bounding box center [103, 149] width 74 height 13
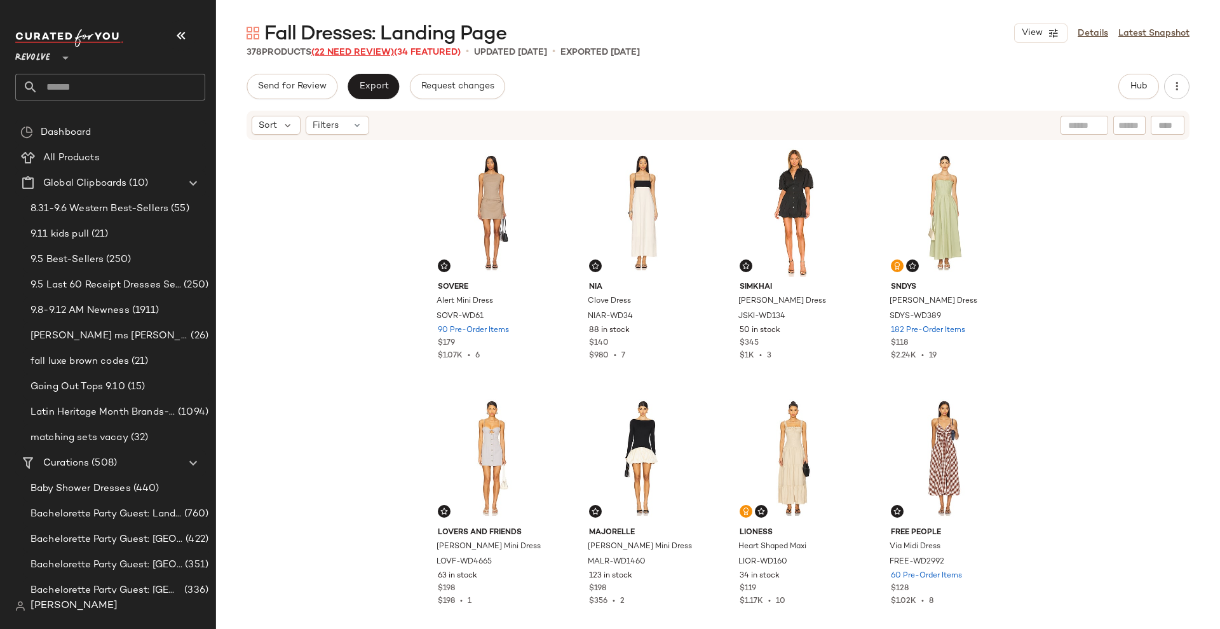
click at [329, 51] on span "(22 Need Review)" at bounding box center [352, 53] width 83 height 10
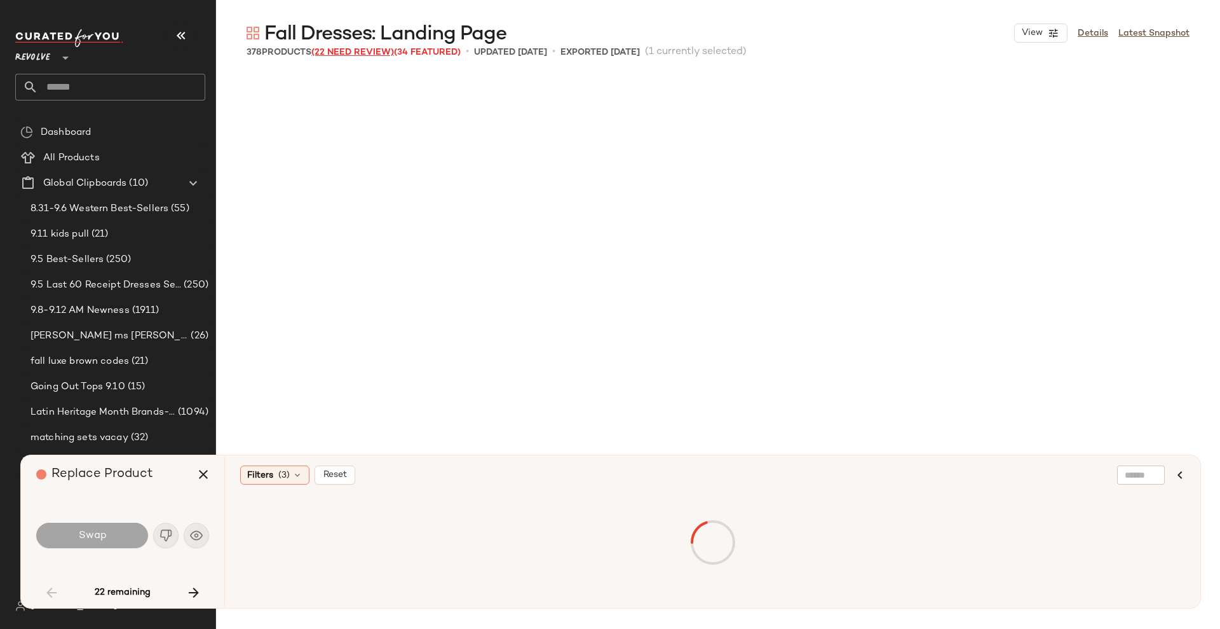
scroll to position [991, 0]
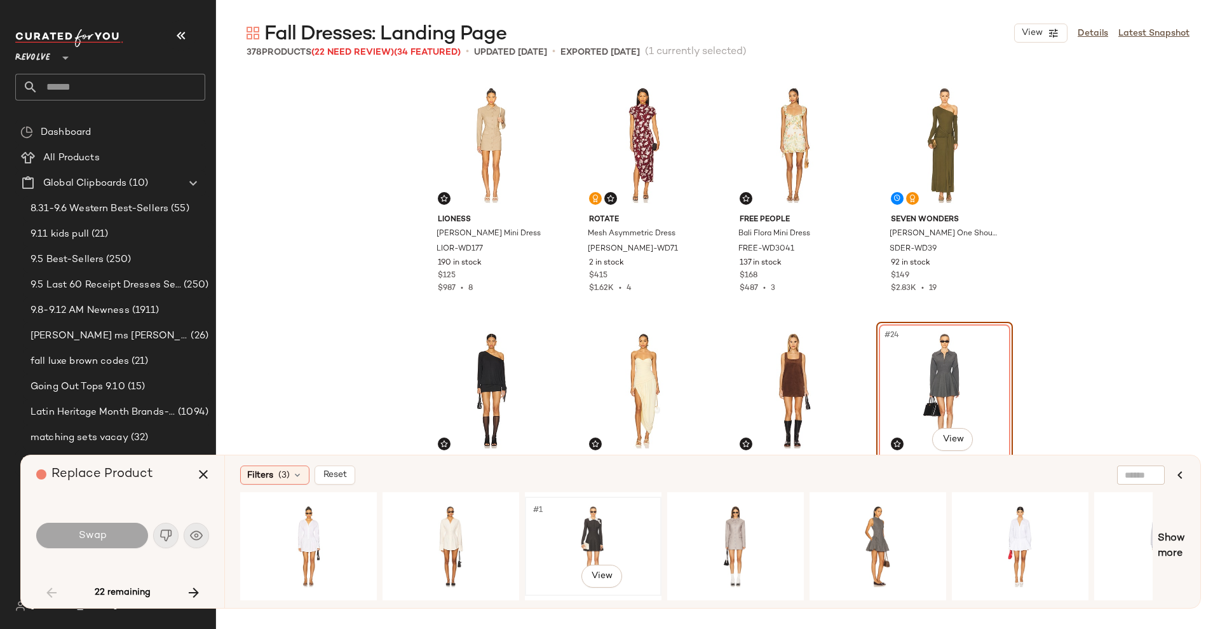
click at [595, 516] on div "#1 View" at bounding box center [593, 546] width 128 height 90
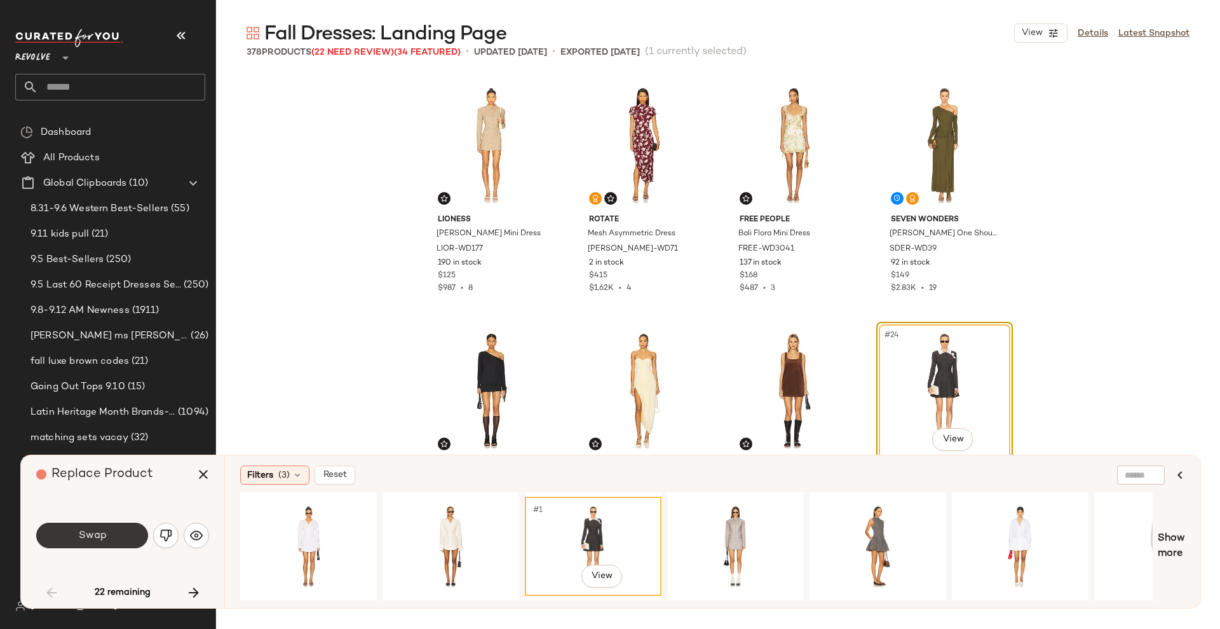
click at [76, 536] on button "Swap" at bounding box center [92, 534] width 112 height 25
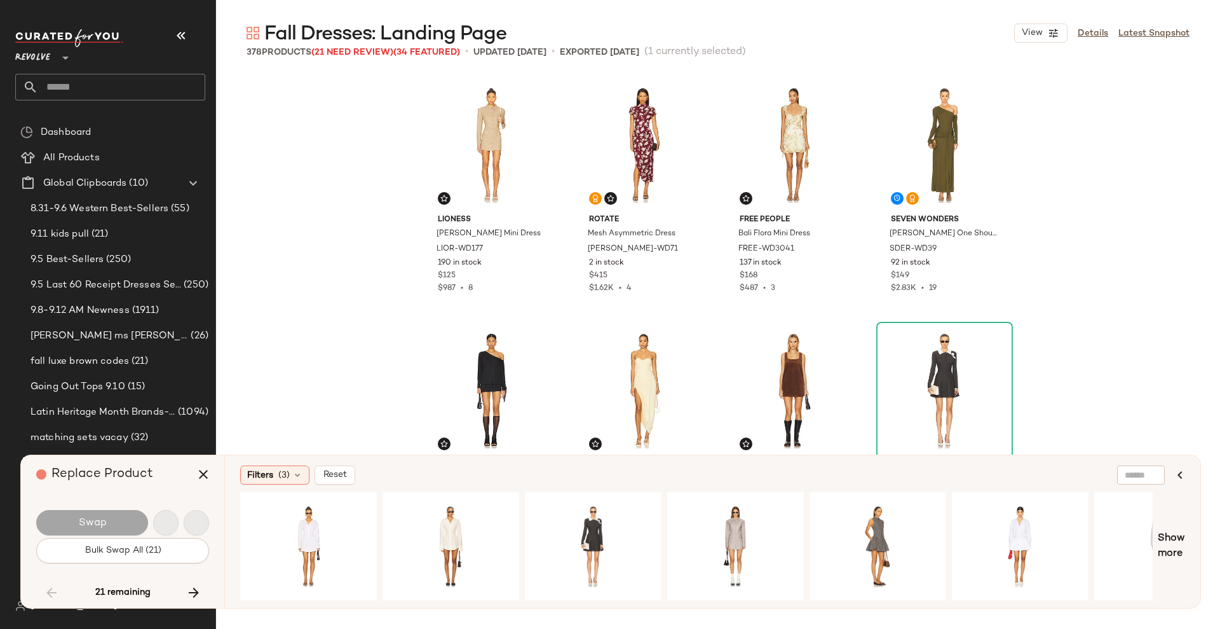
scroll to position [4661, 0]
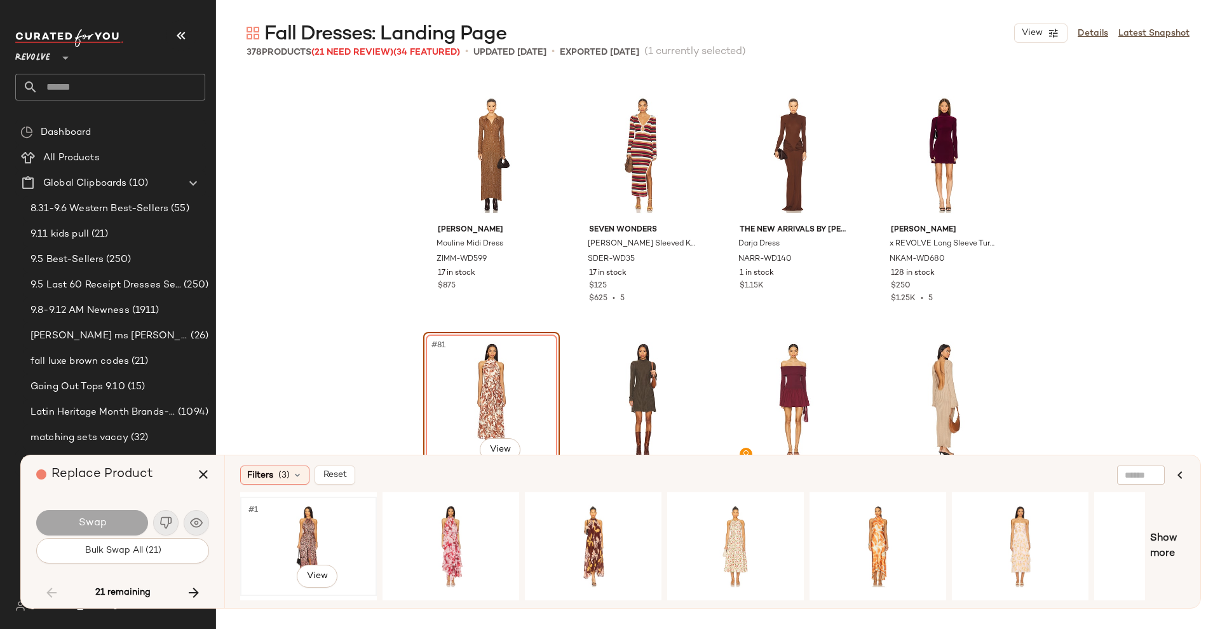
click at [310, 531] on div "#1 View" at bounding box center [309, 546] width 128 height 90
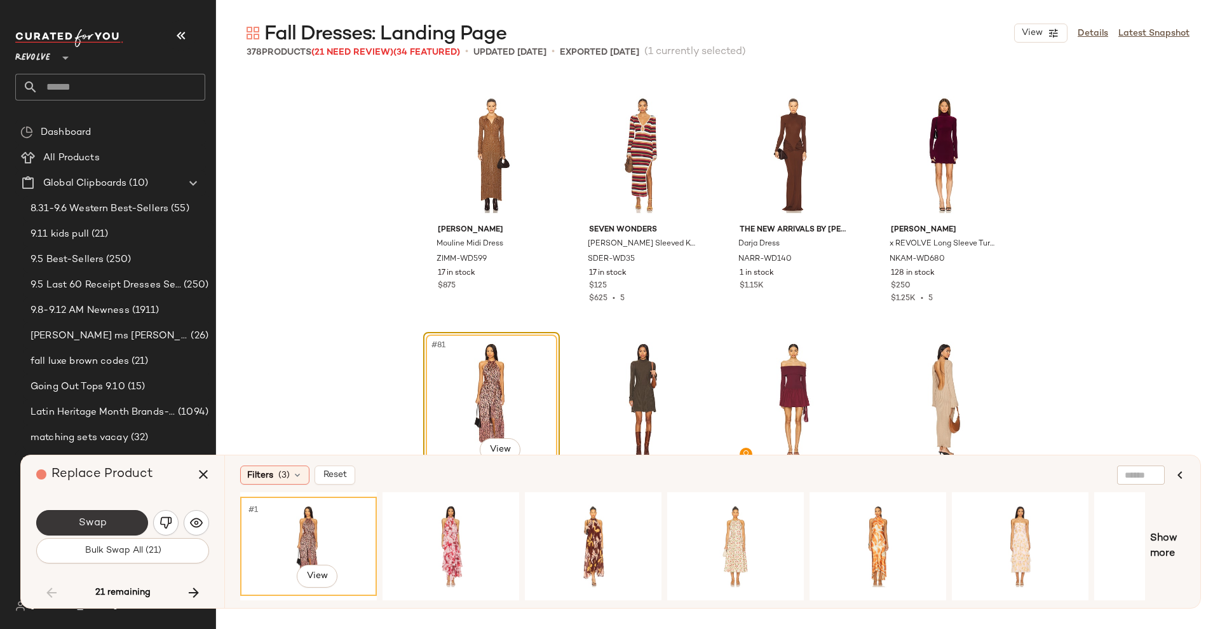
click at [91, 530] on button "Swap" at bounding box center [92, 522] width 112 height 25
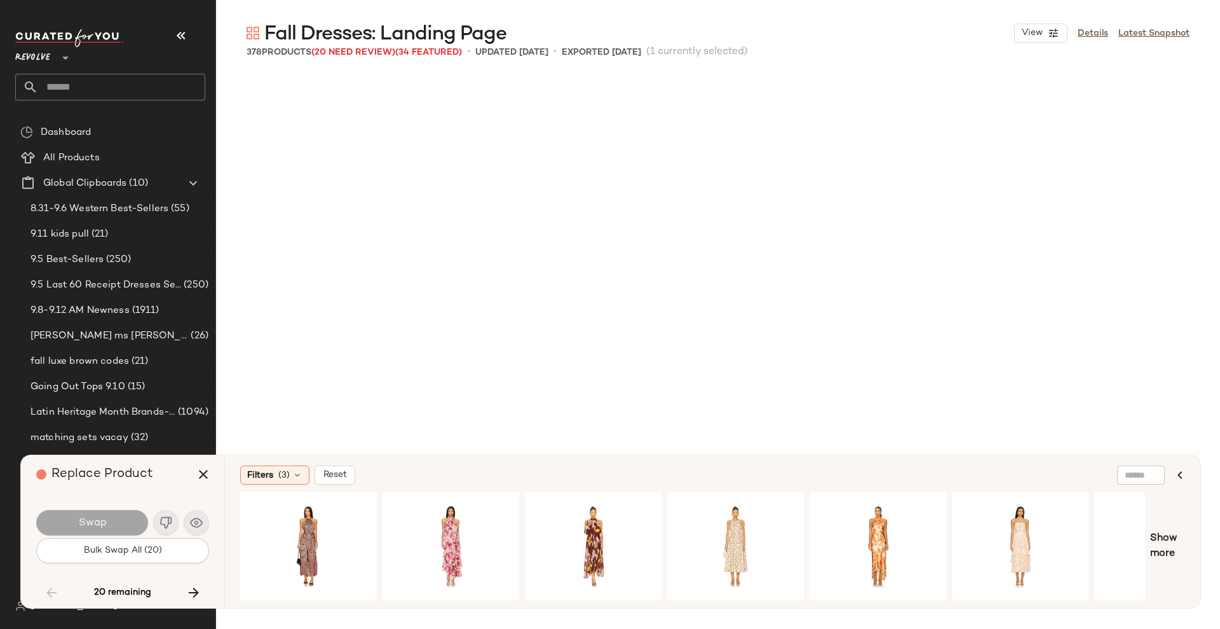
scroll to position [5152, 0]
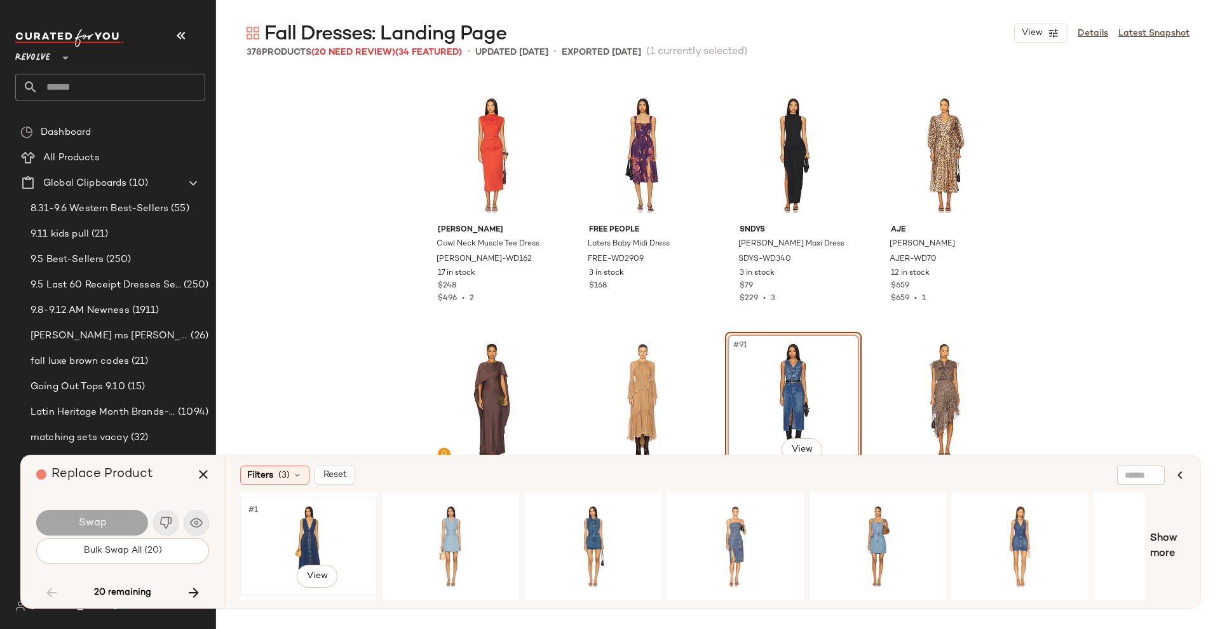
click at [309, 548] on div "#1 View" at bounding box center [309, 546] width 128 height 90
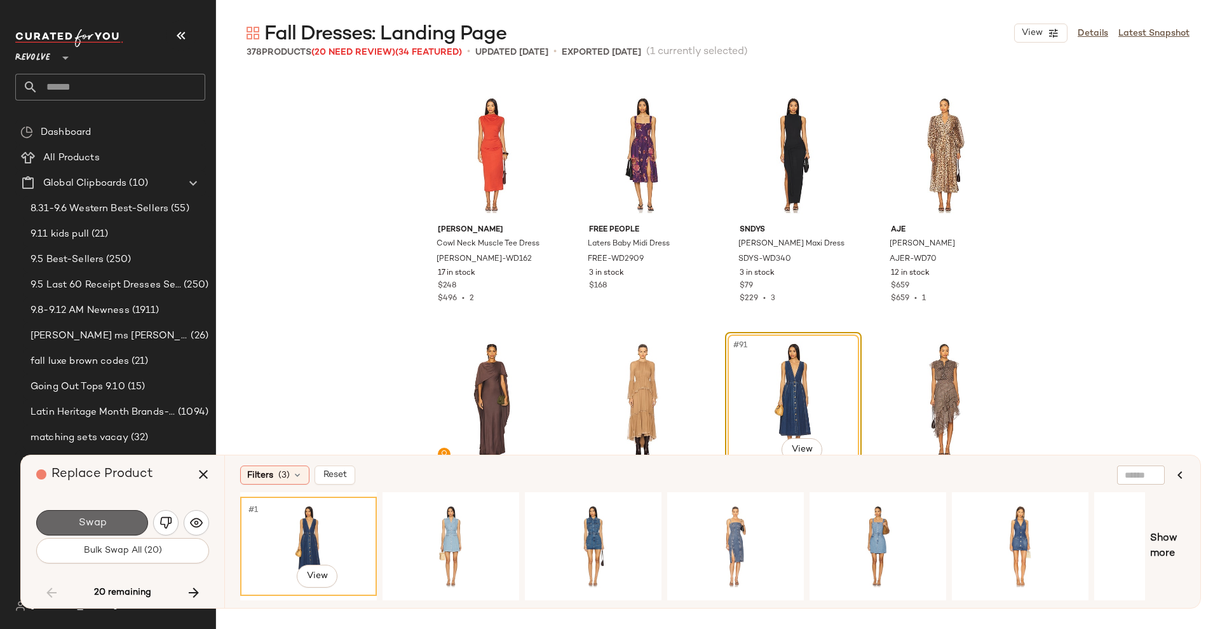
click at [54, 533] on button "Swap" at bounding box center [92, 522] width 112 height 25
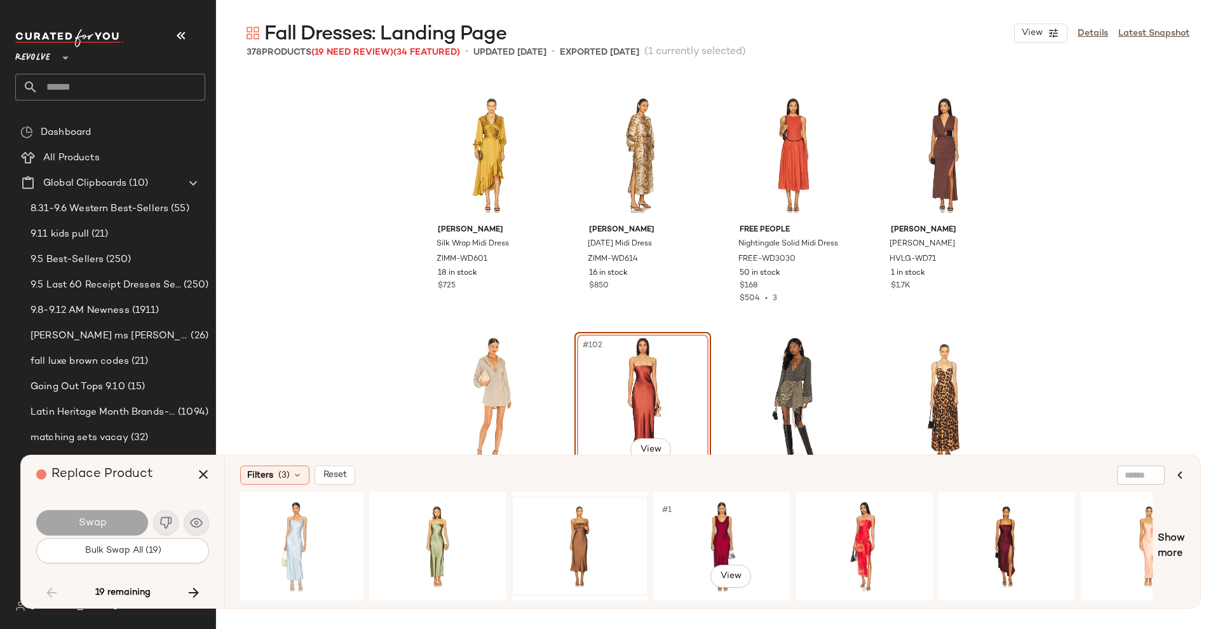
scroll to position [0, 1154]
click at [568, 518] on div "#1 View" at bounding box center [578, 546] width 128 height 90
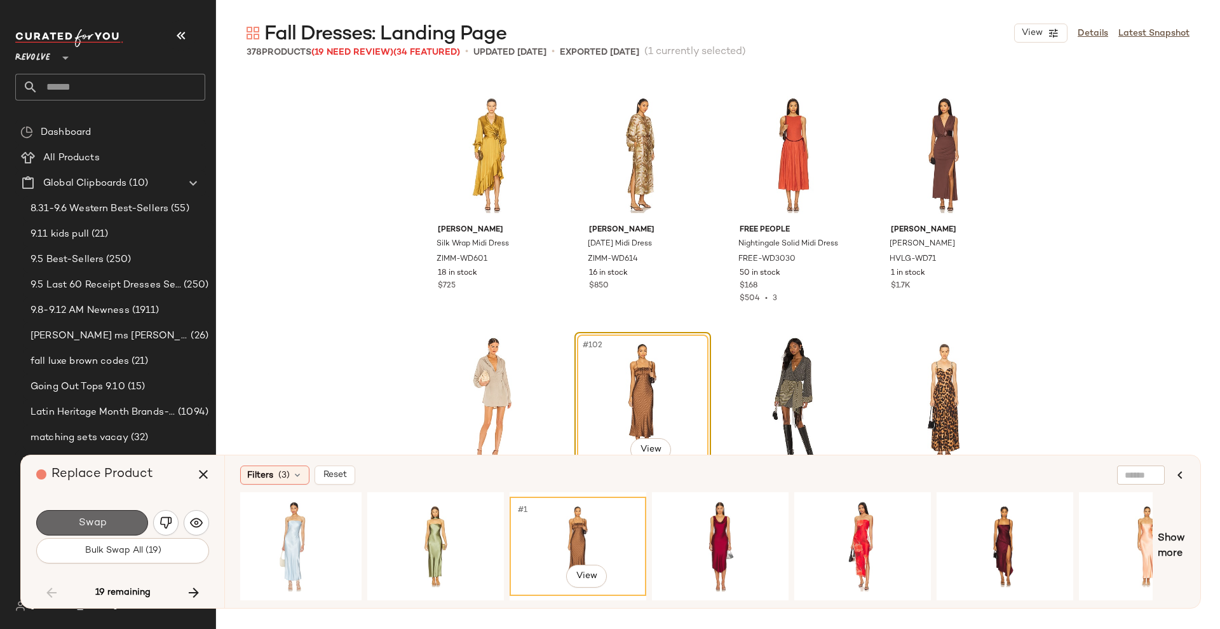
click at [104, 513] on button "Swap" at bounding box center [92, 522] width 112 height 25
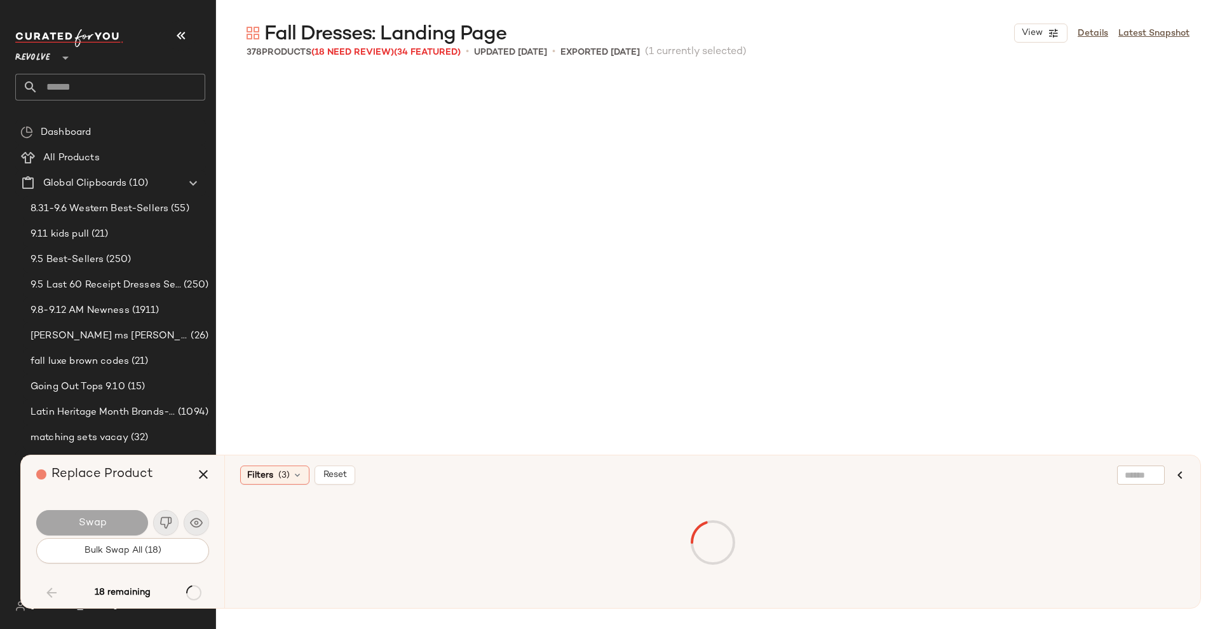
scroll to position [7114, 0]
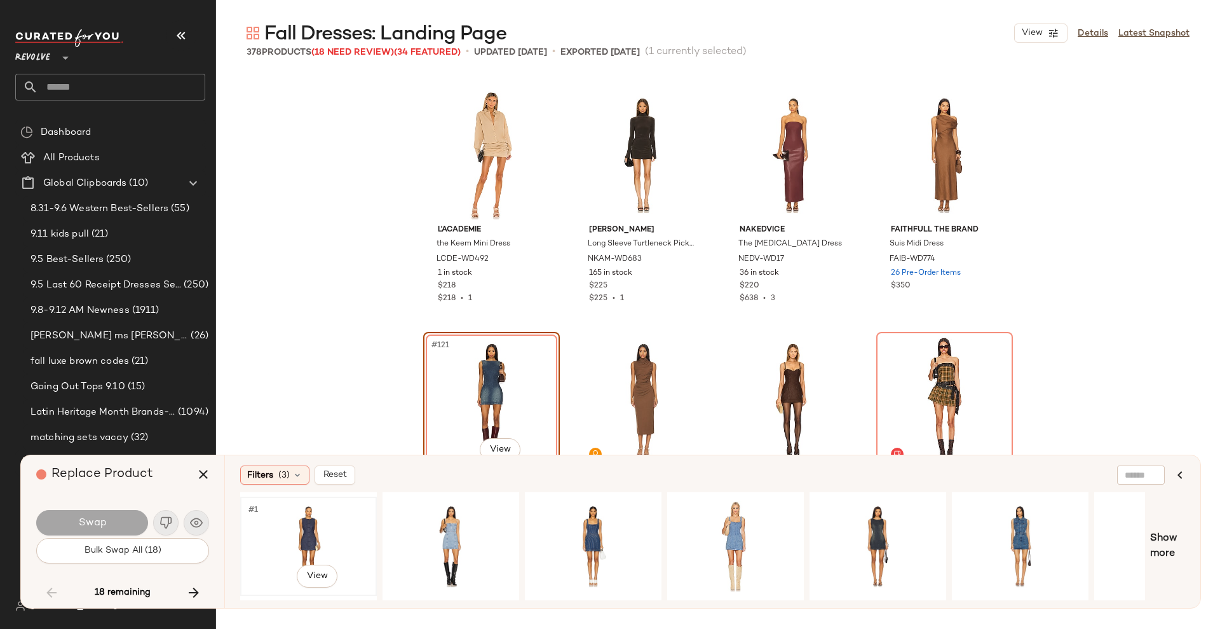
click at [337, 542] on div "#1 View" at bounding box center [309, 546] width 128 height 90
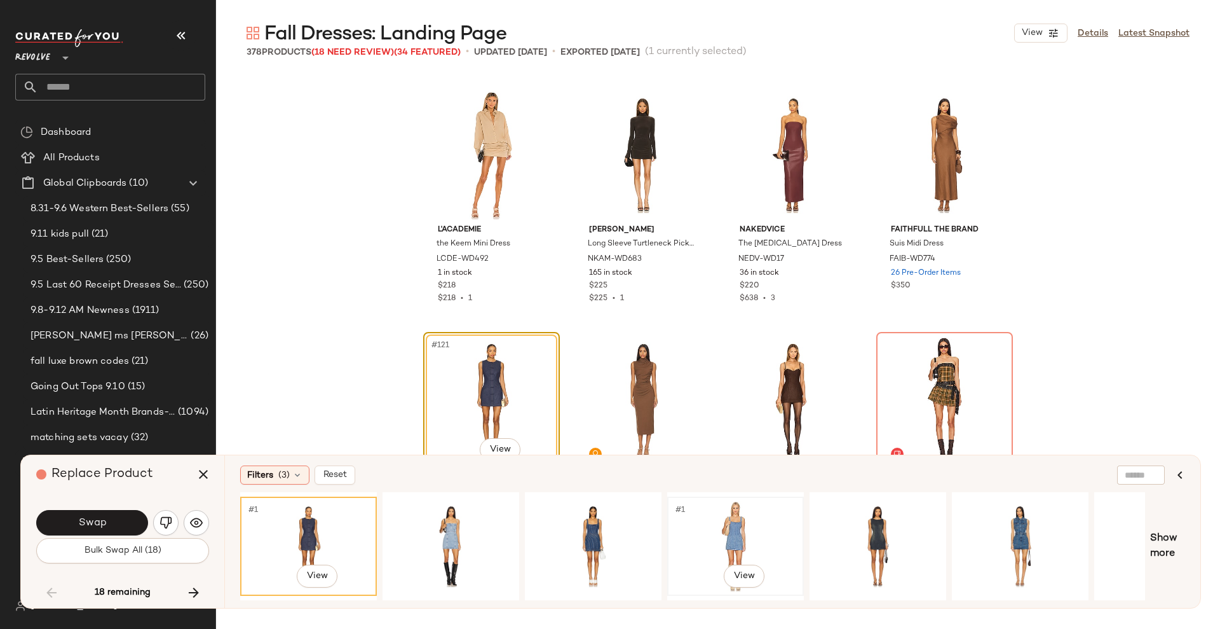
click at [759, 533] on div "#1 View" at bounding box center [736, 546] width 128 height 90
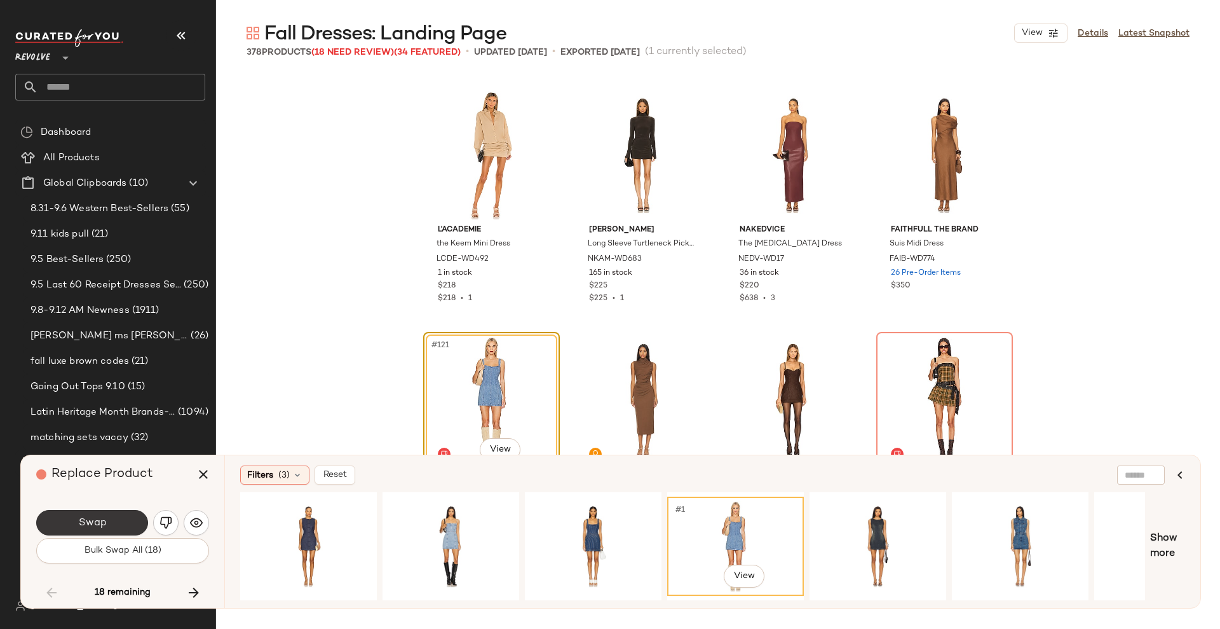
click at [85, 532] on button "Swap" at bounding box center [92, 522] width 112 height 25
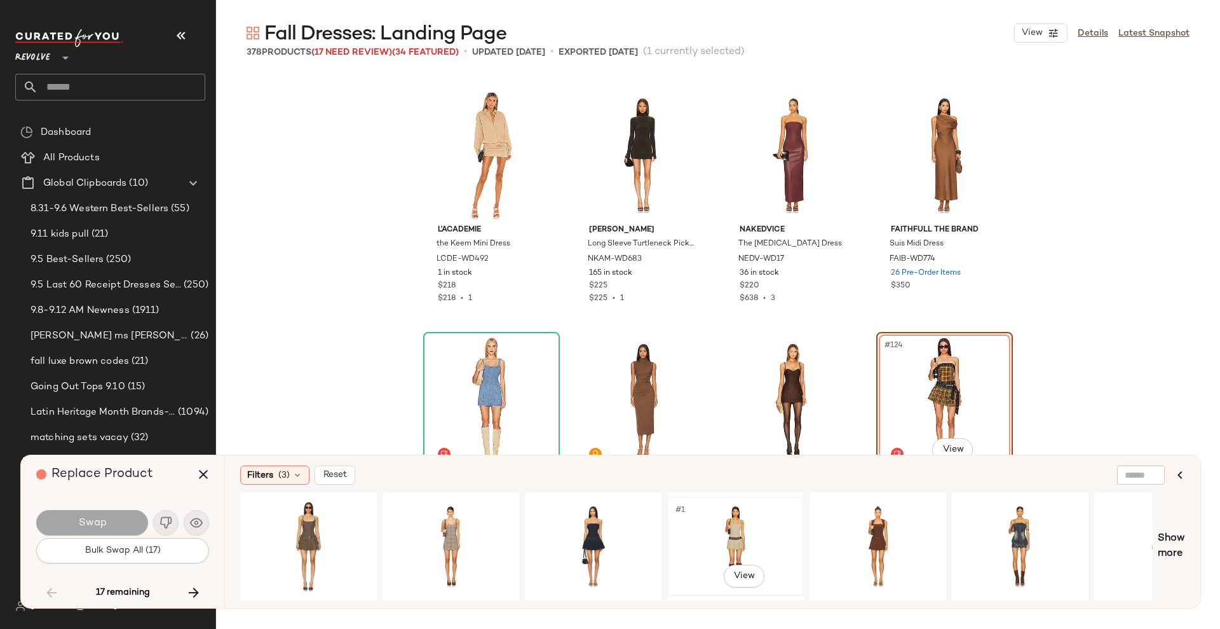
click at [723, 538] on div "#1 View" at bounding box center [736, 546] width 128 height 90
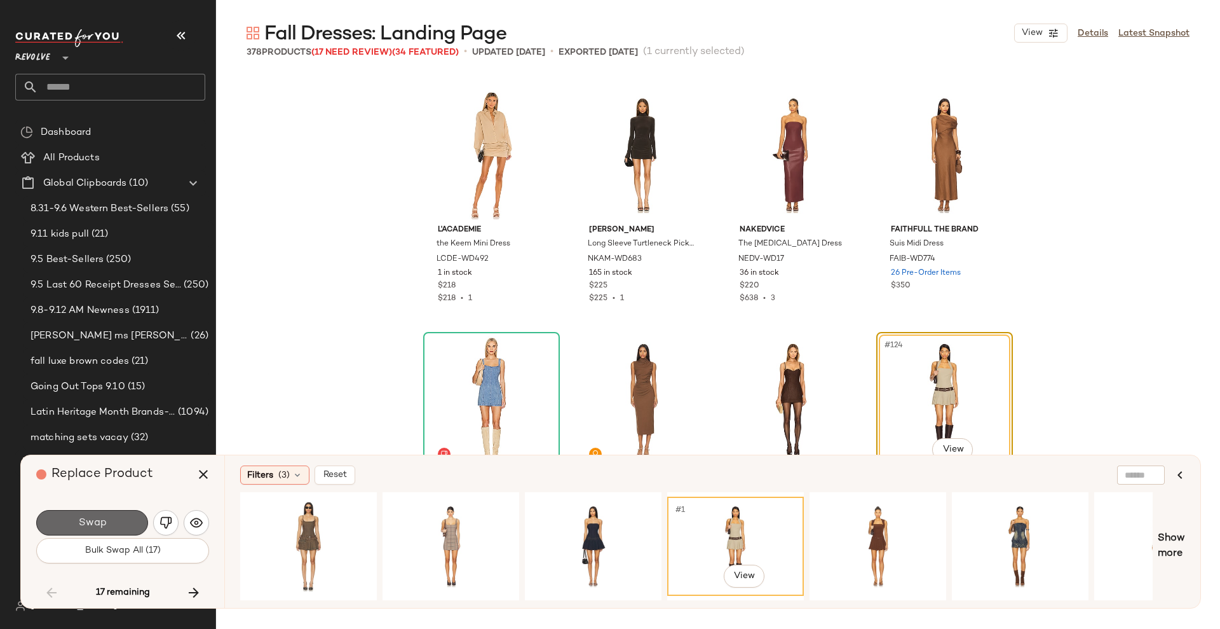
click at [79, 514] on button "Swap" at bounding box center [92, 522] width 112 height 25
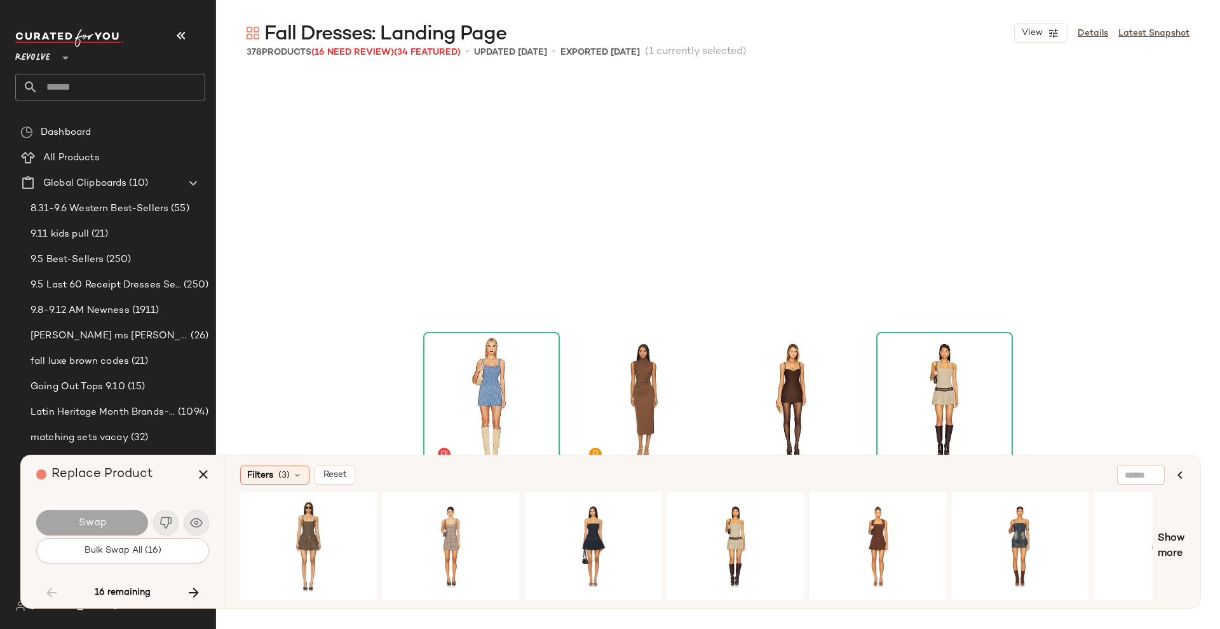
scroll to position [7359, 0]
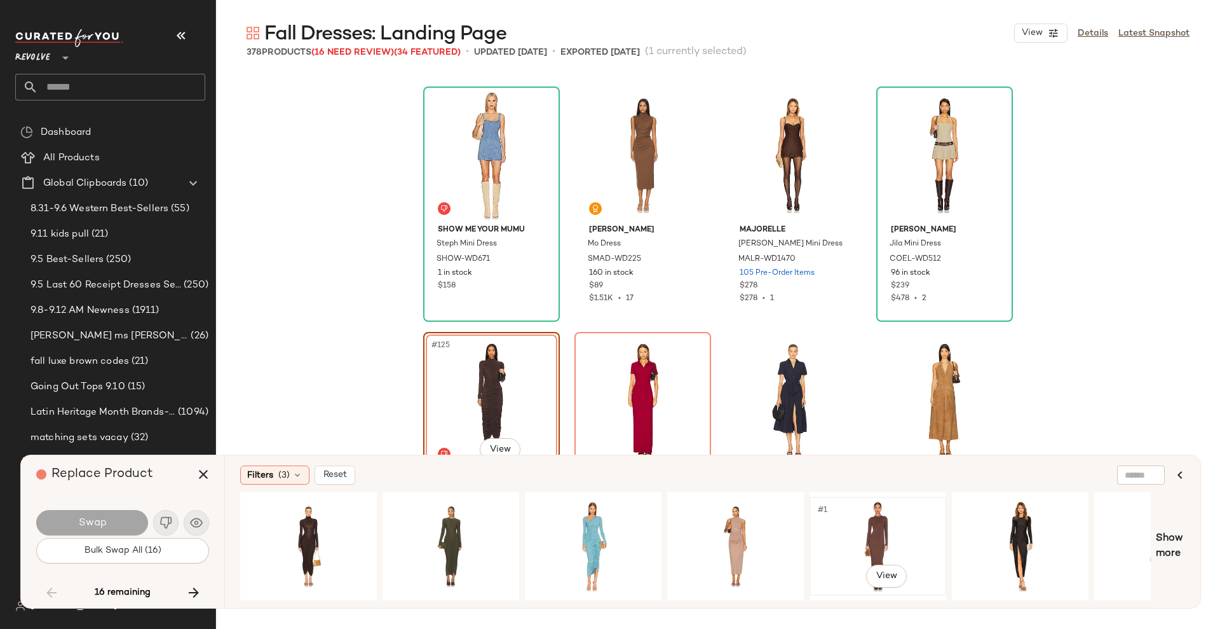
click at [850, 532] on div "#1 View" at bounding box center [878, 546] width 128 height 90
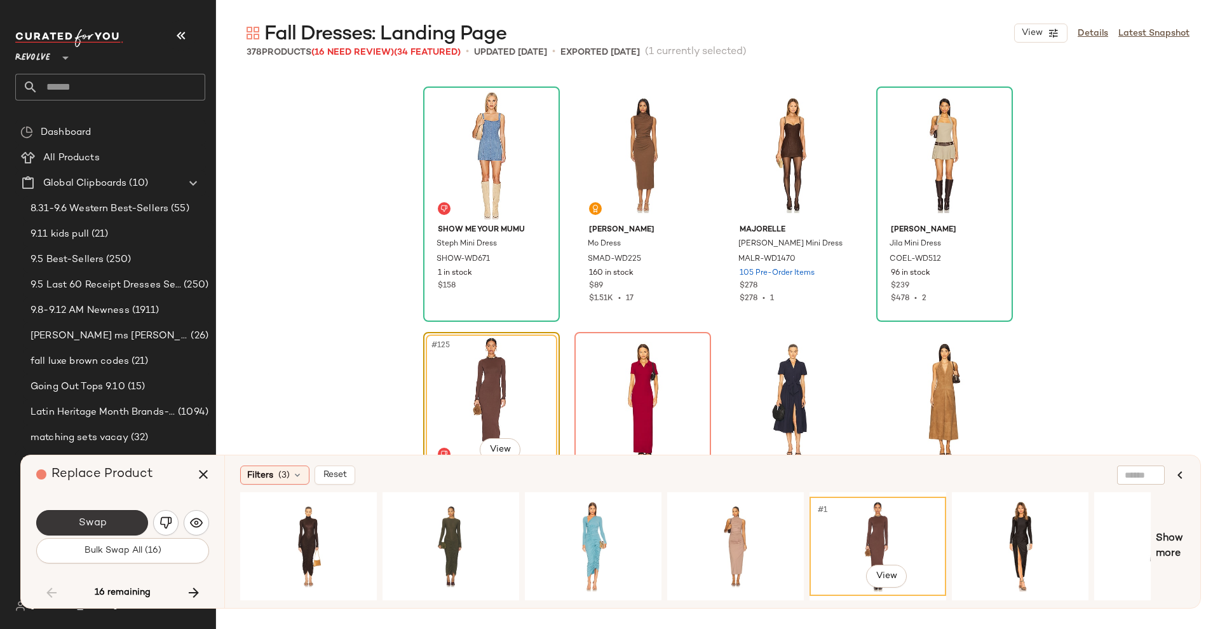
click at [98, 524] on span "Swap" at bounding box center [92, 523] width 29 height 12
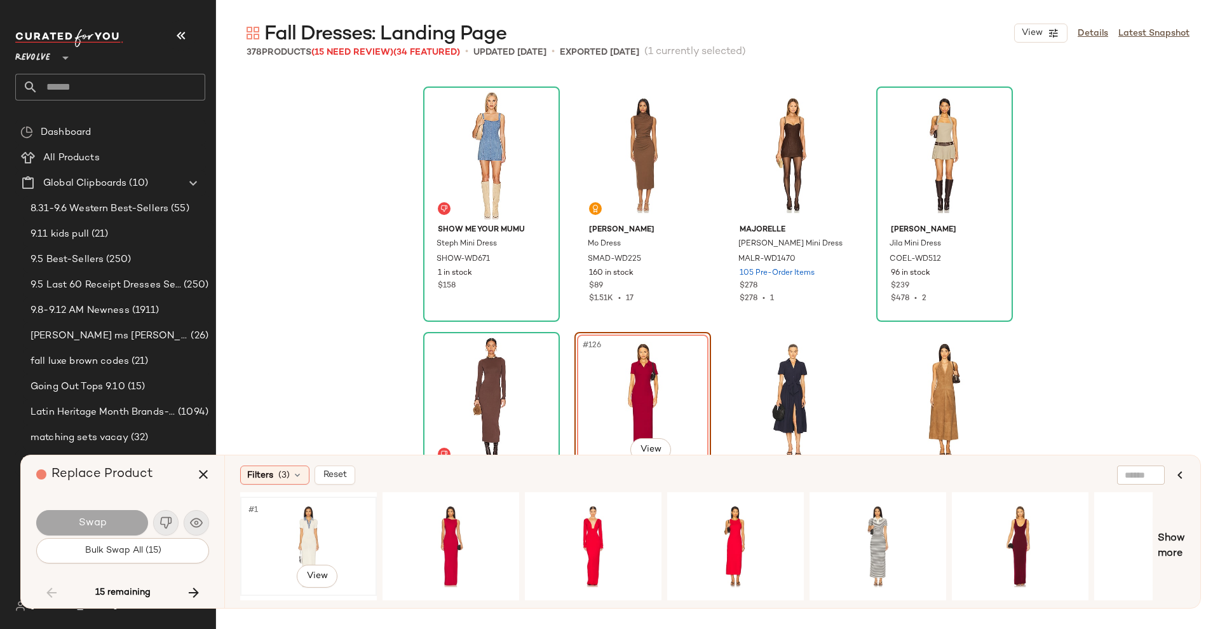
click at [318, 534] on div "#1 View" at bounding box center [309, 546] width 128 height 90
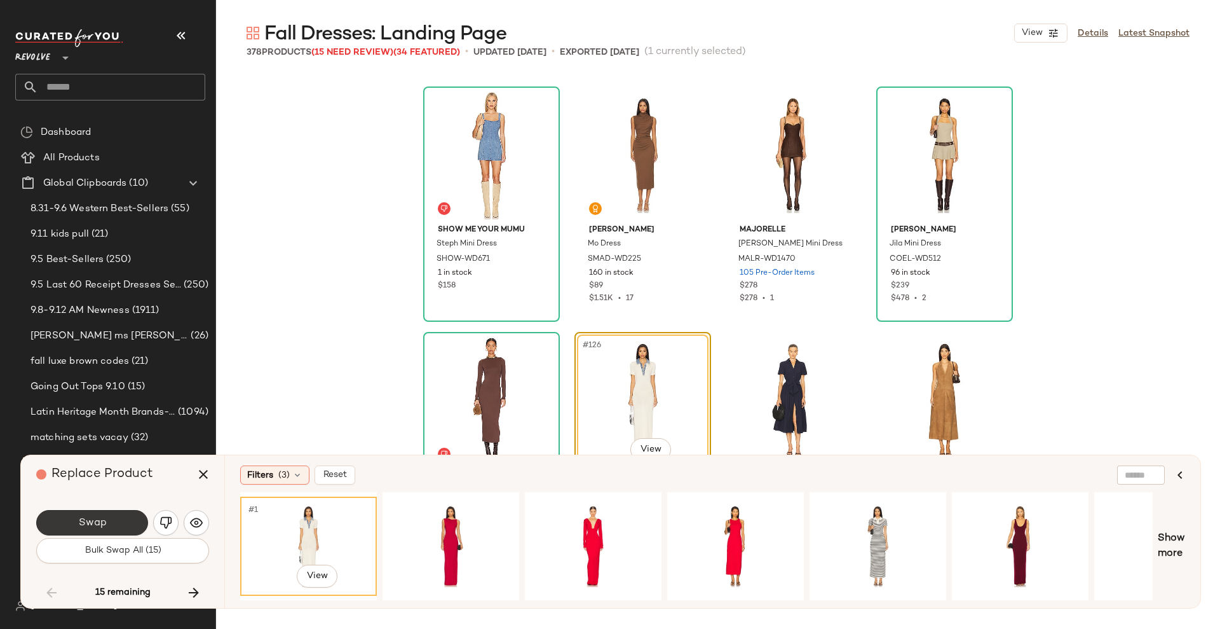
click at [111, 515] on button "Swap" at bounding box center [92, 522] width 112 height 25
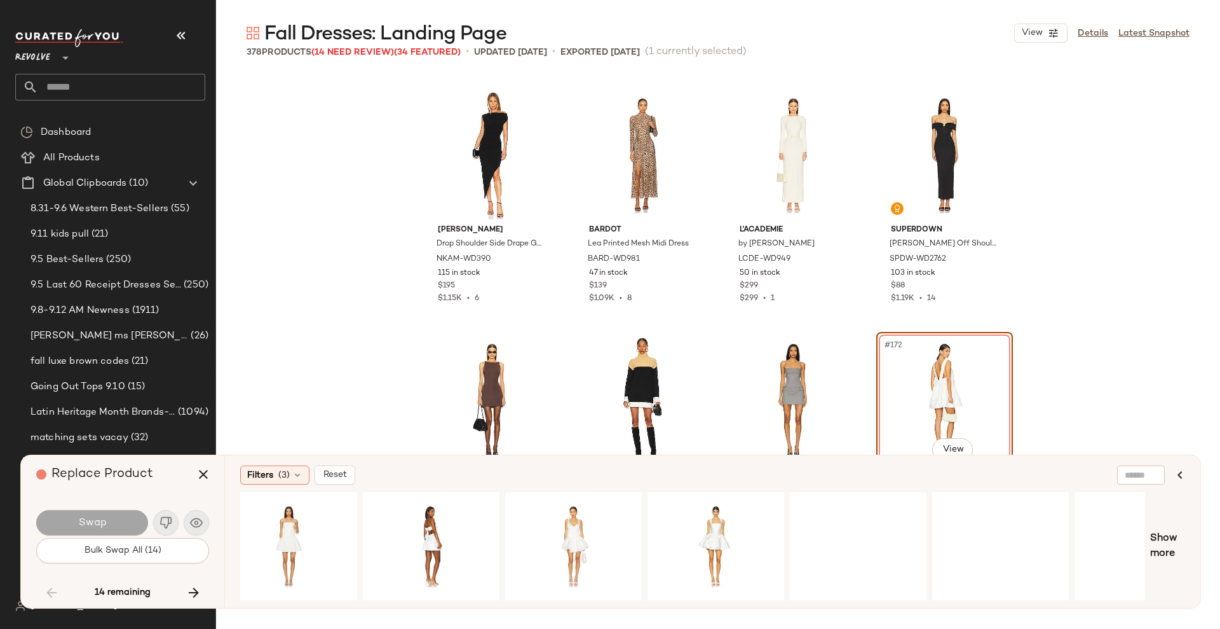
scroll to position [0, 512]
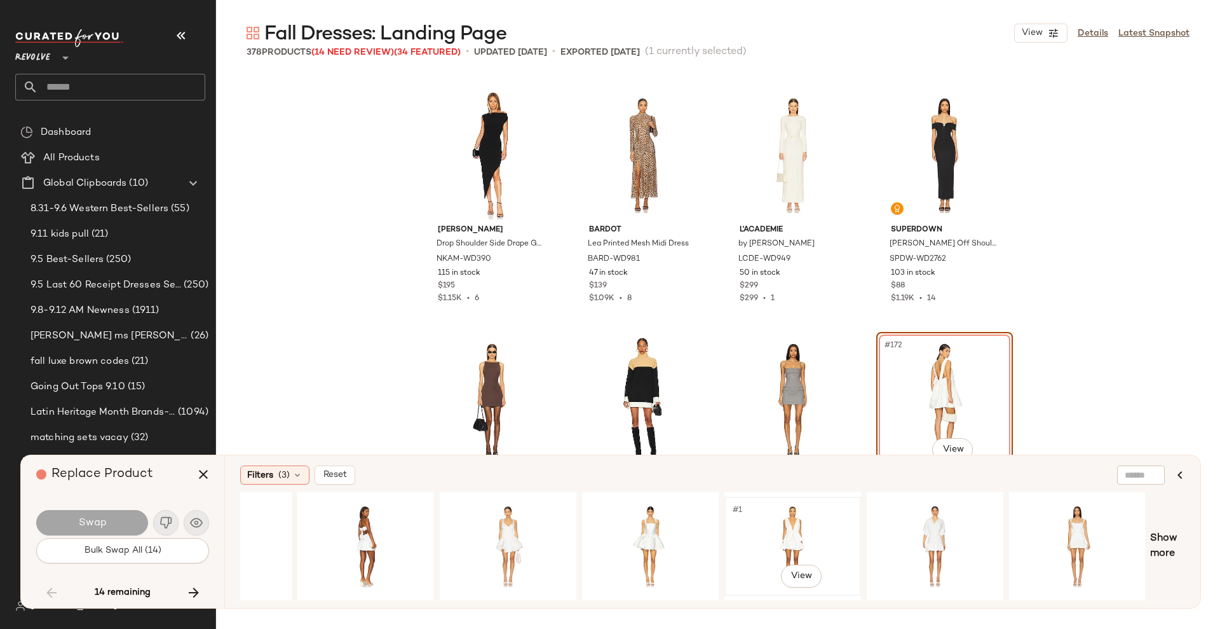
click at [784, 521] on div "#1 View" at bounding box center [793, 546] width 128 height 90
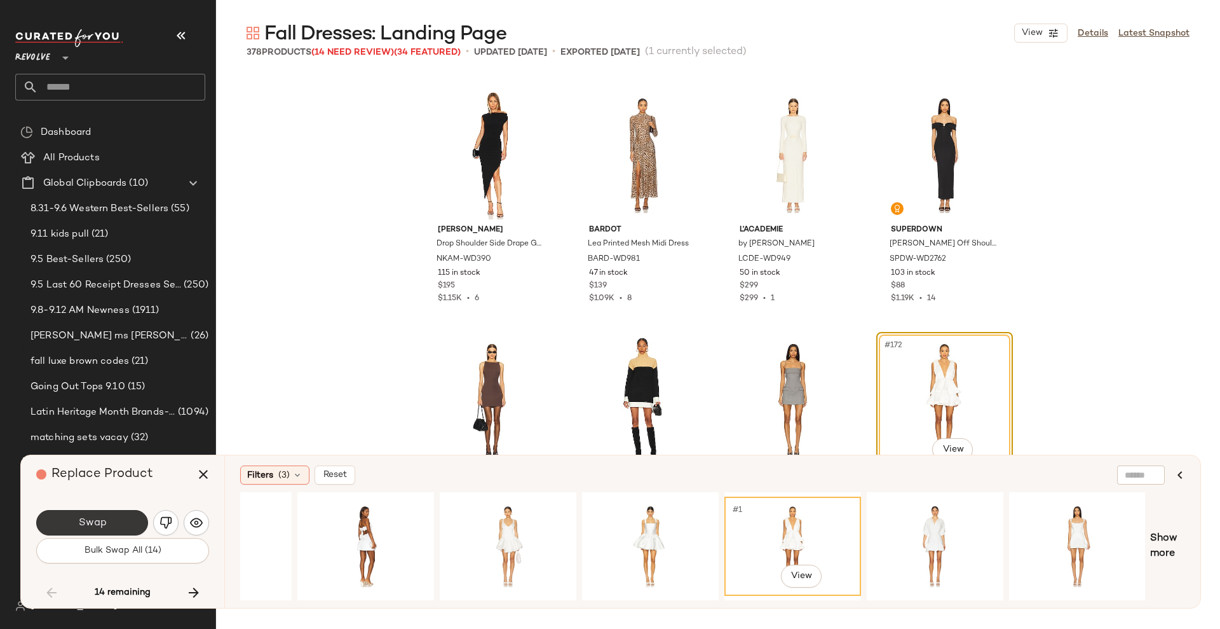
click at [93, 522] on span "Swap" at bounding box center [92, 523] width 29 height 12
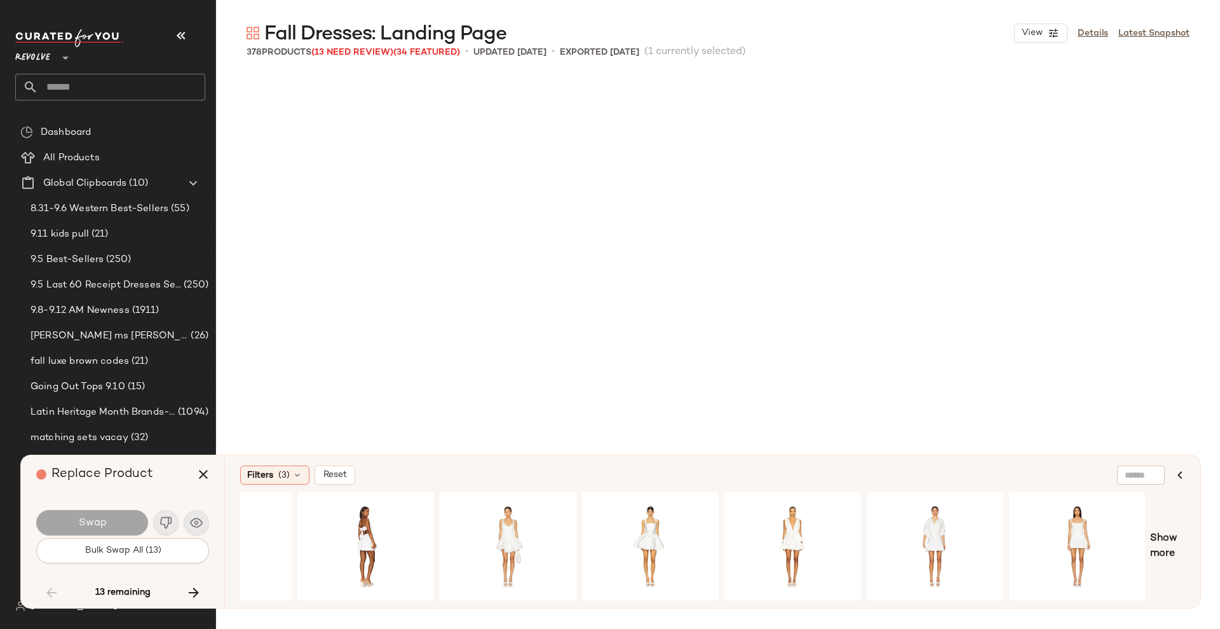
scroll to position [12266, 0]
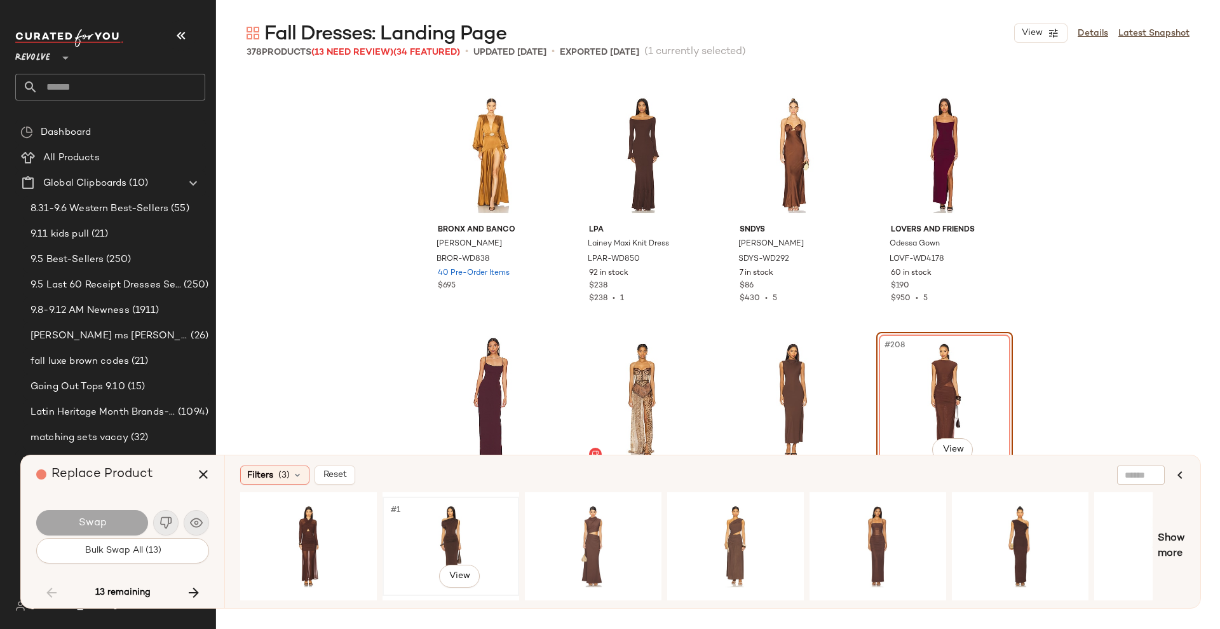
click at [447, 539] on div "#1 View" at bounding box center [451, 546] width 128 height 90
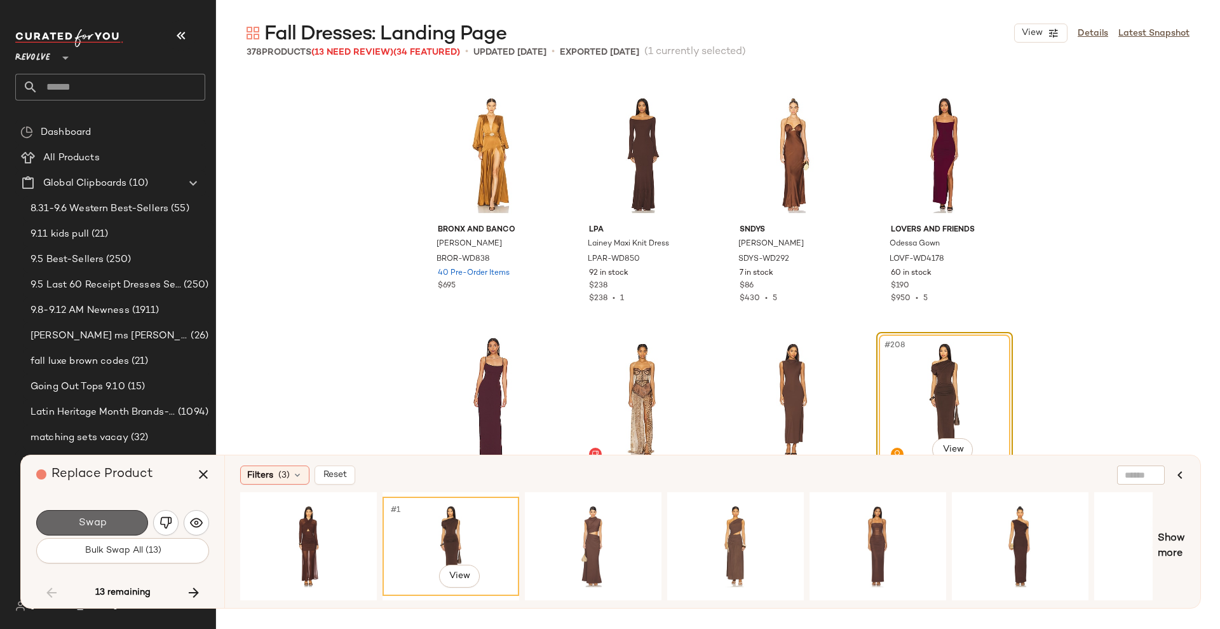
click at [69, 513] on button "Swap" at bounding box center [92, 522] width 112 height 25
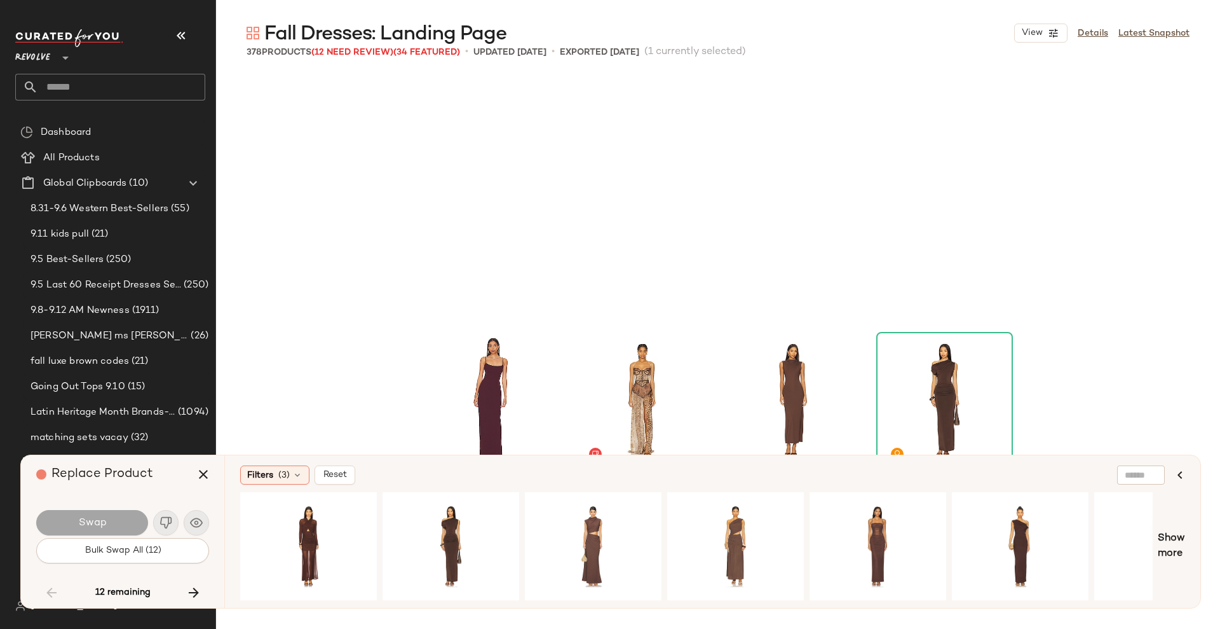
scroll to position [12511, 0]
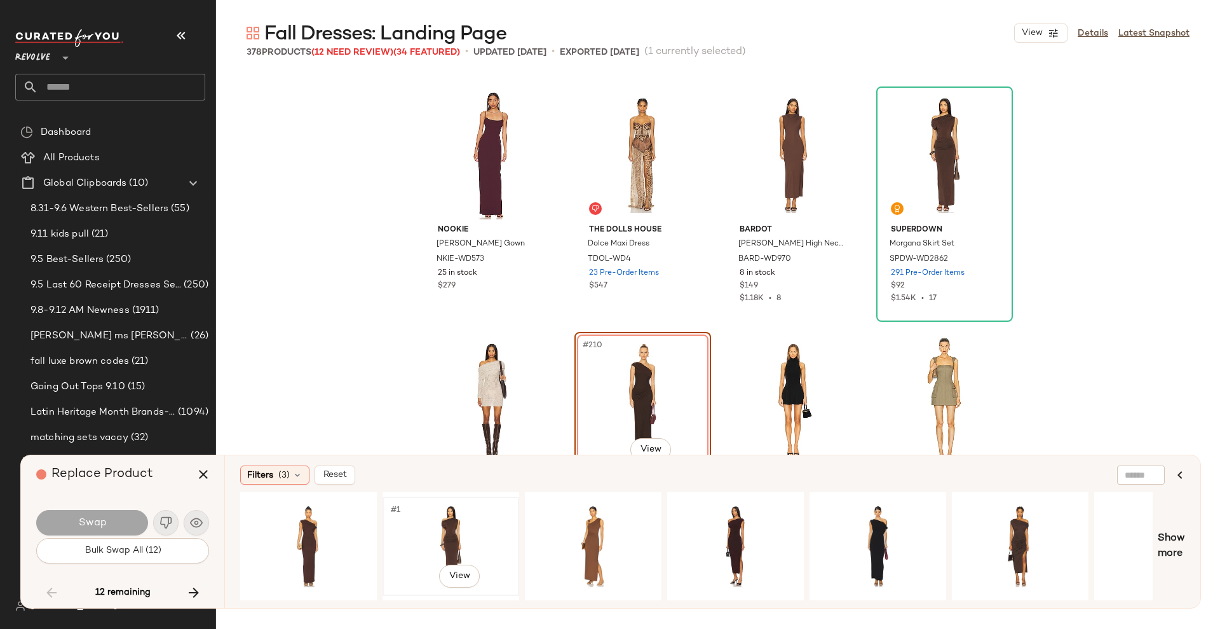
click at [419, 543] on div "#1 View" at bounding box center [451, 546] width 128 height 90
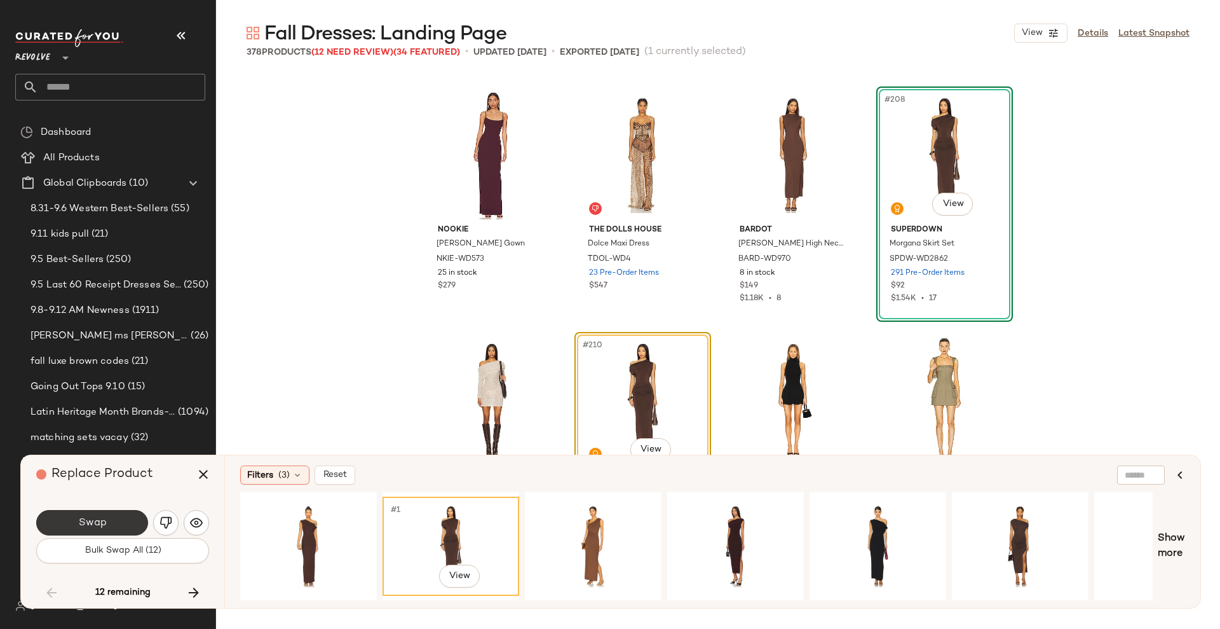
click at [111, 519] on button "Swap" at bounding box center [92, 522] width 112 height 25
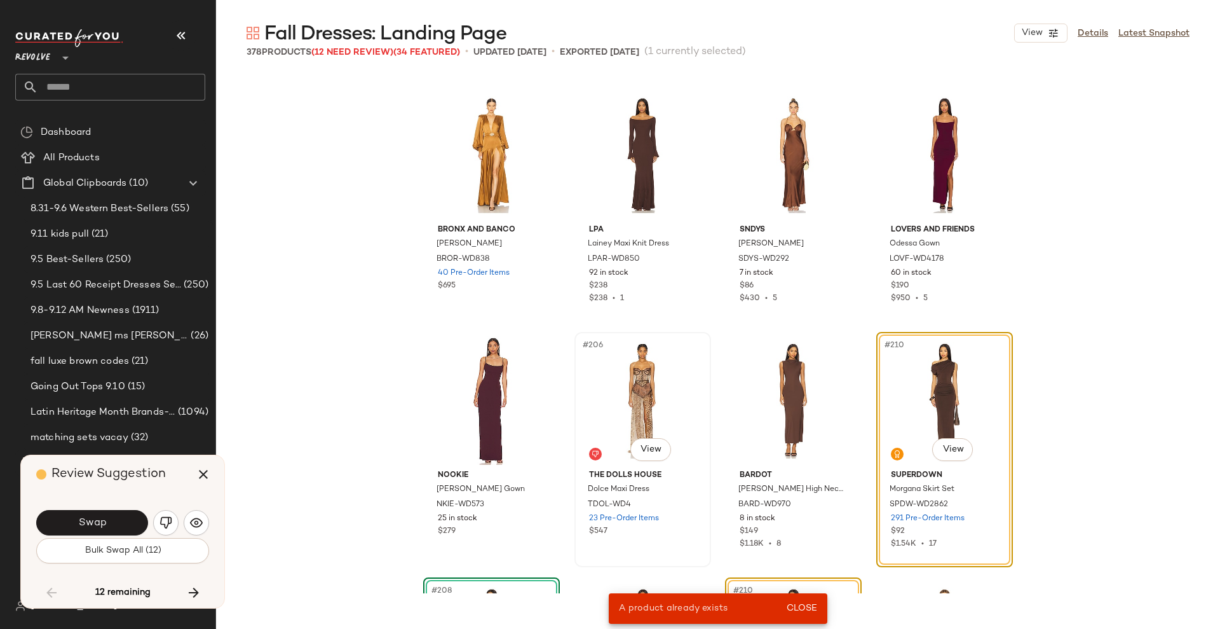
scroll to position [12458, 0]
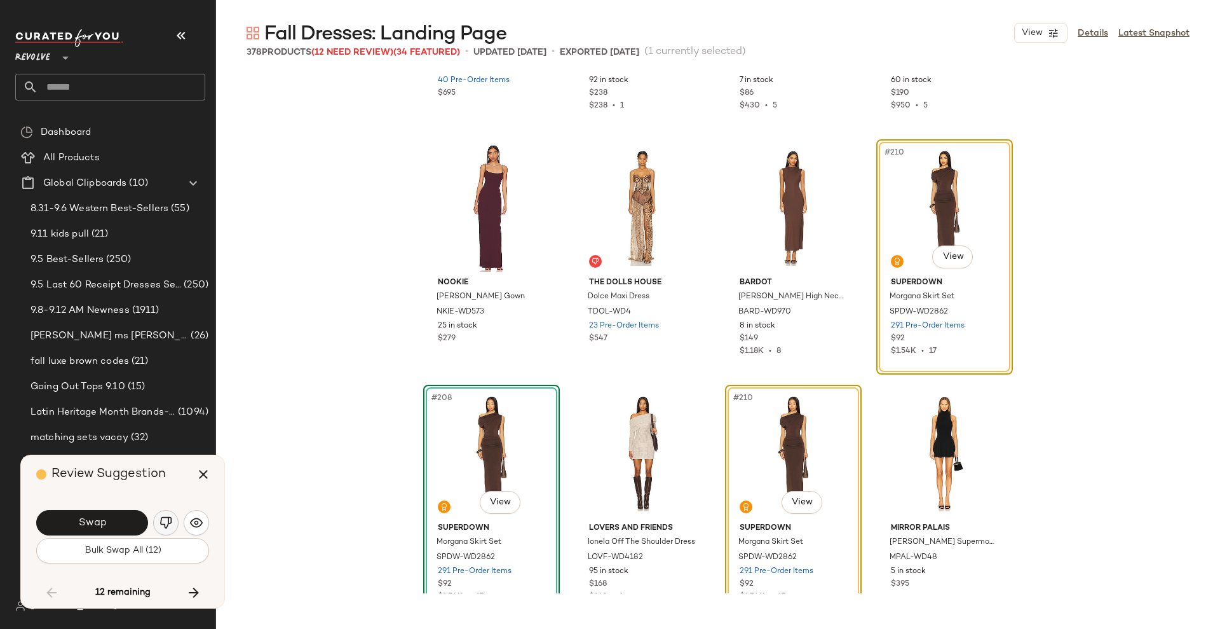
click at [167, 518] on img "button" at bounding box center [166, 522] width 13 height 13
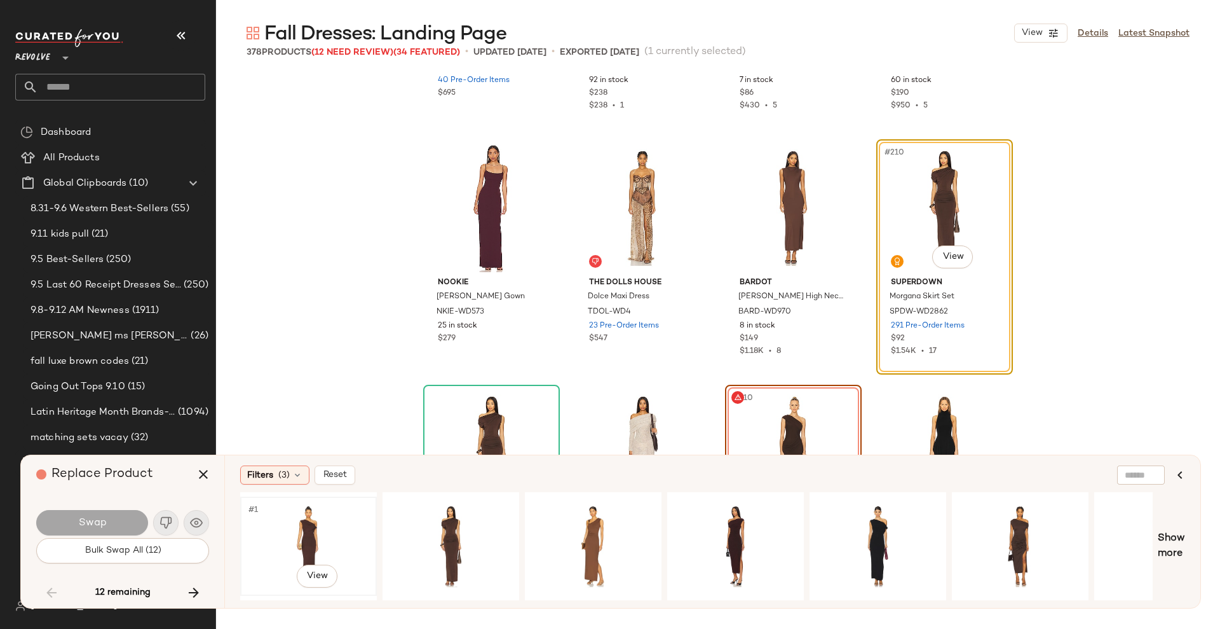
click at [300, 532] on div "#1 View" at bounding box center [309, 546] width 128 height 90
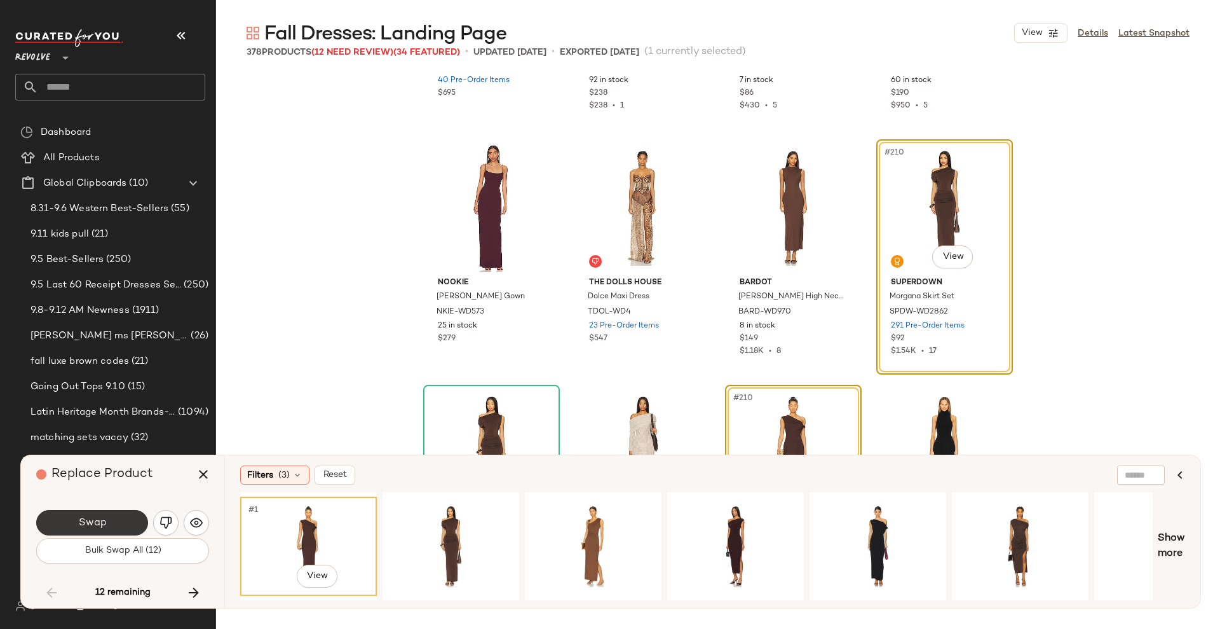
click at [71, 514] on button "Swap" at bounding box center [92, 522] width 112 height 25
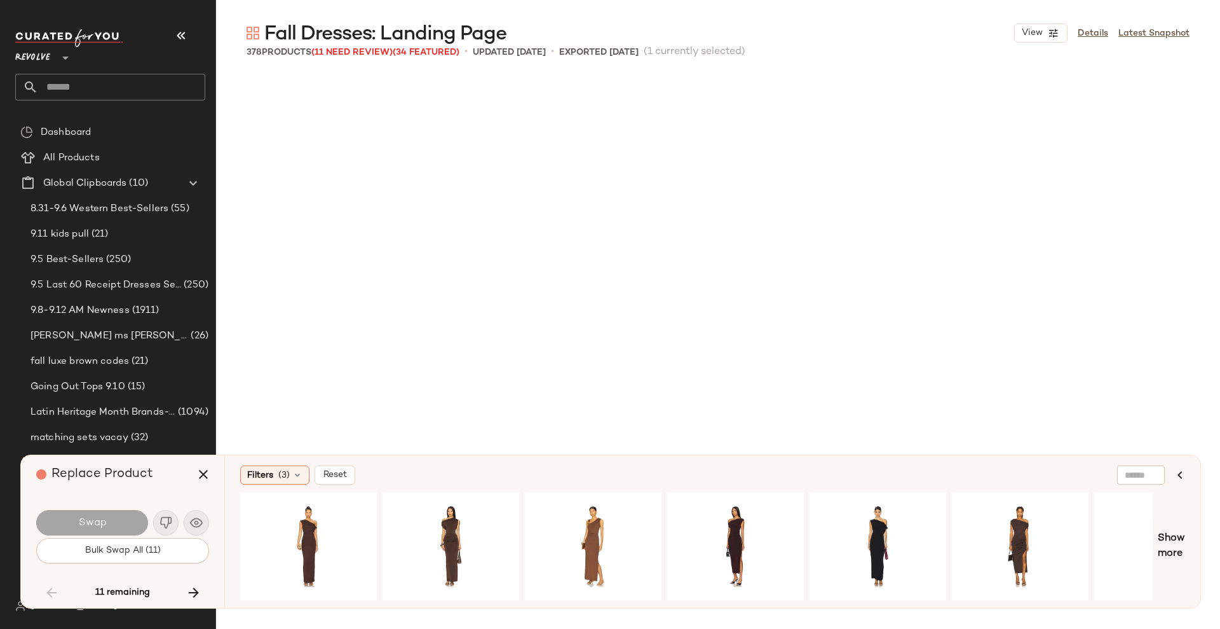
scroll to position [13247, 0]
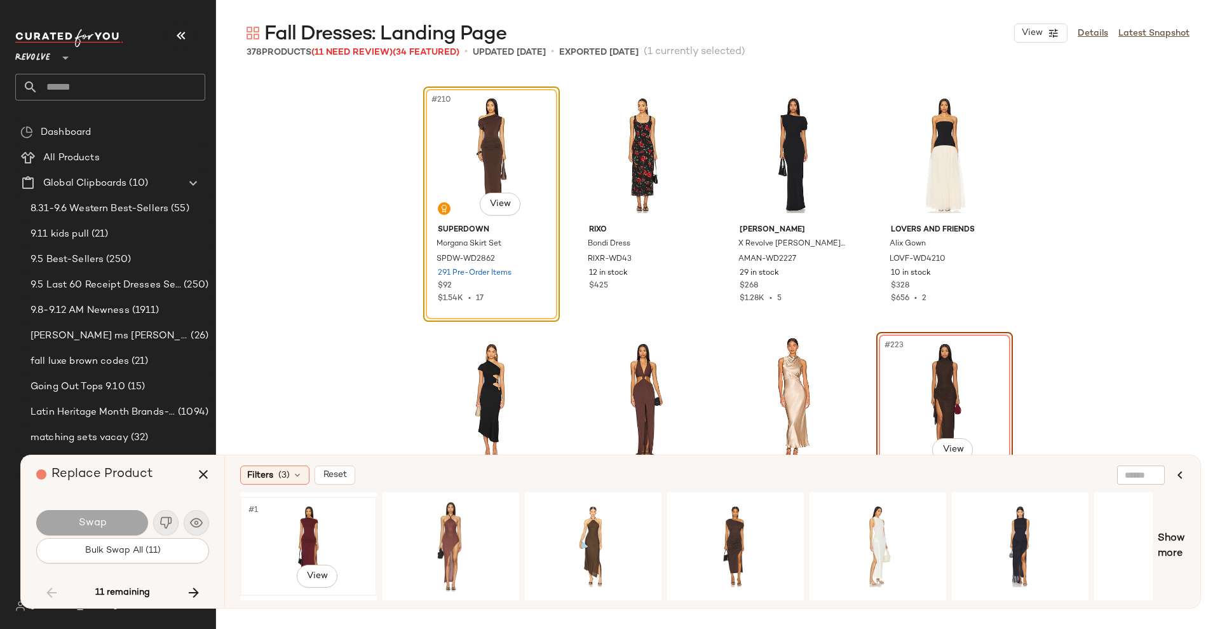
click at [313, 534] on div "#1 View" at bounding box center [309, 546] width 128 height 90
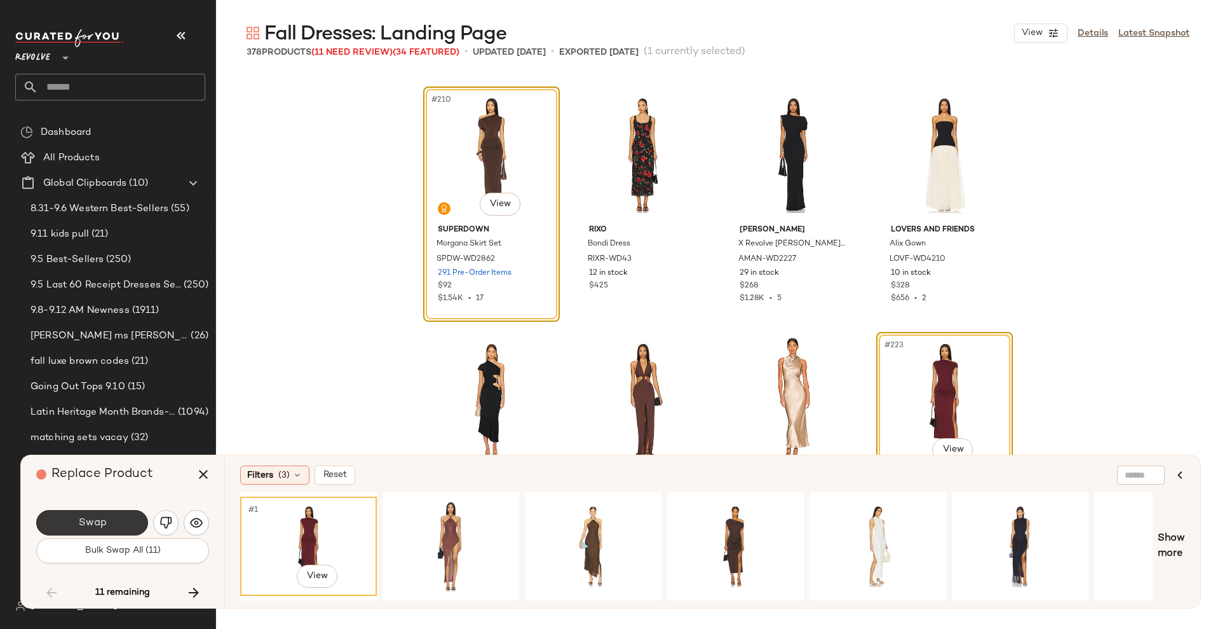
click at [123, 519] on button "Swap" at bounding box center [92, 522] width 112 height 25
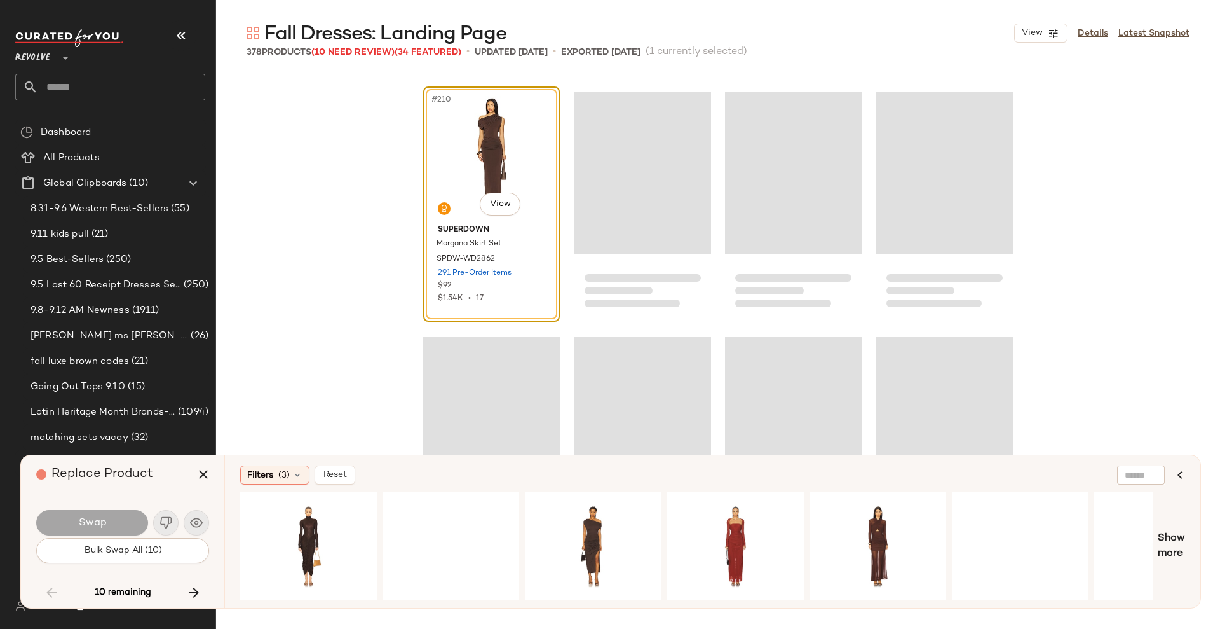
scroll to position [22788, 0]
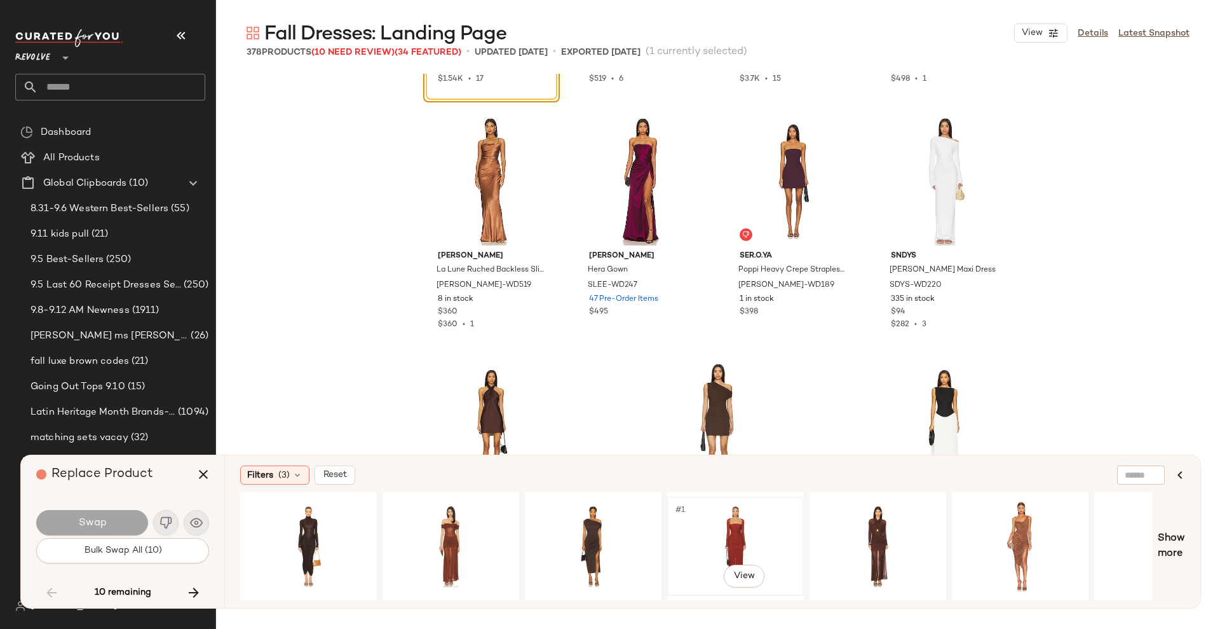
click at [742, 536] on div "#1 View" at bounding box center [736, 546] width 128 height 90
click at [92, 527] on span "Swap" at bounding box center [92, 523] width 29 height 12
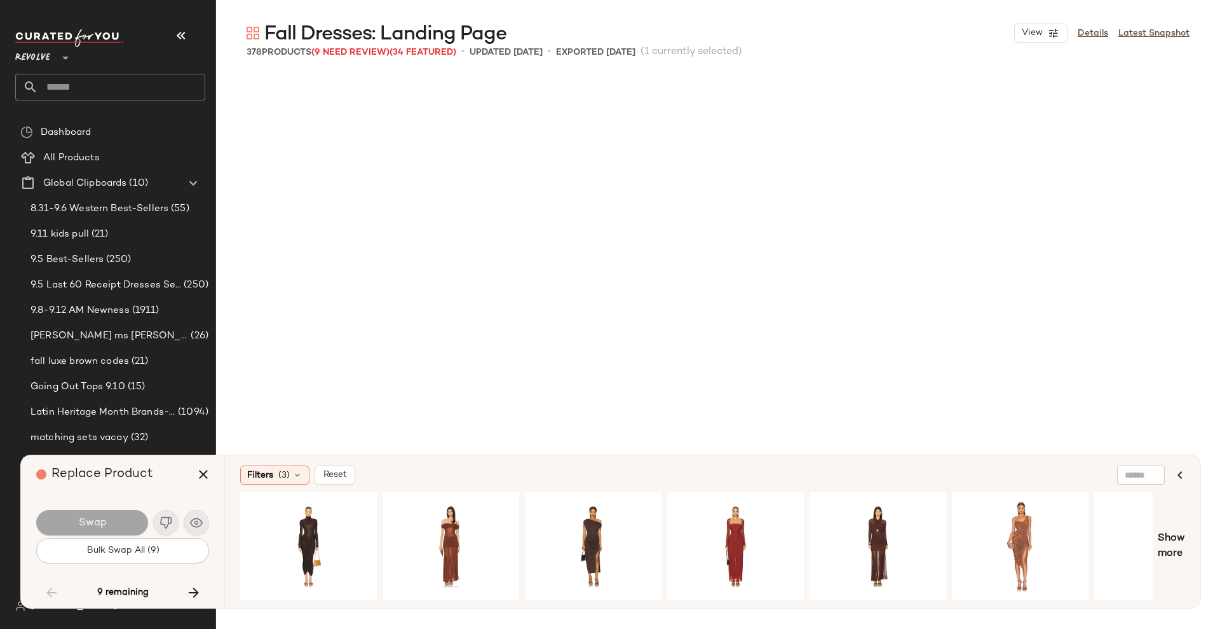
scroll to position [14474, 0]
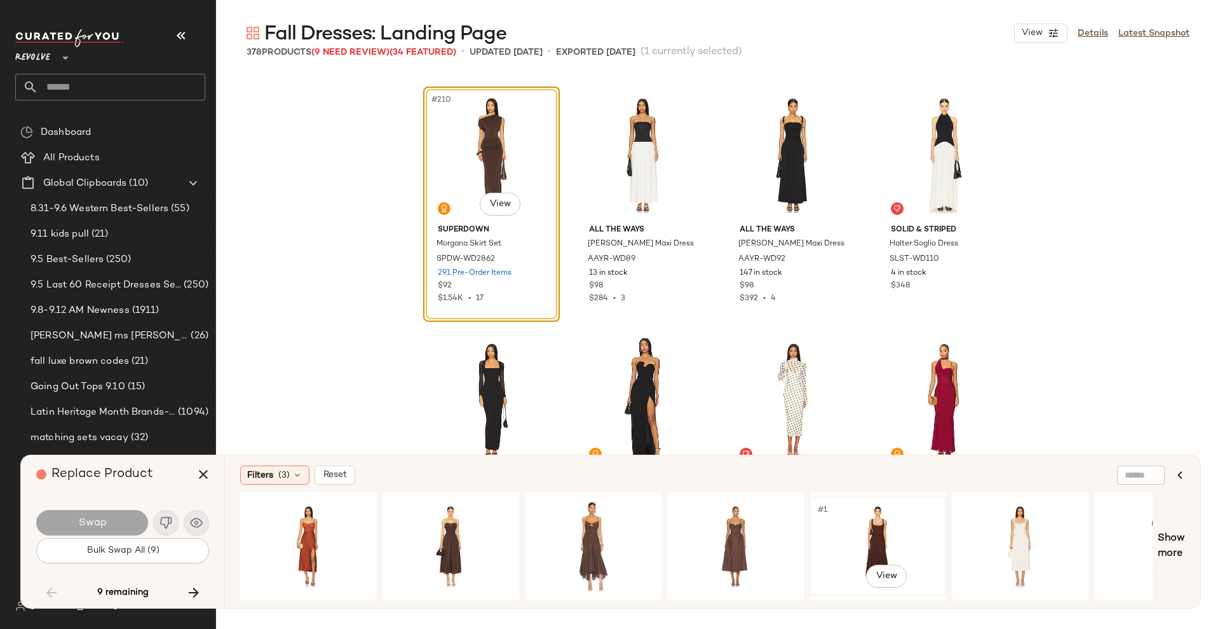
click at [855, 521] on div "#1 View" at bounding box center [878, 546] width 128 height 90
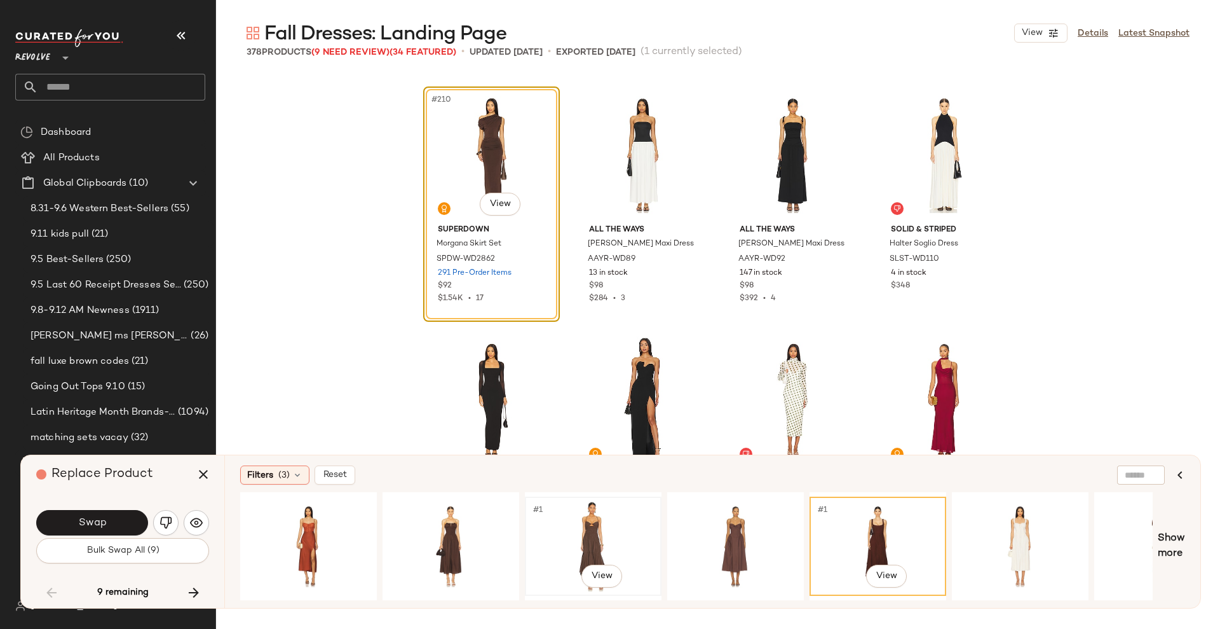
click at [597, 537] on div "#1 View" at bounding box center [593, 546] width 128 height 90
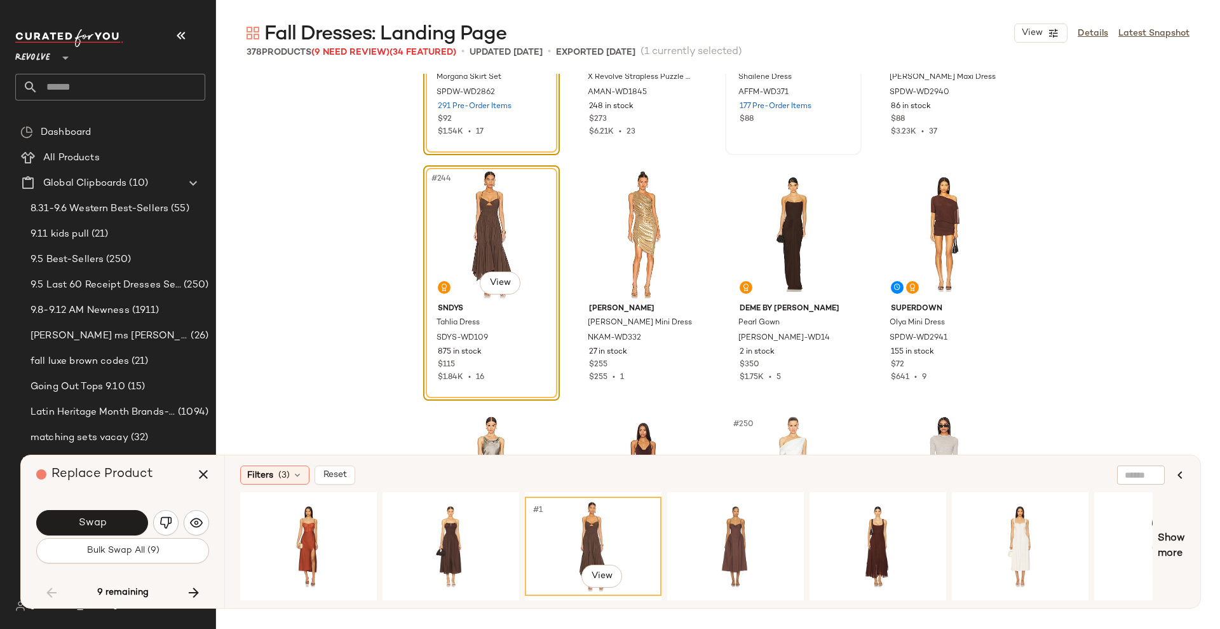
scroll to position [14887, 0]
click at [101, 519] on span "Swap" at bounding box center [92, 523] width 29 height 12
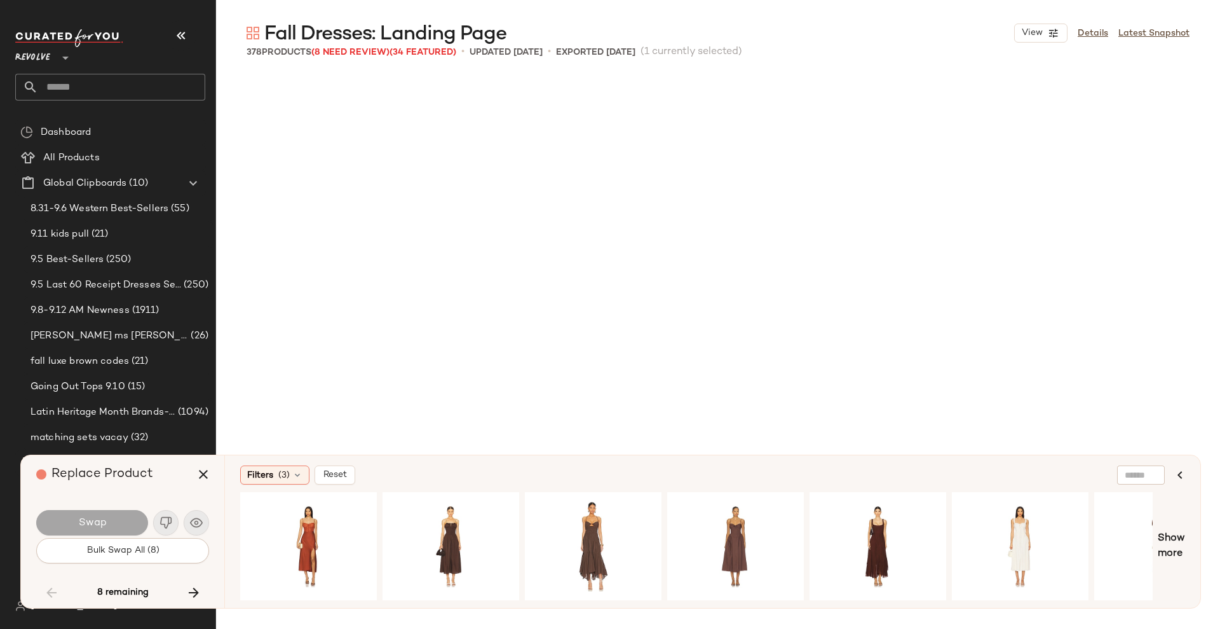
scroll to position [15455, 0]
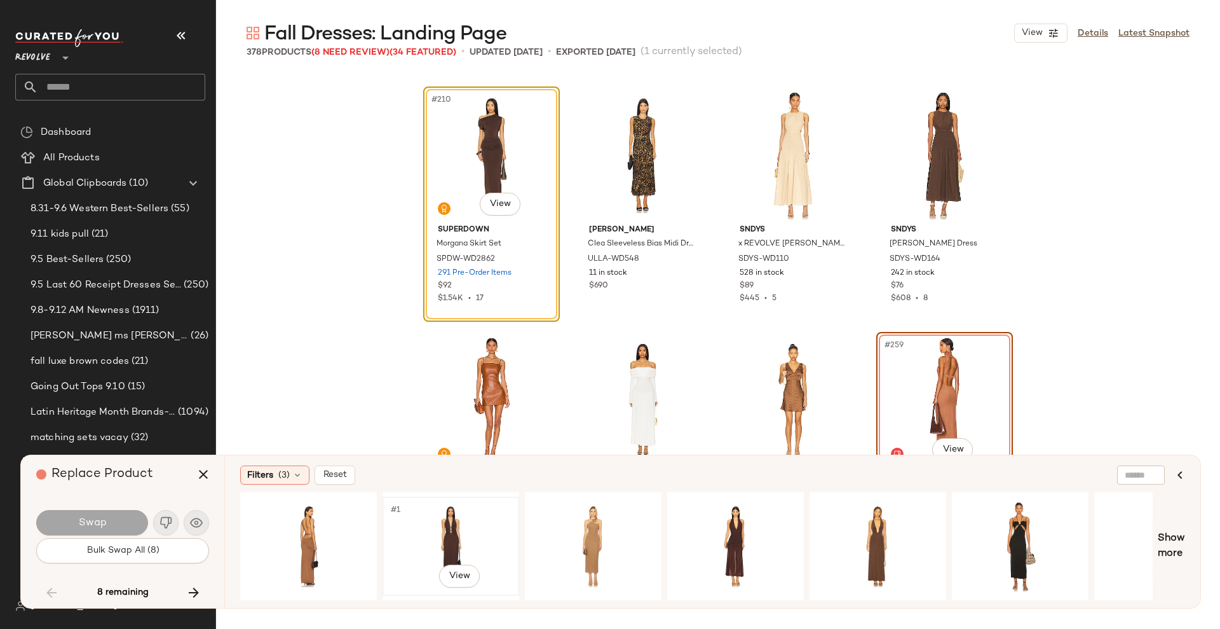
click at [441, 544] on div "#1 View" at bounding box center [451, 546] width 128 height 90
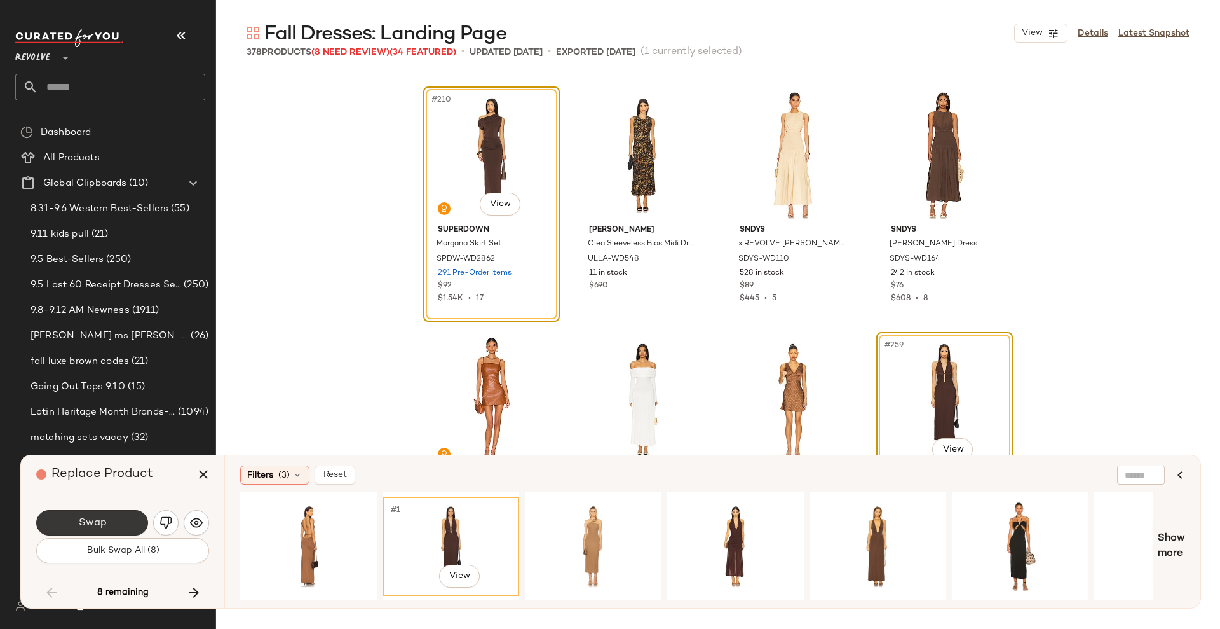
click at [101, 517] on span "Swap" at bounding box center [92, 523] width 29 height 12
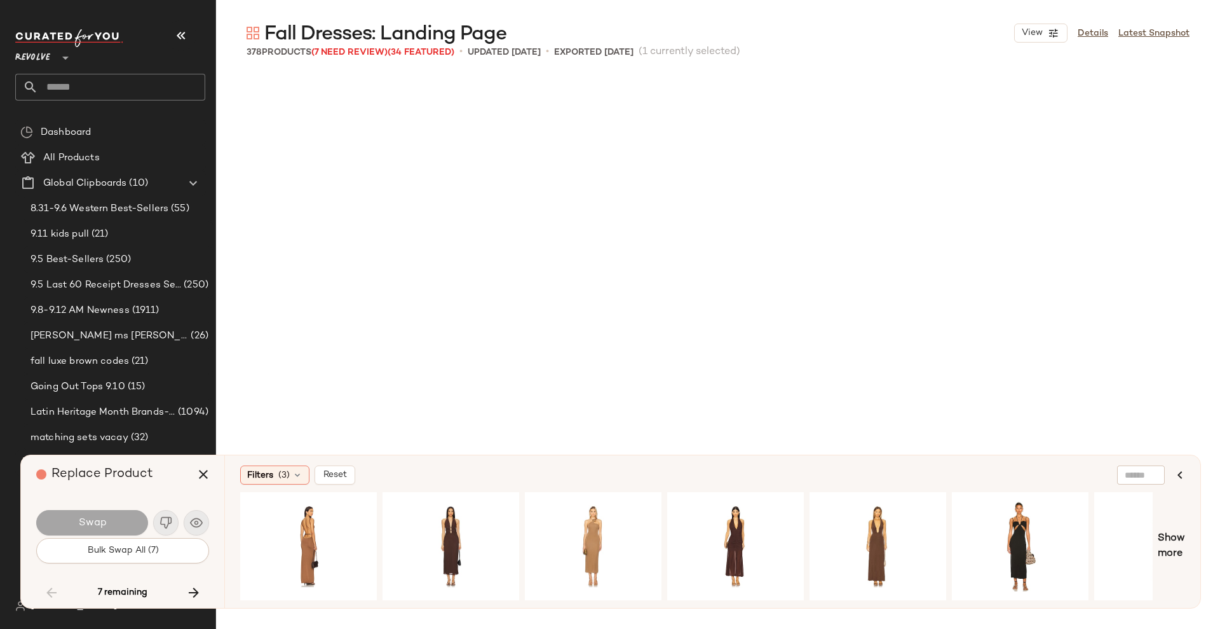
scroll to position [16681, 0]
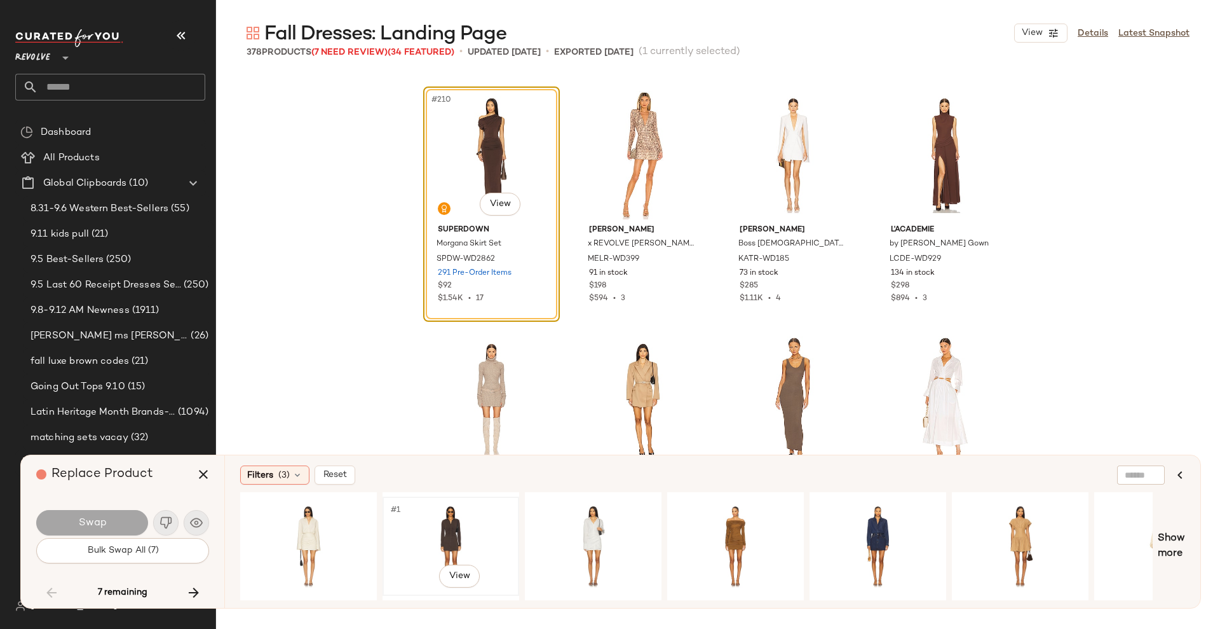
click at [432, 553] on div "#1 View" at bounding box center [451, 546] width 128 height 90
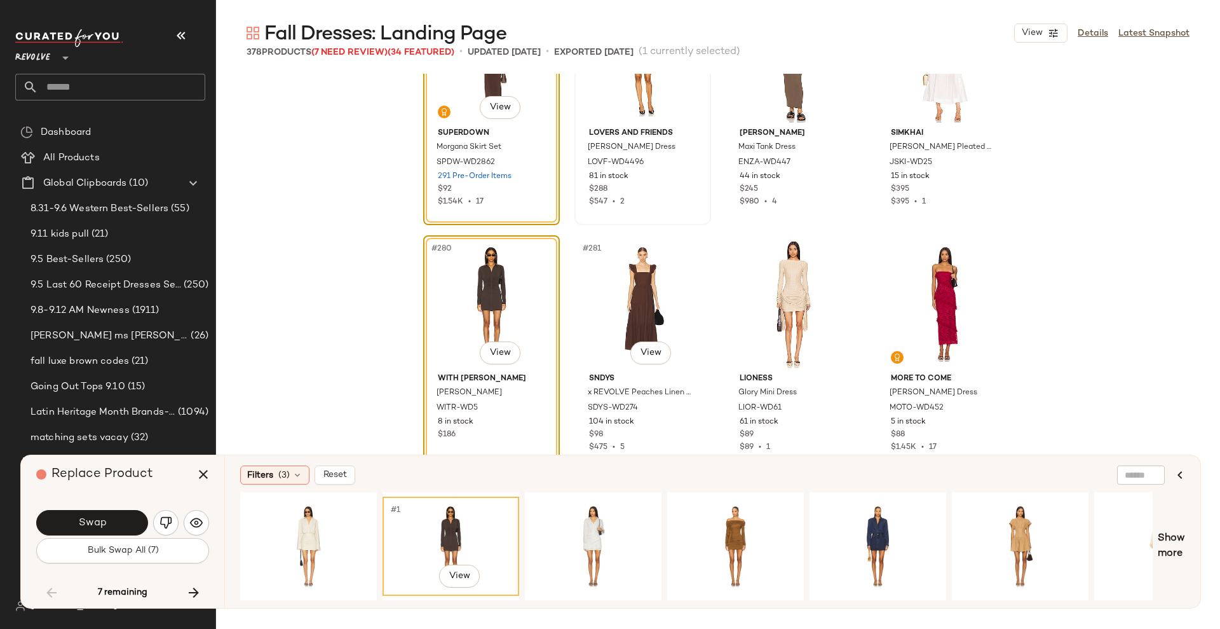
scroll to position [17035, 0]
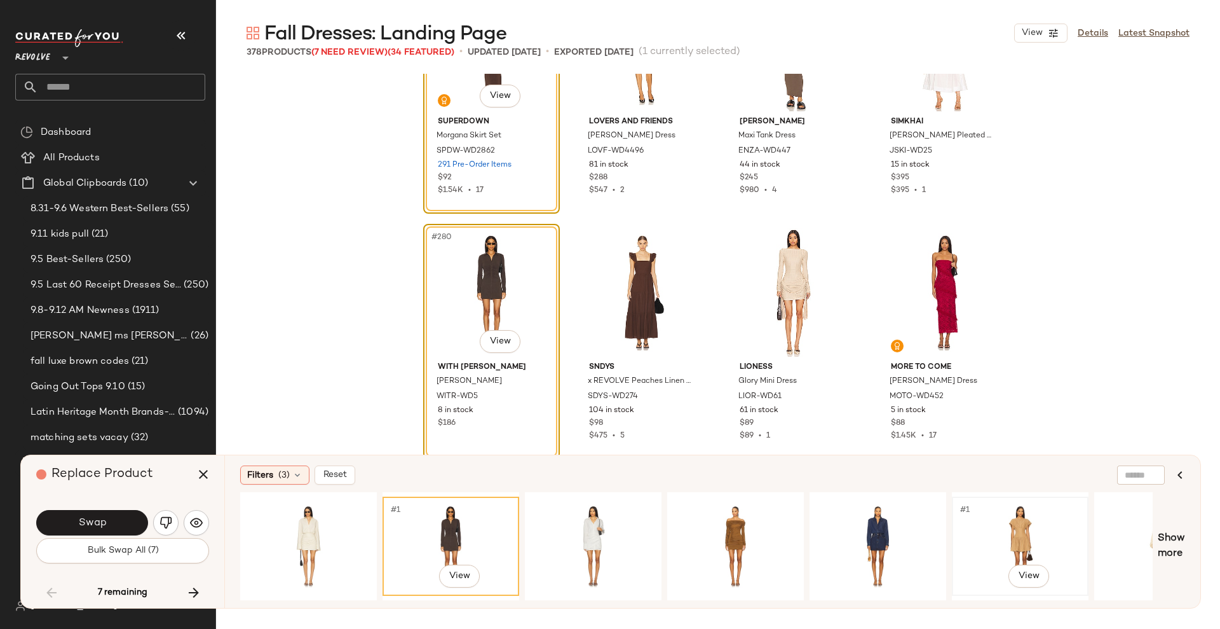
click at [988, 536] on div "#1 View" at bounding box center [1020, 546] width 128 height 90
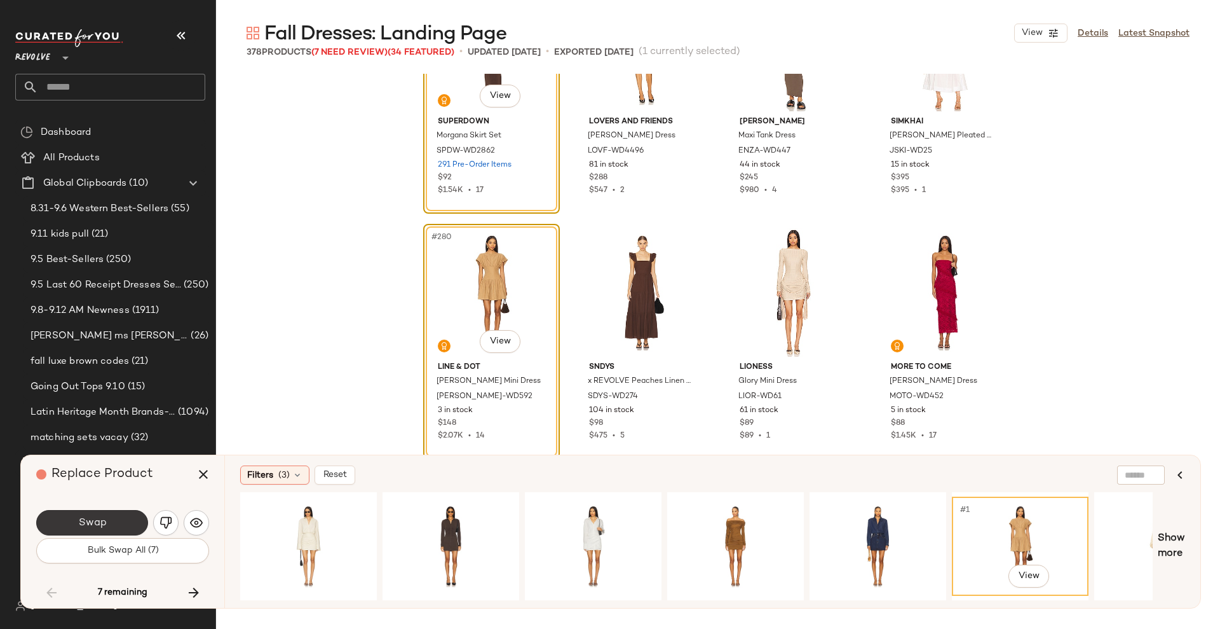
click at [107, 510] on button "Swap" at bounding box center [92, 522] width 112 height 25
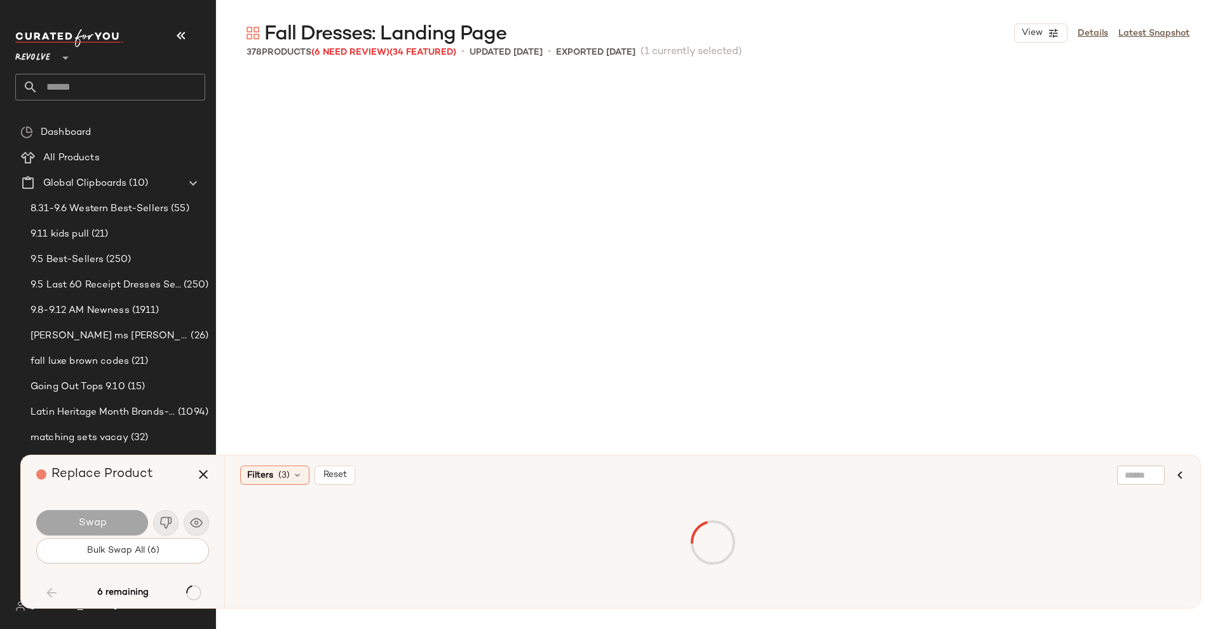
scroll to position [18153, 0]
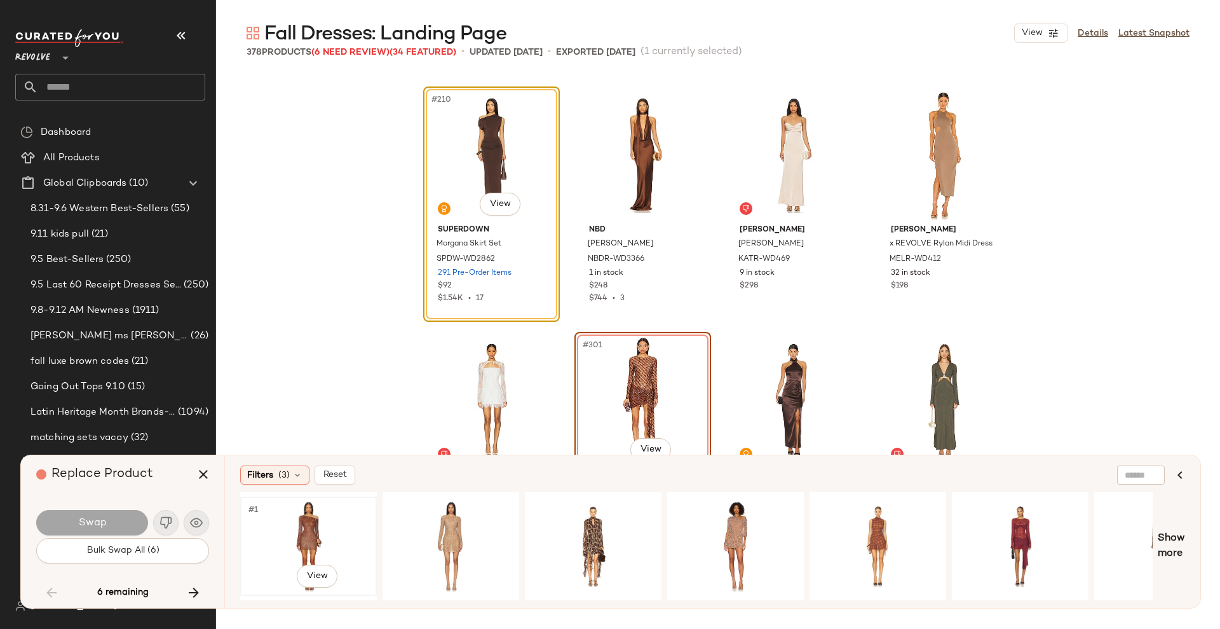
click at [318, 538] on div "#1 View" at bounding box center [309, 546] width 128 height 90
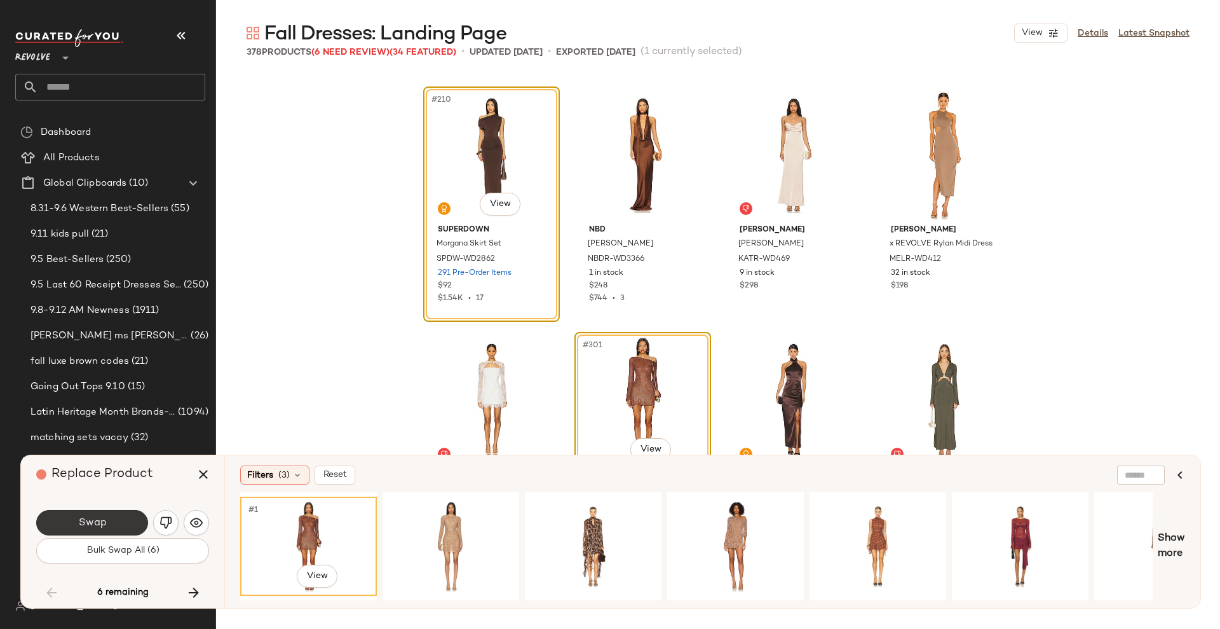
click at [102, 529] on span "Swap" at bounding box center [92, 523] width 29 height 12
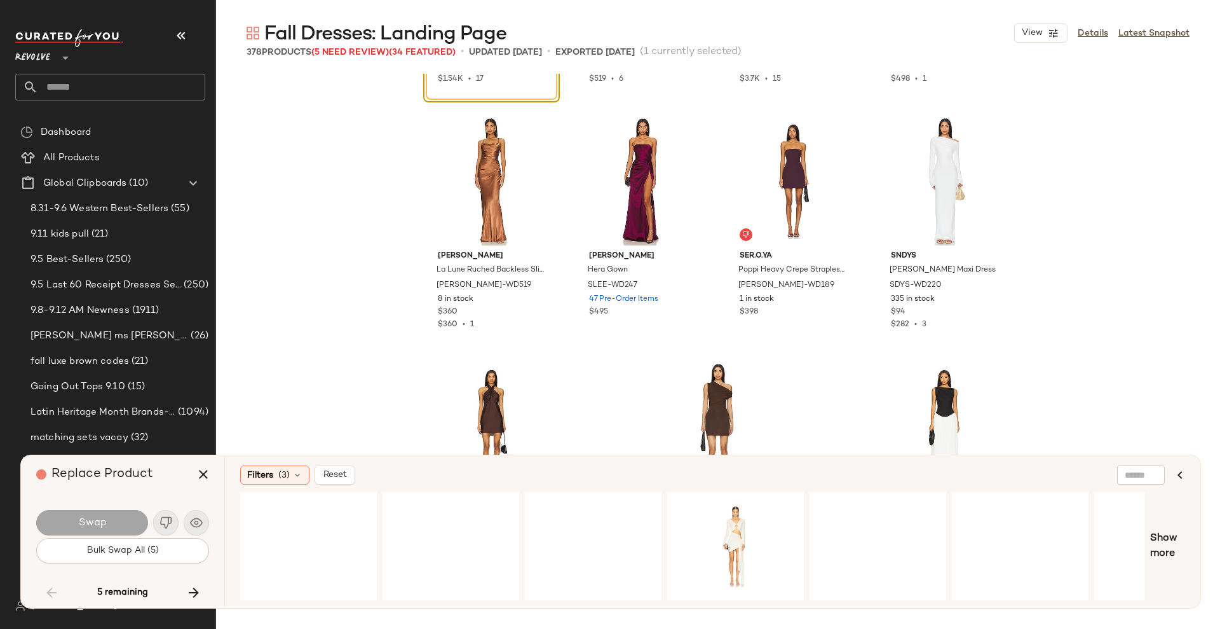
scroll to position [22788, 0]
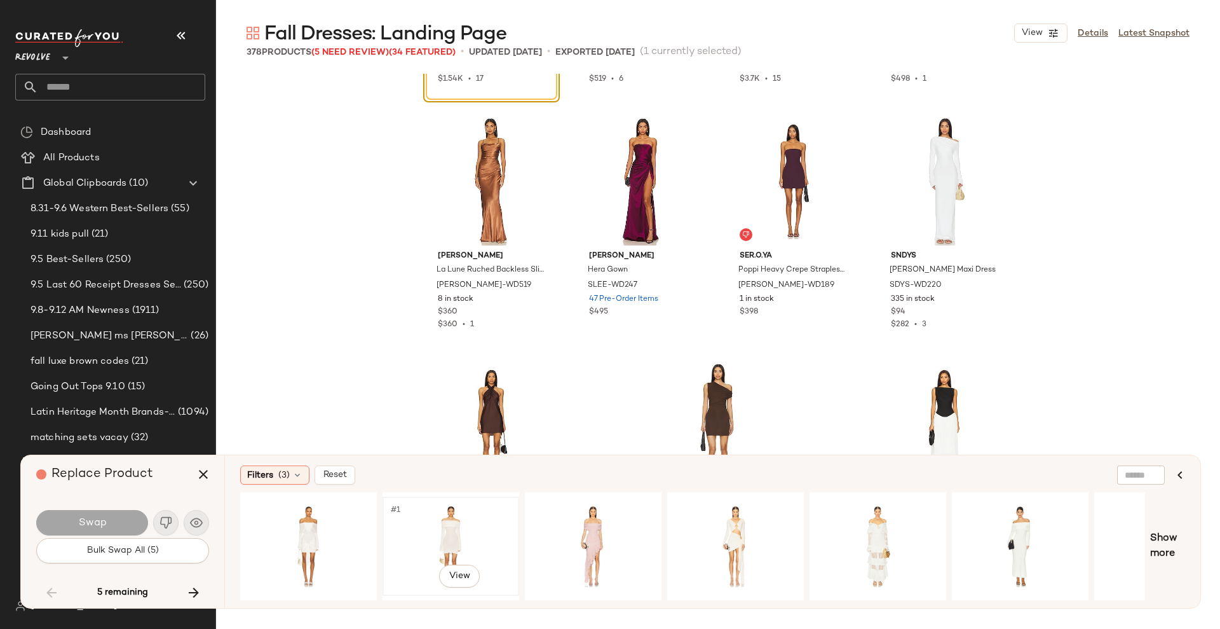
click at [453, 536] on div "#1 View" at bounding box center [451, 546] width 128 height 90
click at [95, 523] on span "Swap" at bounding box center [92, 523] width 29 height 12
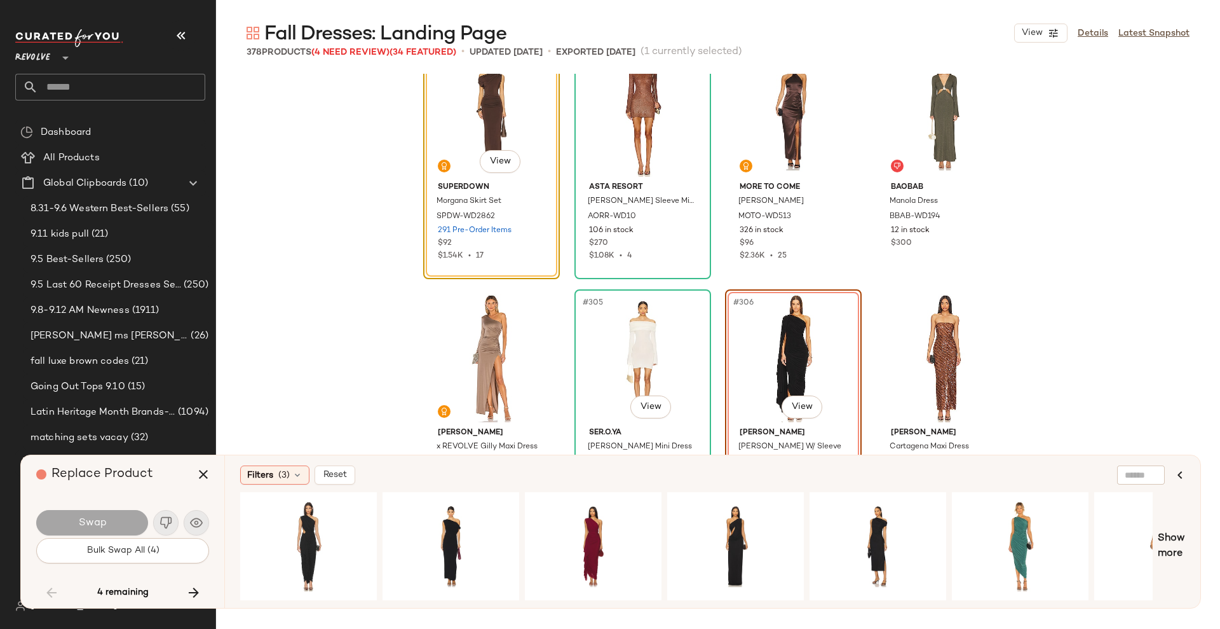
scroll to position [18516, 0]
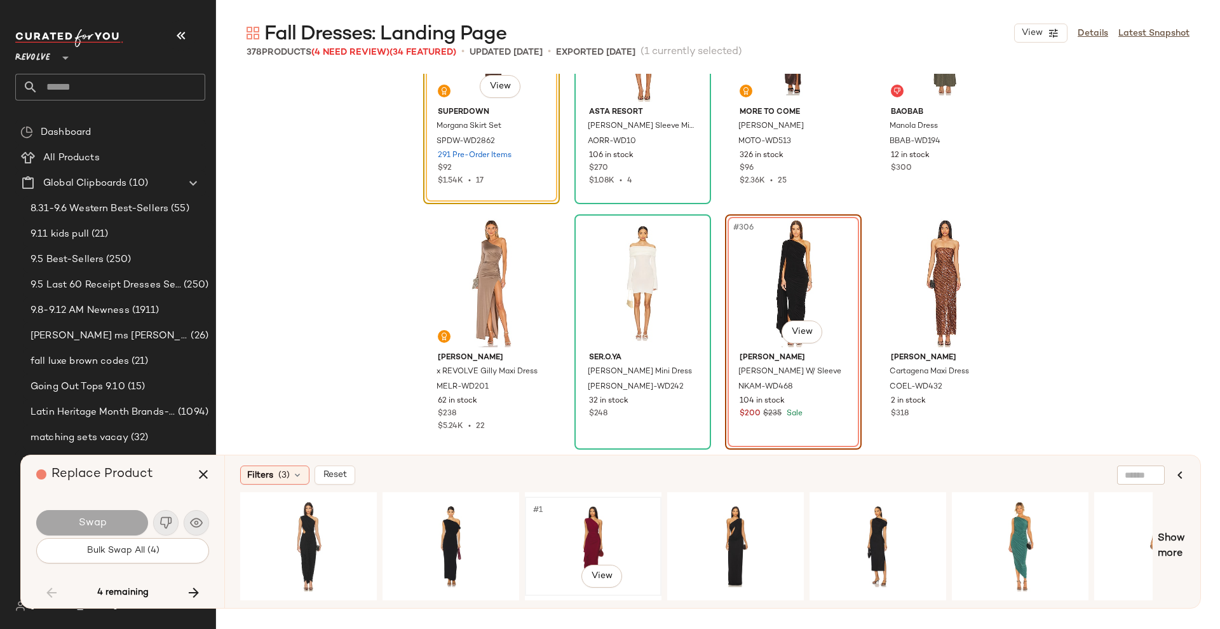
click at [609, 540] on div "#1 View" at bounding box center [593, 546] width 128 height 90
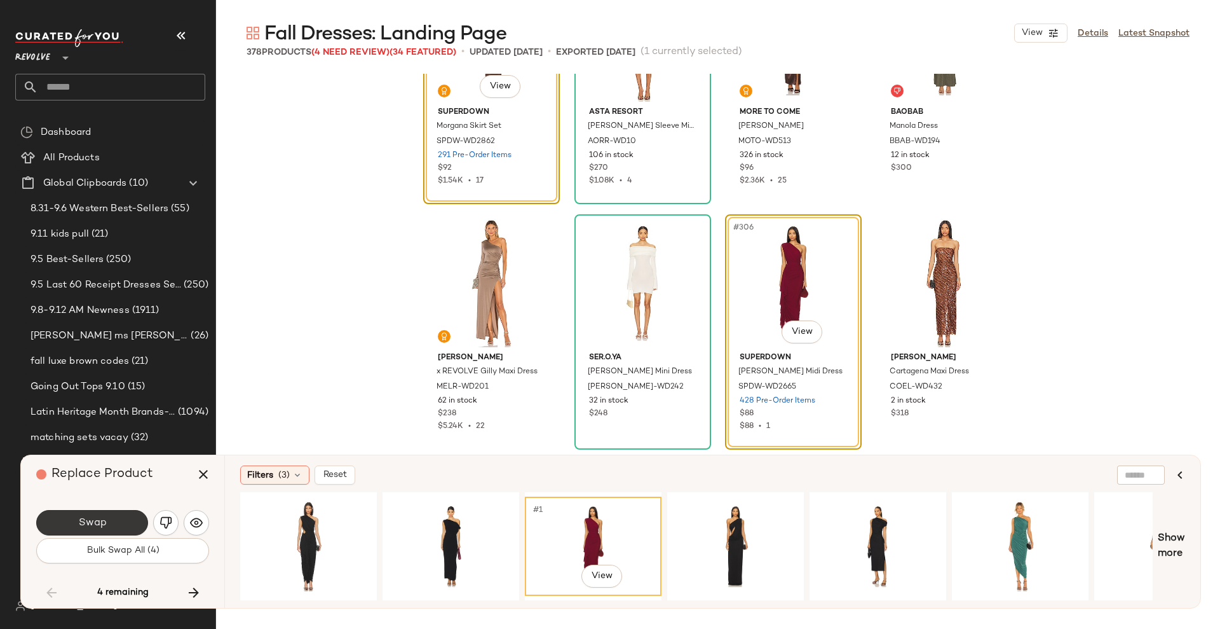
click at [92, 517] on span "Swap" at bounding box center [92, 523] width 29 height 12
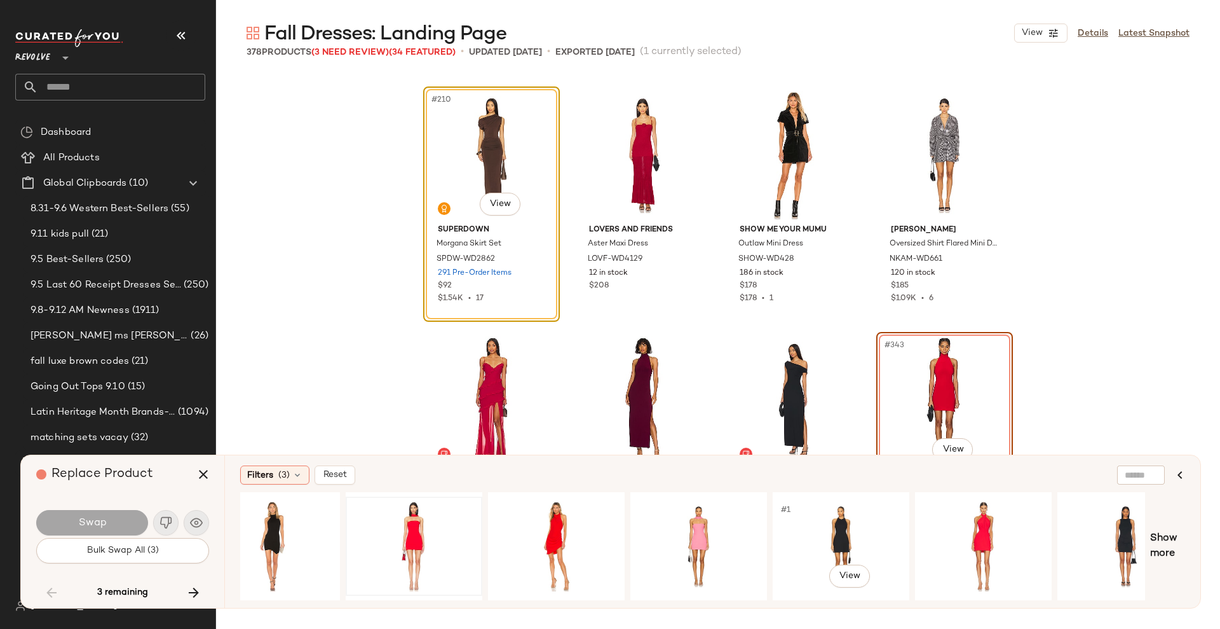
scroll to position [0, 463]
click at [571, 541] on div "#1 View" at bounding box center [557, 546] width 128 height 90
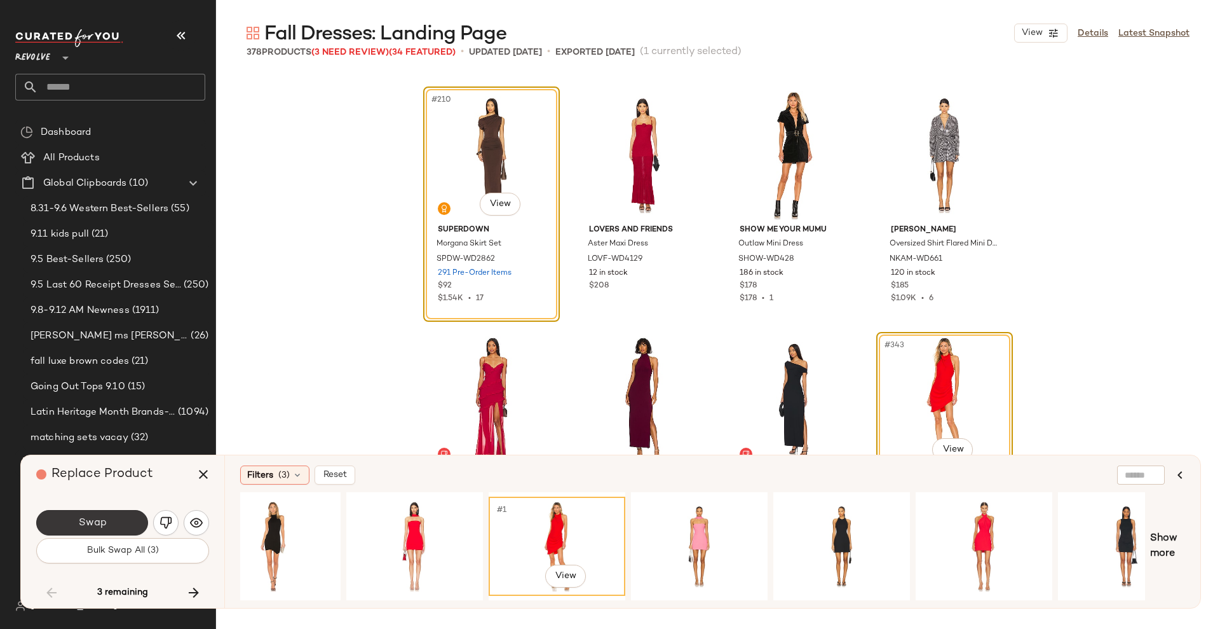
click at [86, 527] on span "Swap" at bounding box center [92, 523] width 29 height 12
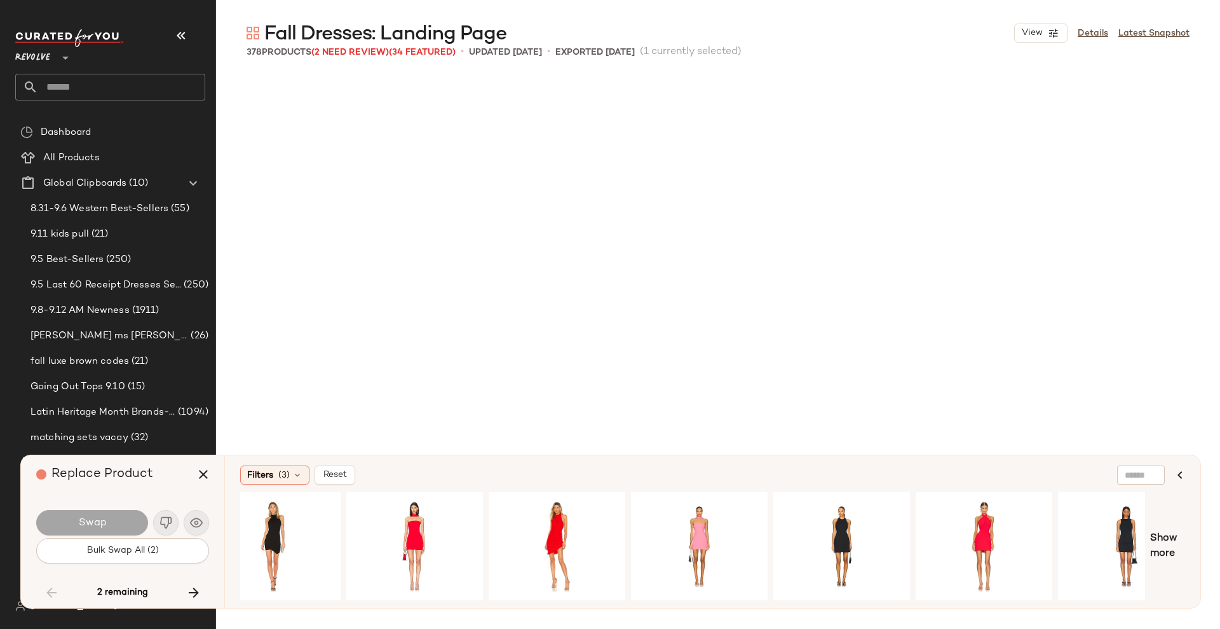
scroll to position [21588, 0]
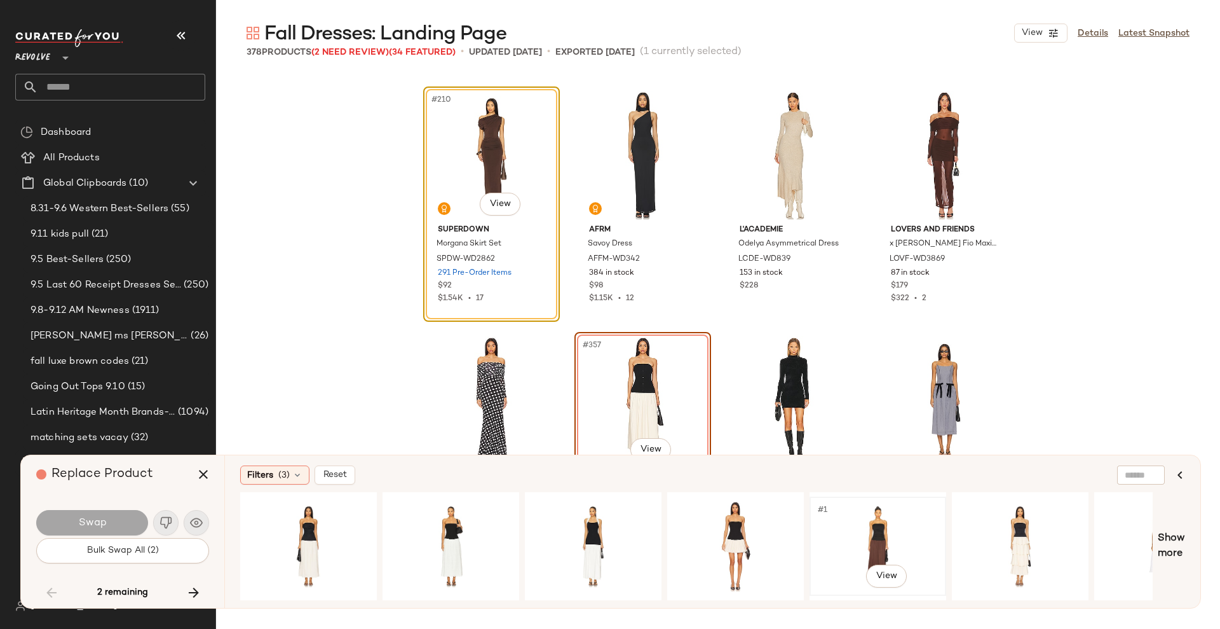
click at [883, 554] on div "#1 View" at bounding box center [878, 546] width 128 height 90
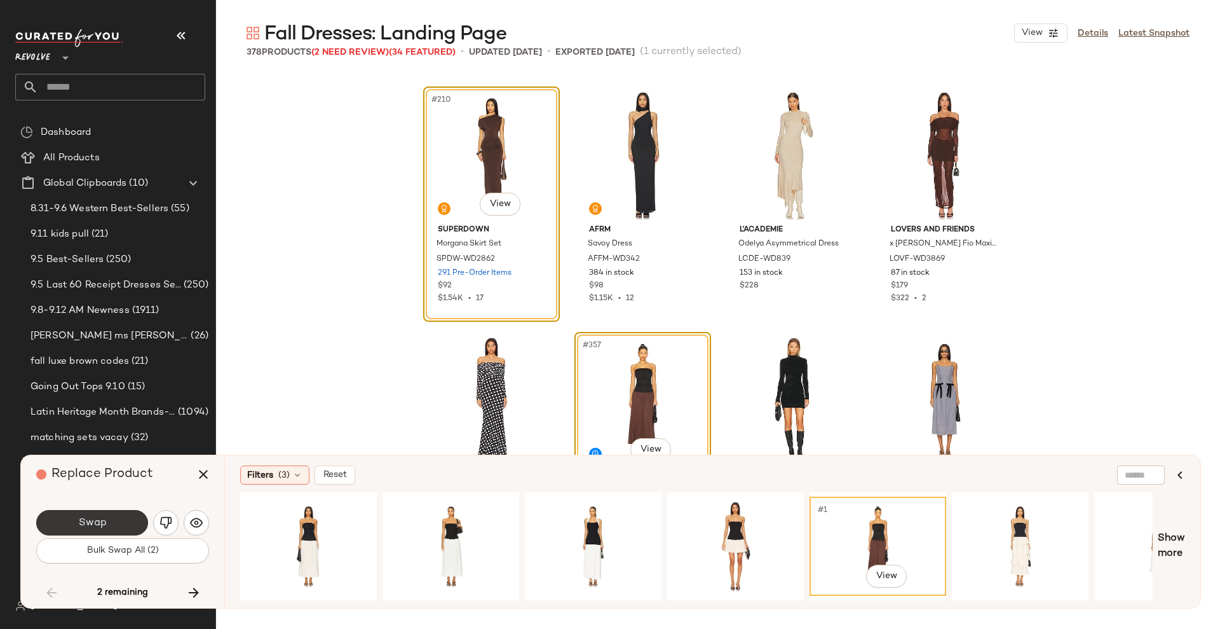
click at [65, 517] on button "Swap" at bounding box center [92, 522] width 112 height 25
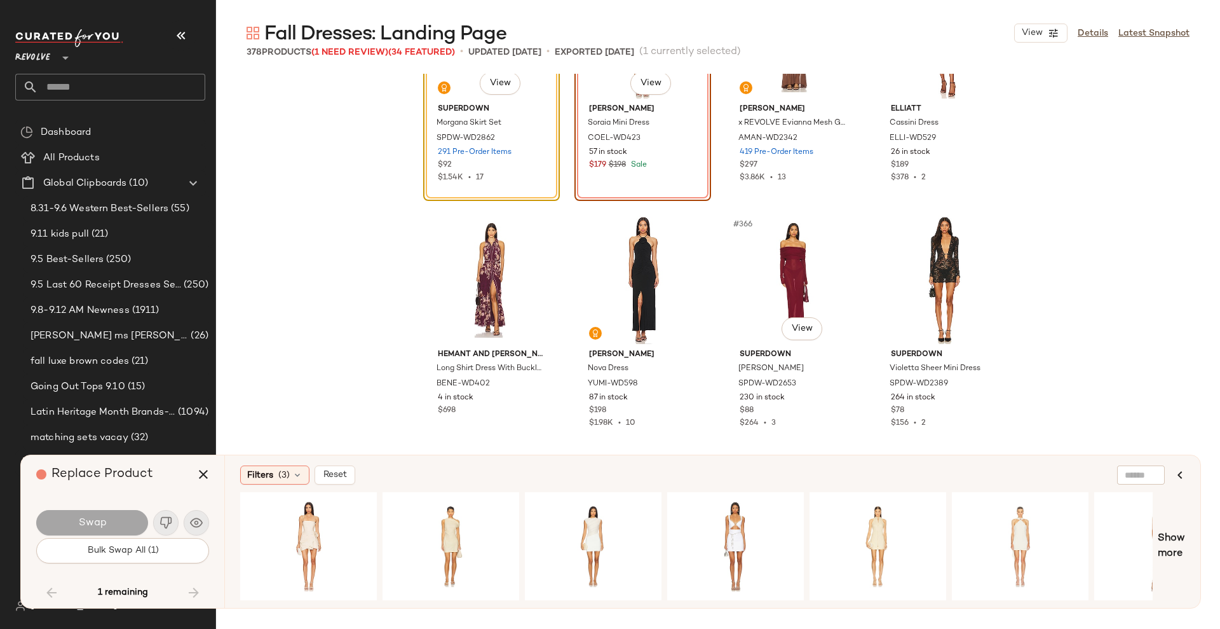
scroll to position [22197, 0]
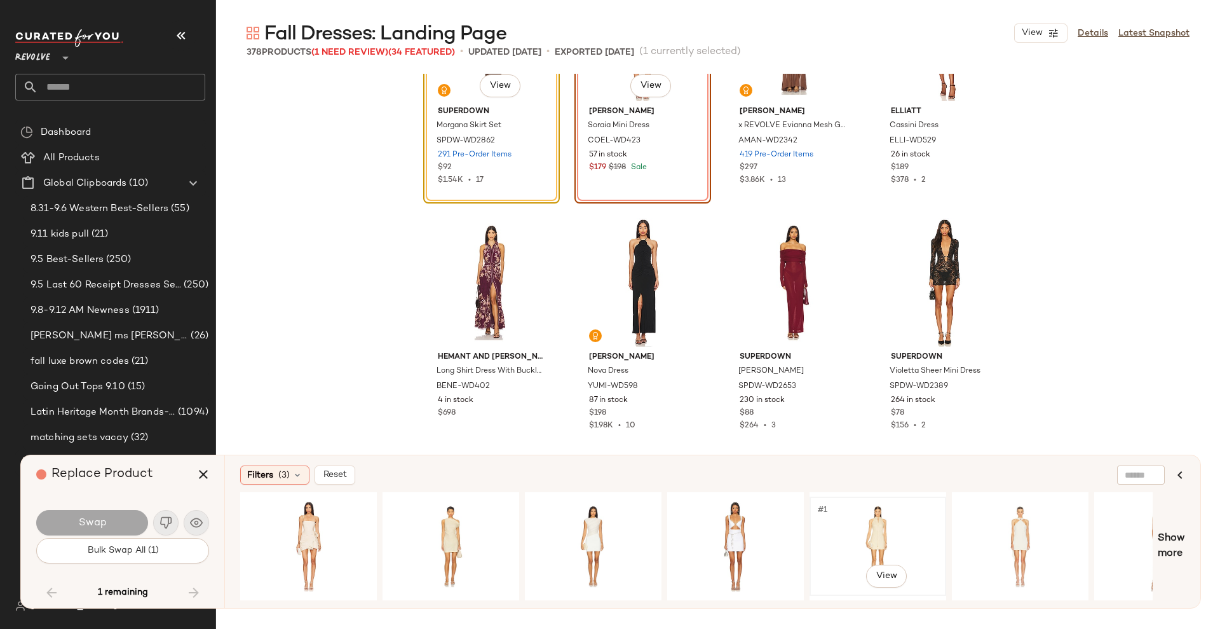
click at [902, 518] on div "#1 View" at bounding box center [878, 546] width 128 height 90
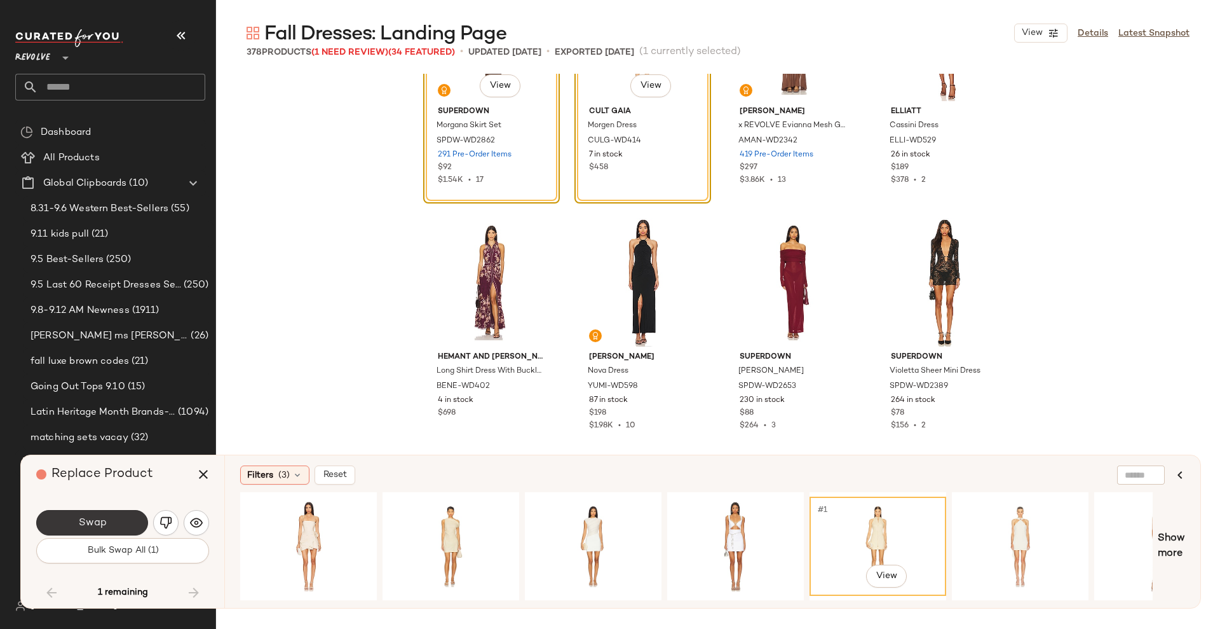
click at [100, 527] on span "Swap" at bounding box center [92, 523] width 29 height 12
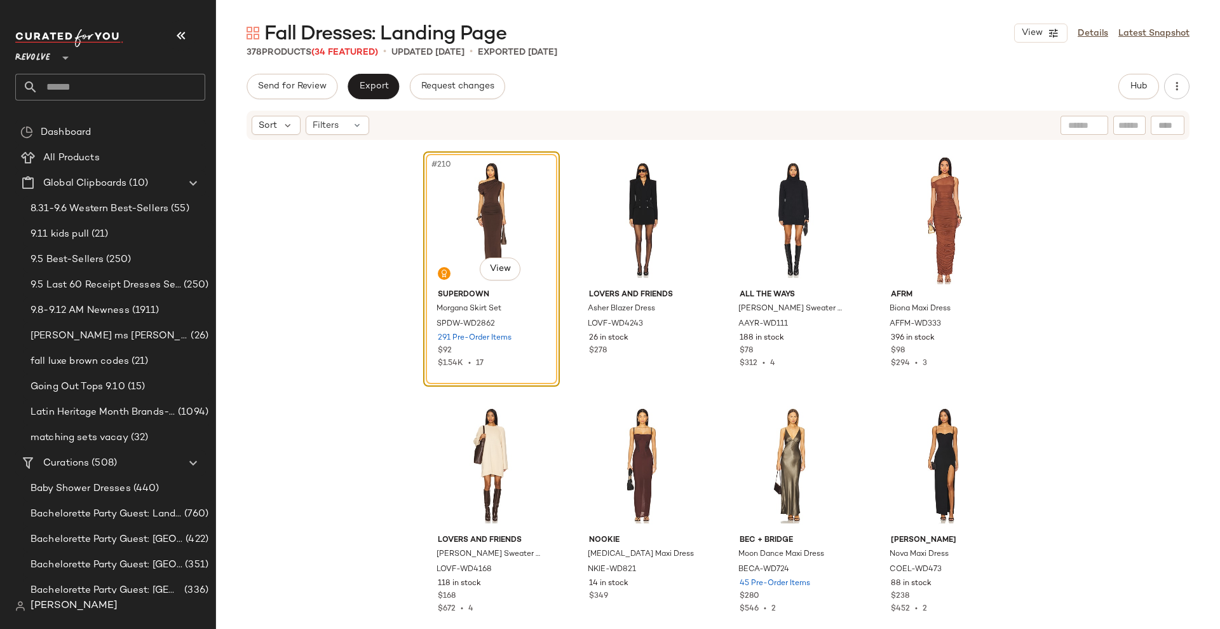
scroll to position [8833, 0]
click at [446, 198] on div "#210 View" at bounding box center [492, 220] width 128 height 128
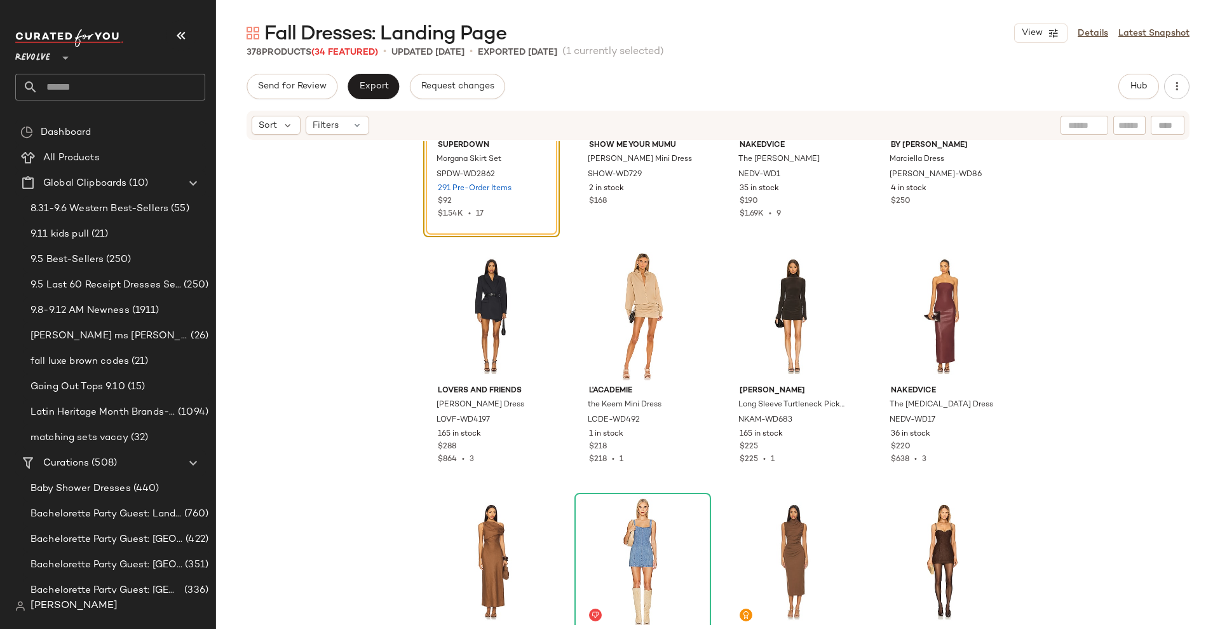
scroll to position [7020, 0]
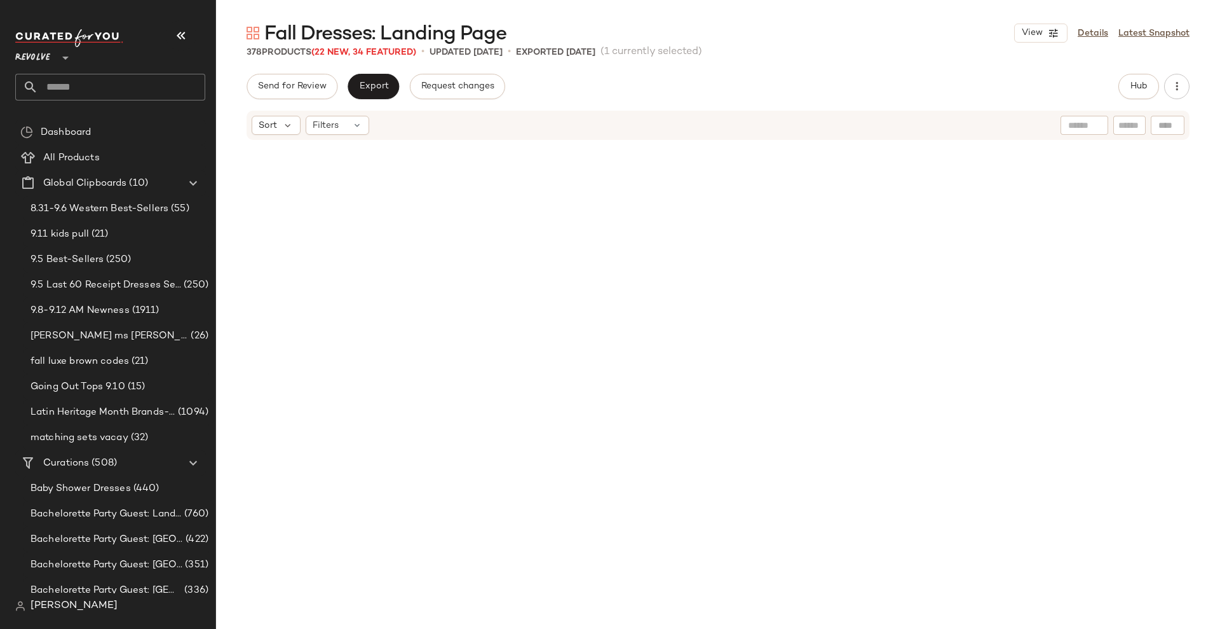
scroll to position [12266, 0]
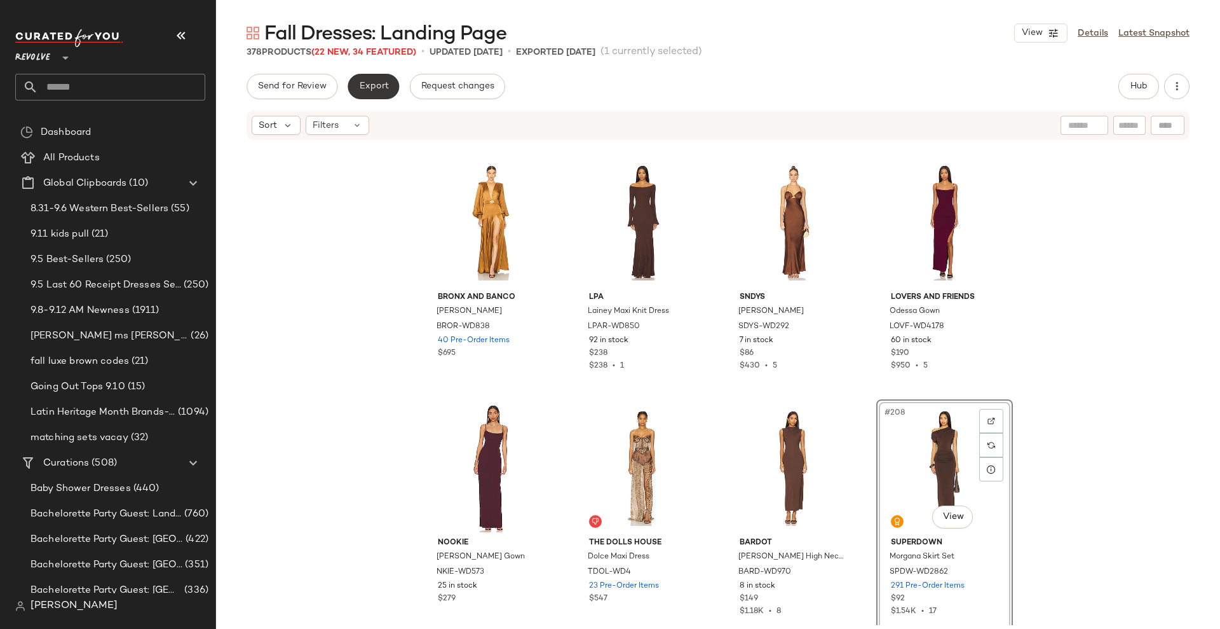
click at [372, 85] on span "Export" at bounding box center [373, 86] width 30 height 10
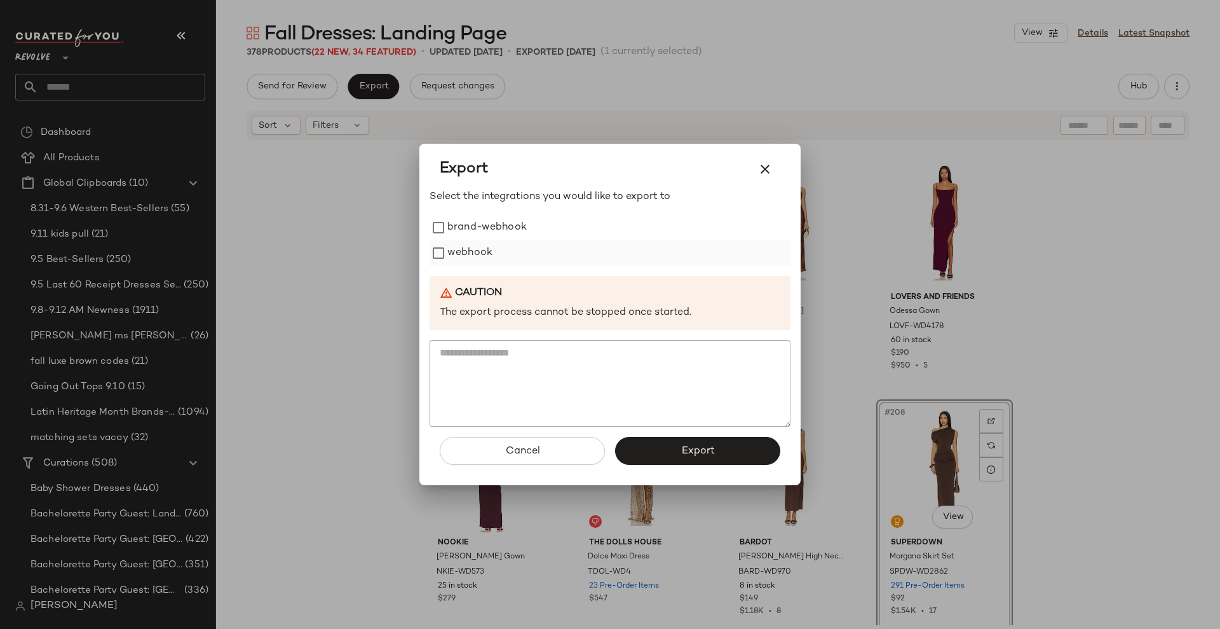
click at [468, 244] on label "webhook" at bounding box center [469, 252] width 45 height 25
click at [664, 451] on button "Export" at bounding box center [697, 451] width 165 height 28
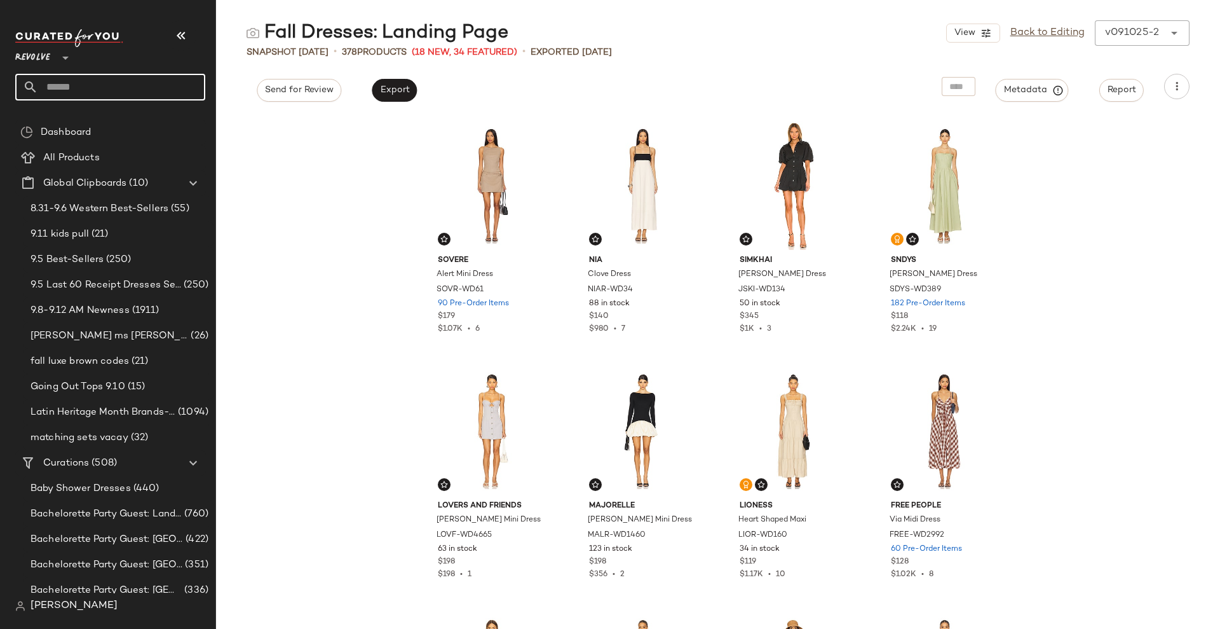
click at [100, 93] on input "text" at bounding box center [121, 87] width 167 height 27
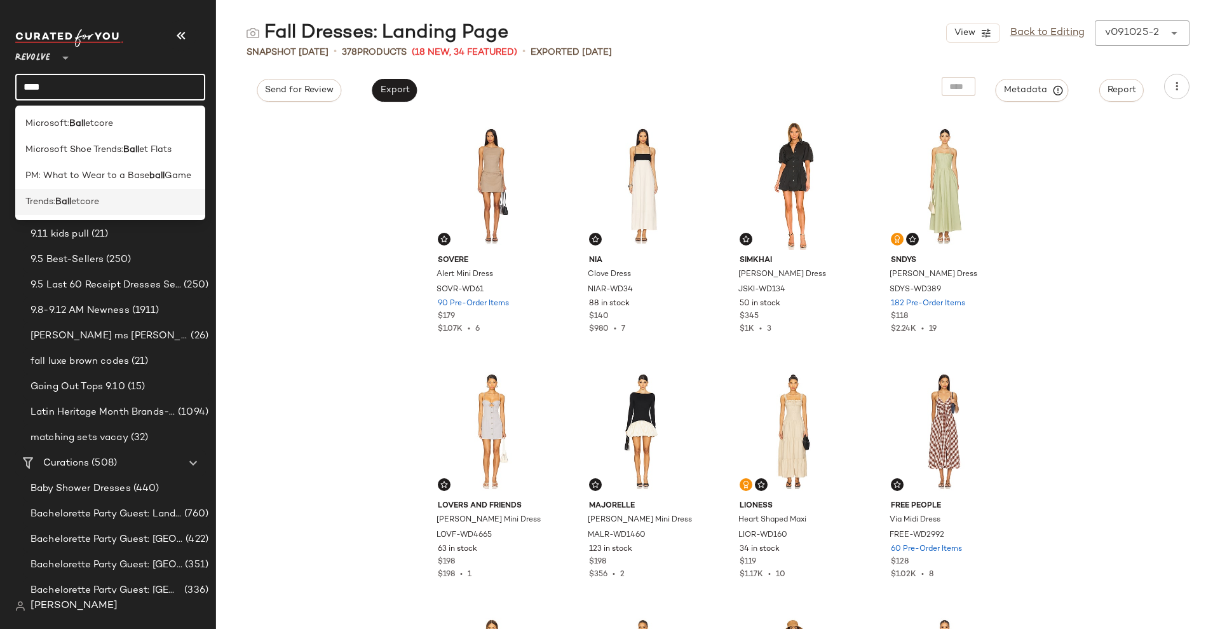
type input "****"
click at [52, 198] on span "Trends:" at bounding box center [40, 201] width 30 height 13
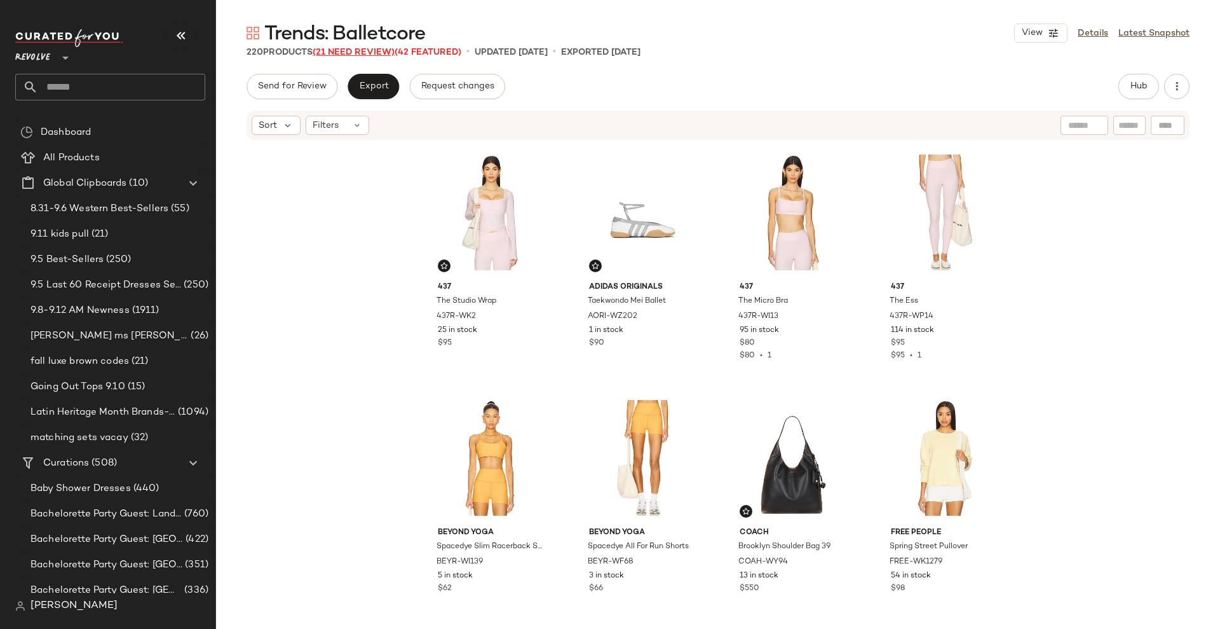
click at [377, 53] on span "(21 Need Review)" at bounding box center [354, 53] width 82 height 10
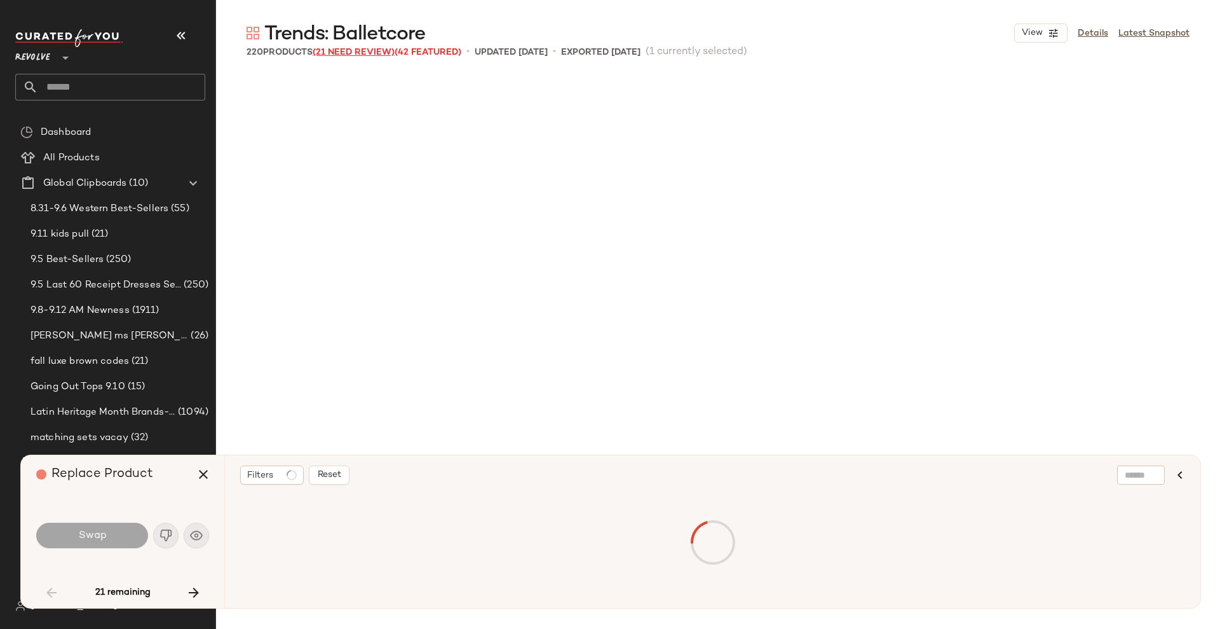
scroll to position [746, 0]
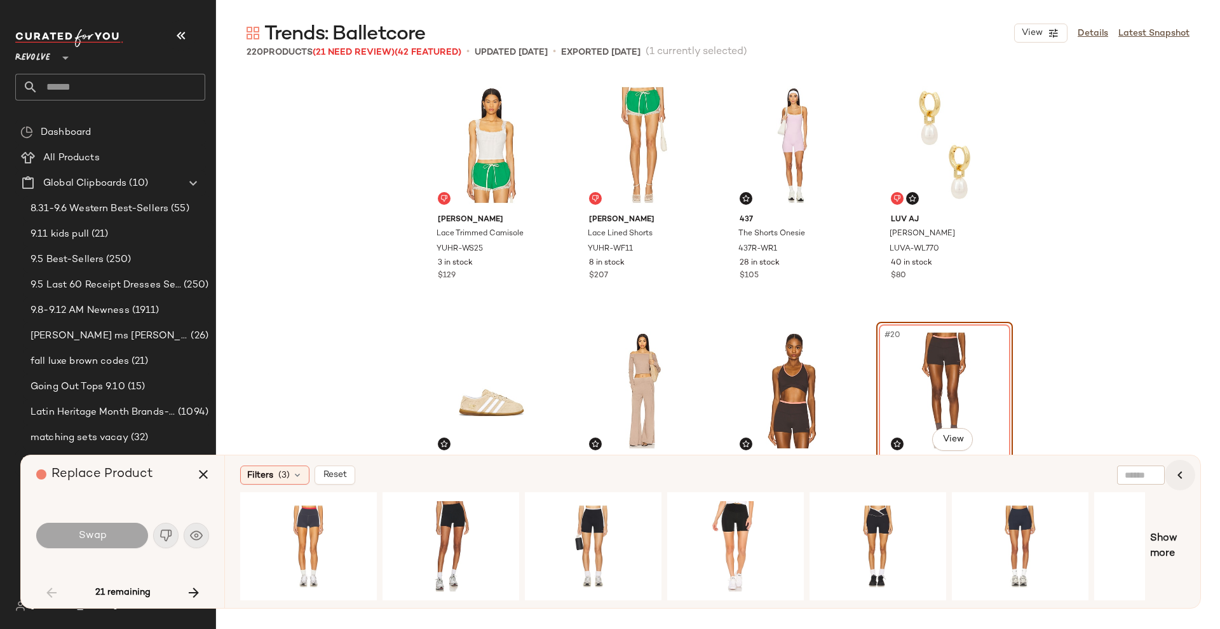
click at [1178, 472] on icon "button" at bounding box center [1180, 474] width 15 height 15
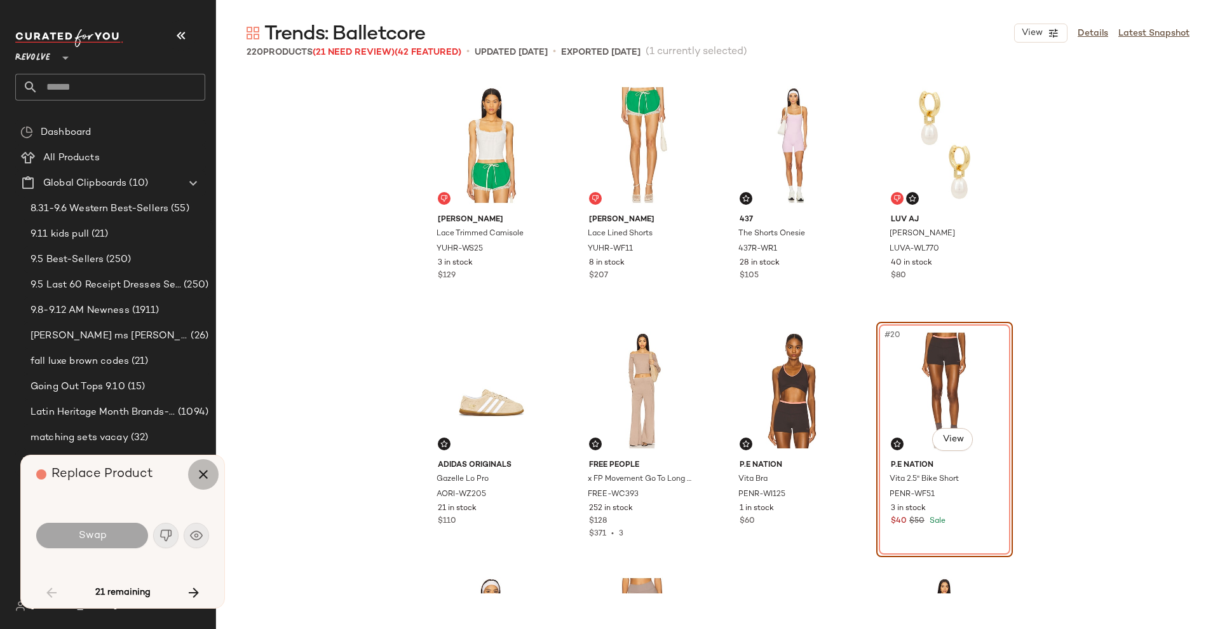
click at [211, 465] on button "button" at bounding box center [203, 474] width 31 height 31
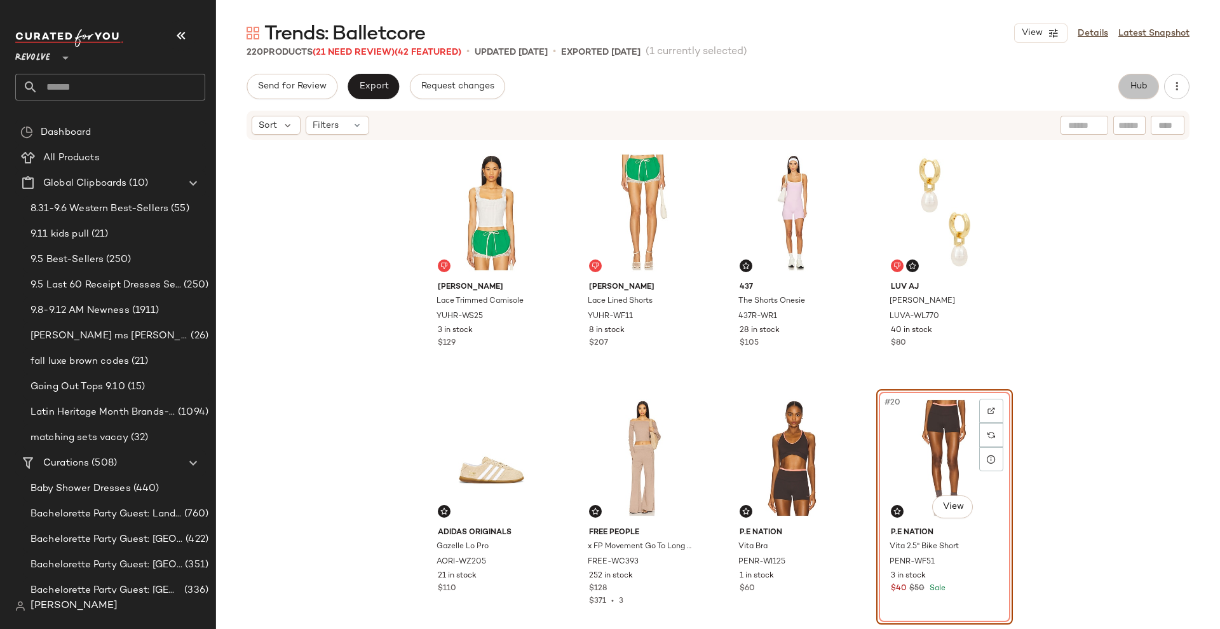
click at [1144, 92] on button "Hub" at bounding box center [1139, 86] width 41 height 25
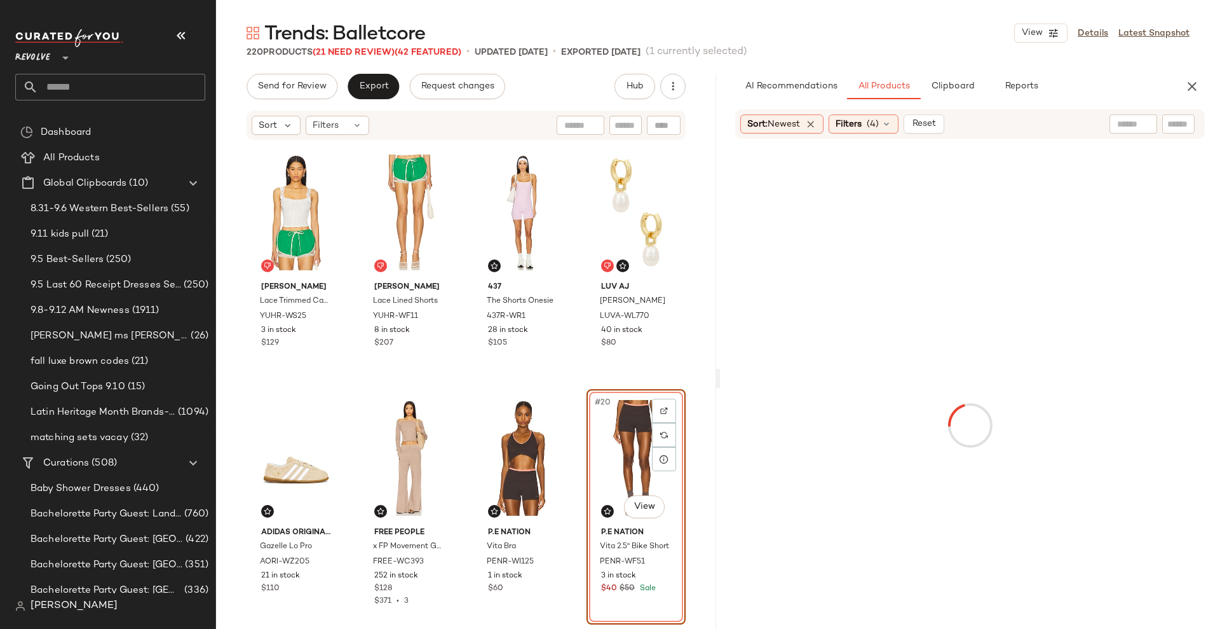
click at [186, 27] on button "button" at bounding box center [181, 35] width 31 height 31
click at [0, 0] on div at bounding box center [0, 0] width 0 height 0
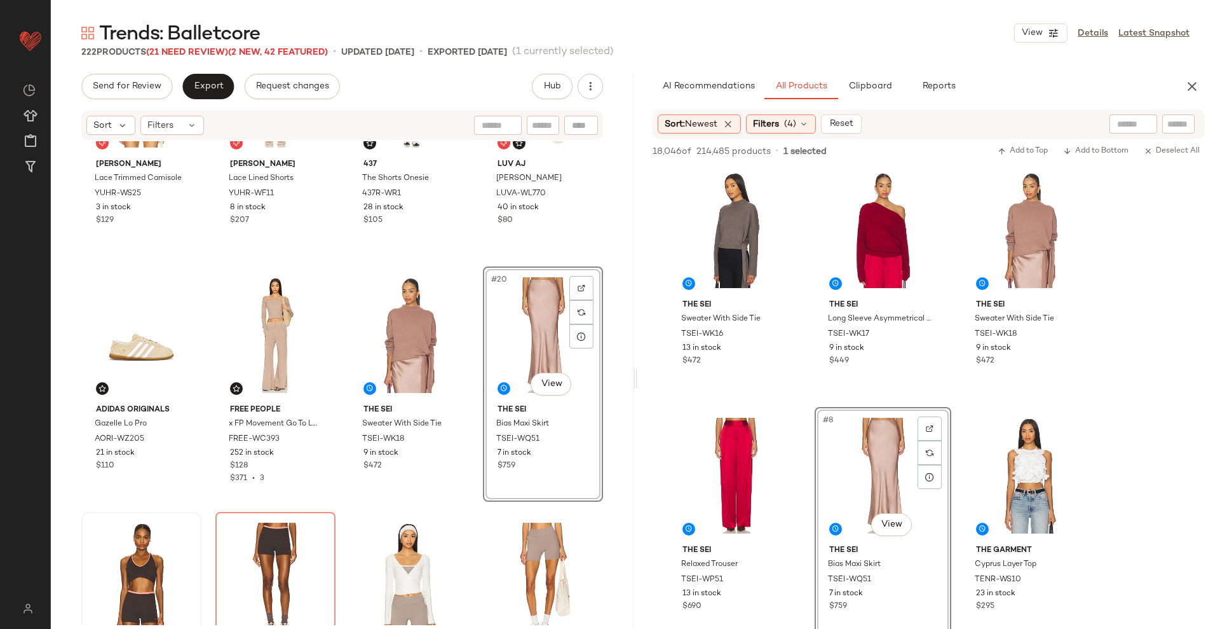
scroll to position [965, 0]
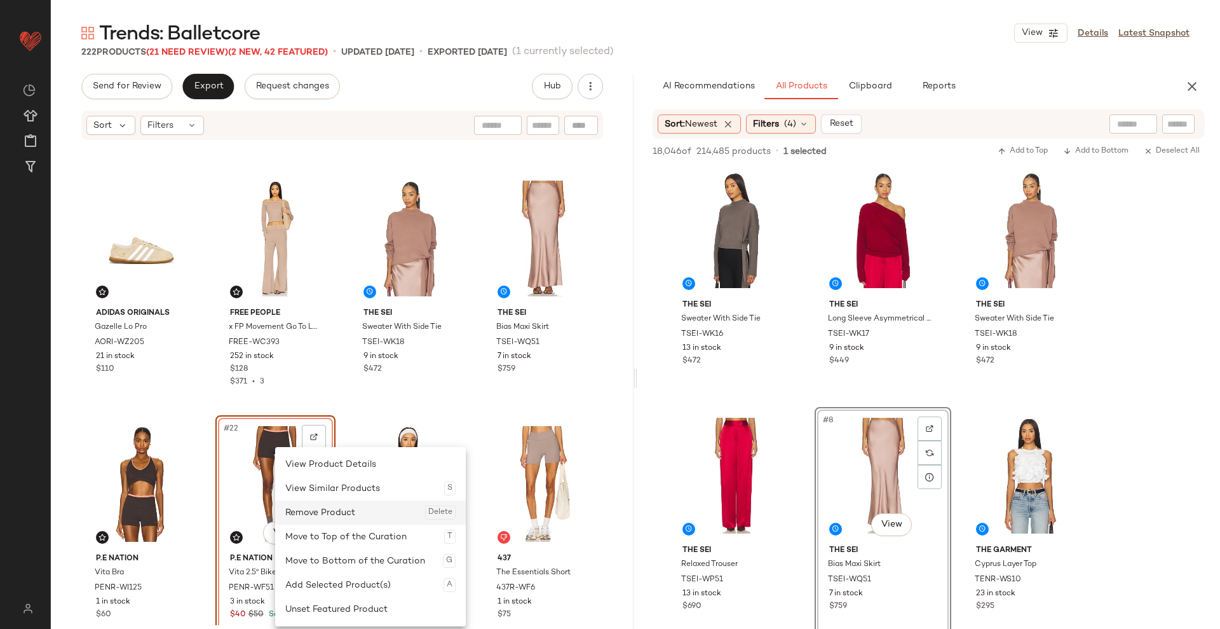
click at [337, 505] on div "Remove Product Delete" at bounding box center [370, 512] width 170 height 24
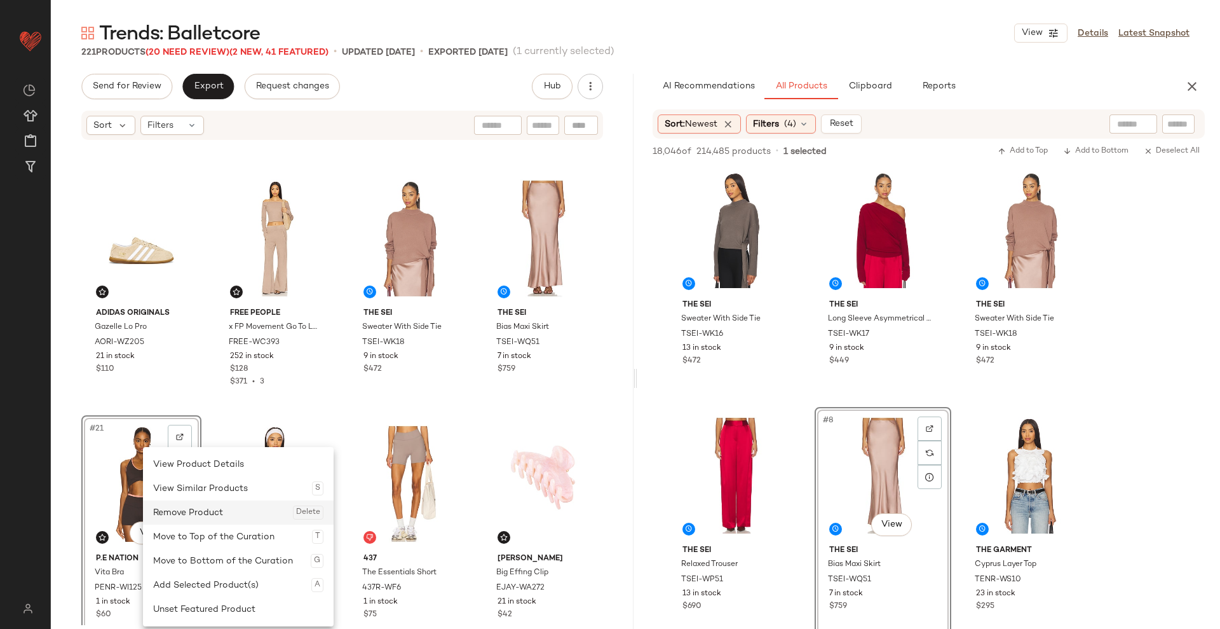
click at [195, 520] on div "Remove Product Delete" at bounding box center [238, 512] width 170 height 24
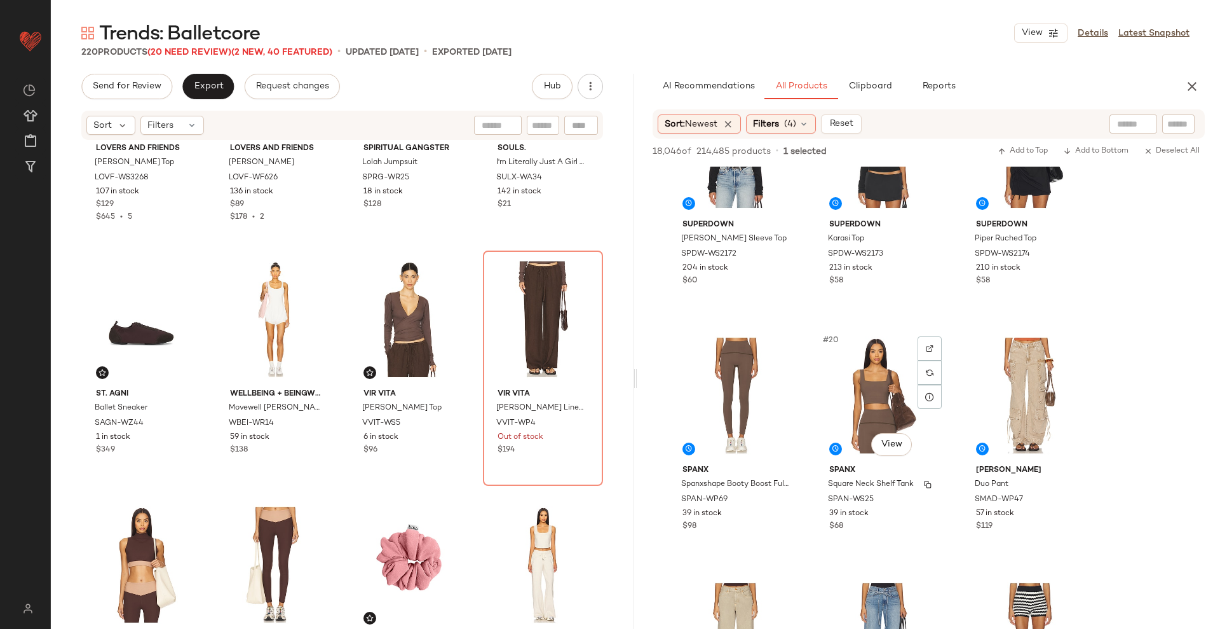
scroll to position [1312, 0]
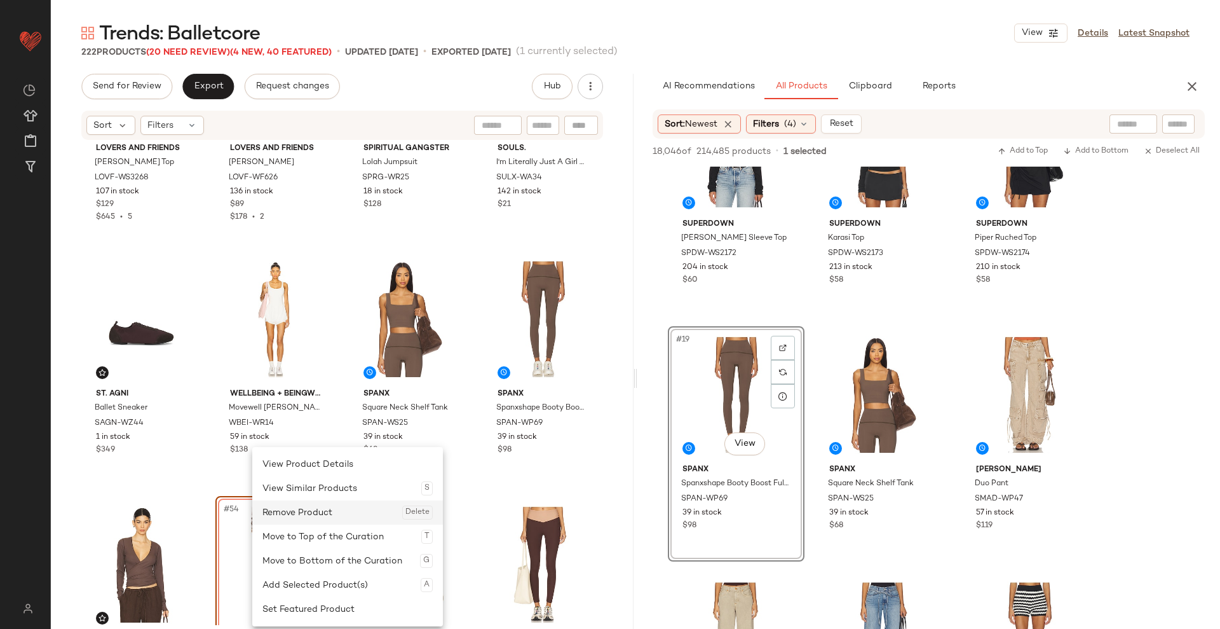
click at [315, 507] on div "Remove Product Delete" at bounding box center [347, 512] width 170 height 24
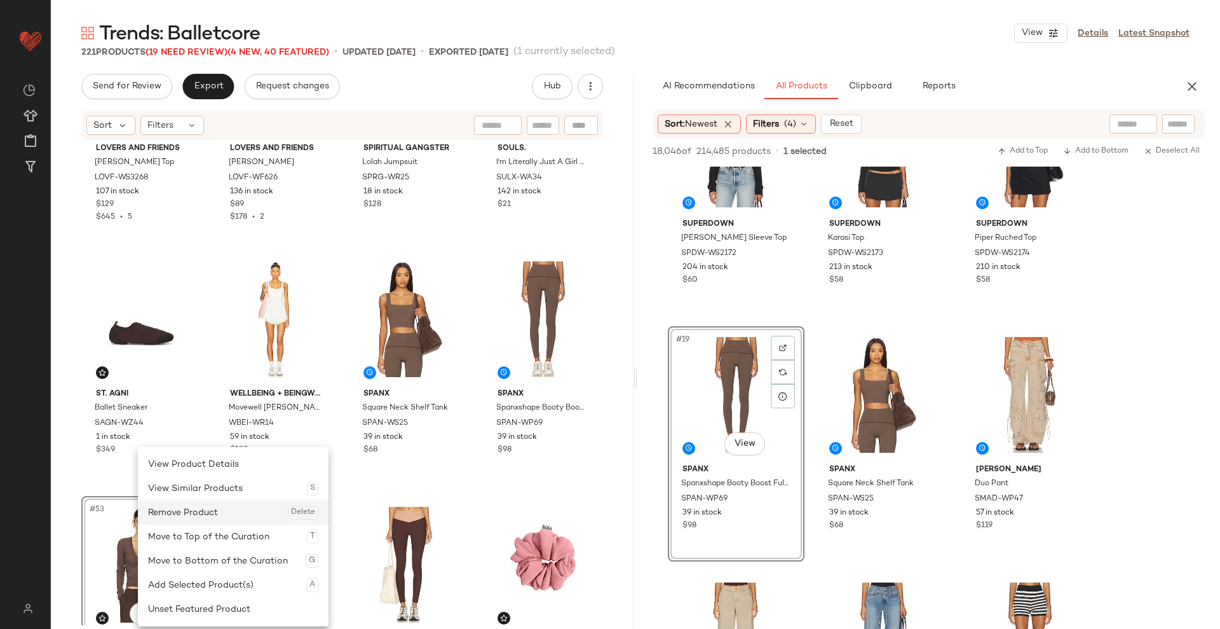
click at [193, 519] on div "Remove Product Delete" at bounding box center [233, 512] width 170 height 24
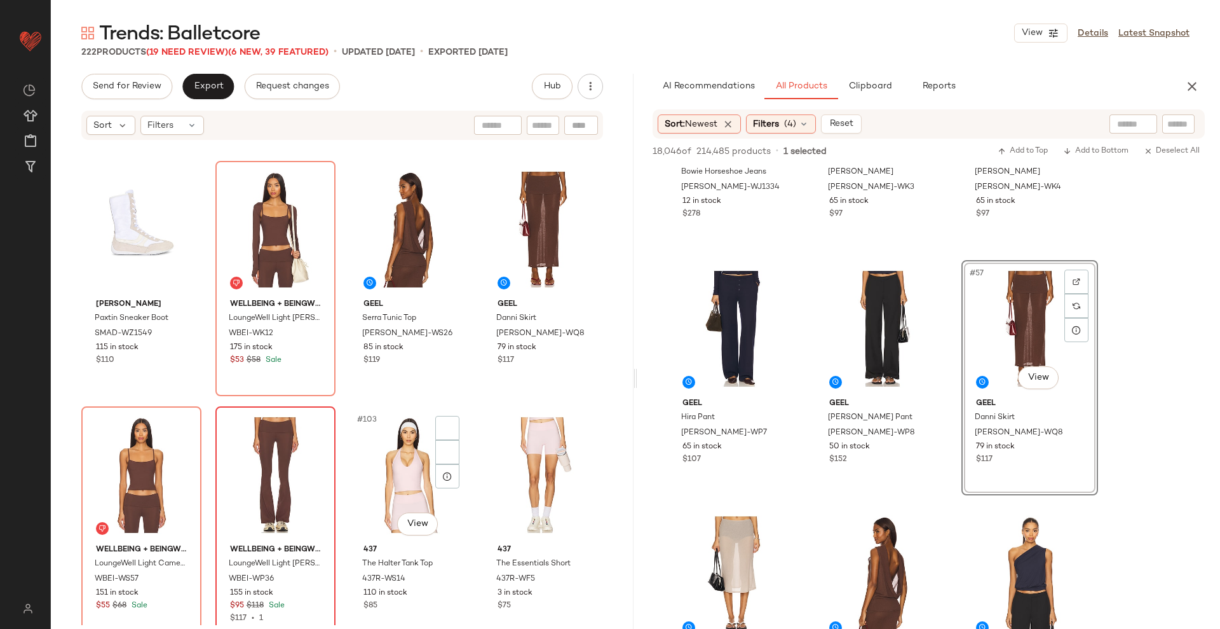
scroll to position [5880, 0]
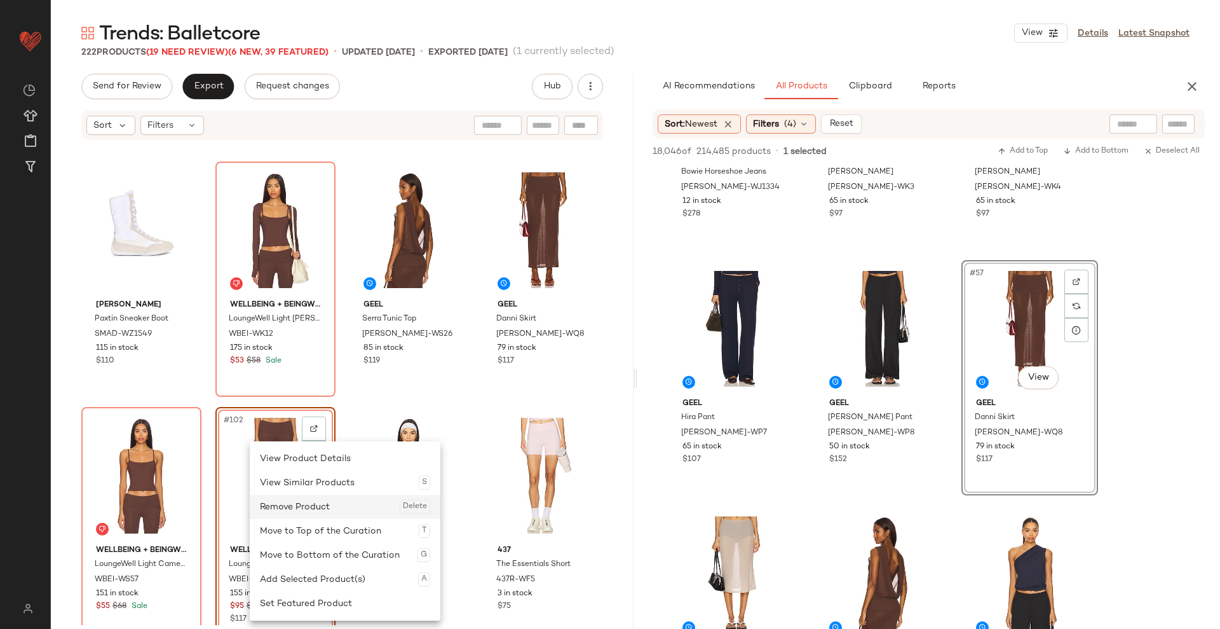
click at [301, 503] on div "Remove Product Delete" at bounding box center [345, 506] width 170 height 24
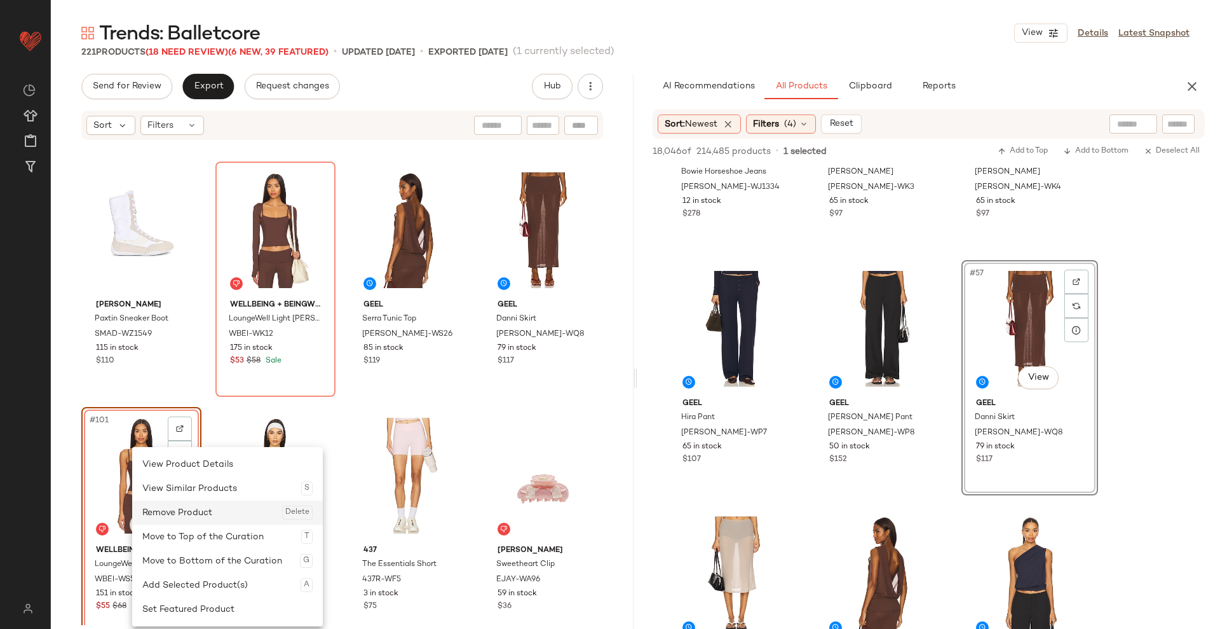
click at [186, 513] on div "Remove Product Delete" at bounding box center [227, 512] width 170 height 24
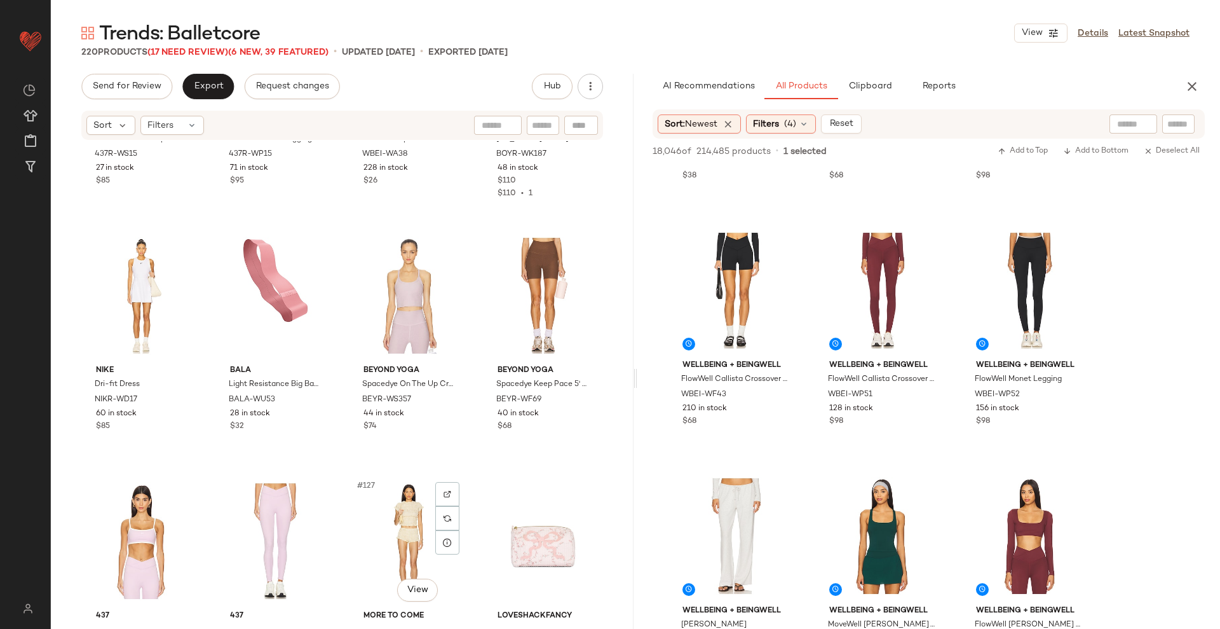
scroll to position [7286, 0]
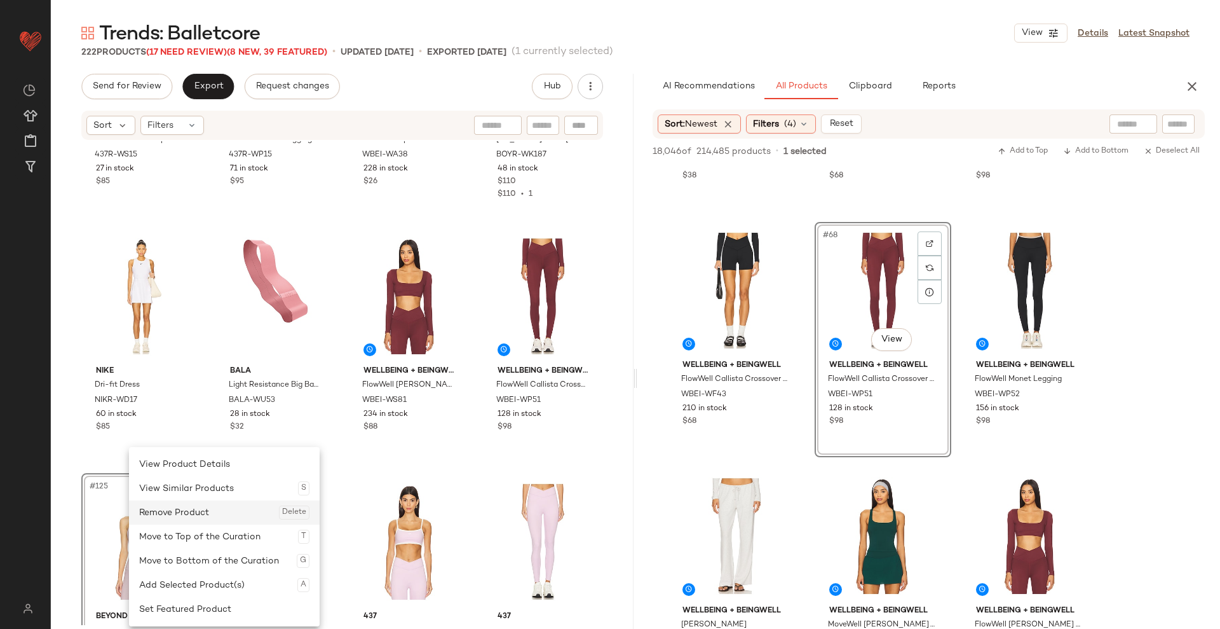
click at [184, 515] on div "Remove Product Delete" at bounding box center [224, 512] width 170 height 24
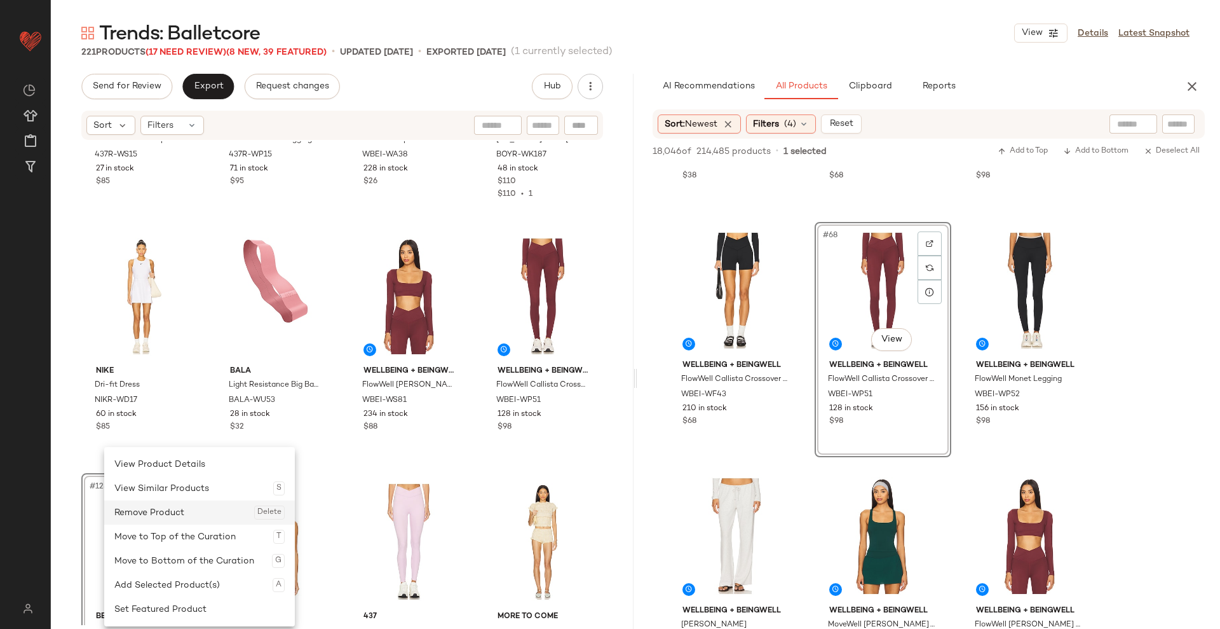
click at [178, 522] on div "Remove Product Delete" at bounding box center [199, 512] width 170 height 24
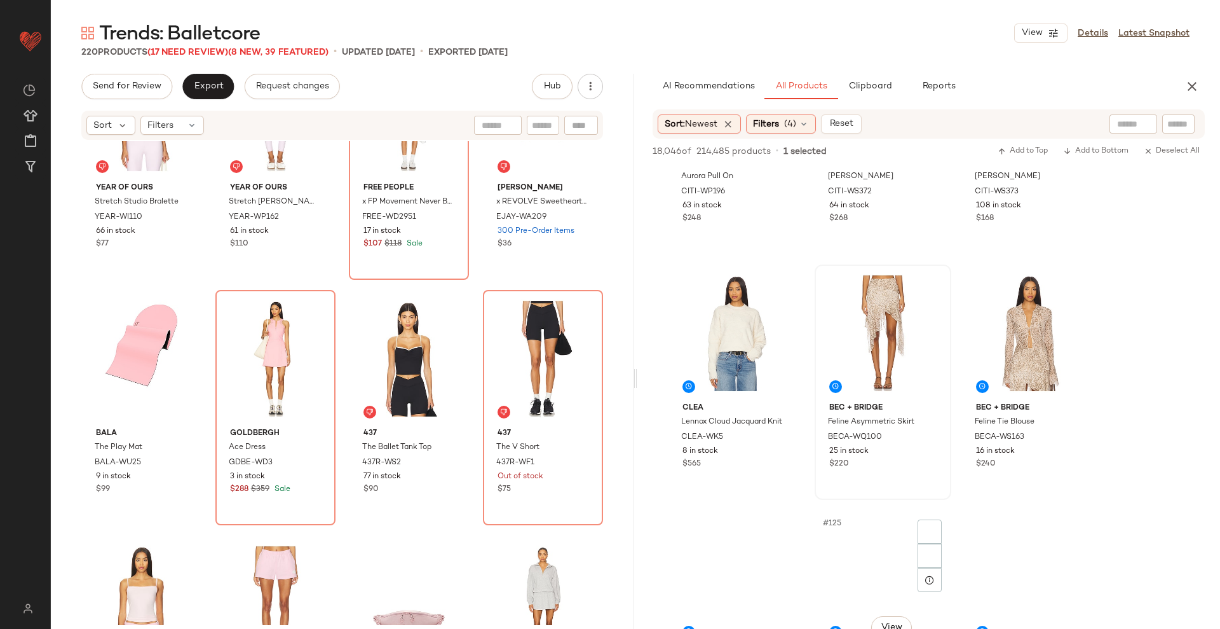
scroll to position [9791, 0]
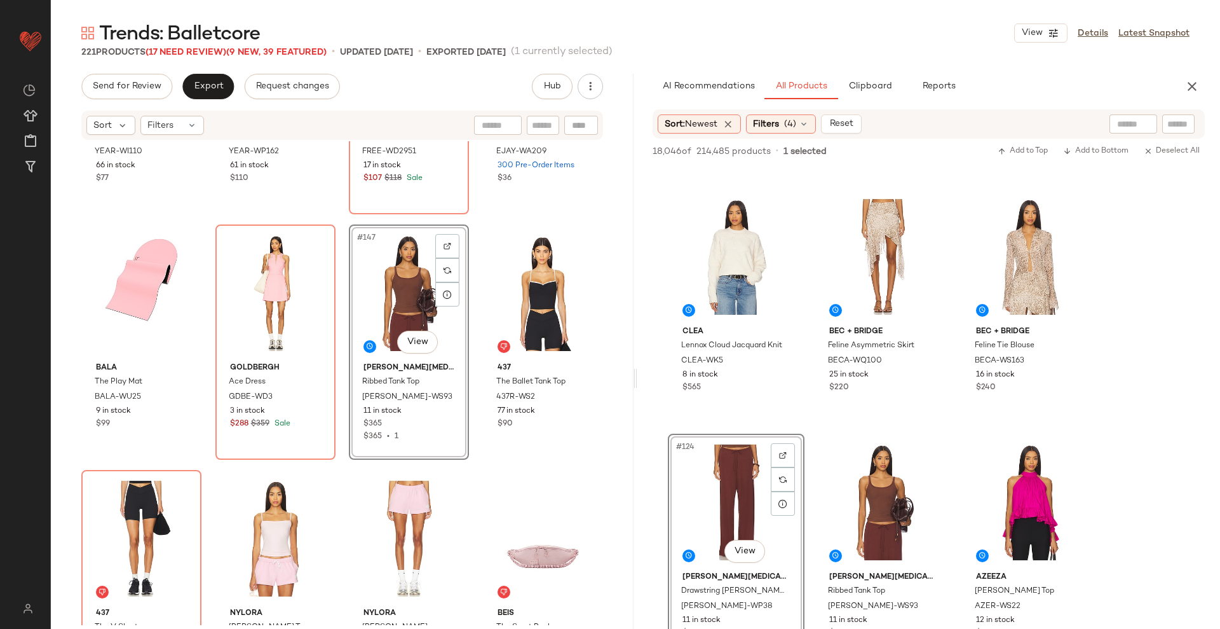
scroll to position [8813, 0]
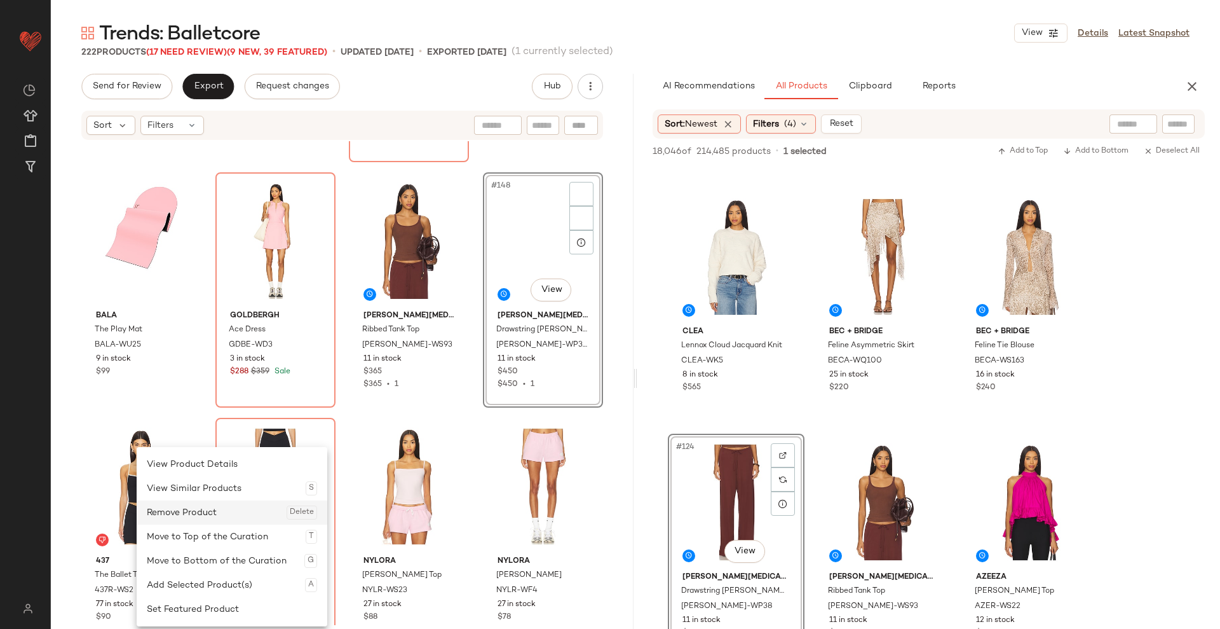
click at [189, 517] on div "Remove Product Delete" at bounding box center [232, 512] width 170 height 24
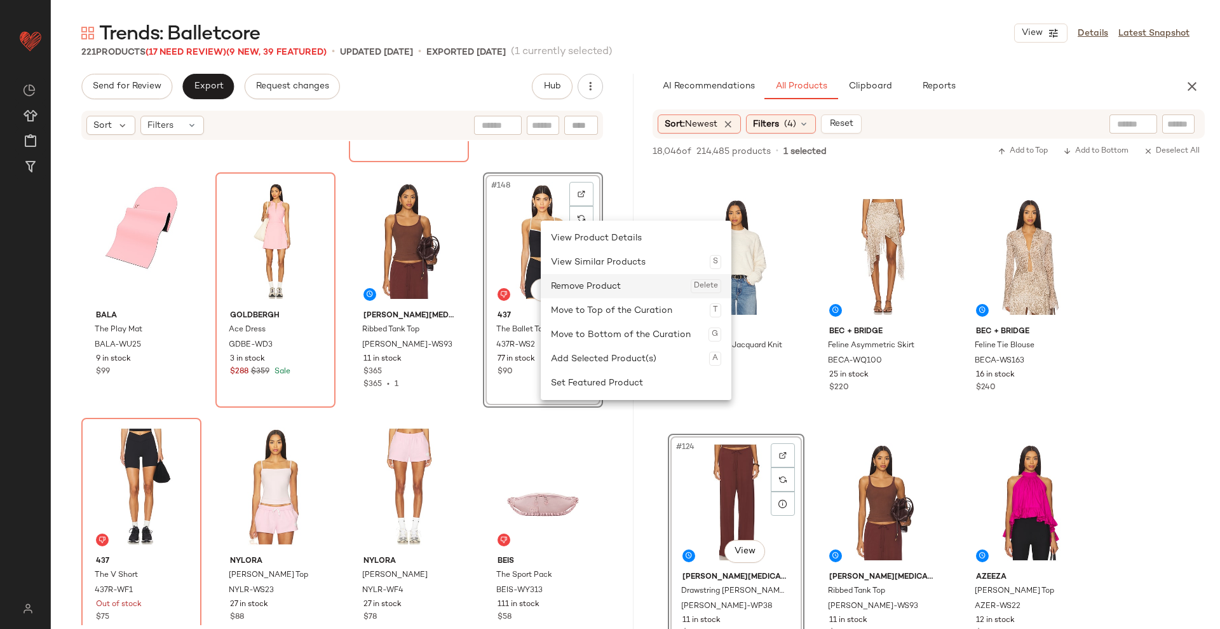
click at [569, 287] on div "Remove Product Delete" at bounding box center [636, 286] width 170 height 24
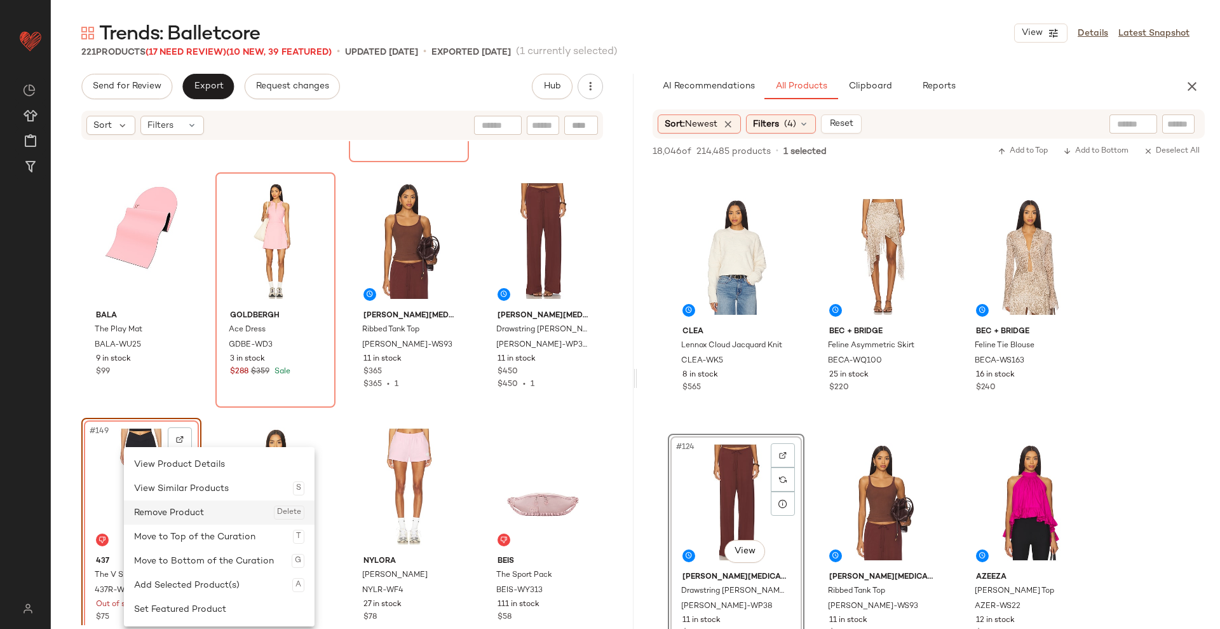
click at [189, 507] on div "Remove Product Delete" at bounding box center [219, 512] width 170 height 24
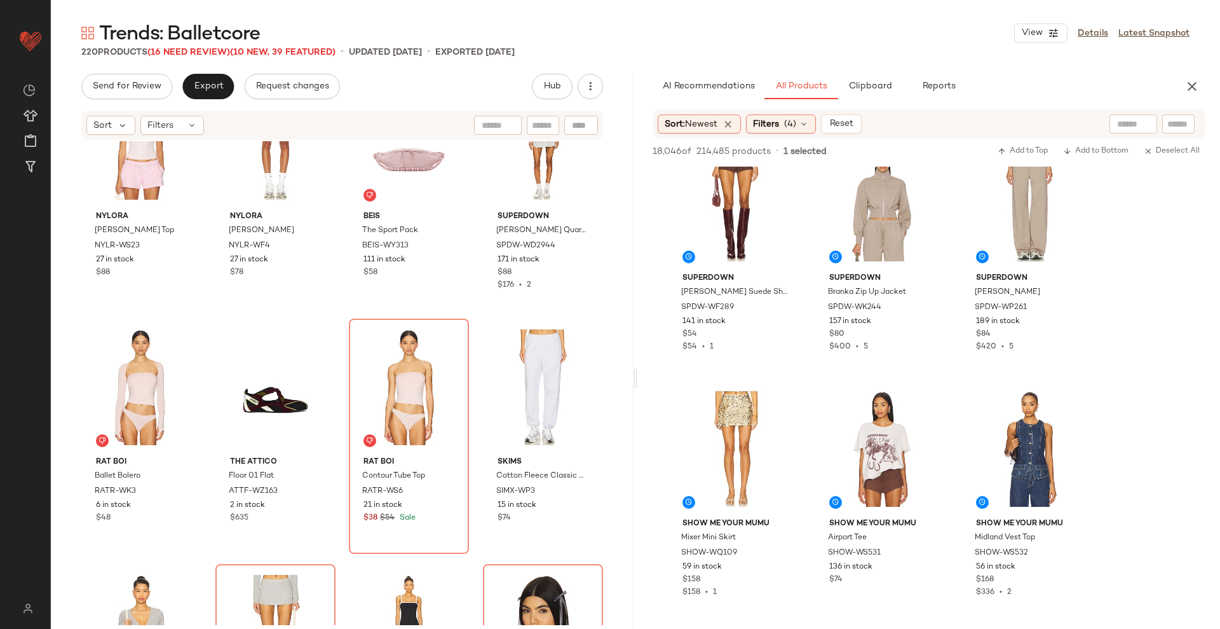
scroll to position [17273, 0]
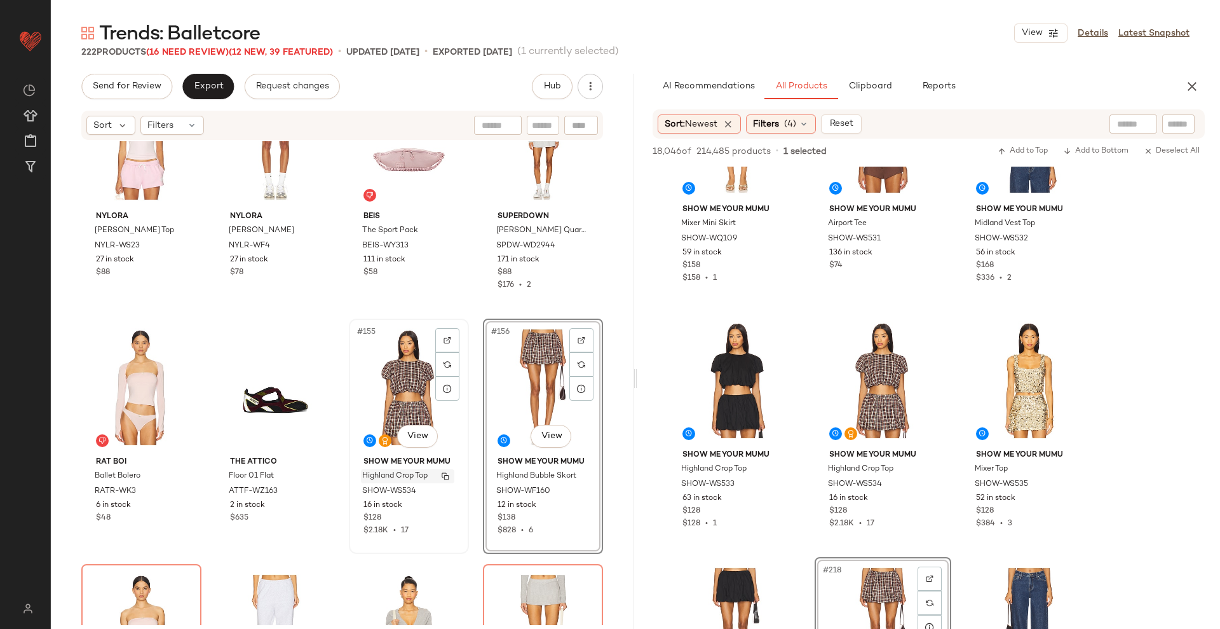
scroll to position [9323, 0]
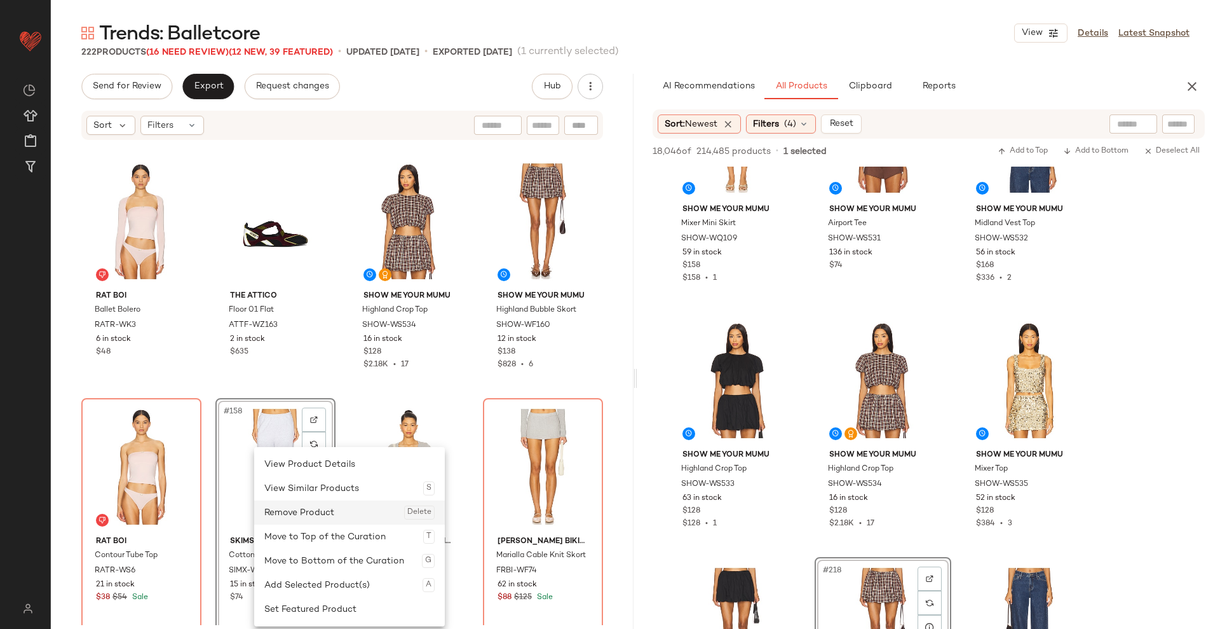
click at [316, 514] on div "Remove Product Delete" at bounding box center [349, 512] width 170 height 24
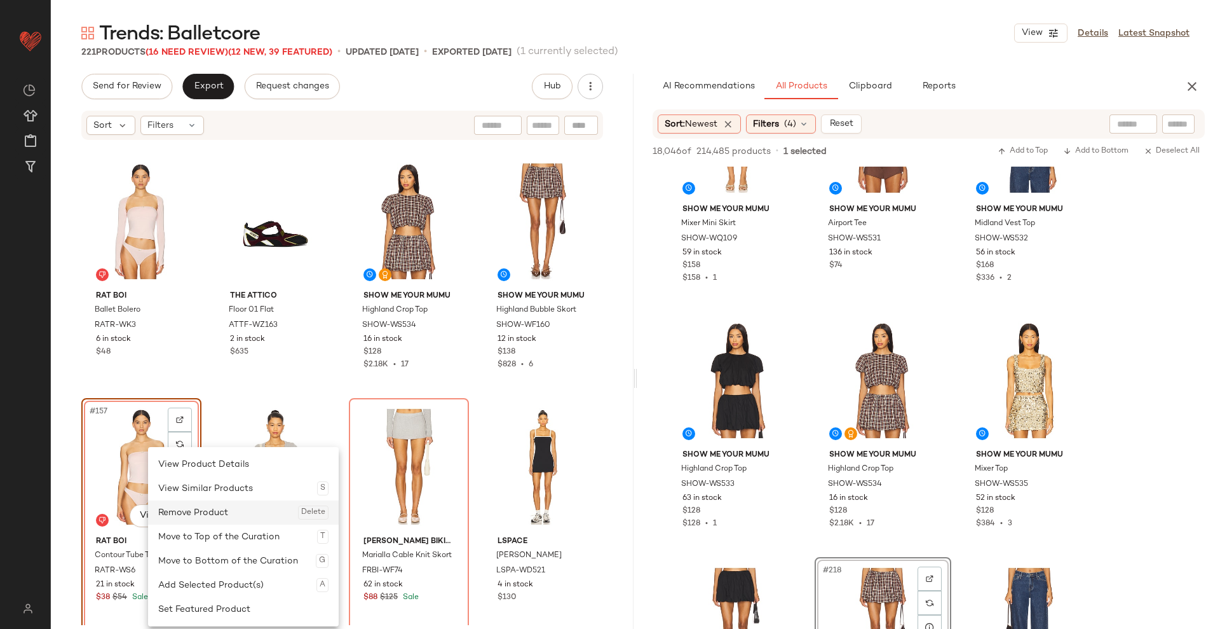
click at [203, 510] on div "Remove Product Delete" at bounding box center [243, 512] width 170 height 24
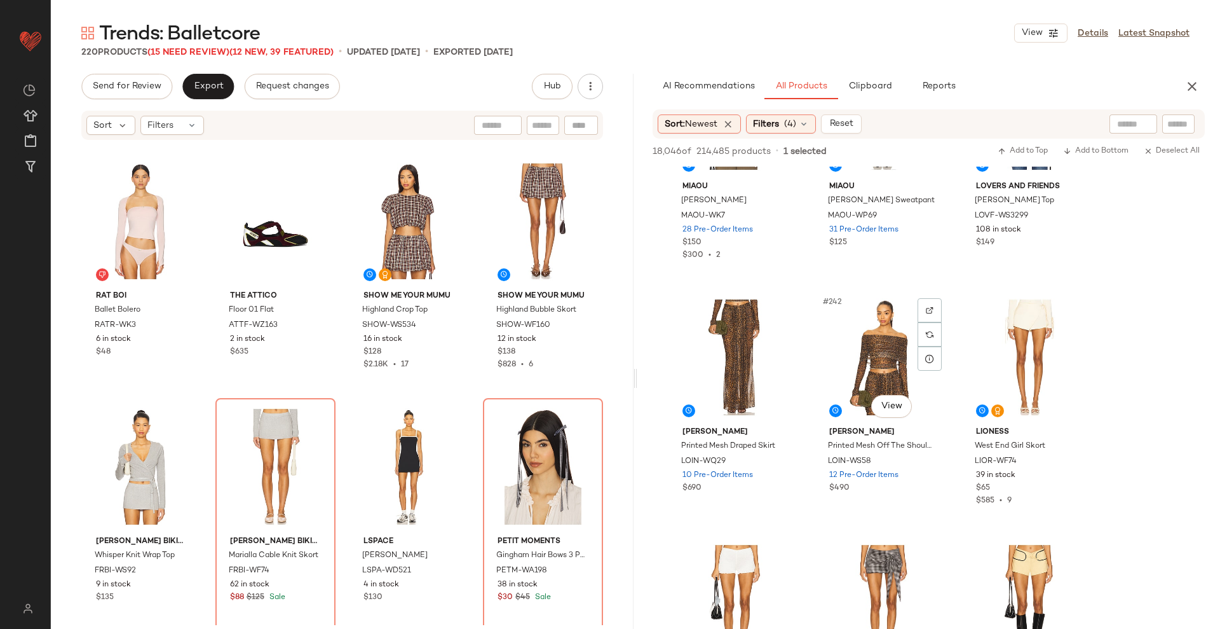
scroll to position [19512, 0]
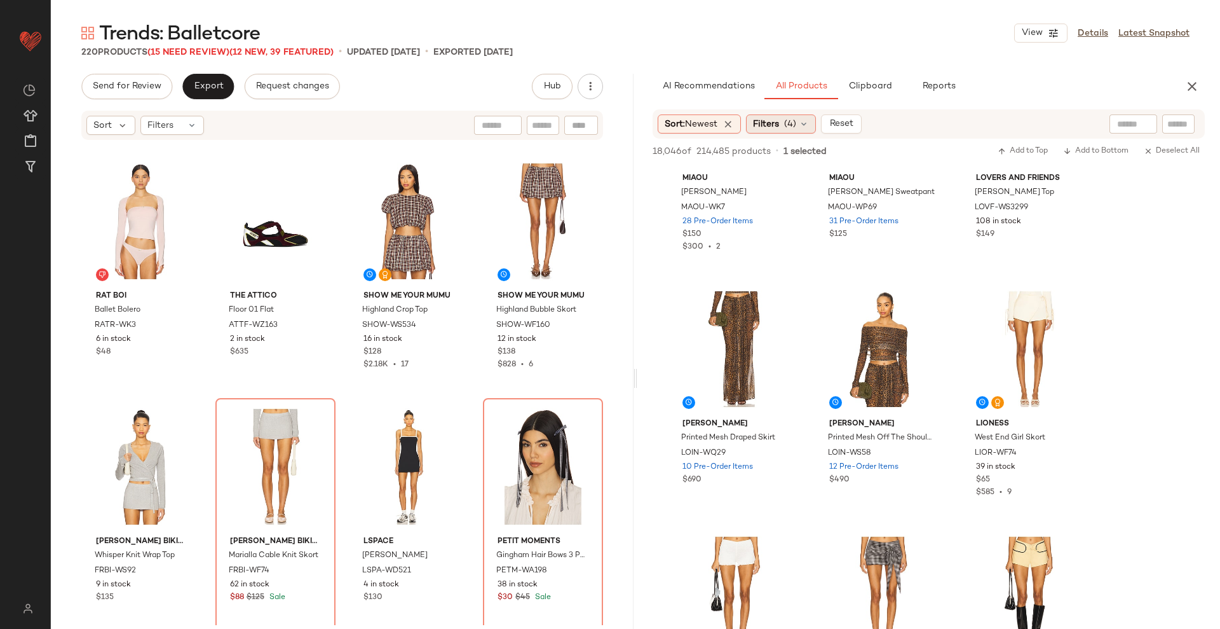
click at [802, 119] on icon at bounding box center [804, 124] width 10 height 10
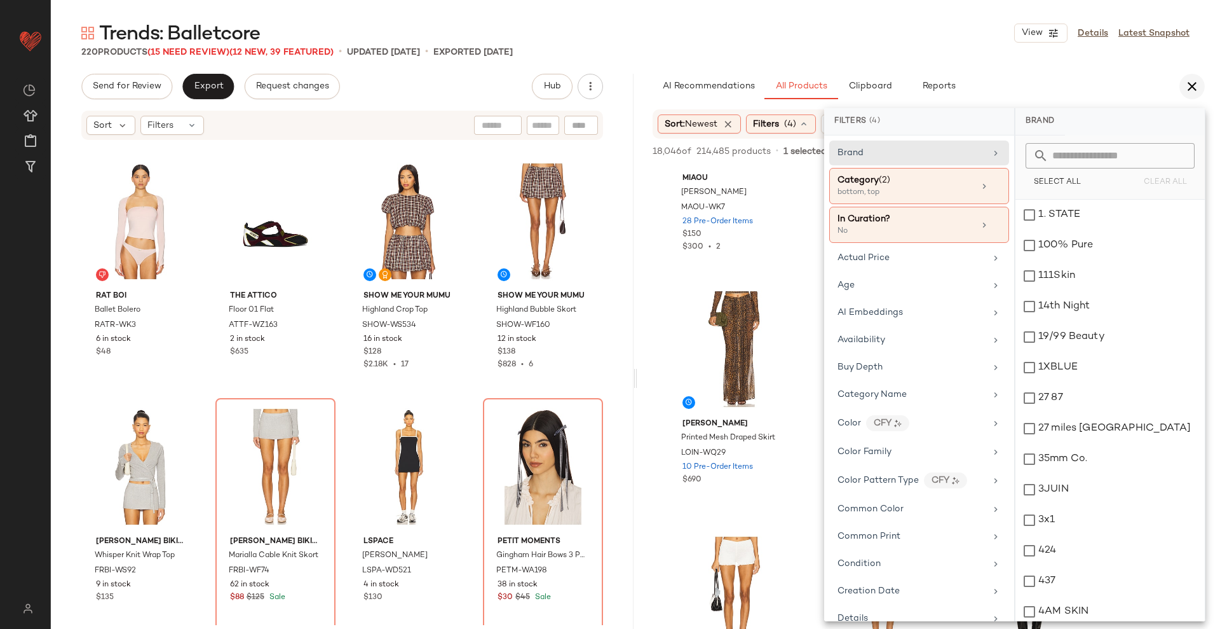
click at [1190, 88] on icon "button" at bounding box center [1192, 86] width 15 height 15
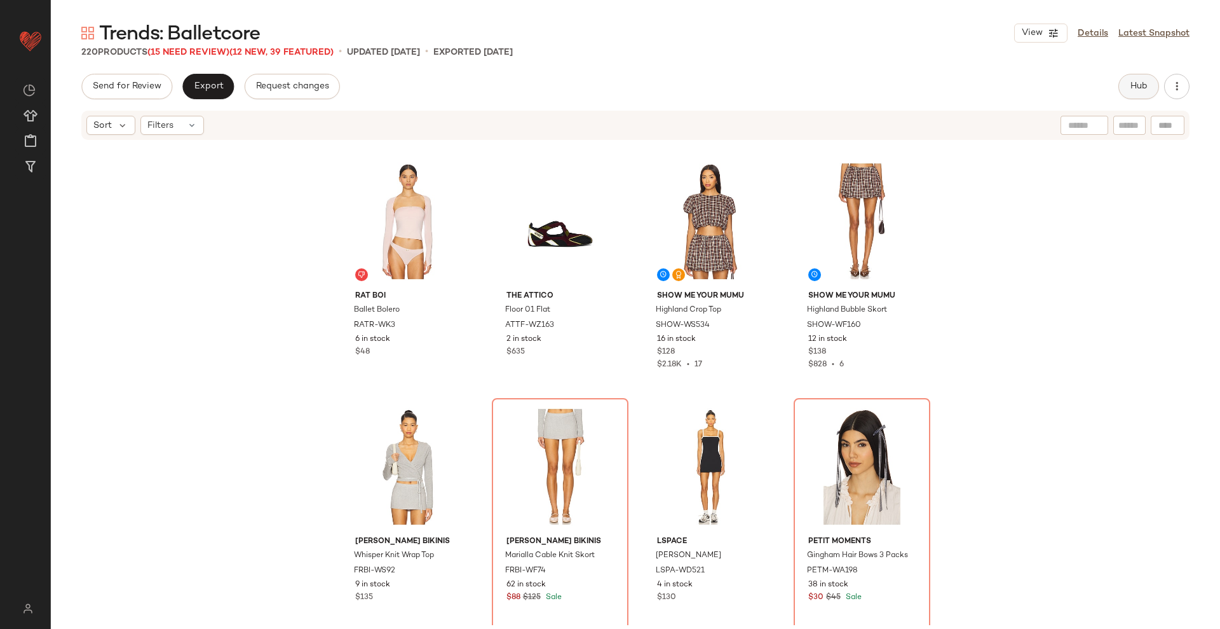
click at [1140, 83] on span "Hub" at bounding box center [1139, 86] width 18 height 10
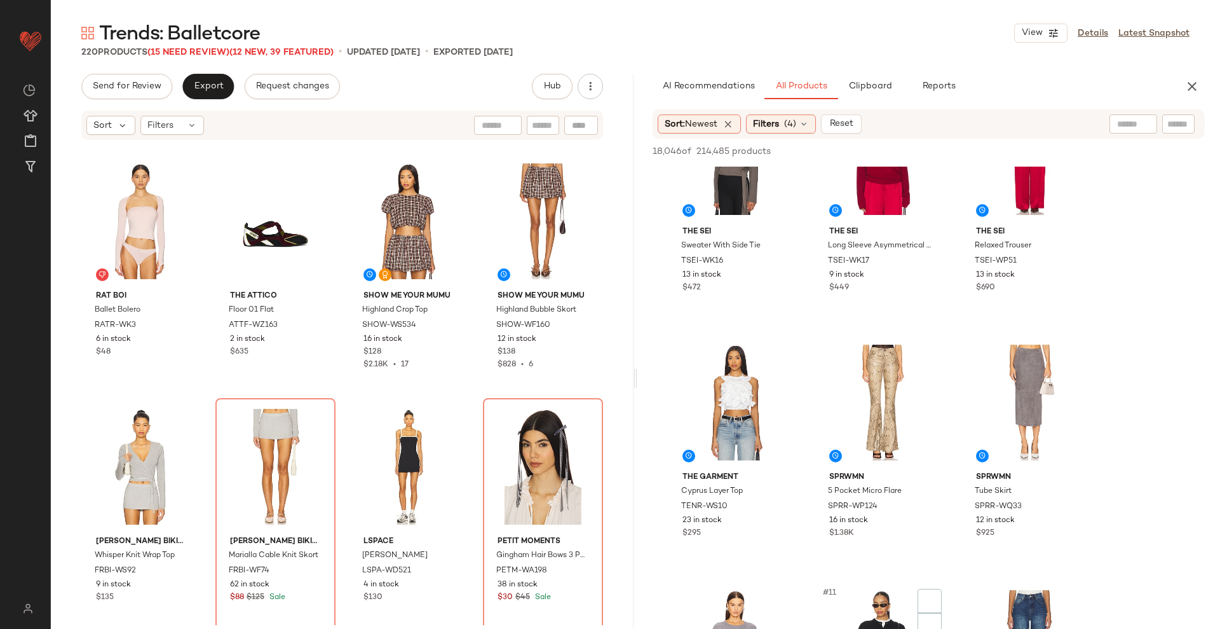
scroll to position [671, 0]
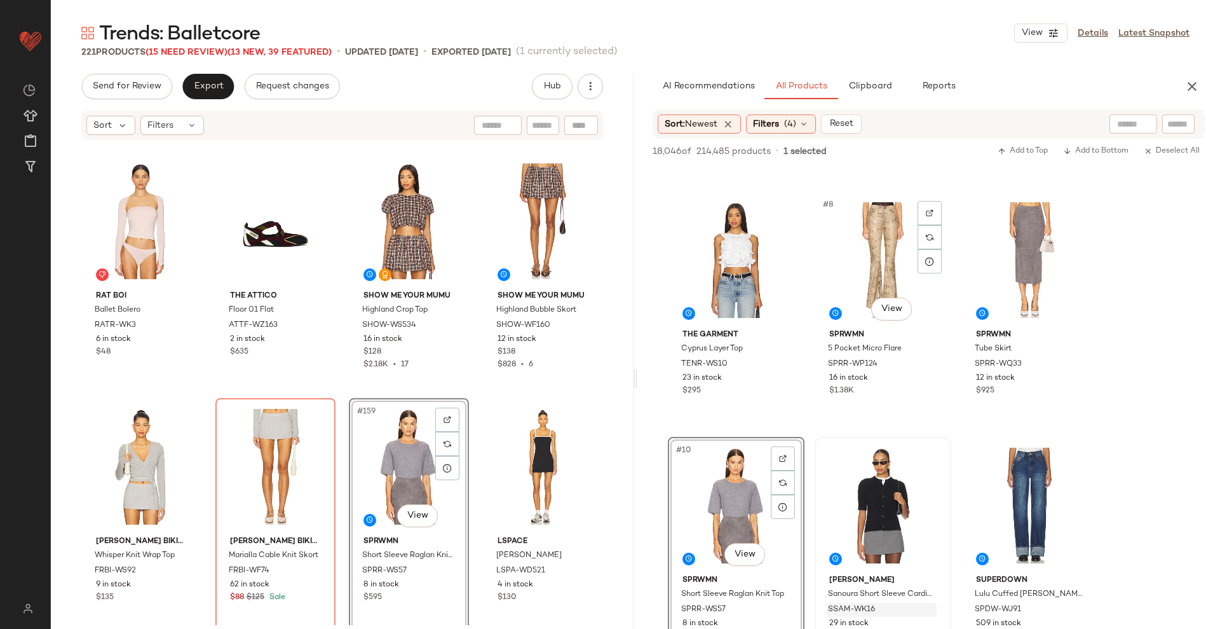
scroll to position [465, 0]
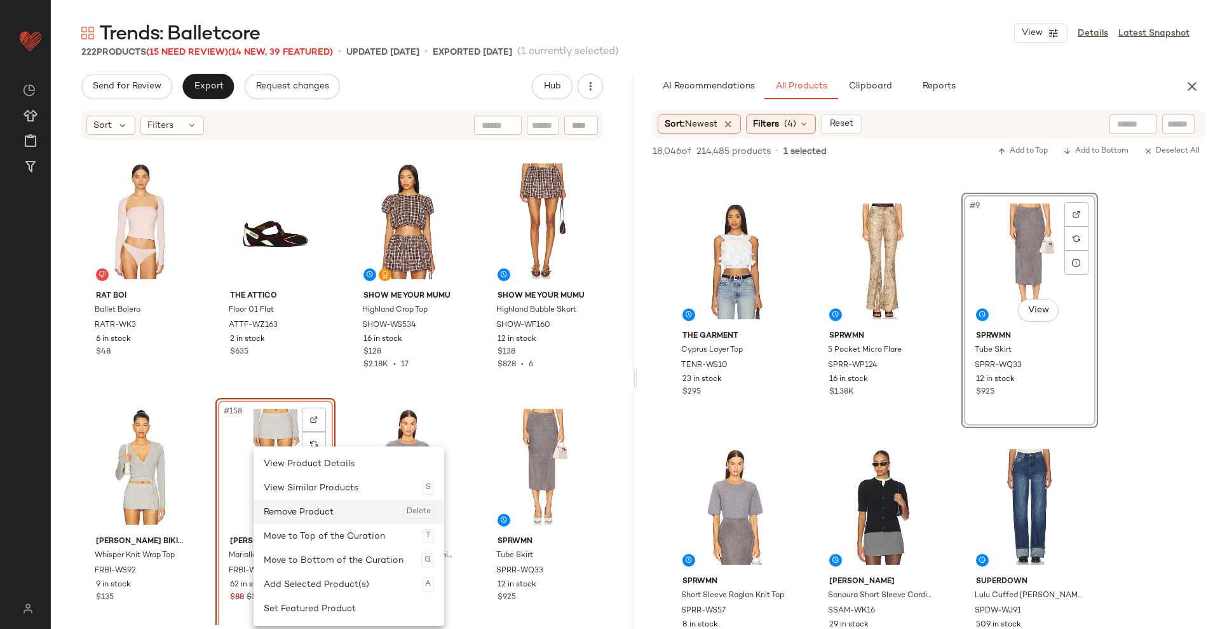
click at [296, 500] on div "Remove Product Delete" at bounding box center [349, 512] width 170 height 24
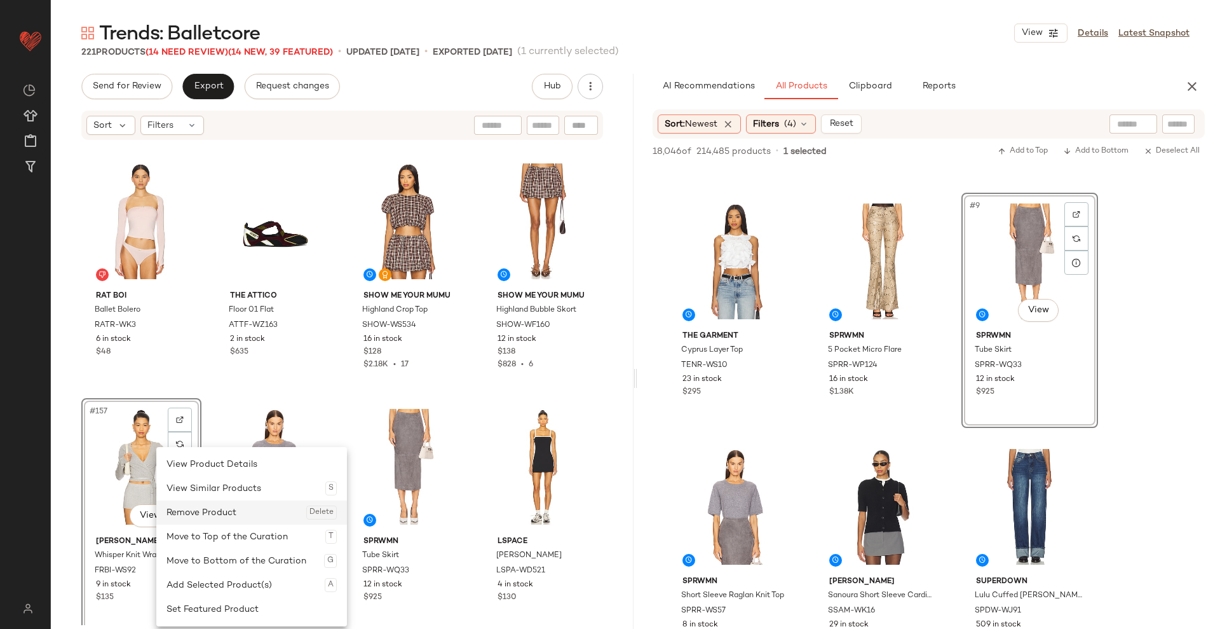
click at [190, 514] on div "Remove Product Delete" at bounding box center [252, 512] width 170 height 24
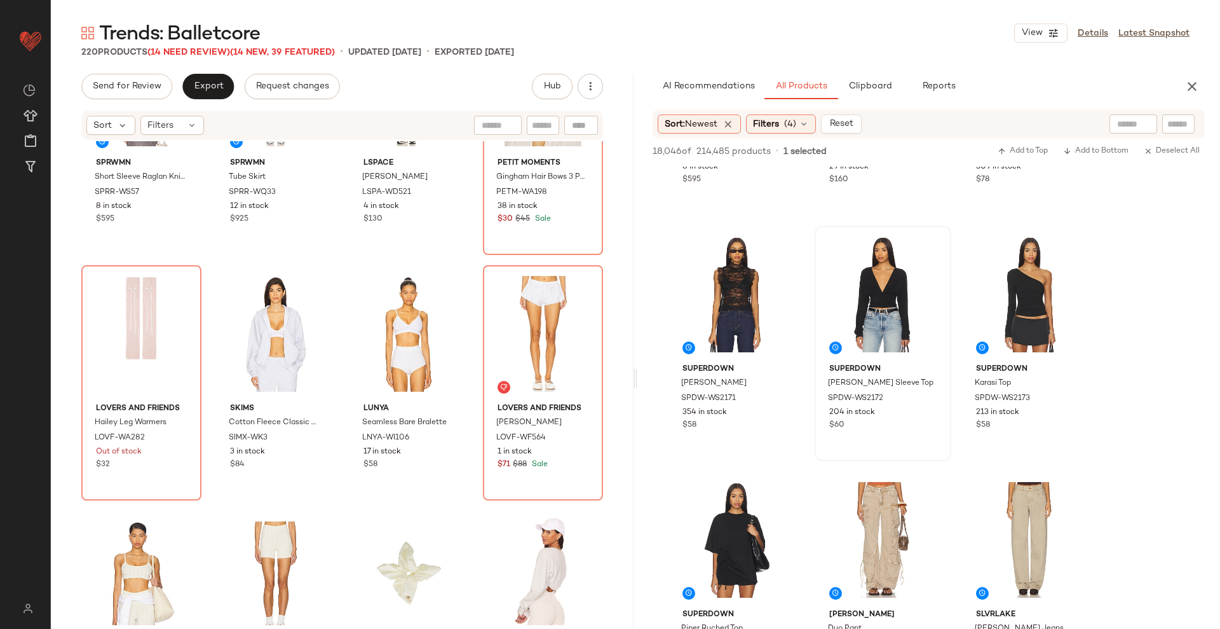
scroll to position [1505, 0]
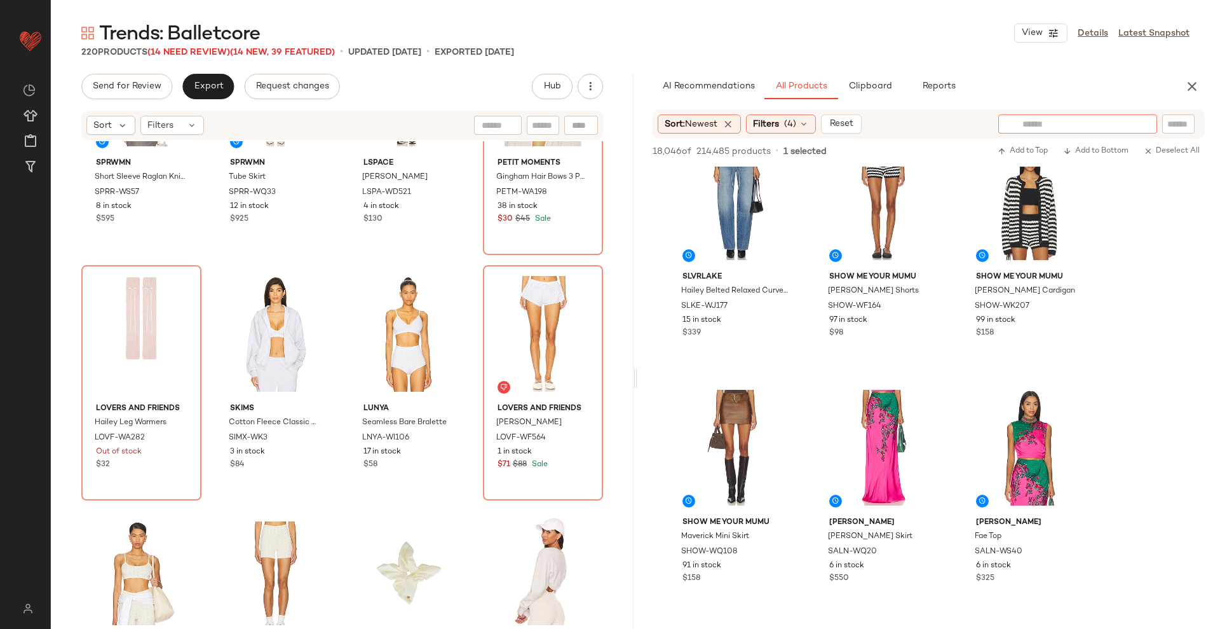
click at [1130, 124] on input "text" at bounding box center [1078, 124] width 111 height 13
type input "*****"
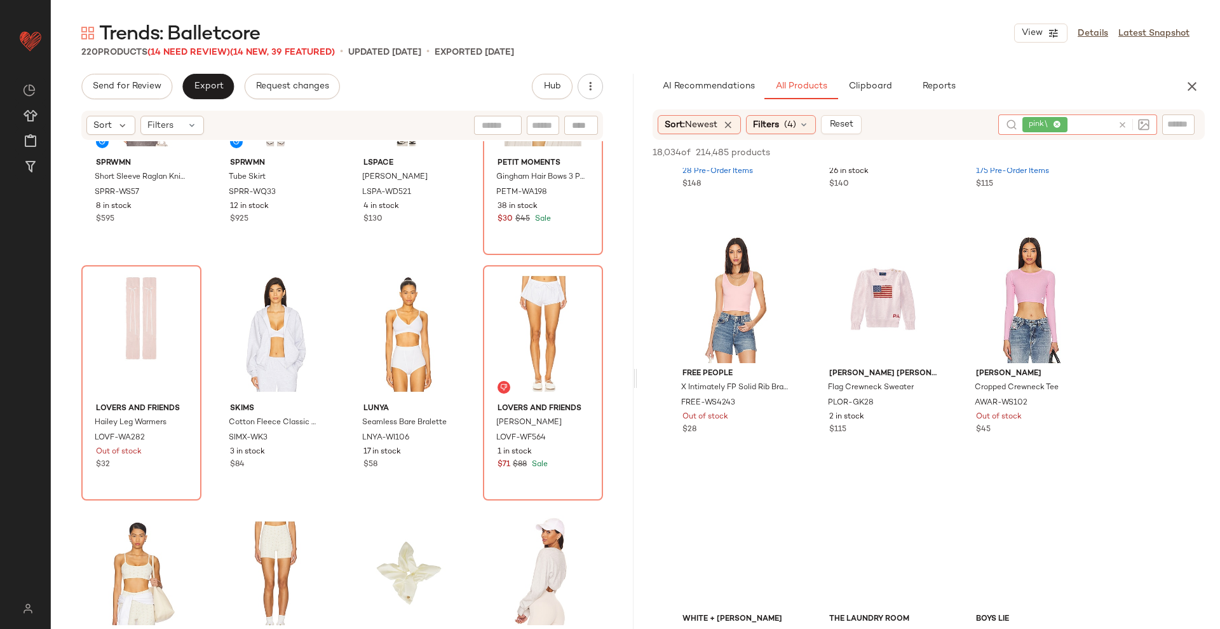
scroll to position [816, 0]
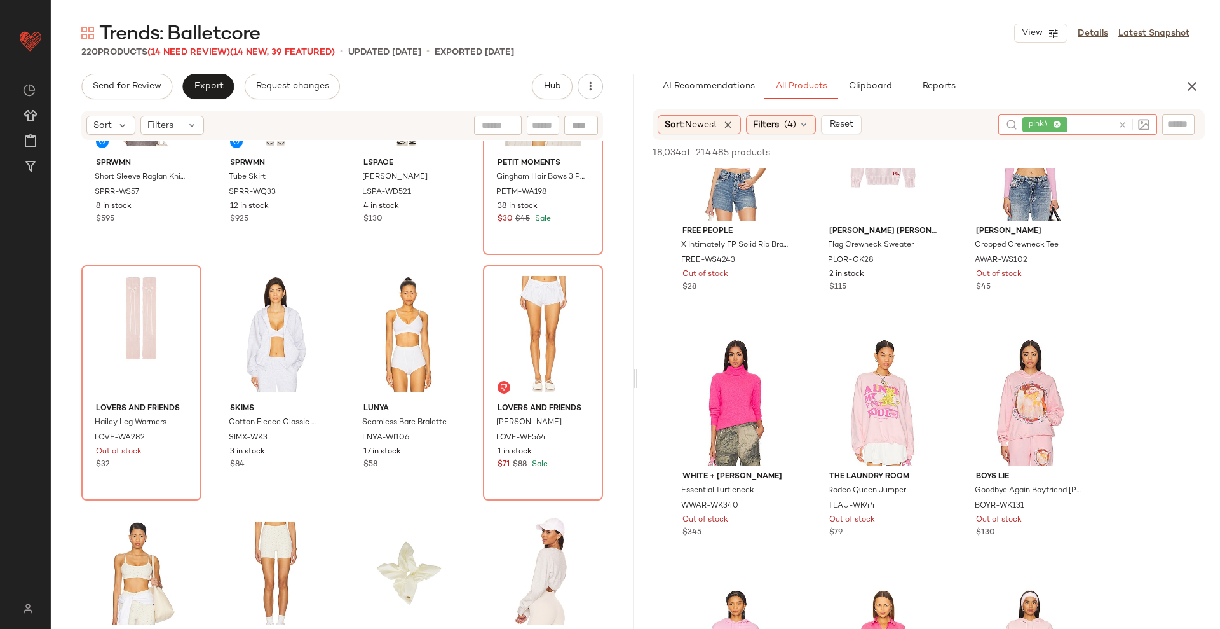
click at [1126, 125] on icon at bounding box center [1123, 125] width 10 height 10
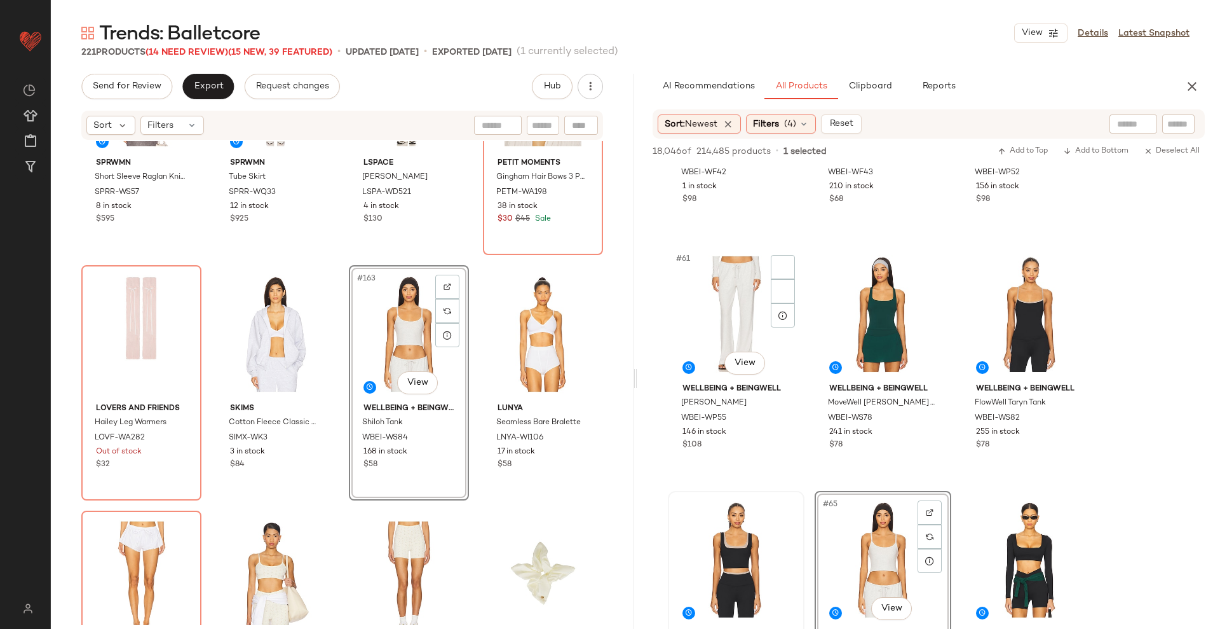
scroll to position [4811, 0]
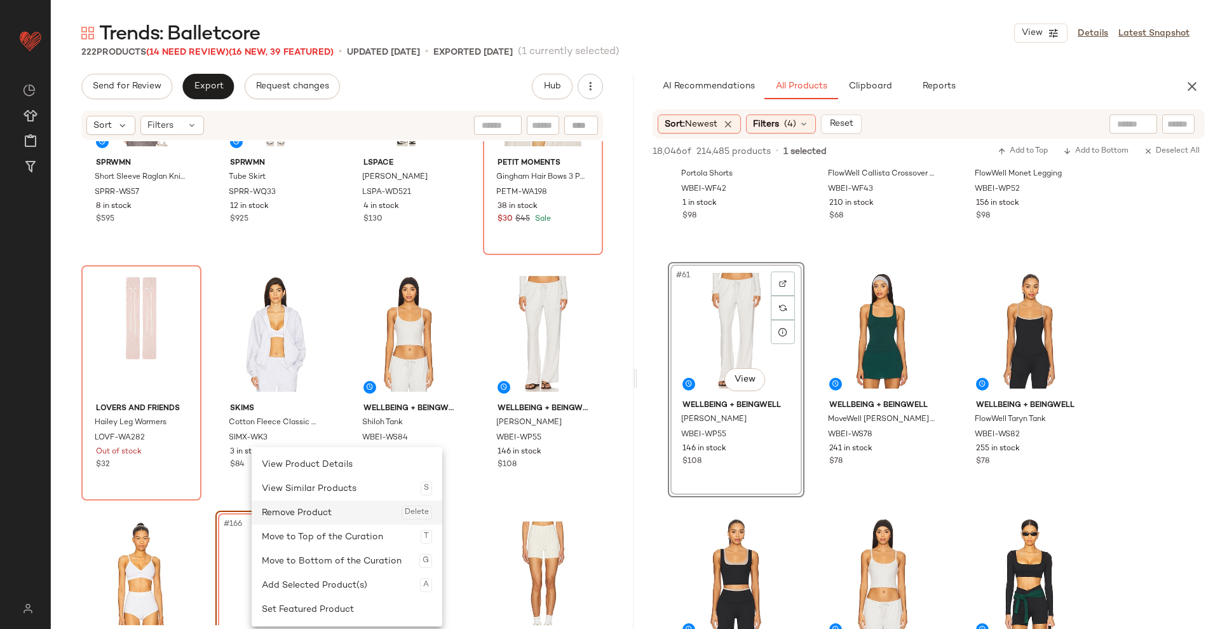
click at [306, 503] on div "Remove Product Delete" at bounding box center [347, 512] width 170 height 24
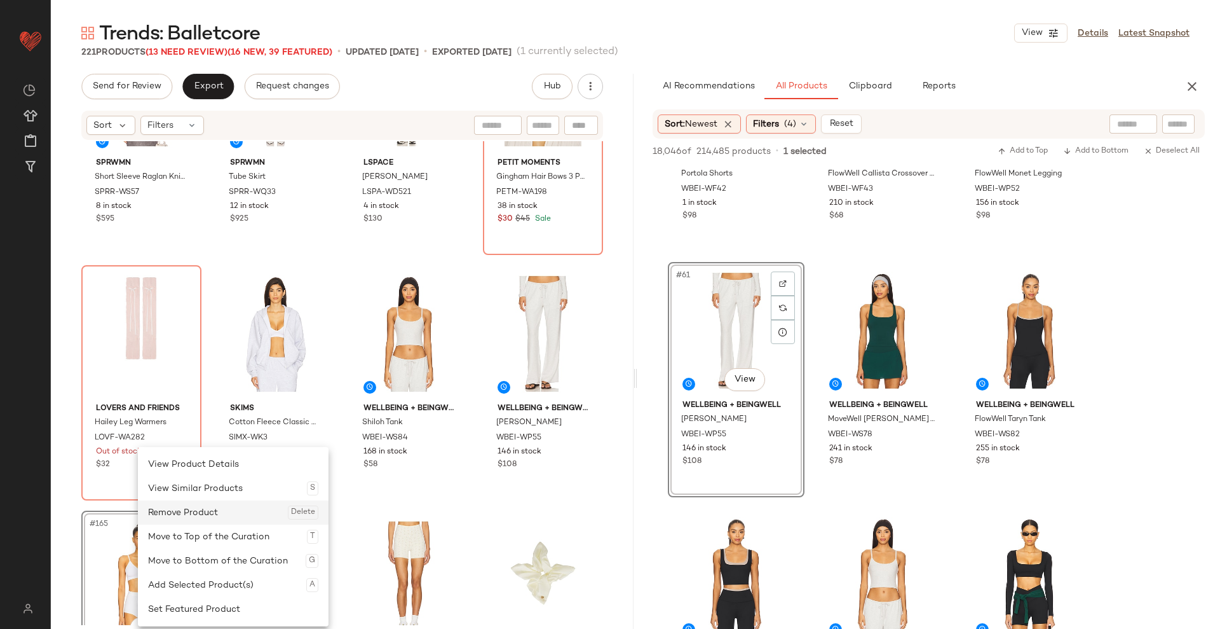
click at [184, 507] on div "Remove Product Delete" at bounding box center [233, 512] width 170 height 24
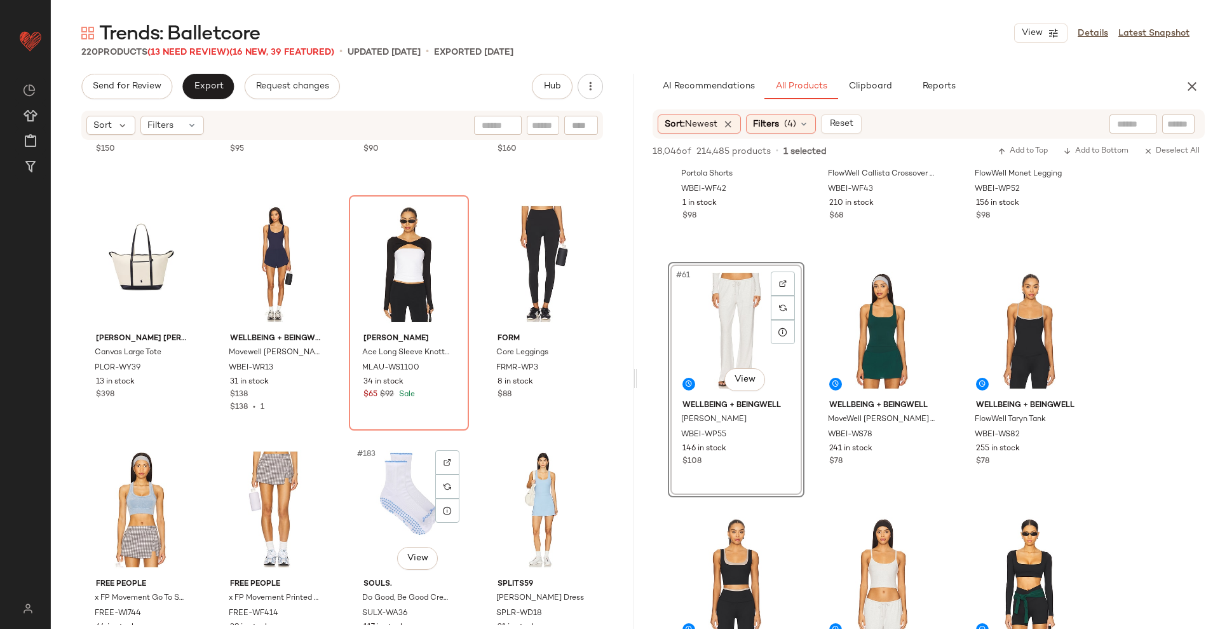
scroll to position [10752, 0]
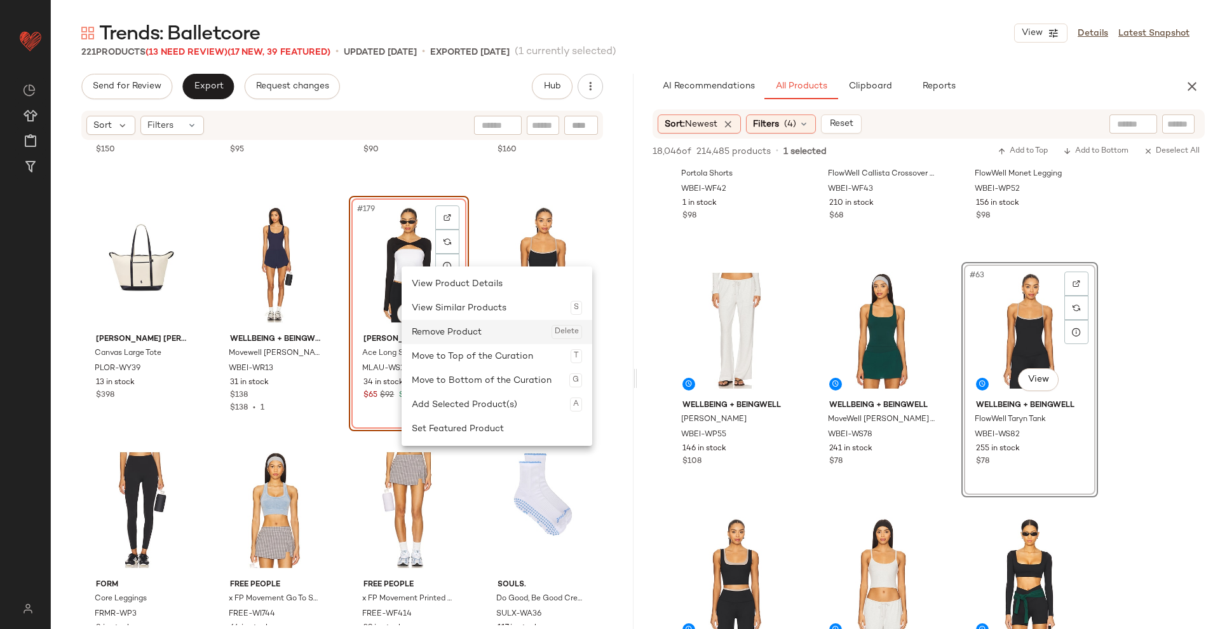
click at [470, 327] on div "Remove Product Delete" at bounding box center [497, 332] width 170 height 24
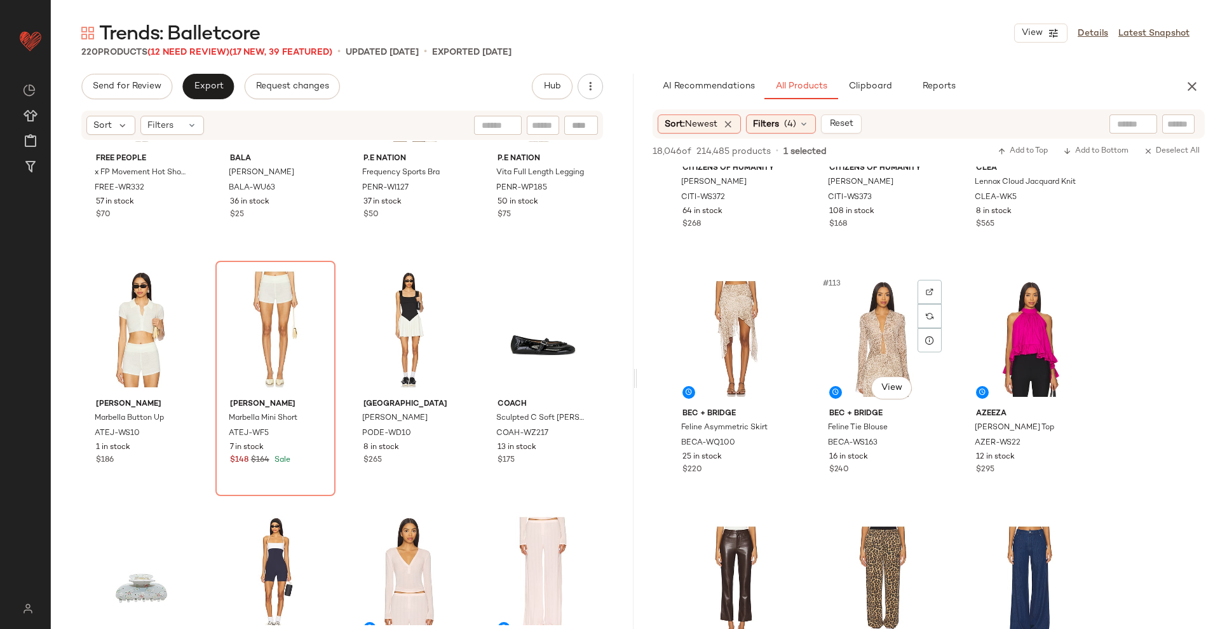
scroll to position [8976, 0]
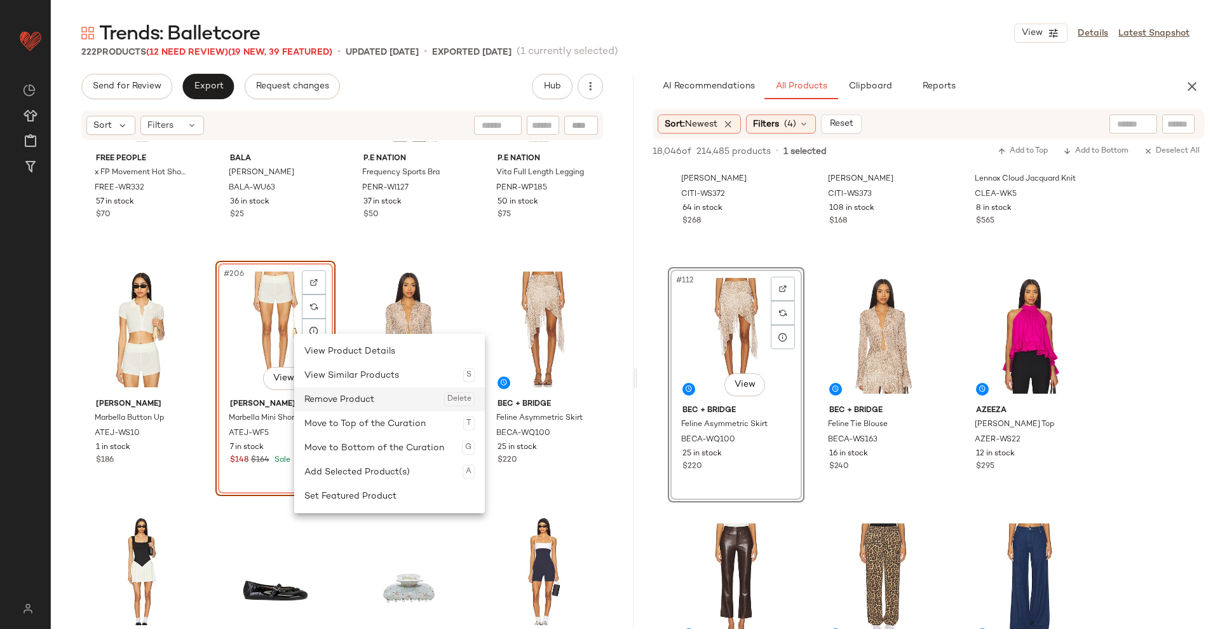
click at [326, 391] on div "Remove Product Delete" at bounding box center [389, 399] width 170 height 24
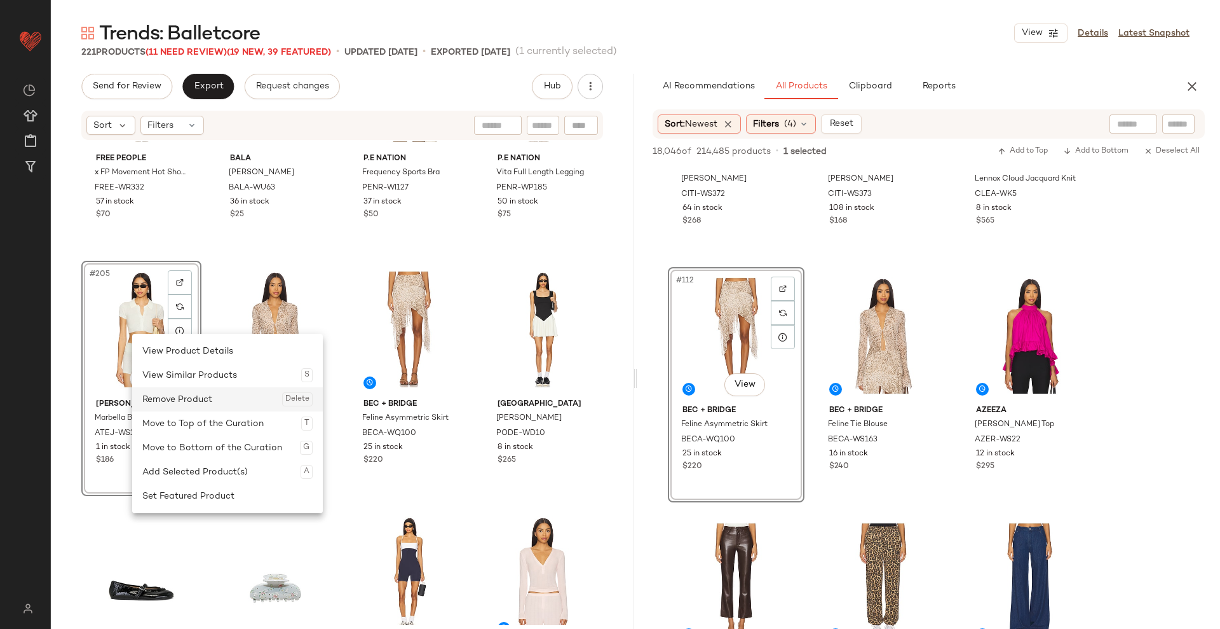
click at [198, 405] on div "Remove Product Delete" at bounding box center [227, 399] width 170 height 24
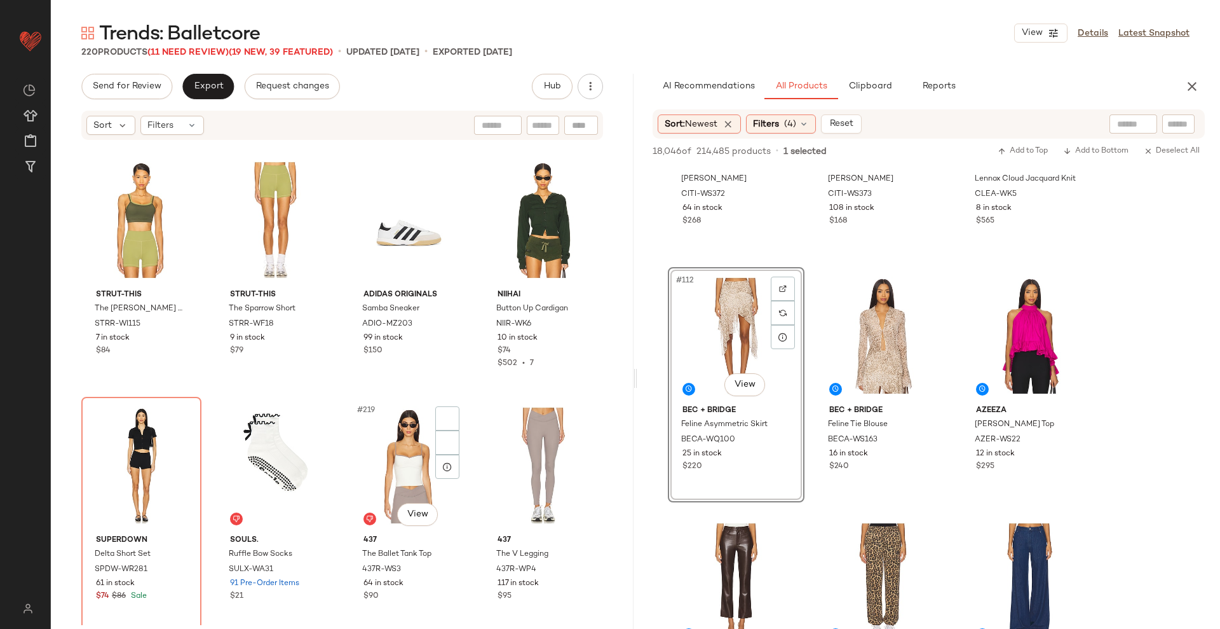
scroll to position [13011, 0]
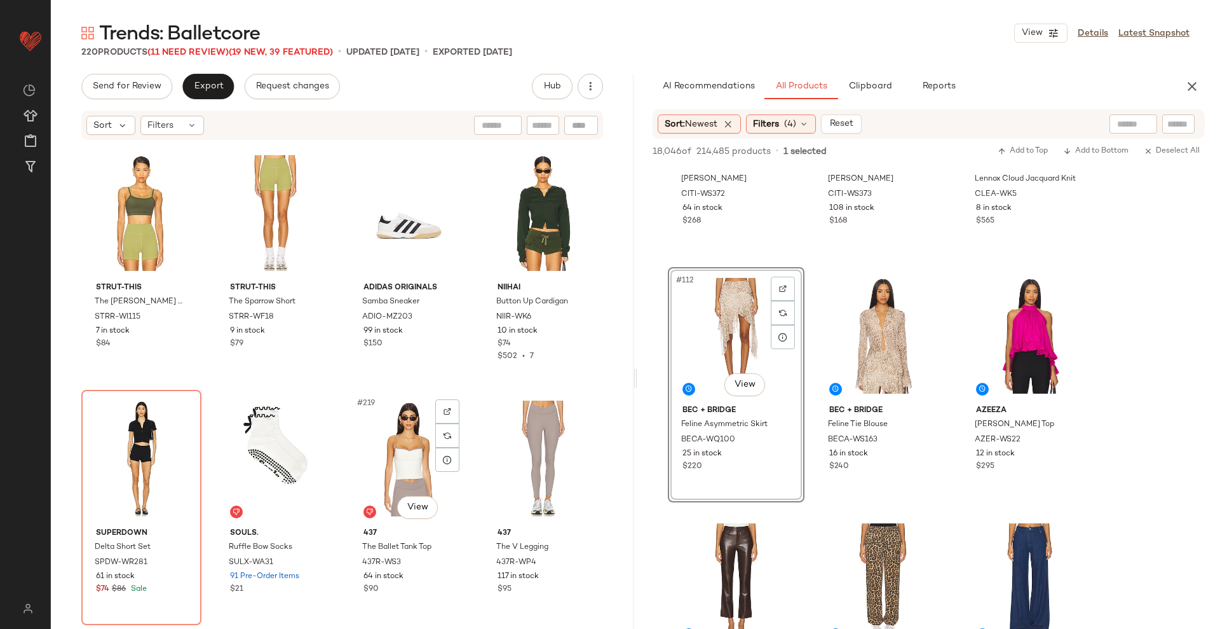
click at [362, 416] on div "#219 View" at bounding box center [408, 458] width 111 height 128
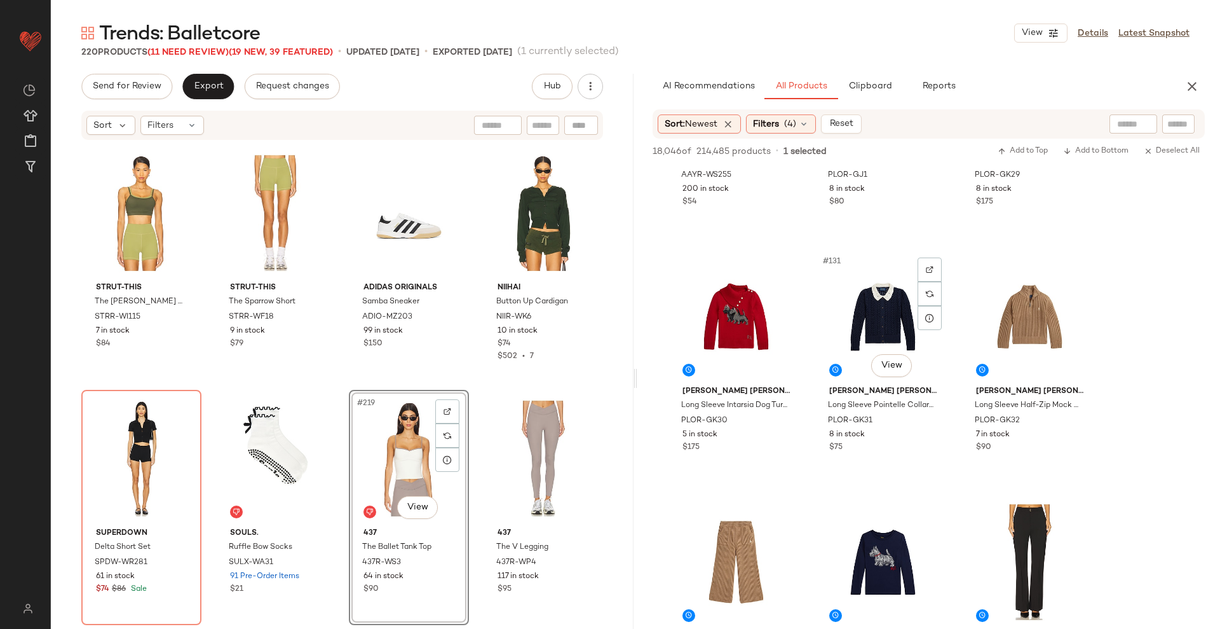
scroll to position [10468, 0]
click at [1188, 86] on icon "button" at bounding box center [1192, 86] width 15 height 15
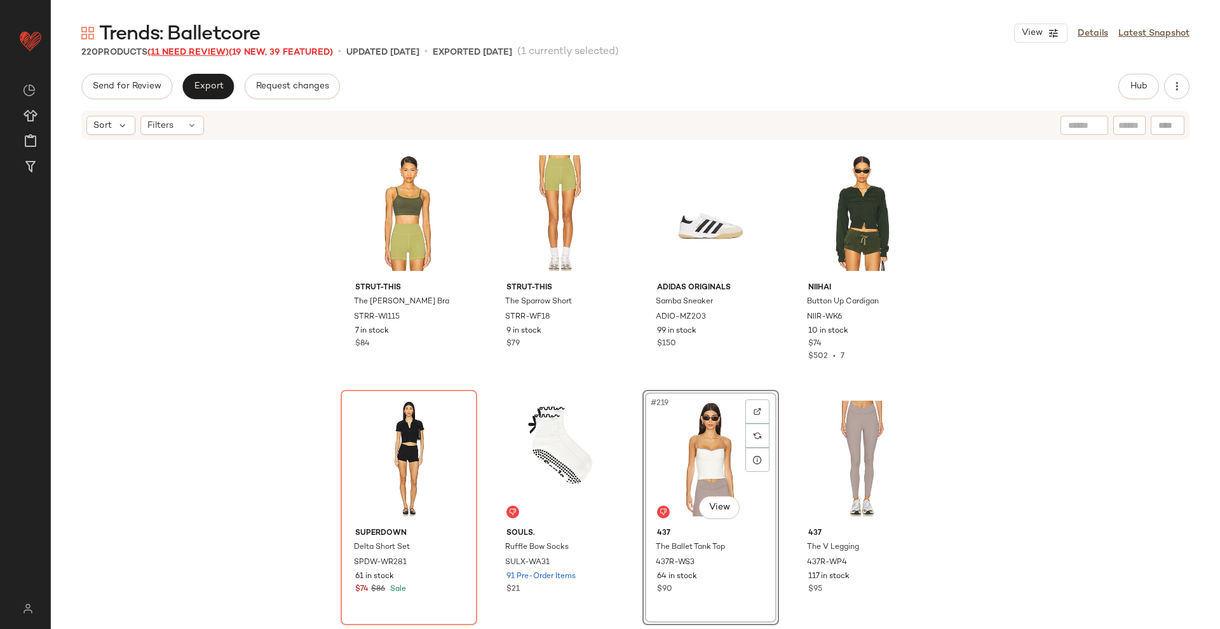
click at [187, 51] on span "(11 Need Review)" at bounding box center [187, 53] width 81 height 10
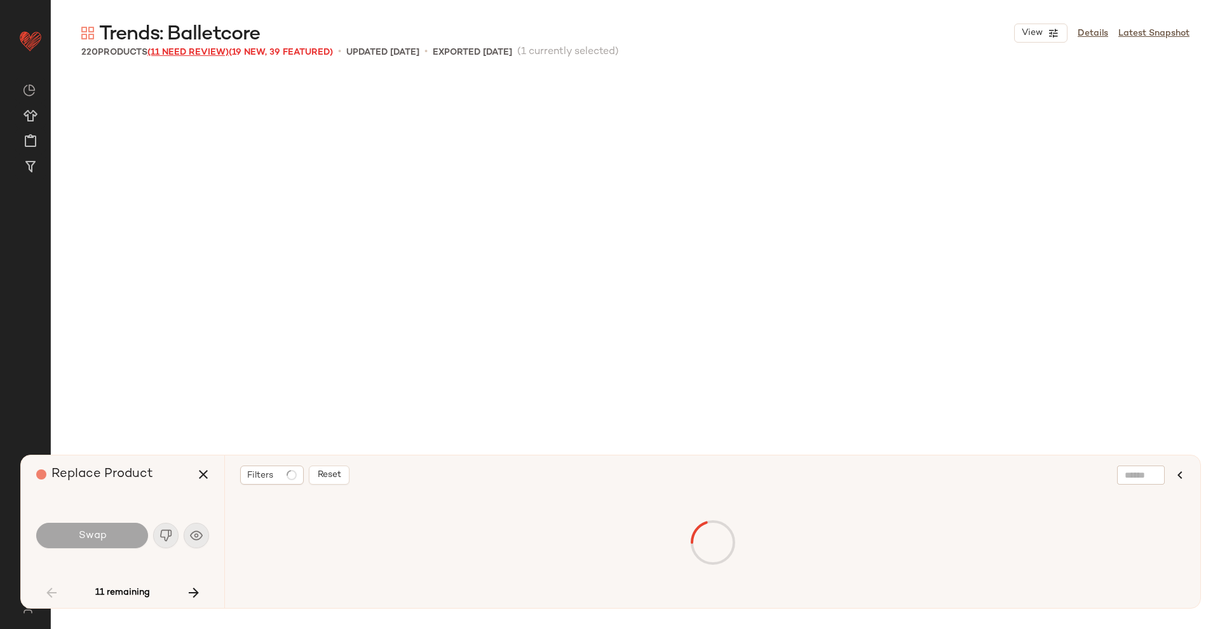
scroll to position [1227, 0]
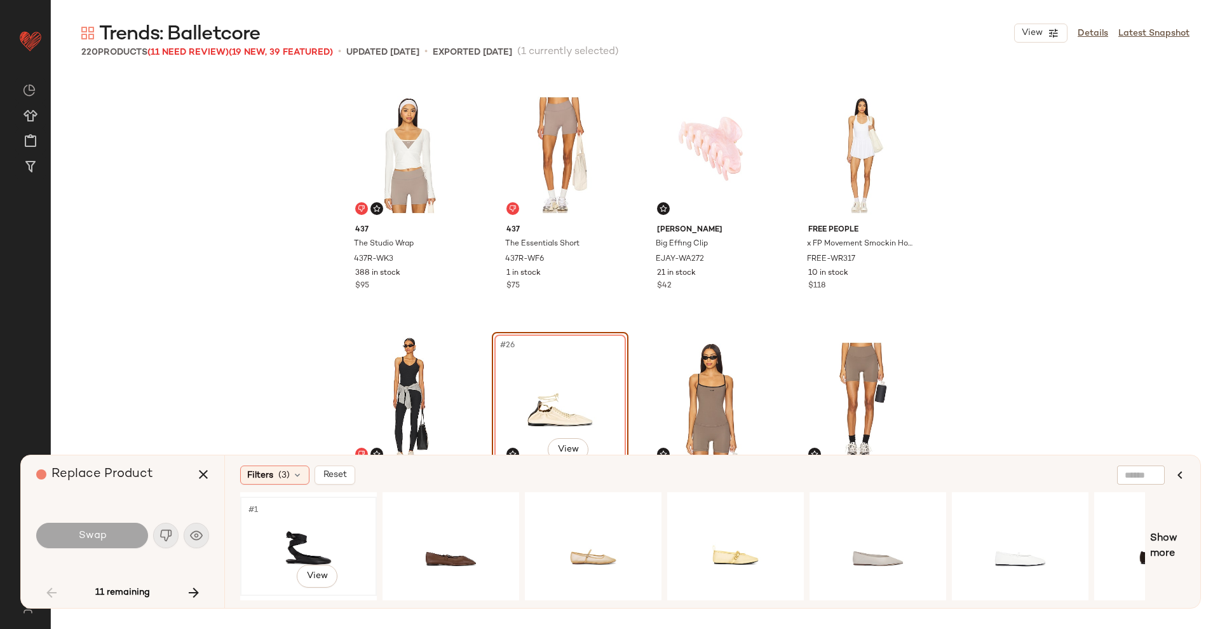
click at [314, 522] on div "#1 View" at bounding box center [309, 546] width 128 height 90
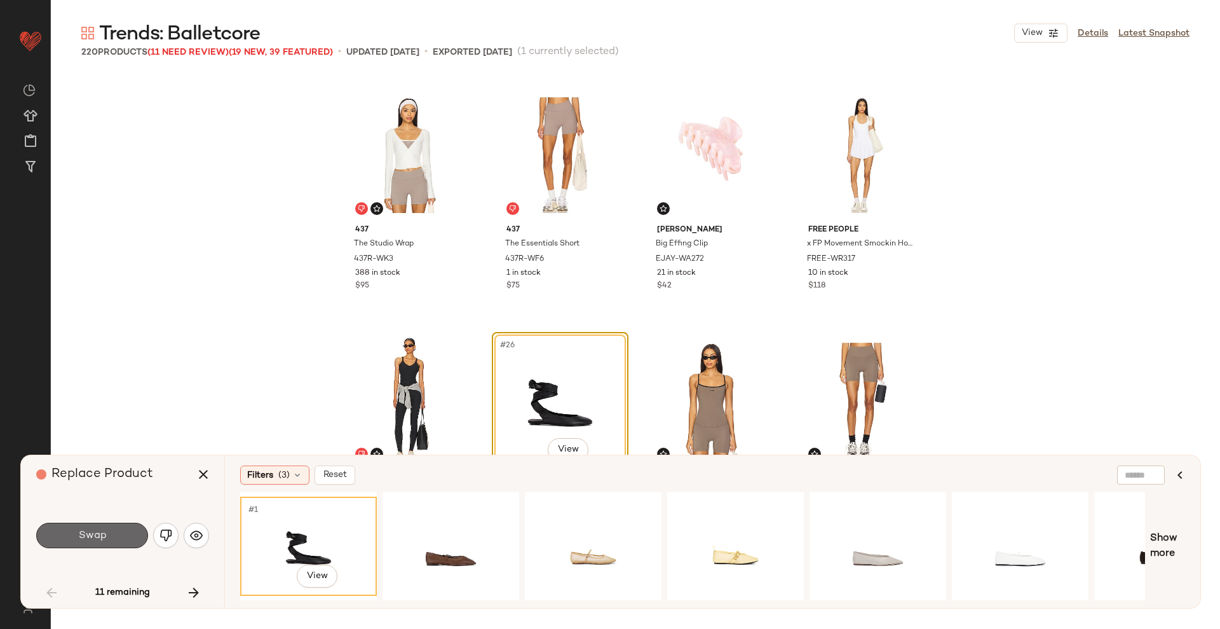
click at [107, 527] on button "Swap" at bounding box center [92, 534] width 112 height 25
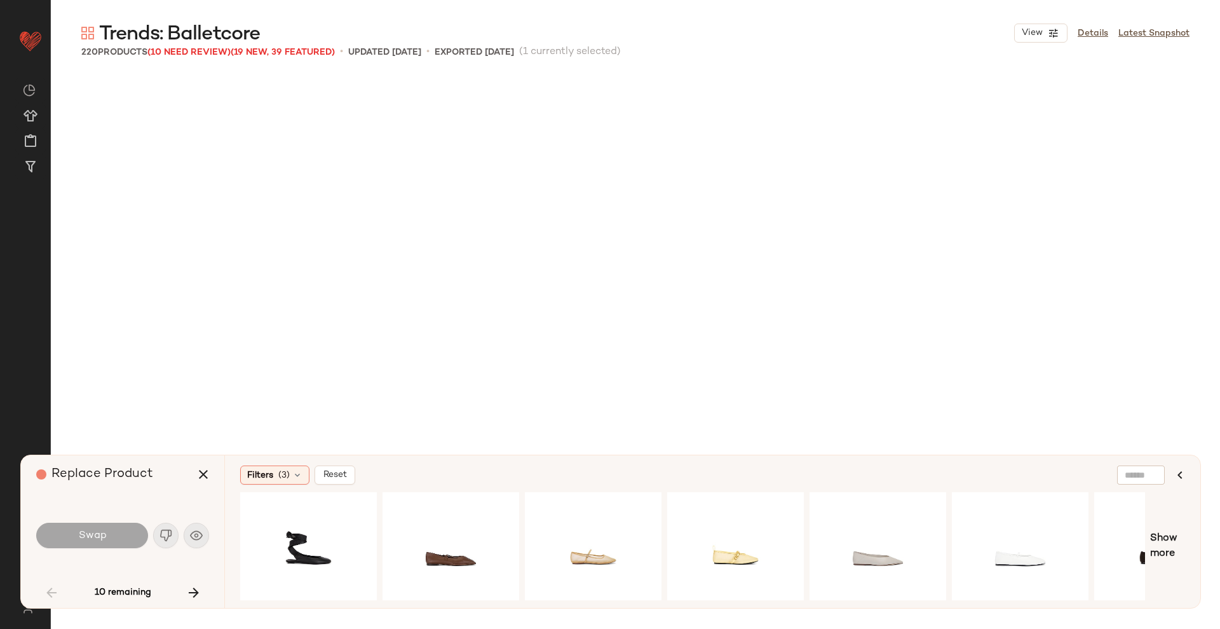
scroll to position [1717, 0]
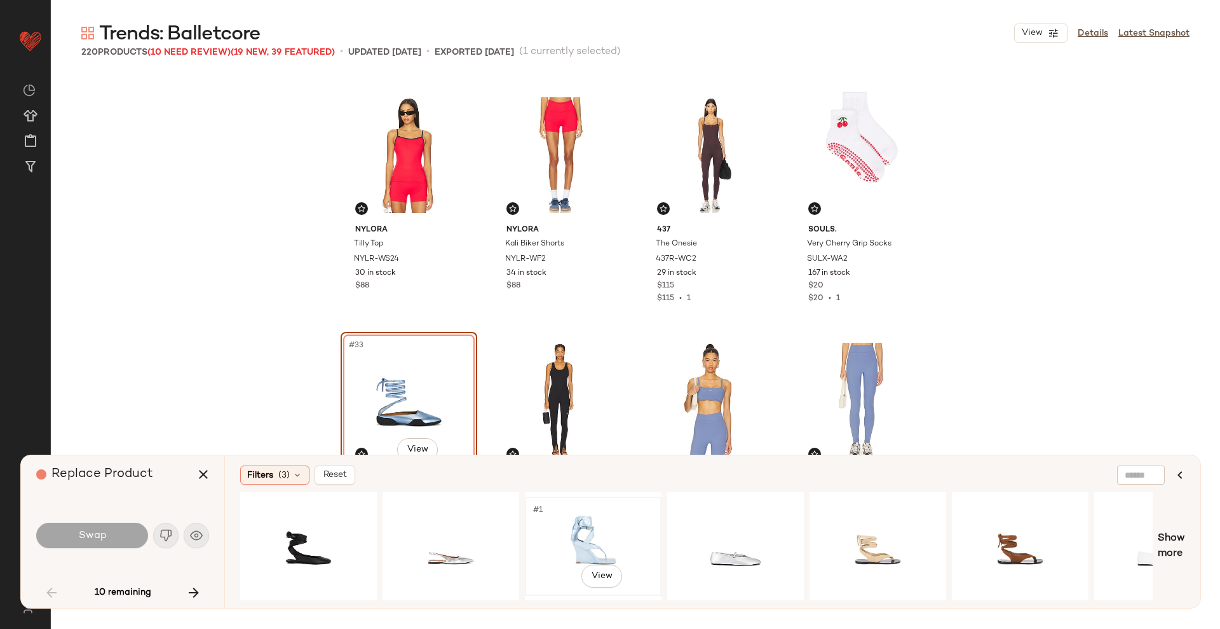
click at [563, 524] on div "#1 View" at bounding box center [593, 546] width 128 height 90
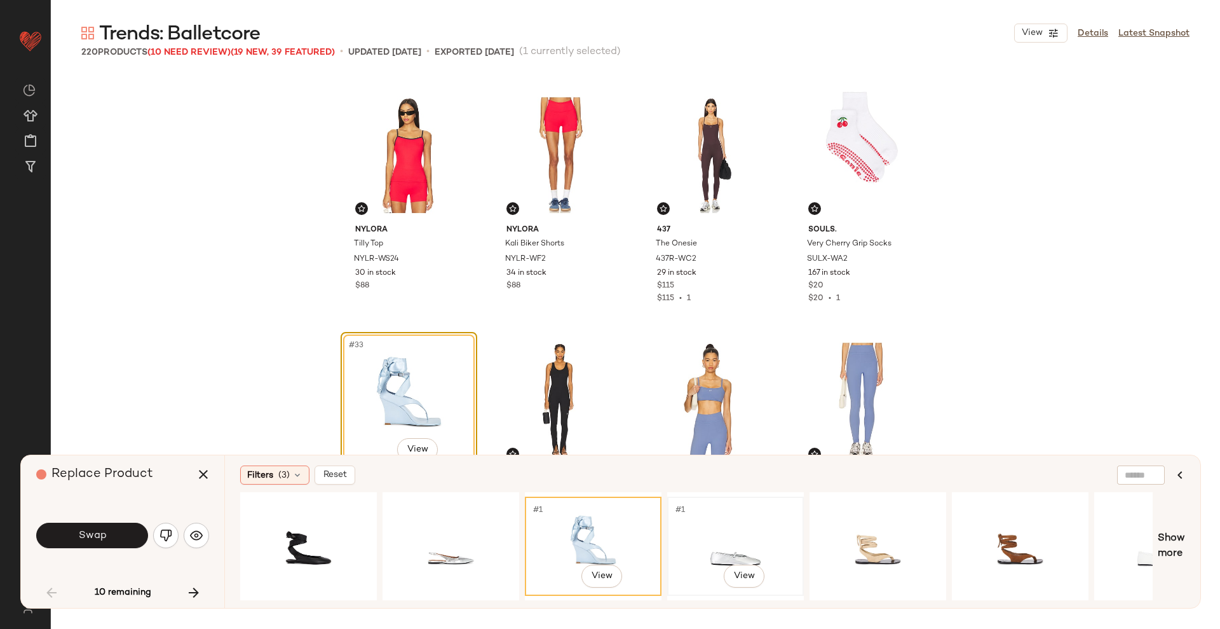
click at [801, 547] on div "#1 View" at bounding box center [736, 546] width 134 height 97
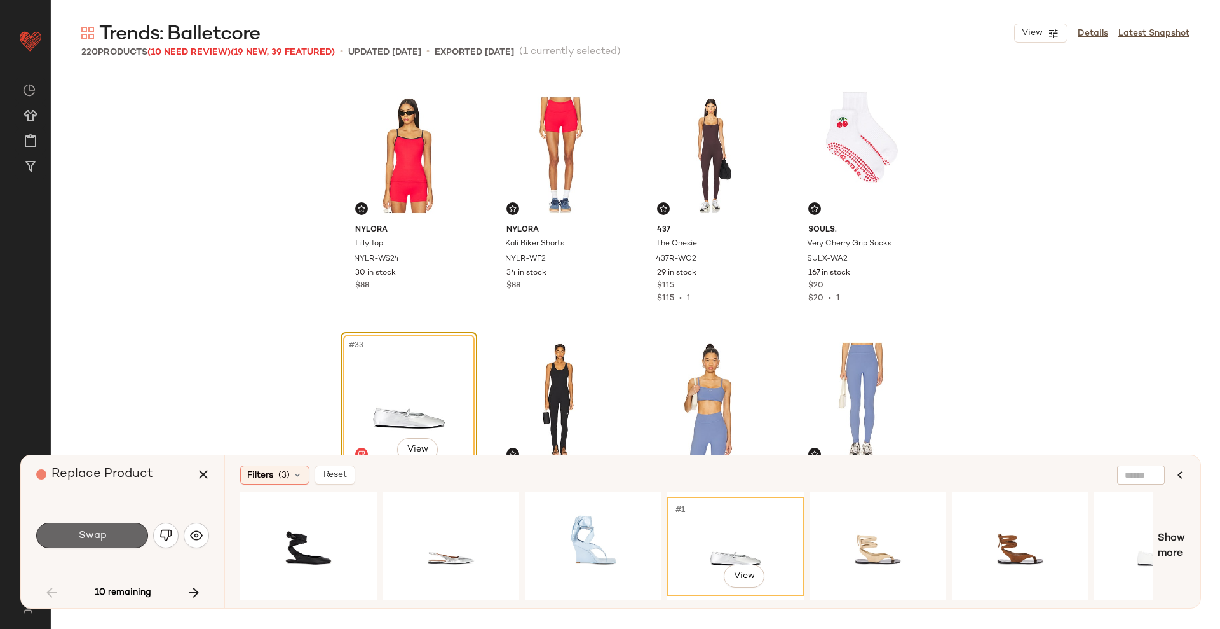
click at [100, 523] on button "Swap" at bounding box center [92, 534] width 112 height 25
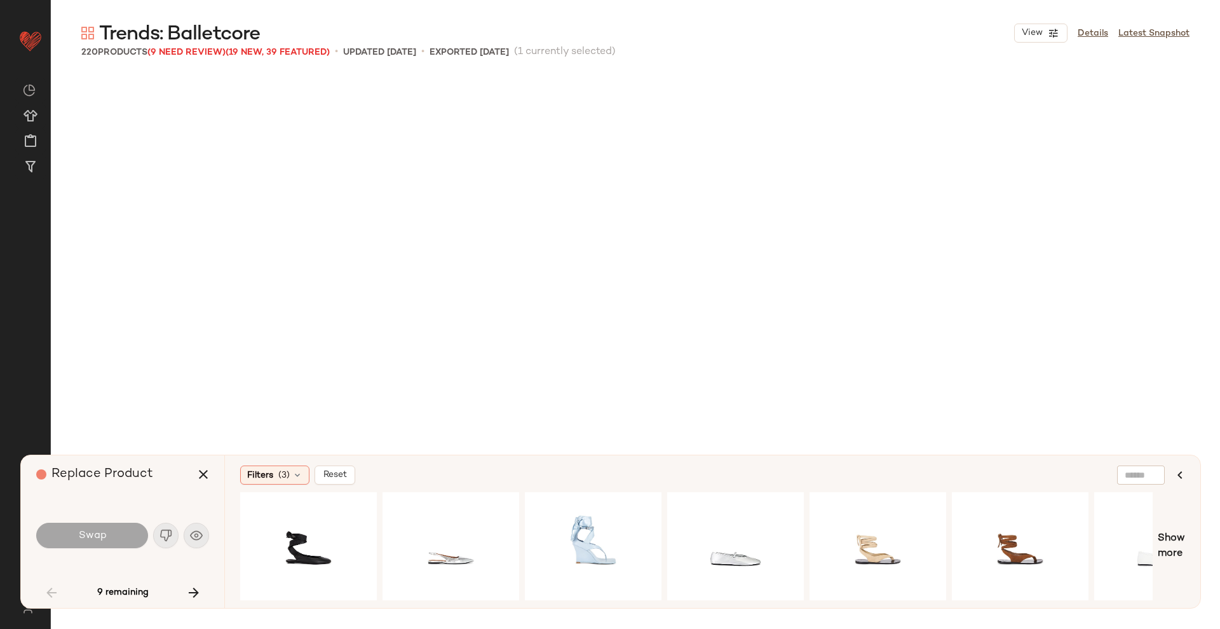
scroll to position [4170, 0]
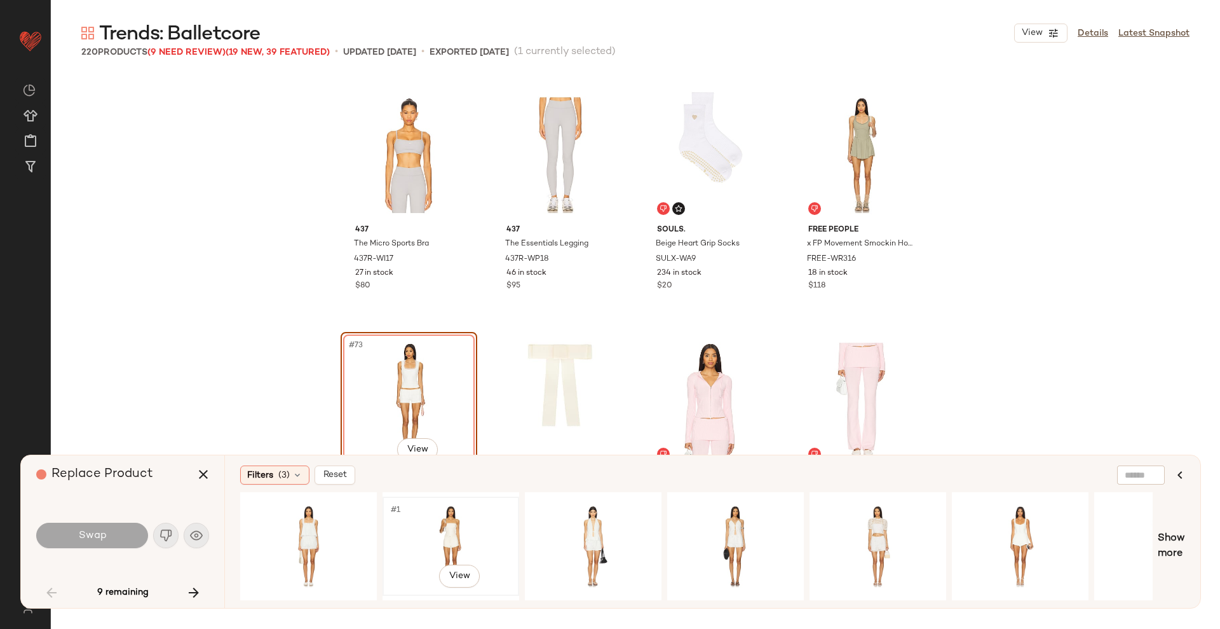
click at [437, 507] on div "#1 View" at bounding box center [451, 546] width 128 height 90
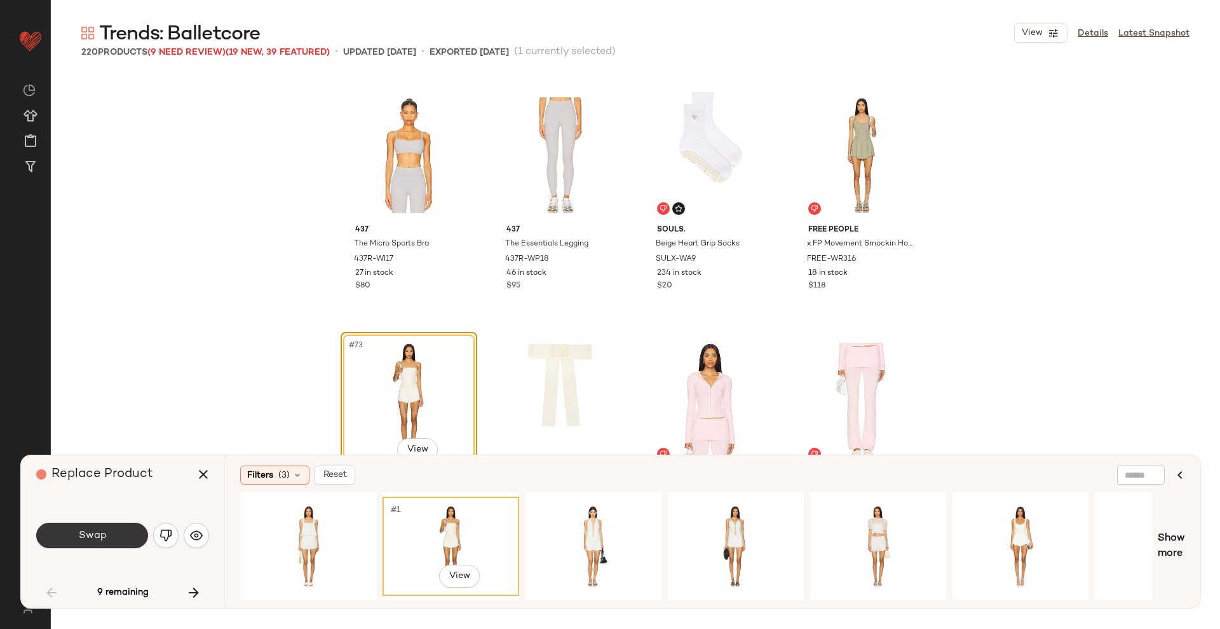
click at [114, 527] on button "Swap" at bounding box center [92, 534] width 112 height 25
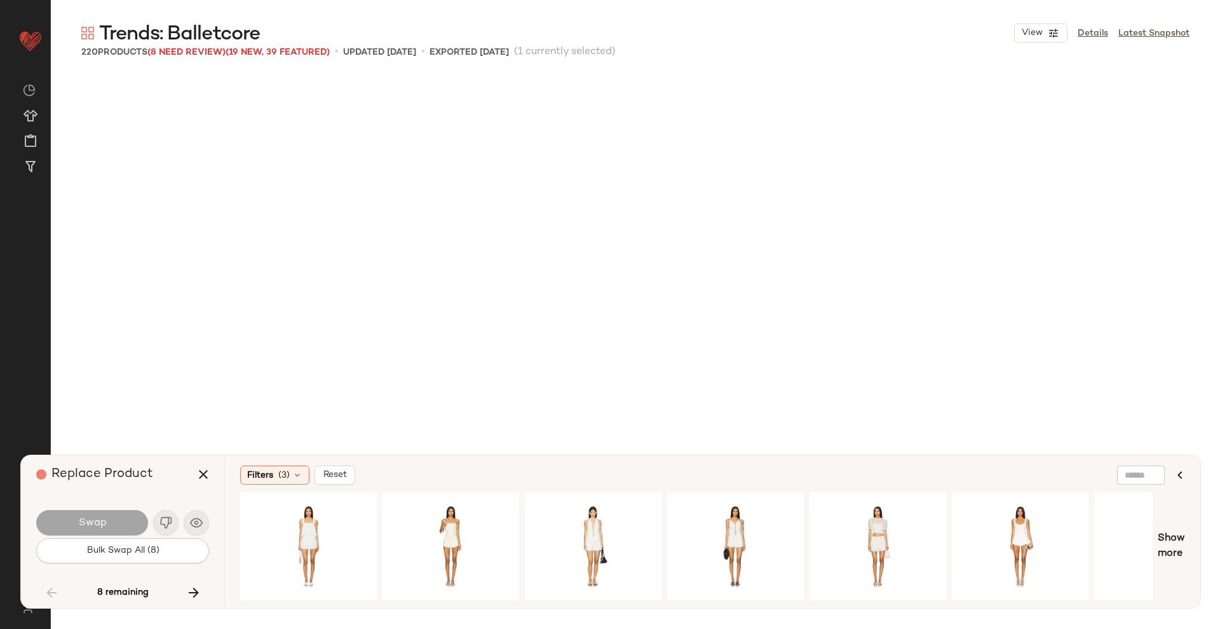
scroll to position [5642, 0]
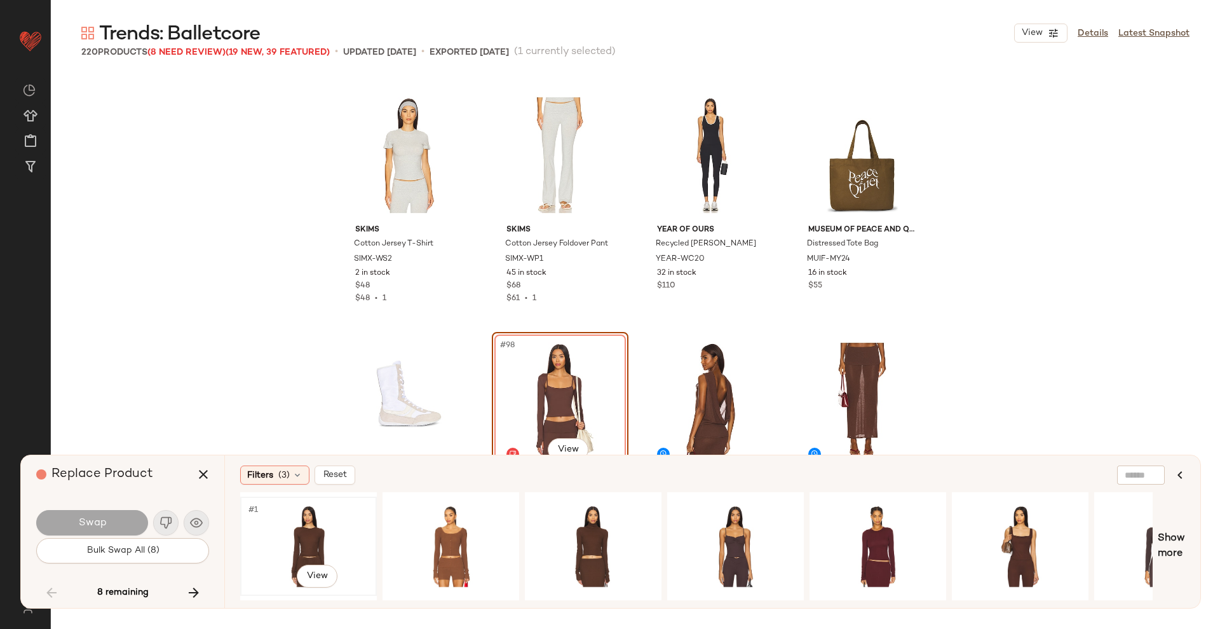
click at [310, 550] on div "#1 View" at bounding box center [309, 546] width 128 height 90
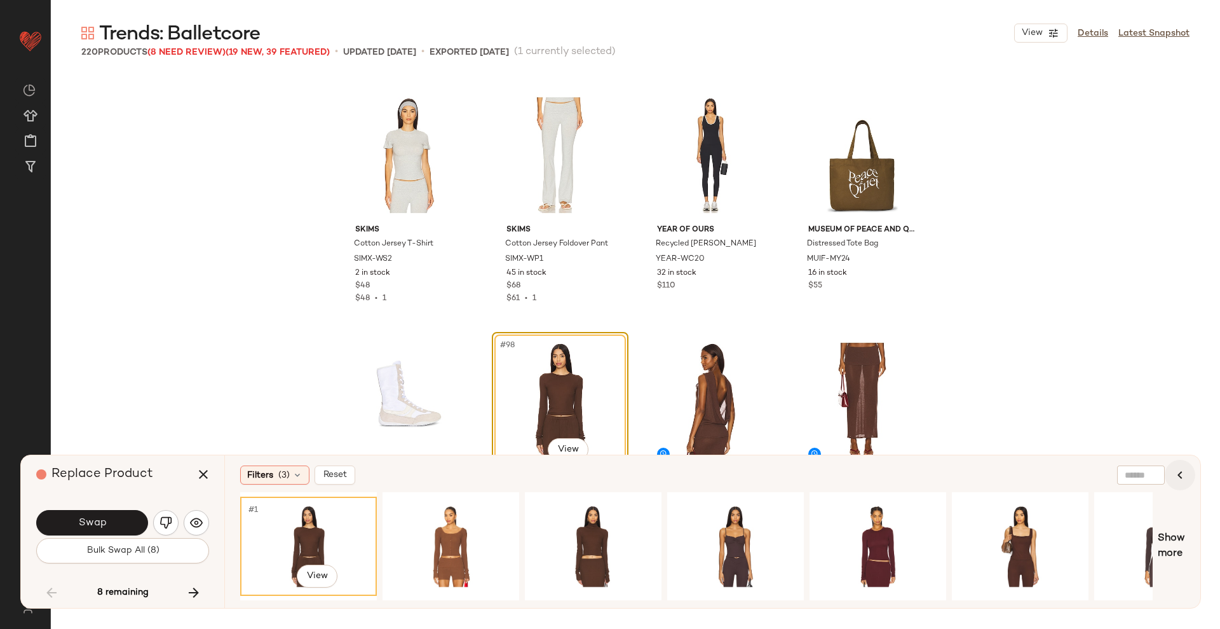
click at [1176, 475] on icon "button" at bounding box center [1180, 474] width 15 height 15
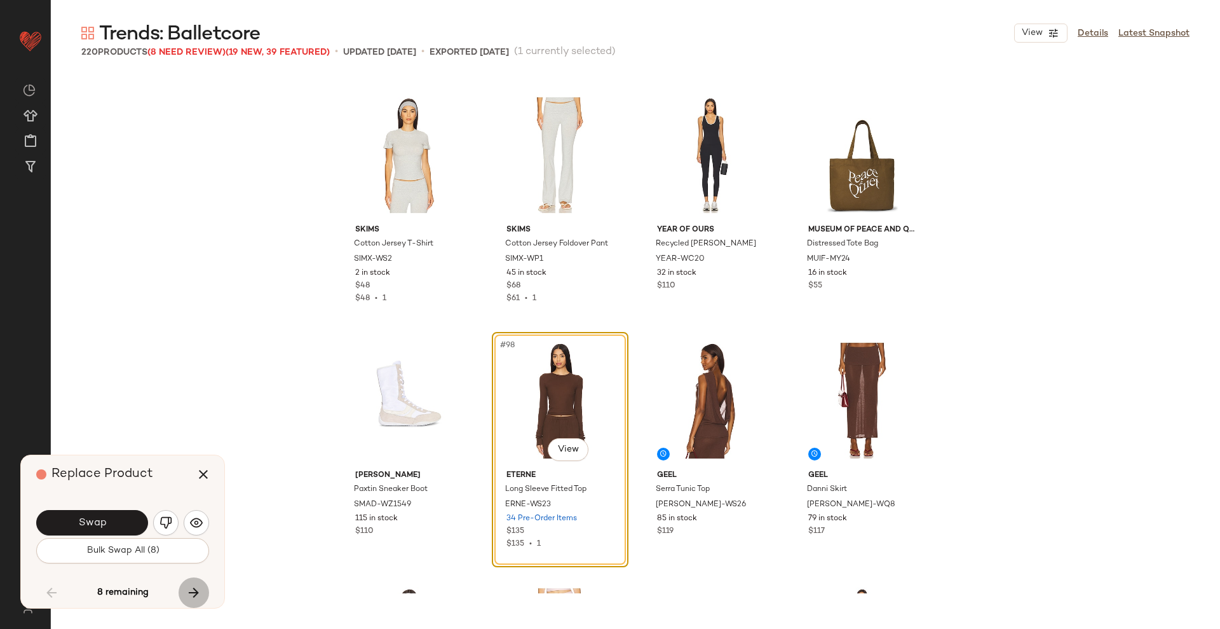
click at [189, 585] on icon "button" at bounding box center [193, 592] width 15 height 15
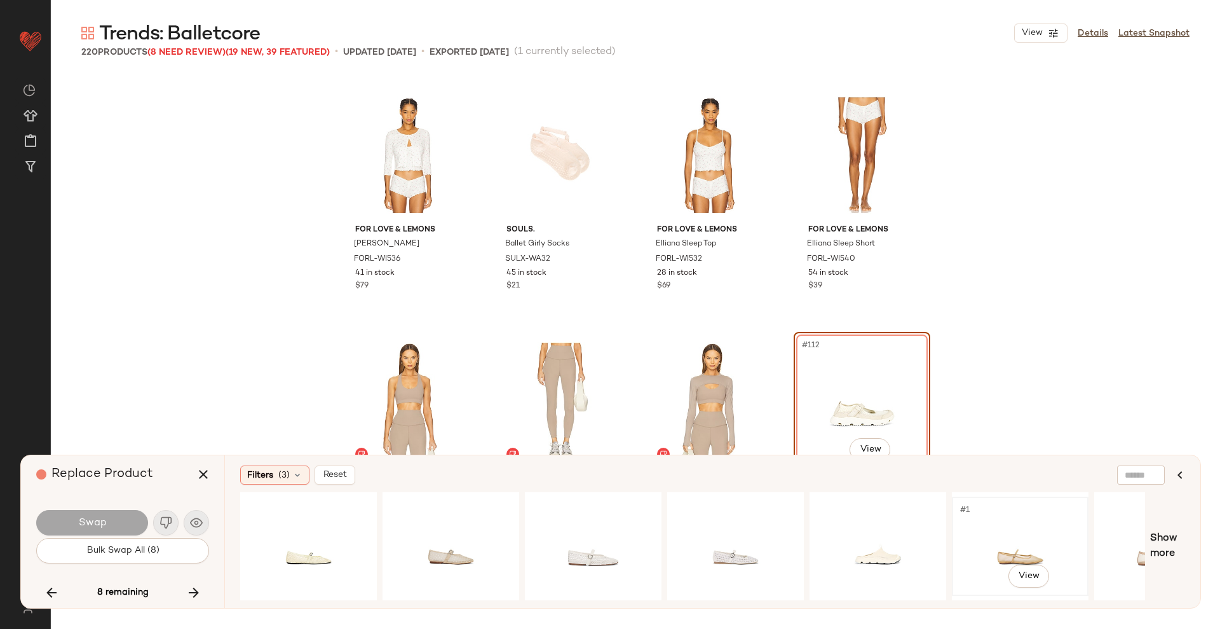
click at [1026, 547] on div "#1 View" at bounding box center [1020, 546] width 128 height 90
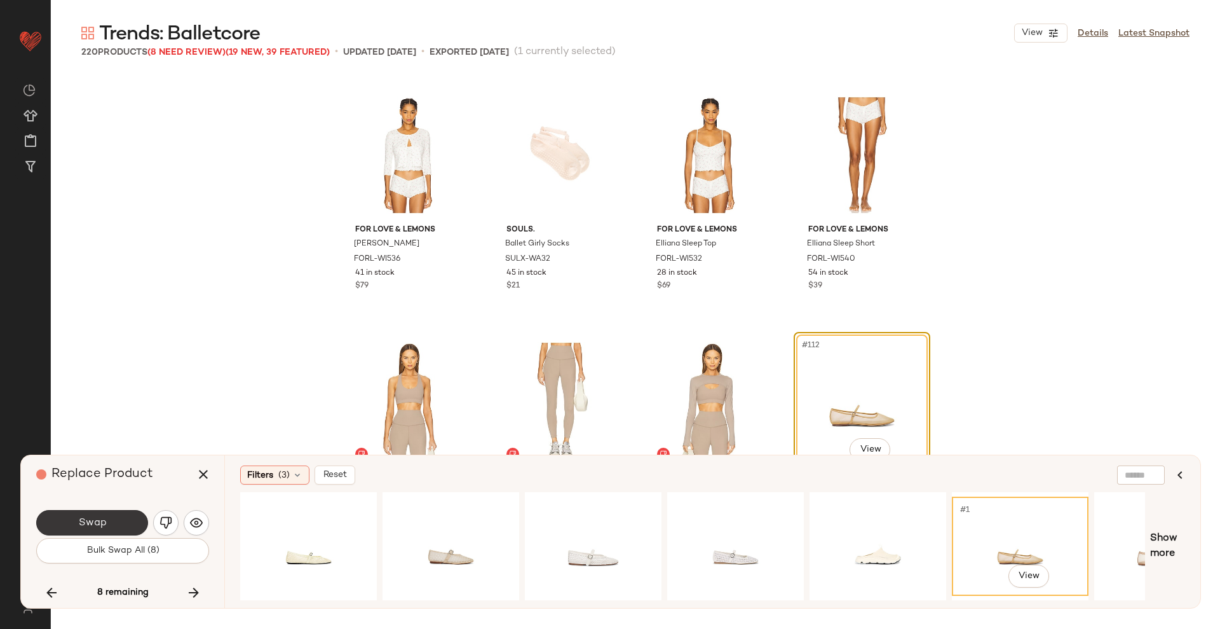
click at [109, 527] on button "Swap" at bounding box center [92, 522] width 112 height 25
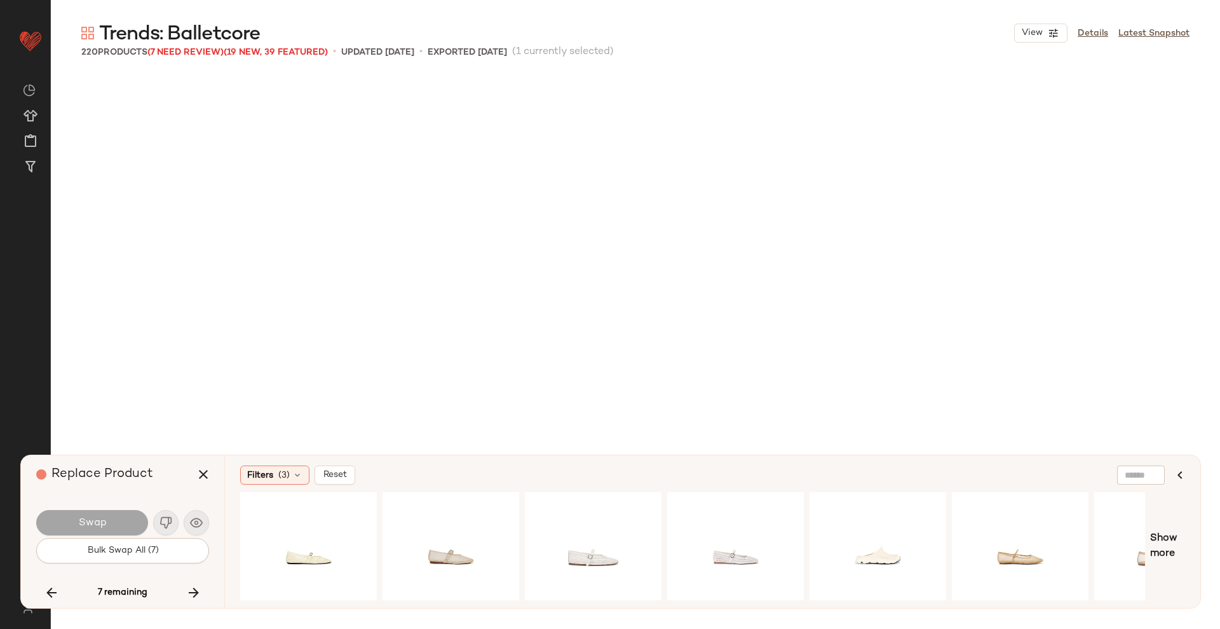
scroll to position [8341, 0]
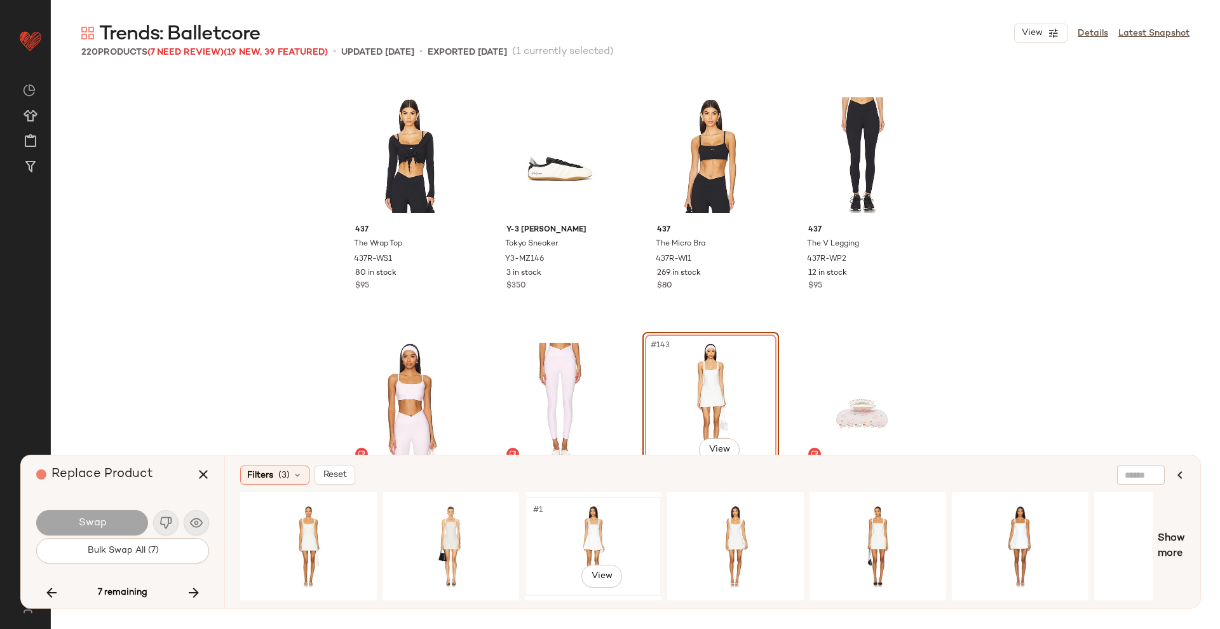
click at [615, 521] on div "#1 View" at bounding box center [593, 546] width 128 height 90
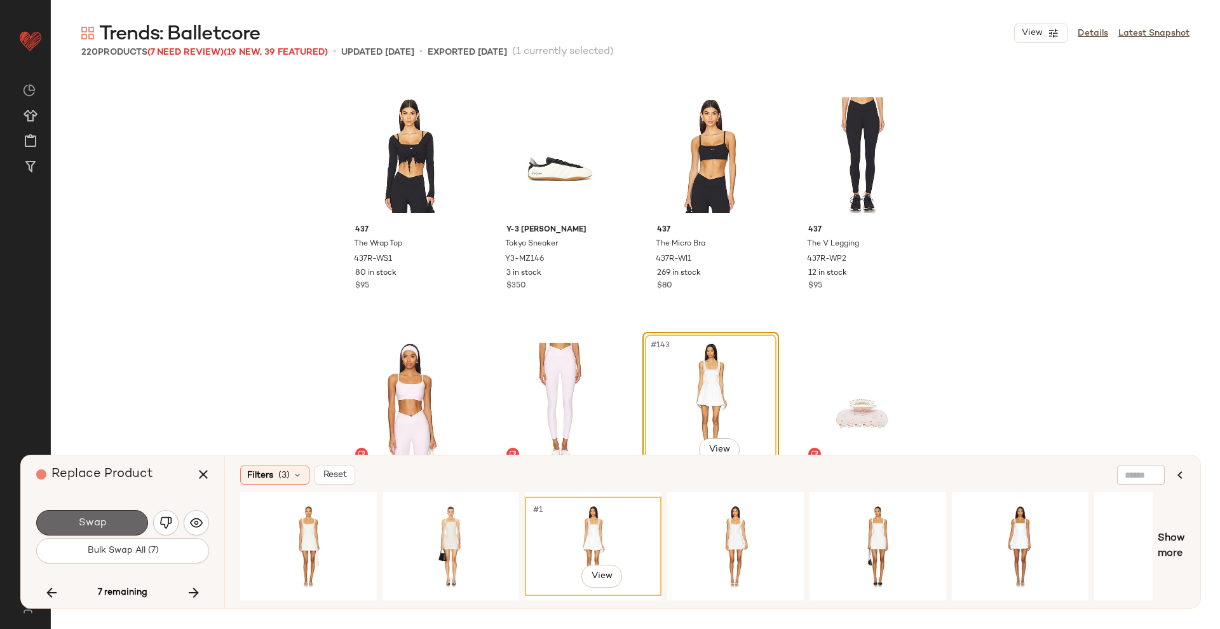
click at [84, 530] on button "Swap" at bounding box center [92, 522] width 112 height 25
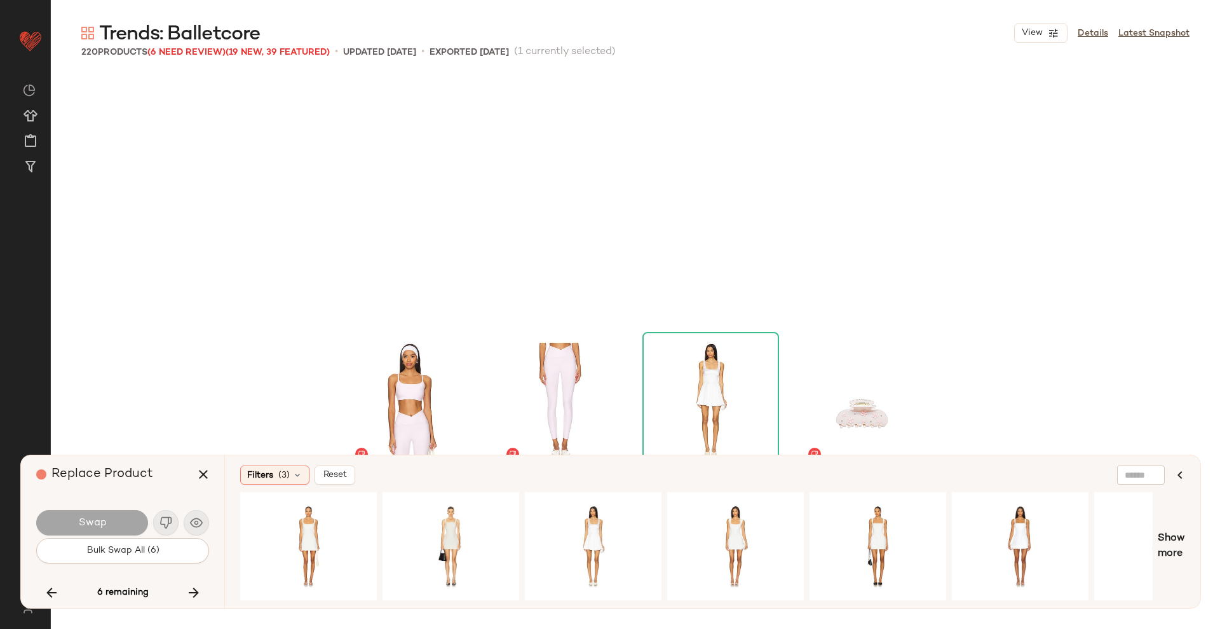
scroll to position [8586, 0]
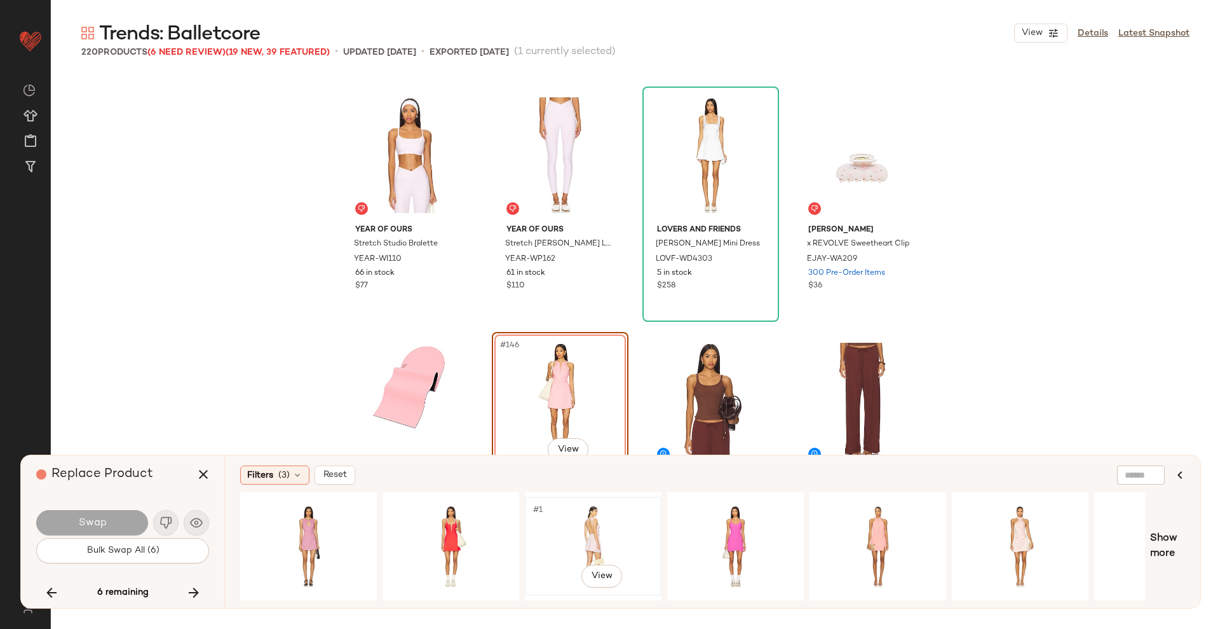
click at [609, 519] on div "#1 View" at bounding box center [593, 546] width 128 height 90
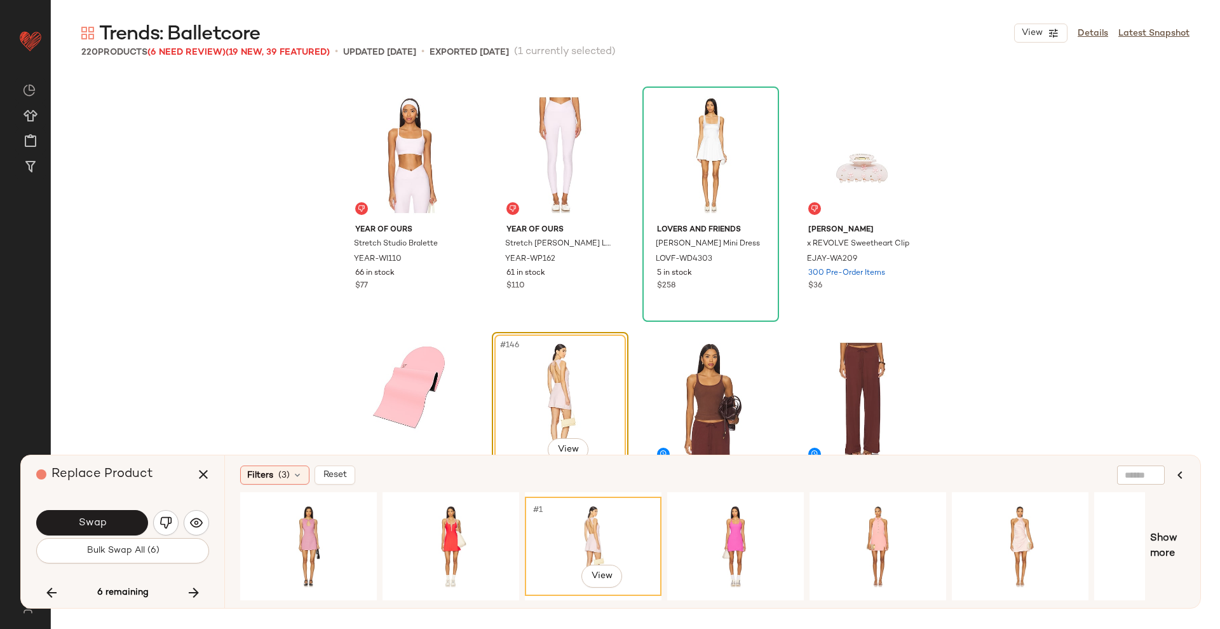
click at [104, 508] on div "Swap" at bounding box center [122, 522] width 173 height 31
click at [111, 522] on button "Swap" at bounding box center [92, 522] width 112 height 25
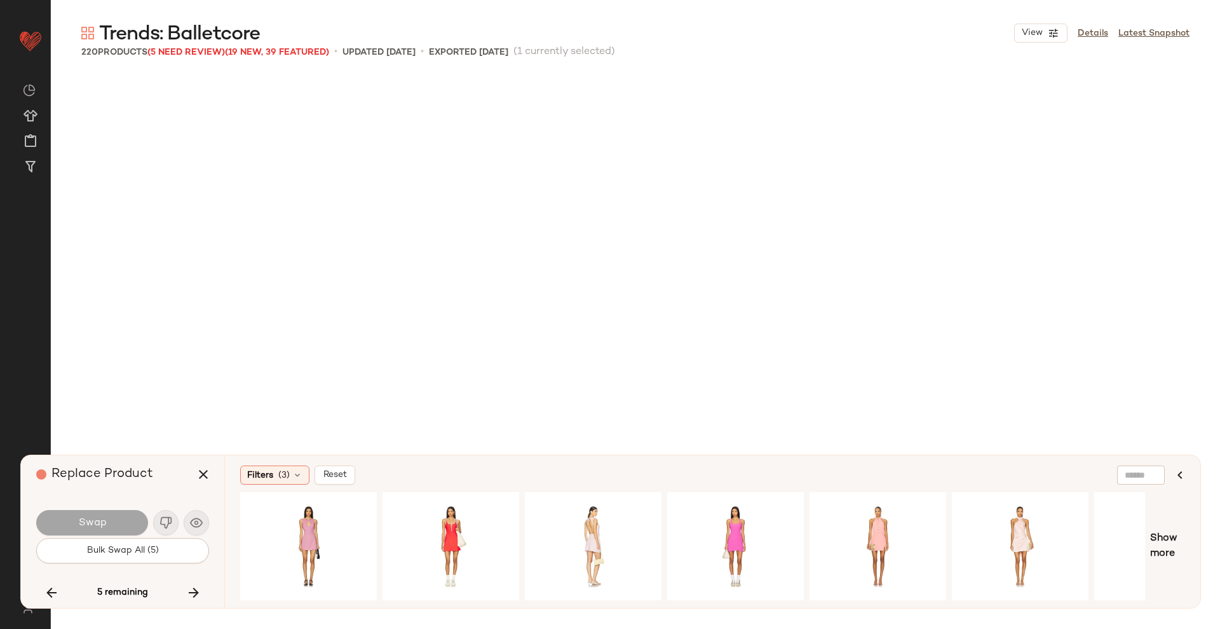
scroll to position [9322, 0]
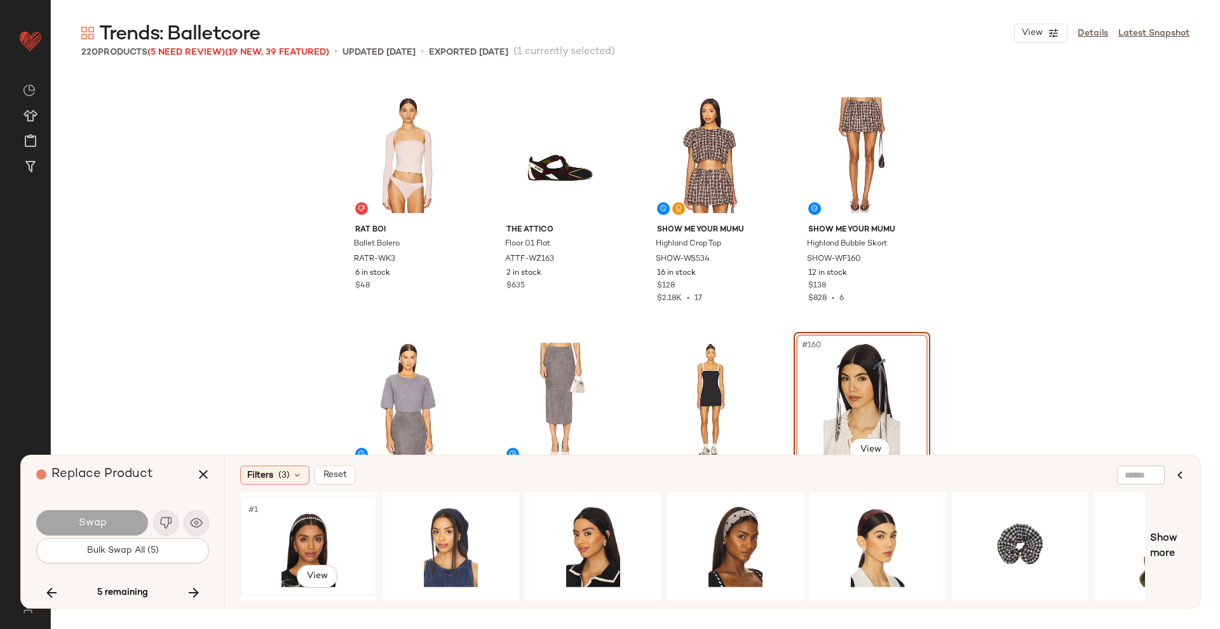
click at [326, 537] on div "#1 View" at bounding box center [309, 546] width 128 height 90
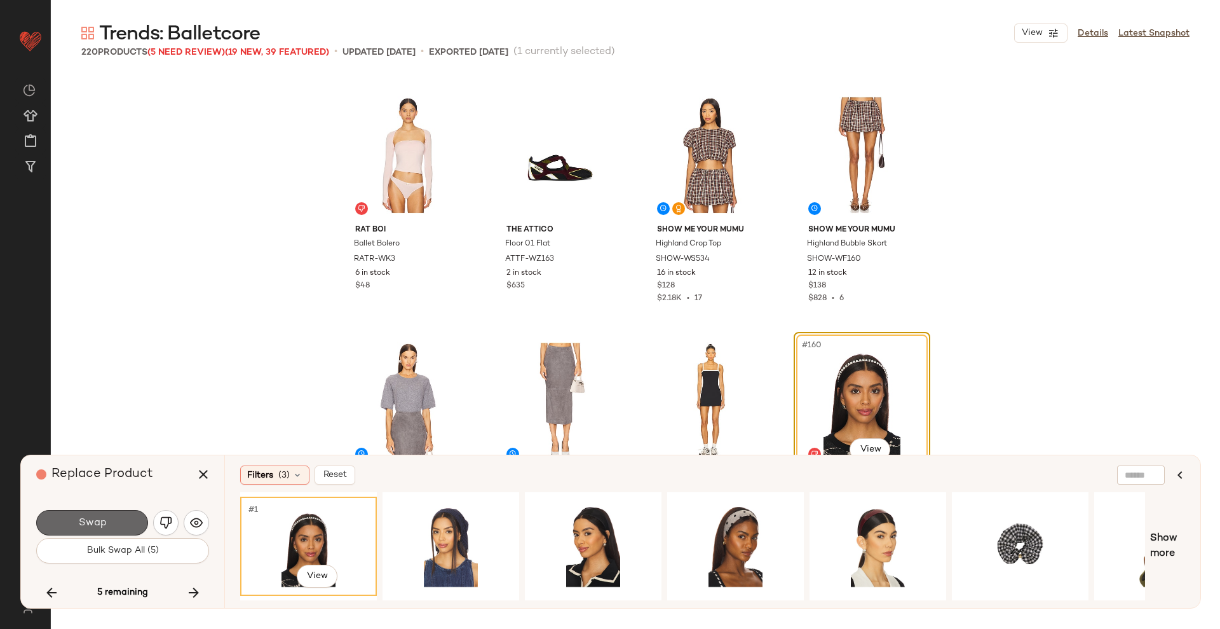
click at [104, 522] on span "Swap" at bounding box center [92, 523] width 29 height 12
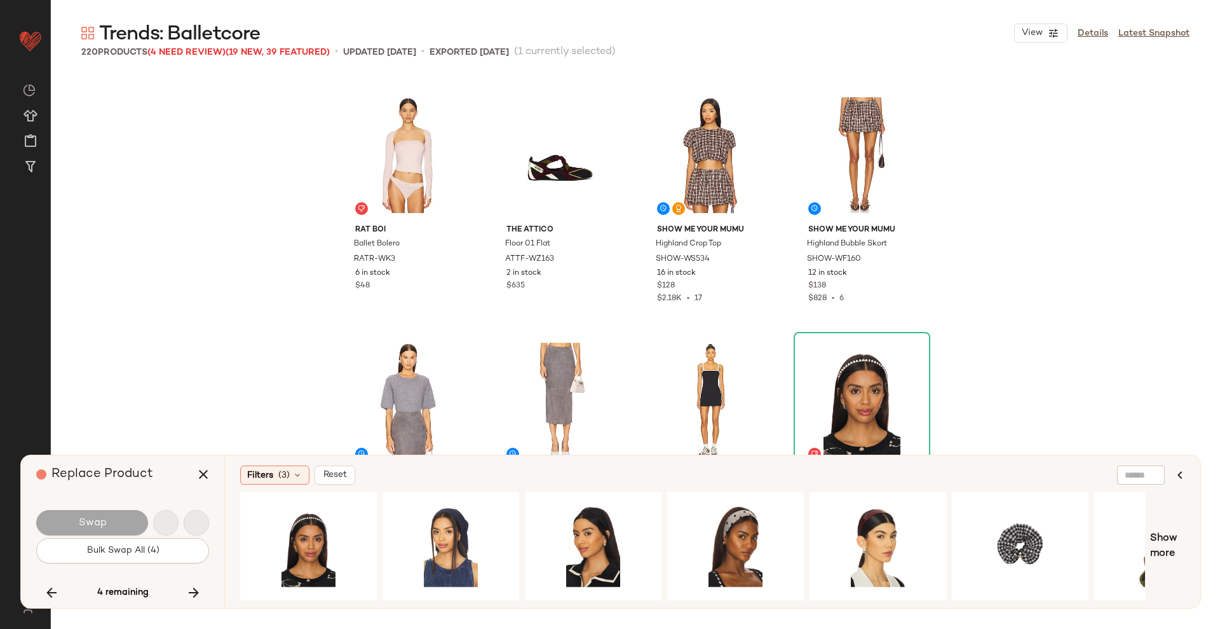
scroll to position [9567, 0]
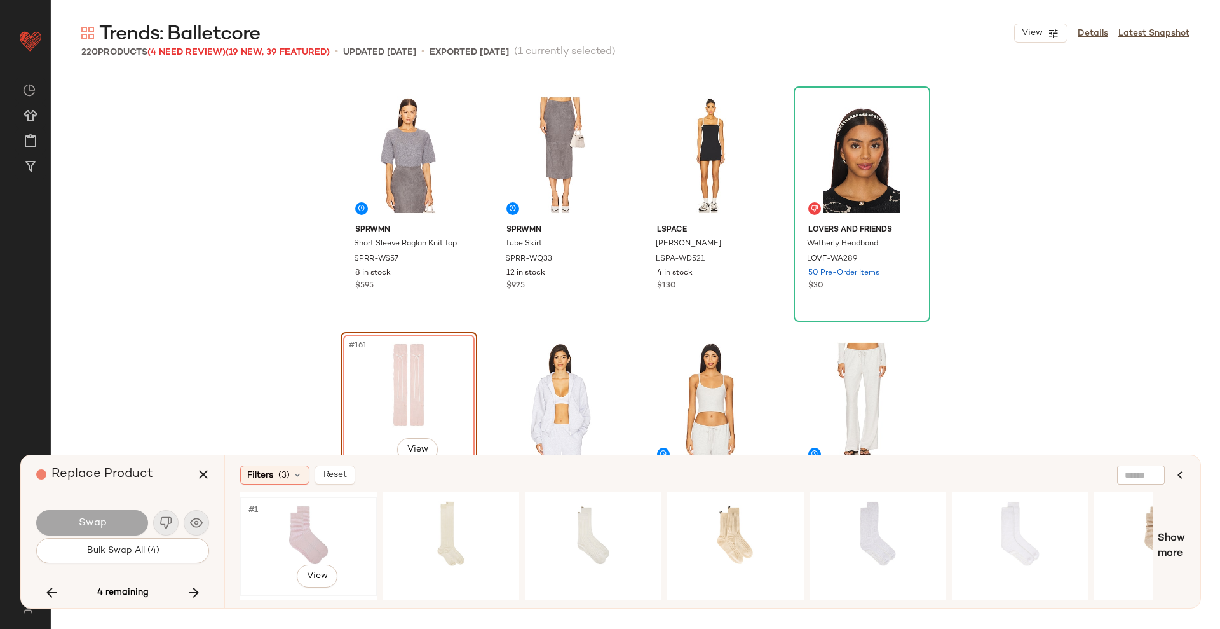
click at [310, 537] on div "#1 View" at bounding box center [309, 546] width 128 height 90
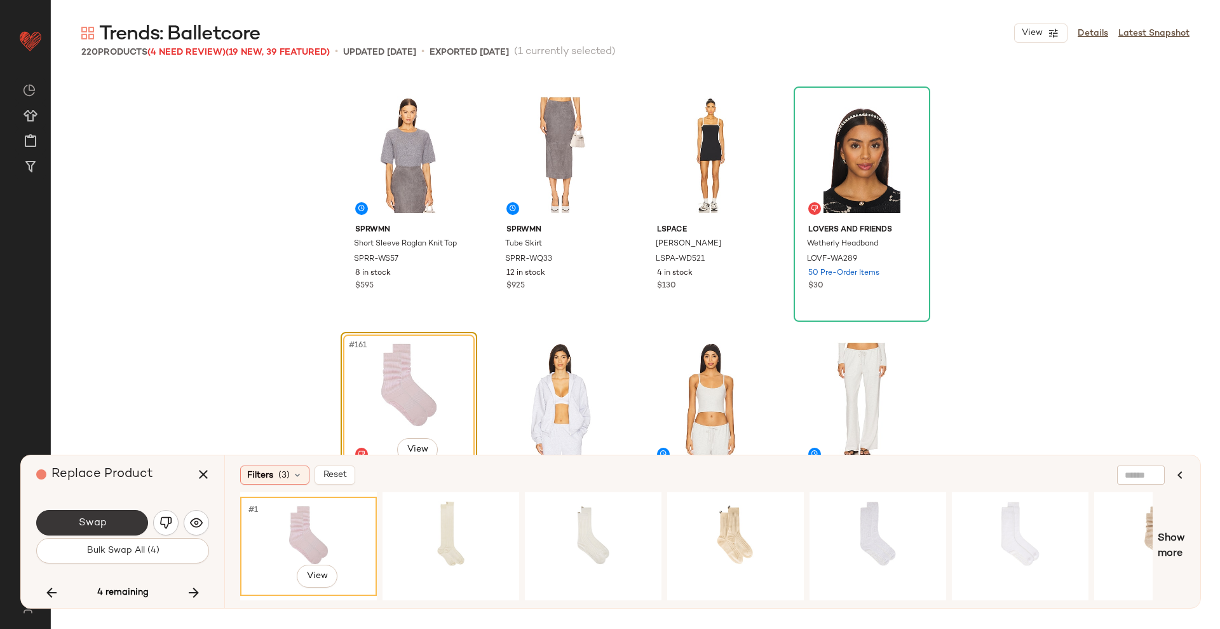
click at [118, 516] on button "Swap" at bounding box center [92, 522] width 112 height 25
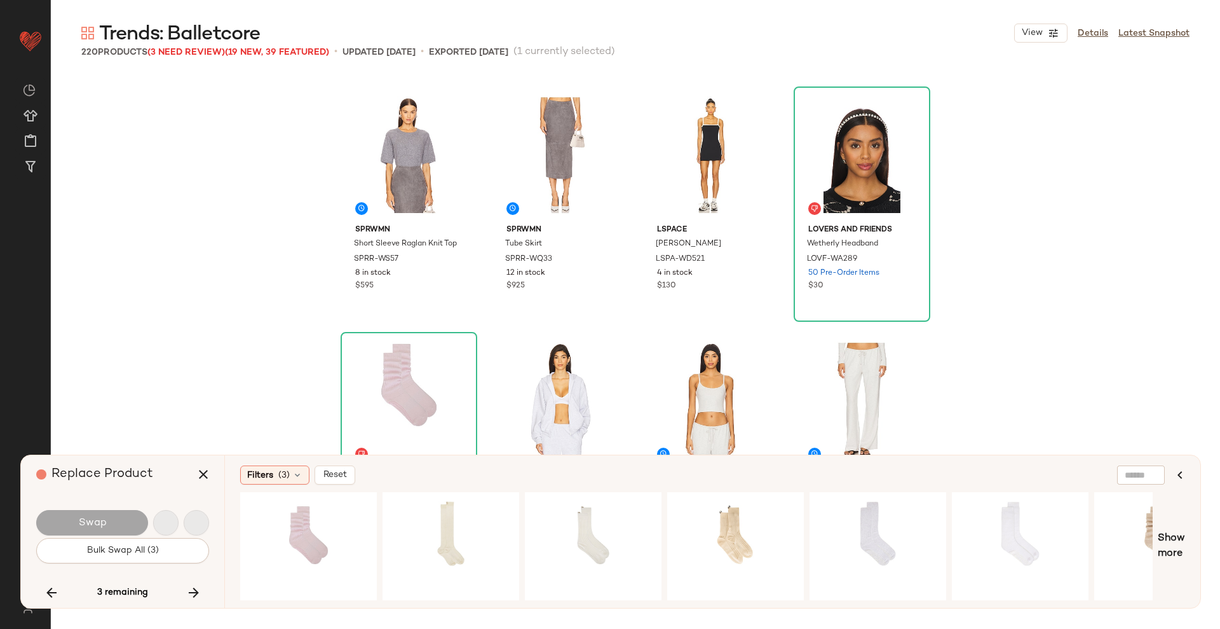
scroll to position [11775, 0]
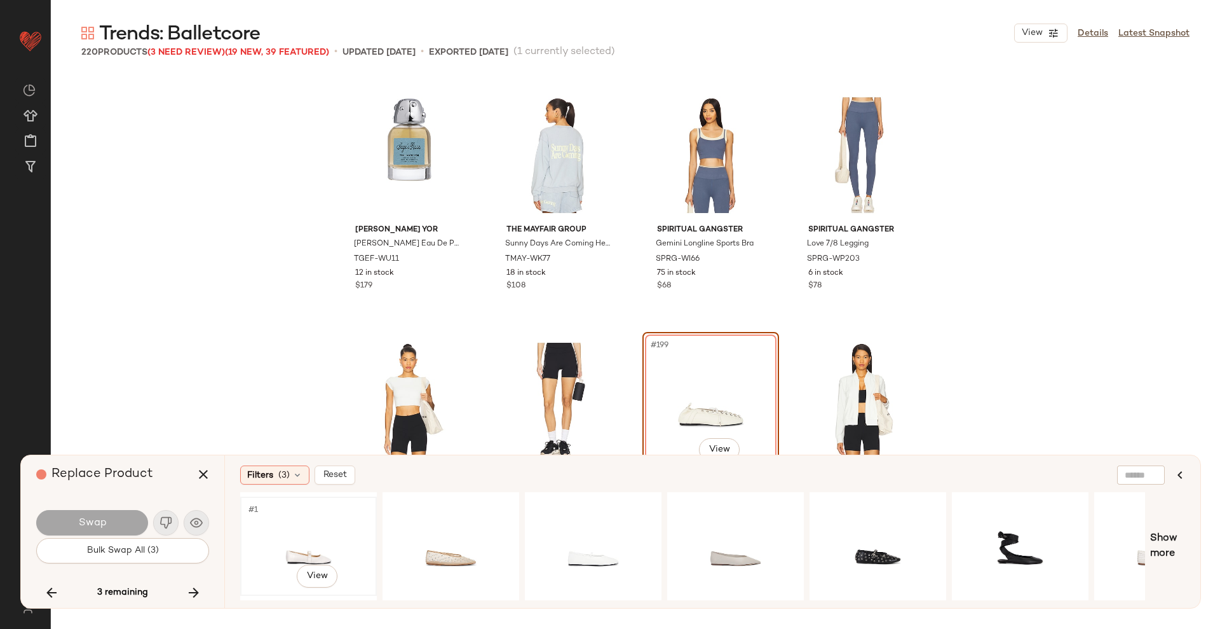
click at [262, 567] on div "#1 View" at bounding box center [309, 546] width 128 height 90
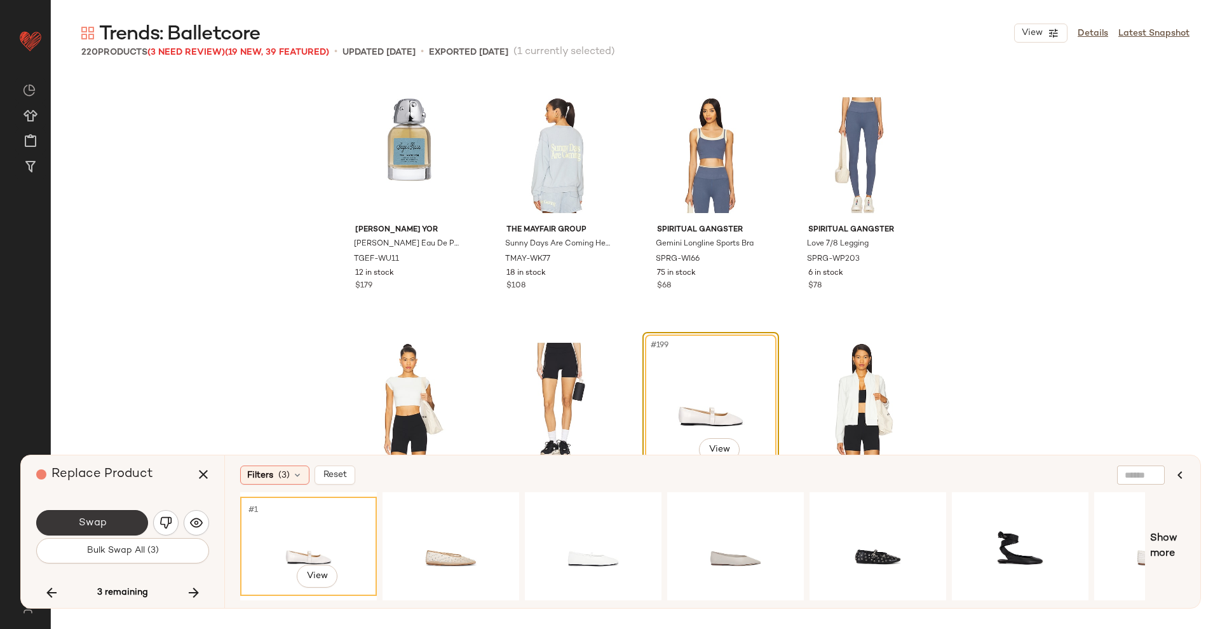
click at [107, 519] on button "Swap" at bounding box center [92, 522] width 112 height 25
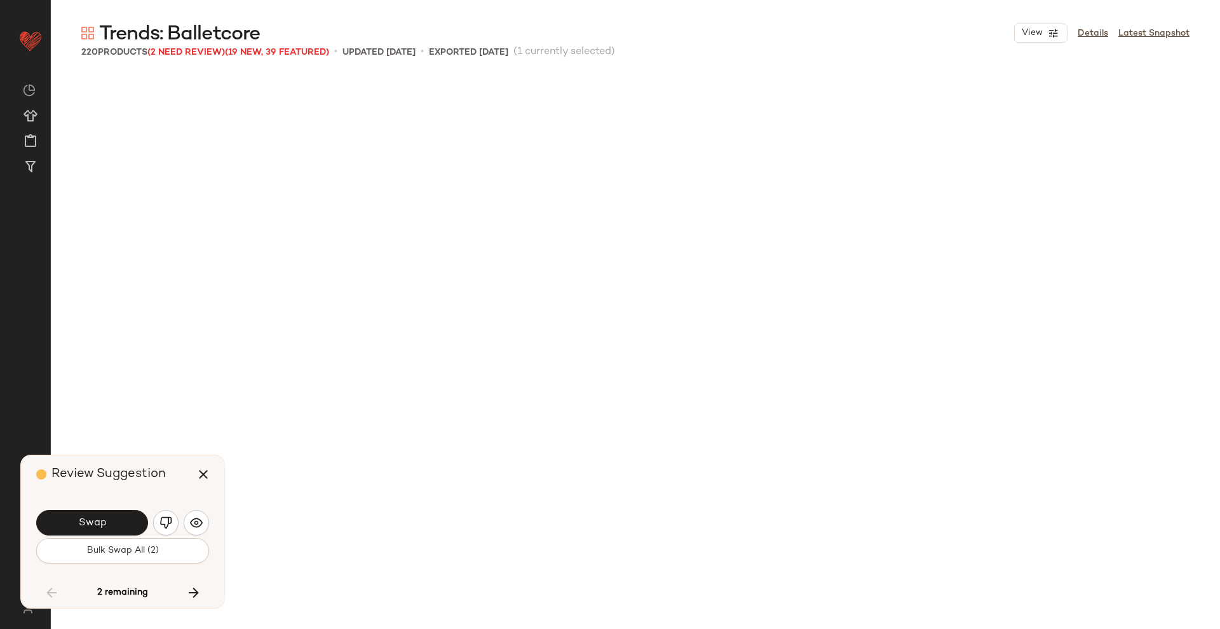
scroll to position [5642, 0]
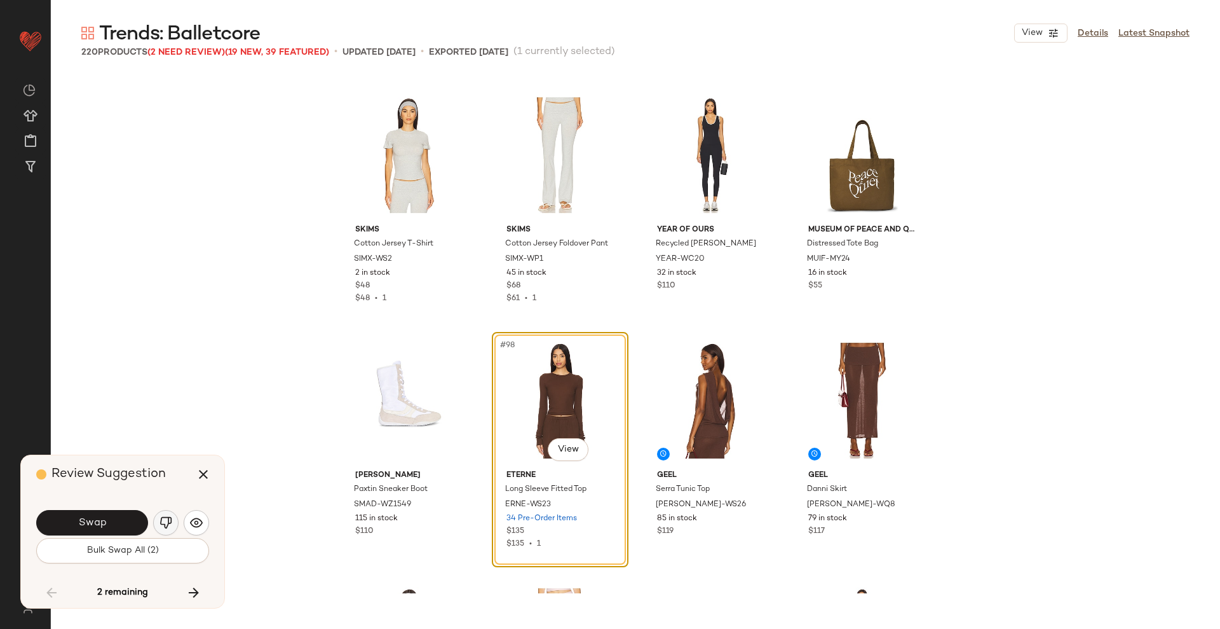
click at [159, 533] on button "button" at bounding box center [165, 522] width 25 height 25
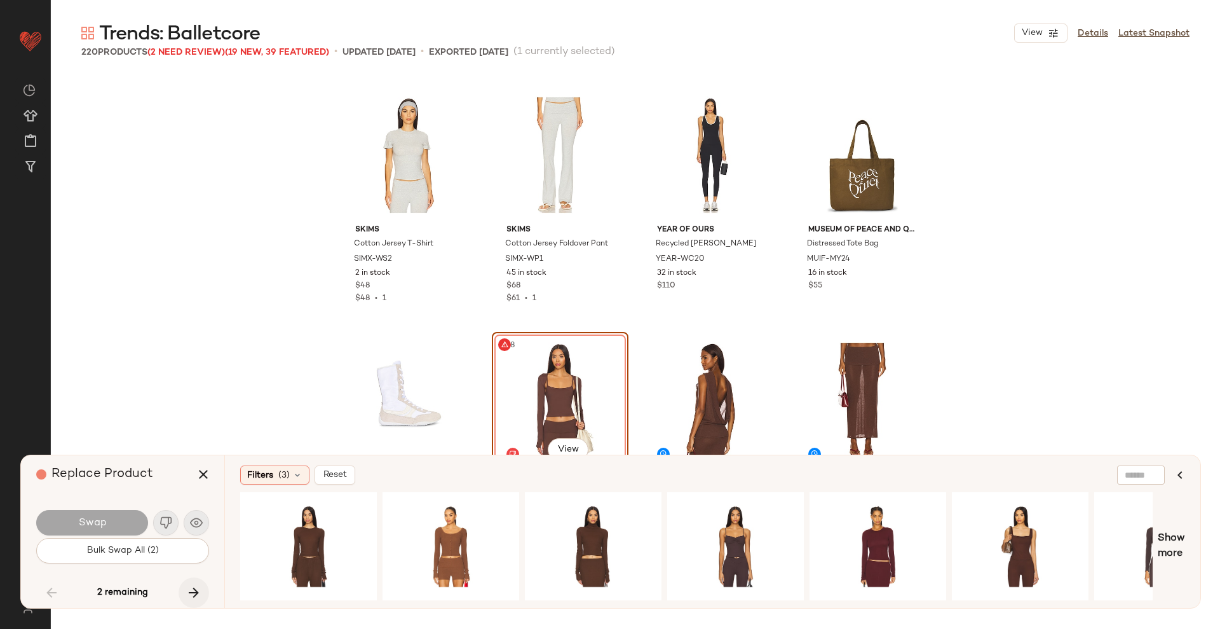
click at [200, 589] on icon "button" at bounding box center [193, 592] width 15 height 15
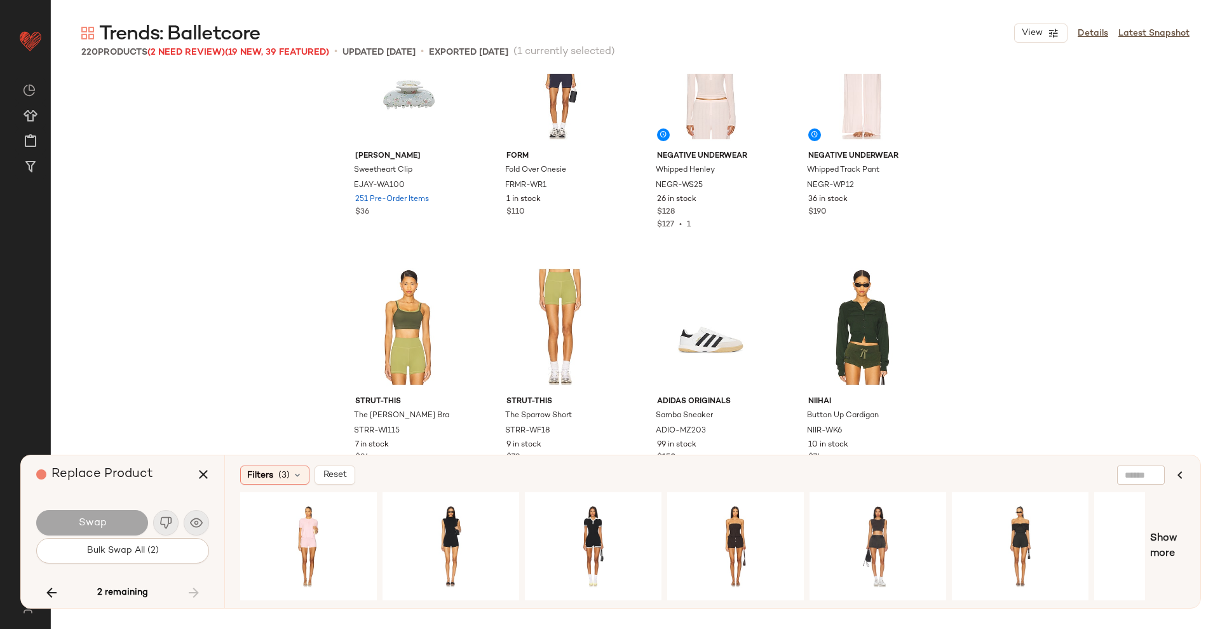
scroll to position [12976, 0]
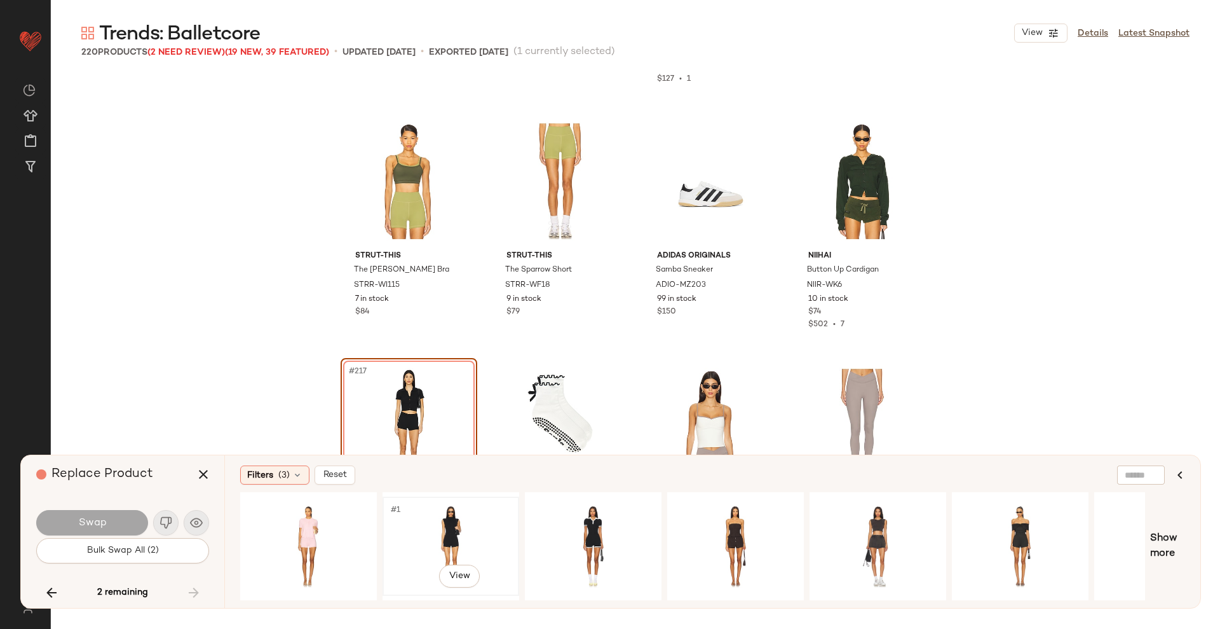
click at [449, 526] on div "#1 View" at bounding box center [451, 546] width 128 height 90
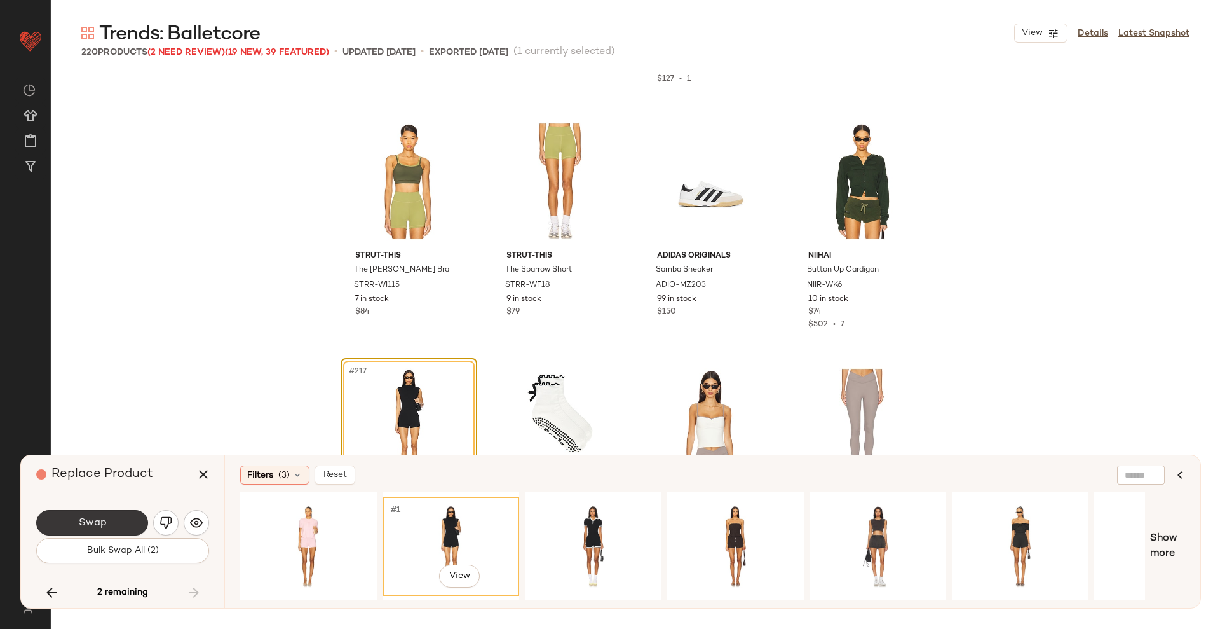
click at [123, 521] on button "Swap" at bounding box center [92, 522] width 112 height 25
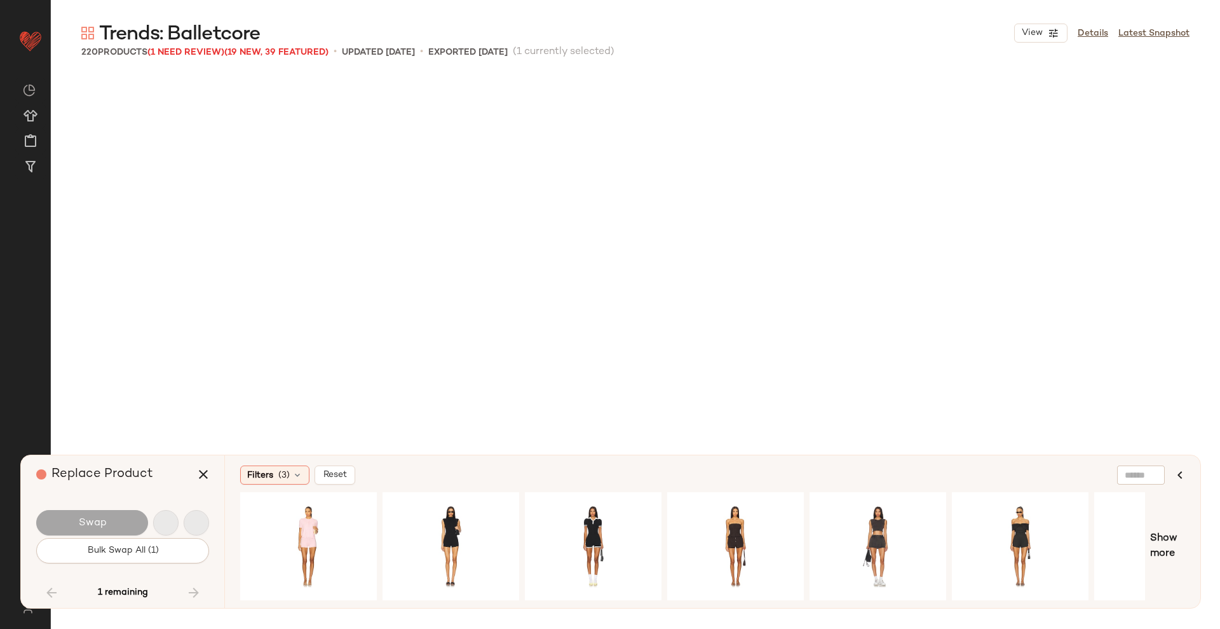
scroll to position [5642, 0]
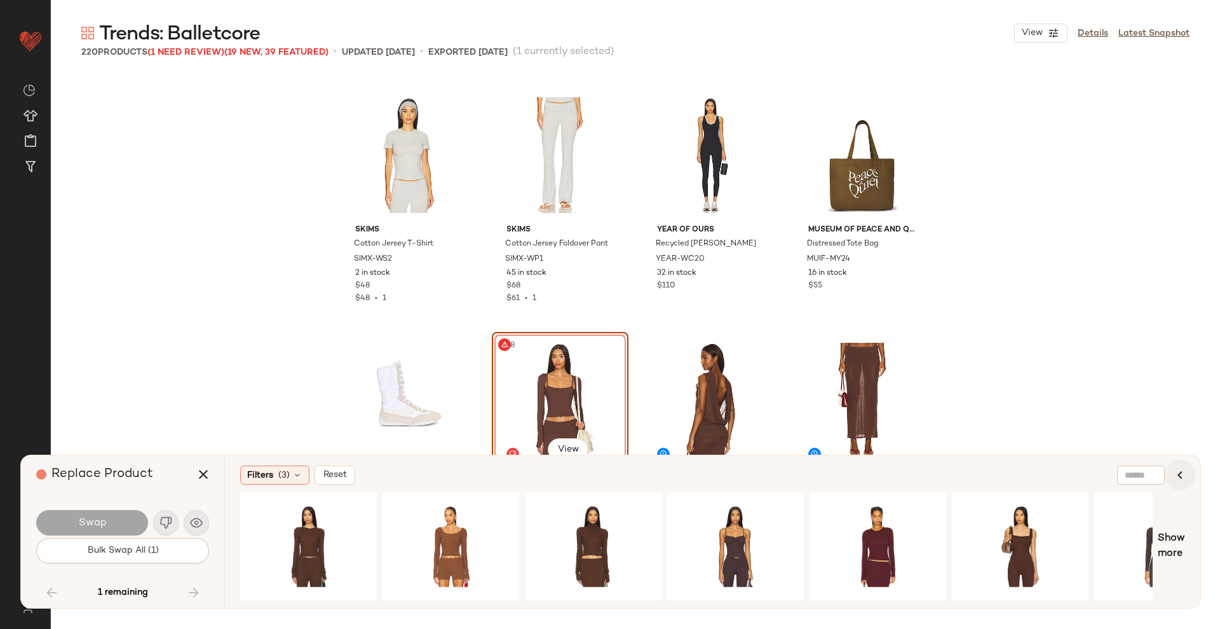
click at [1189, 477] on button "button" at bounding box center [1180, 474] width 31 height 31
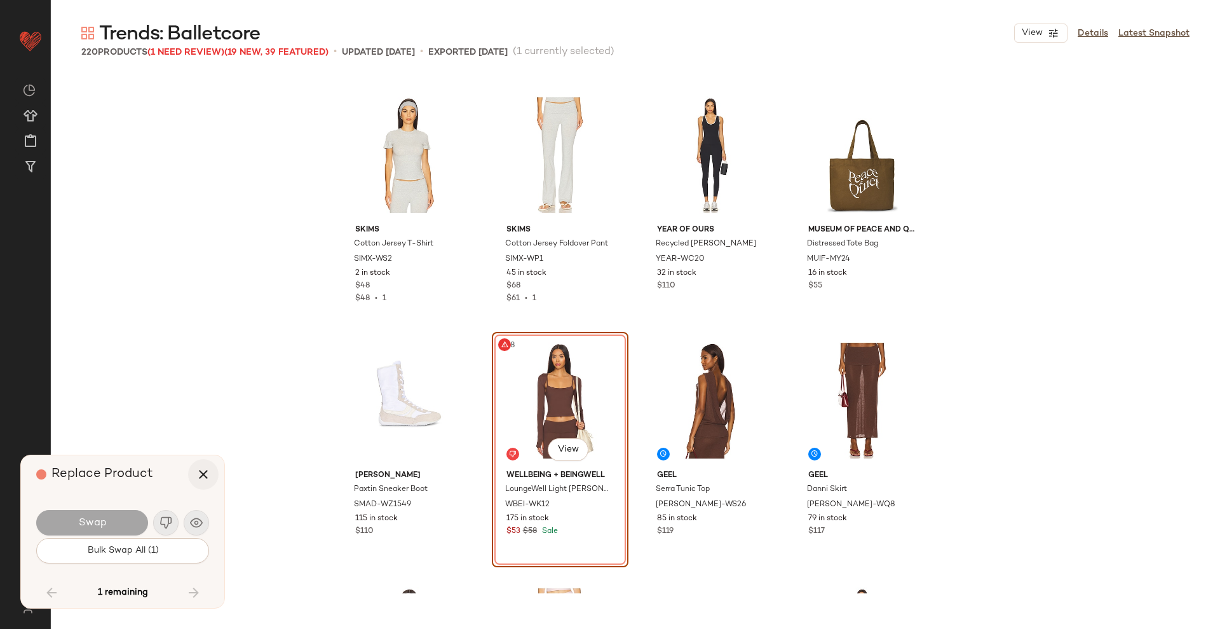
click at [210, 477] on icon "button" at bounding box center [203, 473] width 15 height 15
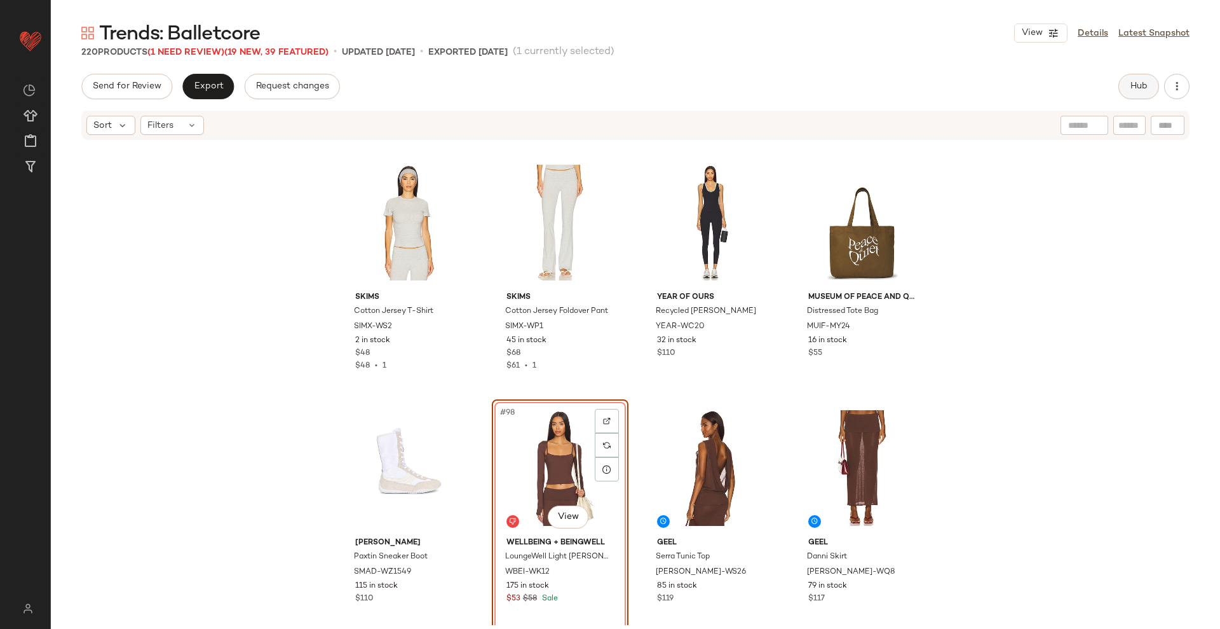
click at [1146, 76] on button "Hub" at bounding box center [1139, 86] width 41 height 25
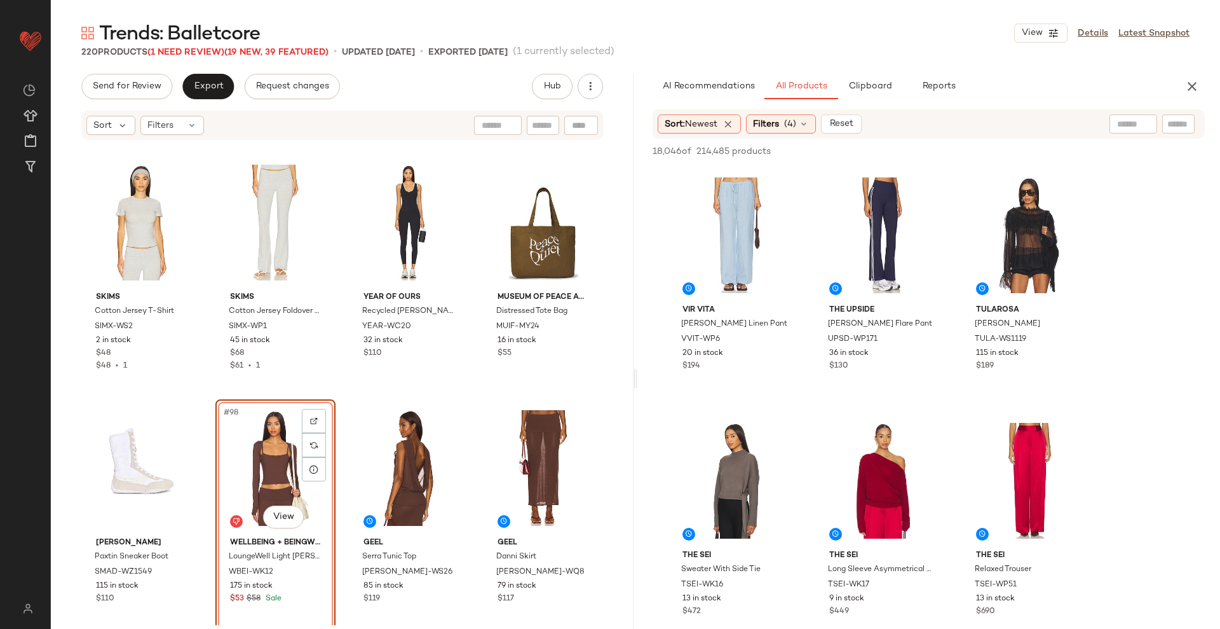
click at [1180, 121] on input "text" at bounding box center [1178, 124] width 22 height 13
type input "*********"
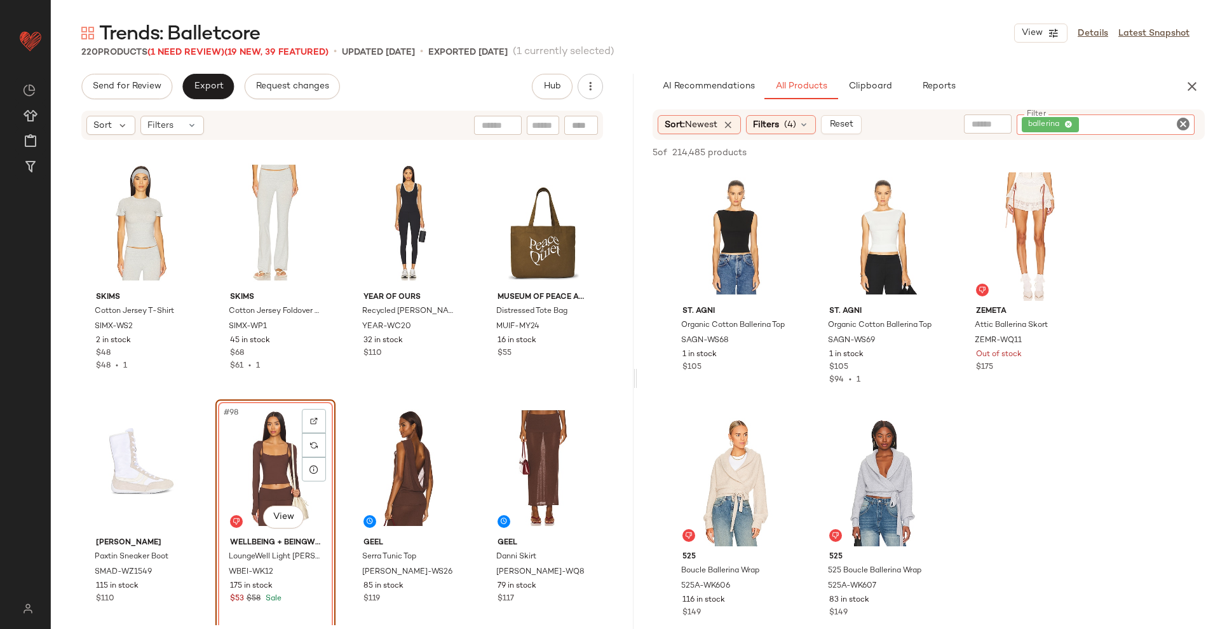
click at [1180, 123] on icon "Clear Filter" at bounding box center [1183, 123] width 15 height 15
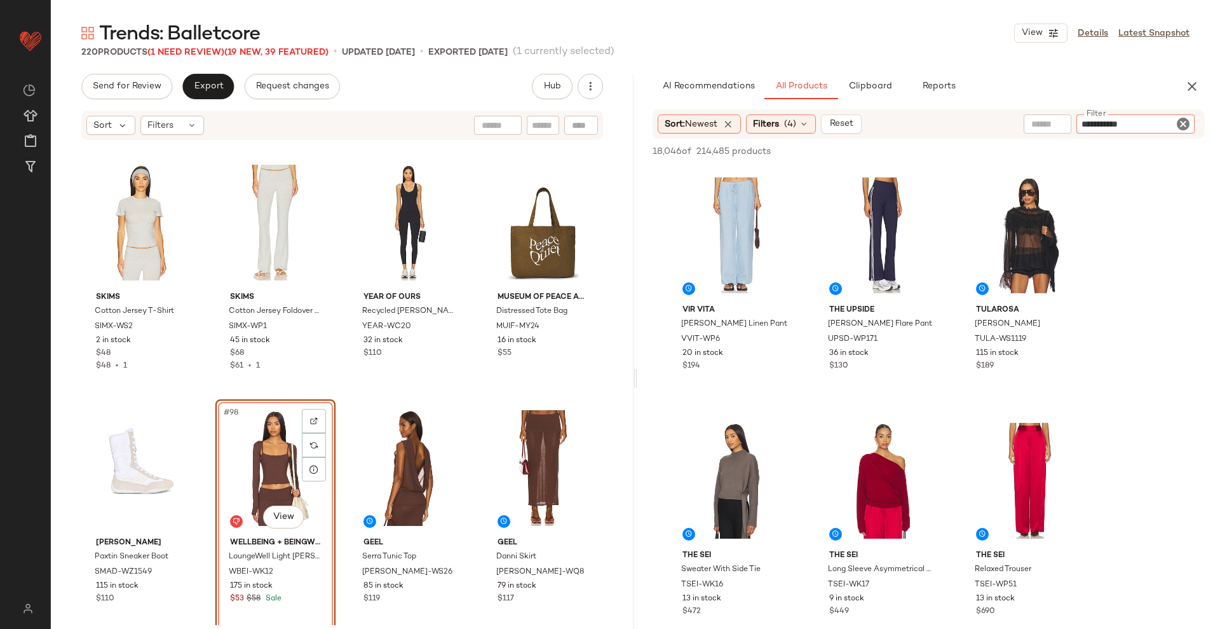
type input "**********"
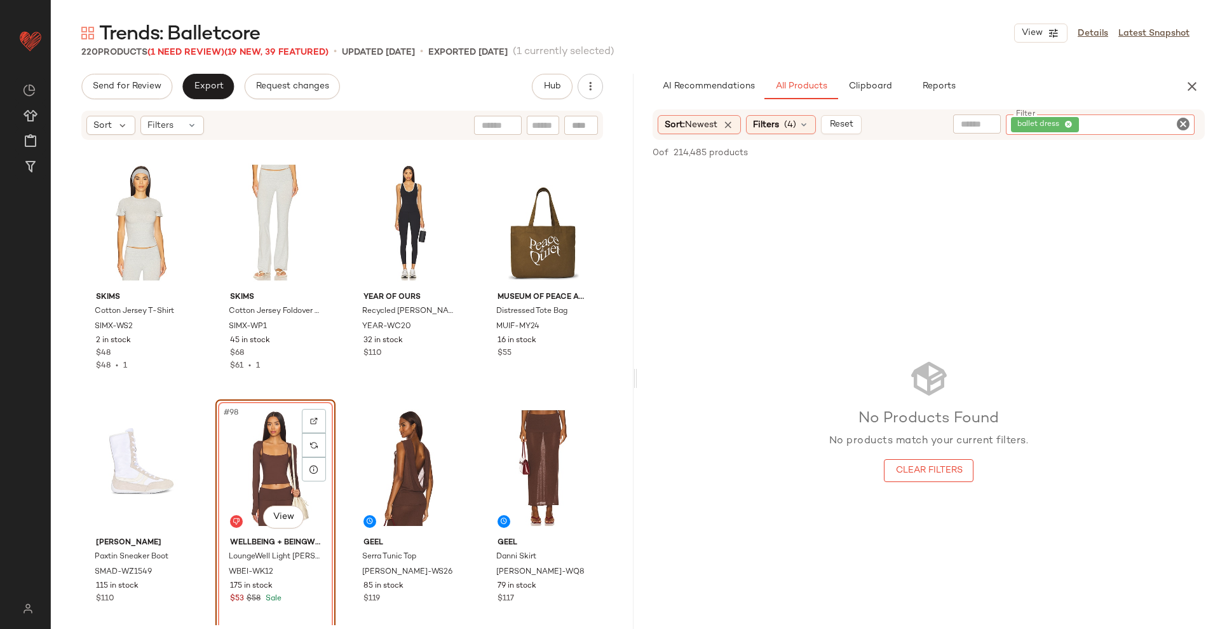
click at [1180, 123] on icon "Clear Filter" at bounding box center [1183, 123] width 15 height 15
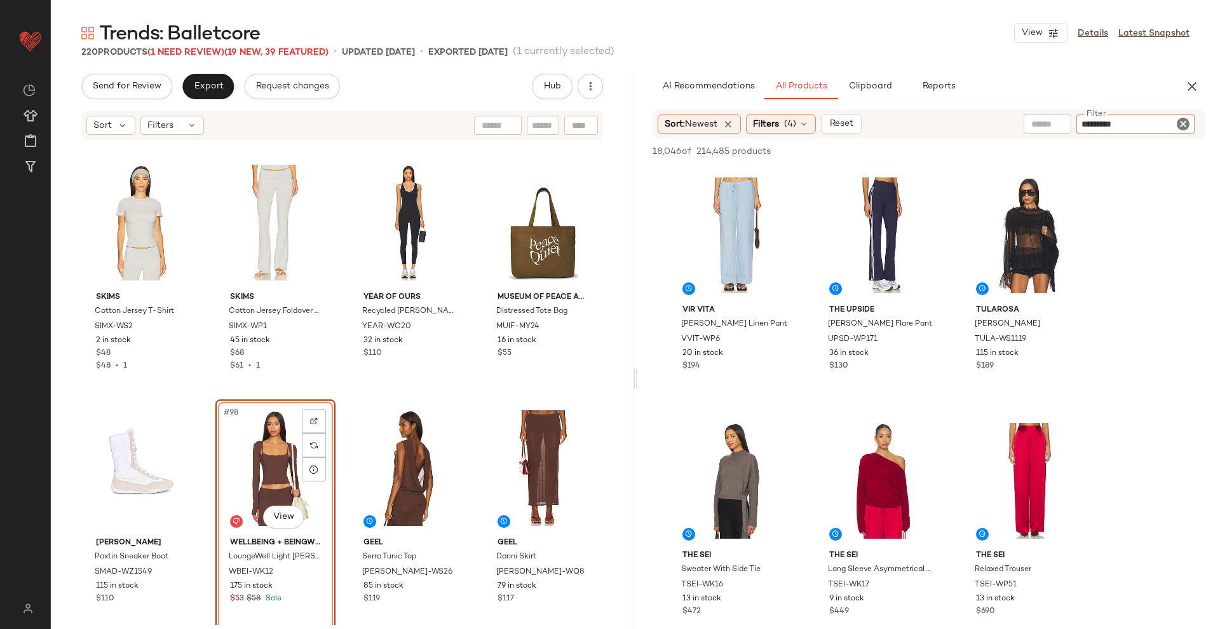
type input "**********"
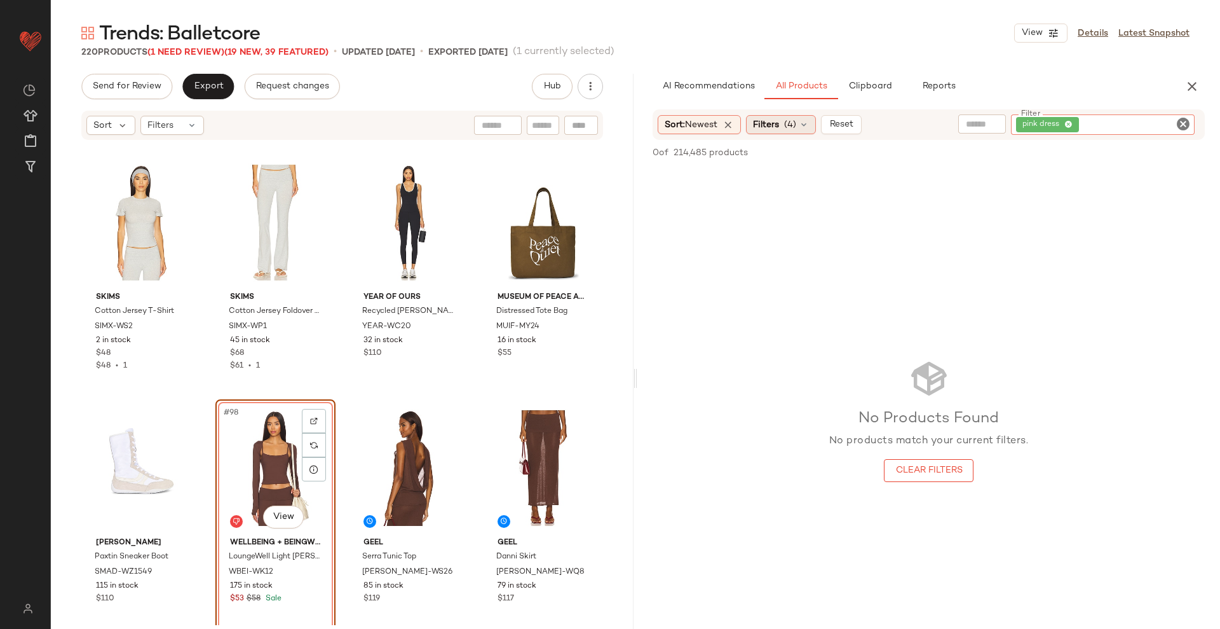
click at [813, 122] on div "Filters (4)" at bounding box center [781, 124] width 70 height 19
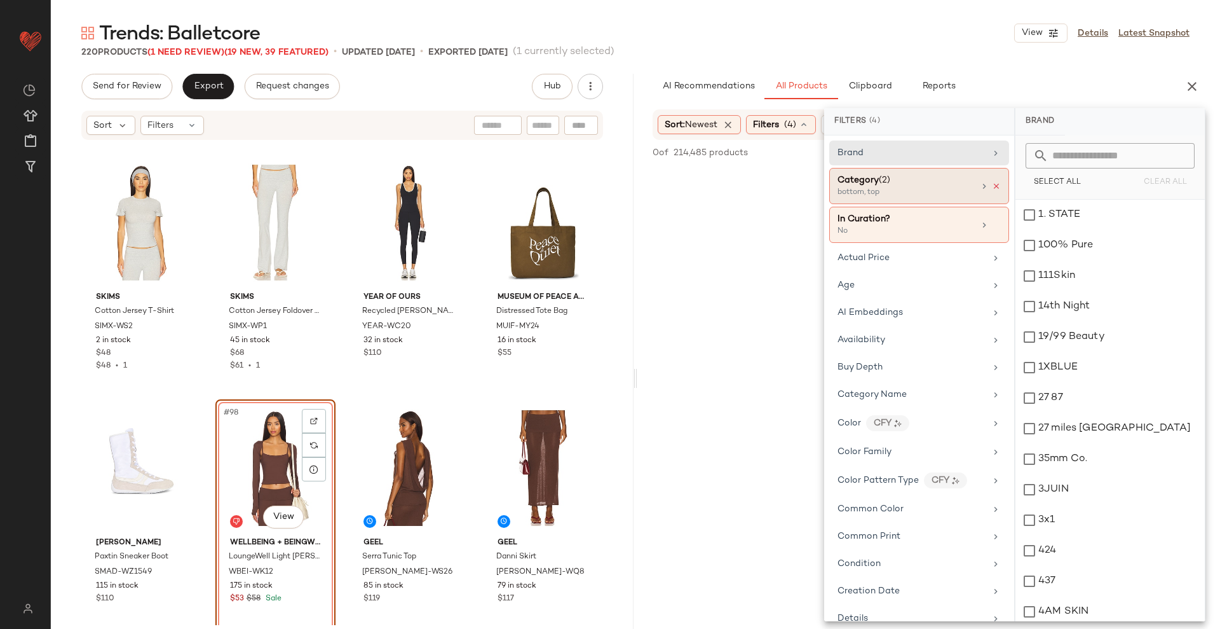
click at [992, 186] on icon at bounding box center [996, 186] width 9 height 9
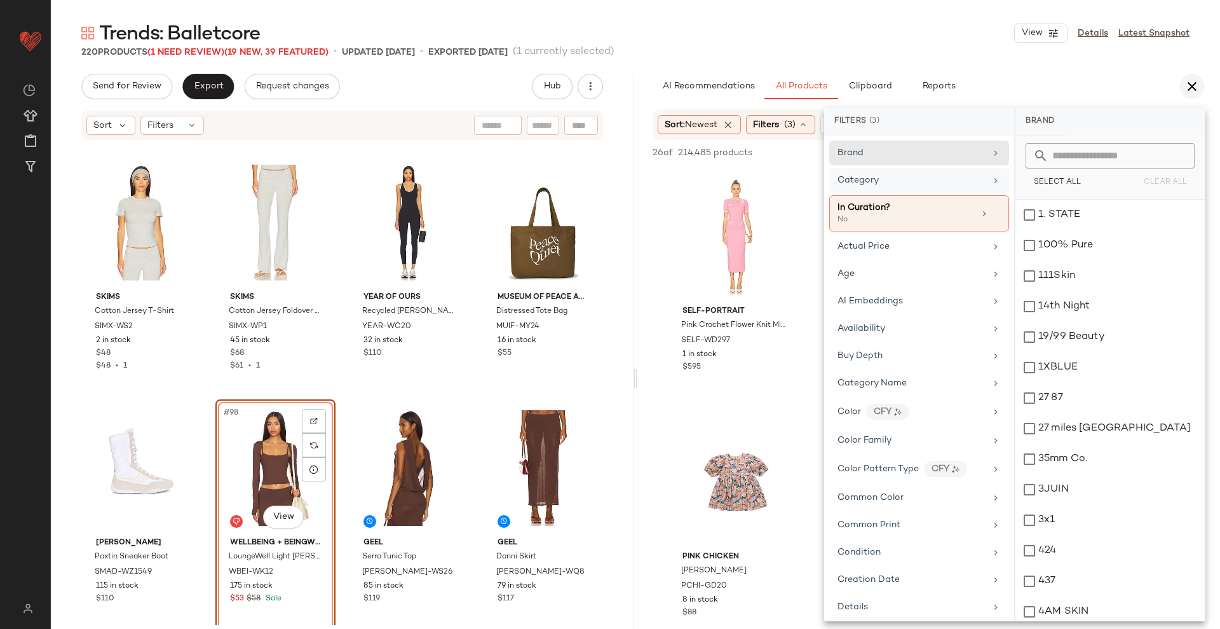
click at [1192, 85] on icon "button" at bounding box center [1192, 86] width 15 height 15
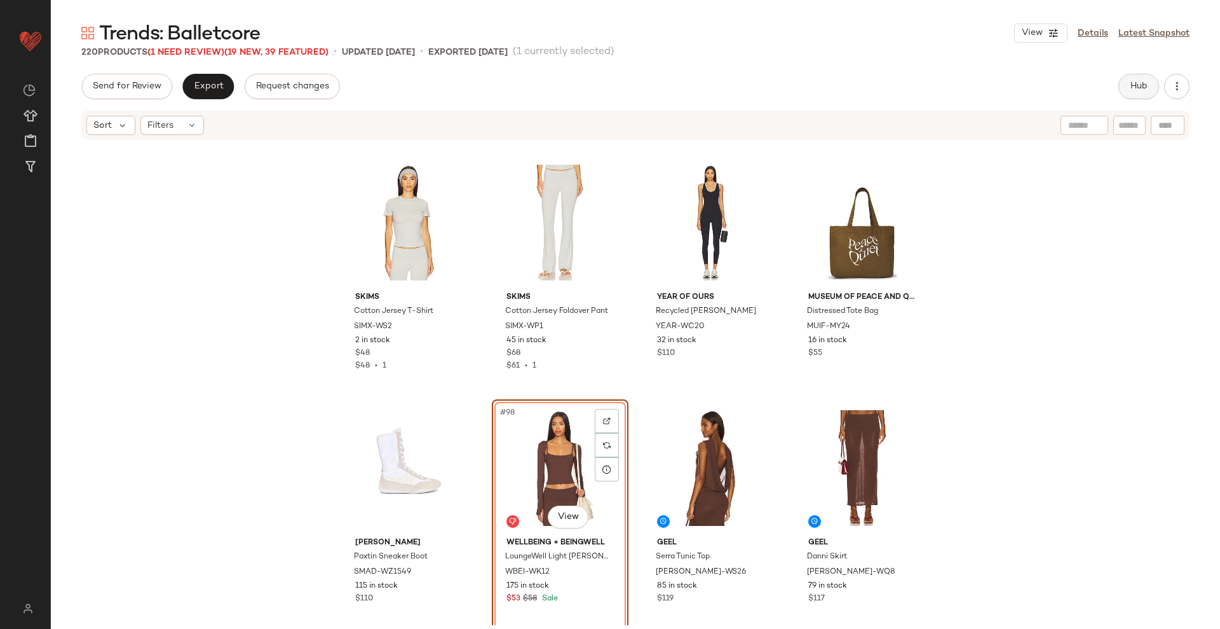
click at [1131, 97] on button "Hub" at bounding box center [1139, 86] width 41 height 25
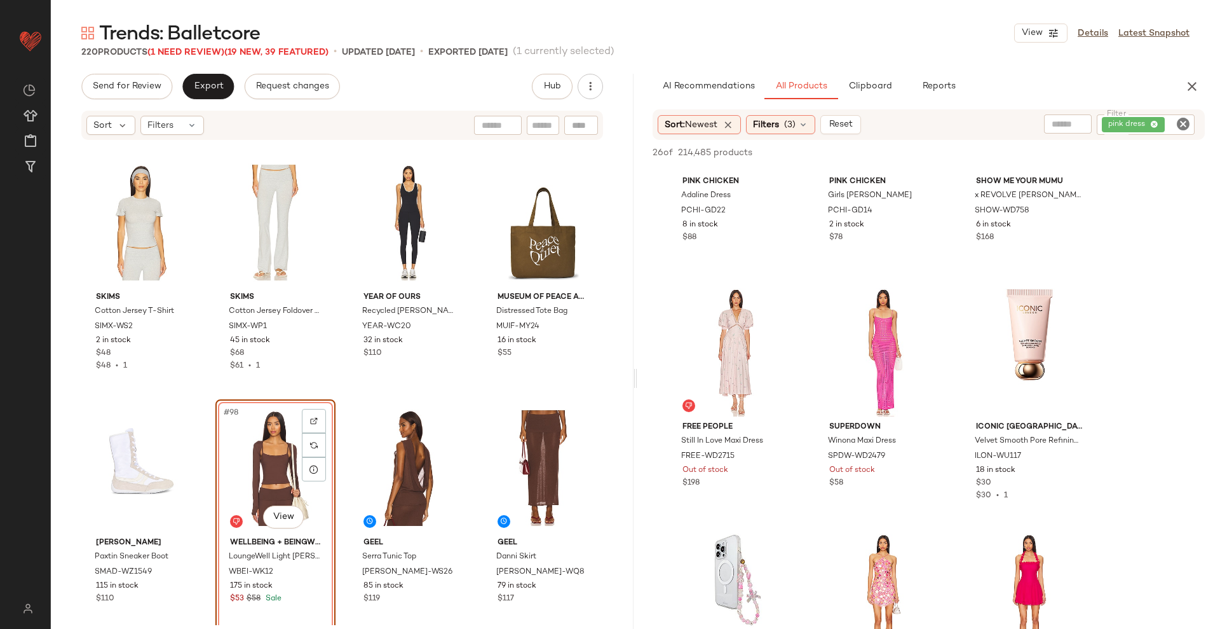
scroll to position [631, 0]
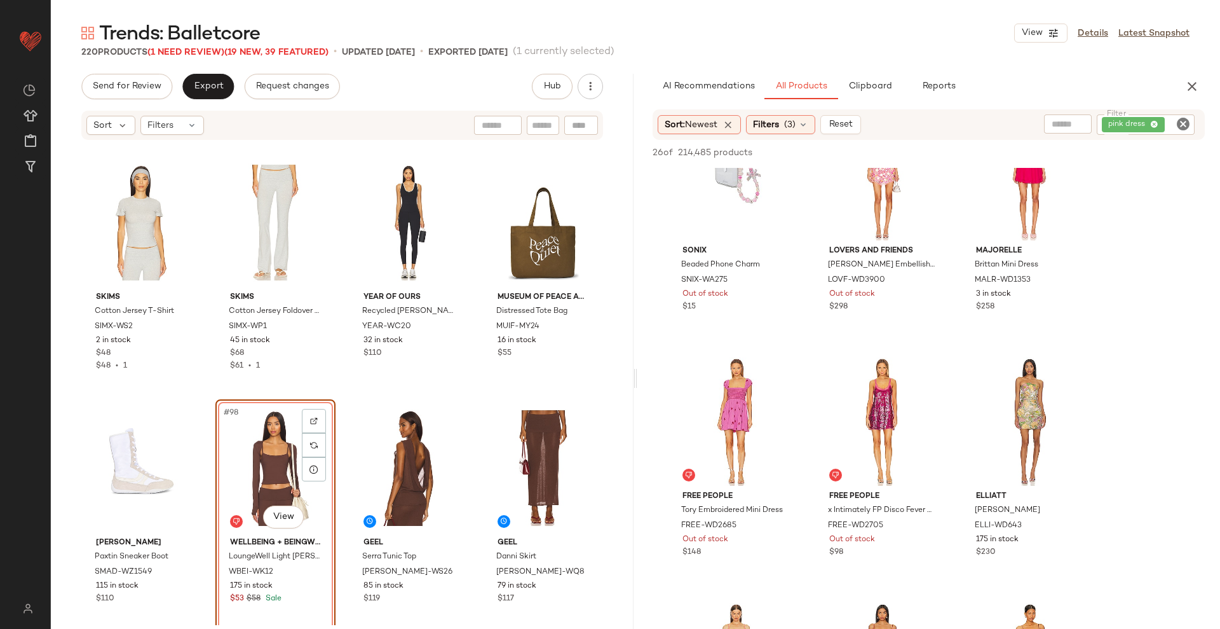
scroll to position [1347, 0]
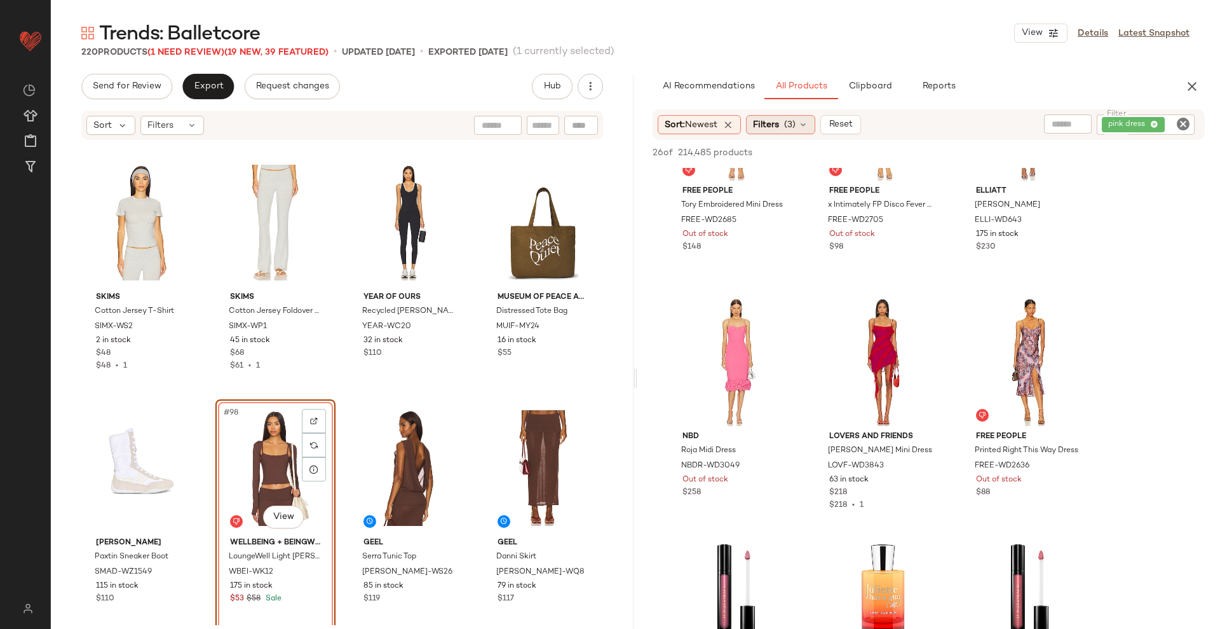
click at [787, 125] on span "(3)" at bounding box center [789, 124] width 11 height 13
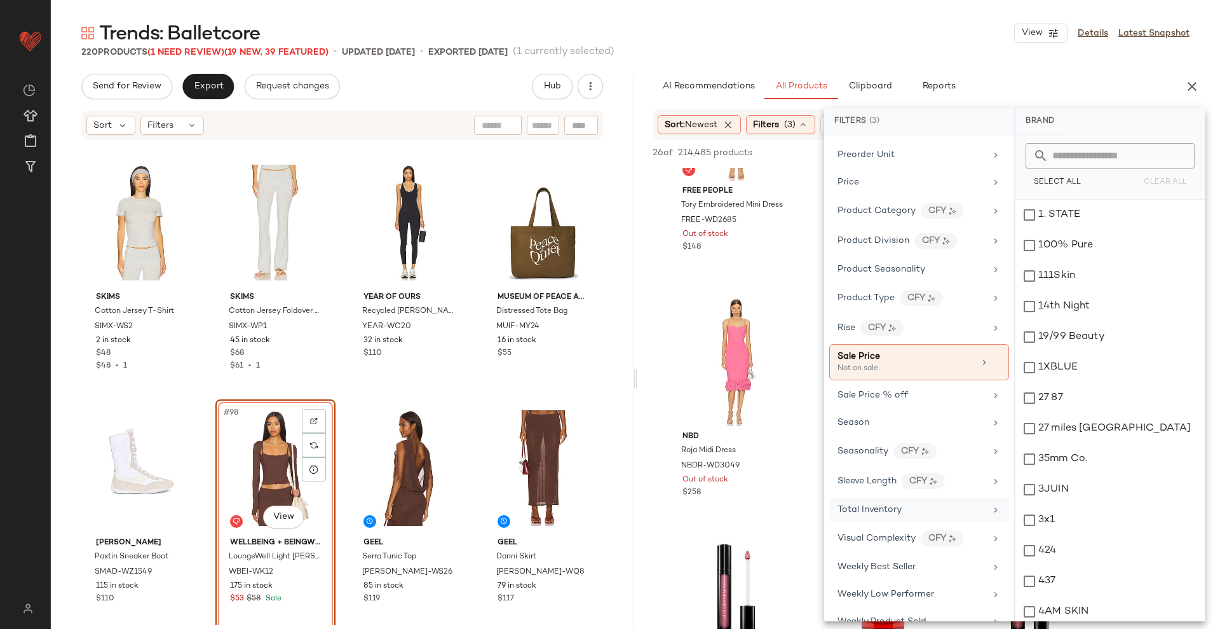
scroll to position [1009, 0]
click at [882, 509] on span "Total Inventory" at bounding box center [870, 508] width 64 height 10
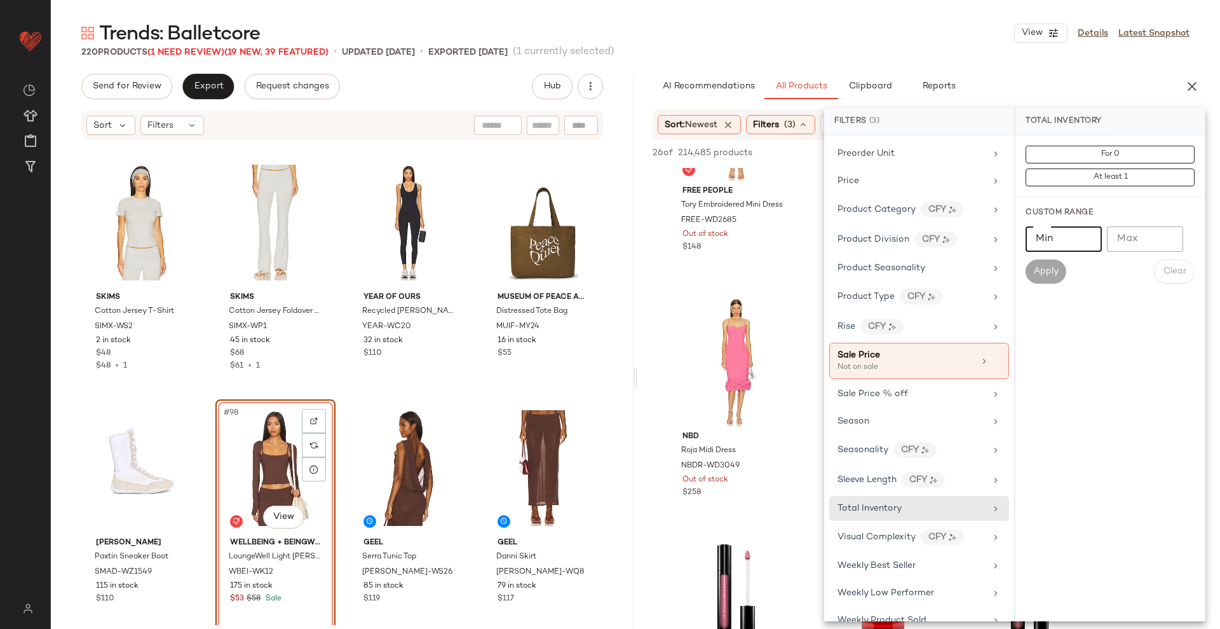
click at [1059, 229] on input "Min" at bounding box center [1064, 238] width 76 height 25
type input "*"
click at [1041, 271] on span "Apply" at bounding box center [1045, 271] width 25 height 10
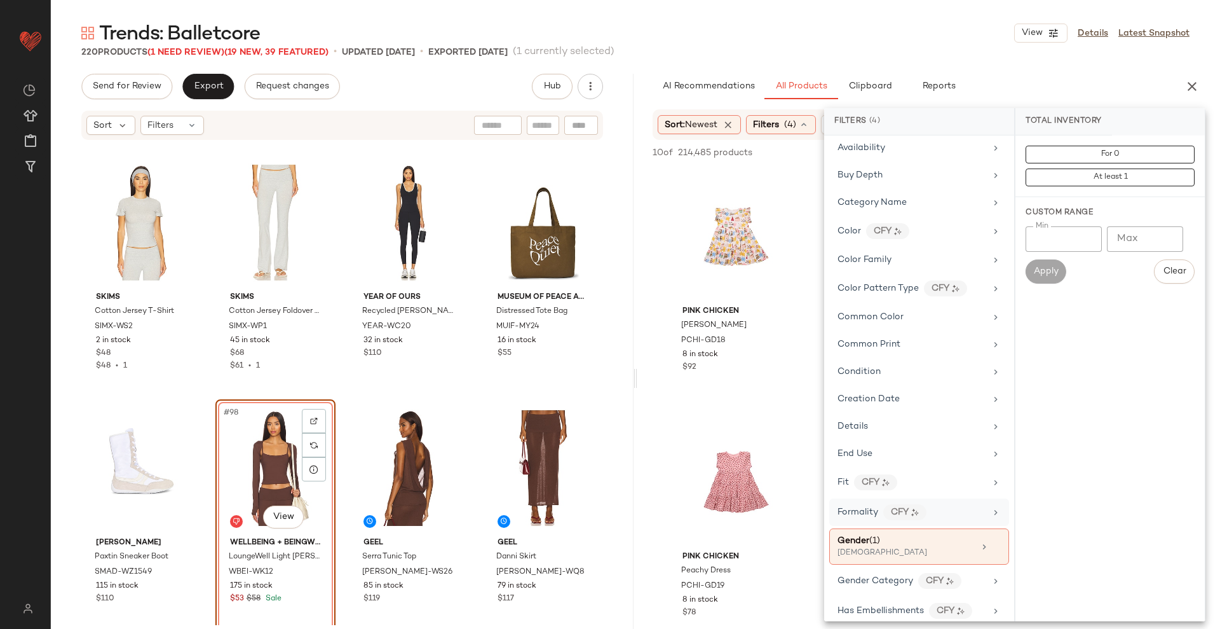
scroll to position [0, 0]
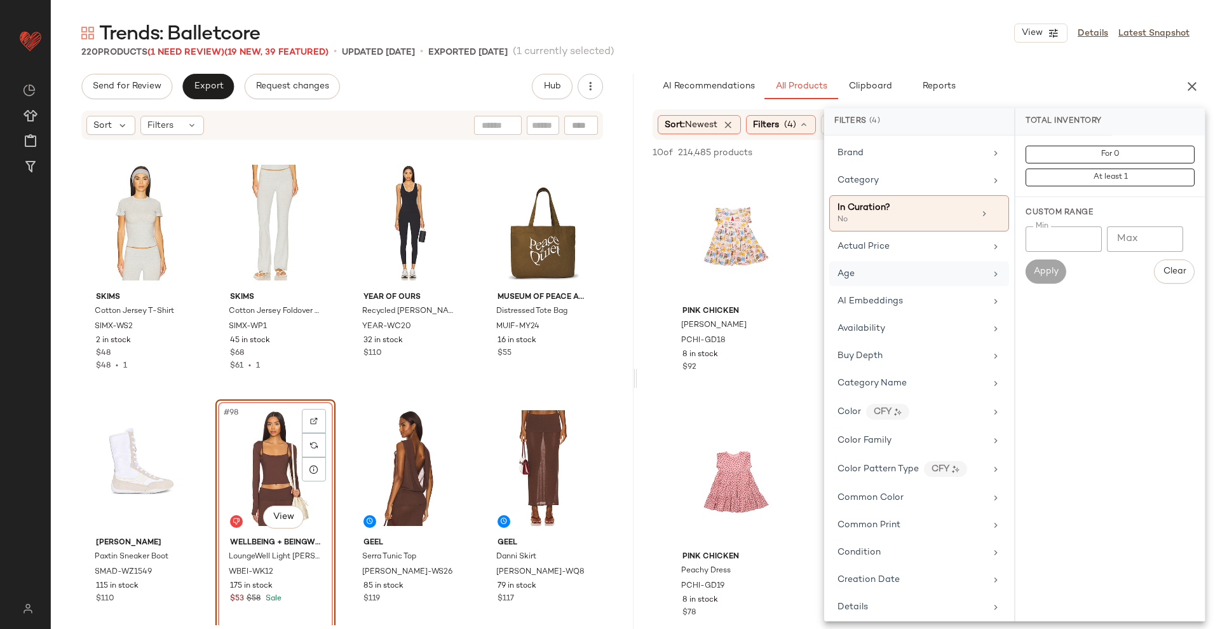
click at [876, 280] on div "Age" at bounding box center [912, 273] width 148 height 13
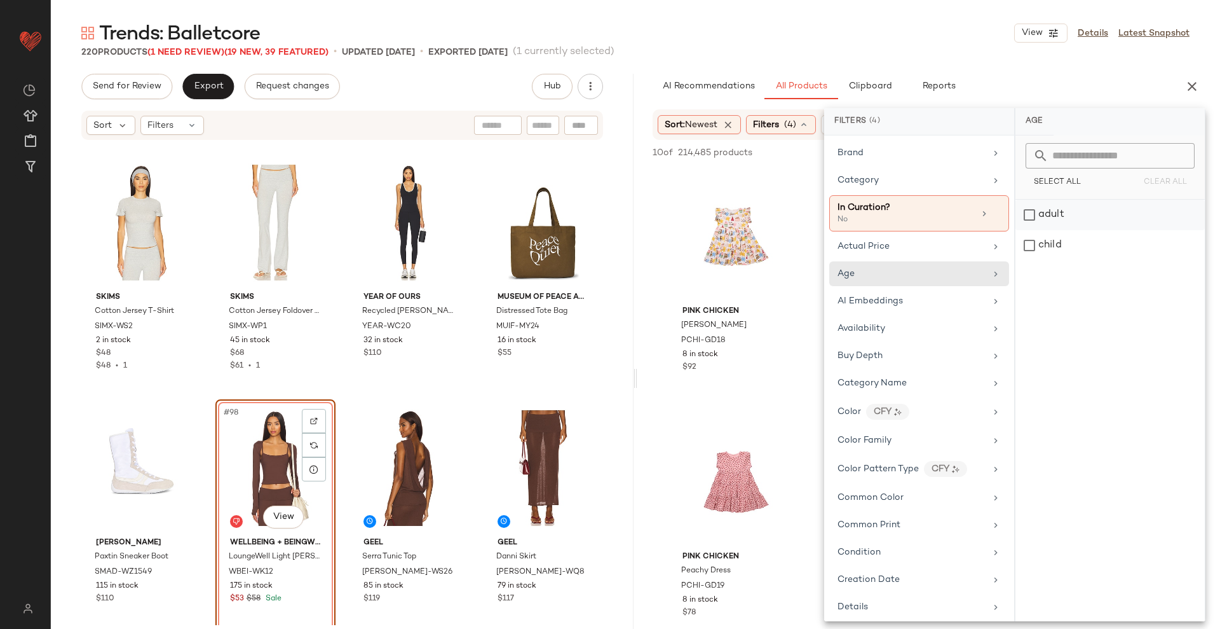
click at [1051, 222] on div "adult" at bounding box center [1110, 215] width 189 height 31
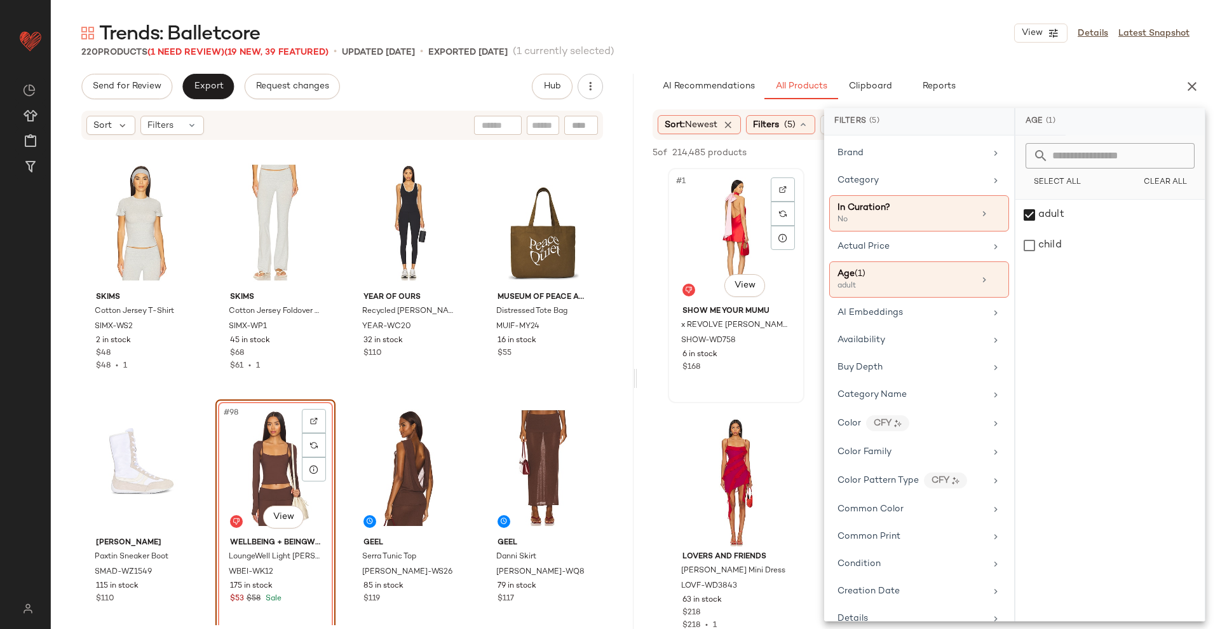
click at [789, 385] on div "#1 View Show Me Your Mumu x REVOLVE [PERSON_NAME] Mini Mini Dress SHOW-WD758 6 …" at bounding box center [736, 285] width 134 height 233
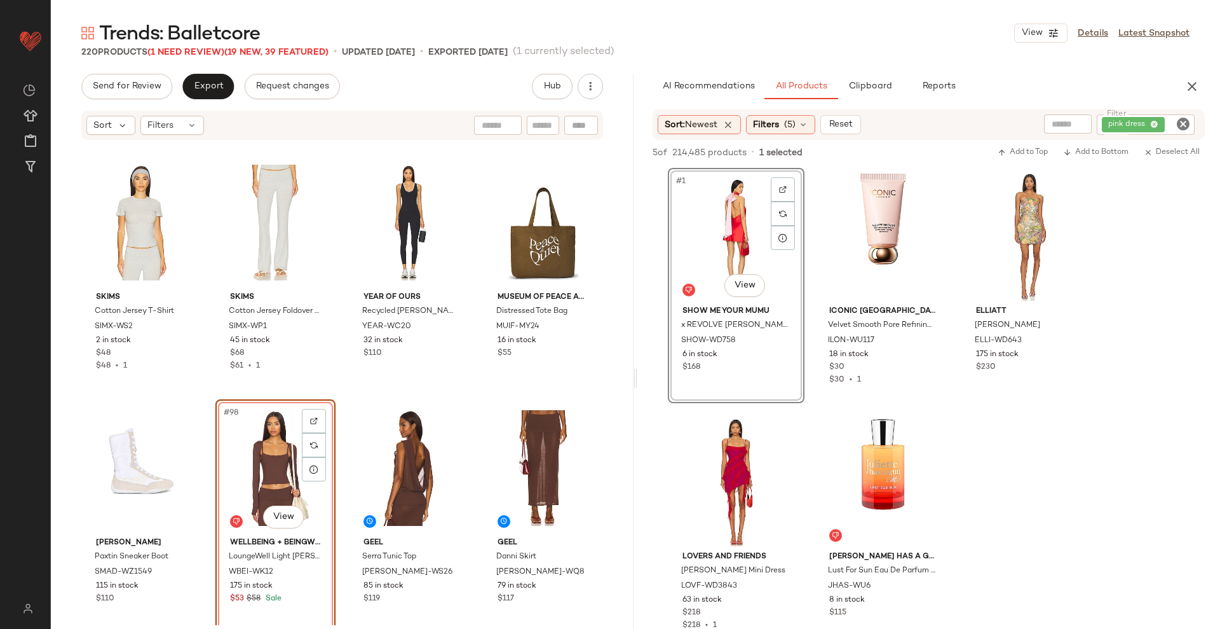
click at [1176, 126] on icon "Clear Filter" at bounding box center [1183, 123] width 15 height 15
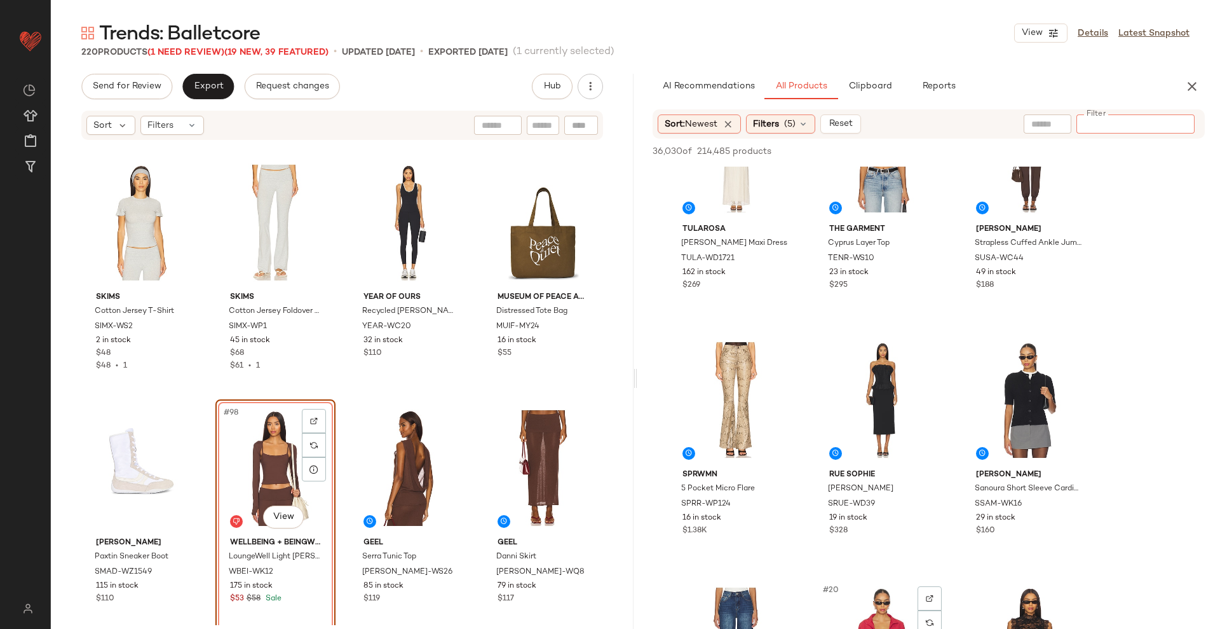
scroll to position [1431, 0]
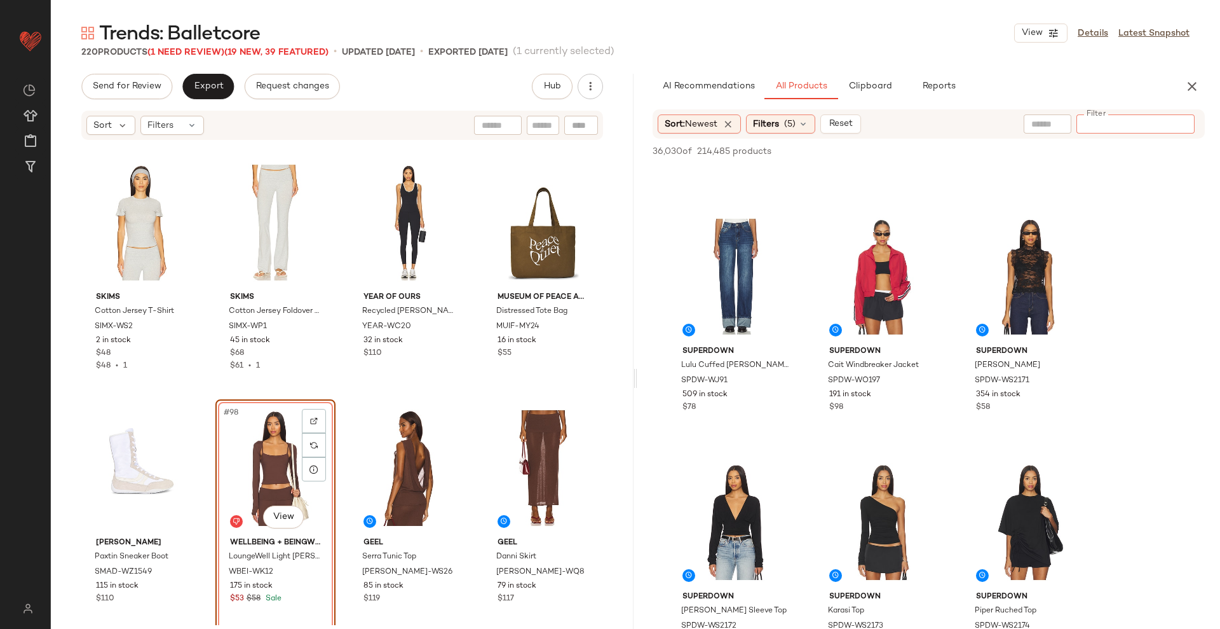
click at [1101, 123] on input "Filter" at bounding box center [1136, 124] width 108 height 13
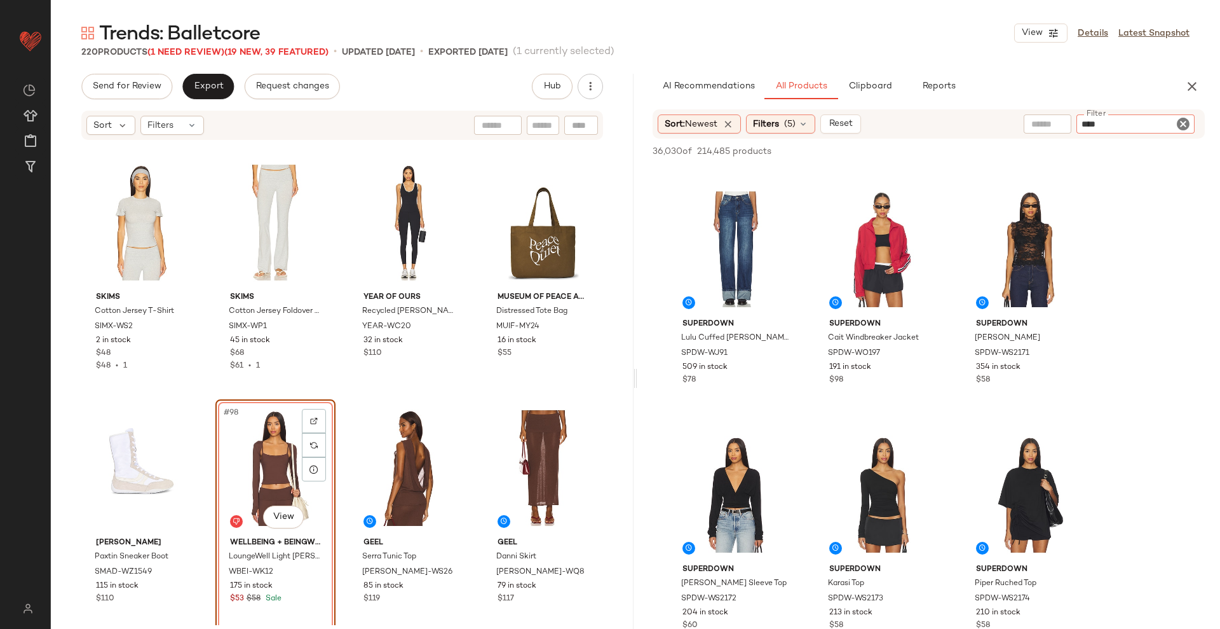
type input "*****"
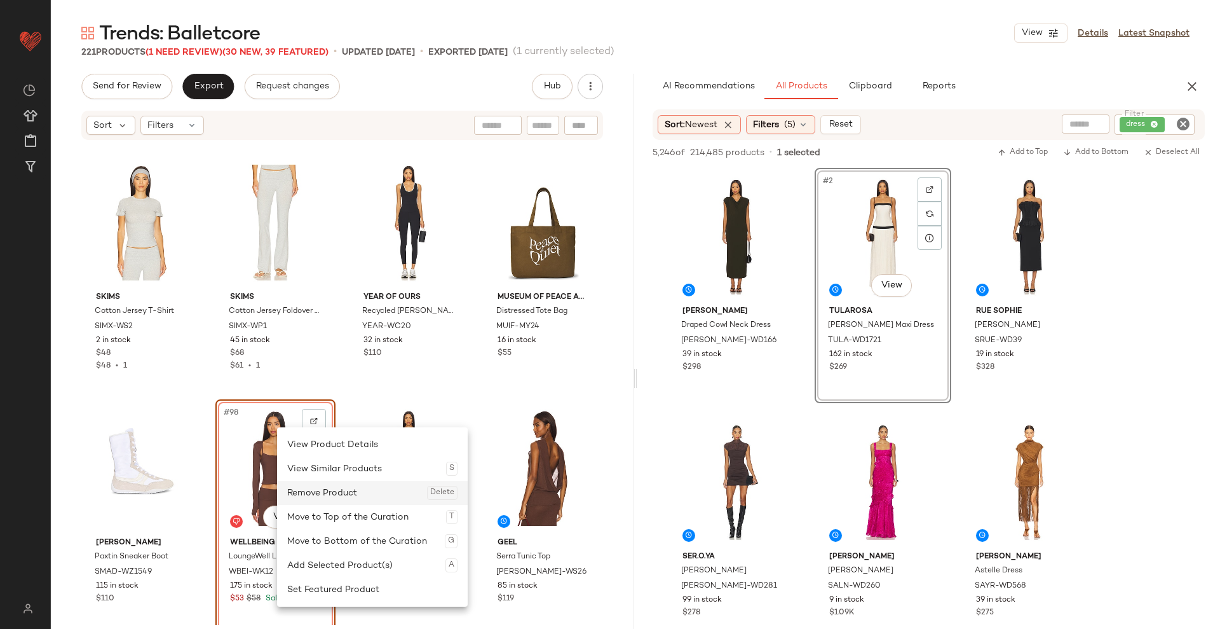
click at [317, 491] on div "Remove Product Delete" at bounding box center [372, 492] width 170 height 24
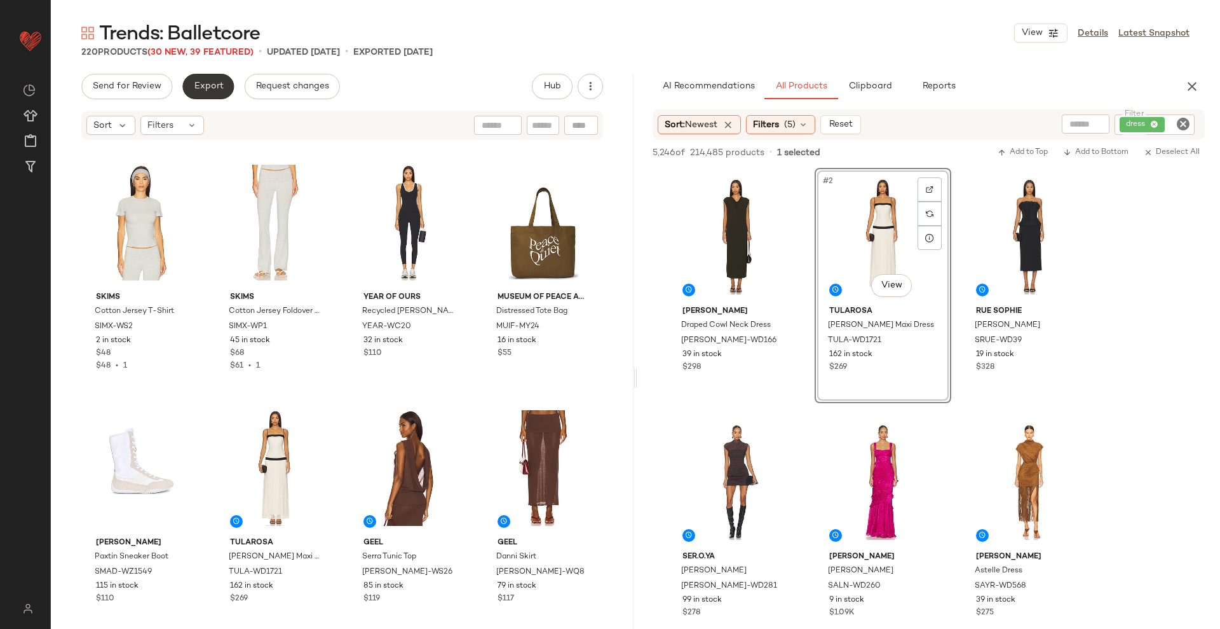
click at [224, 88] on button "Export" at bounding box center [207, 86] width 51 height 25
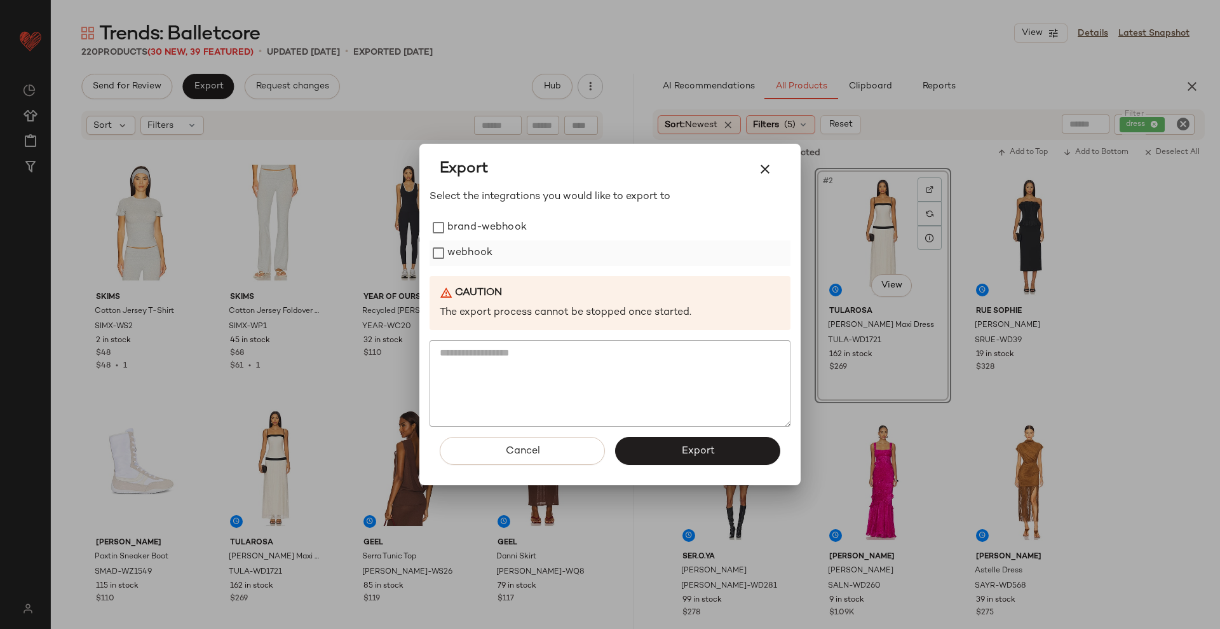
click at [465, 254] on label "webhook" at bounding box center [469, 252] width 45 height 25
click at [643, 445] on button "Export" at bounding box center [697, 451] width 165 height 28
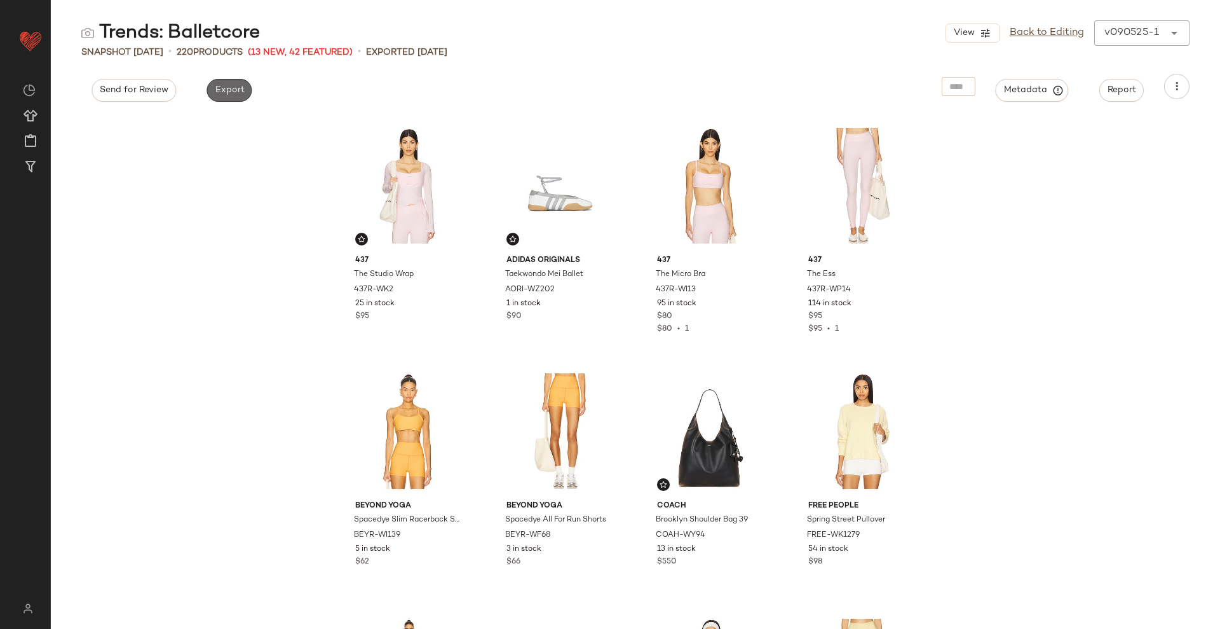
click at [246, 82] on button "Export" at bounding box center [229, 90] width 45 height 23
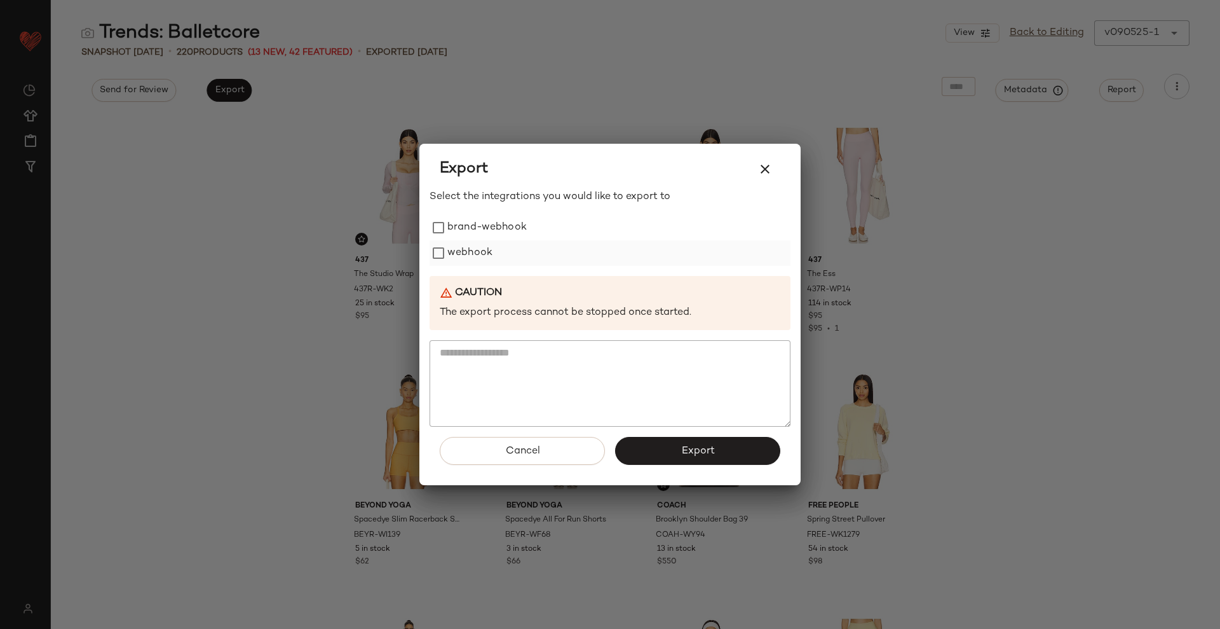
click at [457, 248] on label "webhook" at bounding box center [469, 252] width 45 height 25
click at [672, 456] on button "Export" at bounding box center [697, 451] width 165 height 28
